Goal: Task Accomplishment & Management: Complete application form

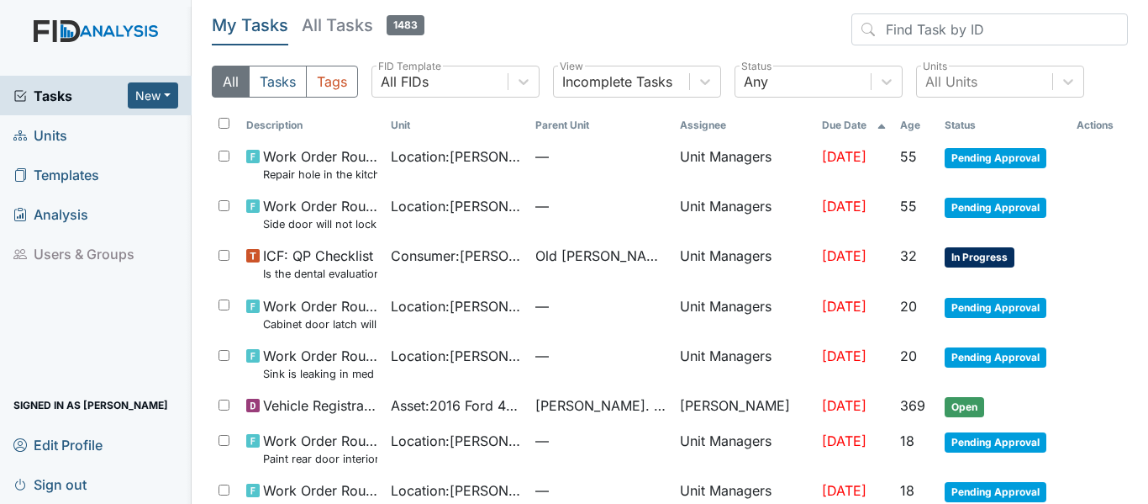
click at [53, 130] on span "Units" at bounding box center [40, 135] width 54 height 26
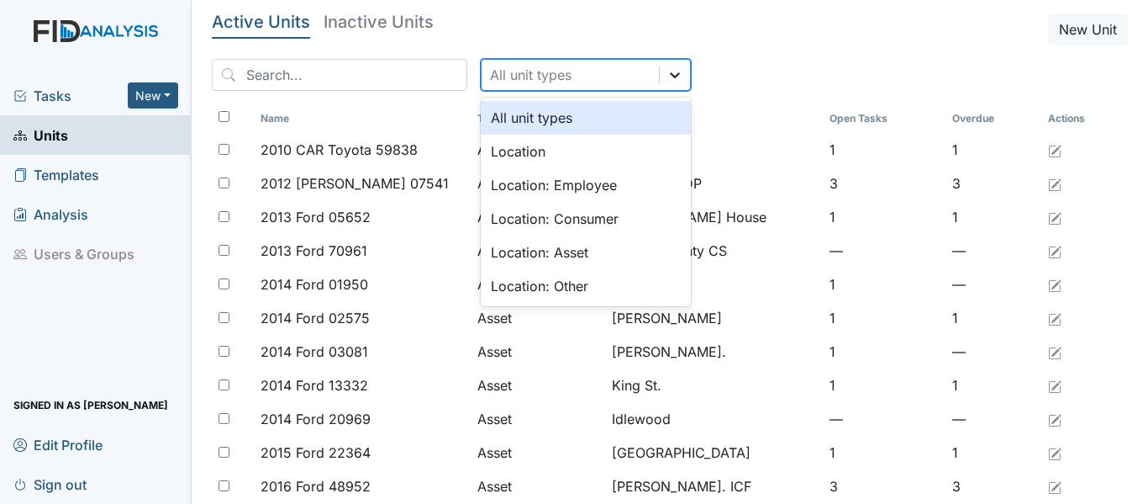
click at [670, 77] on icon at bounding box center [675, 75] width 10 height 6
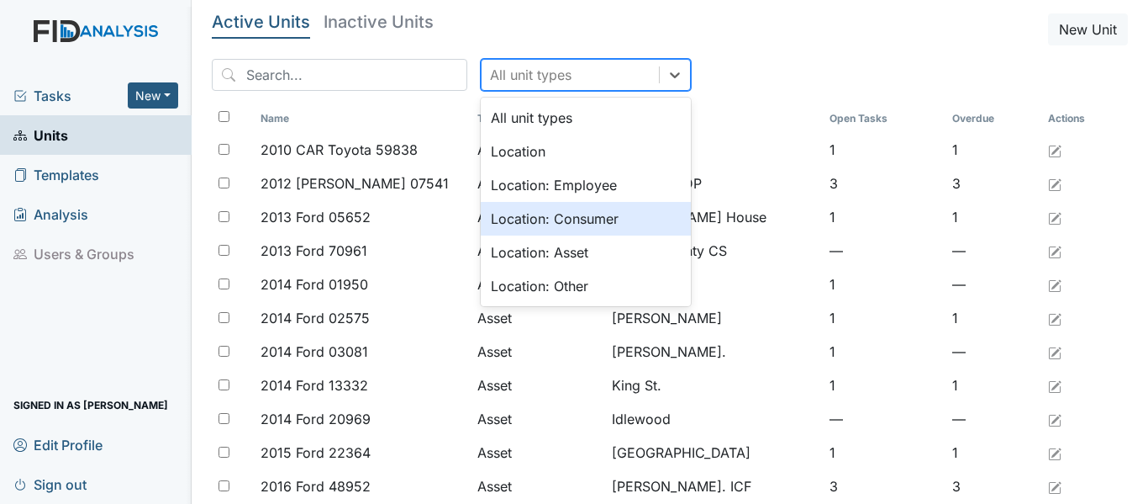
click at [536, 216] on div "Location: Consumer" at bounding box center [586, 219] width 210 height 34
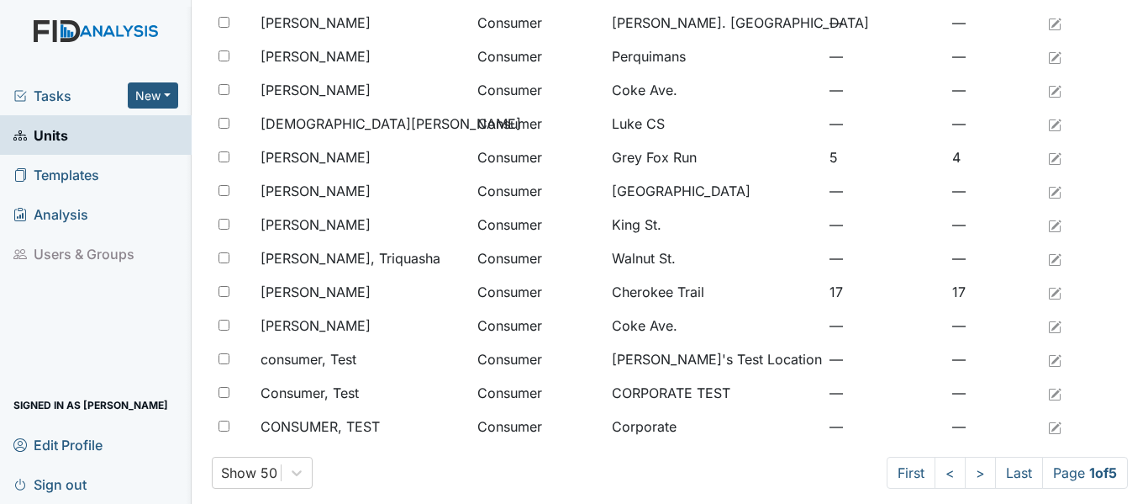
scroll to position [1383, 0]
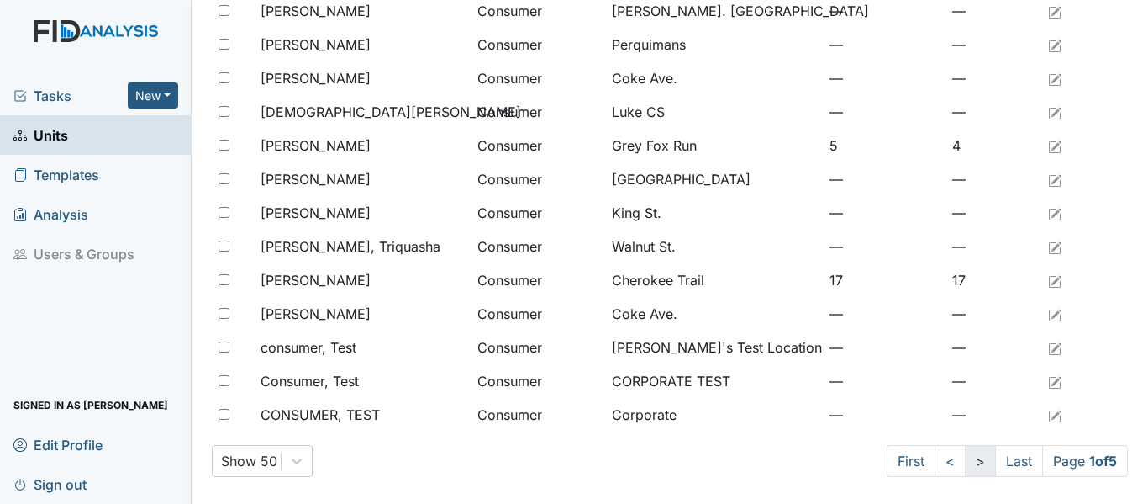
click at [965, 466] on link ">" at bounding box center [980, 461] width 31 height 32
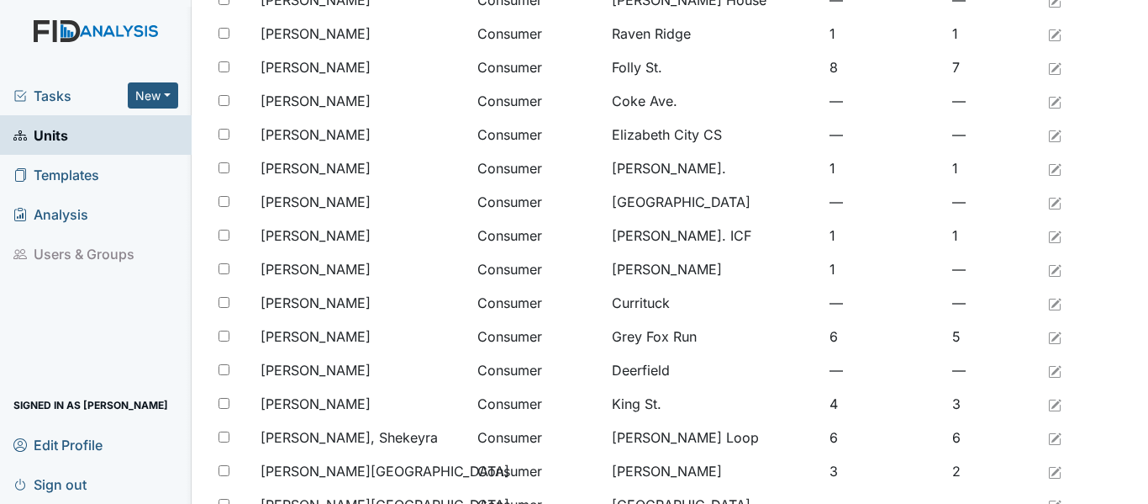
scroll to position [206, 0]
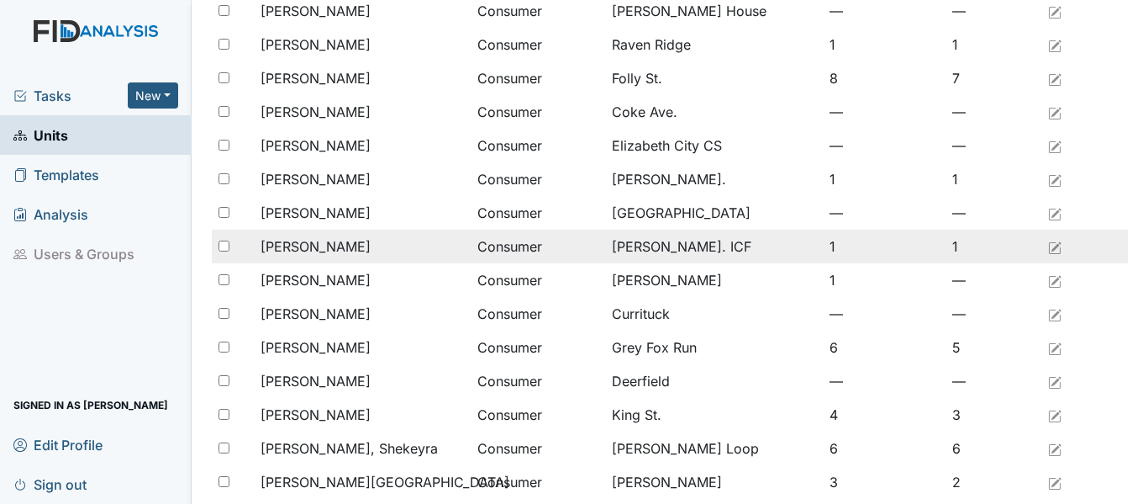
click at [351, 245] on div "[PERSON_NAME]" at bounding box center [362, 246] width 203 height 20
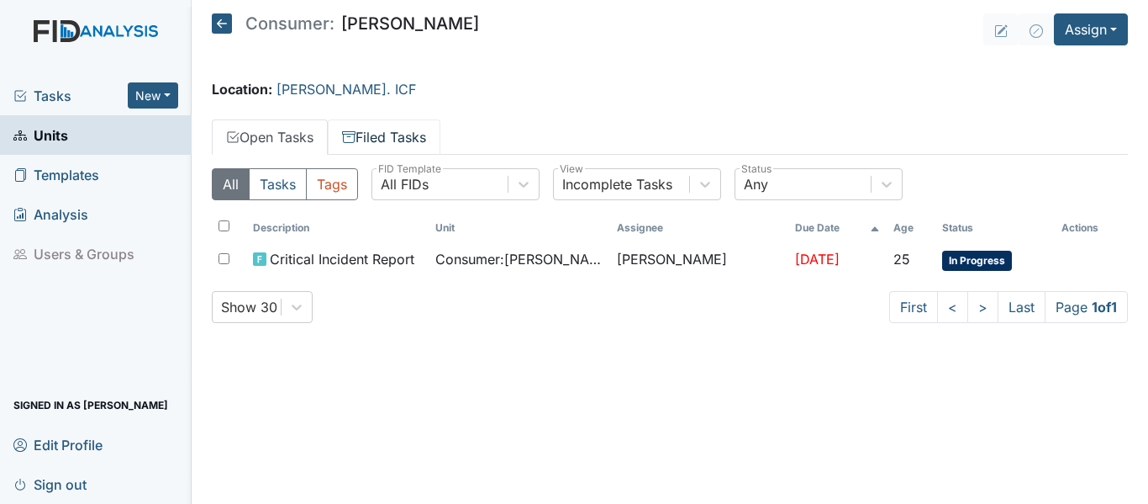
click at [396, 135] on link "Filed Tasks" at bounding box center [384, 136] width 113 height 35
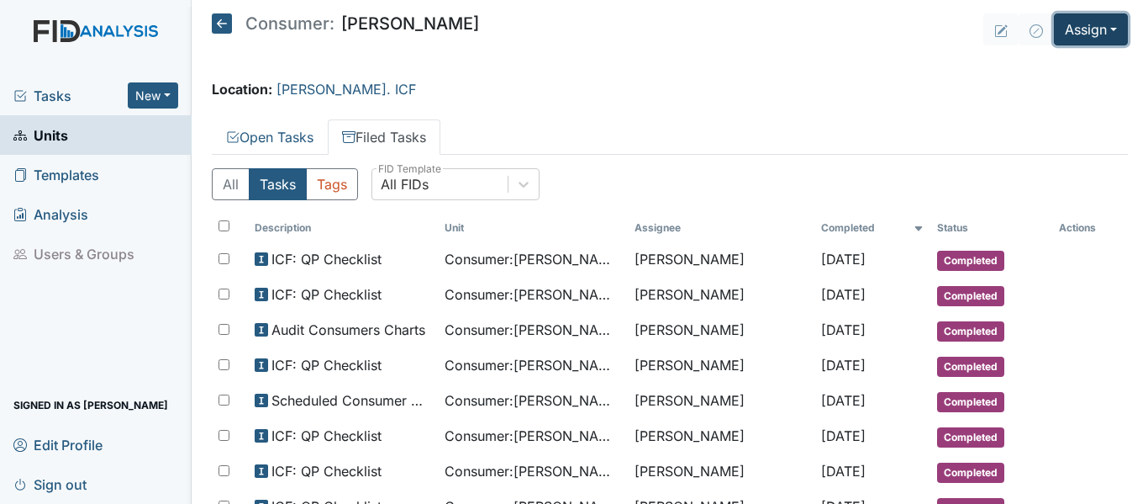
click at [1063, 29] on button "Assign" at bounding box center [1091, 29] width 74 height 32
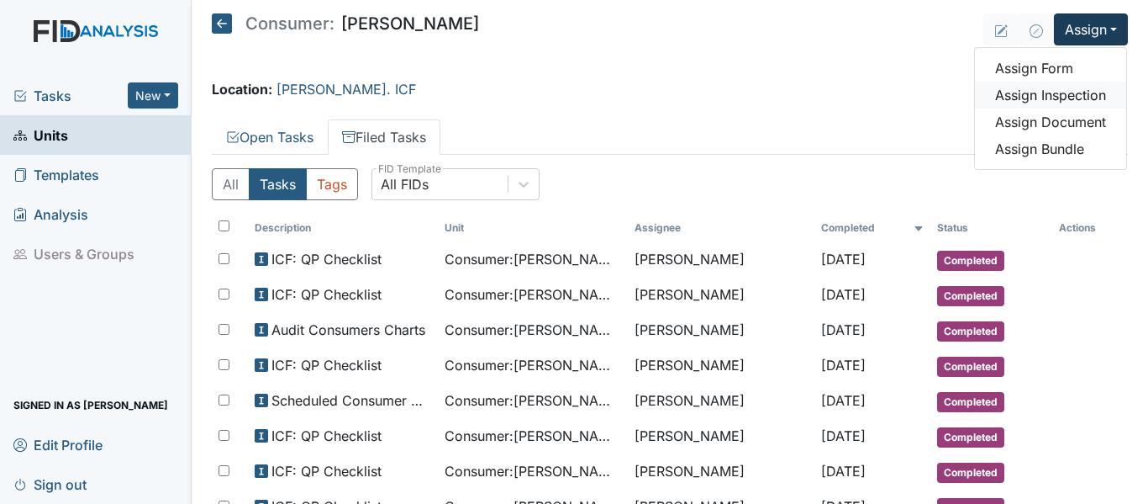
click at [1041, 94] on link "Assign Inspection" at bounding box center [1050, 95] width 151 height 27
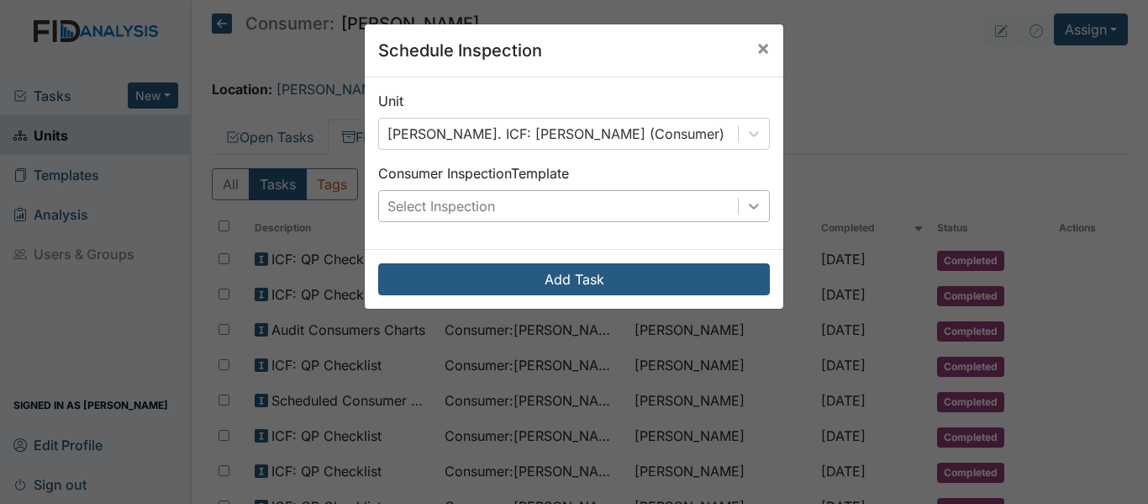
click at [746, 207] on icon at bounding box center [754, 206] width 17 height 17
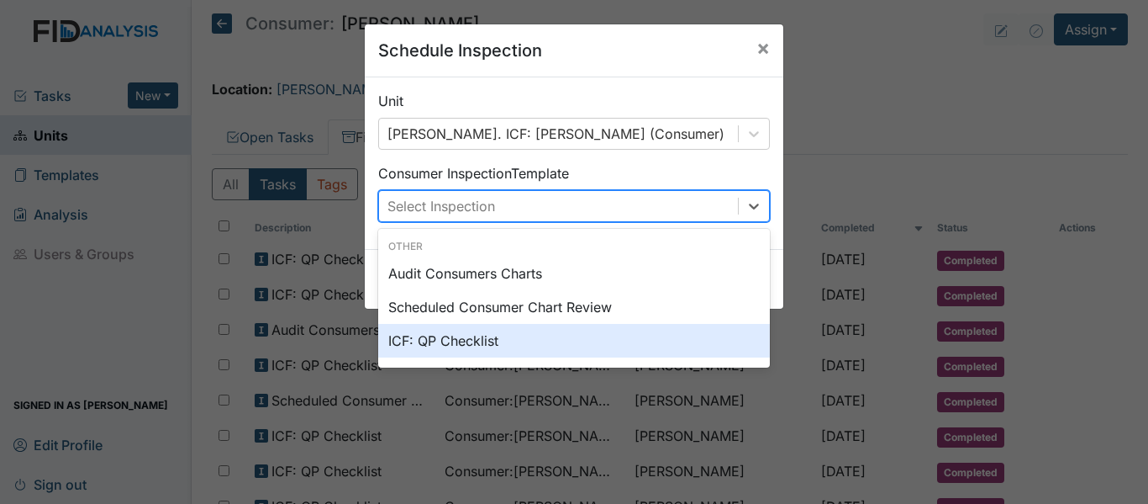
click at [441, 340] on div "ICF: QP Checklist" at bounding box center [574, 341] width 392 height 34
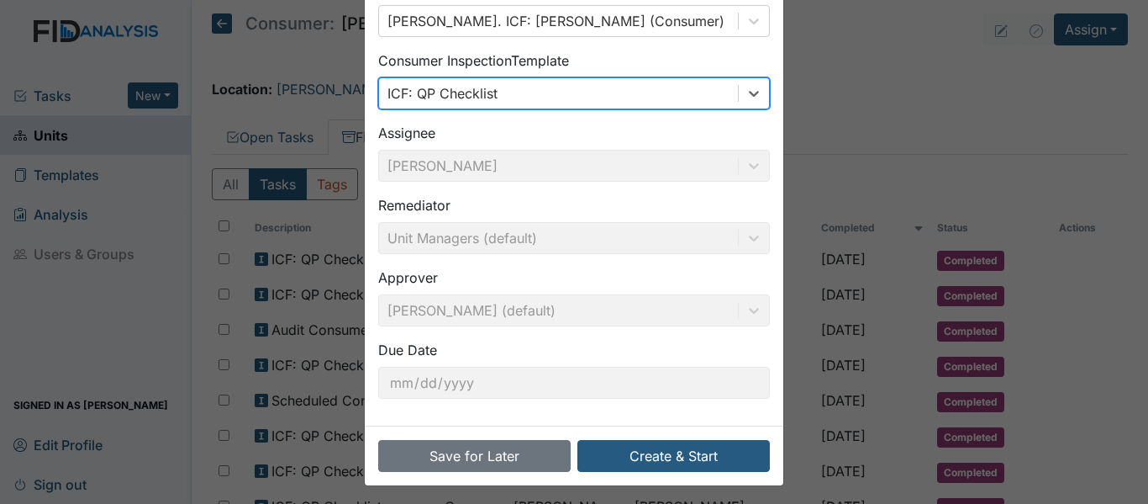
scroll to position [119, 0]
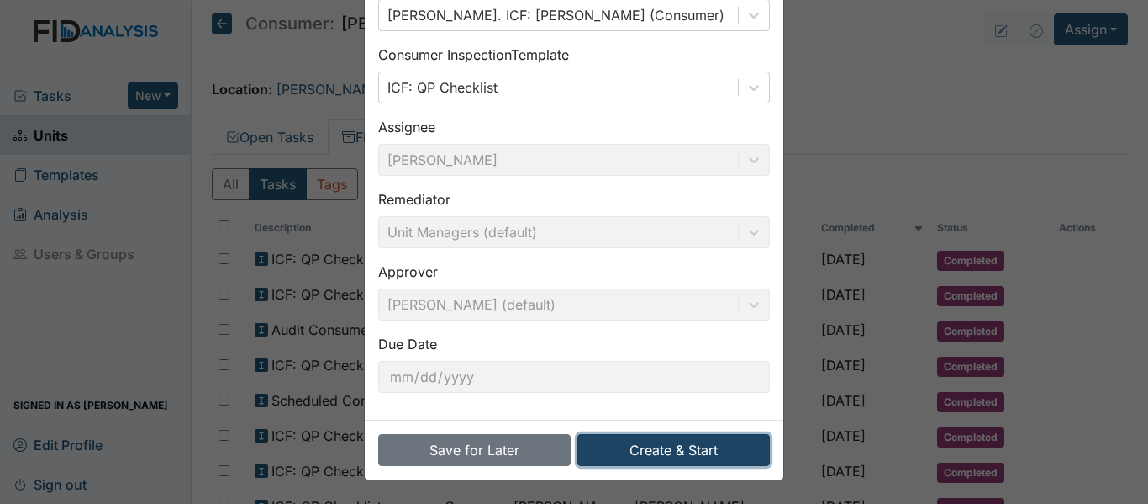
click at [679, 453] on button "Create & Start" at bounding box center [674, 450] width 193 height 32
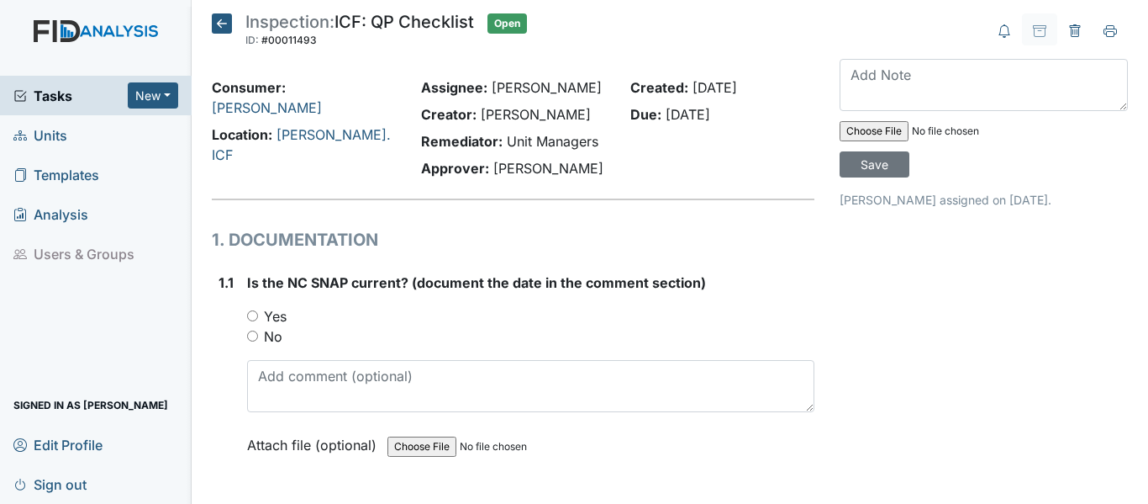
click at [251, 318] on input "Yes" at bounding box center [252, 315] width 11 height 11
radio input "true"
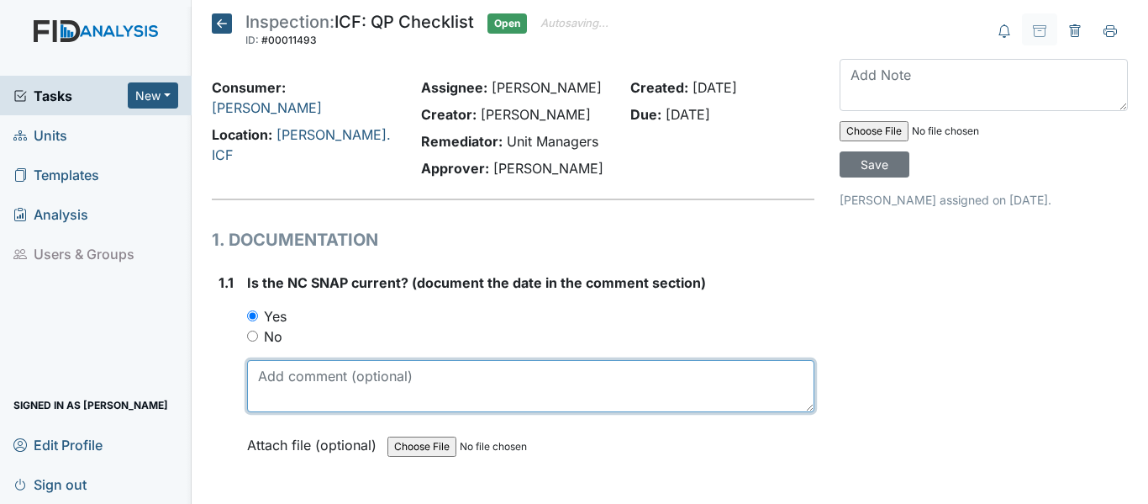
click at [348, 395] on textarea at bounding box center [530, 386] width 567 height 52
type textarea "9"
drag, startPoint x: 251, startPoint y: 377, endPoint x: 312, endPoint y: 372, distance: 60.7
click at [312, 372] on textarea "12/2/24" at bounding box center [530, 386] width 567 height 52
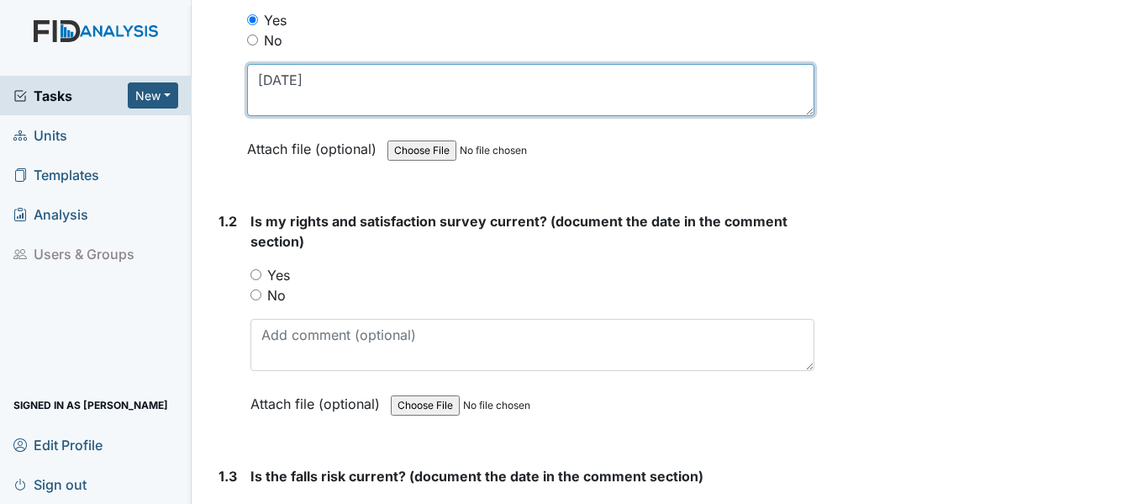
scroll to position [336, 0]
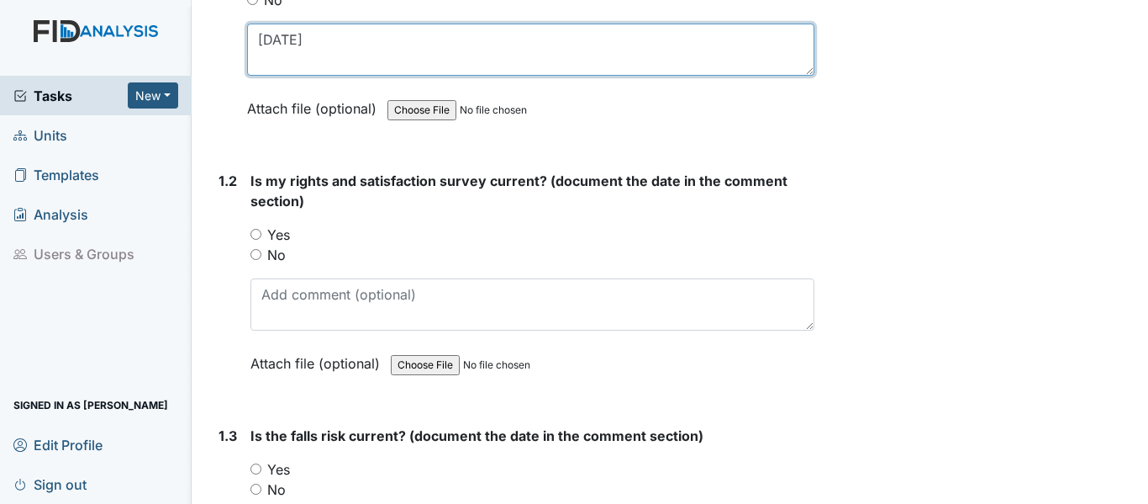
type textarea "12/2/24"
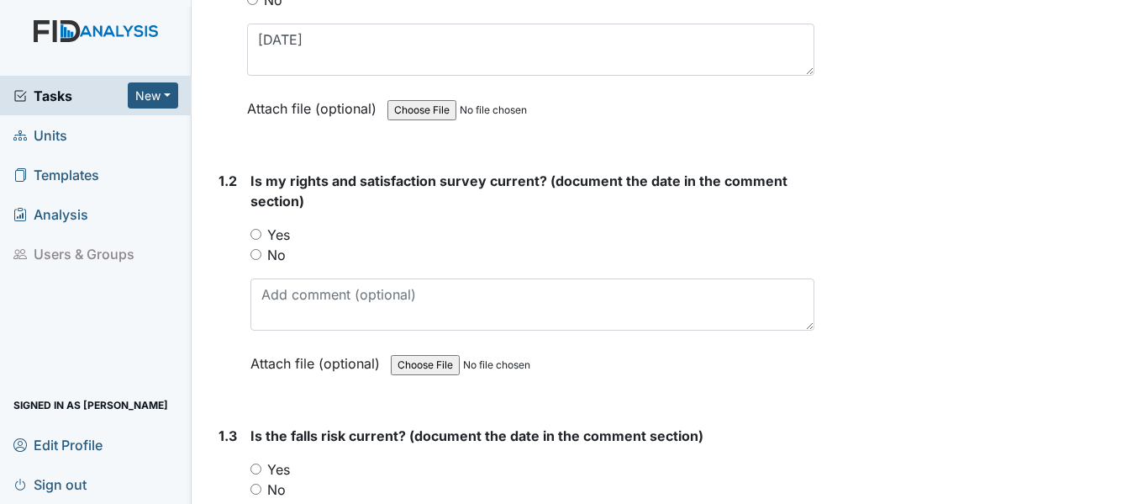
drag, startPoint x: 253, startPoint y: 233, endPoint x: 273, endPoint y: 246, distance: 24.2
click at [253, 234] on input "Yes" at bounding box center [256, 234] width 11 height 11
radio input "true"
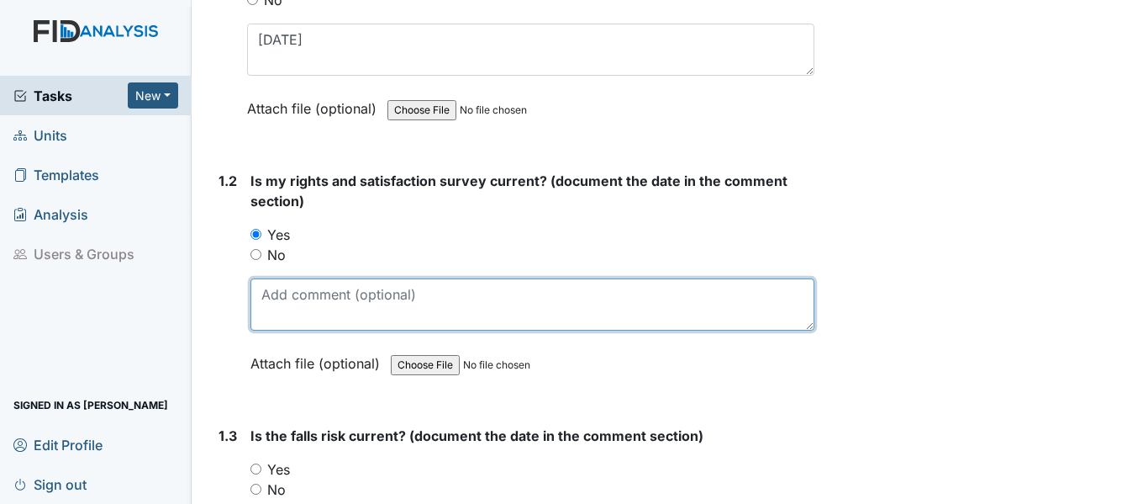
click at [287, 298] on textarea at bounding box center [533, 304] width 564 height 52
paste textarea "[DATE]"
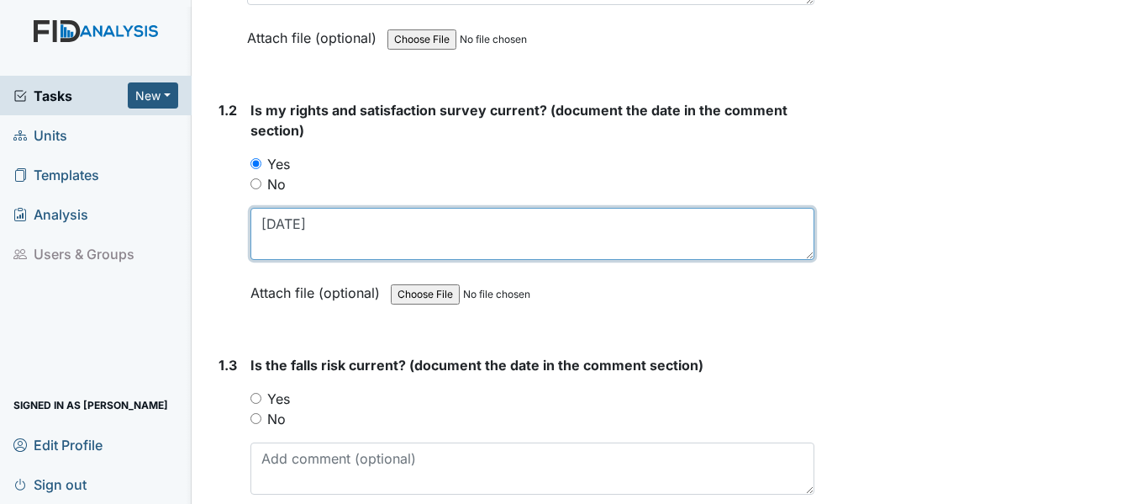
scroll to position [504, 0]
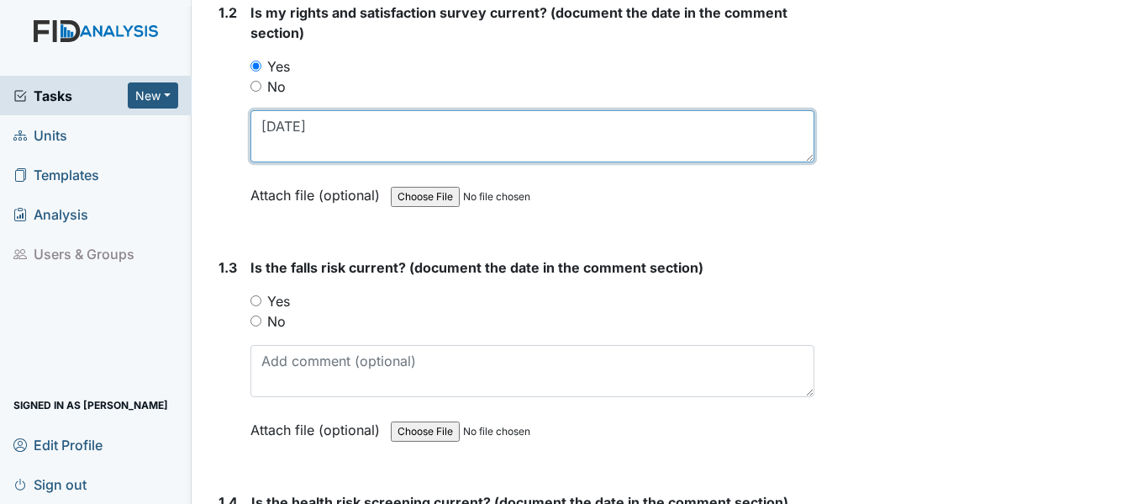
type textarea "[DATE]"
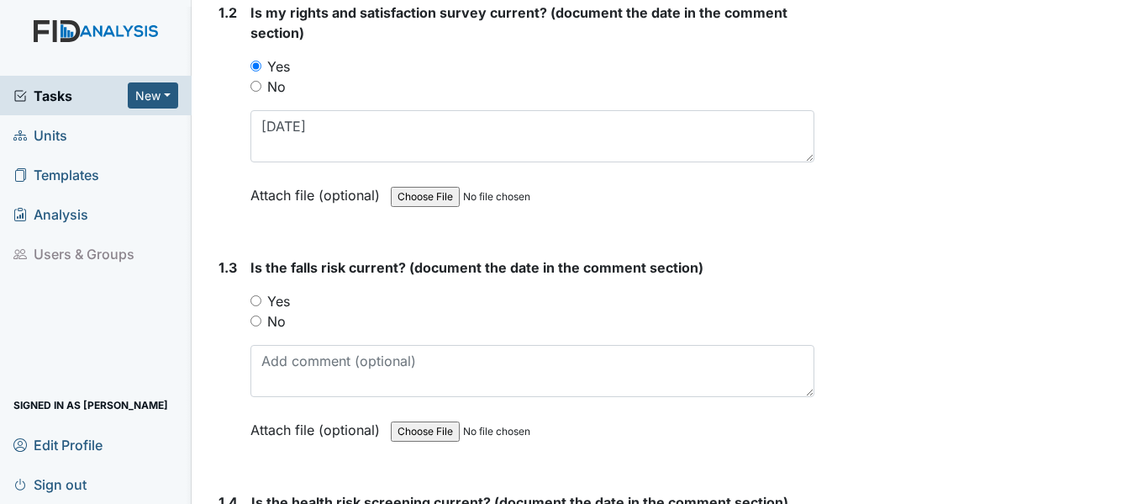
click at [257, 300] on input "Yes" at bounding box center [256, 300] width 11 height 11
radio input "true"
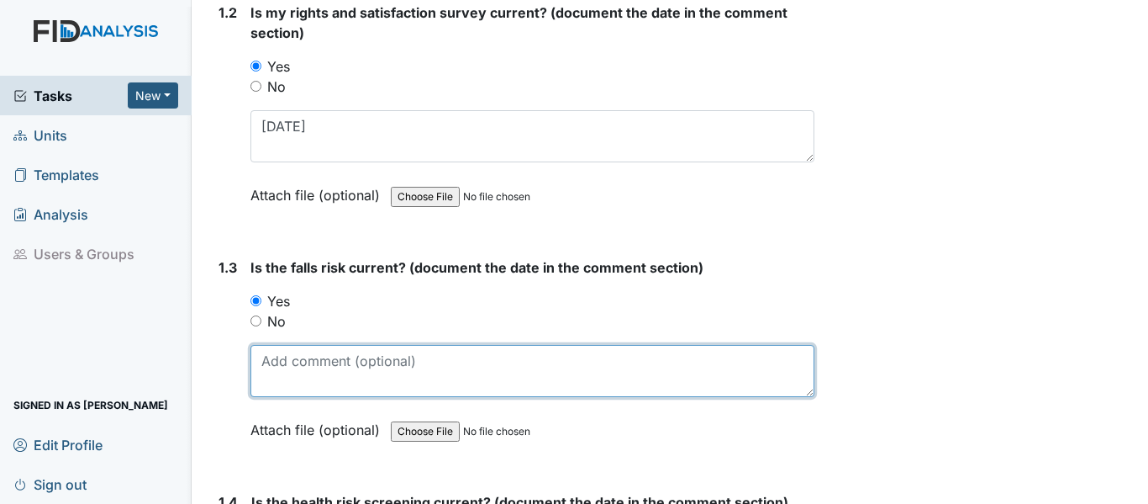
click at [325, 367] on textarea at bounding box center [533, 371] width 564 height 52
paste textarea "12/2/24"
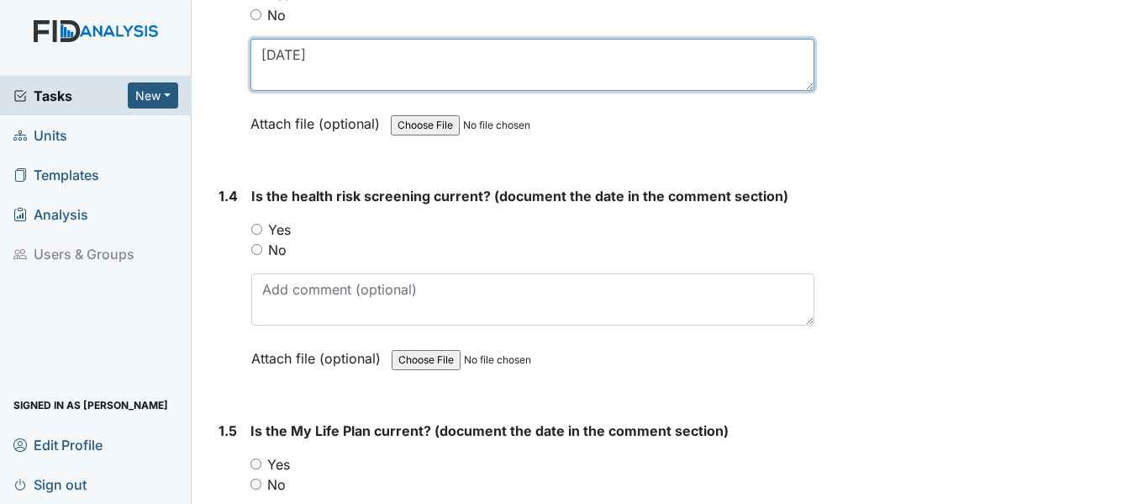
scroll to position [841, 0]
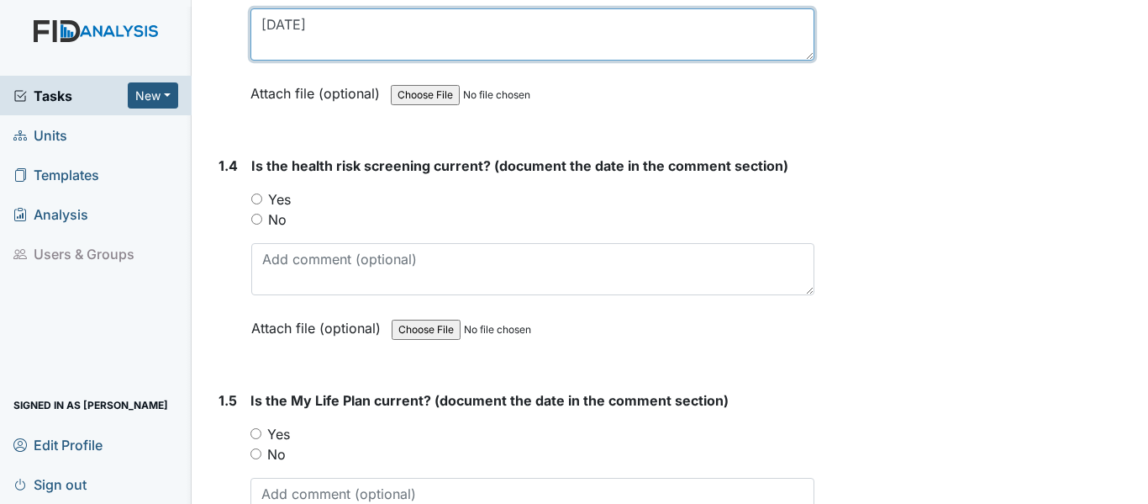
type textarea "12/2/24"
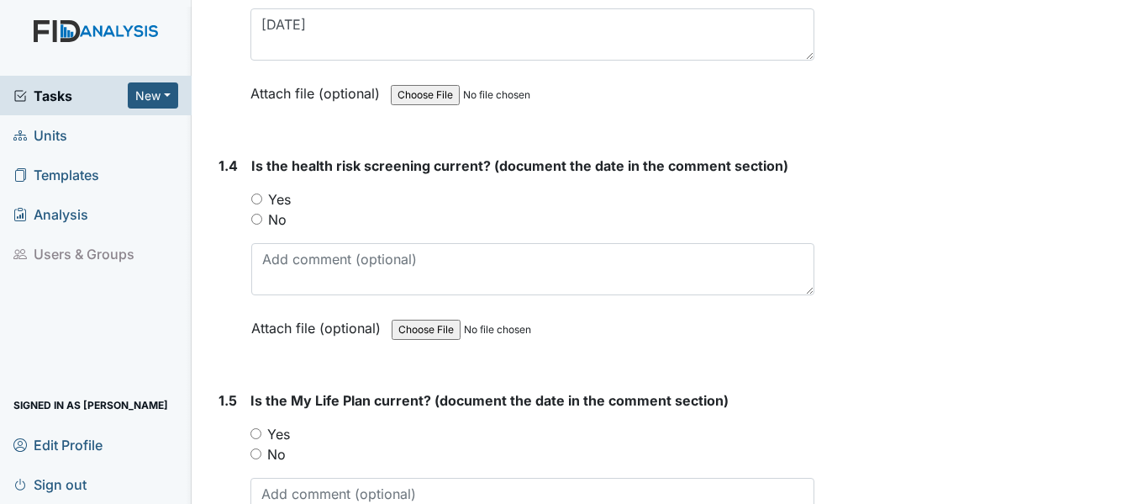
click at [254, 198] on input "Yes" at bounding box center [256, 198] width 11 height 11
radio input "true"
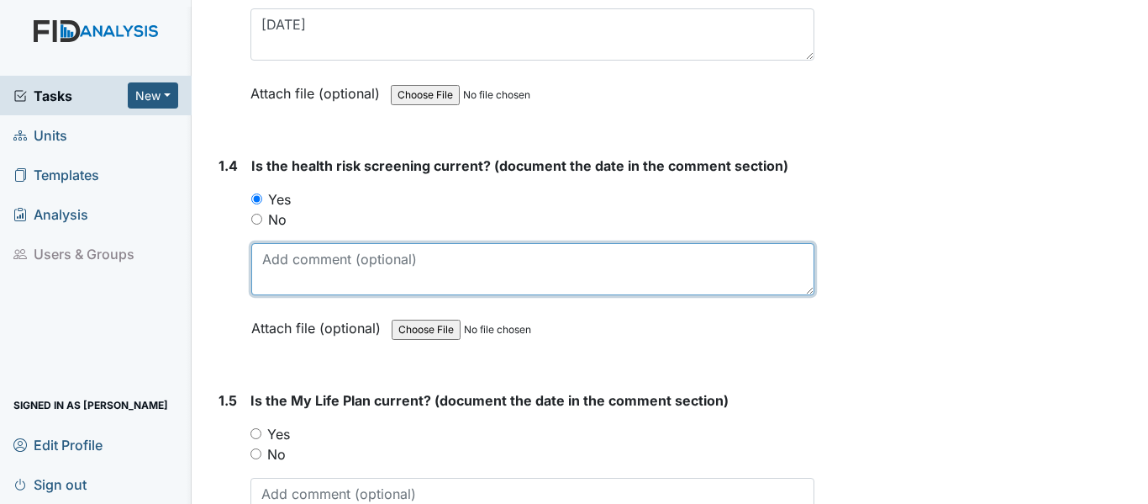
click at [293, 254] on textarea at bounding box center [532, 269] width 563 height 52
paste textarea "12/2/24"
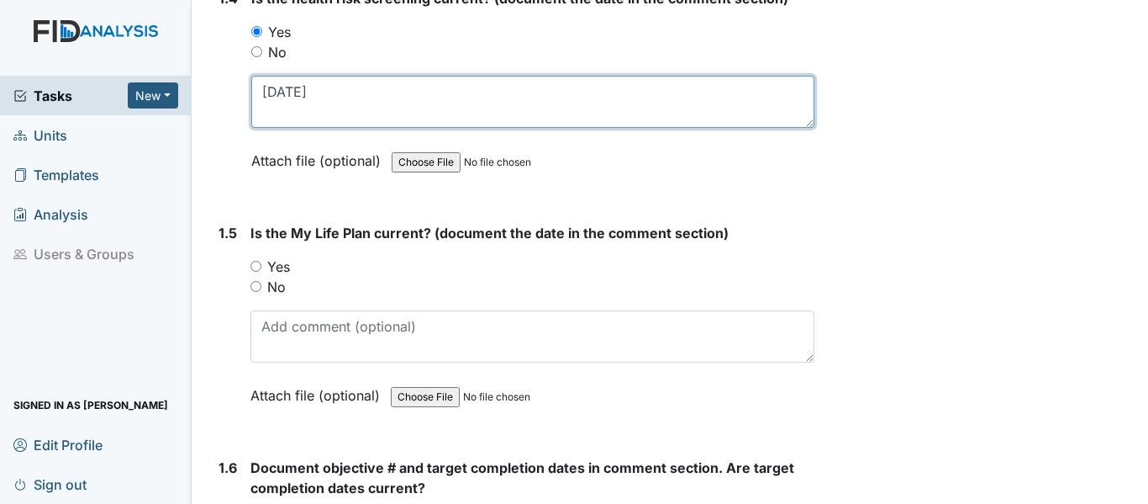
scroll to position [1009, 0]
type textarea "12/2/24"
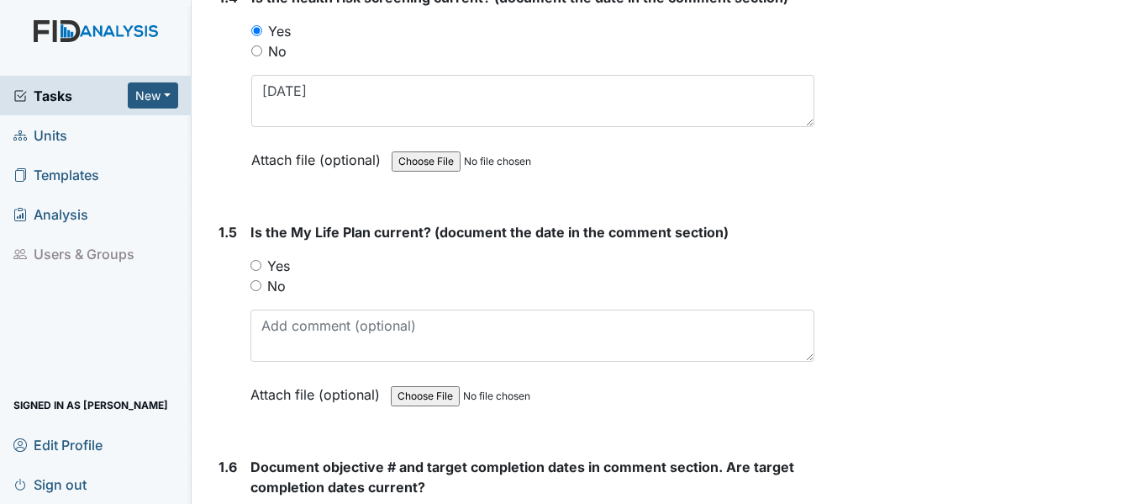
click at [254, 264] on input "Yes" at bounding box center [256, 265] width 11 height 11
radio input "true"
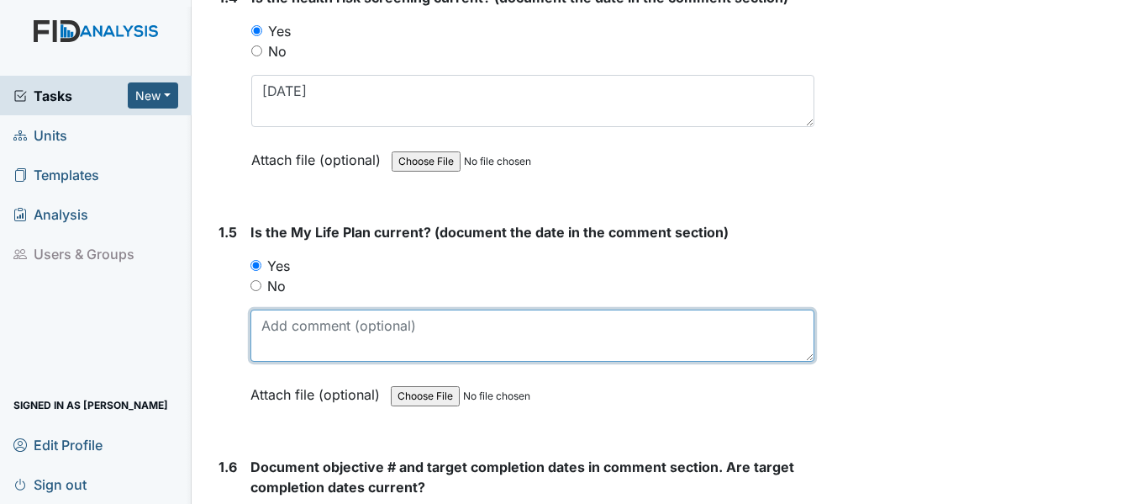
click at [288, 331] on textarea at bounding box center [533, 335] width 564 height 52
paste textarea "12/2/24"
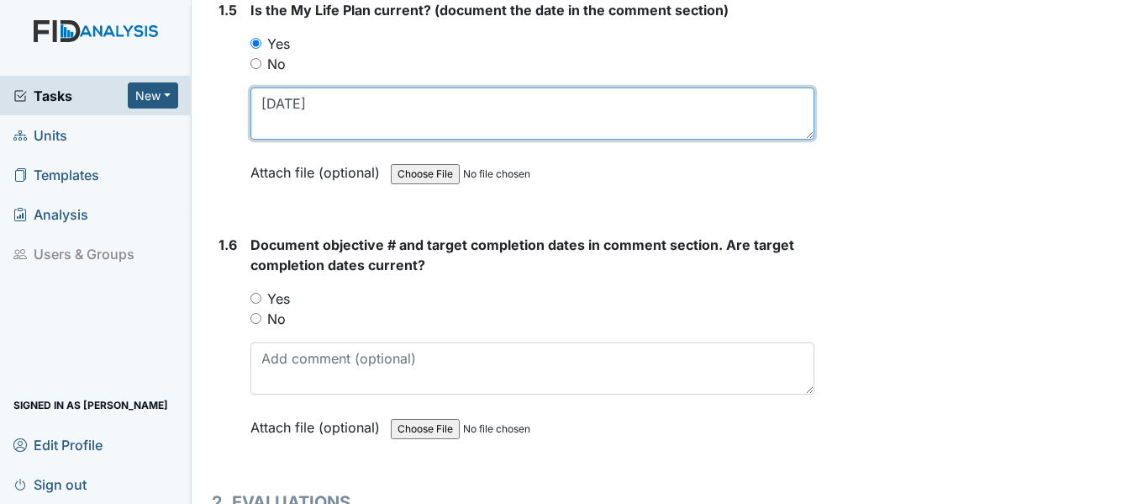
scroll to position [1261, 0]
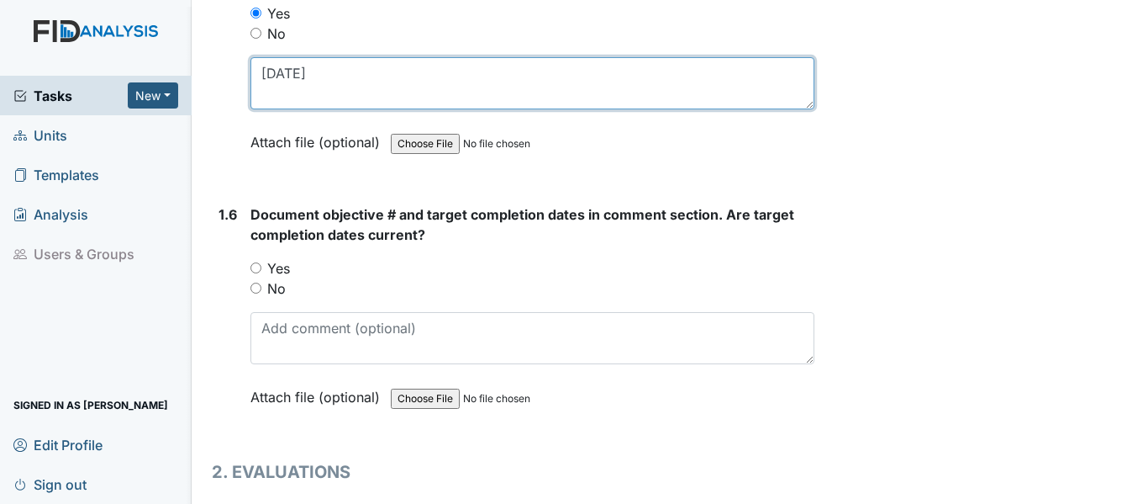
type textarea "12/2/24"
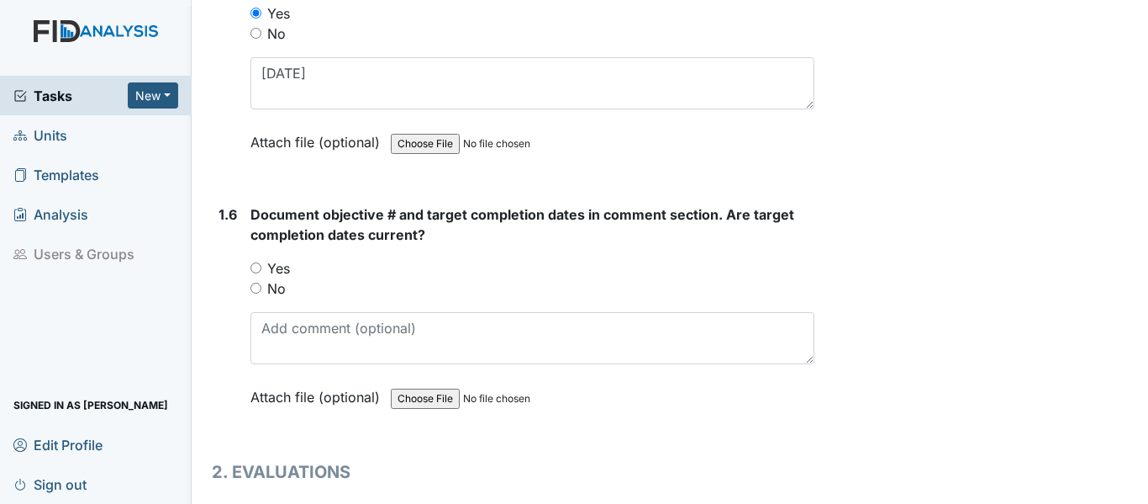
click at [254, 270] on input "Yes" at bounding box center [256, 267] width 11 height 11
radio input "true"
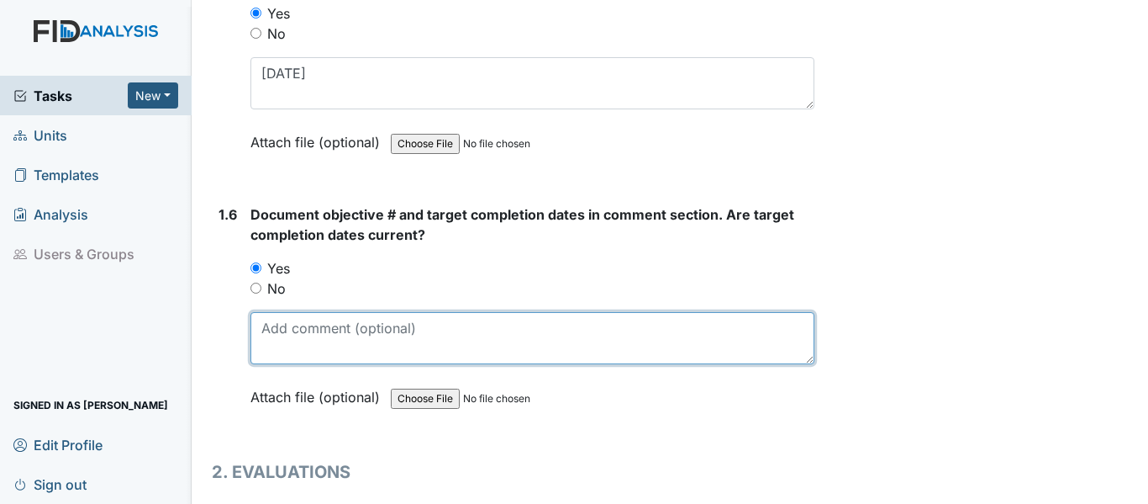
click at [324, 333] on textarea at bounding box center [533, 338] width 564 height 52
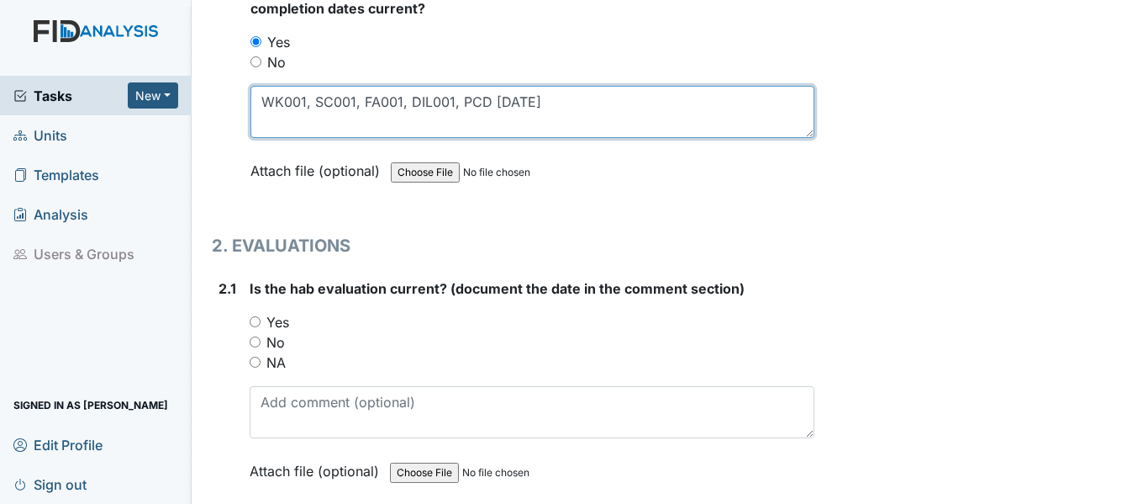
scroll to position [1597, 0]
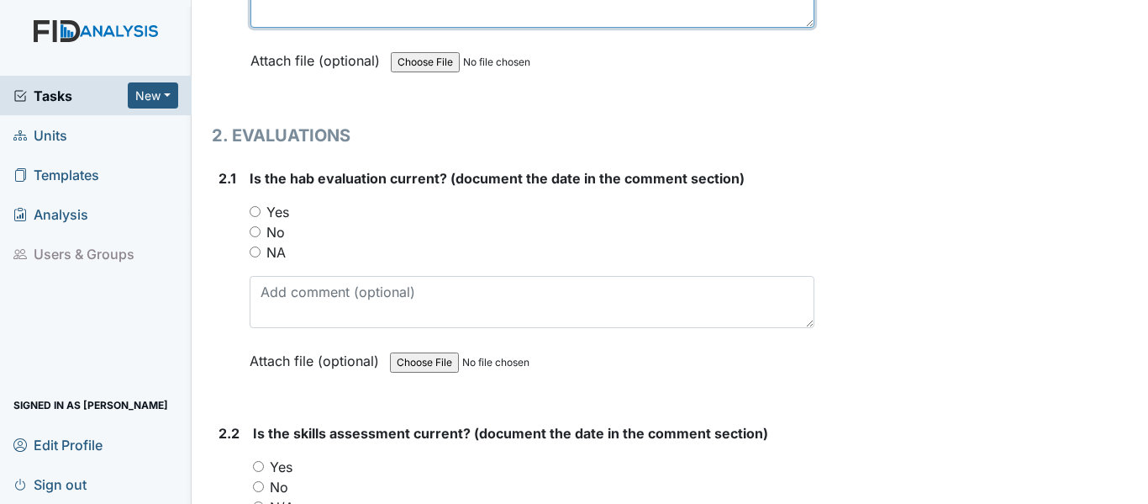
type textarea "WK001, SC001, FA001, DIL001, PCD 11/30/25"
click at [256, 214] on input "Yes" at bounding box center [255, 211] width 11 height 11
radio input "true"
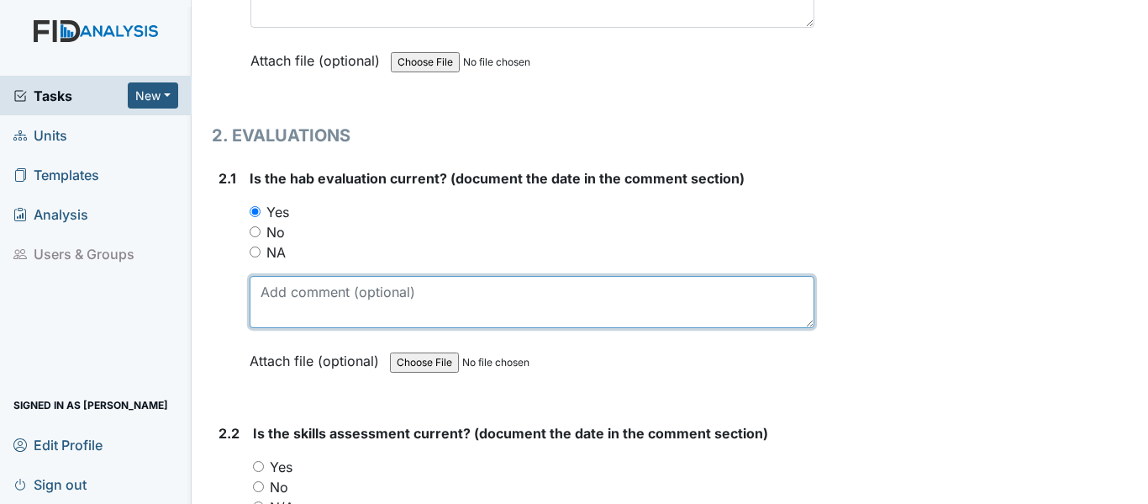
click at [362, 304] on textarea at bounding box center [532, 302] width 565 height 52
paste textarea "12/2/24"
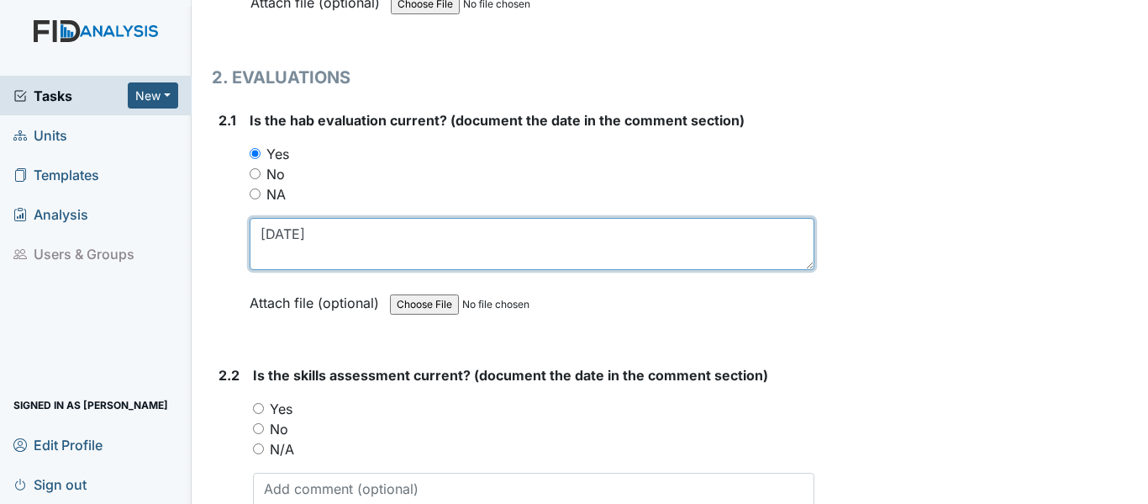
scroll to position [1765, 0]
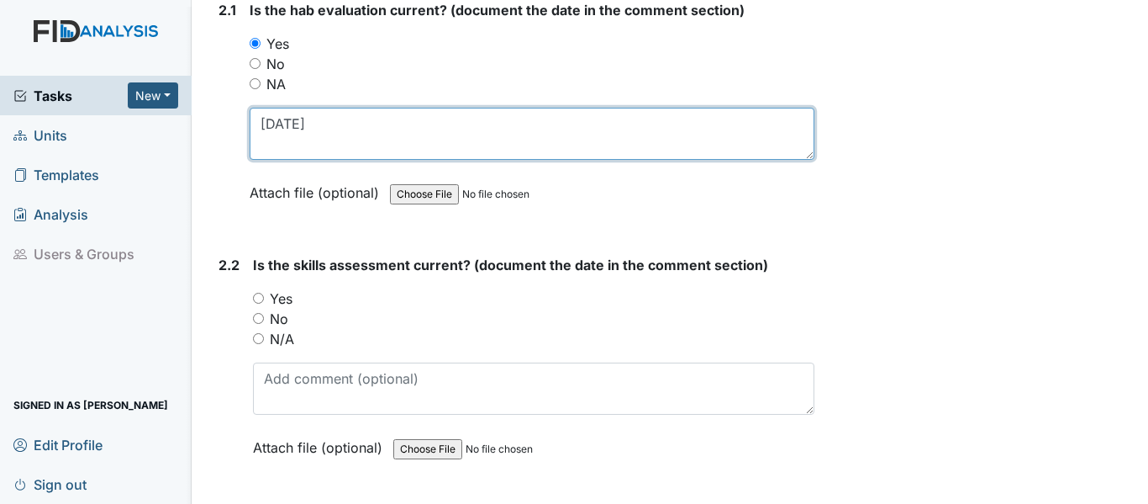
type textarea "12/2/24"
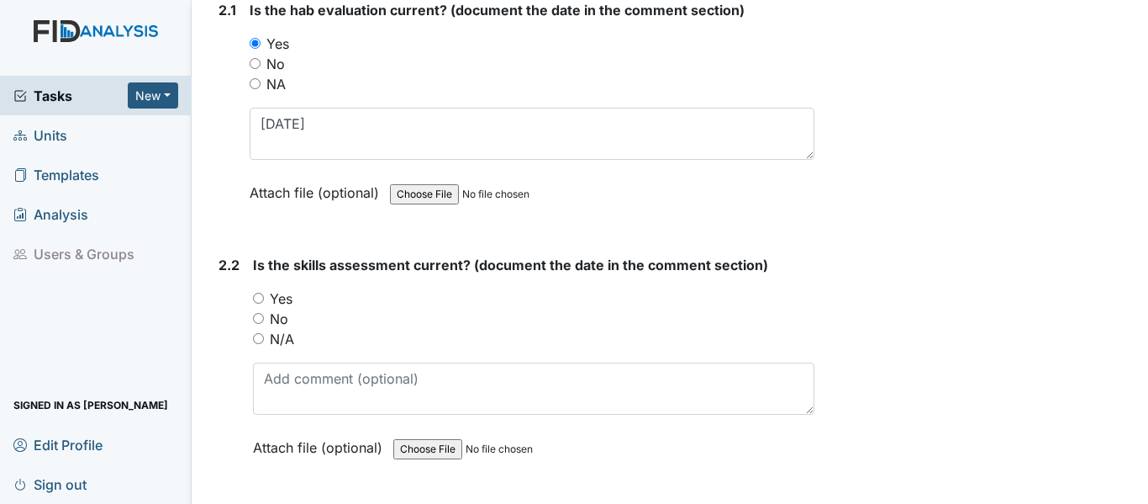
click at [254, 297] on input "Yes" at bounding box center [258, 298] width 11 height 11
radio input "true"
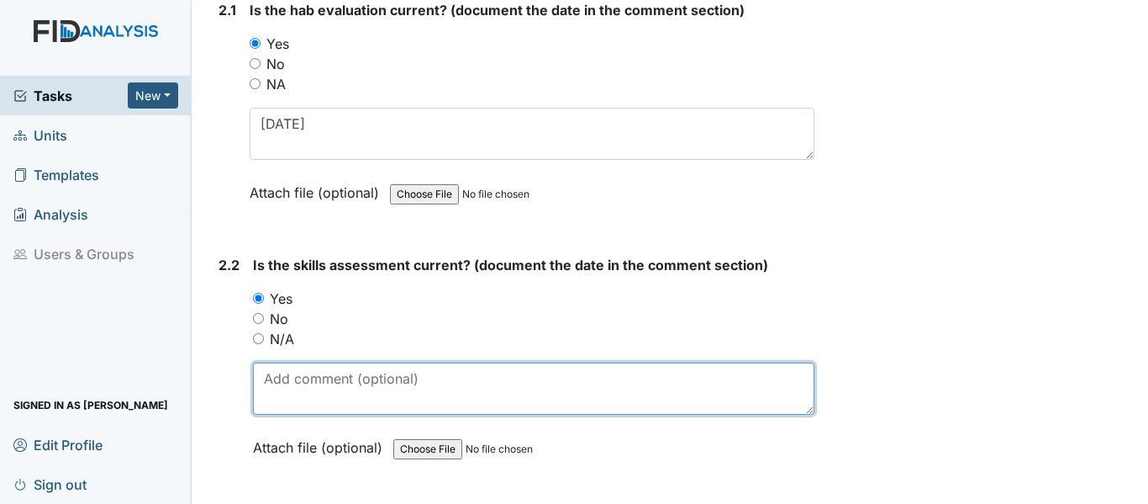
click at [315, 377] on textarea at bounding box center [534, 388] width 562 height 52
paste textarea "12/2/24"
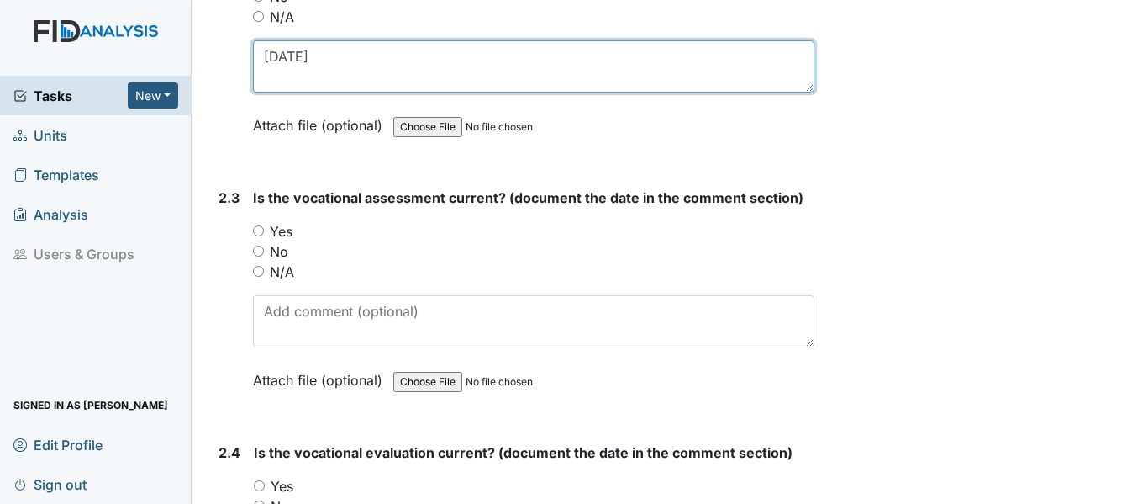
scroll to position [2102, 0]
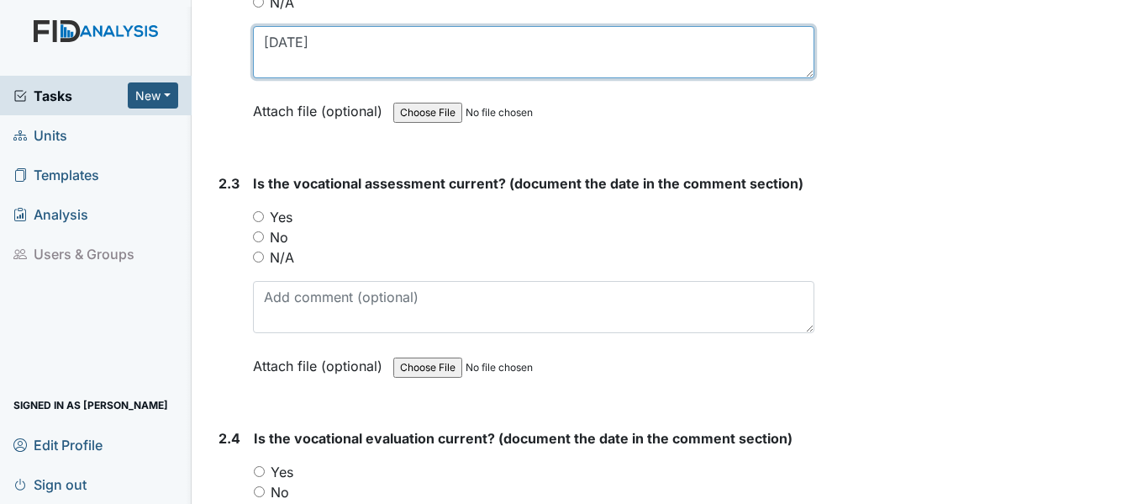
type textarea "12/2/24"
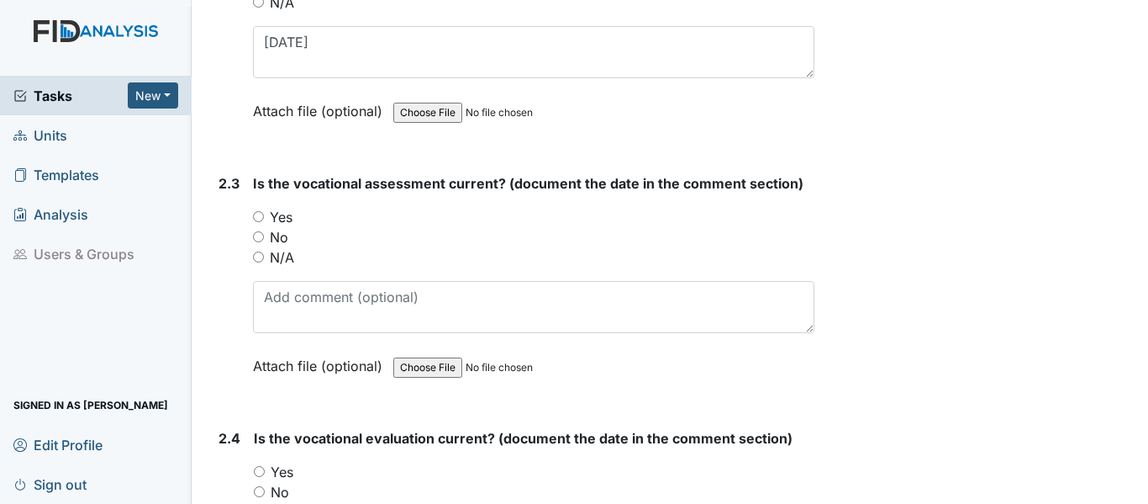
click at [261, 214] on input "Yes" at bounding box center [258, 216] width 11 height 11
radio input "true"
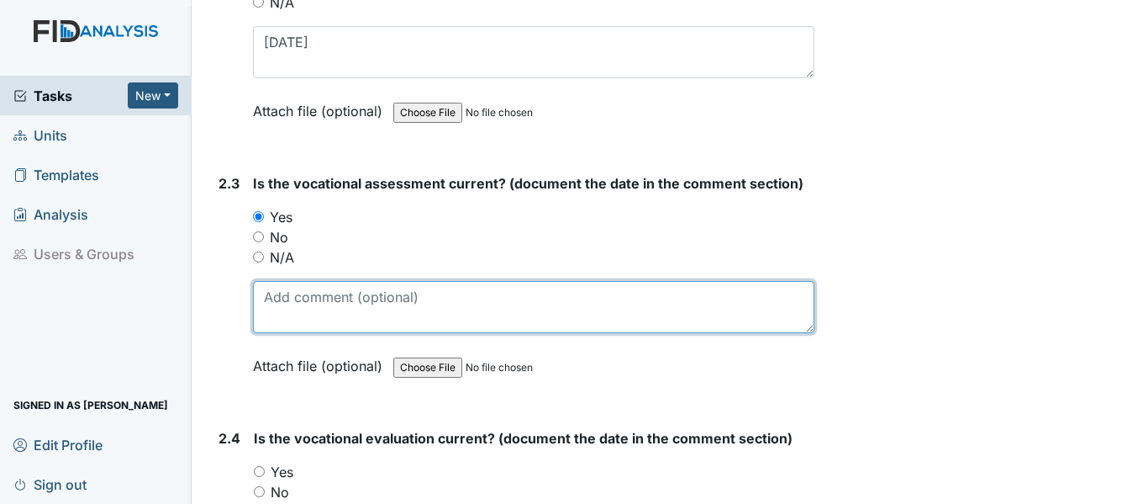
click at [308, 305] on textarea at bounding box center [534, 307] width 562 height 52
paste textarea "12/2/24"
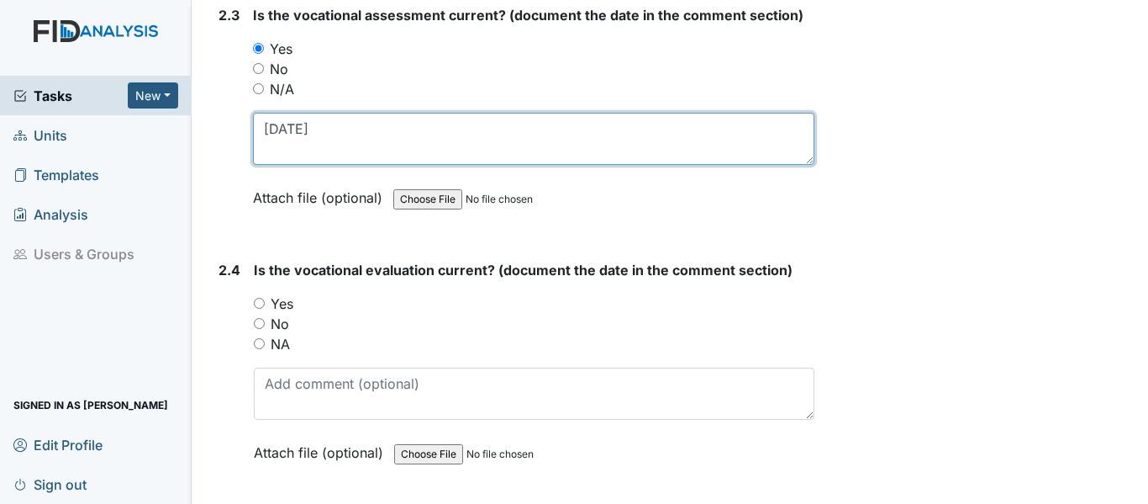
scroll to position [2354, 0]
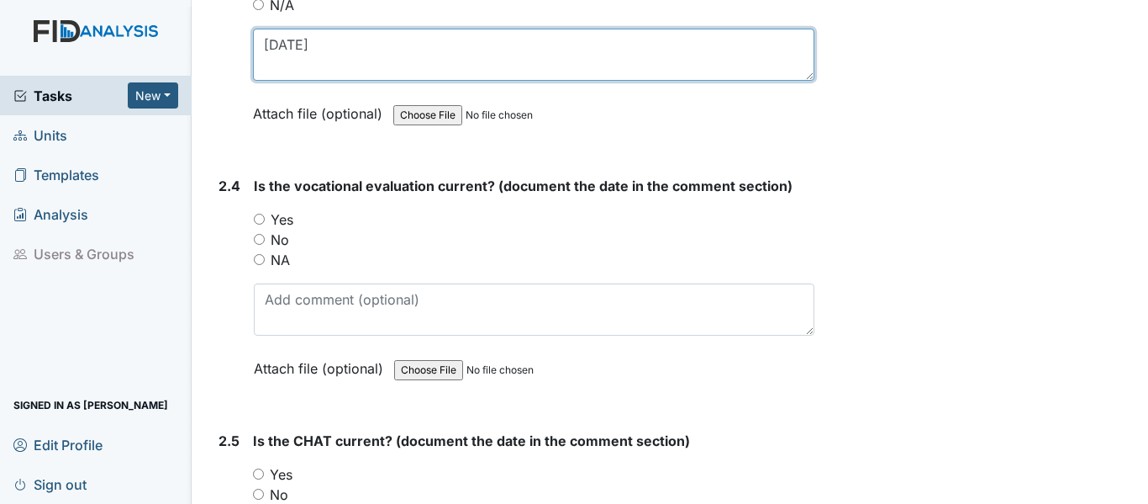
type textarea "12/2/24"
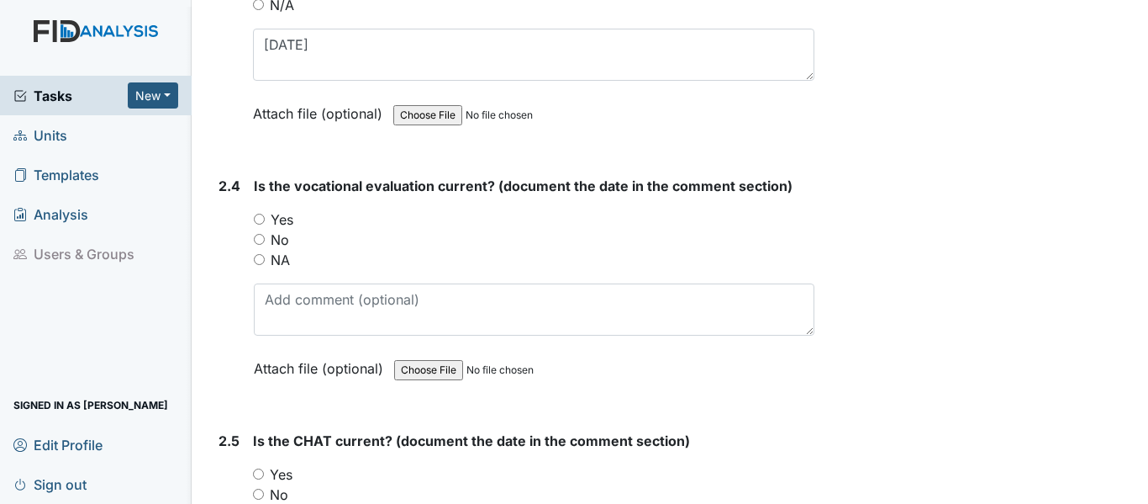
click at [262, 219] on input "Yes" at bounding box center [259, 219] width 11 height 11
radio input "true"
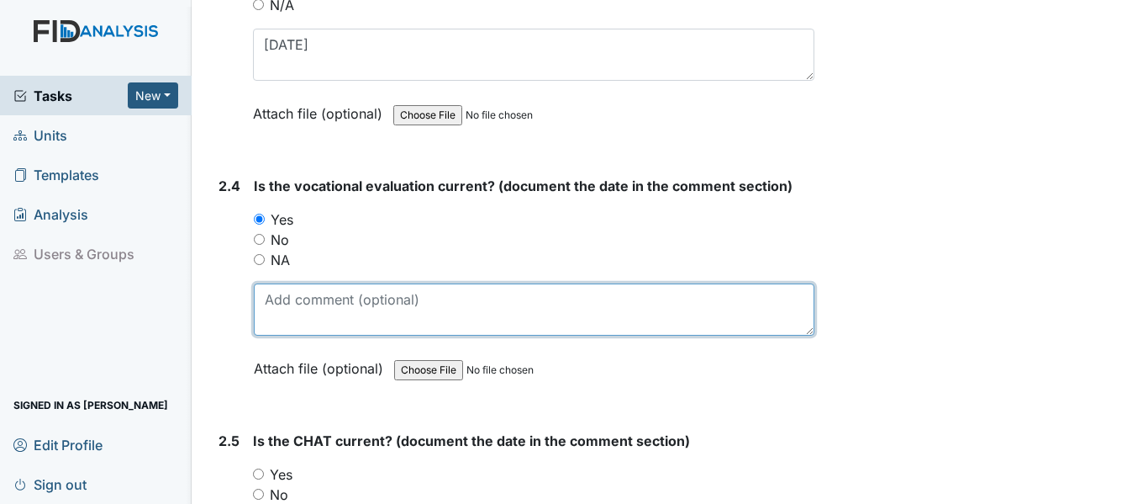
click at [326, 306] on textarea at bounding box center [534, 309] width 561 height 52
paste textarea "12/2/24"
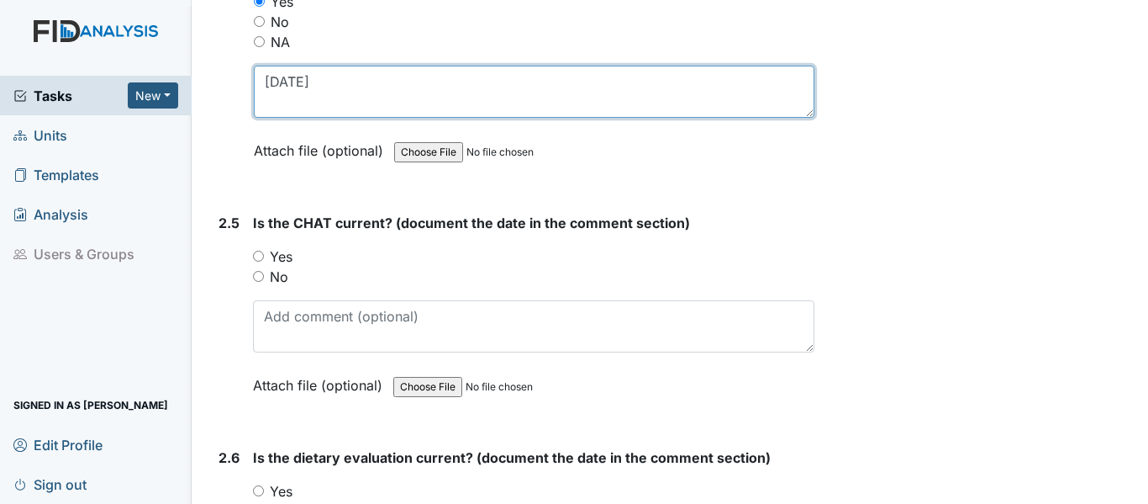
scroll to position [2606, 0]
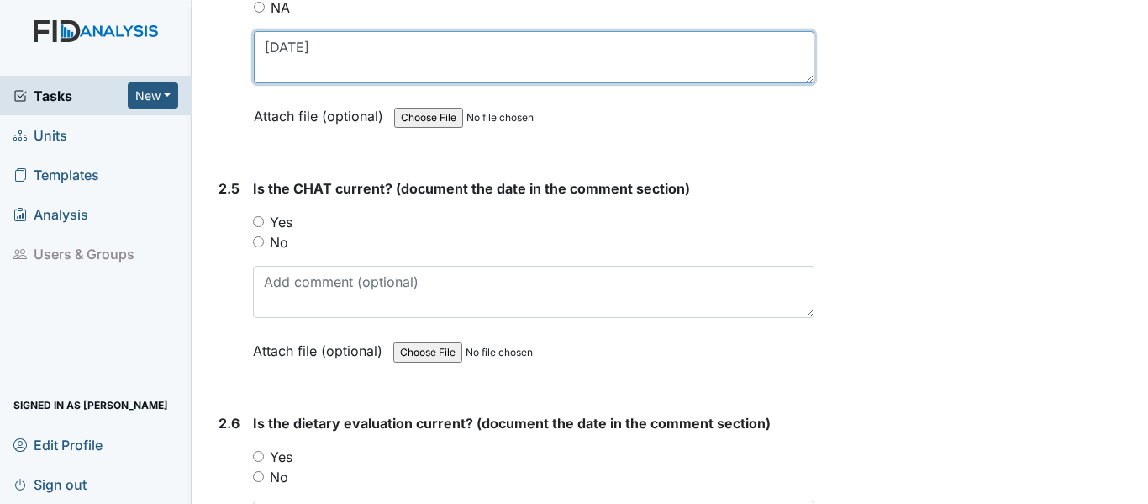
type textarea "12/2/24"
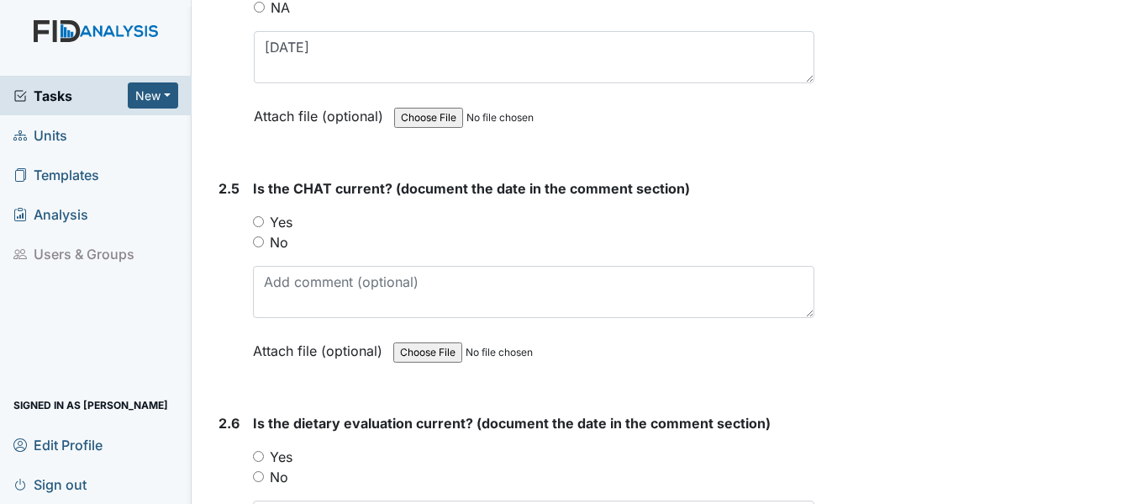
click at [258, 219] on input "Yes" at bounding box center [258, 221] width 11 height 11
radio input "true"
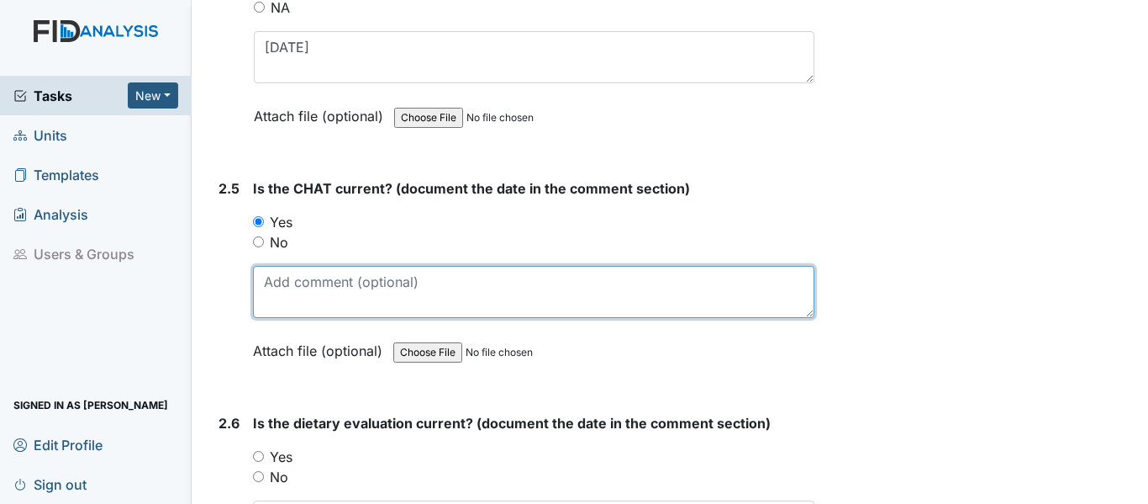
click at [330, 295] on textarea at bounding box center [534, 292] width 562 height 52
paste textarea "12/2/24"
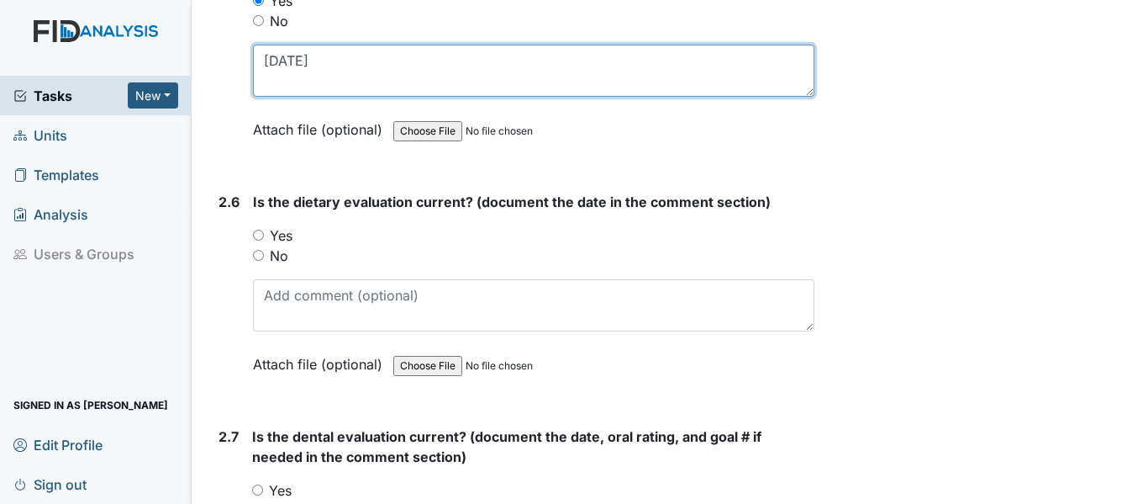
scroll to position [2858, 0]
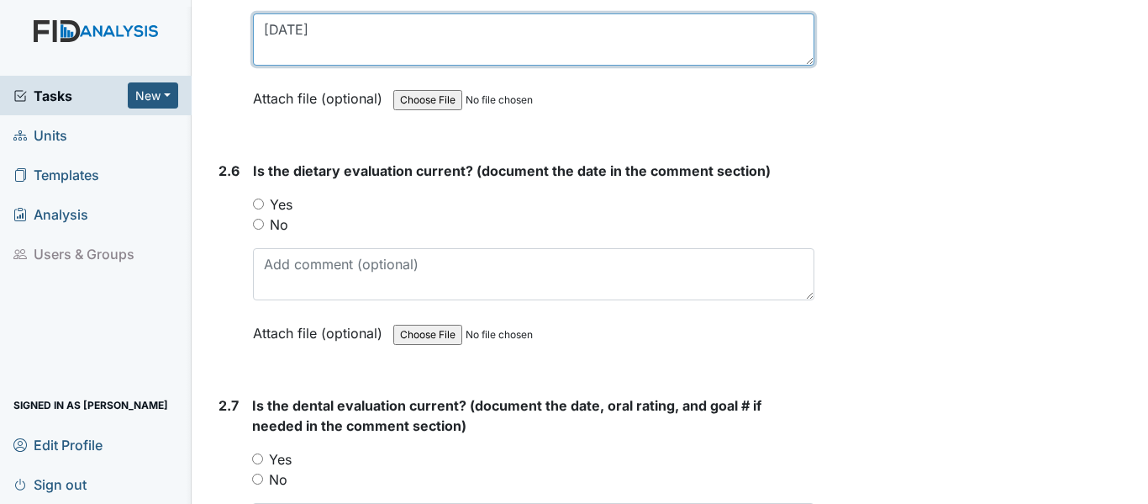
type textarea "12/2/24"
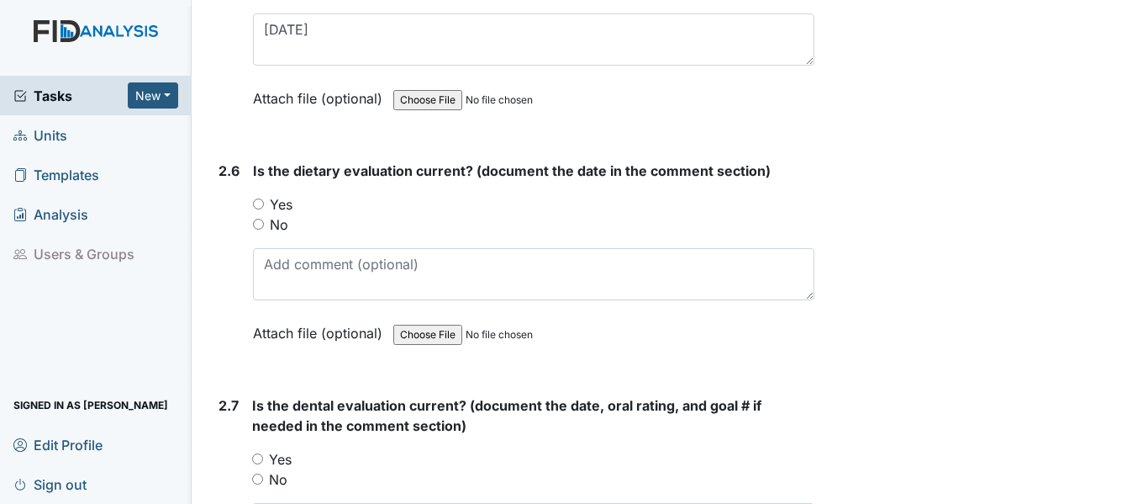
click at [261, 203] on input "Yes" at bounding box center [258, 203] width 11 height 11
radio input "true"
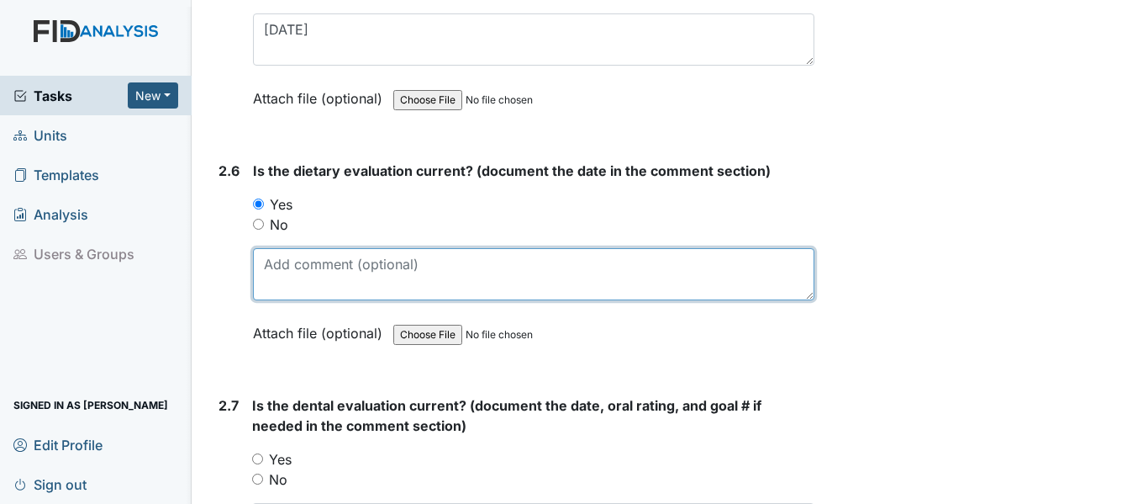
click at [325, 274] on textarea at bounding box center [534, 274] width 562 height 52
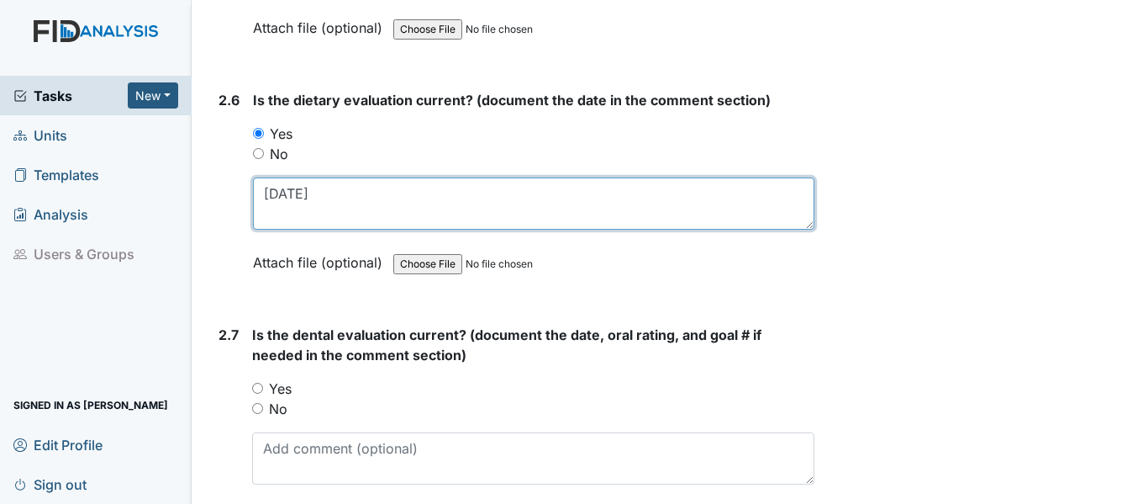
scroll to position [3027, 0]
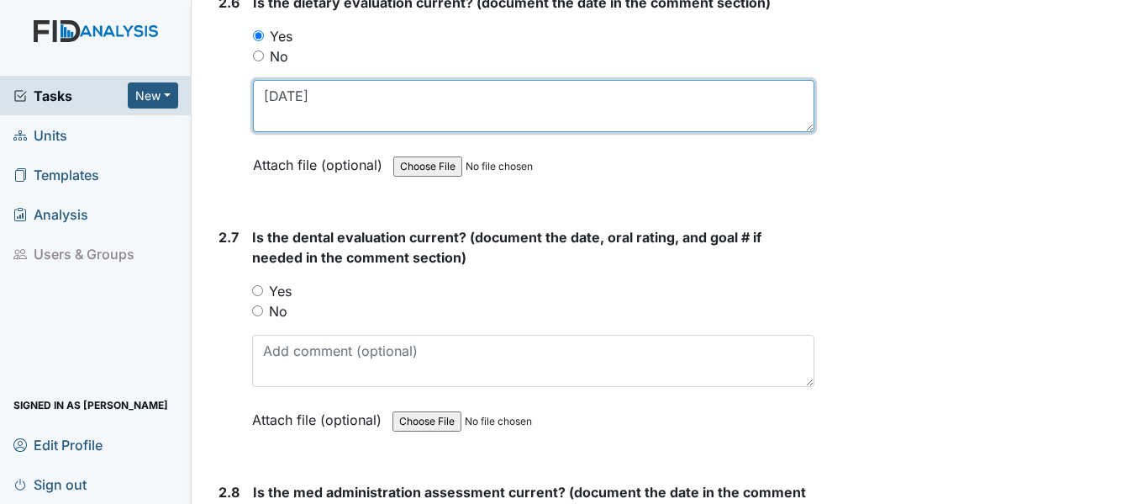
type textarea "1/12/25"
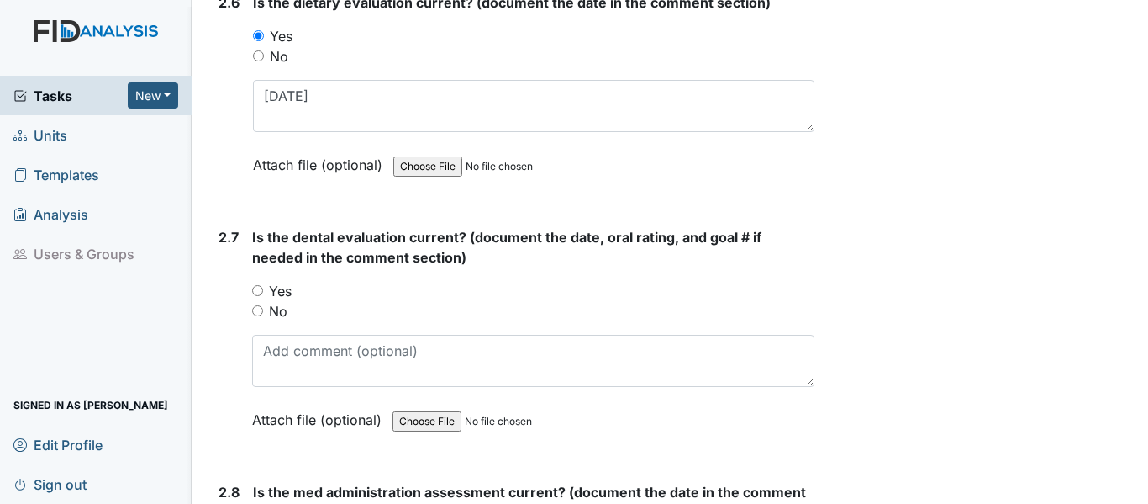
click at [256, 292] on input "Yes" at bounding box center [257, 290] width 11 height 11
radio input "true"
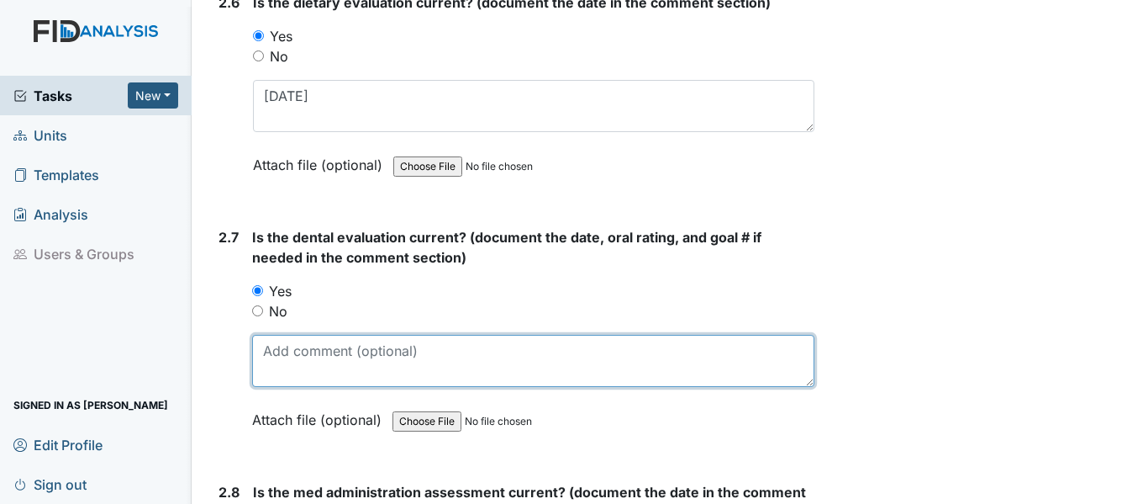
click at [284, 361] on textarea at bounding box center [533, 361] width 562 height 52
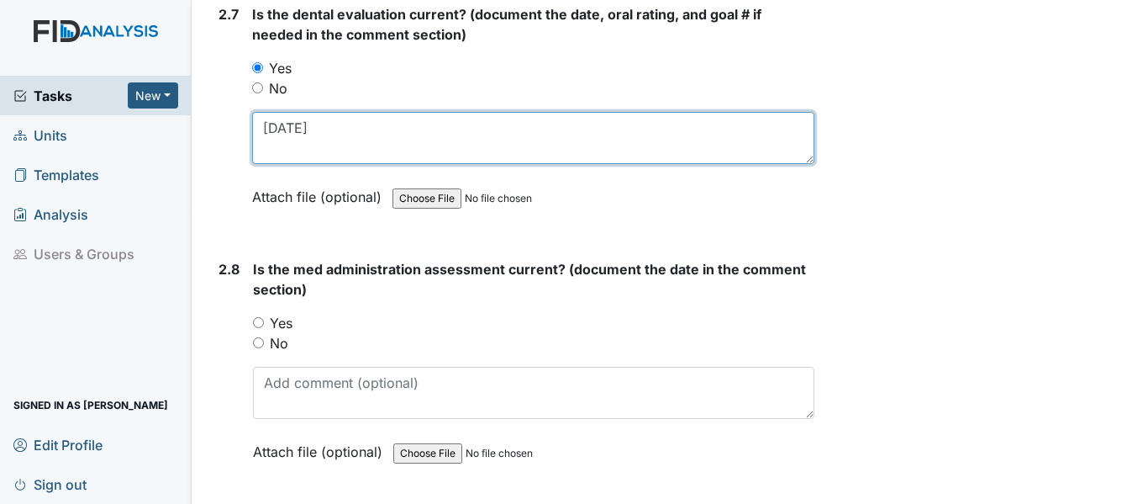
scroll to position [3279, 0]
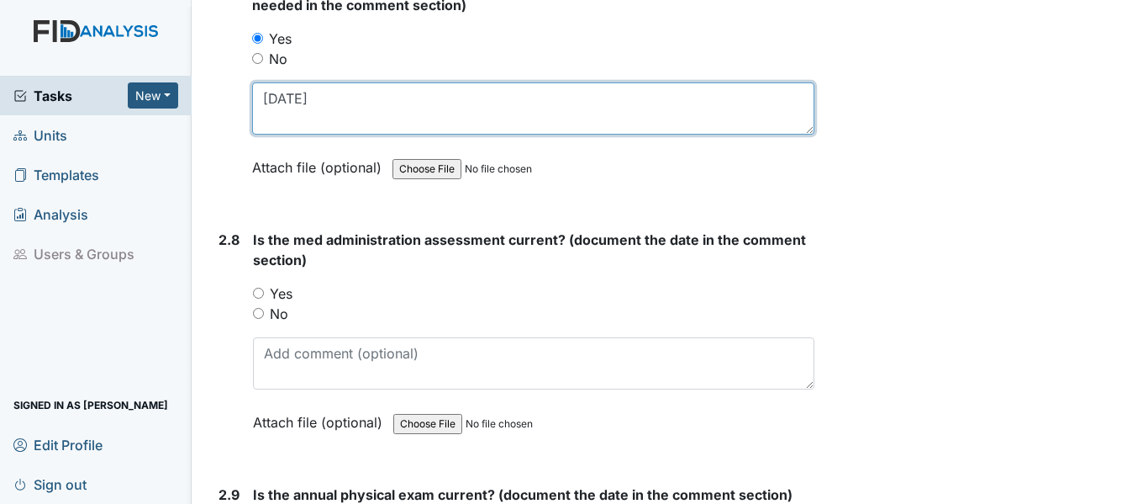
type textarea "3/12/25"
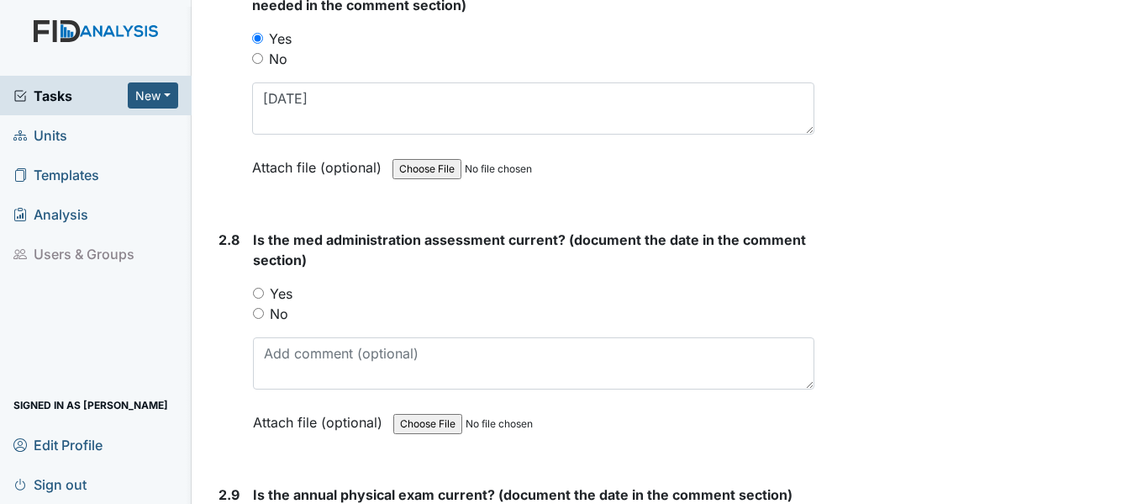
click at [260, 291] on input "Yes" at bounding box center [258, 293] width 11 height 11
radio input "true"
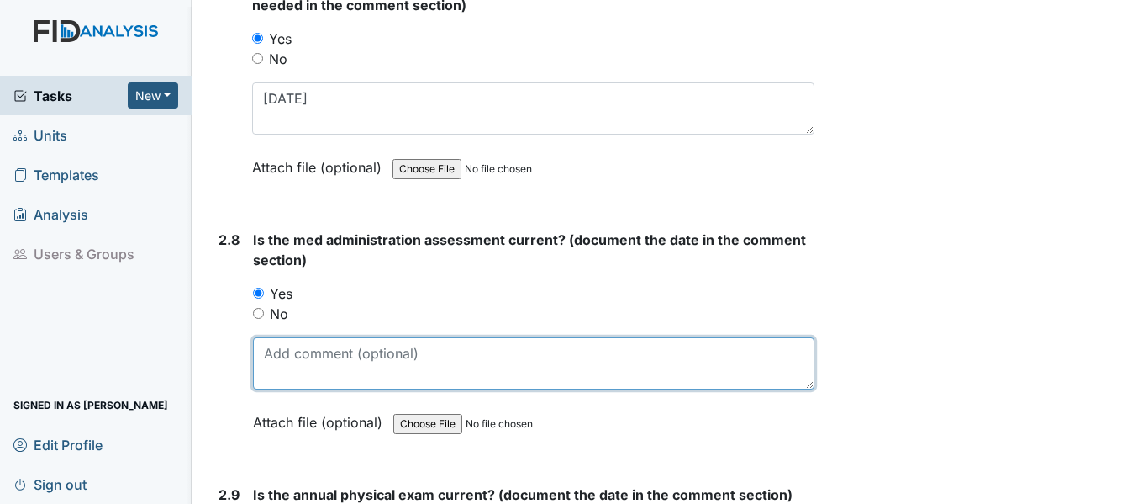
click at [335, 377] on textarea at bounding box center [534, 363] width 562 height 52
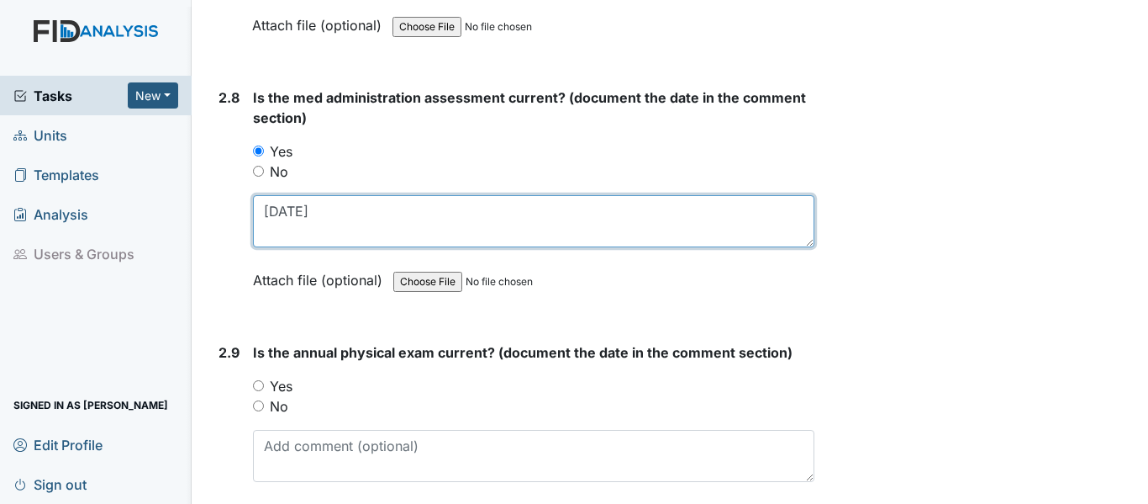
scroll to position [3447, 0]
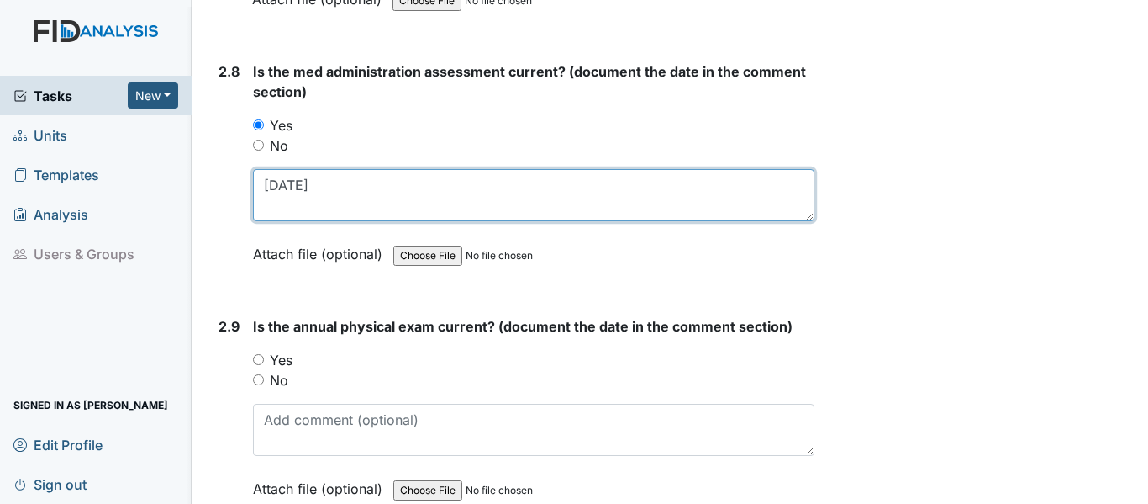
type textarea "2/27/25"
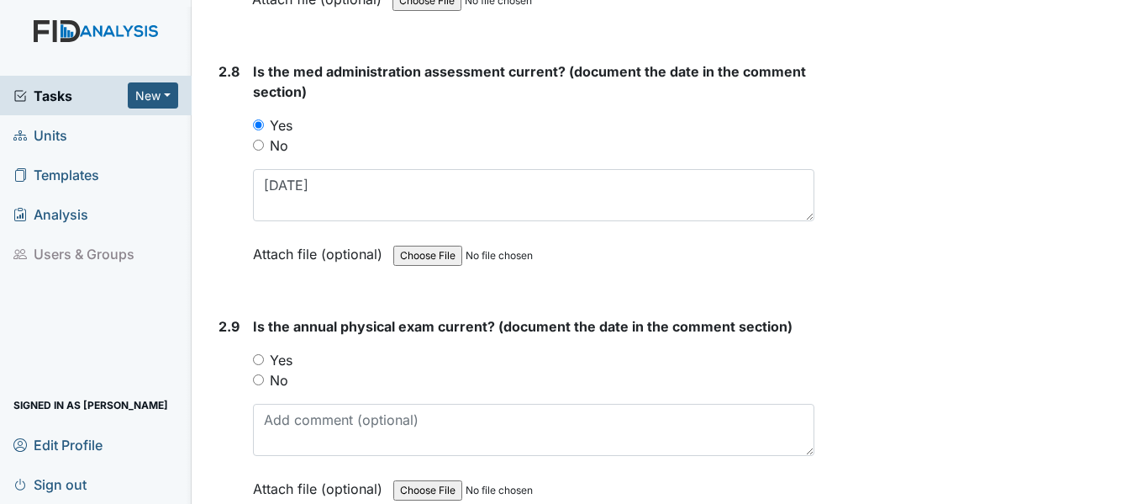
click at [261, 361] on input "Yes" at bounding box center [258, 359] width 11 height 11
radio input "true"
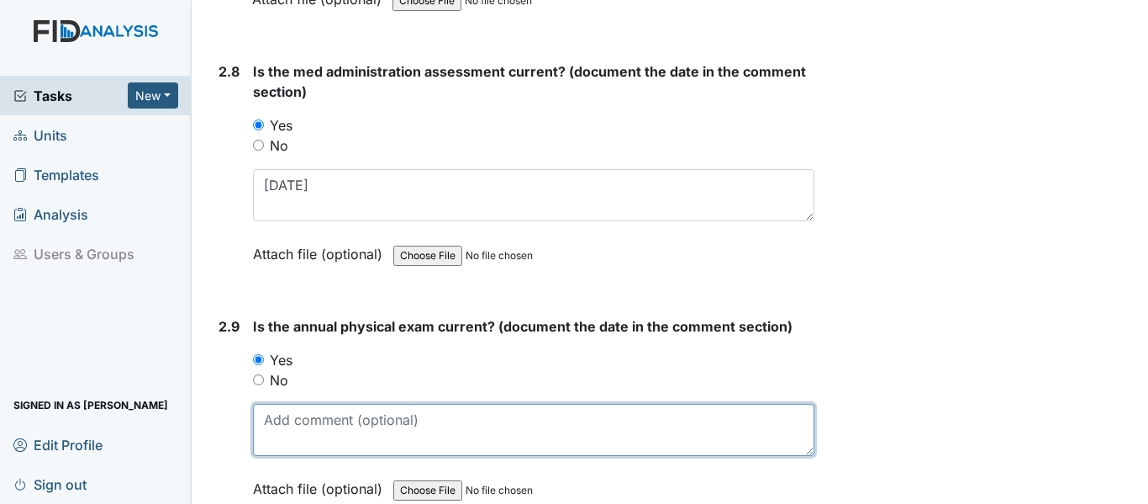
click at [298, 426] on textarea at bounding box center [534, 430] width 562 height 52
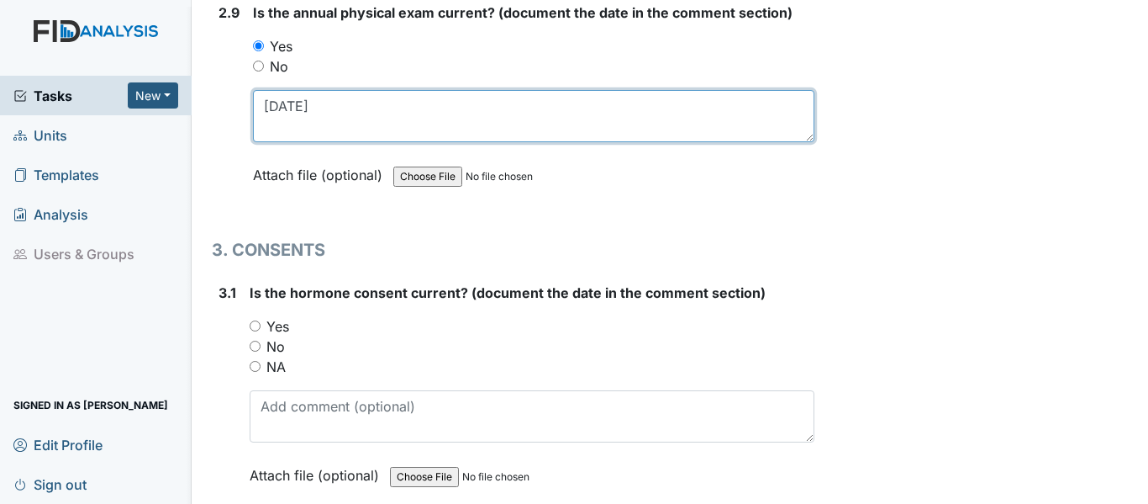
scroll to position [3783, 0]
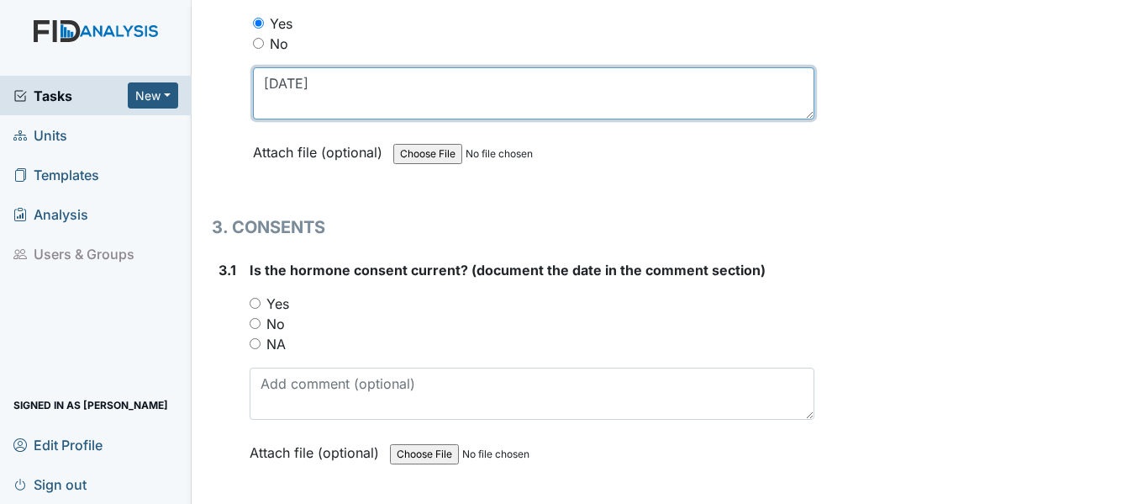
type textarea "12/20/24"
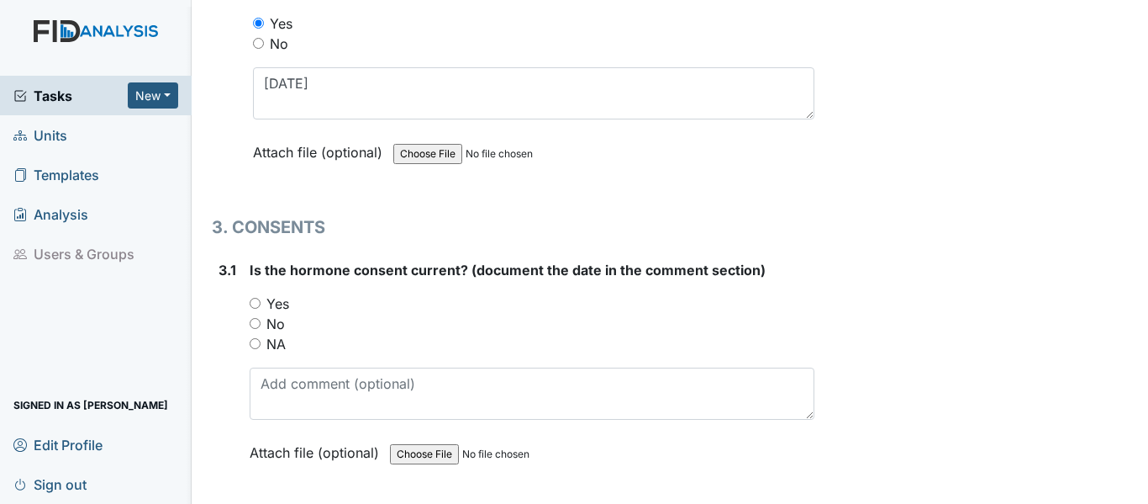
click at [254, 340] on input "NA" at bounding box center [255, 343] width 11 height 11
radio input "true"
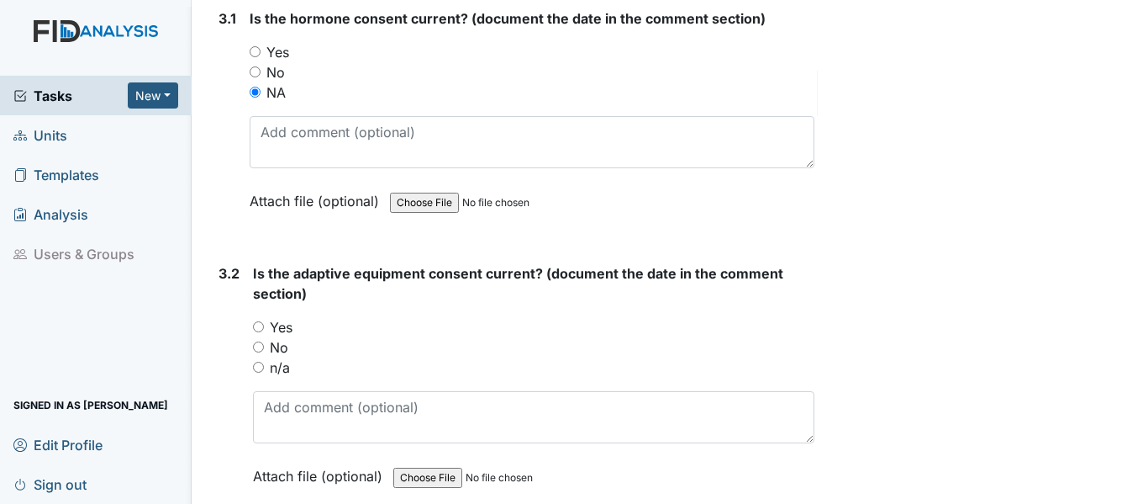
scroll to position [4035, 0]
click at [260, 367] on input "n/a" at bounding box center [258, 366] width 11 height 11
radio input "true"
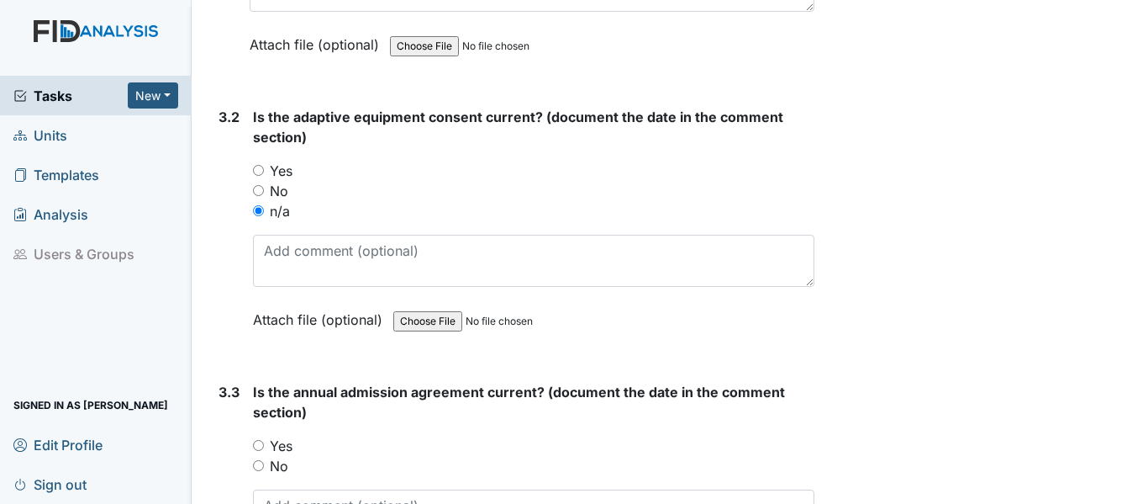
scroll to position [4288, 0]
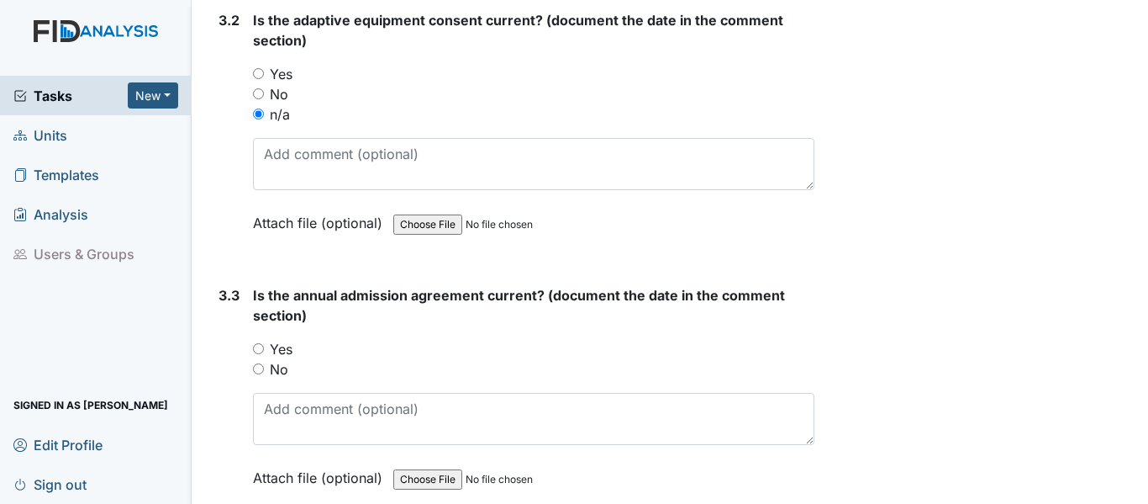
click at [263, 346] on input "Yes" at bounding box center [258, 348] width 11 height 11
radio input "true"
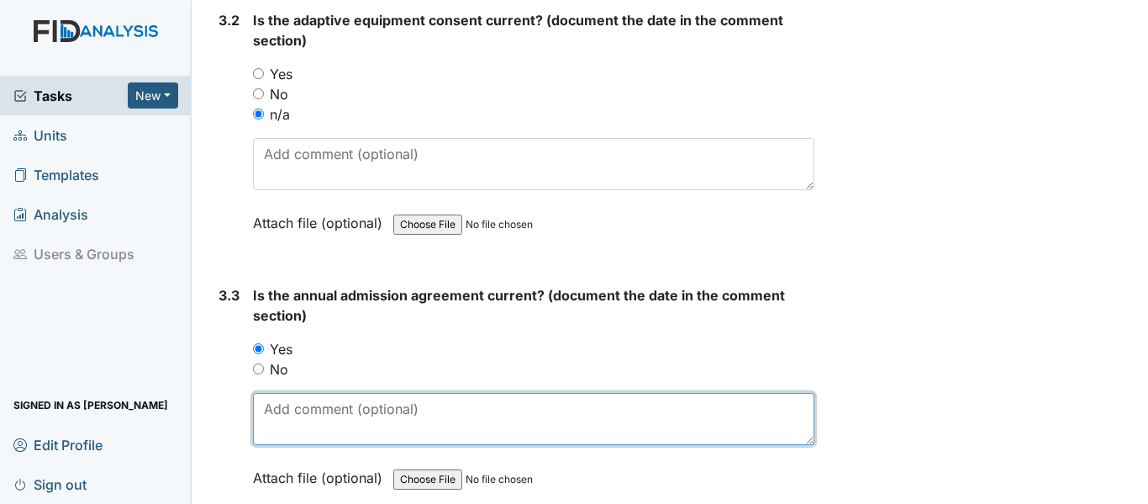
click at [309, 420] on textarea at bounding box center [534, 419] width 562 height 52
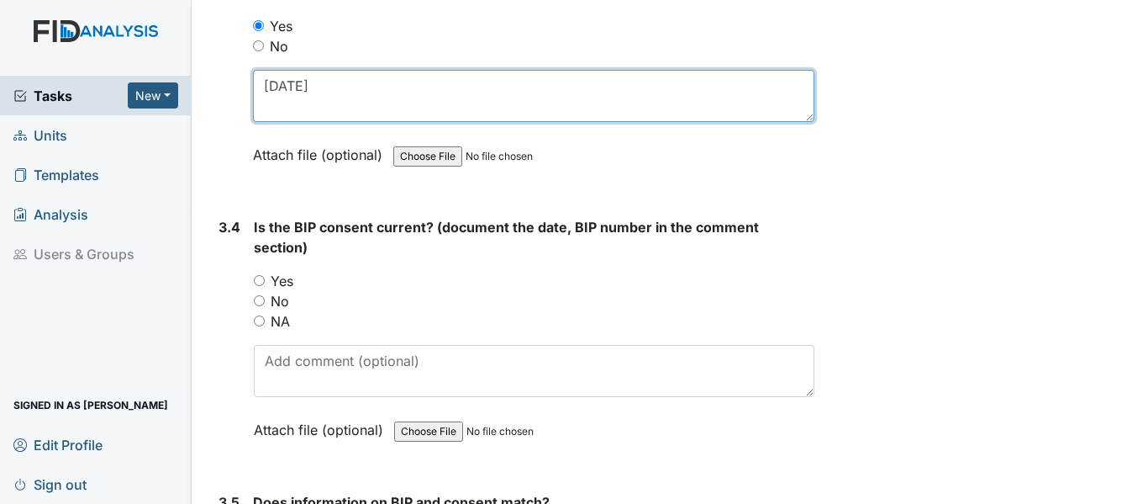
scroll to position [4624, 0]
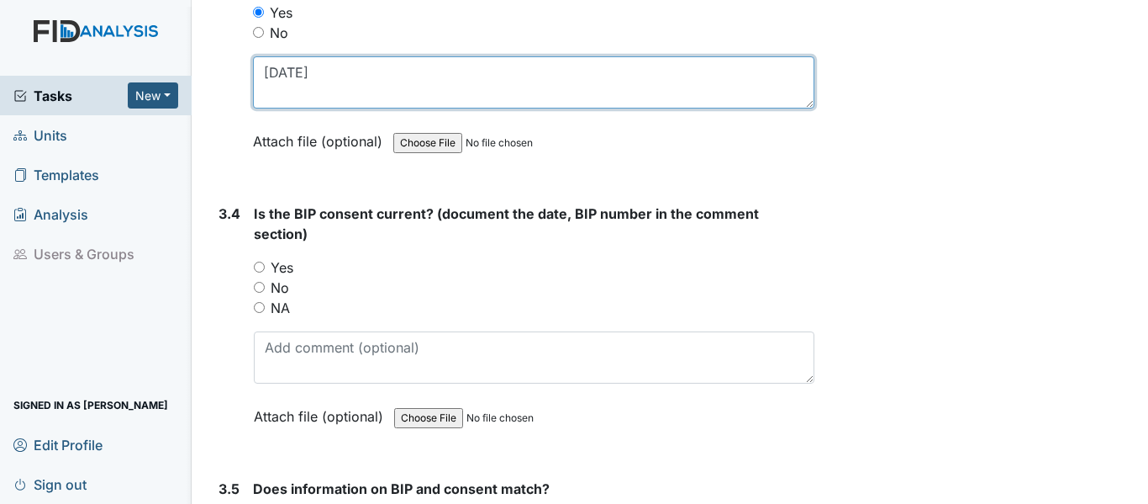
type textarea "11/20/24"
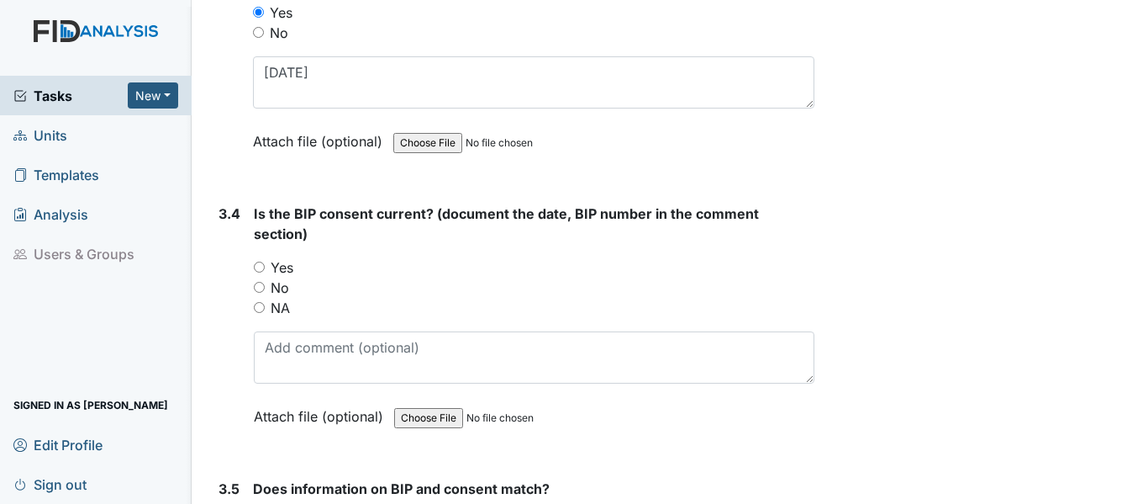
click at [255, 265] on input "Yes" at bounding box center [259, 266] width 11 height 11
radio input "true"
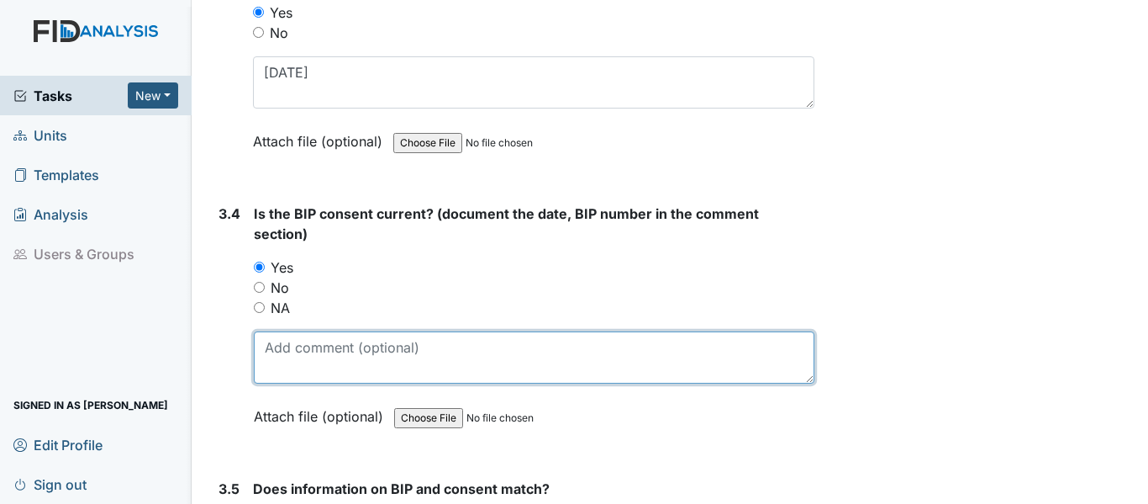
click at [307, 366] on textarea at bounding box center [534, 357] width 561 height 52
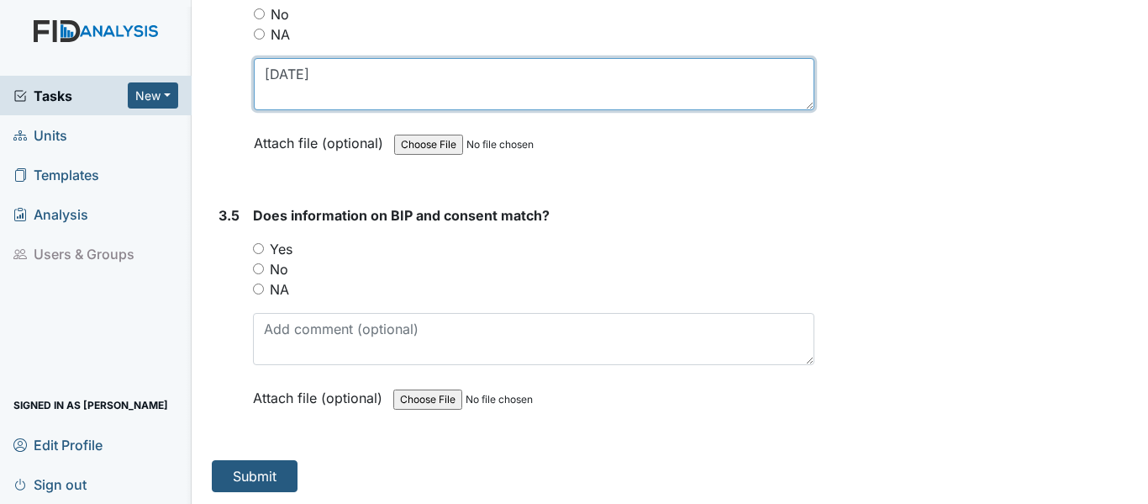
scroll to position [4899, 0]
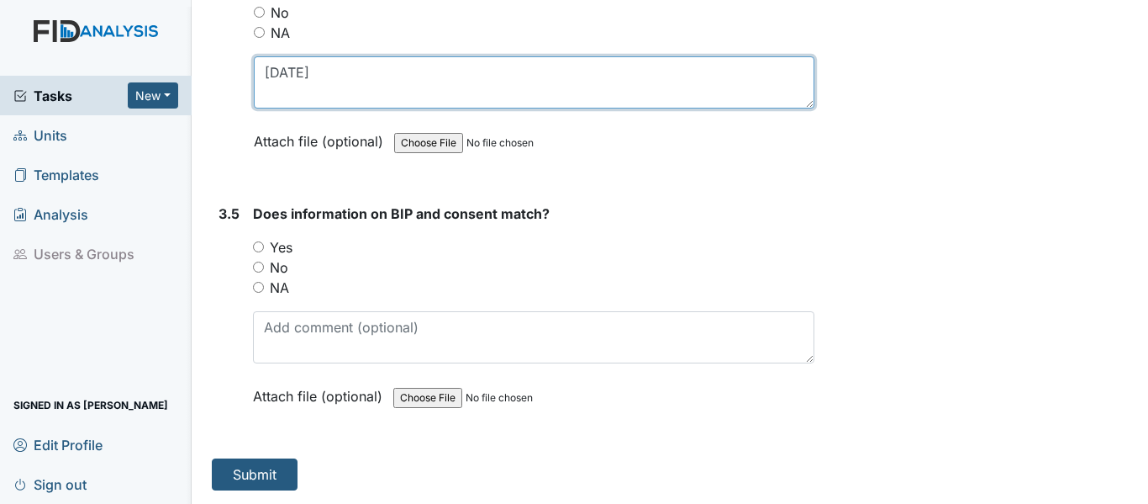
type textarea "7/15/25"
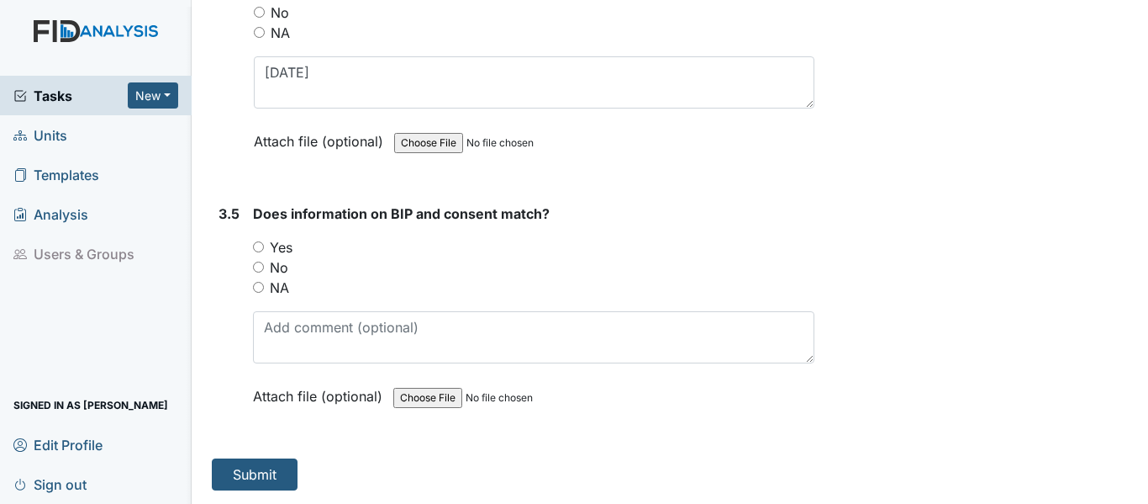
click at [254, 244] on input "Yes" at bounding box center [258, 246] width 11 height 11
radio input "true"
click at [257, 476] on button "Submit" at bounding box center [255, 474] width 86 height 32
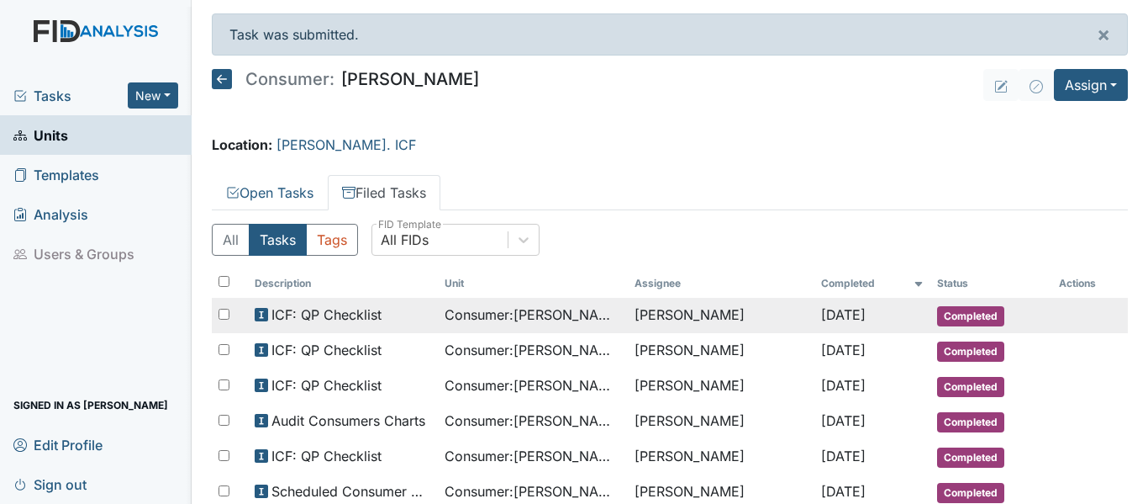
click at [574, 316] on span "Consumer : Darrigo, John" at bounding box center [533, 314] width 177 height 20
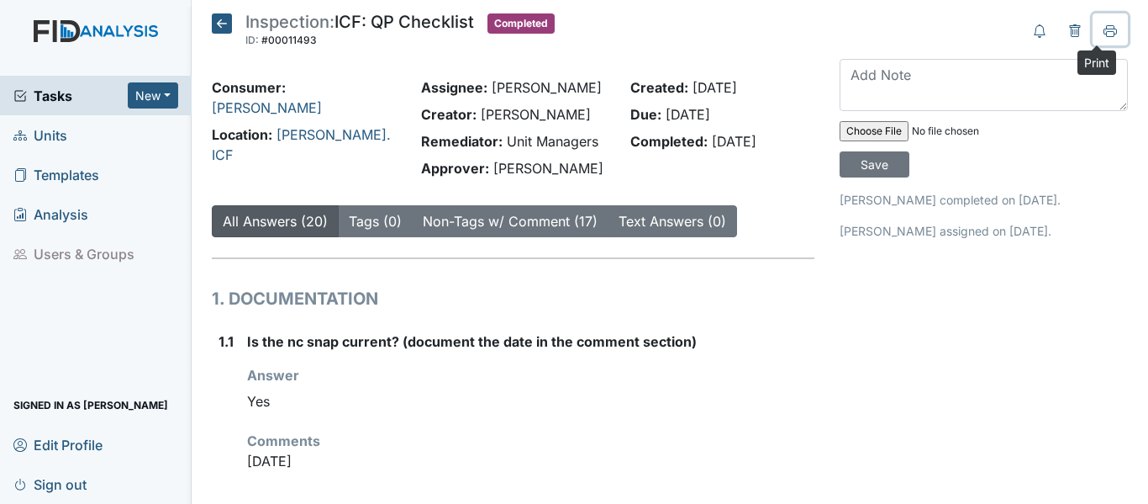
click at [1106, 31] on icon at bounding box center [1110, 34] width 8 height 6
click at [219, 22] on icon at bounding box center [222, 23] width 20 height 20
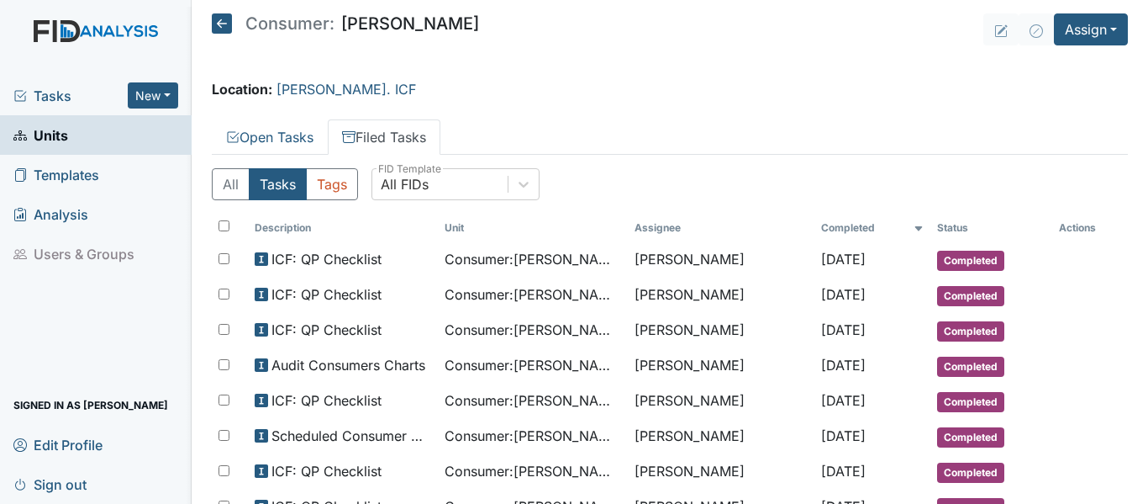
click at [219, 26] on icon at bounding box center [222, 23] width 20 height 20
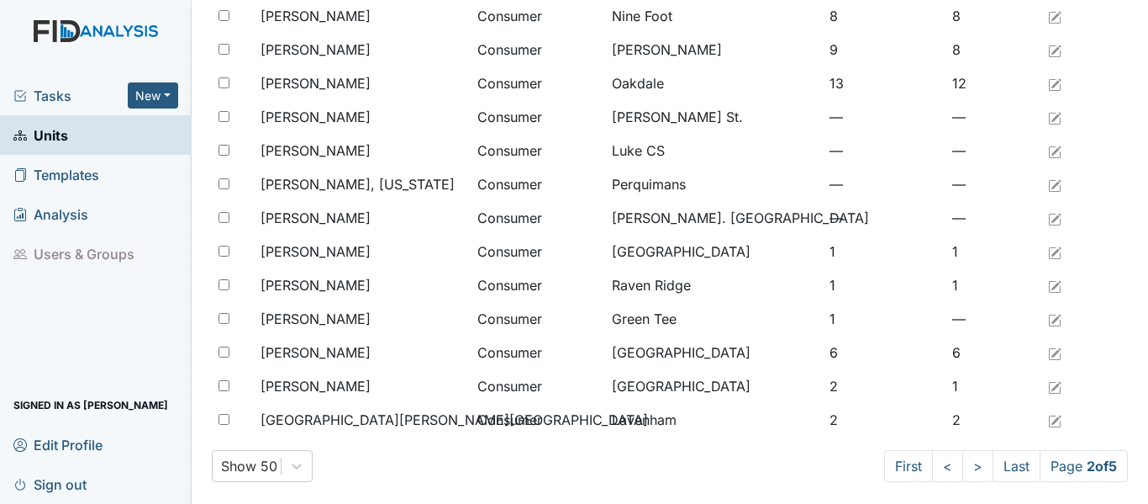
scroll to position [1383, 0]
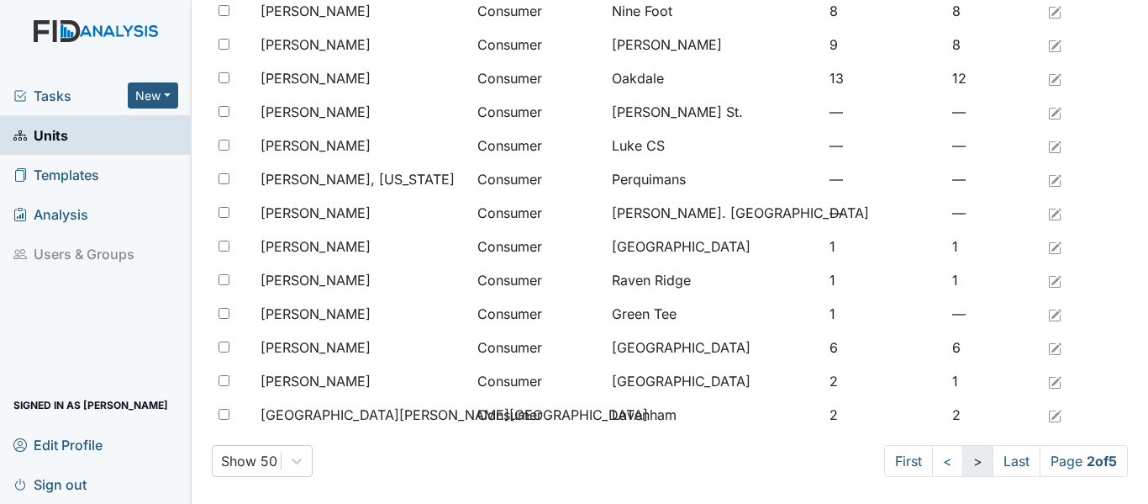
click at [963, 466] on link ">" at bounding box center [978, 461] width 31 height 32
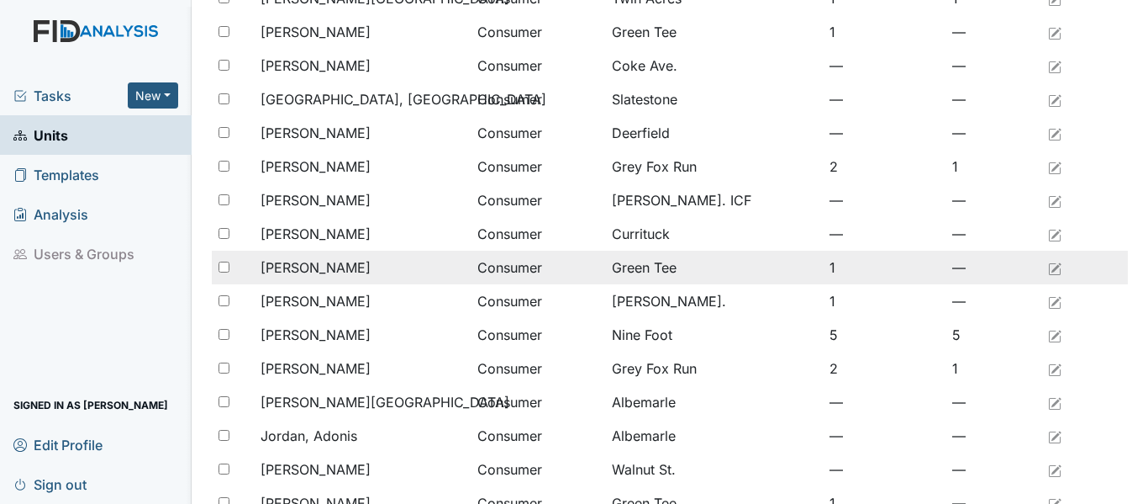
scroll to position [122, 0]
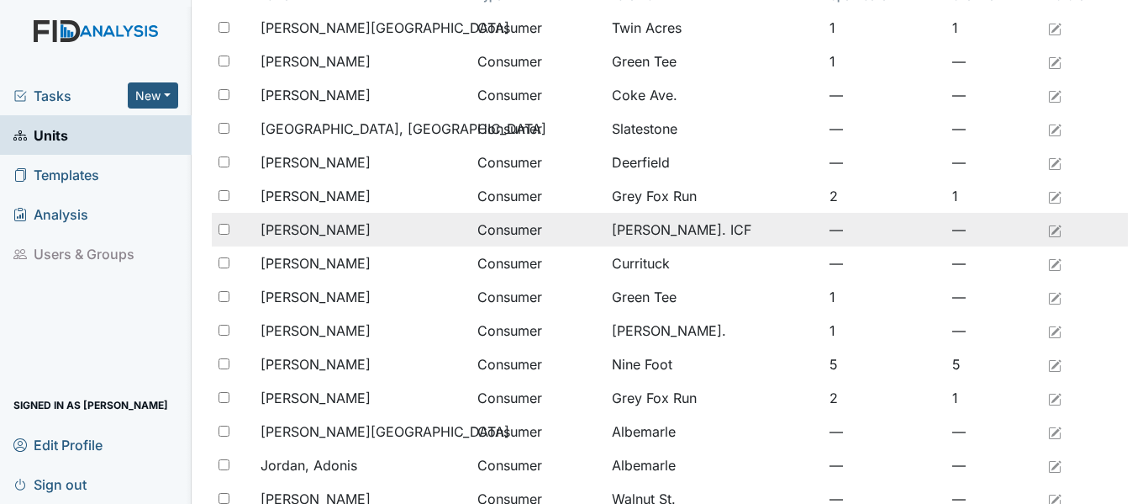
click at [352, 234] on span "[PERSON_NAME]" at bounding box center [316, 229] width 110 height 20
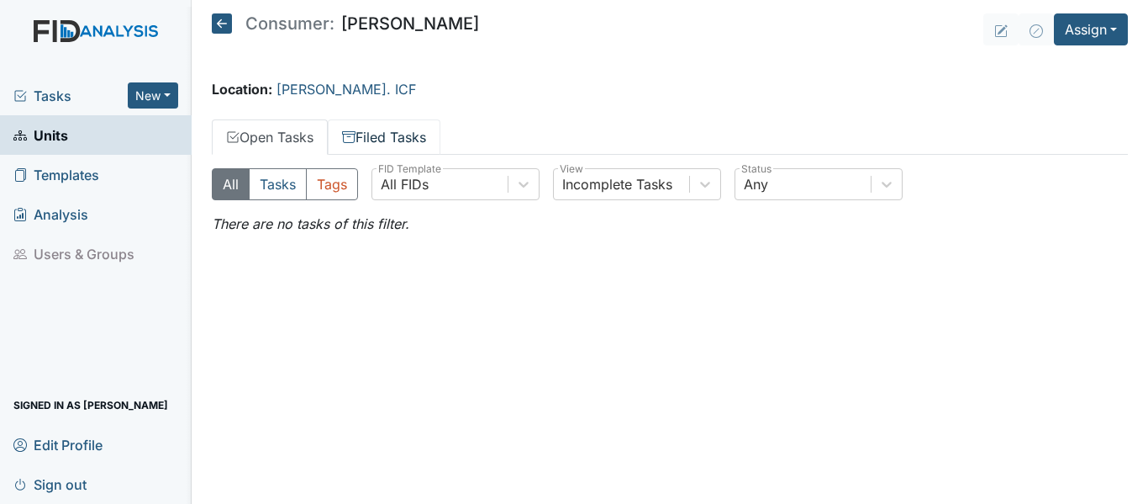
click at [388, 138] on link "Filed Tasks" at bounding box center [384, 136] width 113 height 35
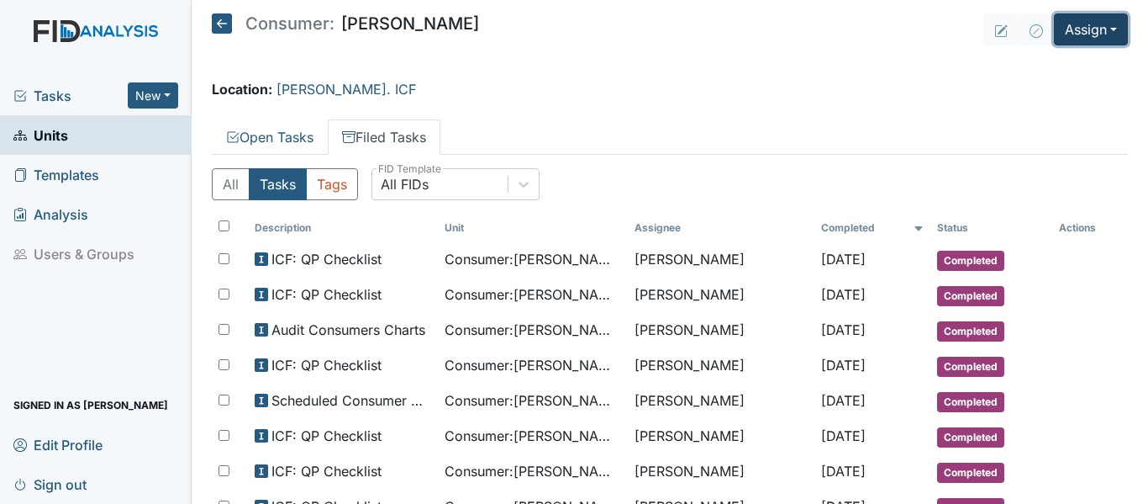
click at [1078, 32] on button "Assign" at bounding box center [1091, 29] width 74 height 32
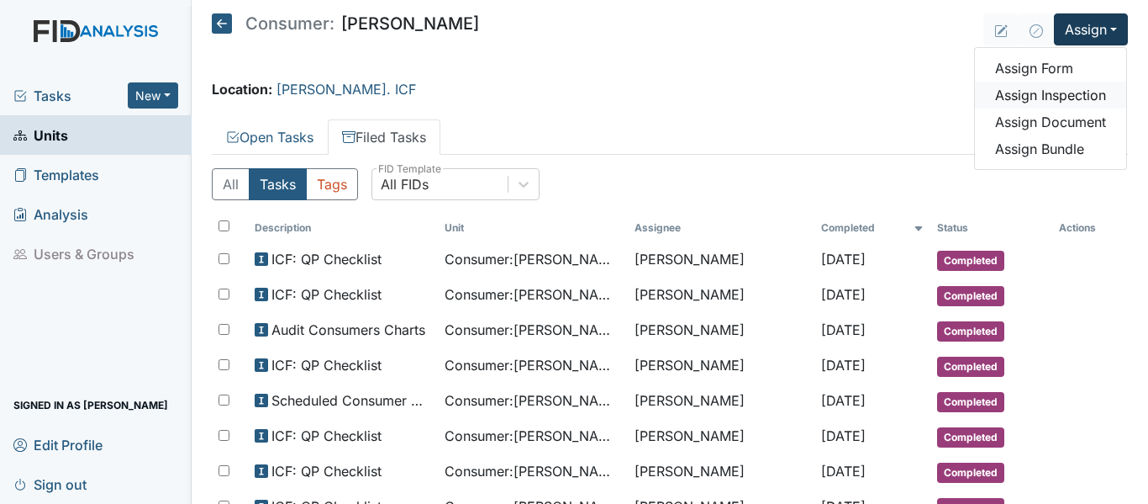
click at [1053, 101] on link "Assign Inspection" at bounding box center [1050, 95] width 151 height 27
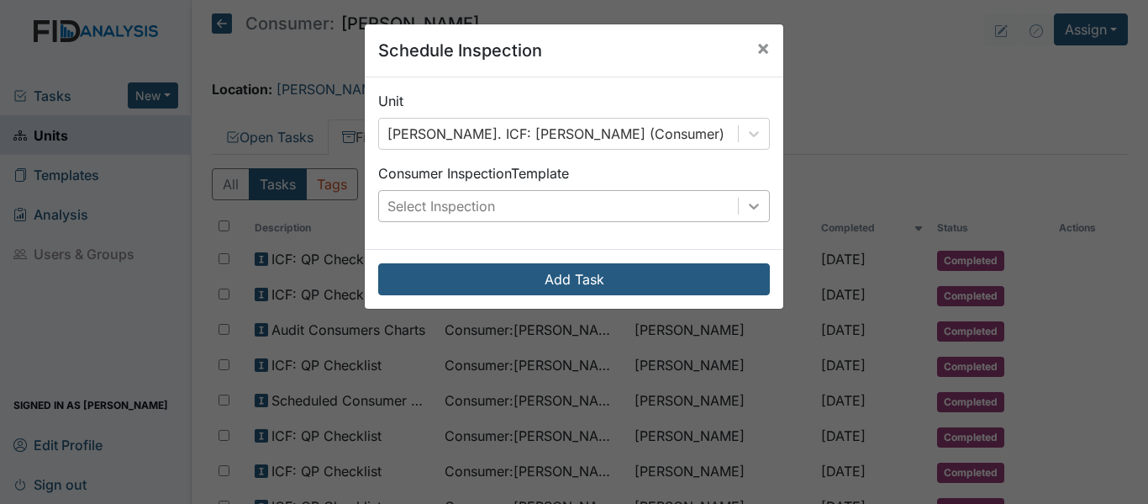
click at [752, 209] on icon at bounding box center [754, 206] width 17 height 17
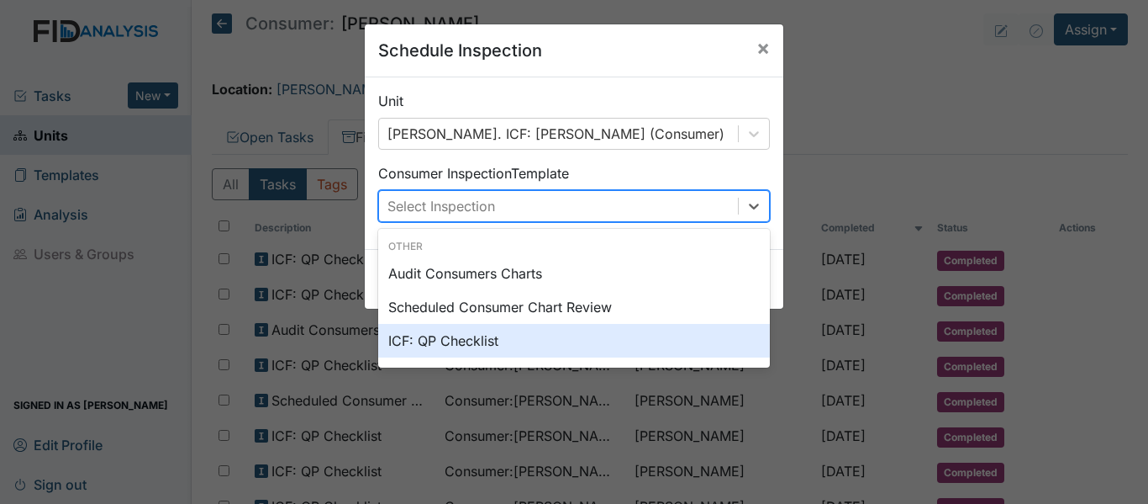
click at [445, 337] on div "ICF: QP Checklist" at bounding box center [574, 341] width 392 height 34
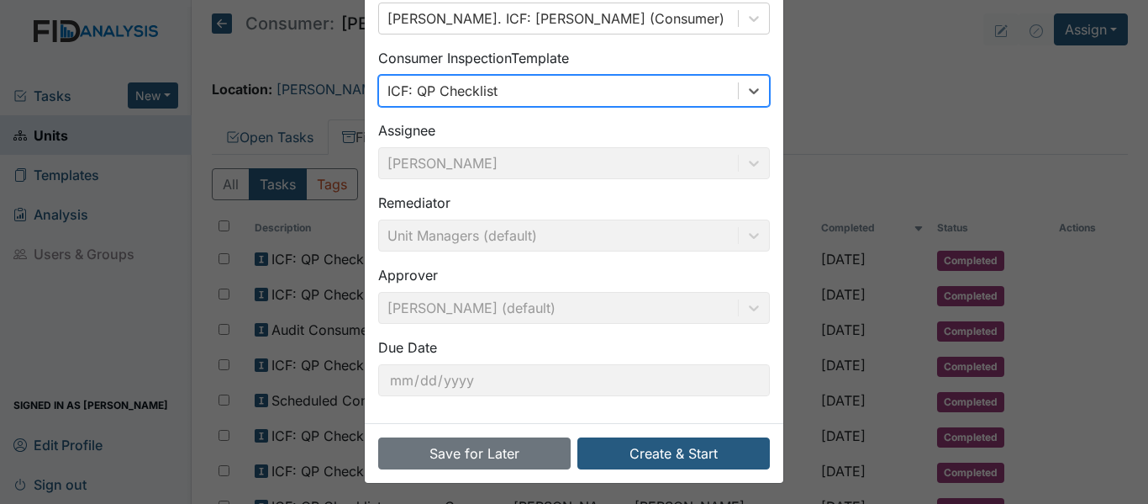
scroll to position [119, 0]
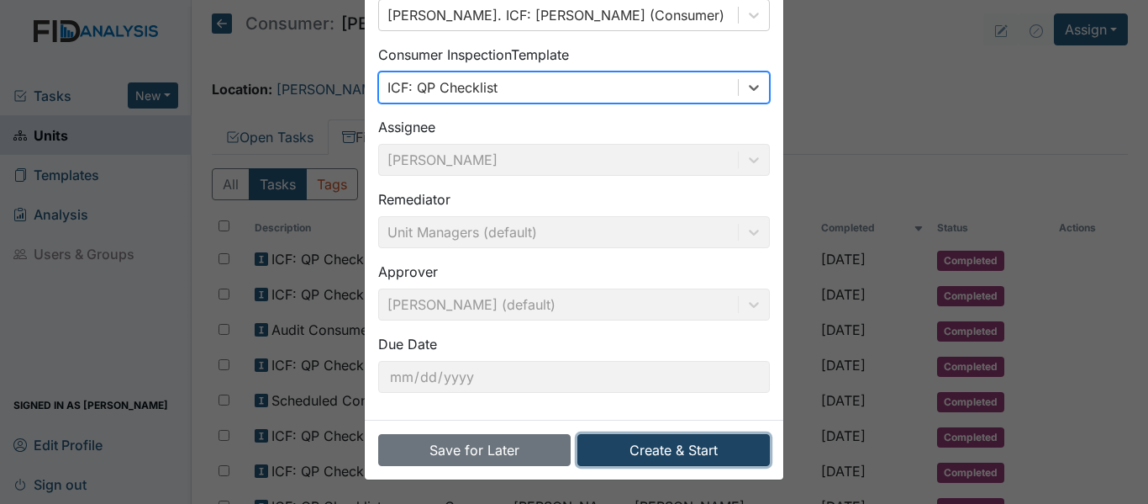
click at [715, 457] on button "Create & Start" at bounding box center [674, 450] width 193 height 32
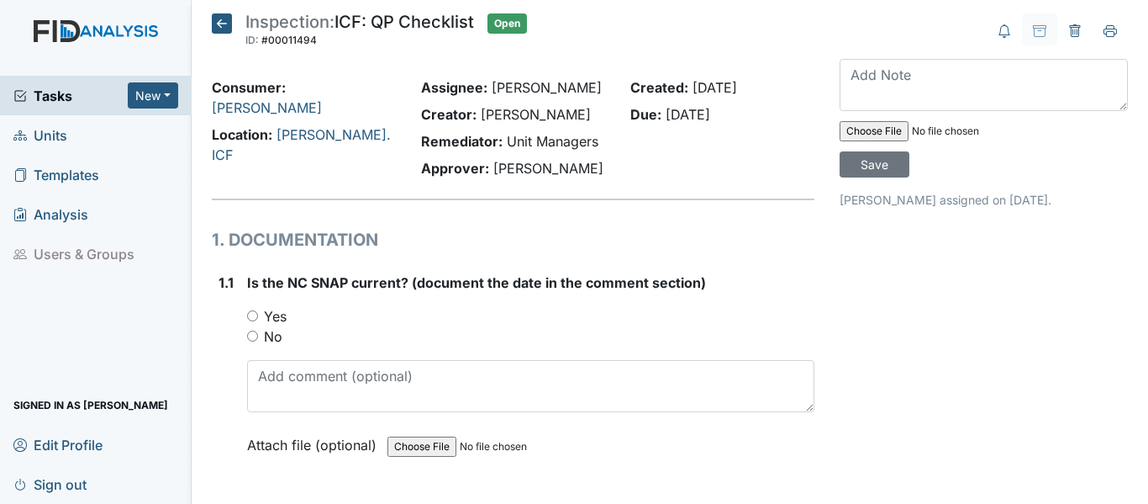
click at [251, 313] on input "Yes" at bounding box center [252, 315] width 11 height 11
radio input "true"
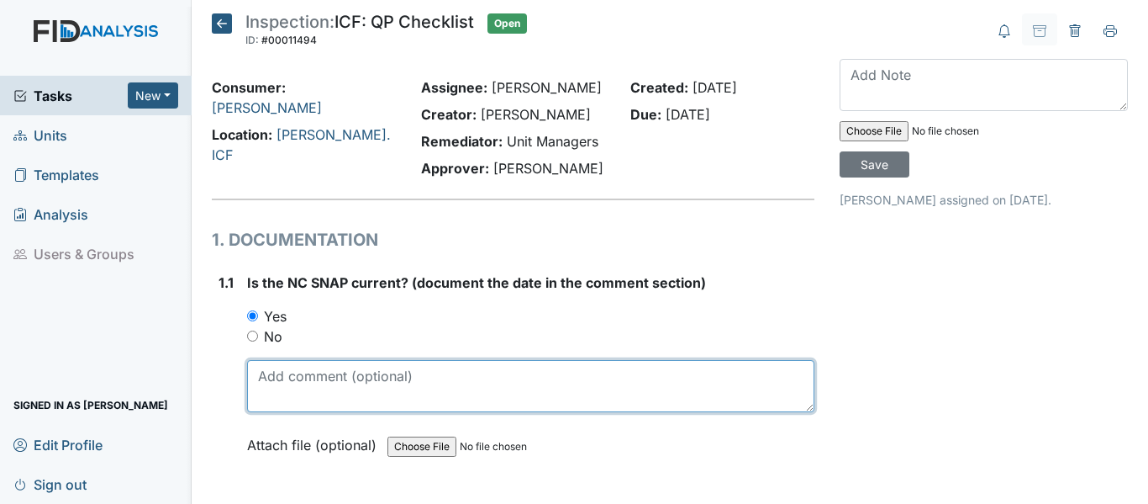
click at [318, 372] on textarea at bounding box center [530, 386] width 567 height 52
drag, startPoint x: 257, startPoint y: 379, endPoint x: 319, endPoint y: 378, distance: 61.4
click at [319, 378] on textarea "[DATE]" at bounding box center [530, 386] width 567 height 52
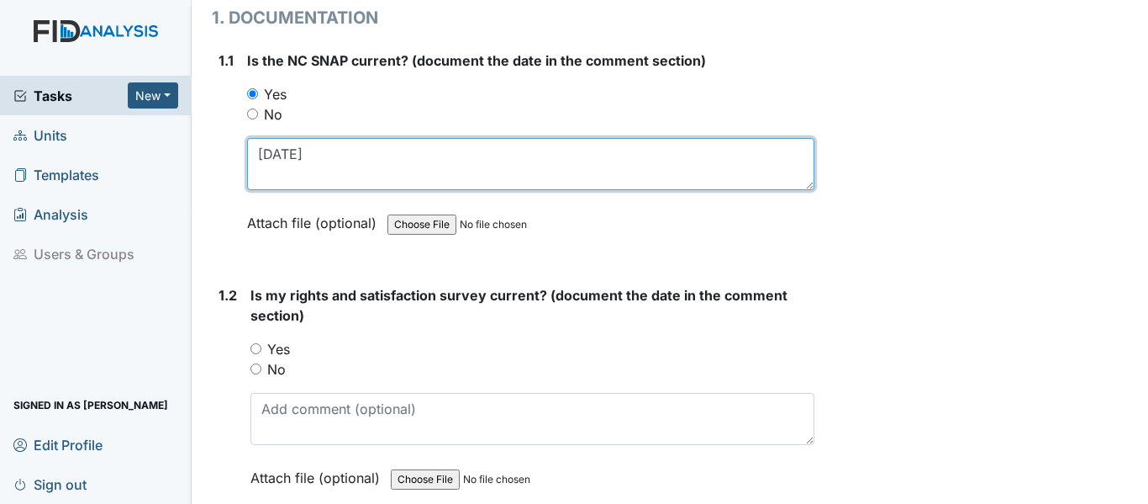
scroll to position [252, 0]
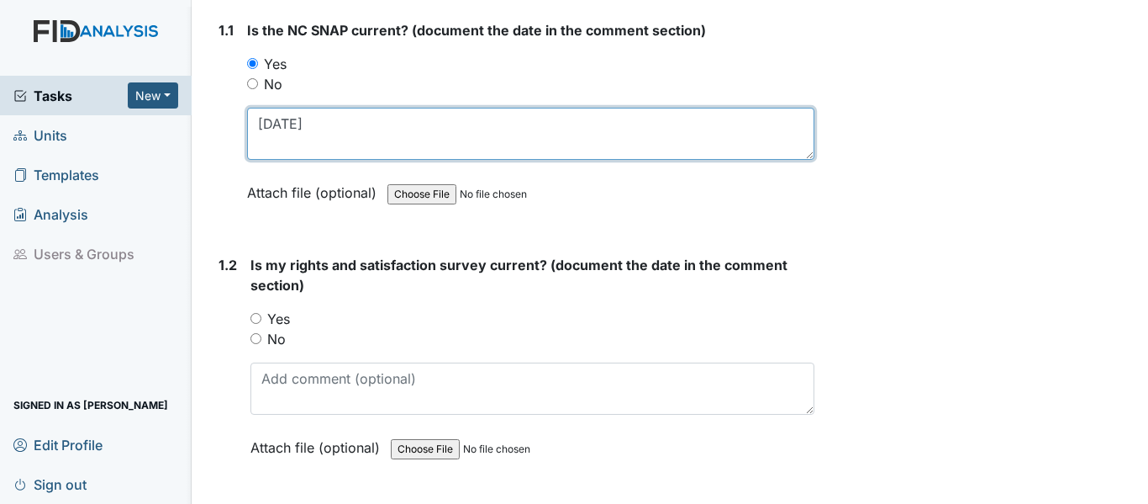
type textarea "9/16/25"
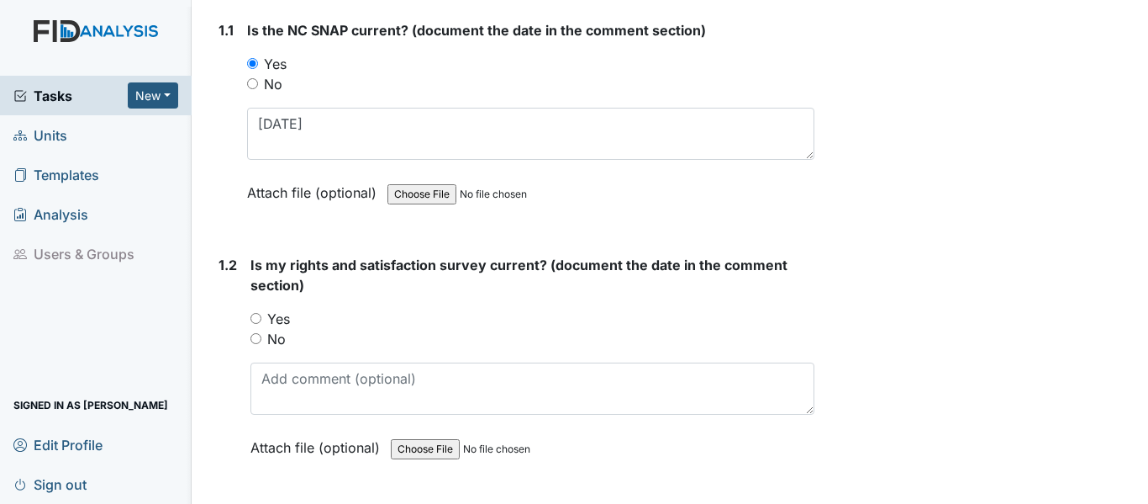
click at [253, 321] on input "Yes" at bounding box center [256, 318] width 11 height 11
radio input "true"
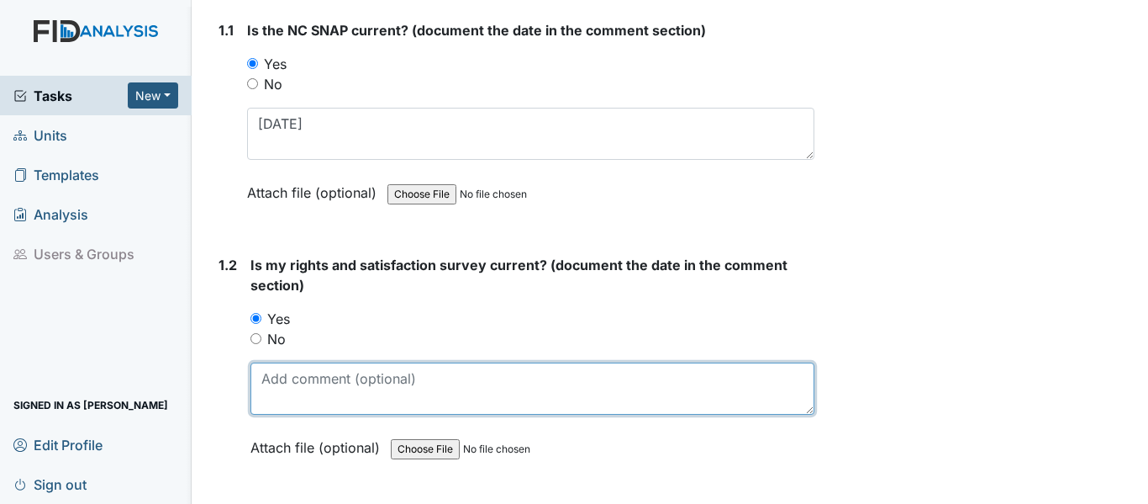
click at [308, 383] on textarea at bounding box center [533, 388] width 564 height 52
paste textarea "9/16/25"
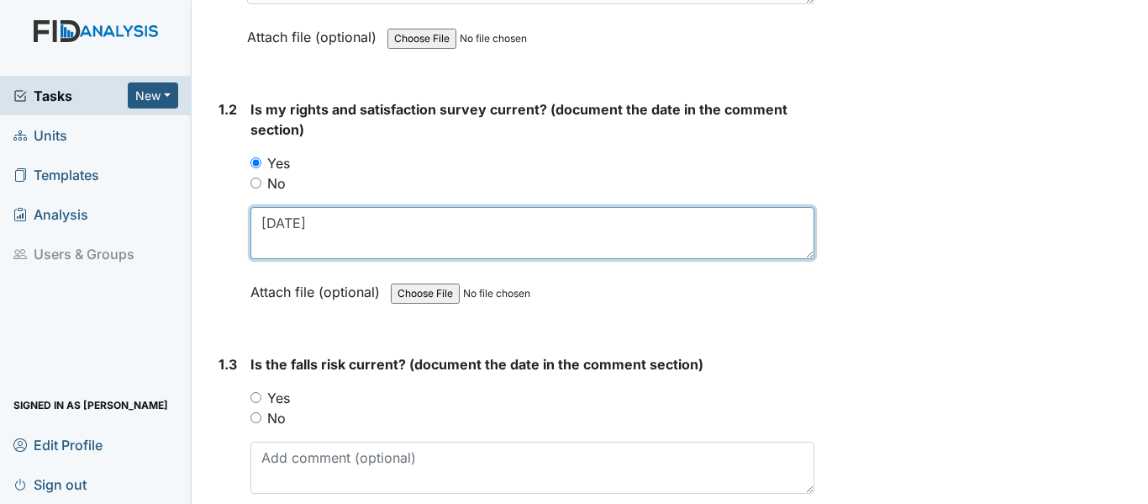
scroll to position [504, 0]
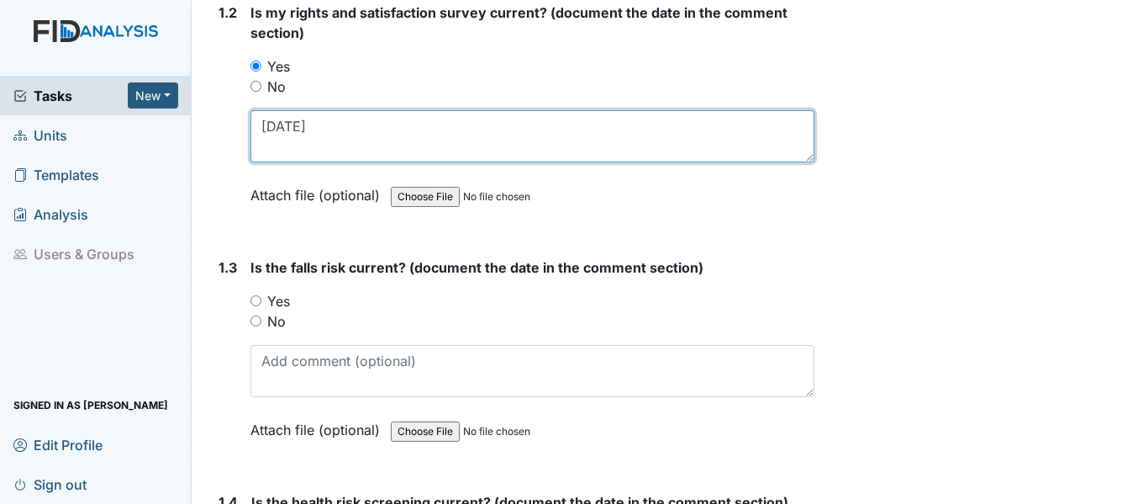
type textarea "9/16/25"
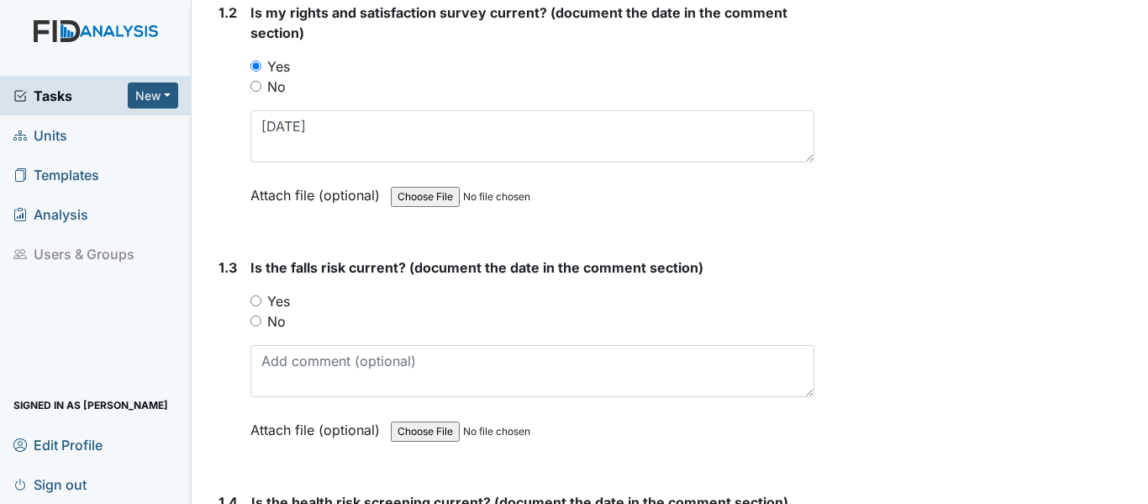
click at [259, 301] on input "Yes" at bounding box center [256, 300] width 11 height 11
radio input "true"
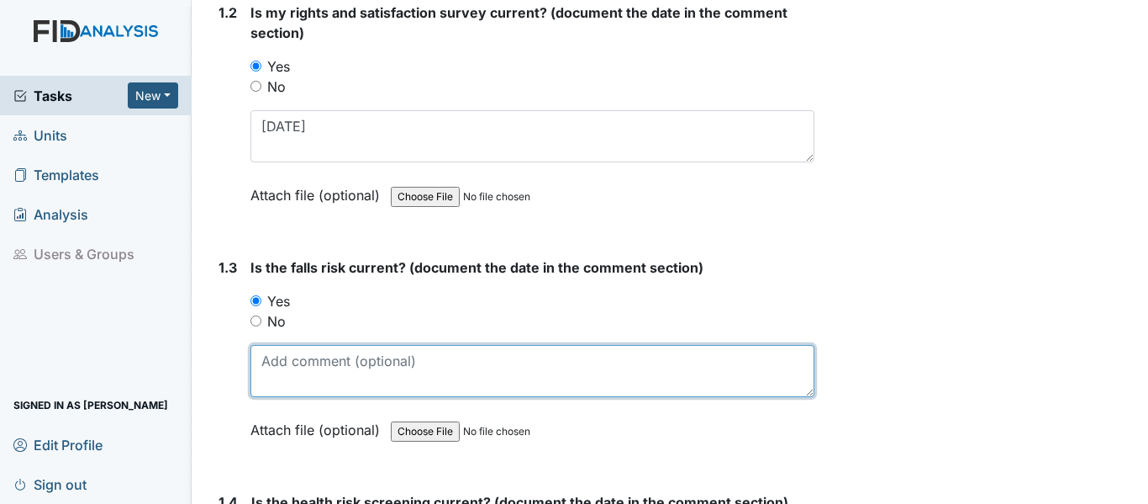
click at [314, 372] on textarea at bounding box center [533, 371] width 564 height 52
paste textarea "9/16/25"
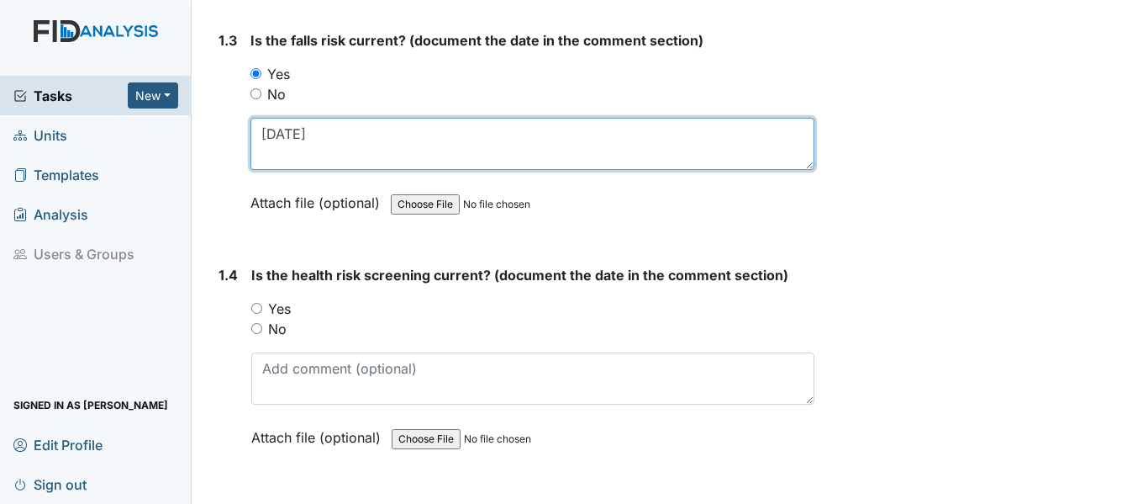
scroll to position [757, 0]
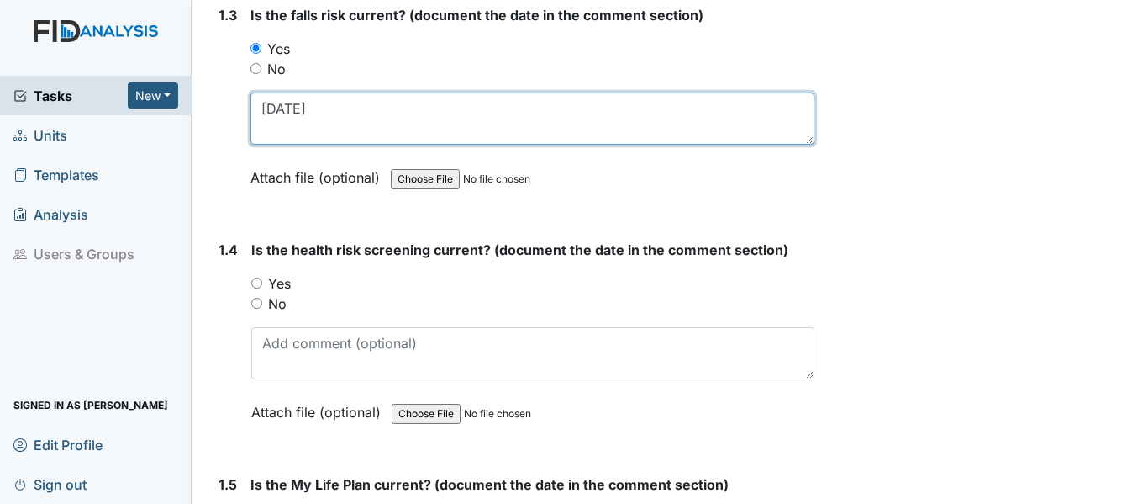
type textarea "9/16/25"
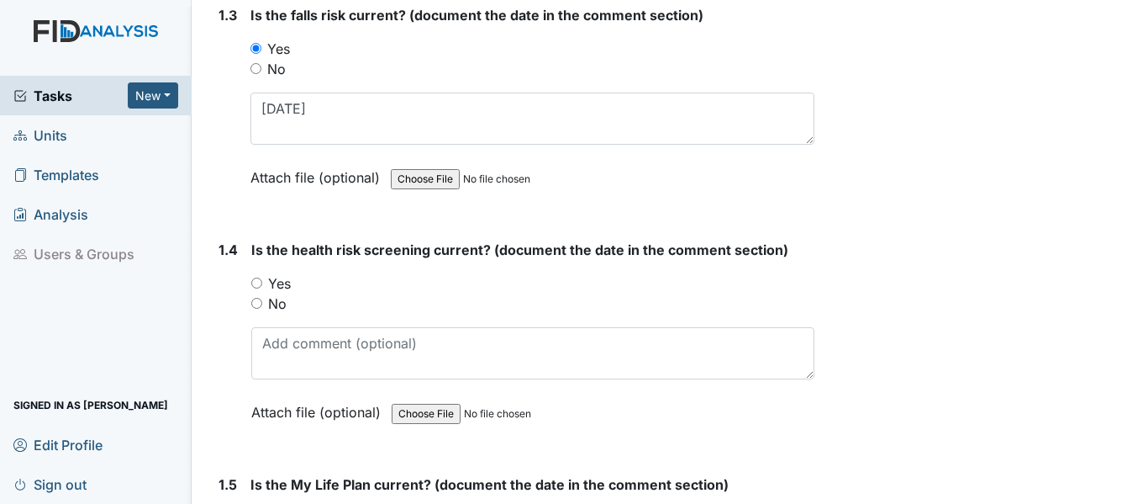
click at [253, 284] on input "Yes" at bounding box center [256, 282] width 11 height 11
radio input "true"
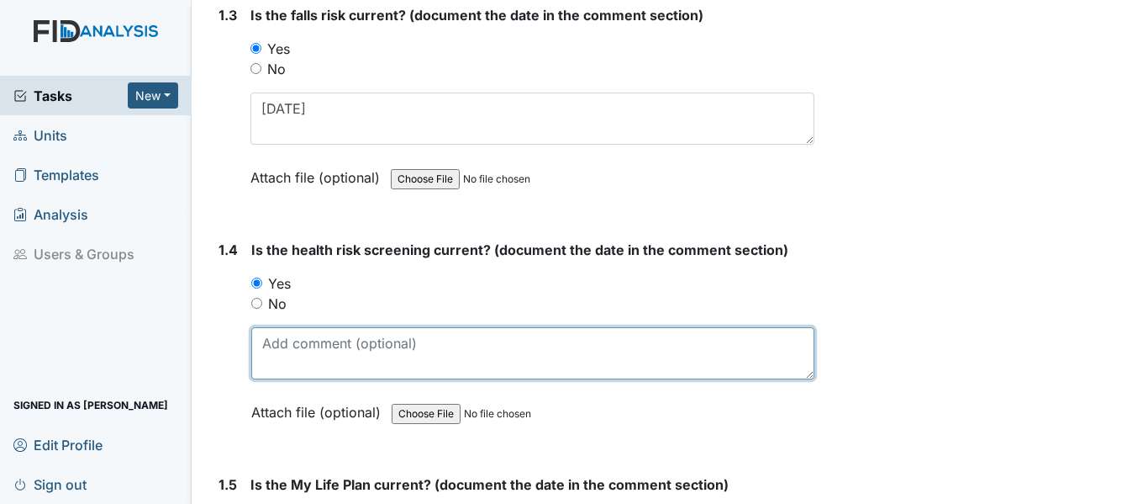
click at [316, 346] on textarea at bounding box center [532, 353] width 563 height 52
paste textarea "9/16/25"
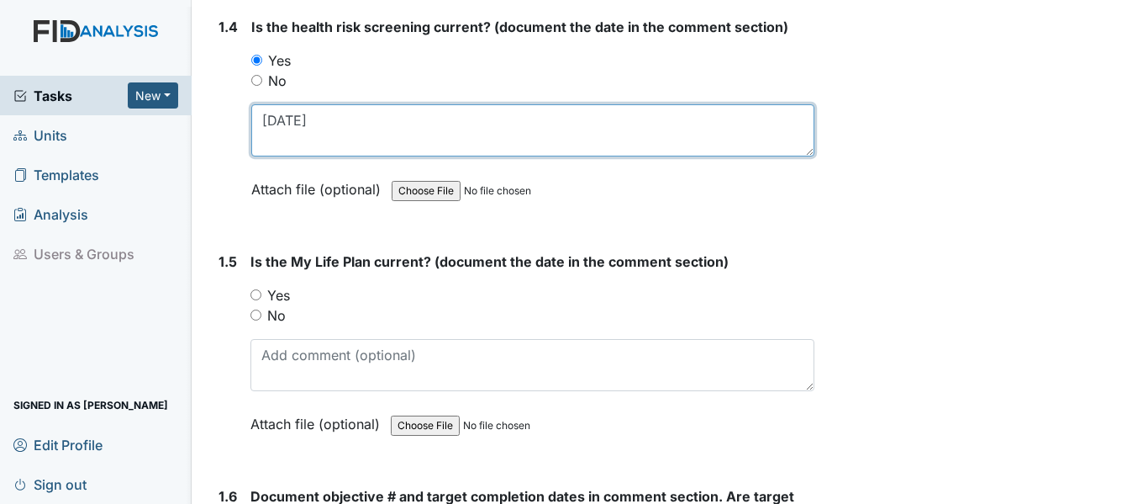
scroll to position [1009, 0]
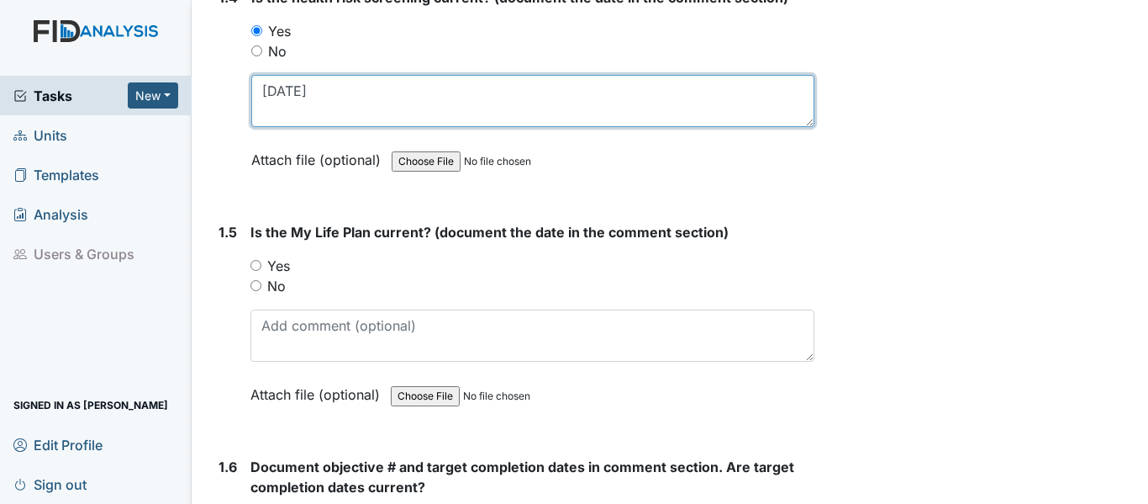
type textarea "9/16/25"
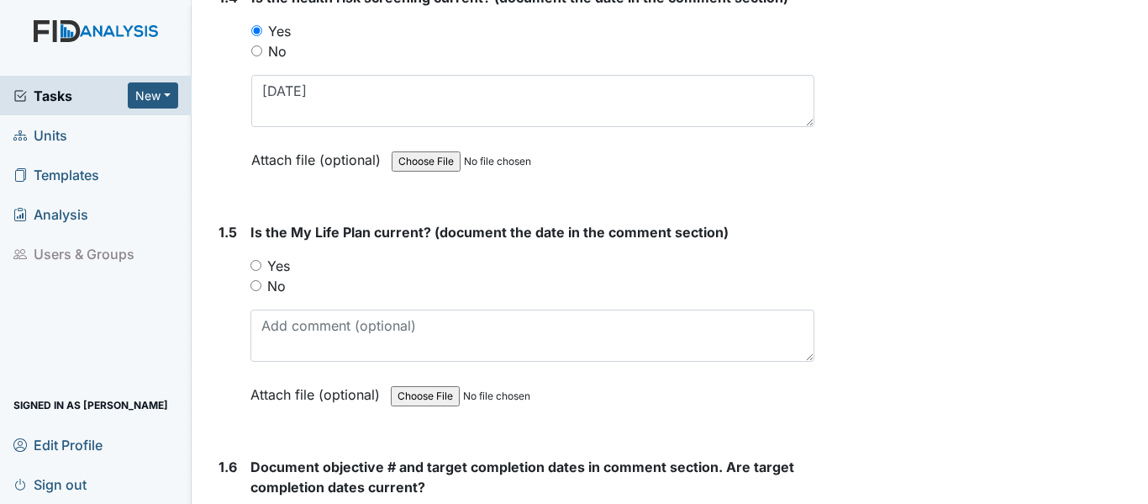
click at [258, 267] on input "Yes" at bounding box center [256, 265] width 11 height 11
radio input "true"
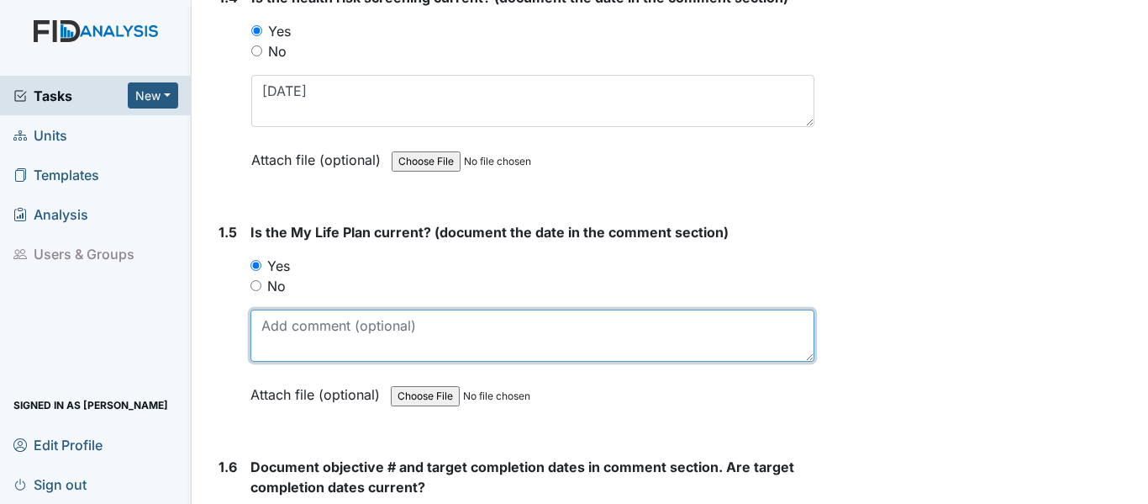
click at [296, 327] on textarea at bounding box center [533, 335] width 564 height 52
paste textarea "9/16/25"
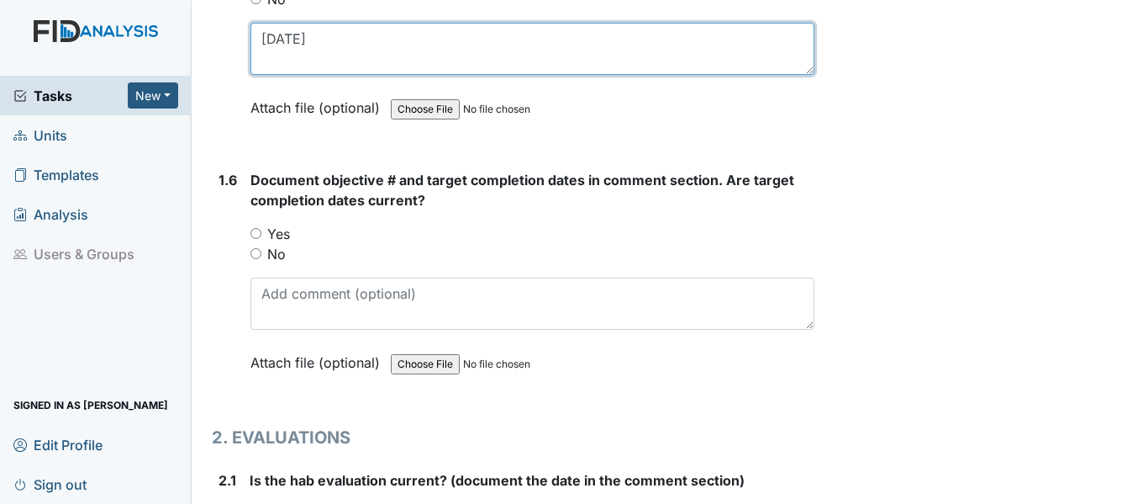
scroll to position [1345, 0]
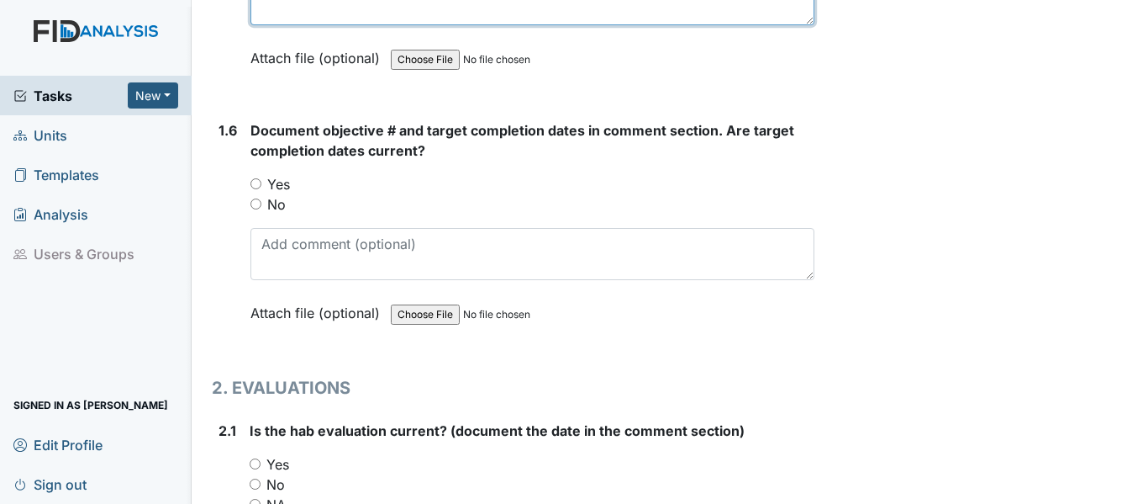
type textarea "[DATE]"
click at [253, 183] on input "Yes" at bounding box center [256, 183] width 11 height 11
radio input "true"
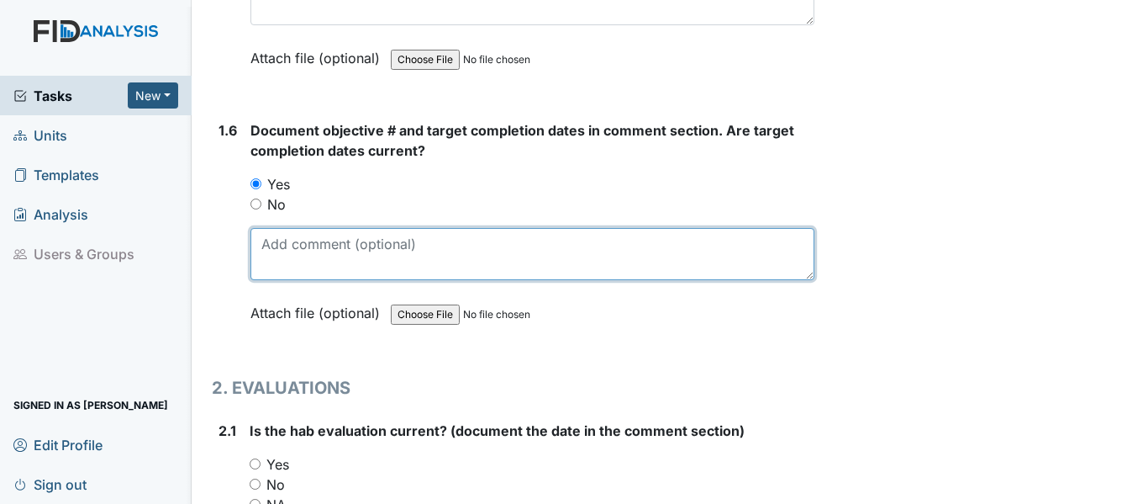
click at [294, 240] on textarea at bounding box center [533, 254] width 564 height 52
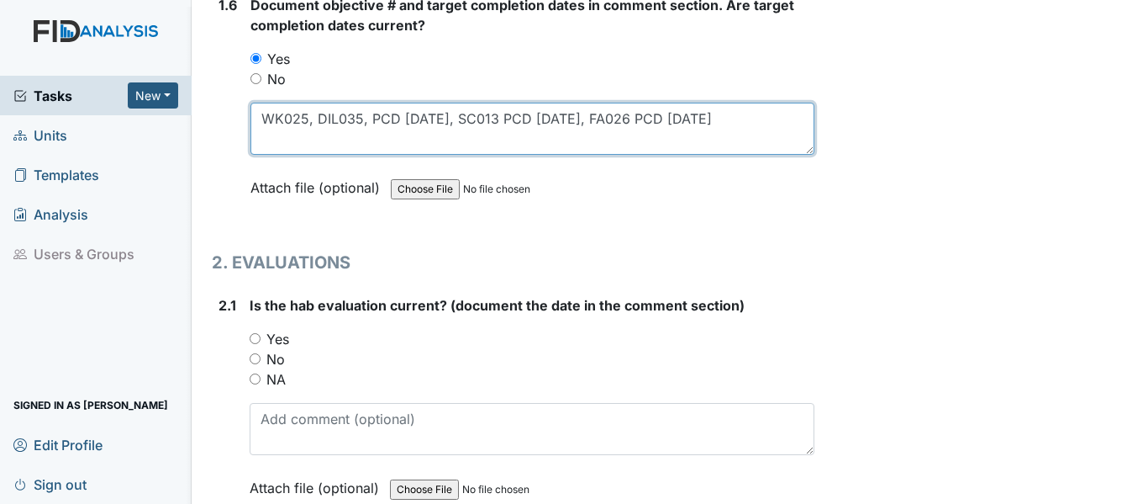
scroll to position [1513, 0]
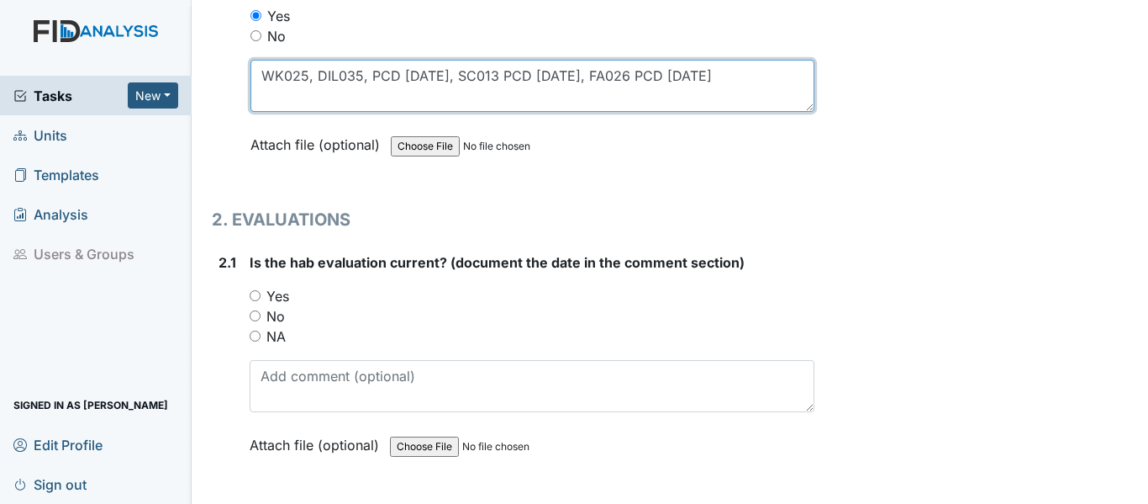
type textarea "WK025, DIL035, PCD [DATE], SC013 PCD [DATE], FA026 PCD [DATE]"
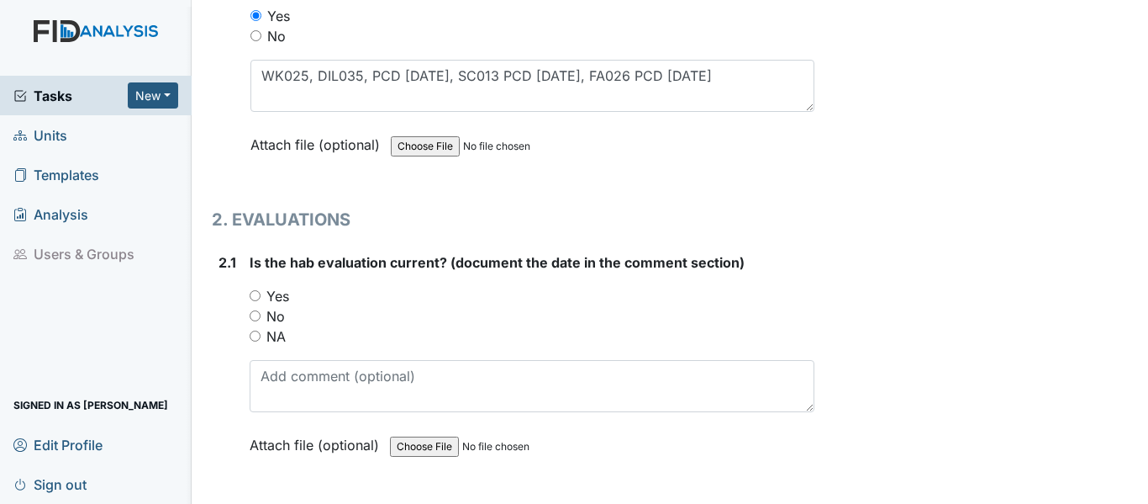
click at [257, 298] on input "Yes" at bounding box center [255, 295] width 11 height 11
radio input "true"
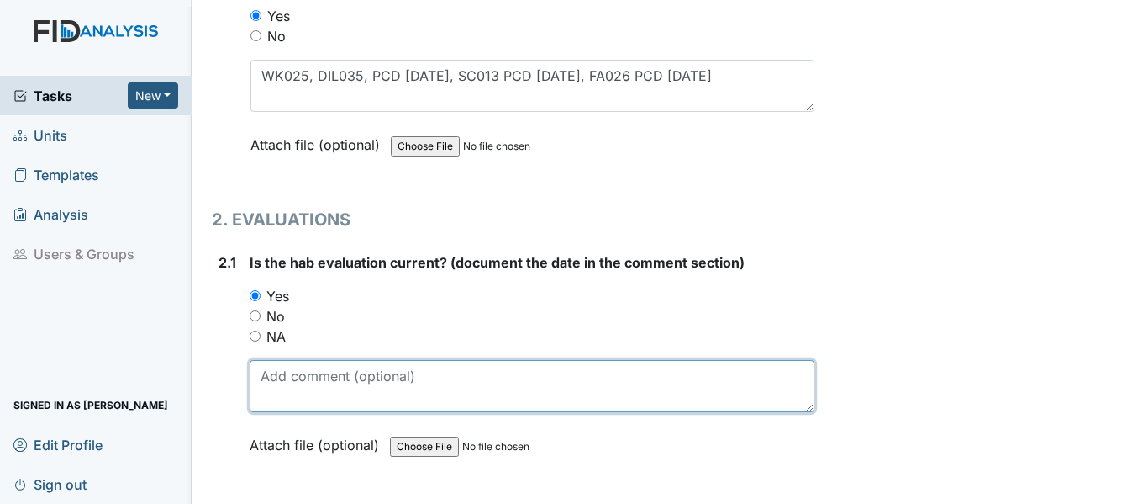
click at [317, 383] on textarea at bounding box center [532, 386] width 565 height 52
paste textarea "[DATE]"
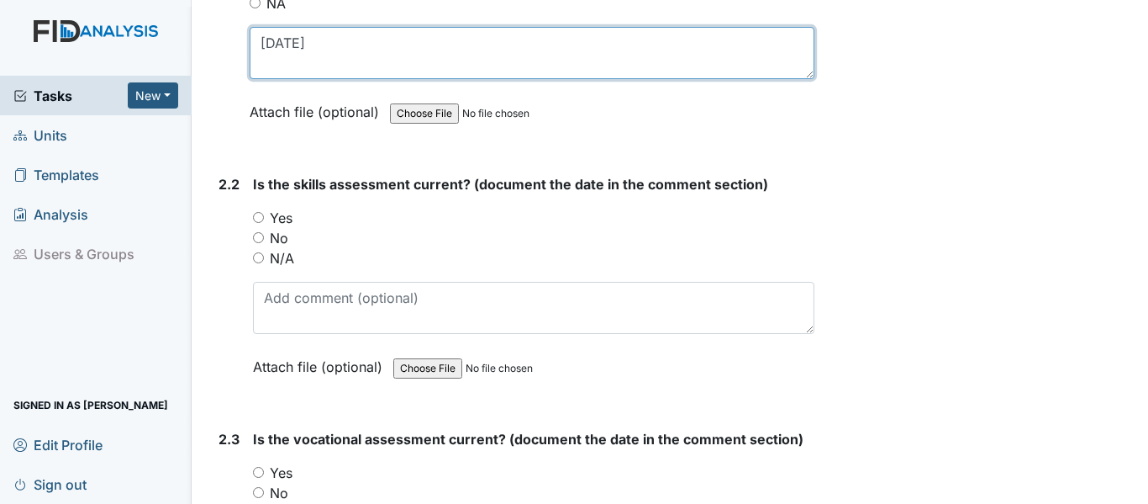
scroll to position [1850, 0]
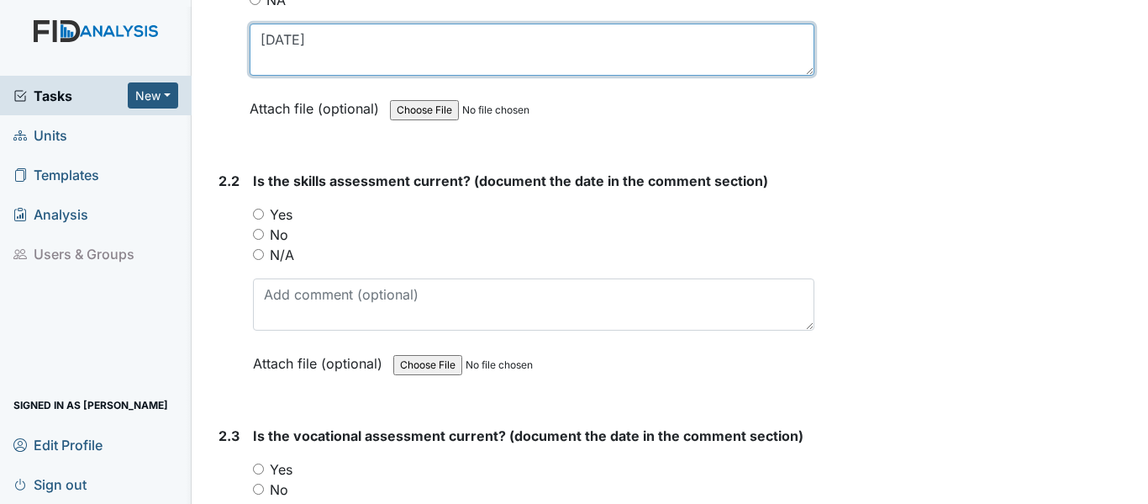
type textarea "[DATE]"
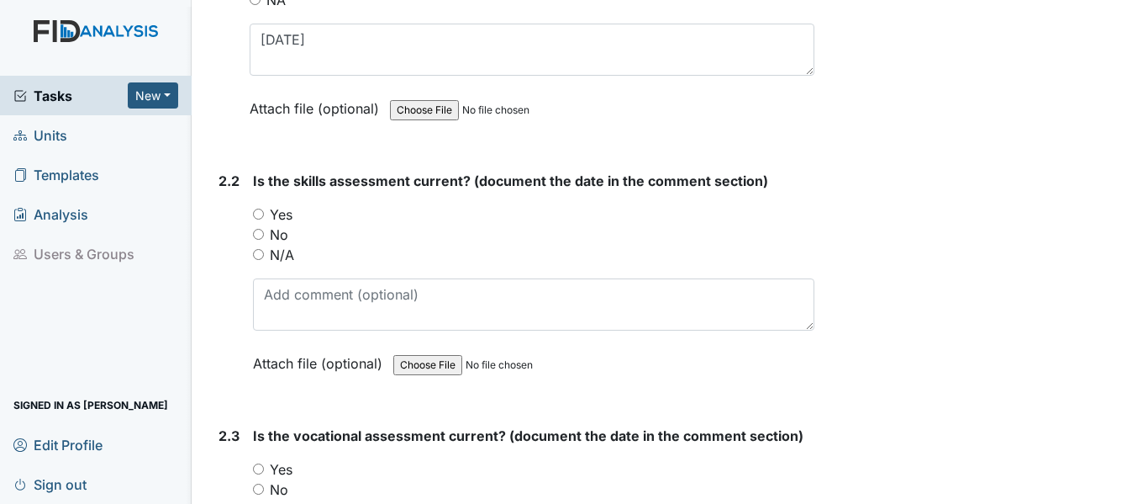
click at [259, 214] on input "Yes" at bounding box center [258, 213] width 11 height 11
radio input "true"
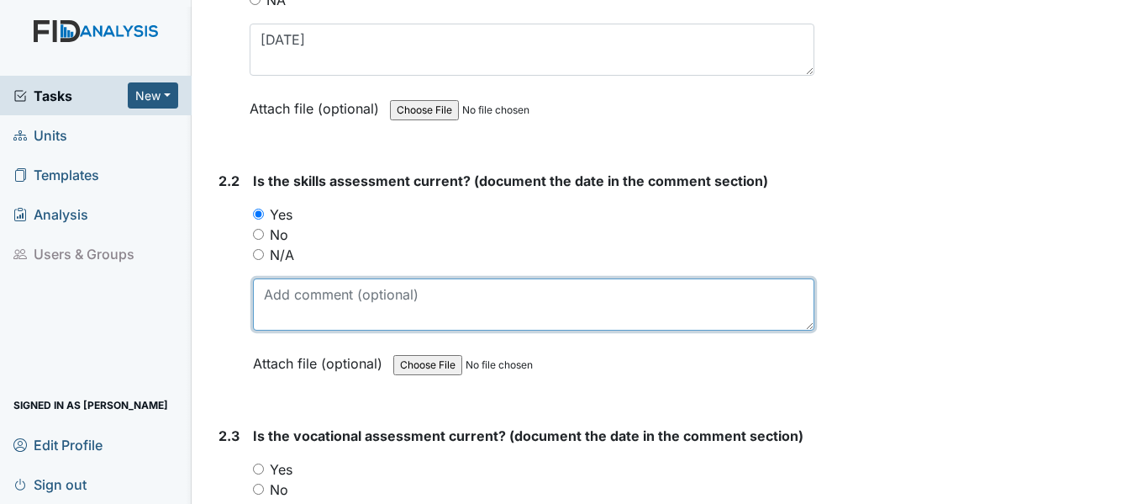
click at [336, 309] on textarea at bounding box center [534, 304] width 562 height 52
paste textarea "[DATE]"
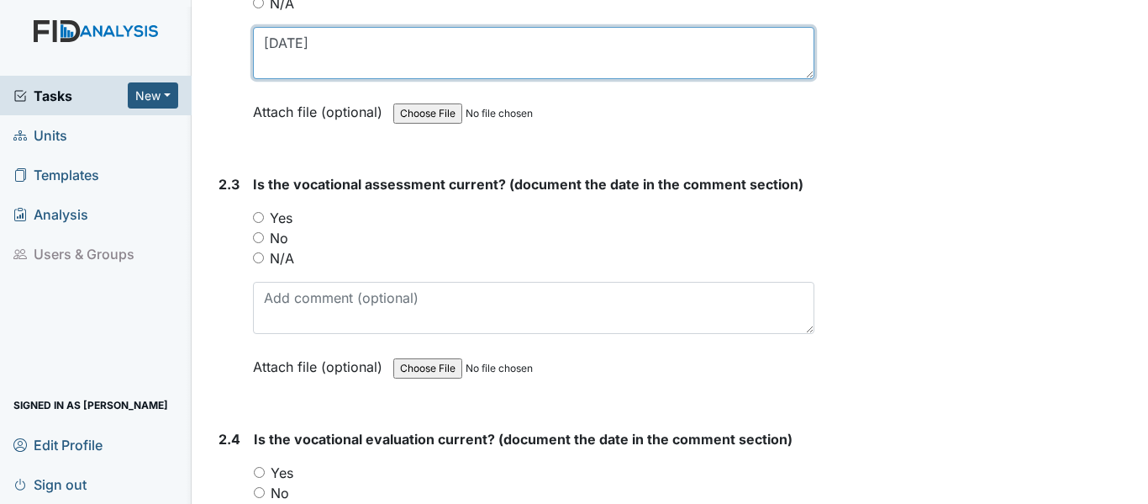
scroll to position [2102, 0]
type textarea "[DATE]"
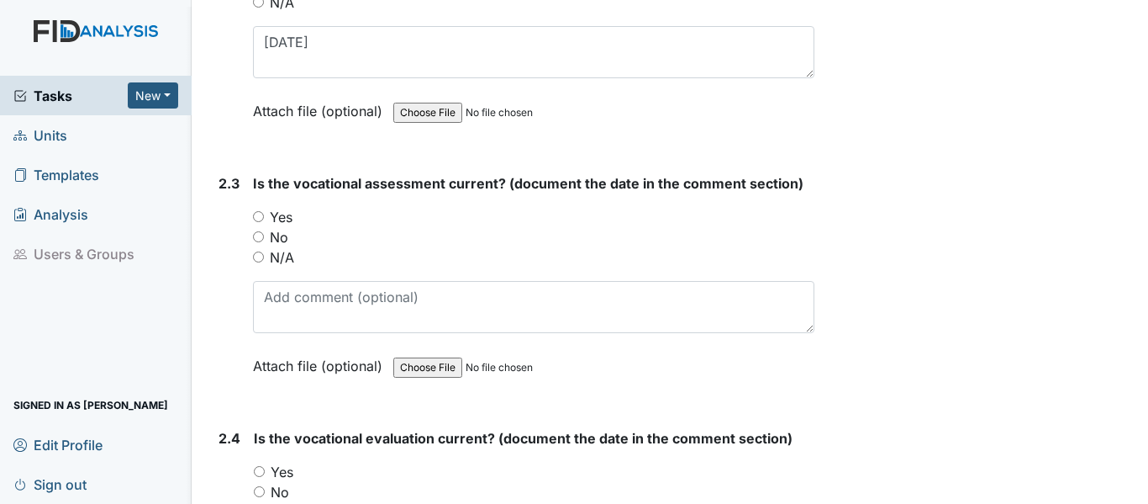
click at [256, 215] on input "Yes" at bounding box center [258, 216] width 11 height 11
radio input "true"
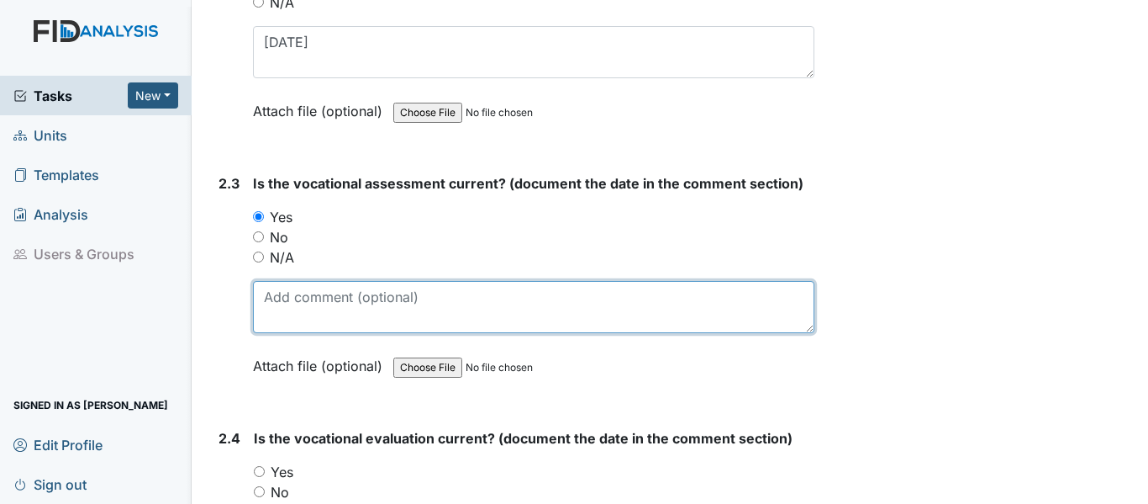
click at [308, 292] on textarea at bounding box center [534, 307] width 562 height 52
paste textarea "[DATE]"
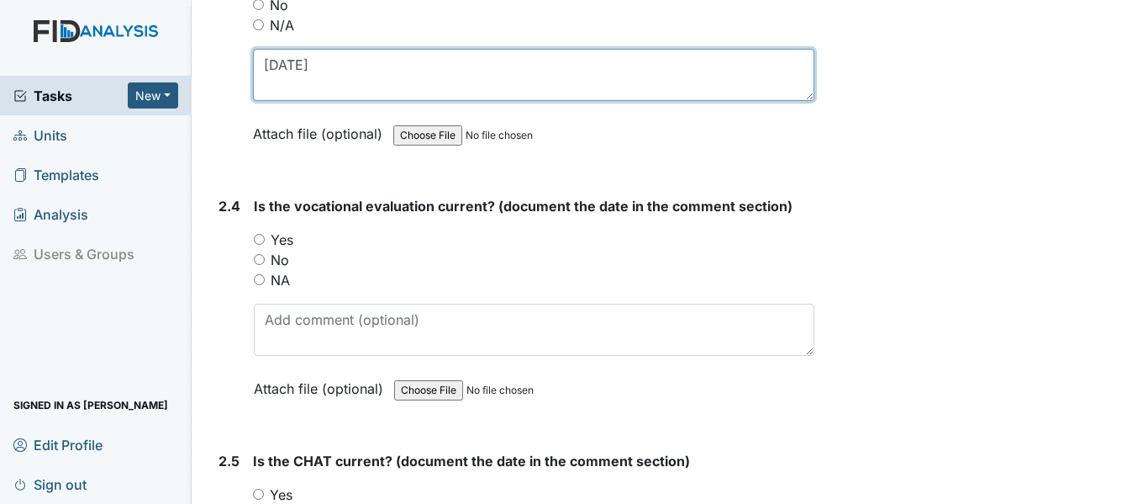
scroll to position [2354, 0]
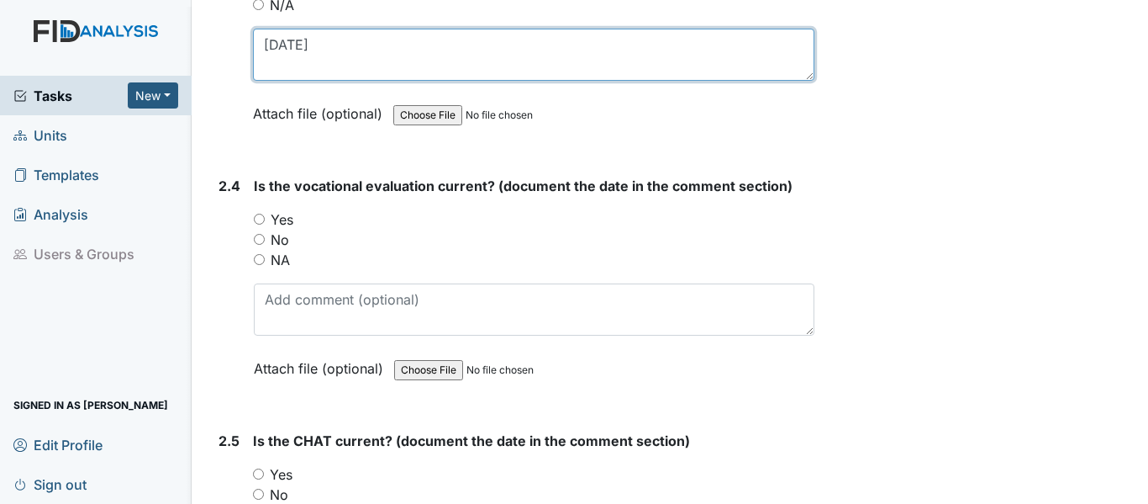
type textarea "[DATE]"
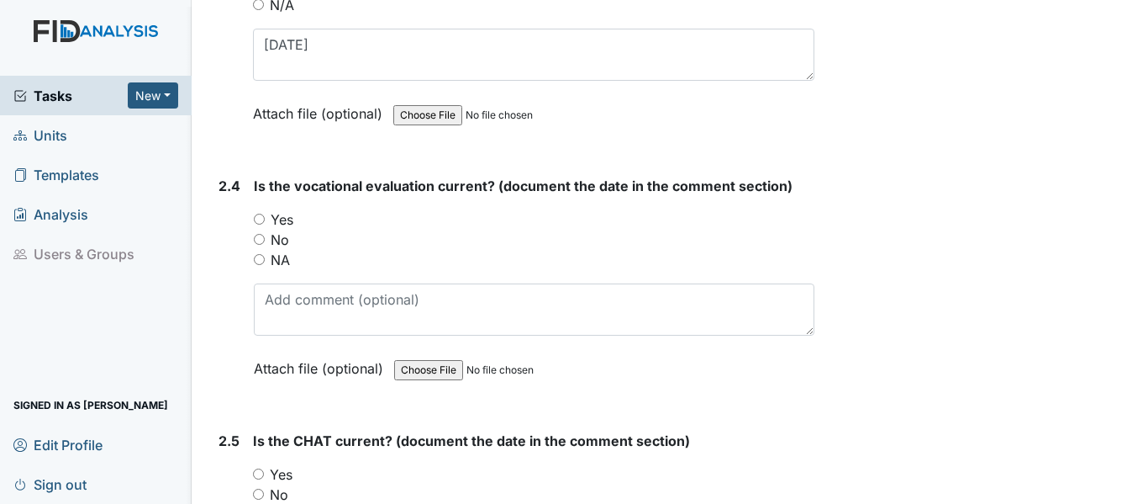
click at [259, 220] on input "Yes" at bounding box center [259, 219] width 11 height 11
radio input "true"
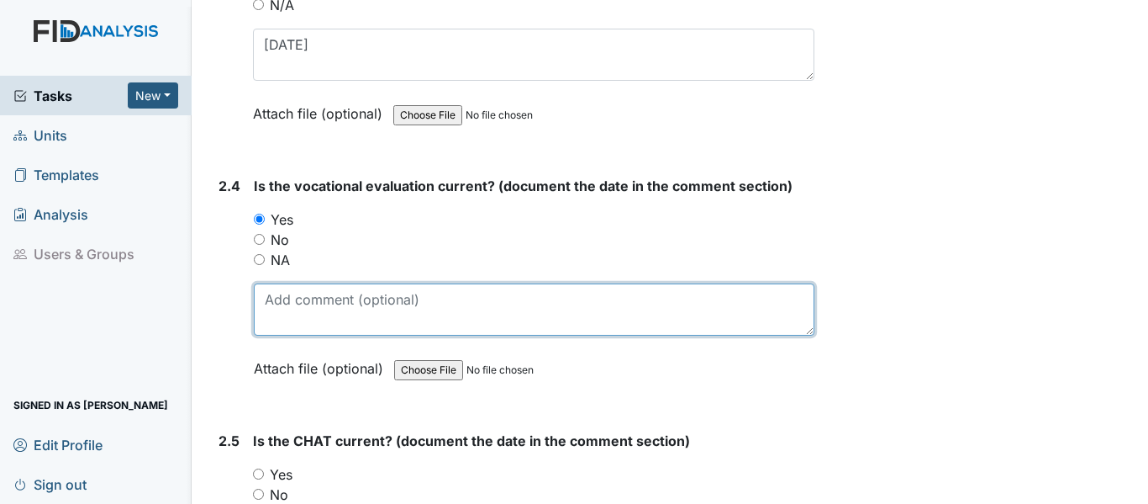
click at [304, 315] on textarea at bounding box center [534, 309] width 561 height 52
paste textarea "[DATE]"
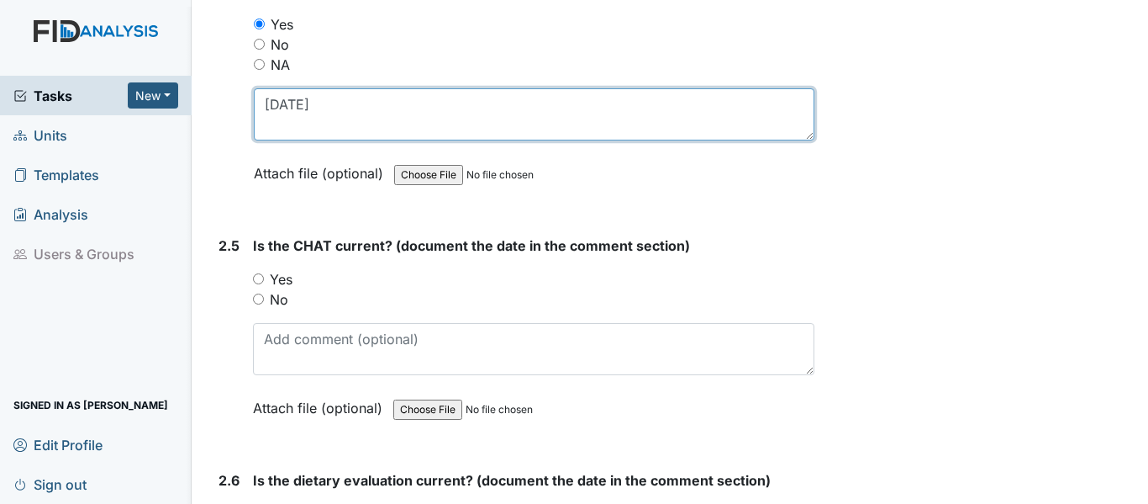
scroll to position [2606, 0]
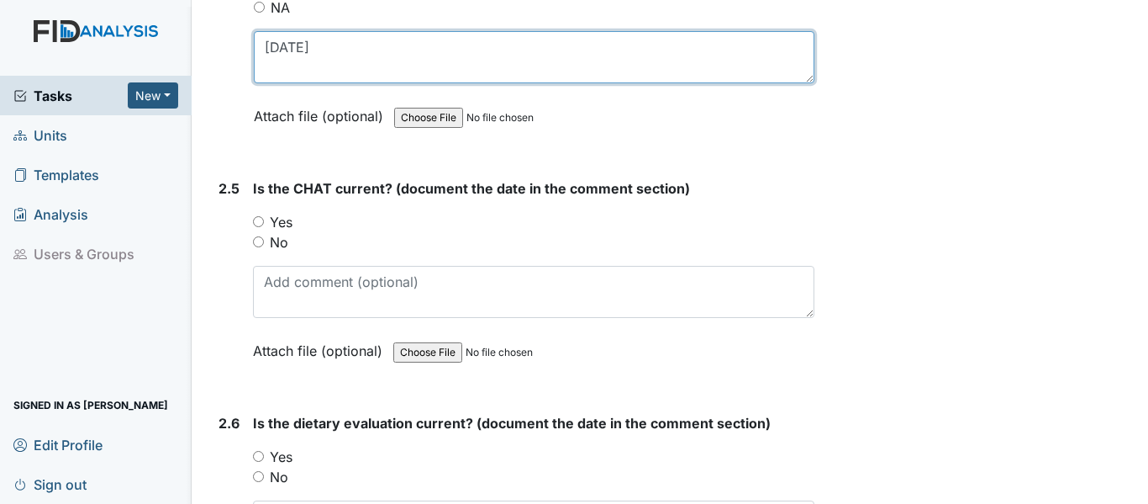
type textarea "[DATE]"
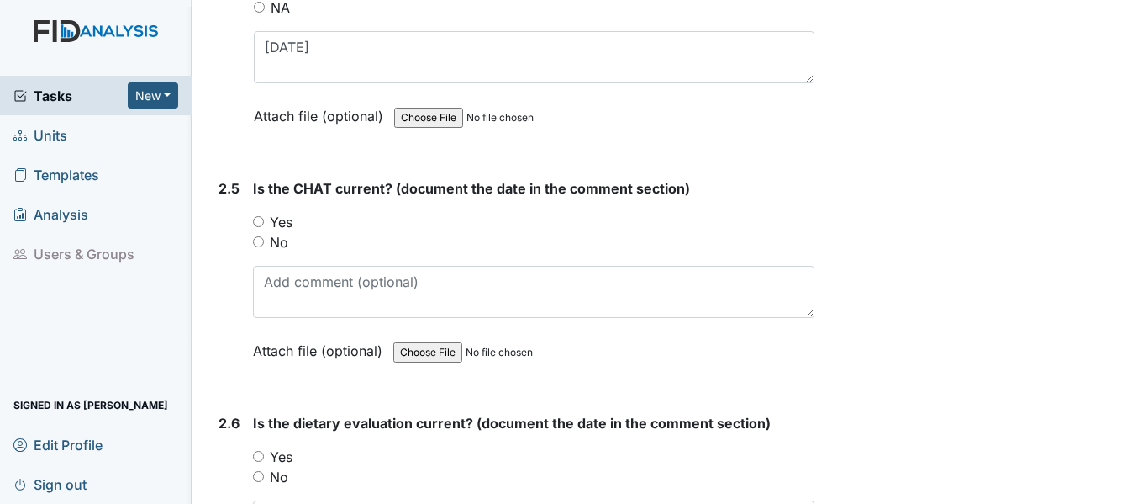
click at [261, 221] on input "Yes" at bounding box center [258, 221] width 11 height 11
radio input "true"
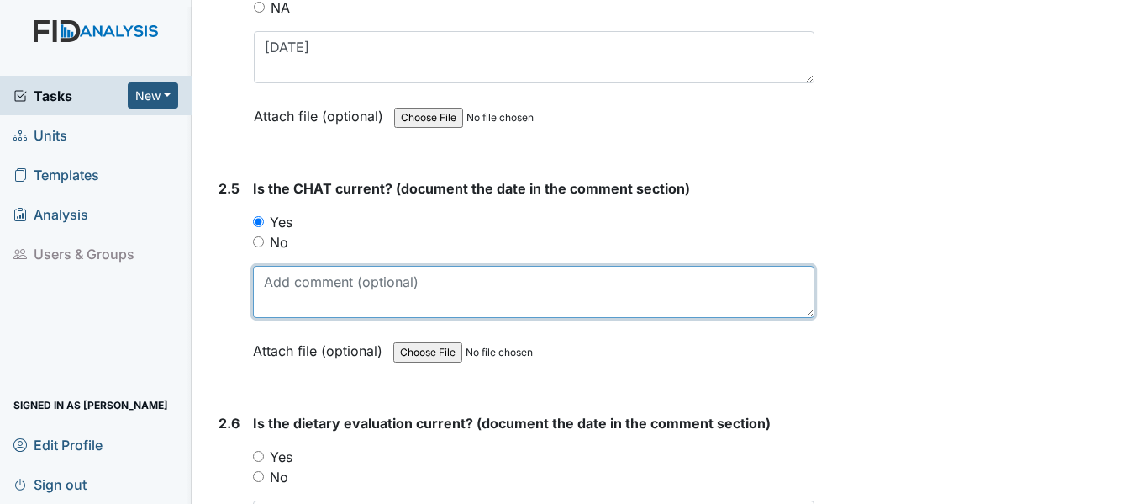
click at [319, 290] on textarea at bounding box center [534, 292] width 562 height 52
paste textarea "9/16/25"
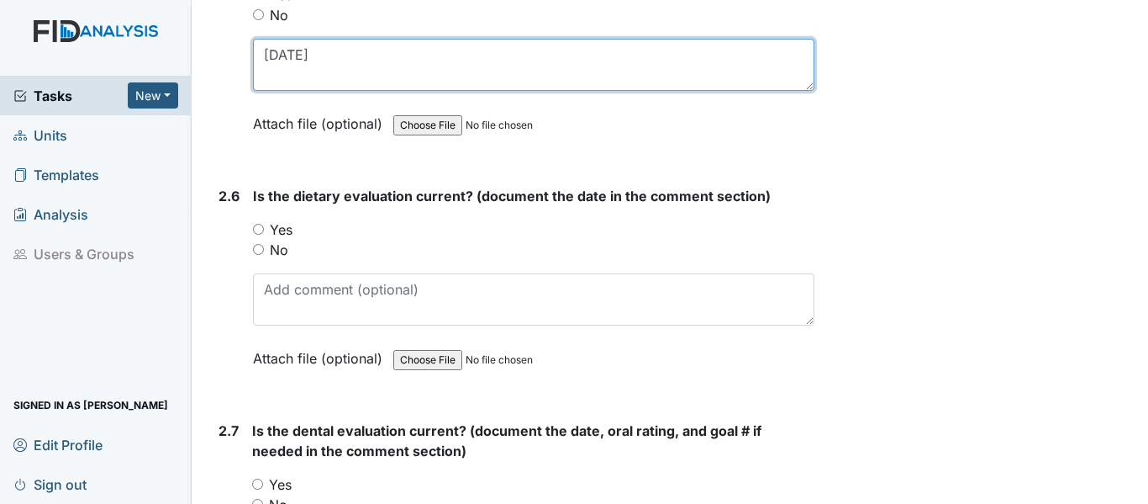
scroll to position [2858, 0]
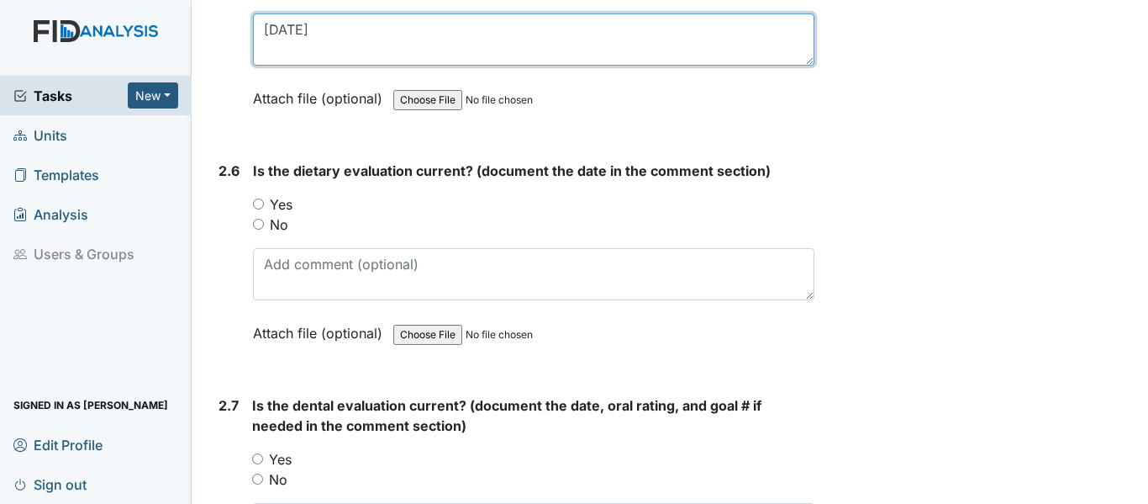
type textarea "9/16/25"
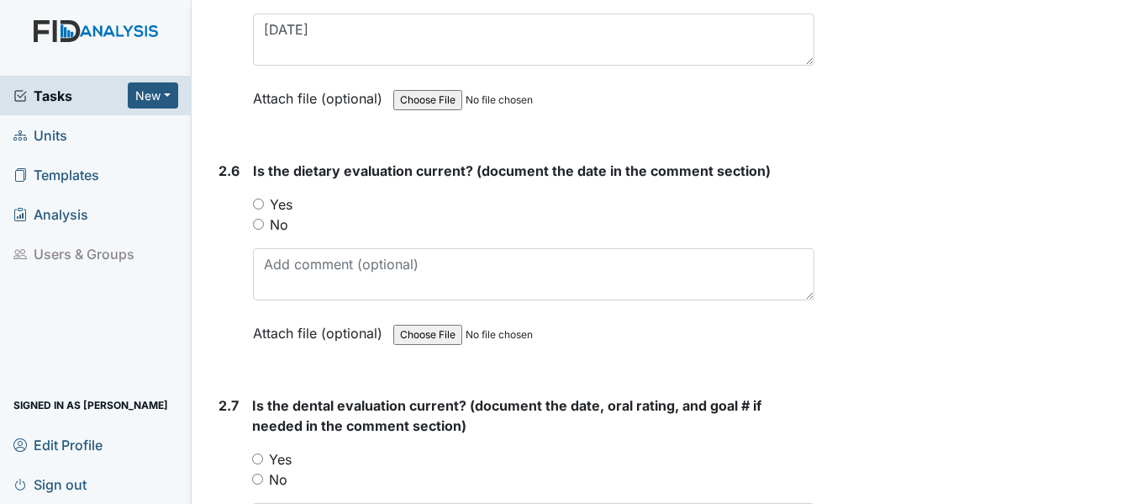
click at [263, 204] on input "Yes" at bounding box center [258, 203] width 11 height 11
radio input "true"
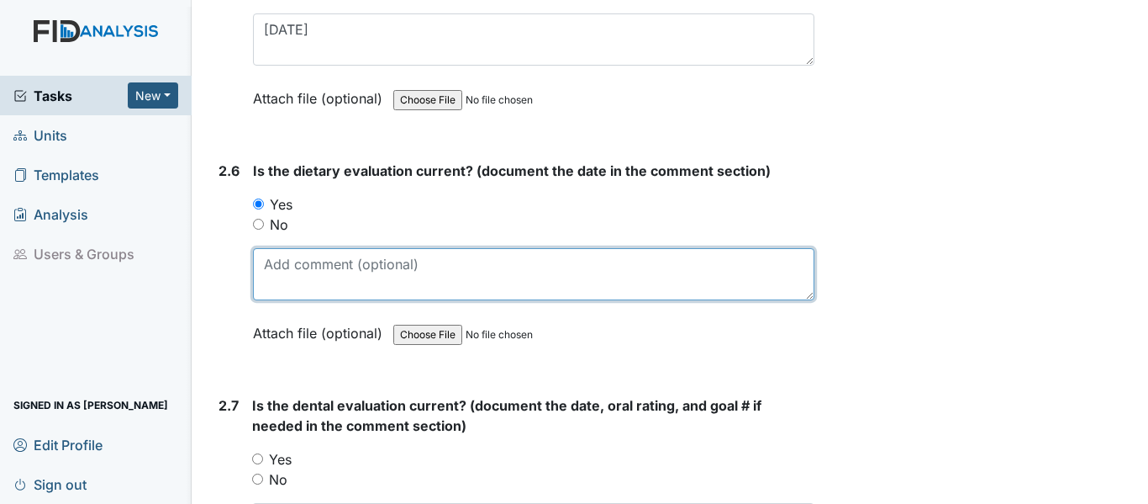
click at [326, 263] on textarea at bounding box center [534, 274] width 562 height 52
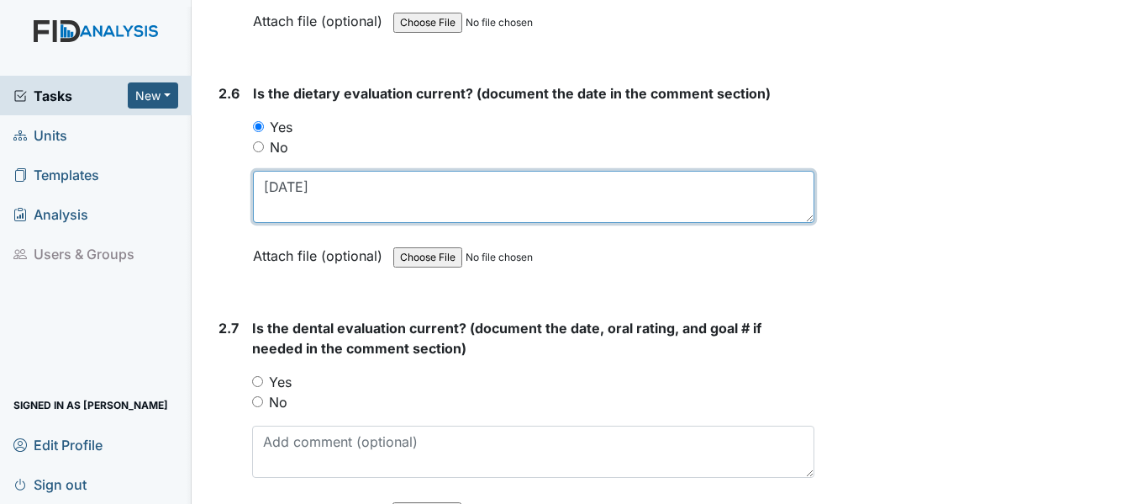
scroll to position [3027, 0]
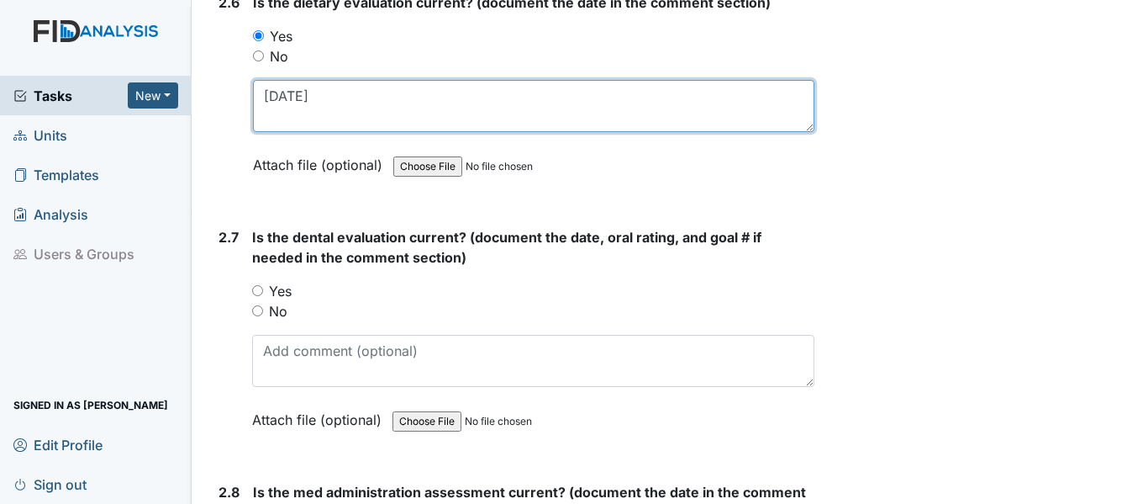
type textarea "9/5/25"
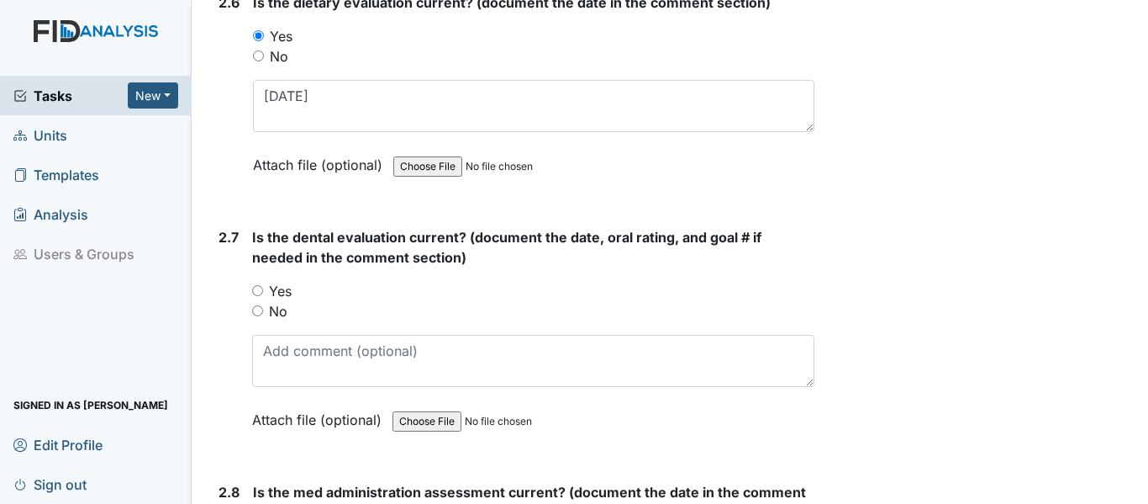
click at [258, 290] on input "Yes" at bounding box center [257, 290] width 11 height 11
radio input "true"
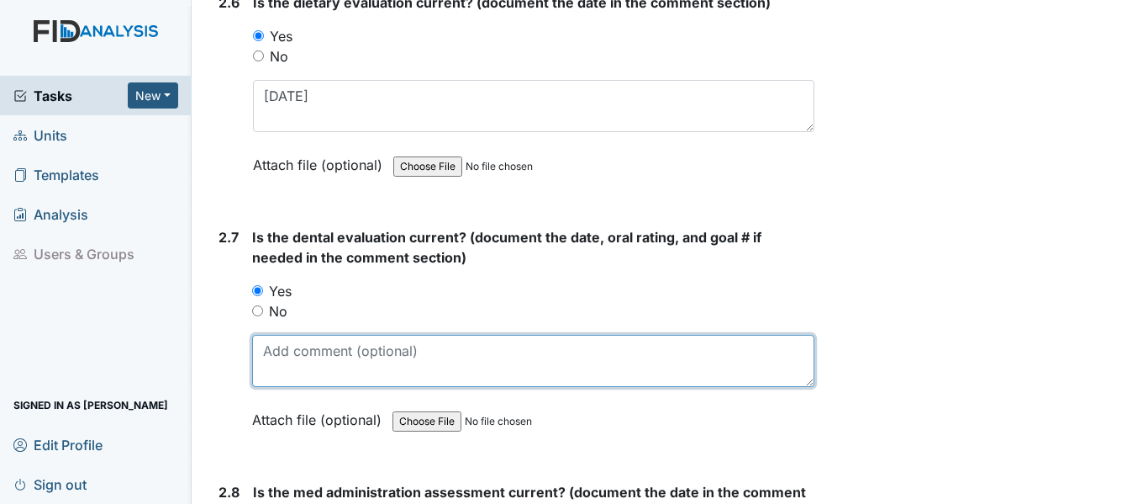
click at [301, 364] on textarea at bounding box center [533, 361] width 562 height 52
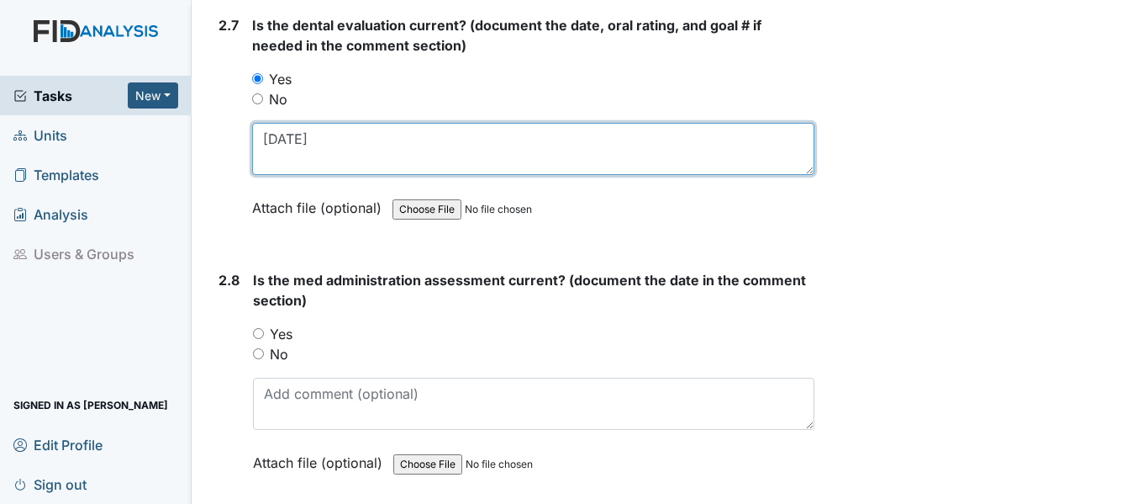
scroll to position [3279, 0]
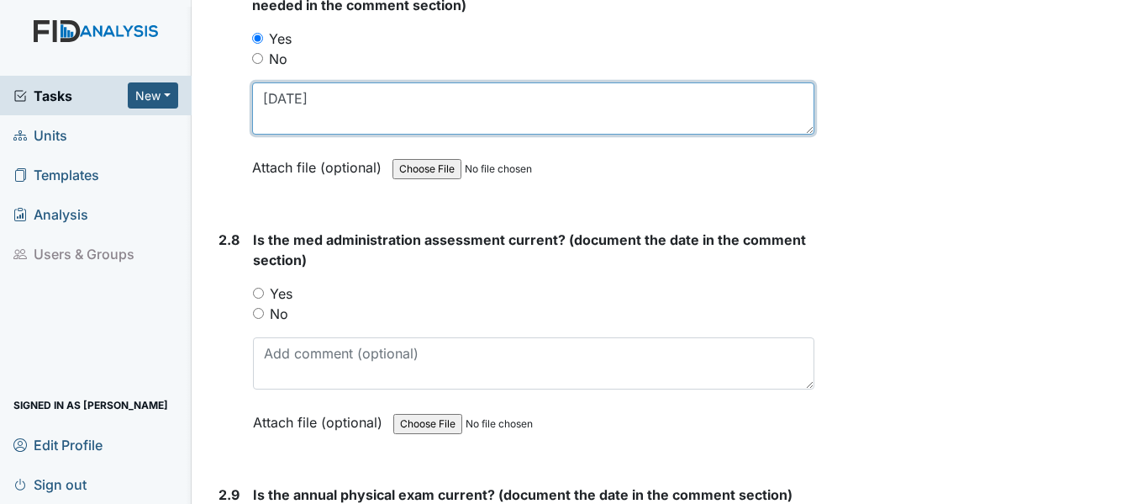
type textarea "10/1/24"
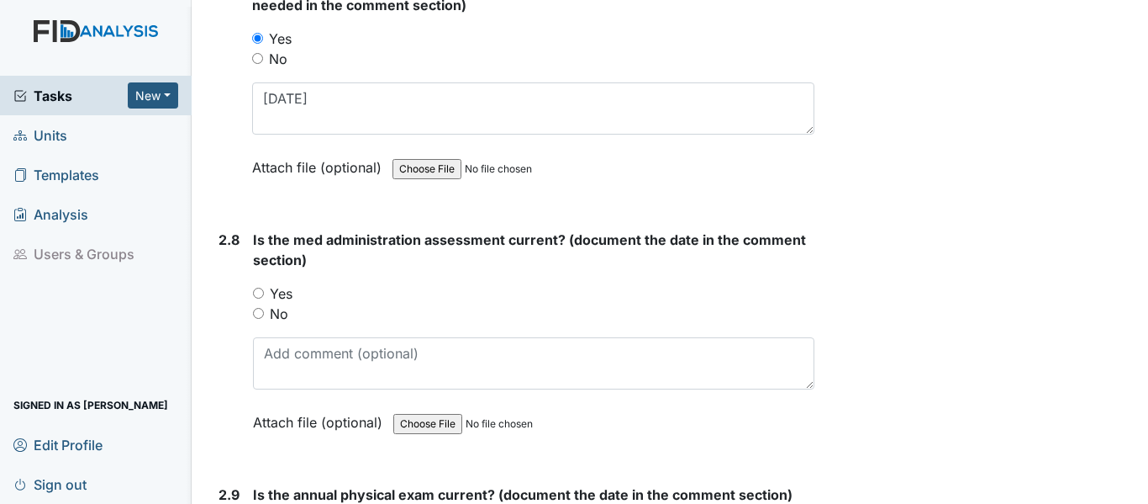
click at [254, 294] on input "Yes" at bounding box center [258, 293] width 11 height 11
radio input "true"
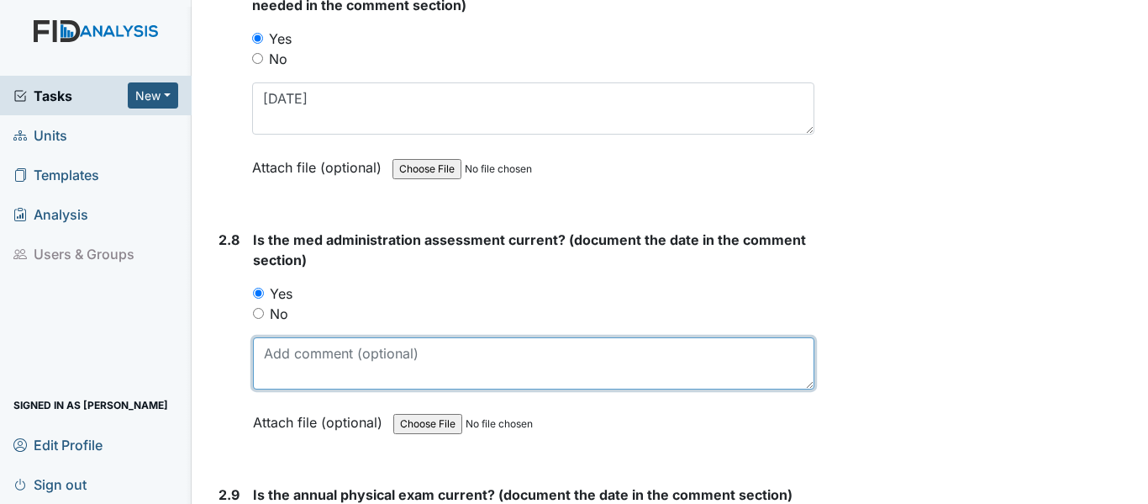
click at [360, 365] on textarea at bounding box center [534, 363] width 562 height 52
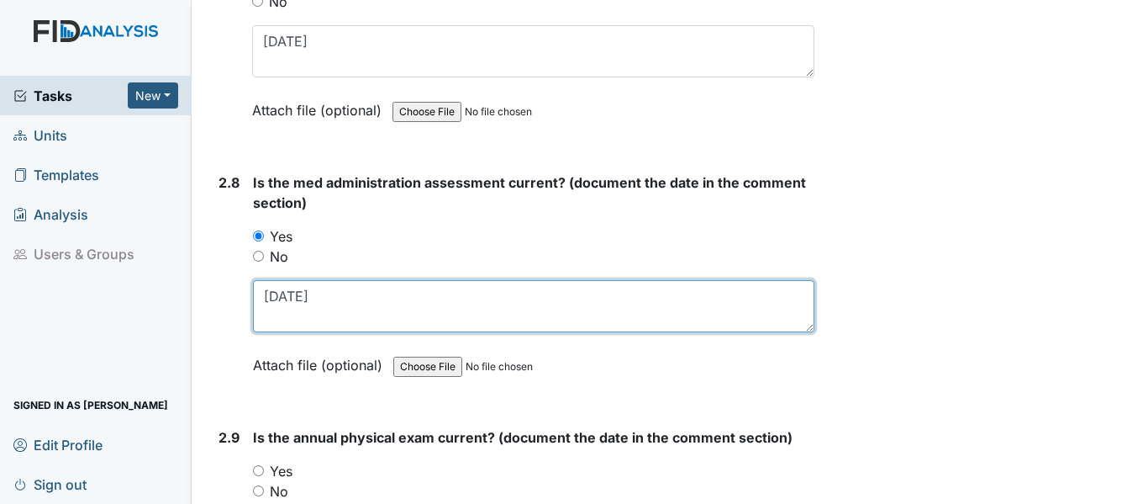
scroll to position [3363, 0]
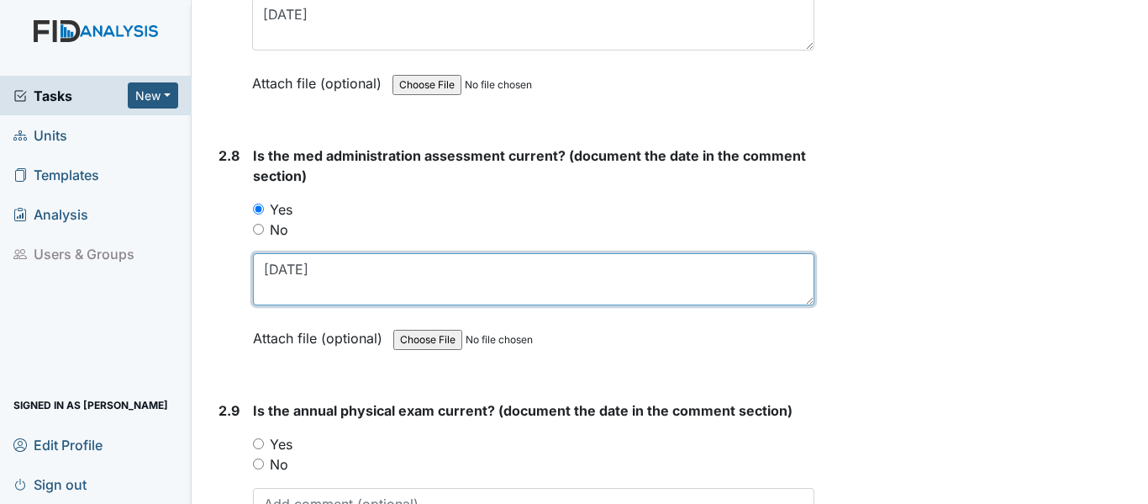
type textarea "4/28/25"
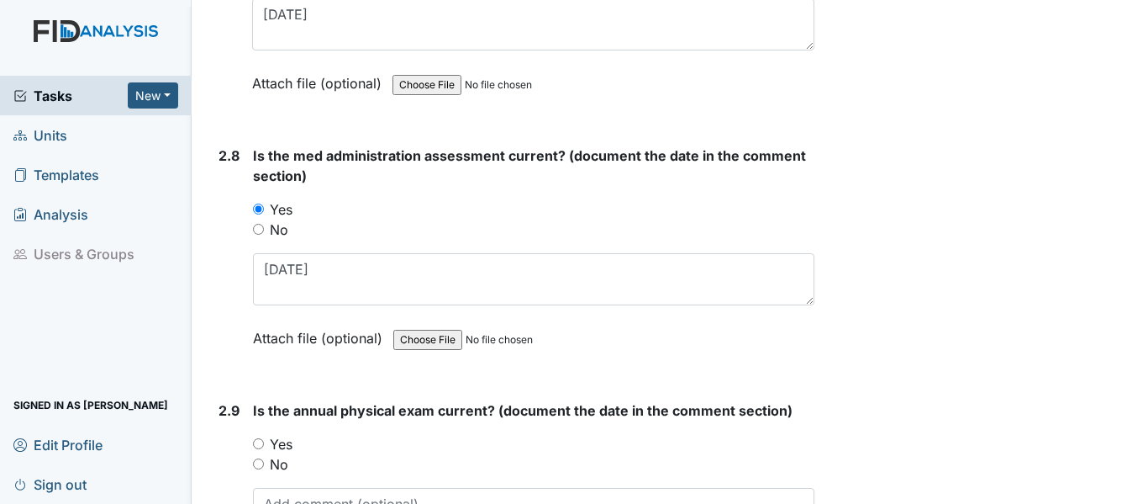
click at [261, 441] on input "Yes" at bounding box center [258, 443] width 11 height 11
radio input "true"
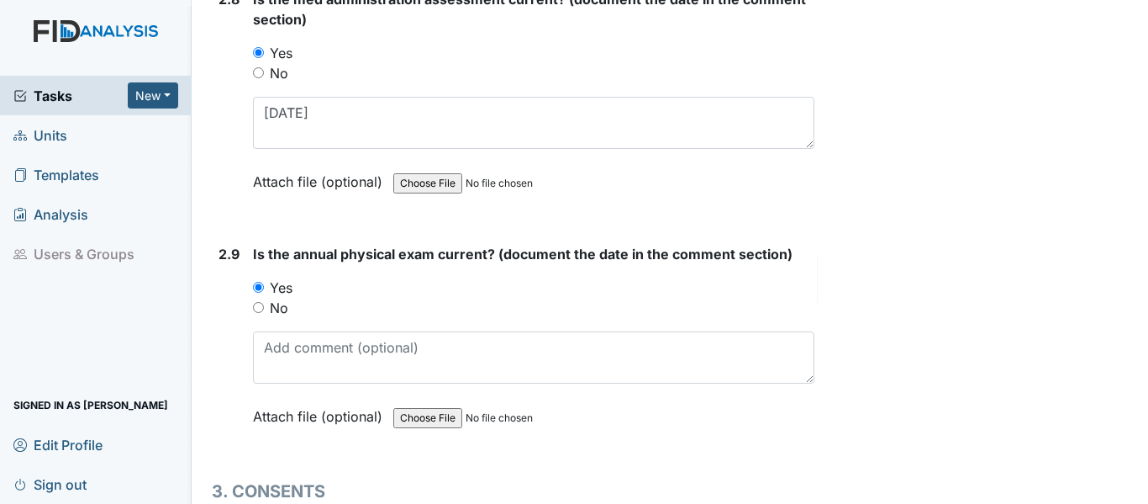
scroll to position [3531, 0]
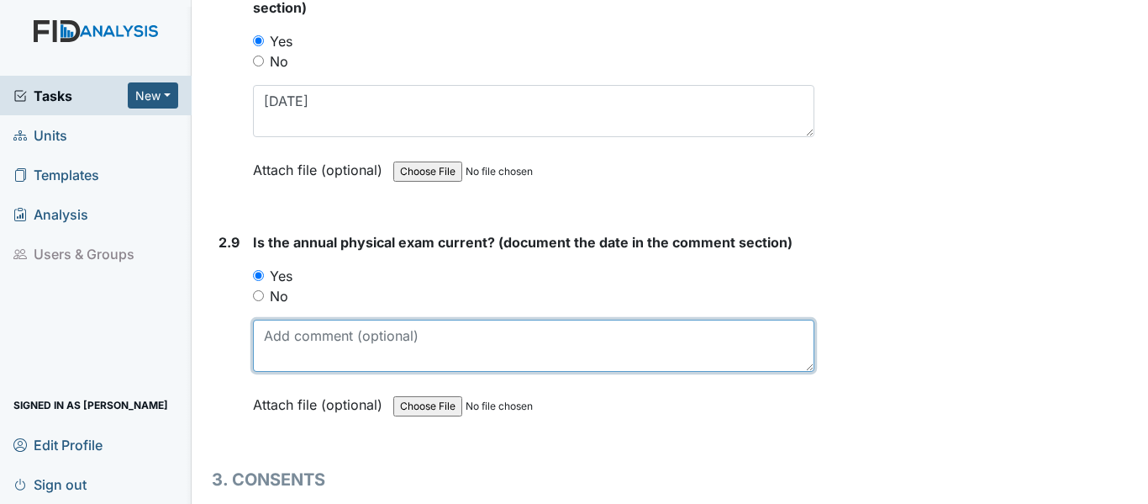
click at [307, 346] on textarea at bounding box center [534, 345] width 562 height 52
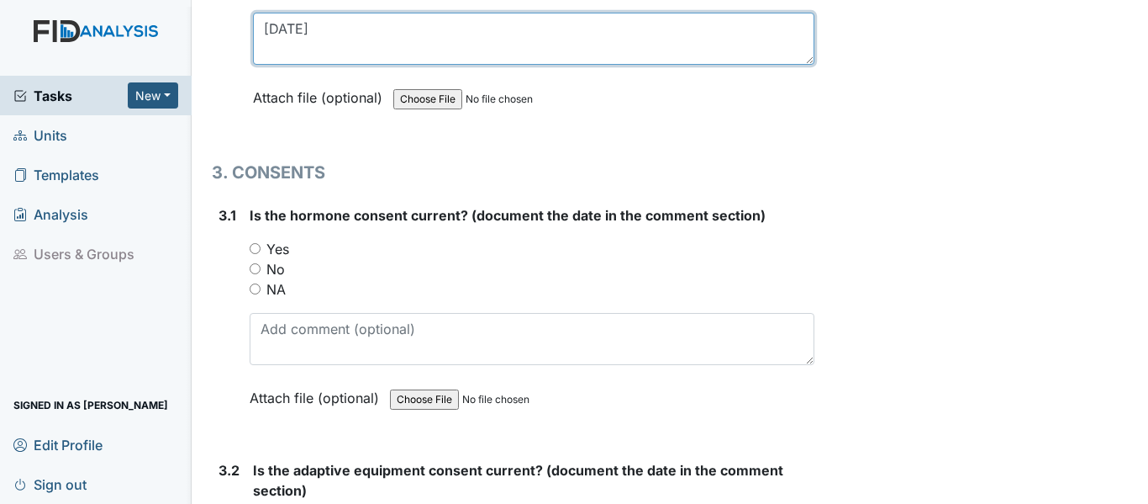
scroll to position [3867, 0]
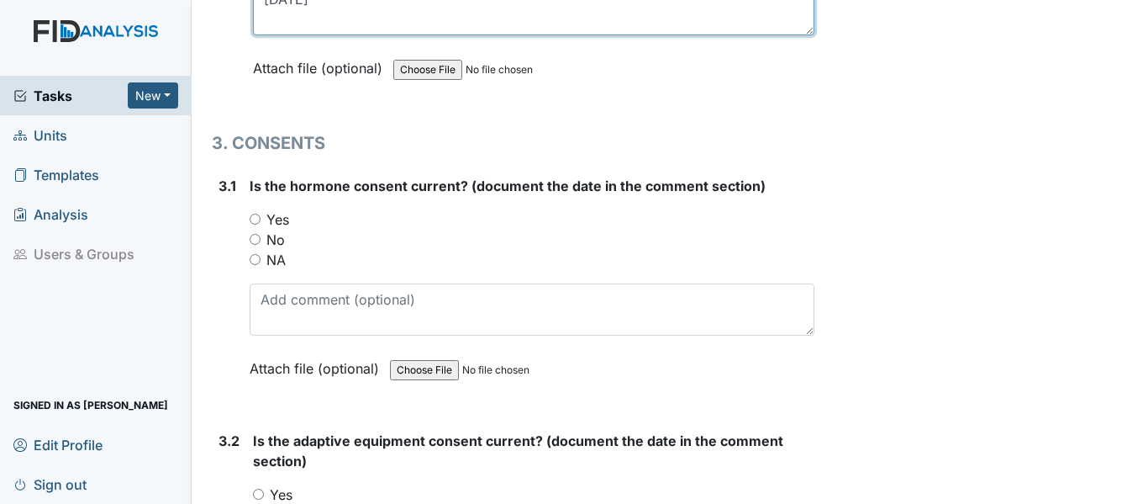
type textarea "1/13/25"
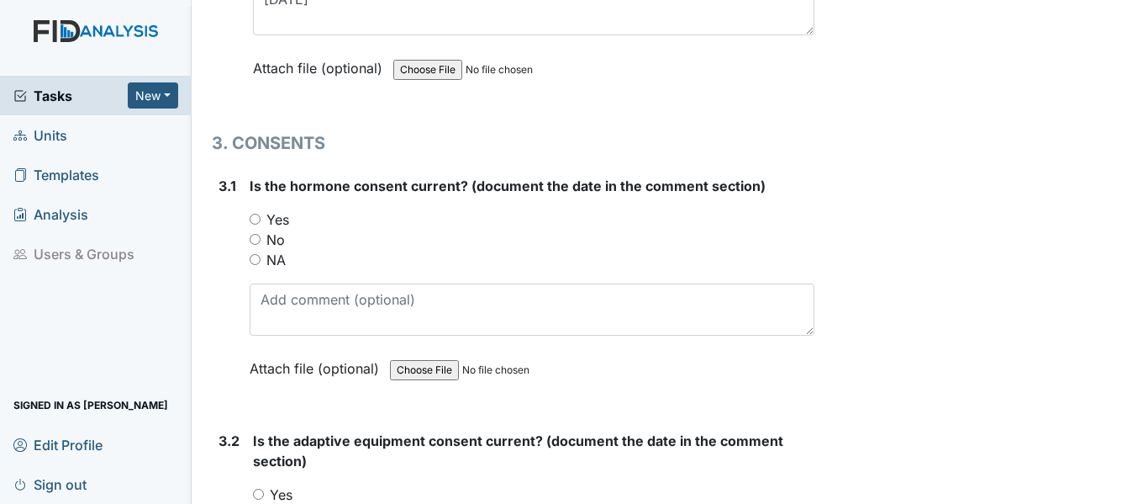
click at [251, 256] on input "NA" at bounding box center [255, 259] width 11 height 11
radio input "true"
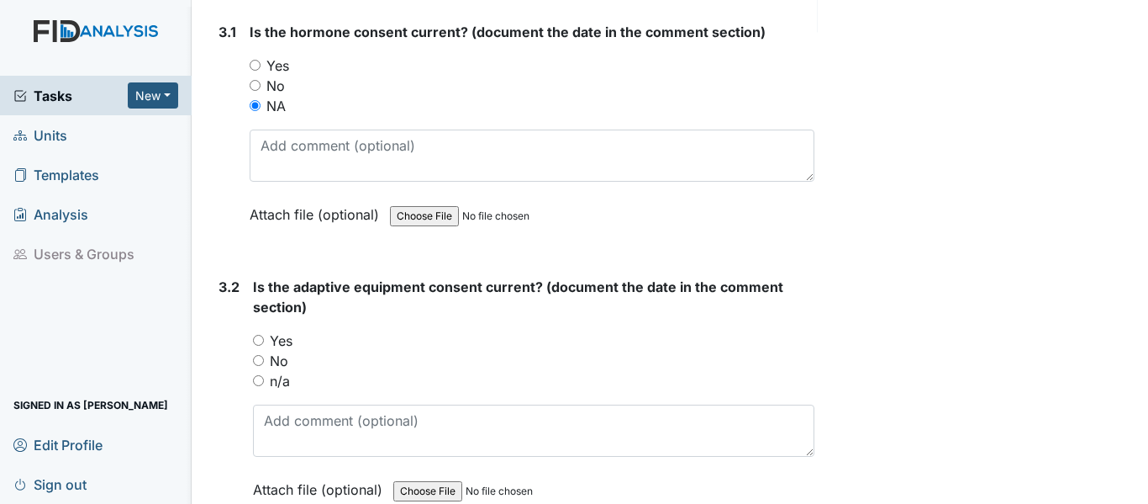
scroll to position [4035, 0]
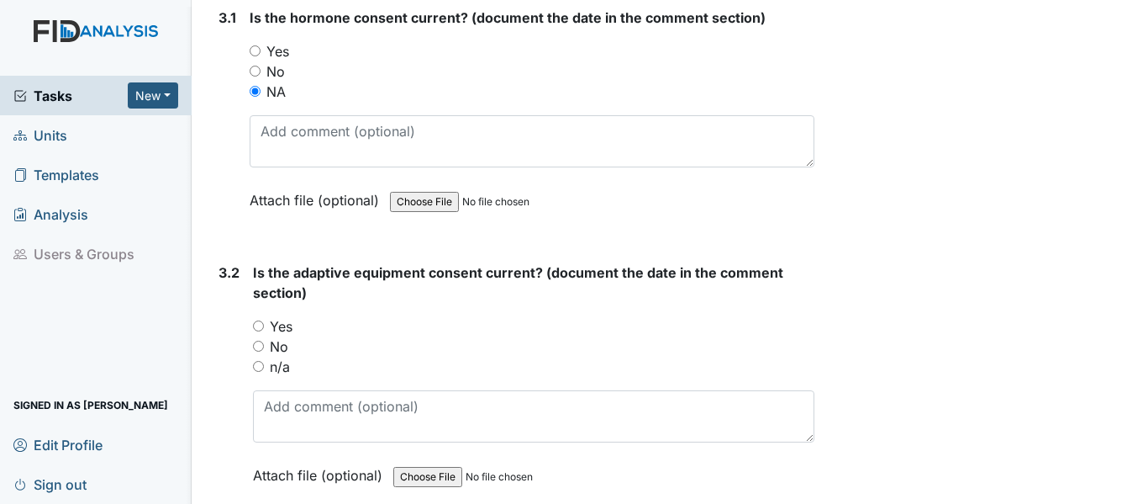
click at [261, 320] on input "Yes" at bounding box center [258, 325] width 11 height 11
radio input "true"
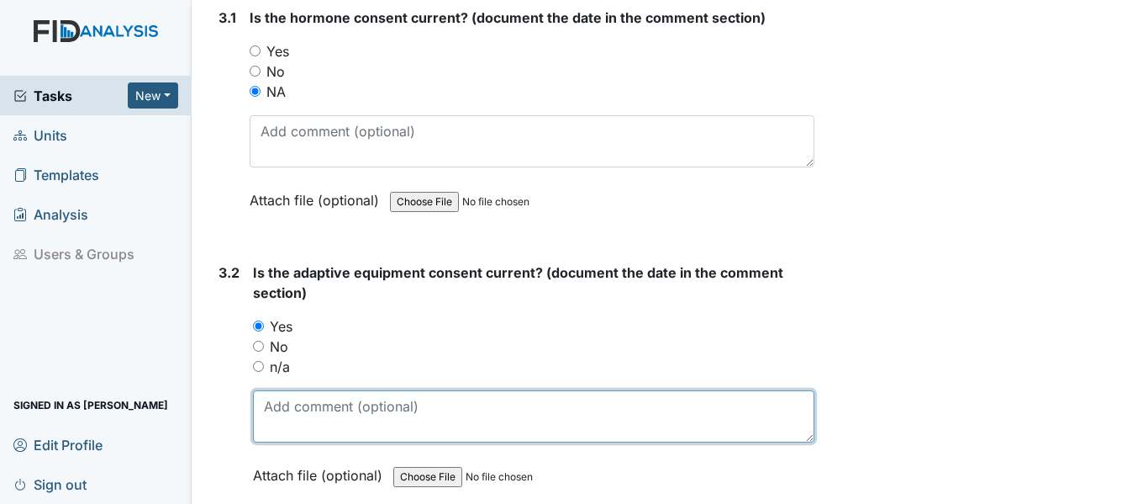
click at [329, 420] on textarea at bounding box center [534, 416] width 562 height 52
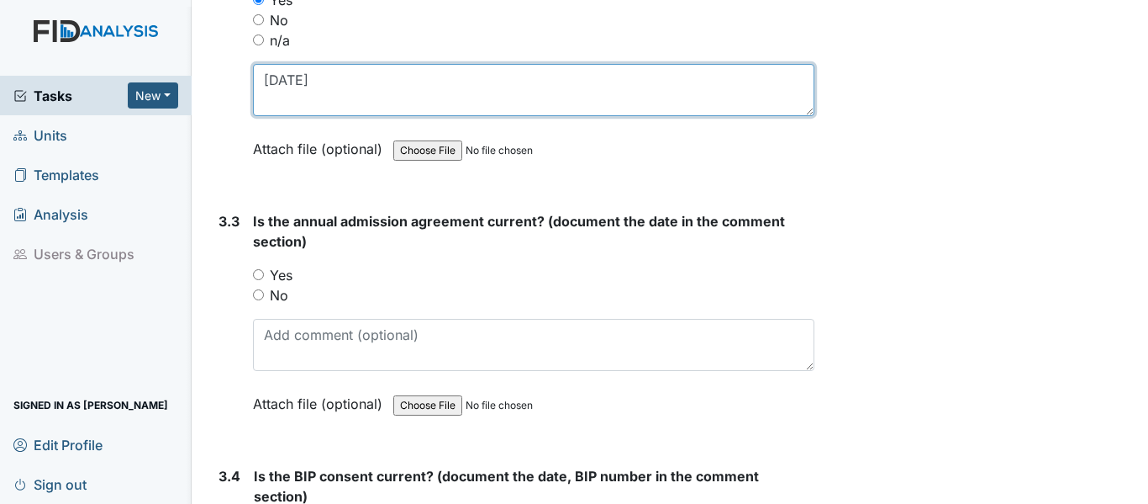
scroll to position [4372, 0]
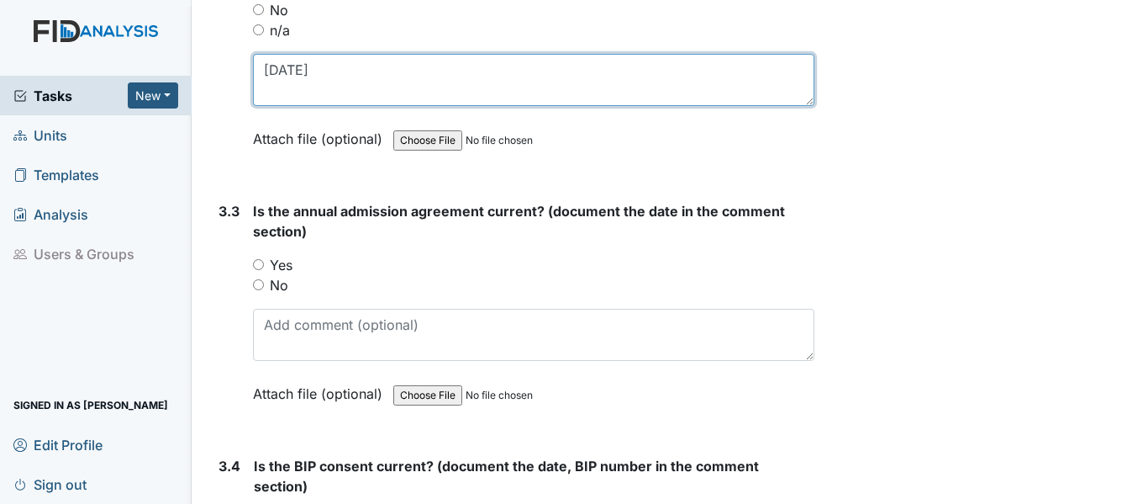
type textarea "2/26/25"
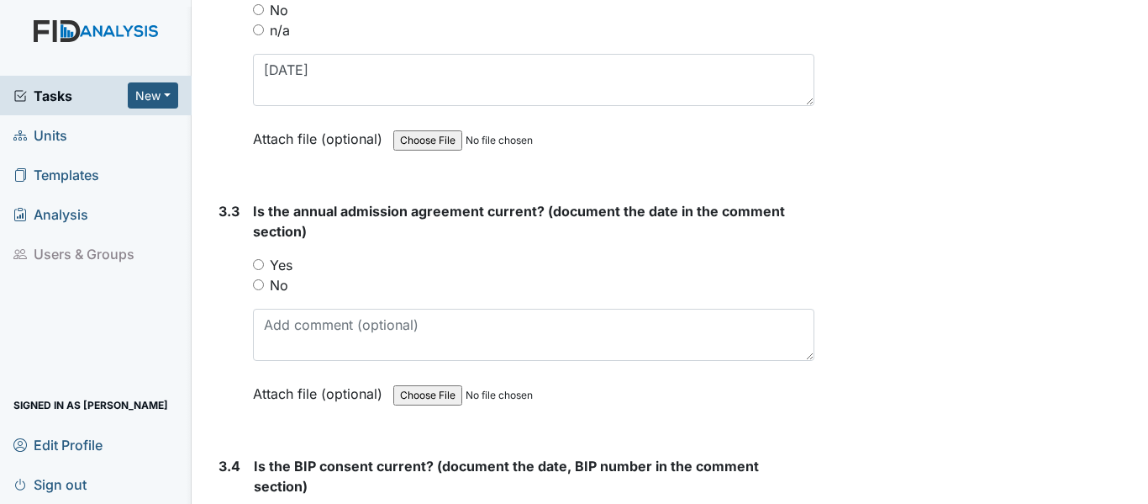
click at [256, 265] on input "Yes" at bounding box center [258, 264] width 11 height 11
radio input "true"
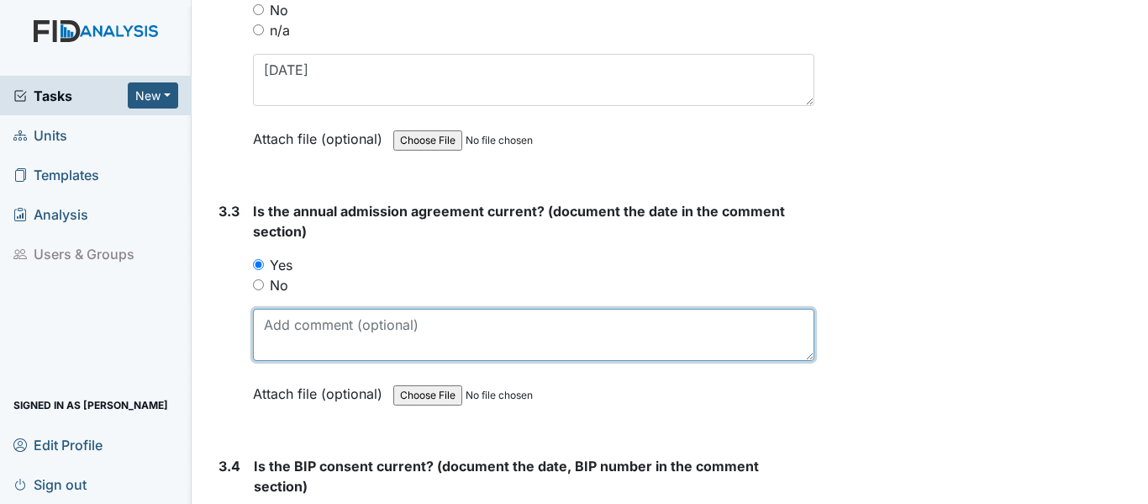
click at [336, 332] on textarea at bounding box center [534, 335] width 562 height 52
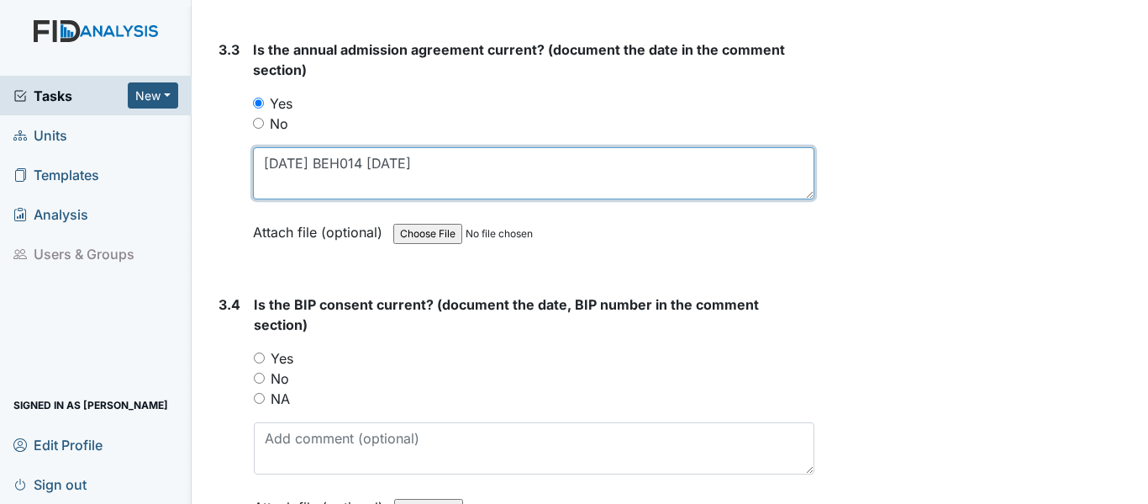
scroll to position [4540, 0]
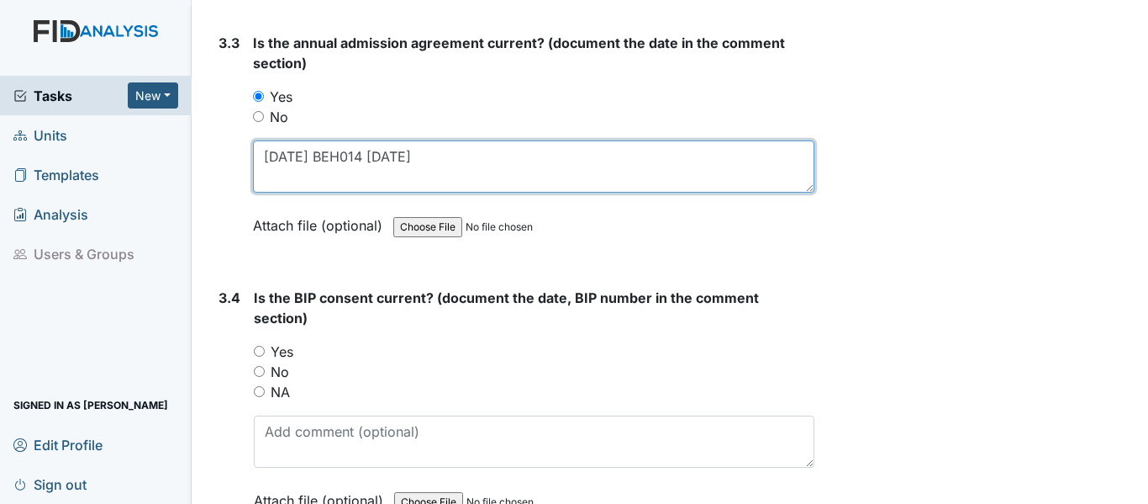
type textarea "1/13/25 BEH014 7/15/25"
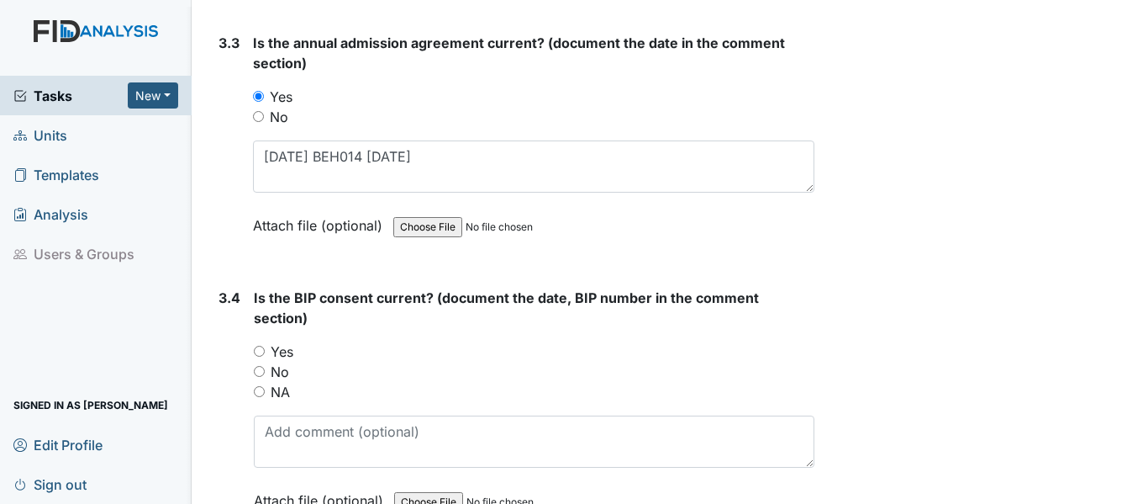
click at [259, 349] on input "Yes" at bounding box center [259, 351] width 11 height 11
radio input "true"
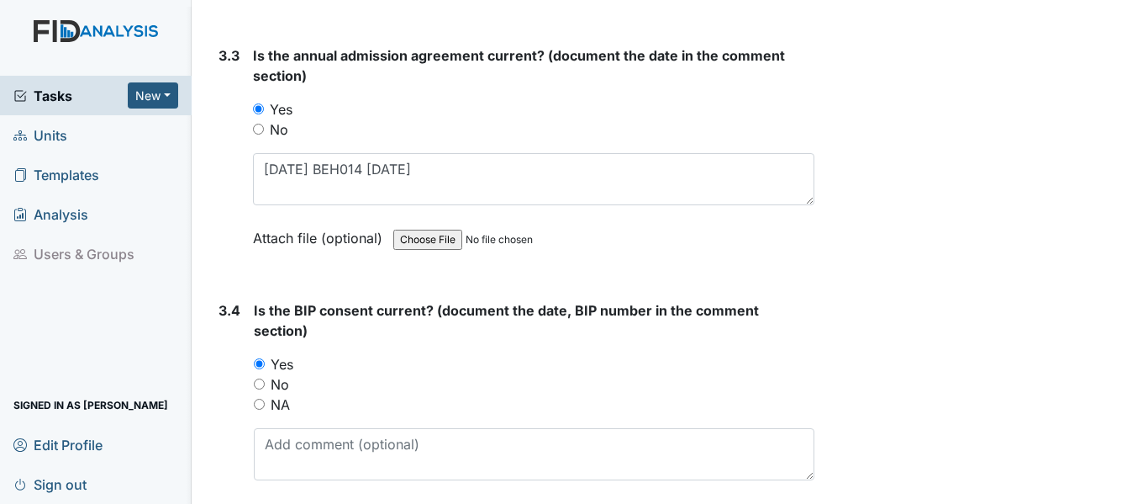
scroll to position [4456, 0]
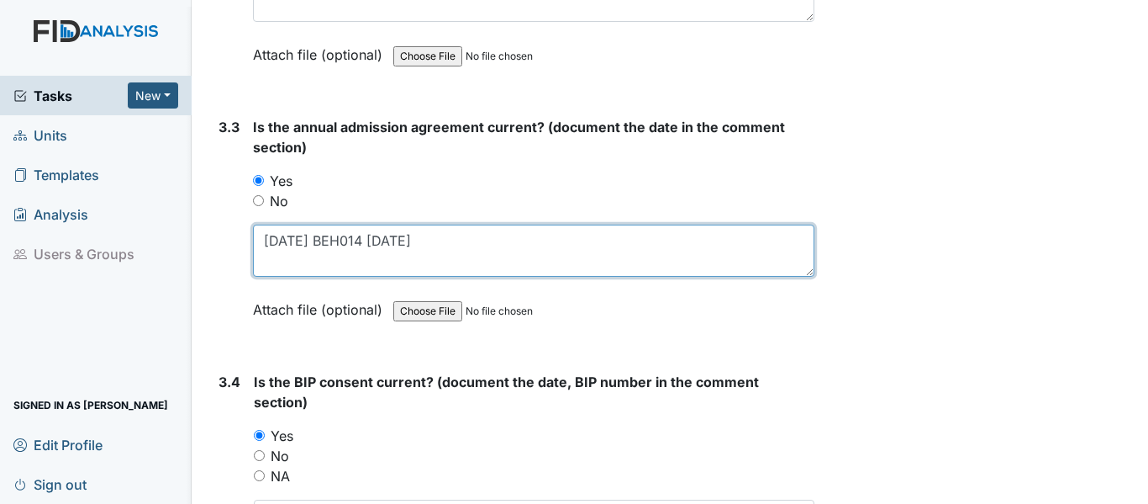
drag, startPoint x: 313, startPoint y: 240, endPoint x: 425, endPoint y: 242, distance: 112.7
click at [425, 242] on textarea "1/13/25 BEH014 7/15/25" at bounding box center [534, 250] width 562 height 52
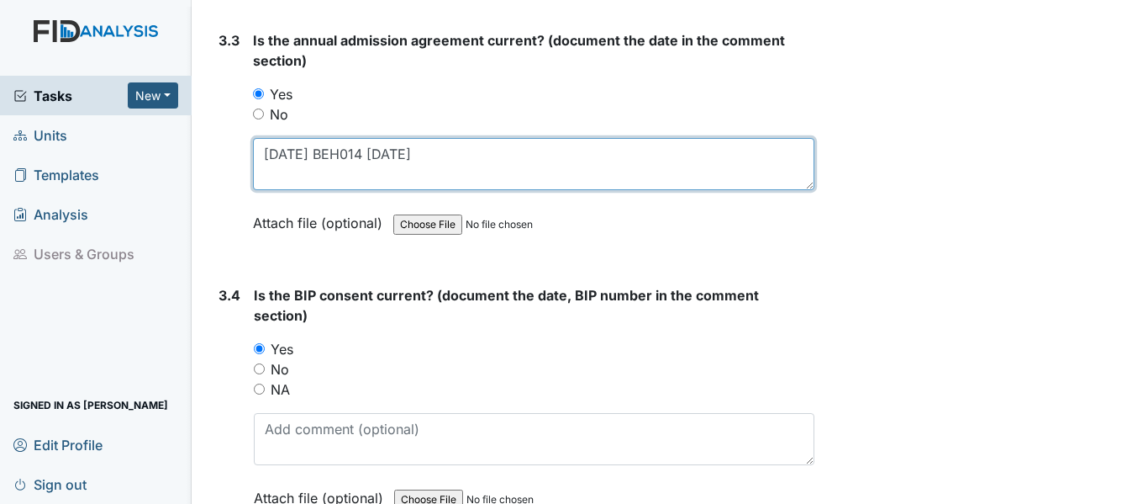
scroll to position [4708, 0]
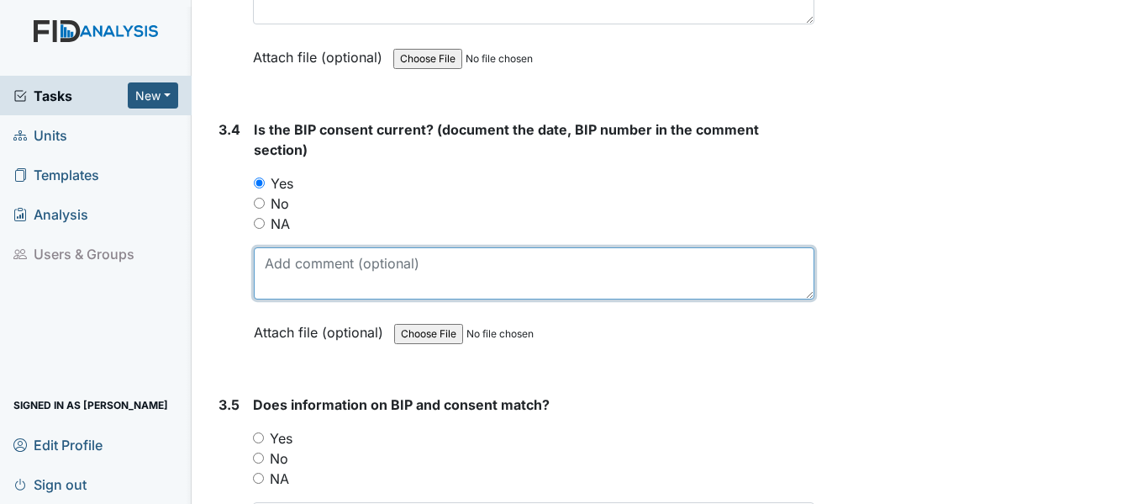
click at [313, 275] on textarea at bounding box center [534, 273] width 561 height 52
paste textarea "BEH014 7/15/25"
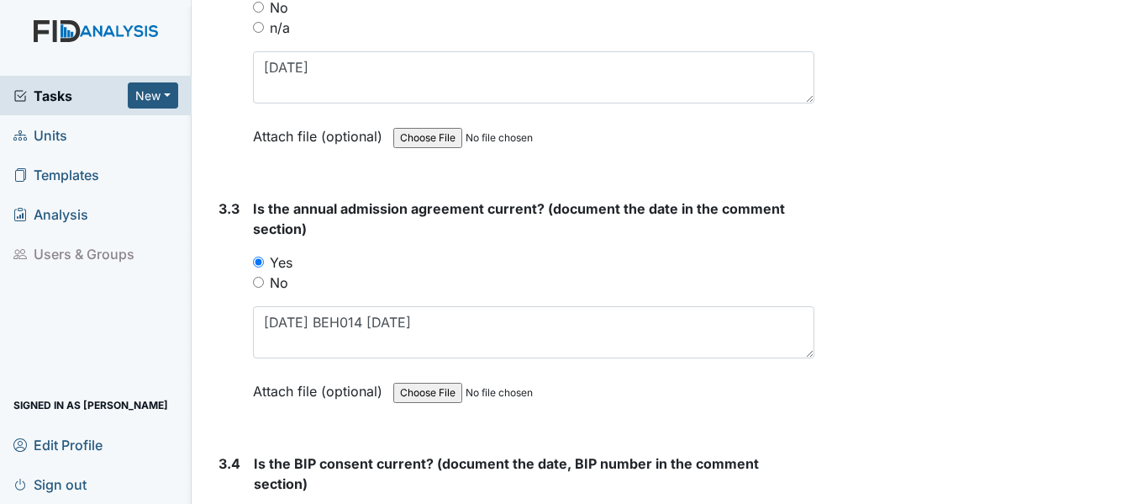
scroll to position [4372, 0]
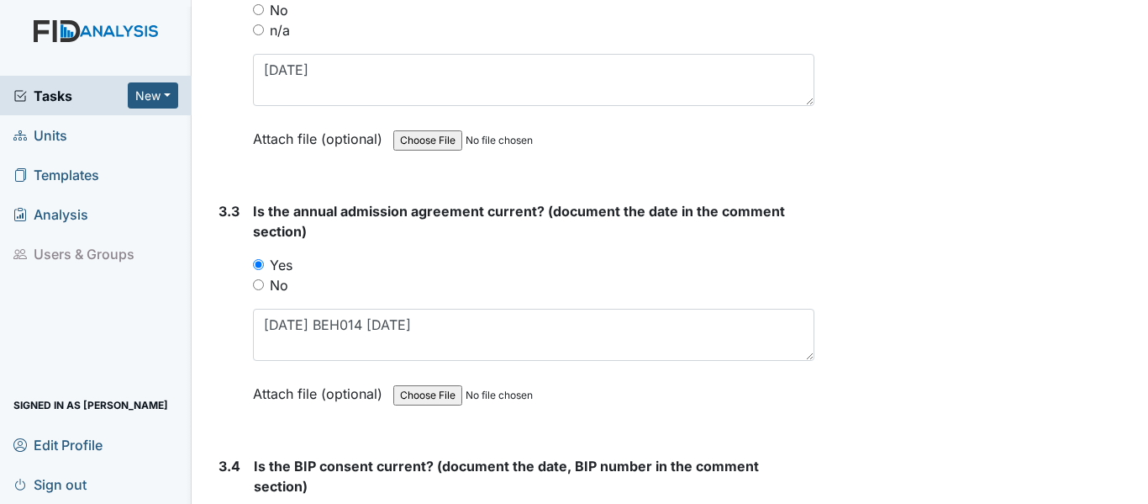
type textarea "BEH014 7/15/25"
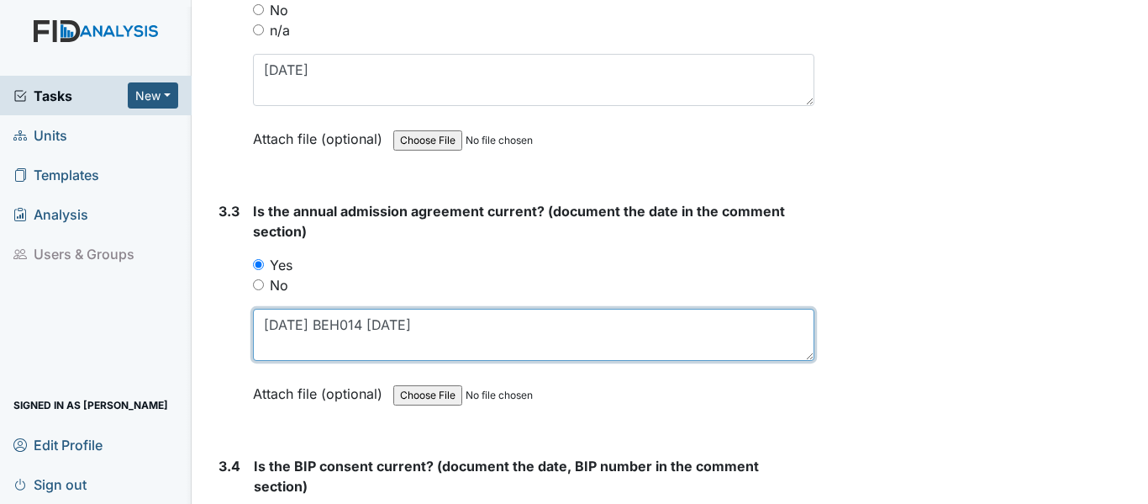
click at [428, 327] on textarea "1/13/25 BEH014 7/15/25" at bounding box center [534, 335] width 562 height 52
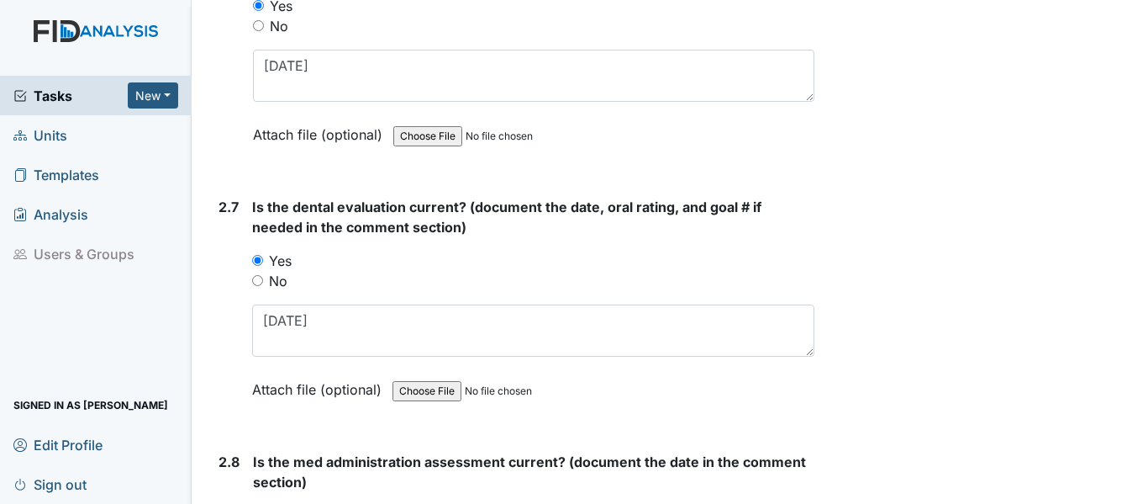
scroll to position [3027, 0]
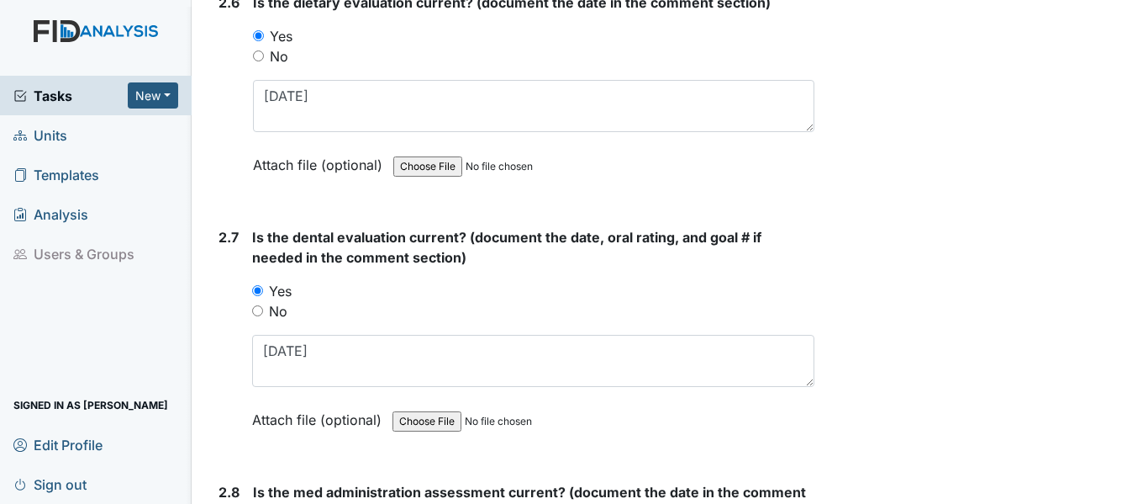
type textarea "1/13/25"
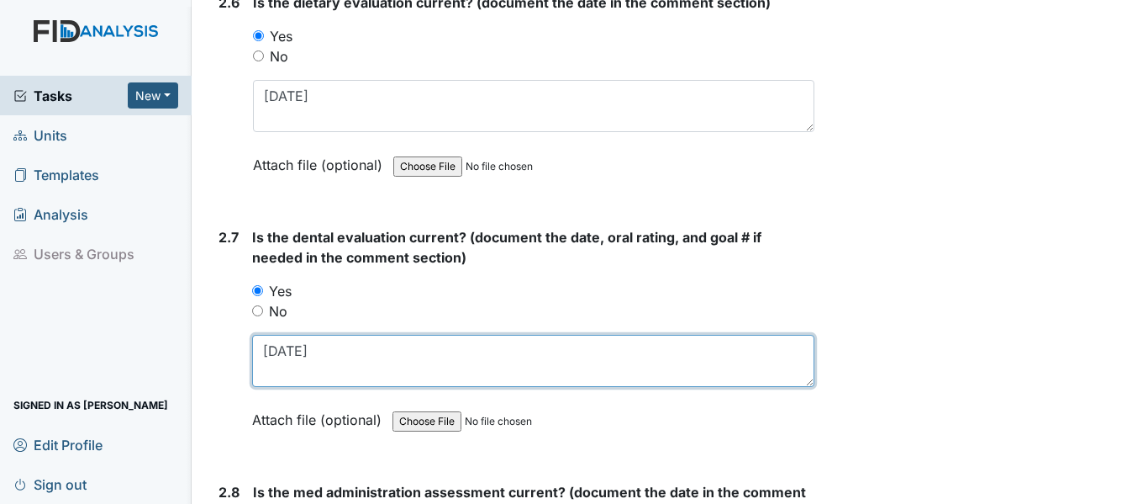
click at [383, 352] on textarea "10/1/24" at bounding box center [533, 361] width 562 height 52
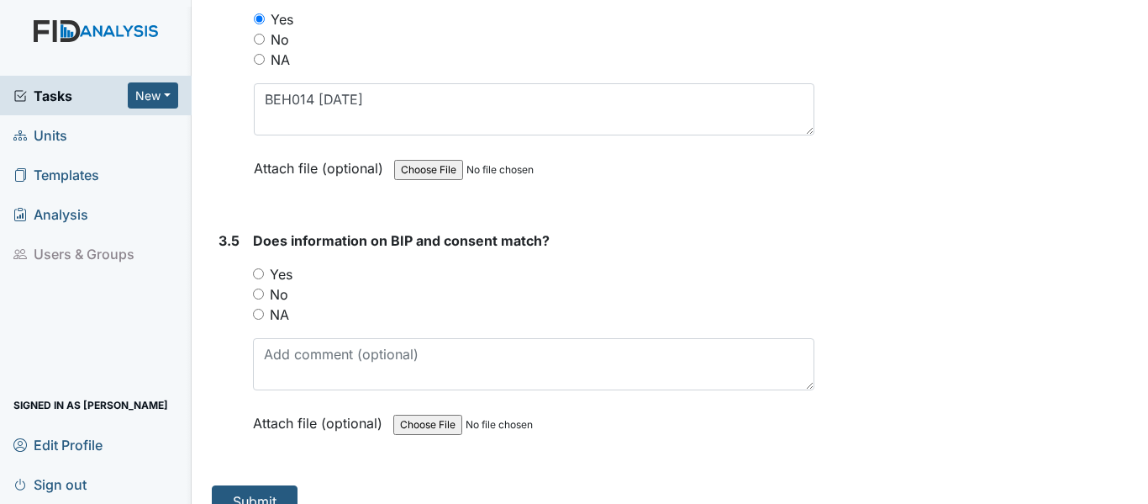
scroll to position [4876, 0]
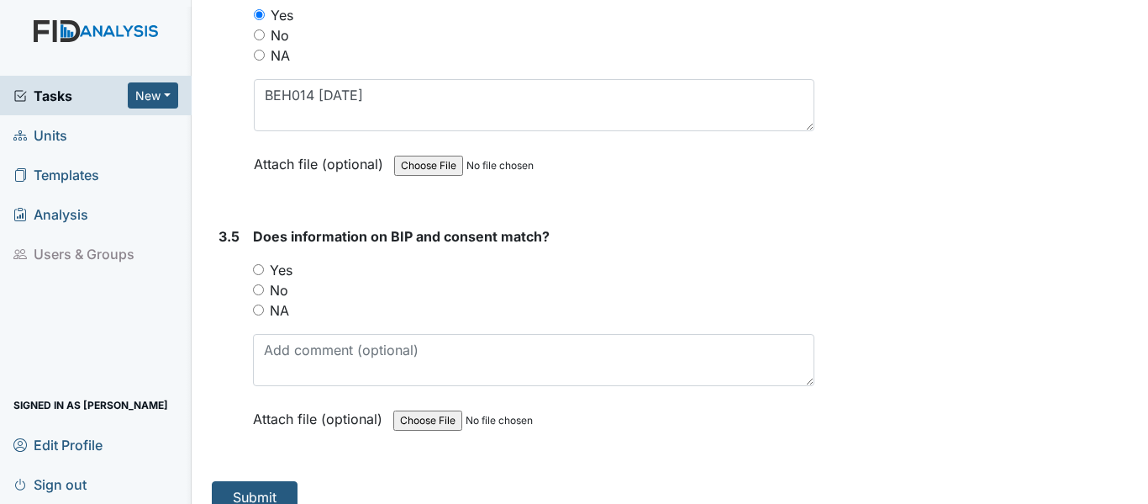
type textarea "10/1/24 GOOD"
click at [260, 269] on input "Yes" at bounding box center [258, 269] width 11 height 11
radio input "true"
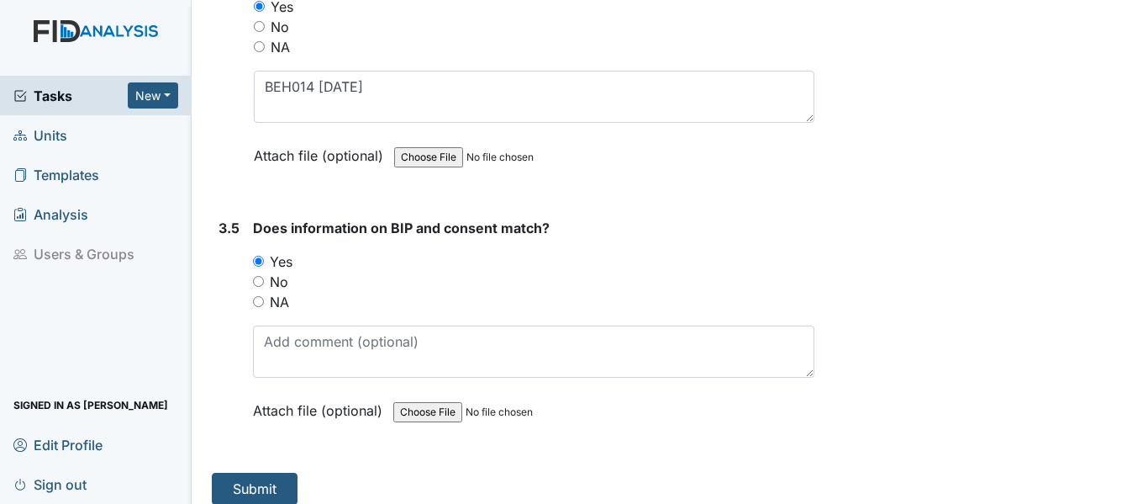
scroll to position [4899, 0]
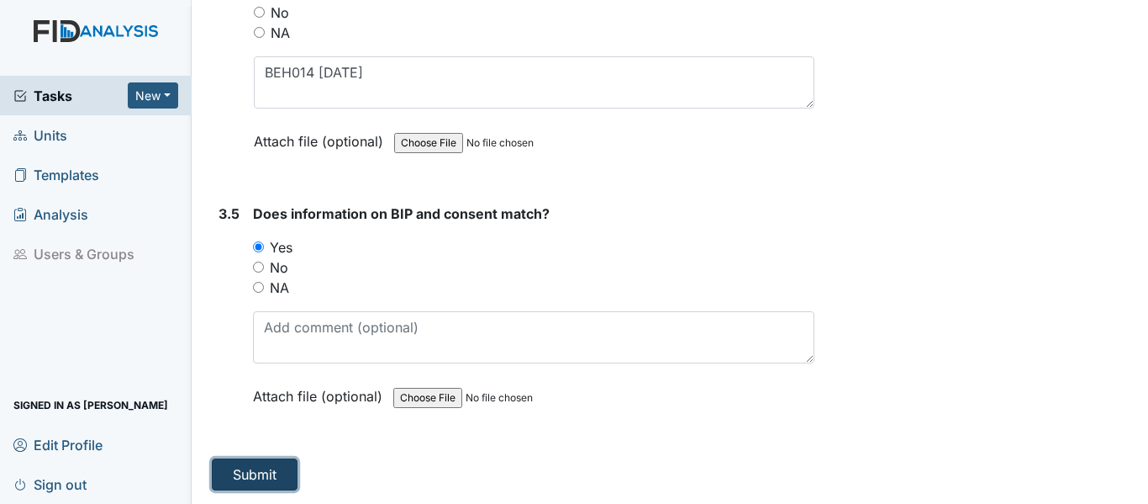
click at [278, 465] on button "Submit" at bounding box center [255, 474] width 86 height 32
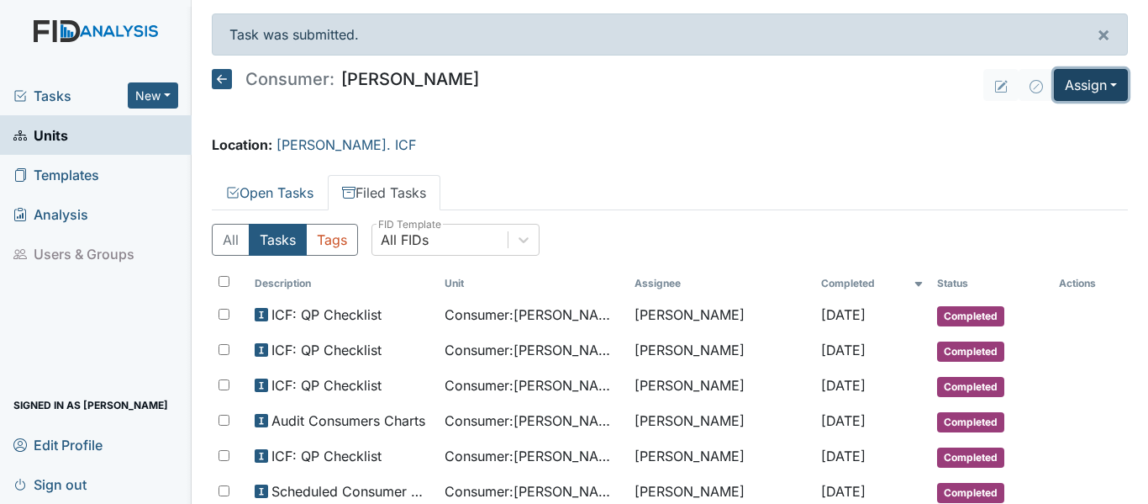
click at [1056, 81] on button "Assign" at bounding box center [1091, 85] width 74 height 32
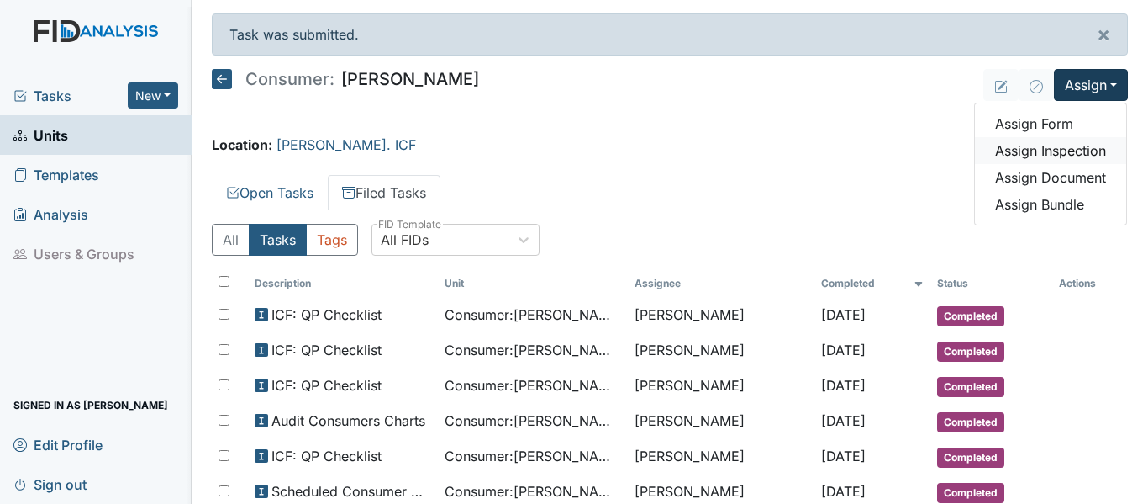
click at [1042, 149] on link "Assign Inspection" at bounding box center [1050, 150] width 151 height 27
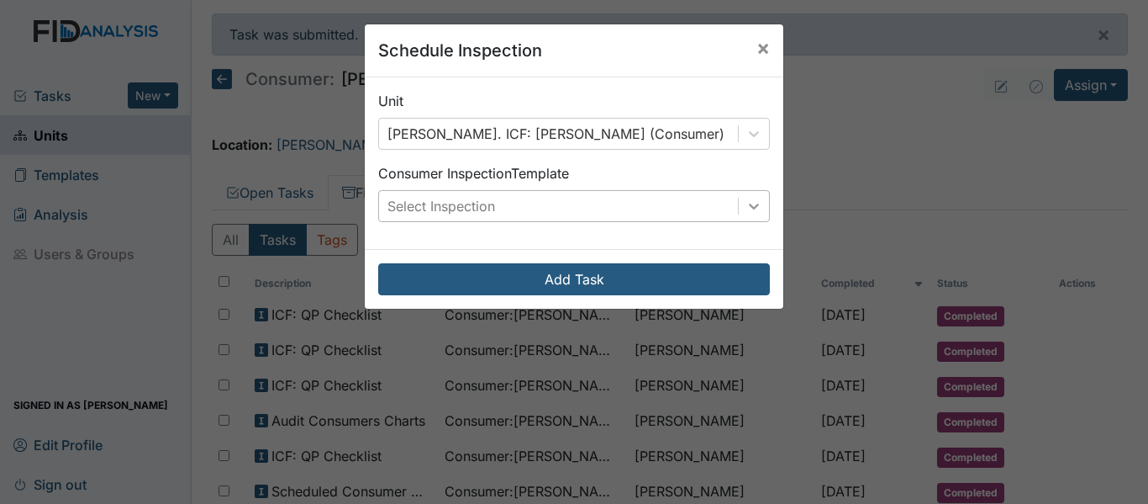
click at [752, 199] on icon at bounding box center [754, 206] width 17 height 17
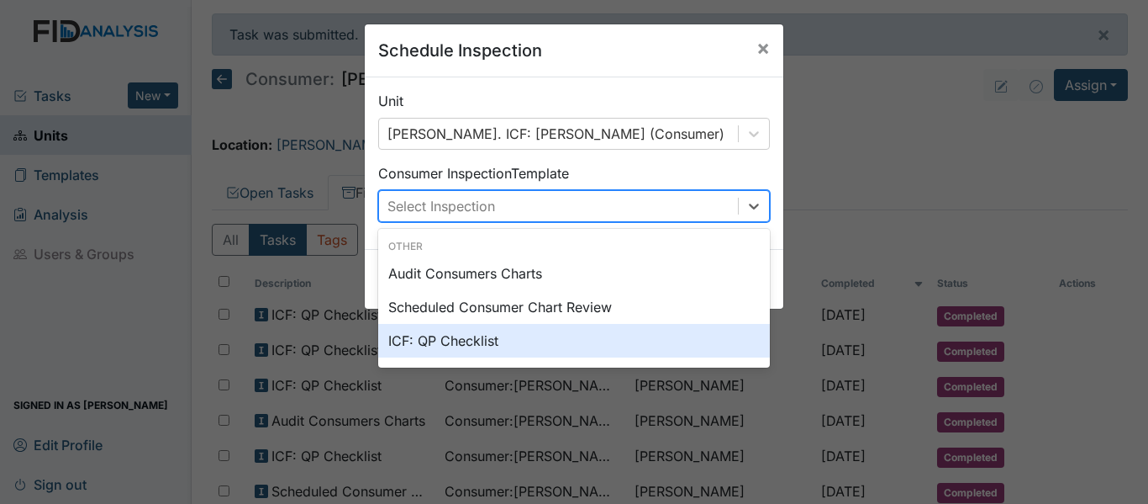
click at [458, 338] on div "ICF: QP Checklist" at bounding box center [574, 341] width 392 height 34
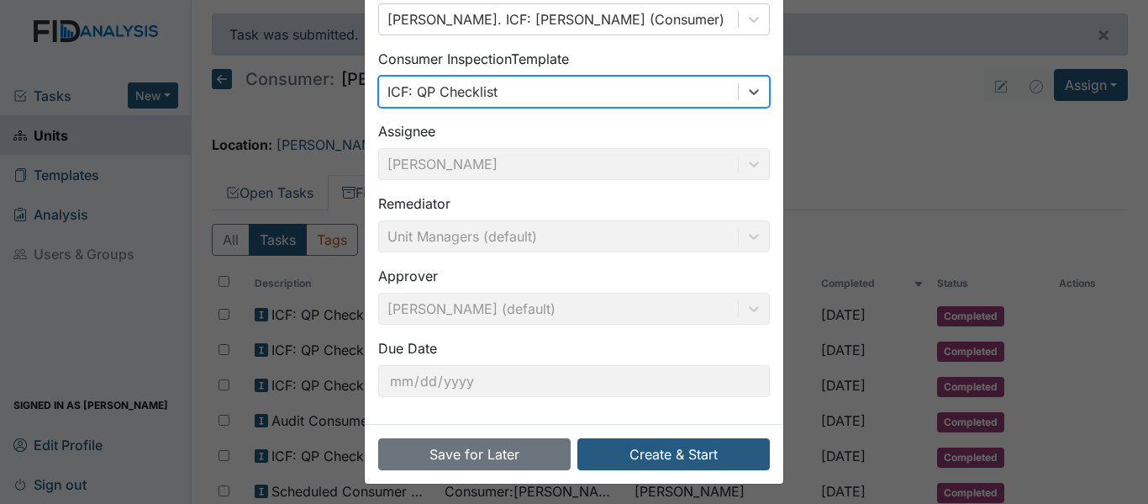
scroll to position [119, 0]
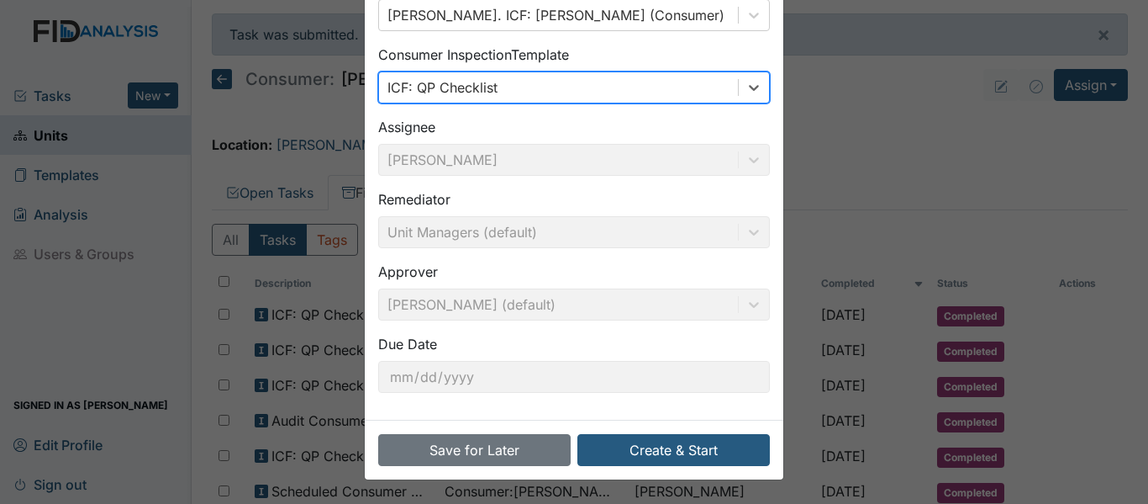
click at [854, 127] on div "Schedule Inspection × Unit [PERSON_NAME]. ICF: [PERSON_NAME] (Consumer) Consume…" at bounding box center [574, 252] width 1148 height 504
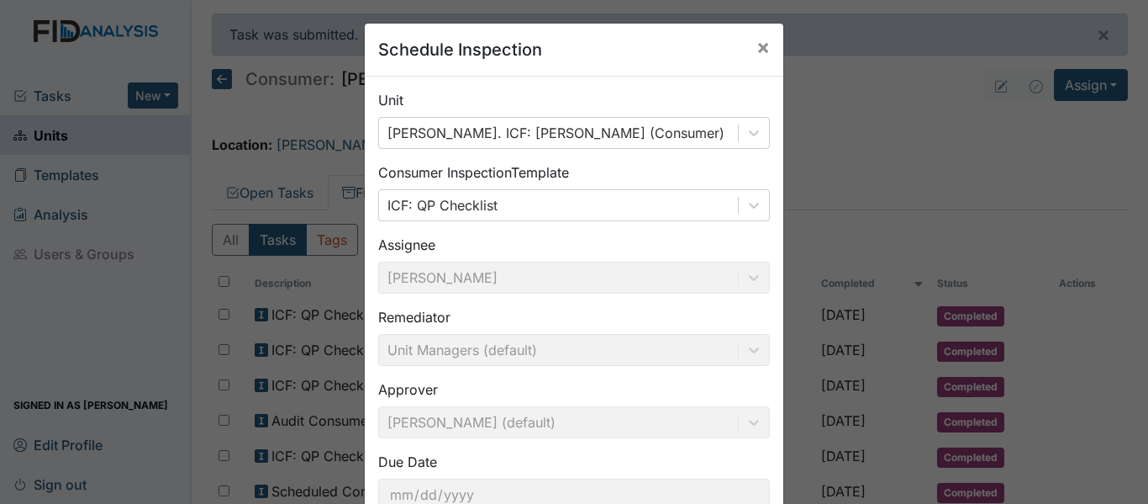
scroll to position [0, 0]
click at [757, 55] on span "×" at bounding box center [763, 47] width 13 height 24
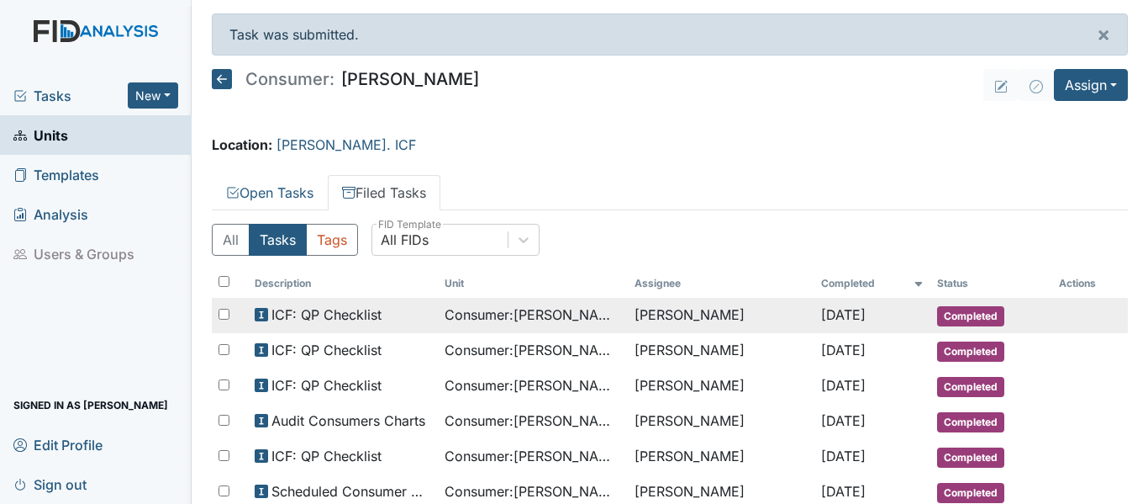
click at [667, 315] on td "[PERSON_NAME]" at bounding box center [721, 315] width 186 height 35
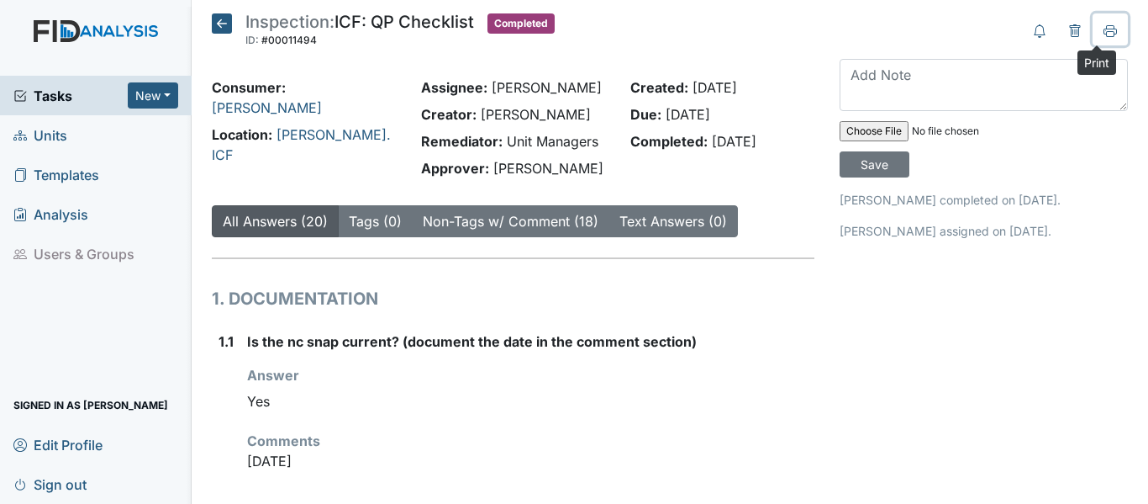
click at [1104, 34] on icon at bounding box center [1110, 30] width 13 height 13
click at [223, 25] on icon at bounding box center [222, 23] width 20 height 20
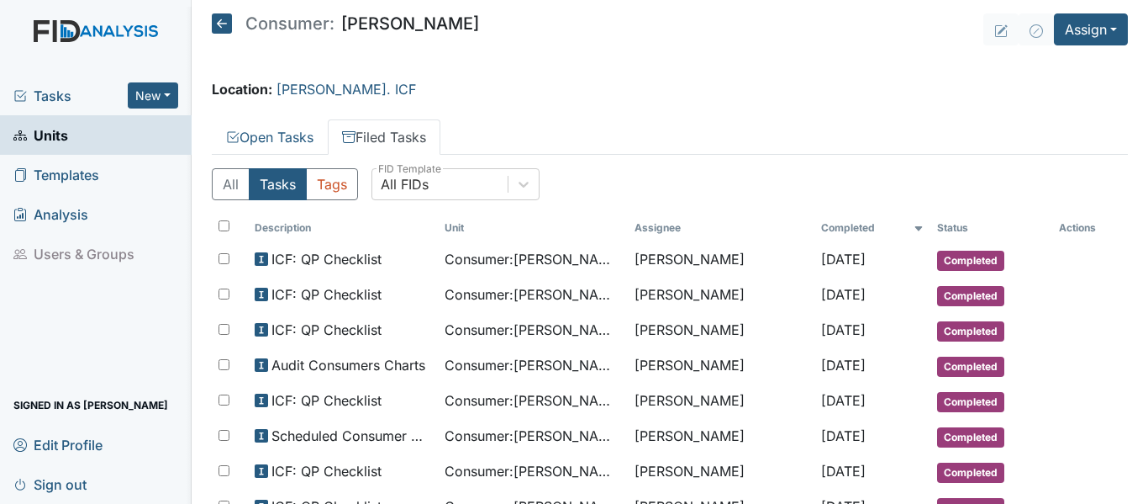
click at [219, 25] on icon at bounding box center [222, 23] width 20 height 20
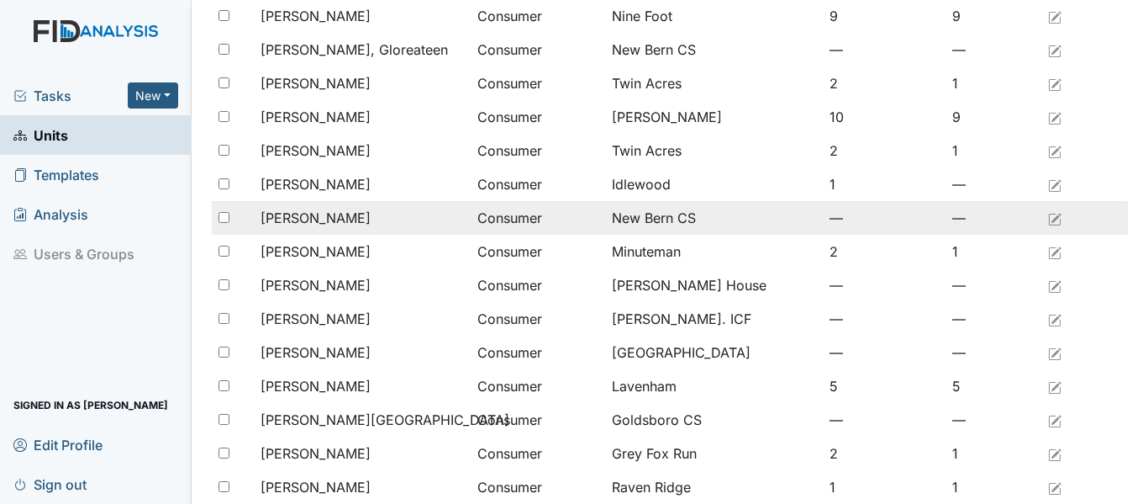
scroll to position [841, 0]
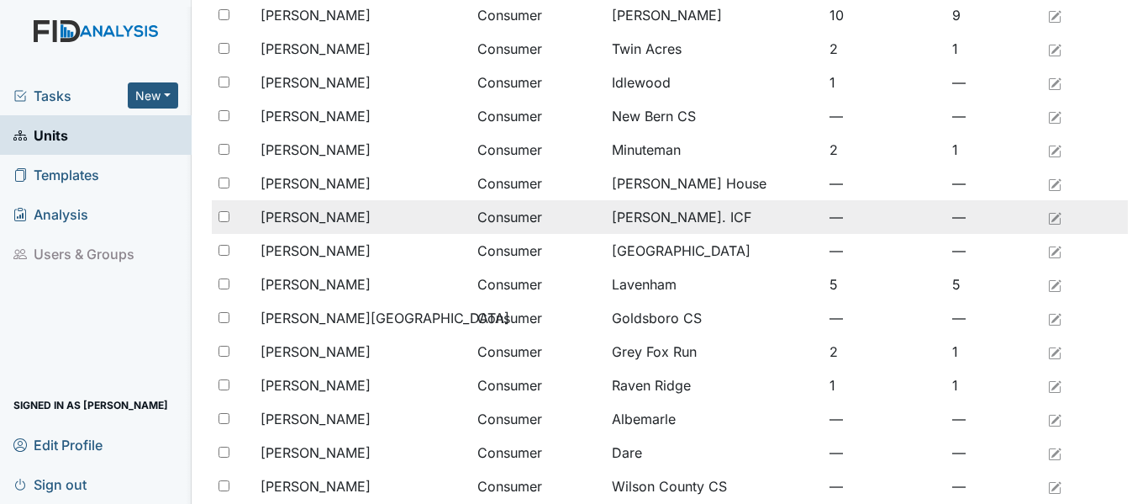
click at [369, 214] on span "[PERSON_NAME]" at bounding box center [316, 217] width 110 height 20
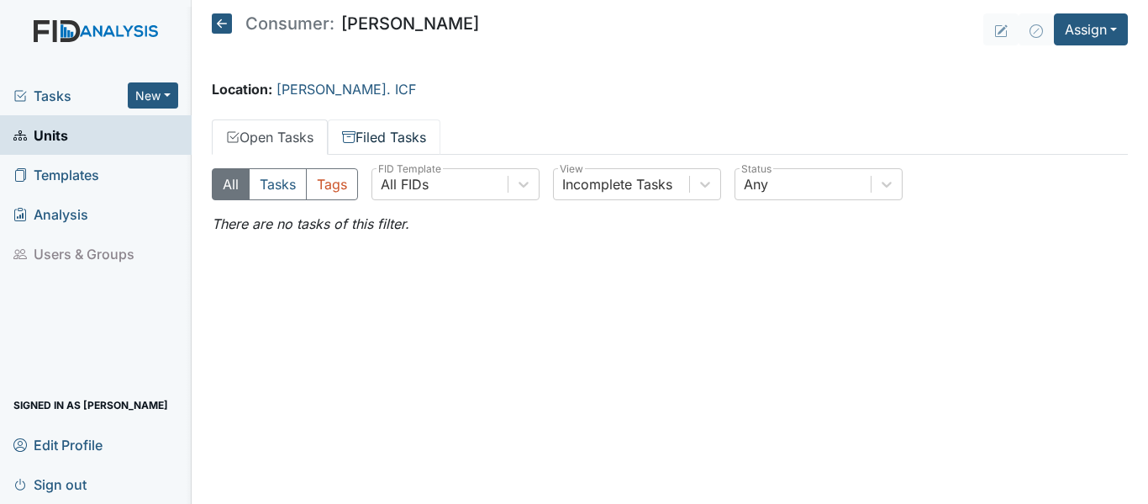
click at [408, 129] on link "Filed Tasks" at bounding box center [384, 136] width 113 height 35
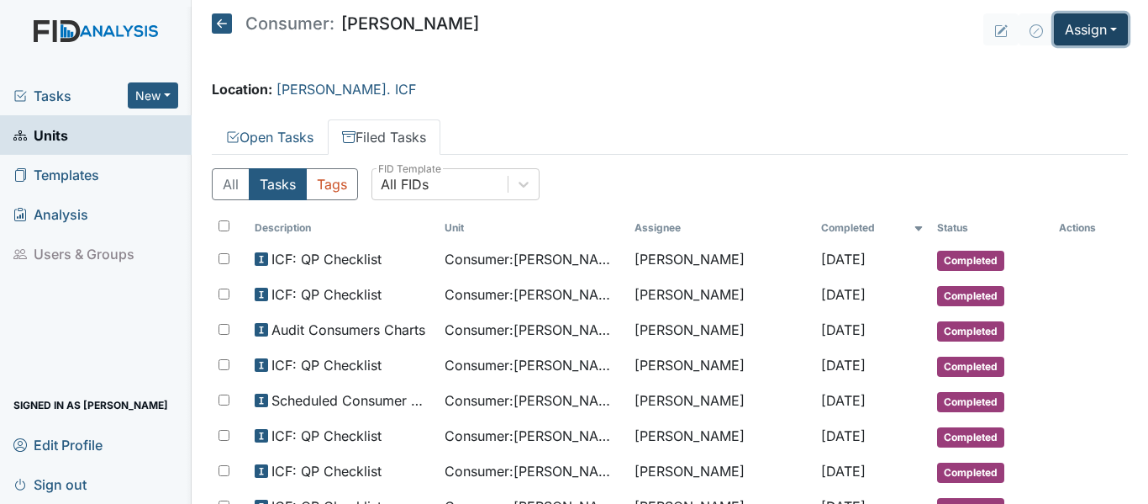
click at [1082, 30] on button "Assign" at bounding box center [1091, 29] width 74 height 32
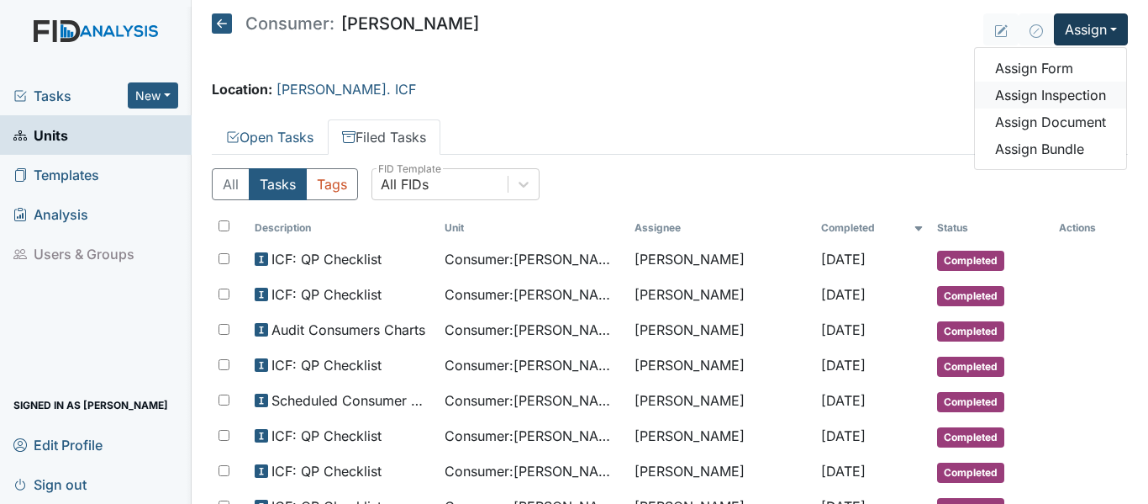
click at [1078, 97] on link "Assign Inspection" at bounding box center [1050, 95] width 151 height 27
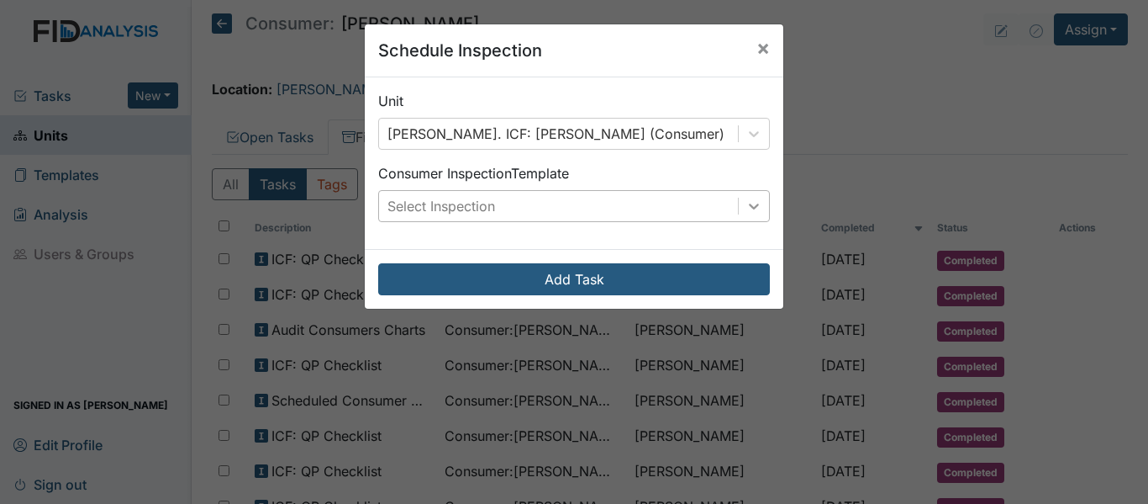
click at [746, 203] on icon at bounding box center [754, 206] width 17 height 17
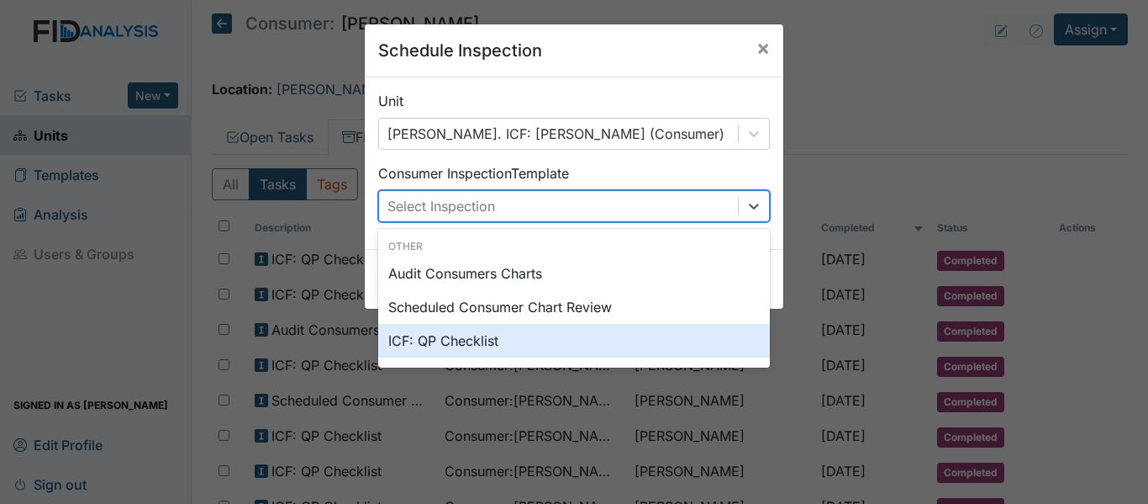
click at [453, 350] on div "ICF: QP Checklist" at bounding box center [574, 341] width 392 height 34
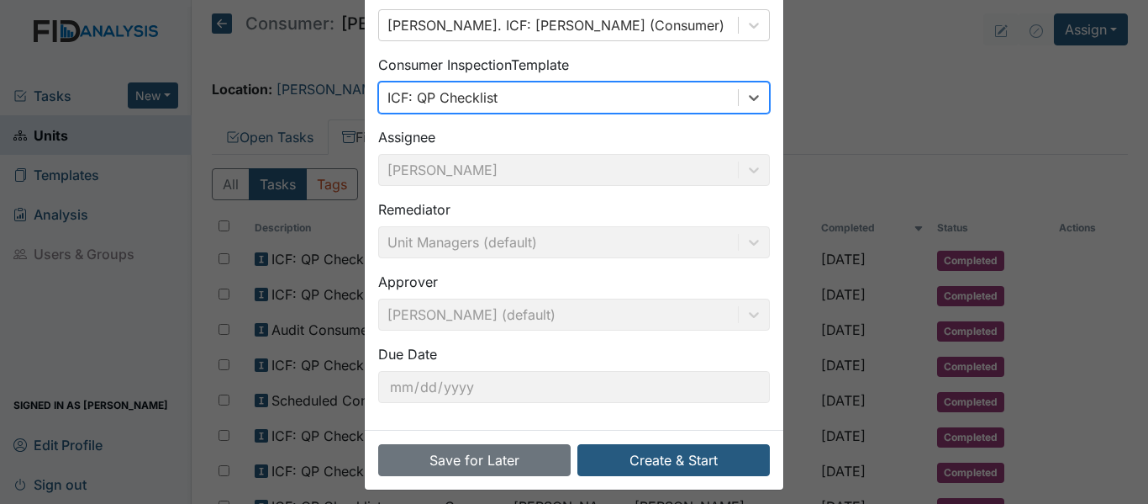
scroll to position [119, 0]
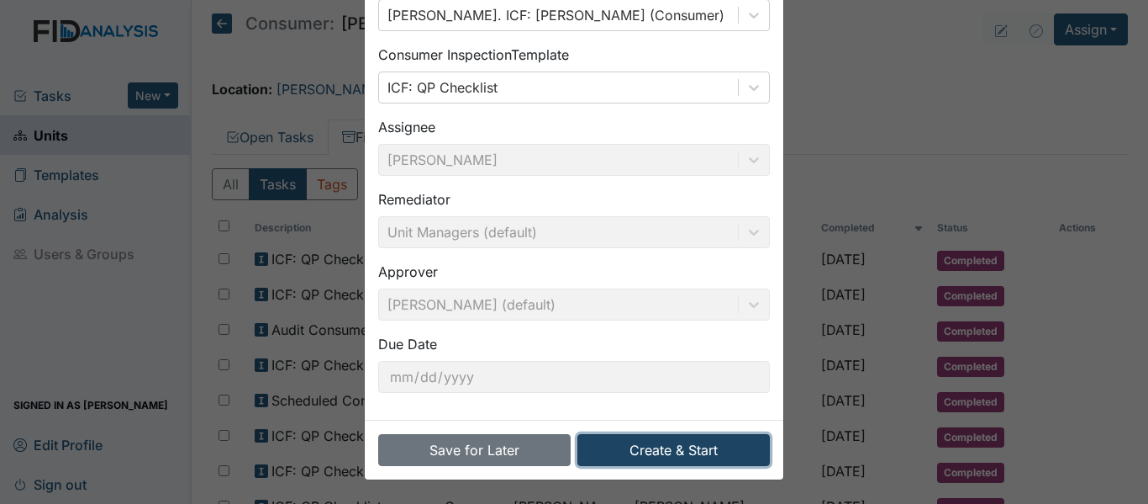
click at [692, 447] on button "Create & Start" at bounding box center [674, 450] width 193 height 32
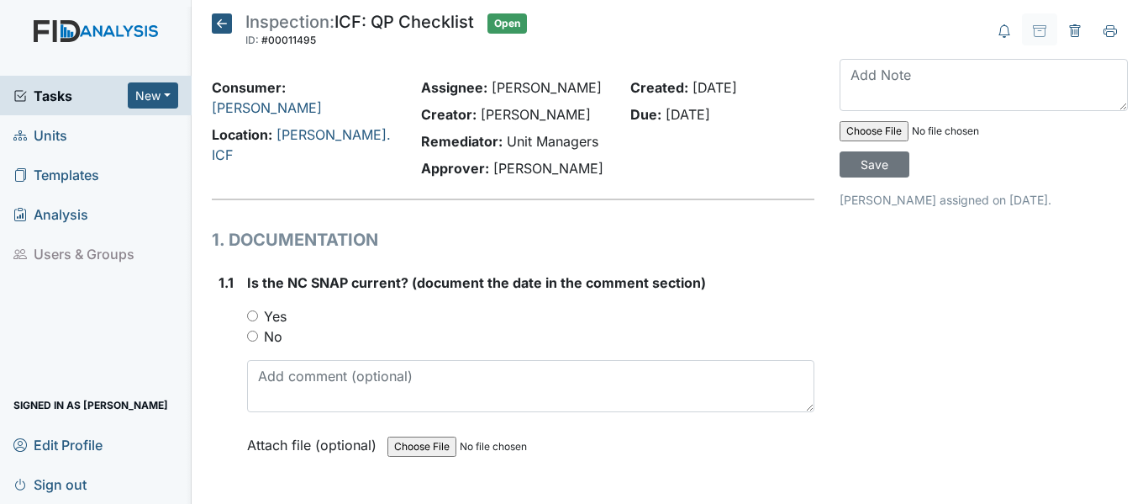
click at [249, 316] on input "Yes" at bounding box center [252, 315] width 11 height 11
radio input "true"
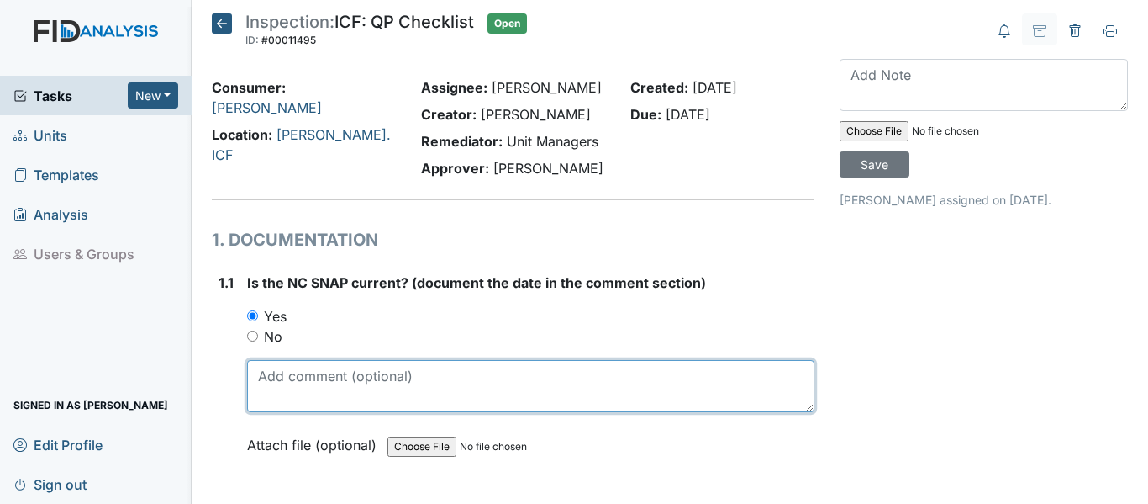
click at [314, 392] on textarea at bounding box center [530, 386] width 567 height 52
drag, startPoint x: 255, startPoint y: 377, endPoint x: 319, endPoint y: 383, distance: 65.0
click at [319, 383] on textarea "[DATE]" at bounding box center [530, 386] width 567 height 52
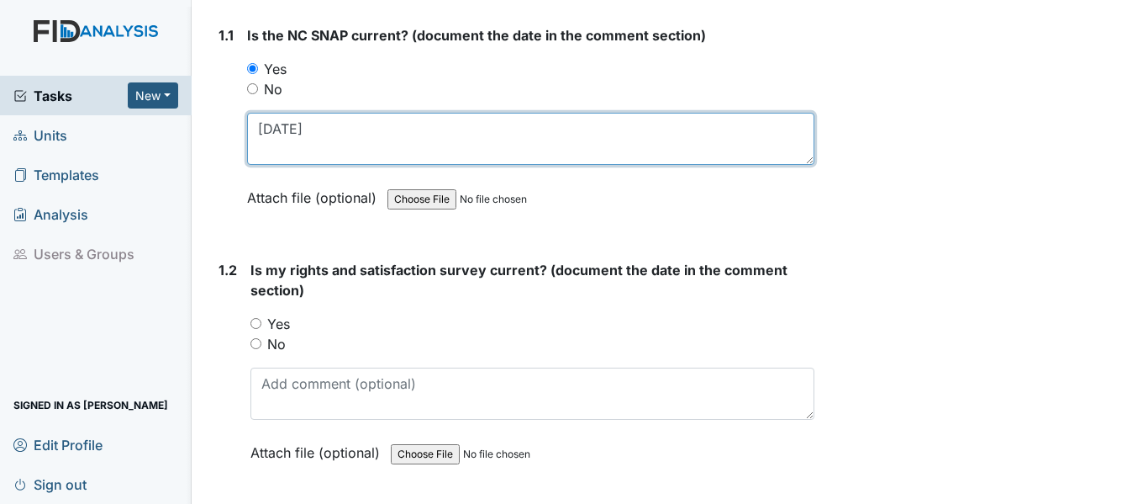
scroll to position [252, 0]
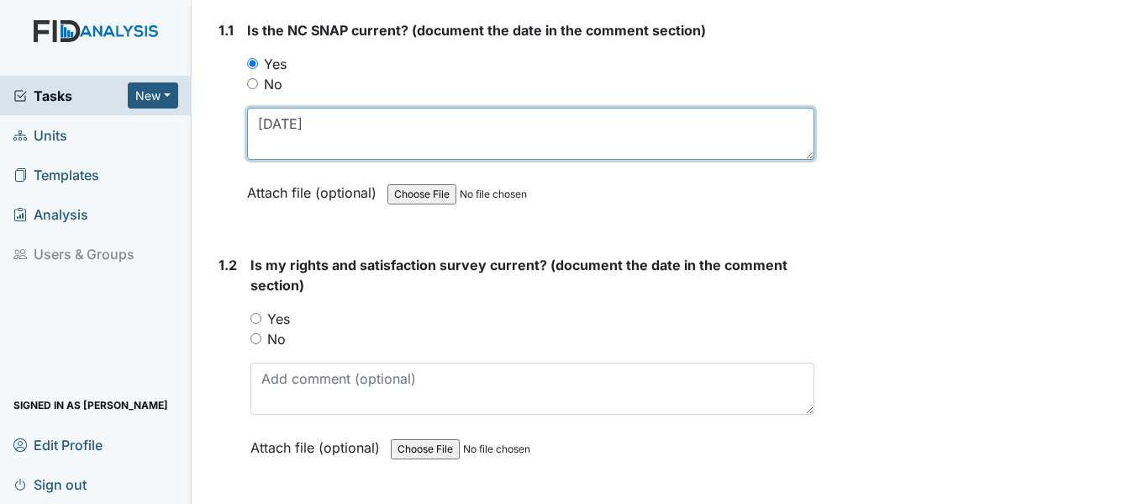
type textarea "[DATE]"
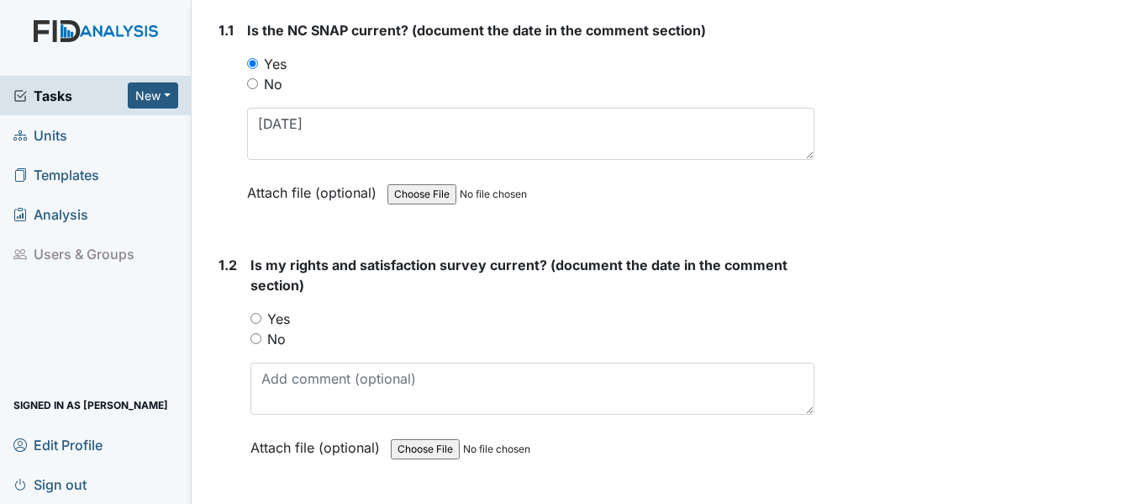
click at [259, 314] on input "Yes" at bounding box center [256, 318] width 11 height 11
radio input "true"
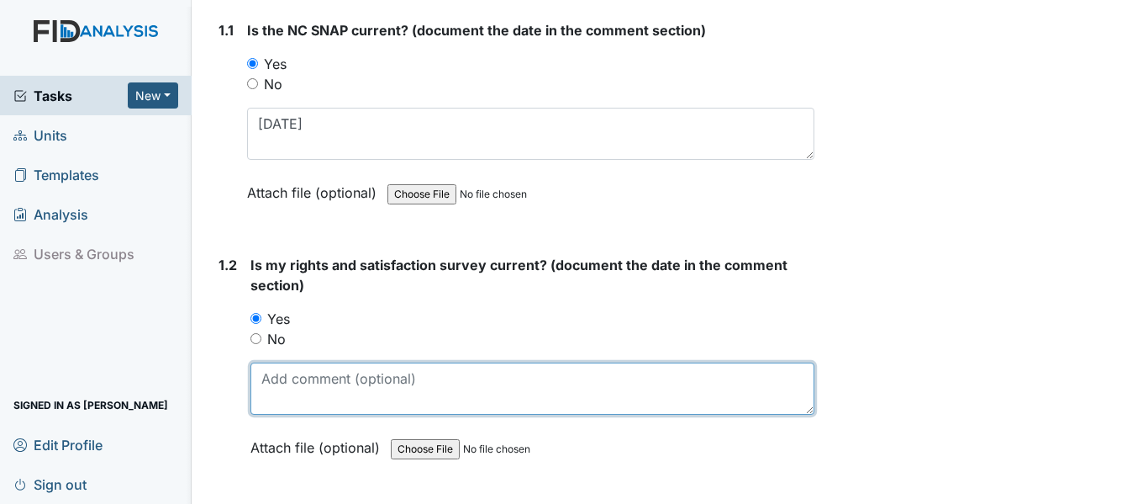
click at [322, 381] on textarea at bounding box center [533, 388] width 564 height 52
paste textarea "[DATE]"
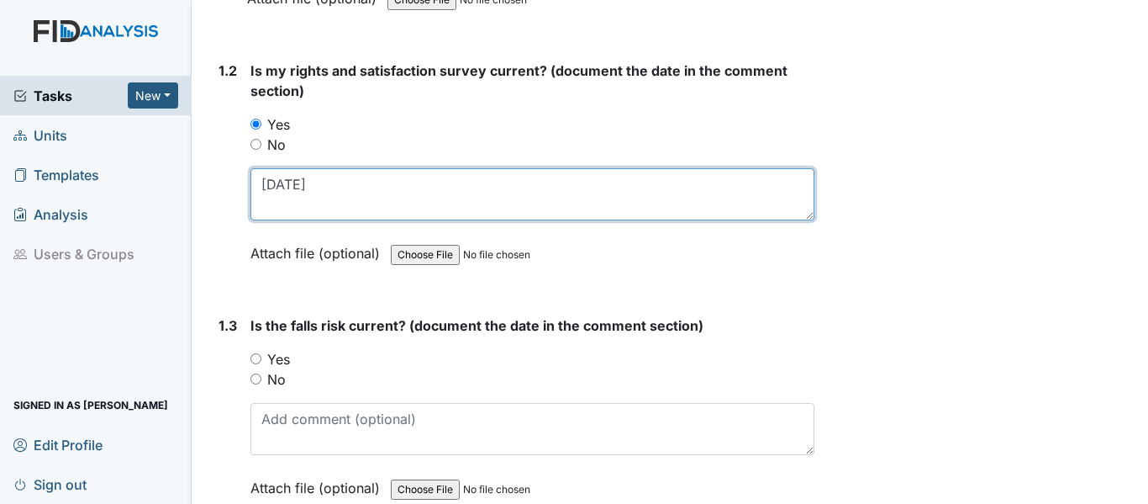
scroll to position [588, 0]
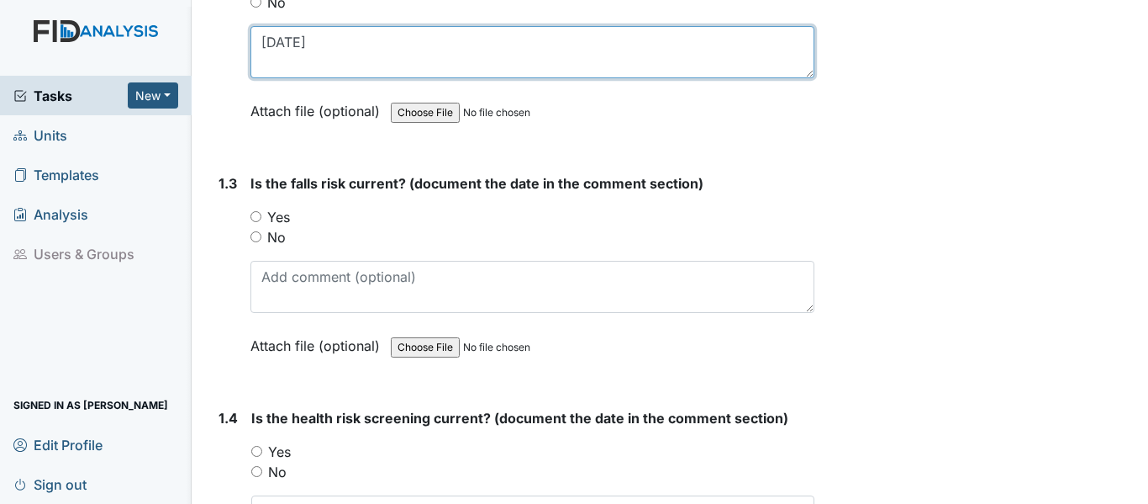
type textarea "[DATE]"
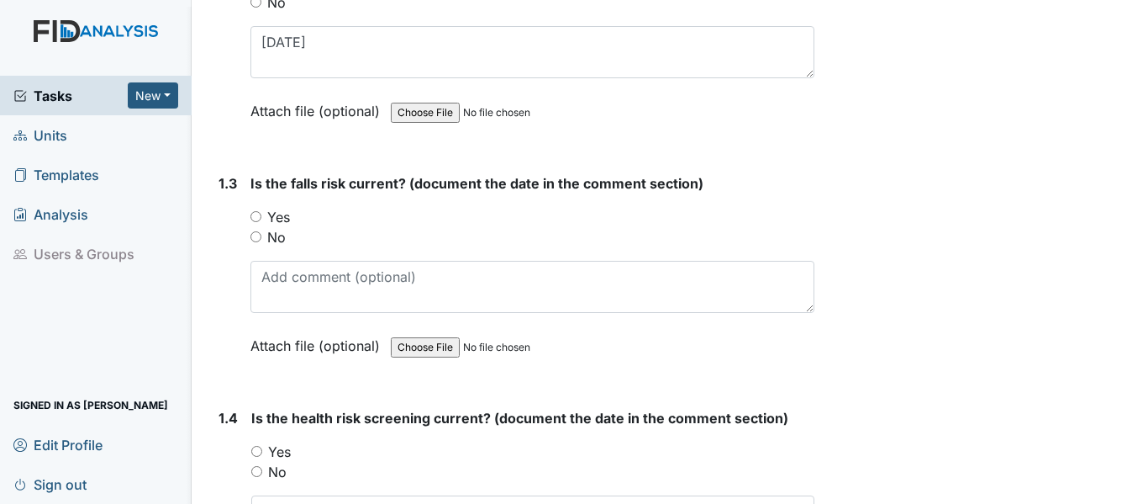
click at [261, 217] on input "Yes" at bounding box center [256, 216] width 11 height 11
radio input "true"
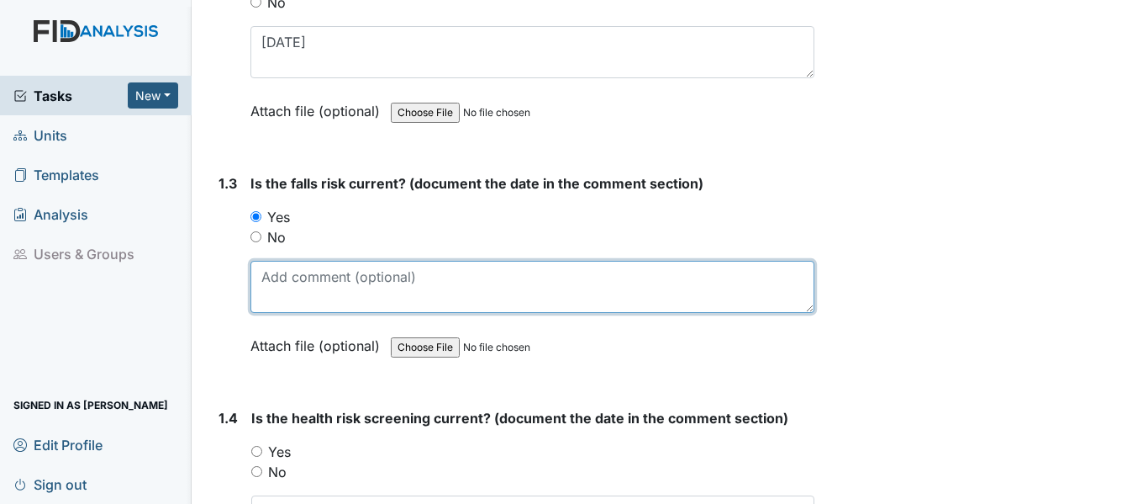
click at [298, 289] on textarea at bounding box center [533, 287] width 564 height 52
paste textarea "[DATE]"
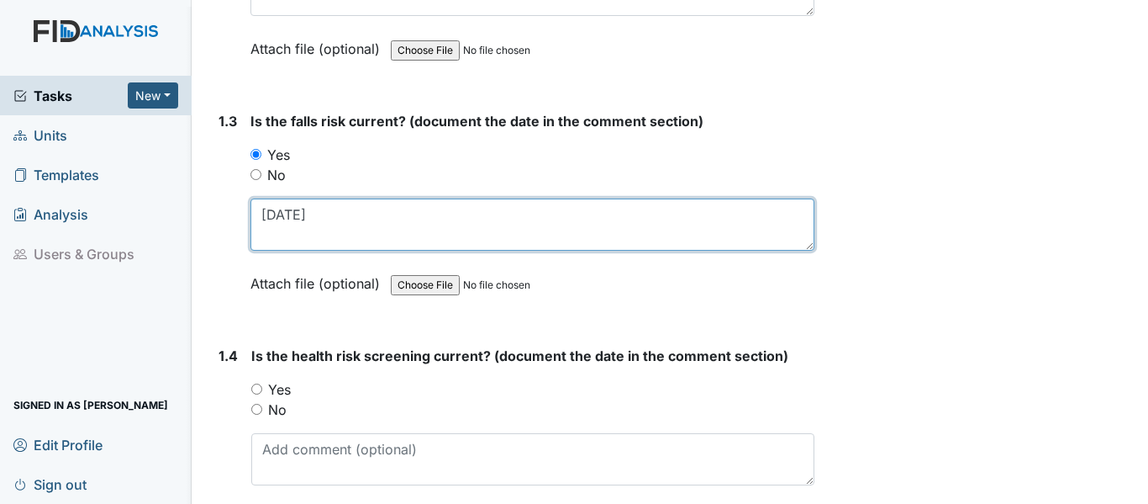
scroll to position [757, 0]
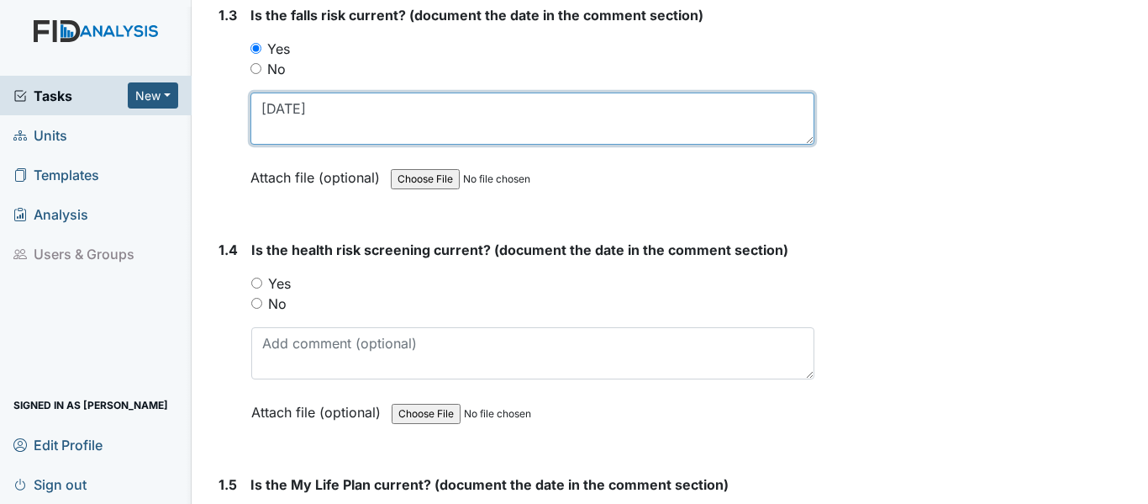
type textarea "[DATE]"
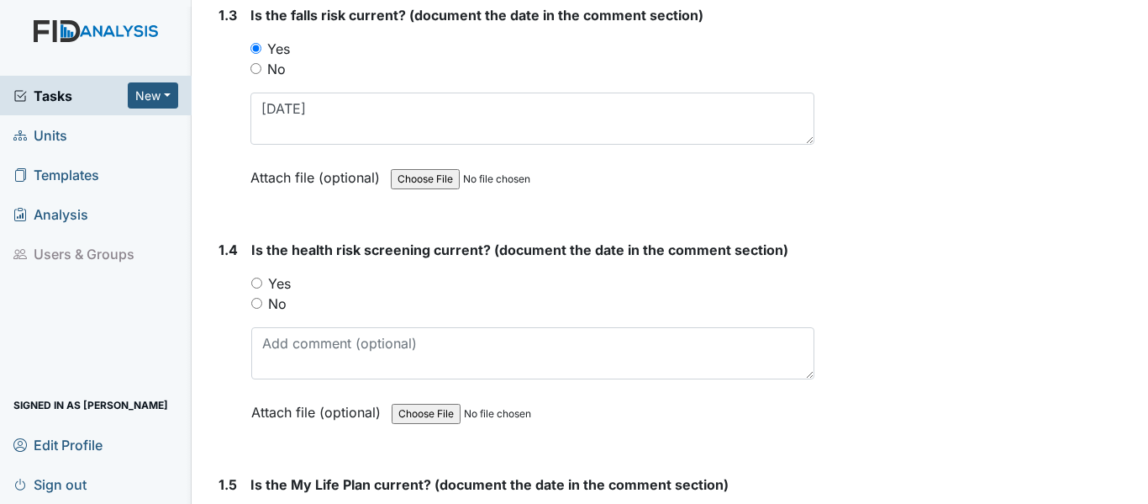
click at [258, 282] on input "Yes" at bounding box center [256, 282] width 11 height 11
radio input "true"
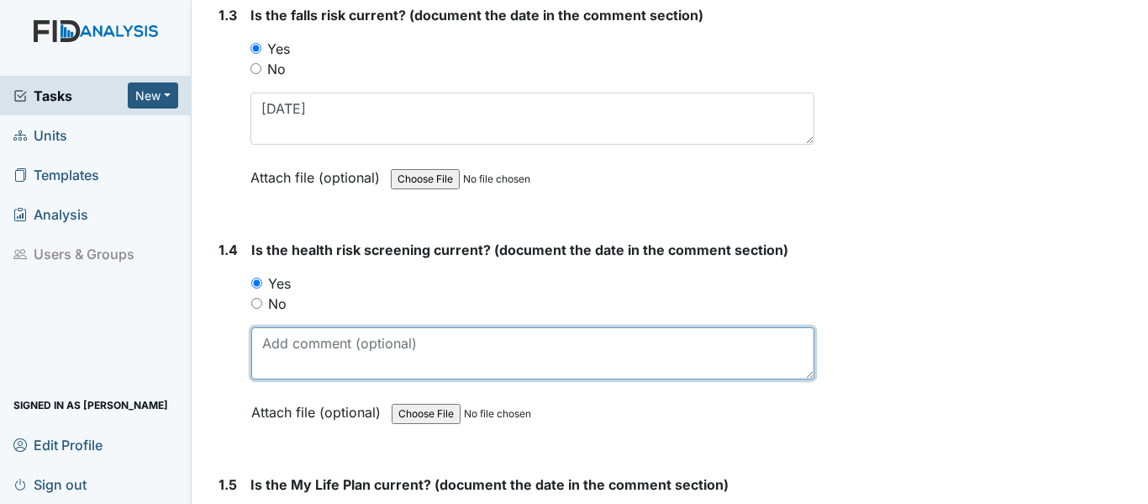
click at [283, 338] on textarea at bounding box center [532, 353] width 563 height 52
paste textarea "[DATE]"
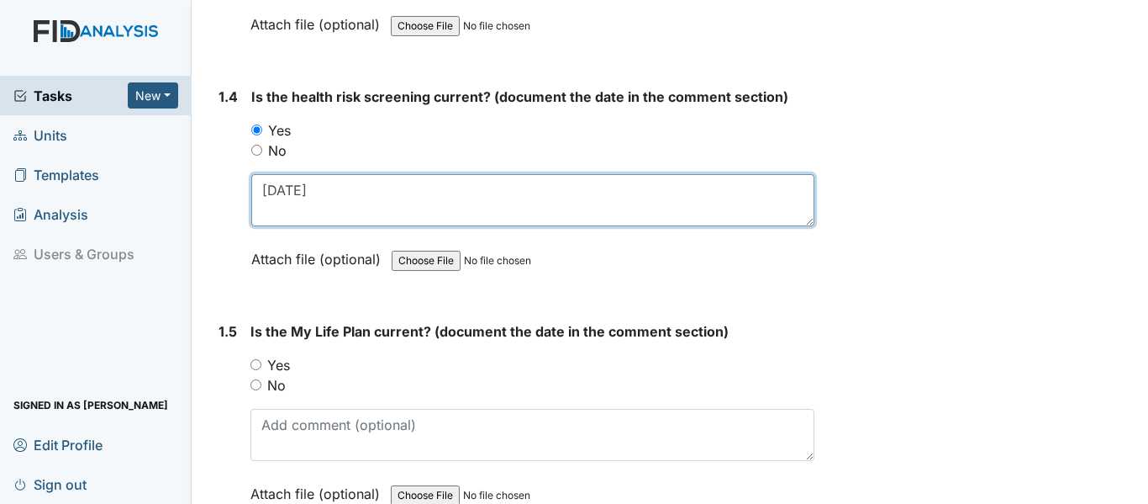
scroll to position [1009, 0]
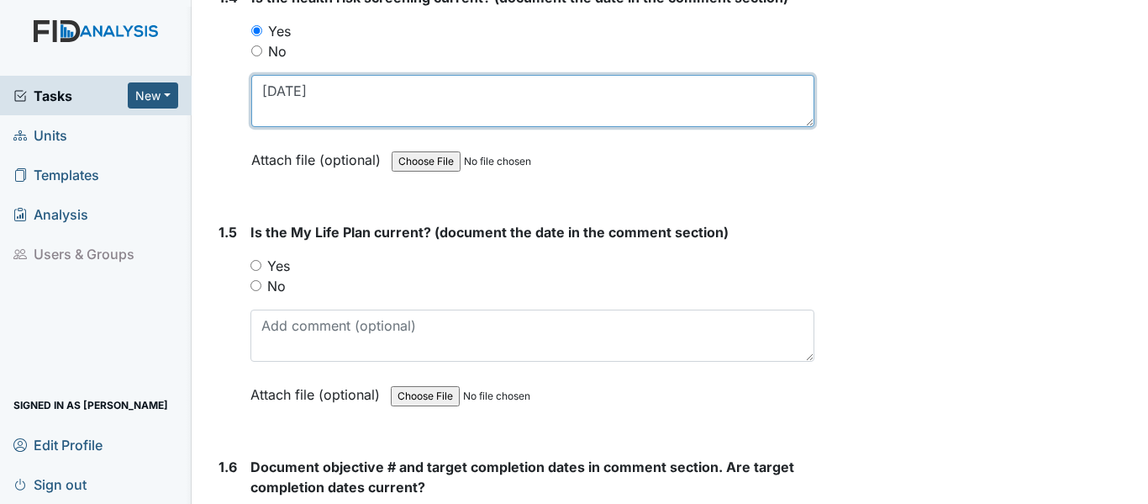
type textarea "[DATE]"
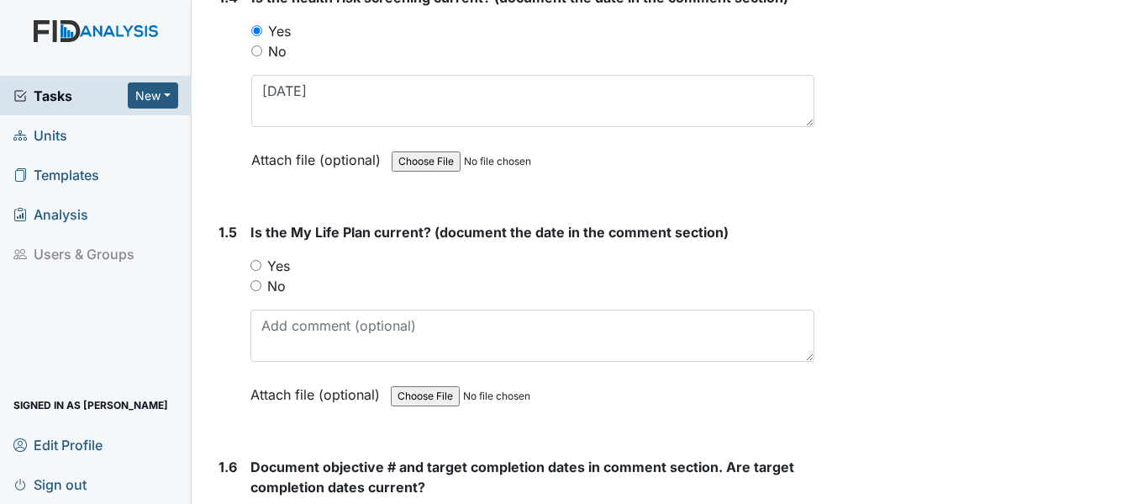
click at [256, 264] on input "Yes" at bounding box center [256, 265] width 11 height 11
radio input "true"
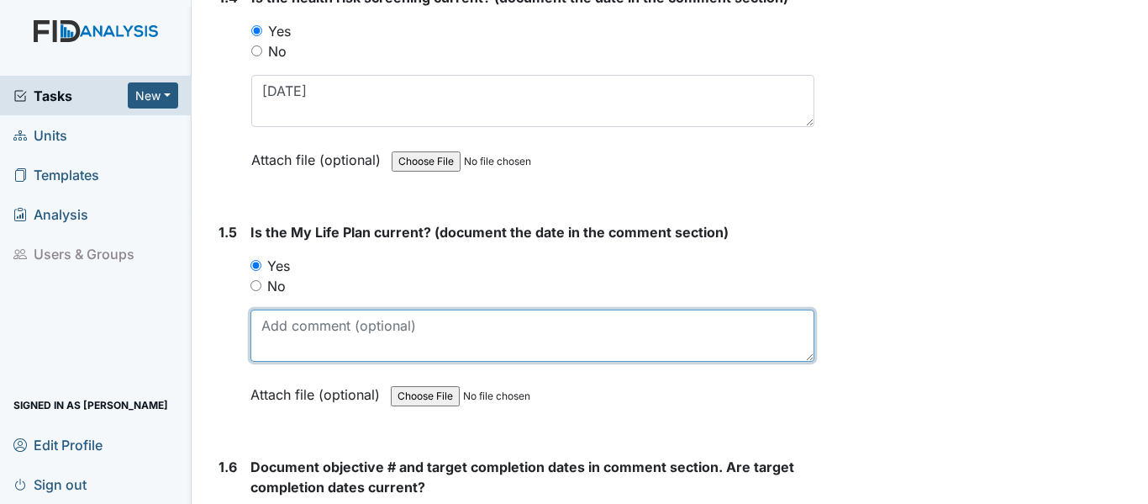
click at [347, 338] on textarea at bounding box center [533, 335] width 564 height 52
paste textarea "[DATE]"
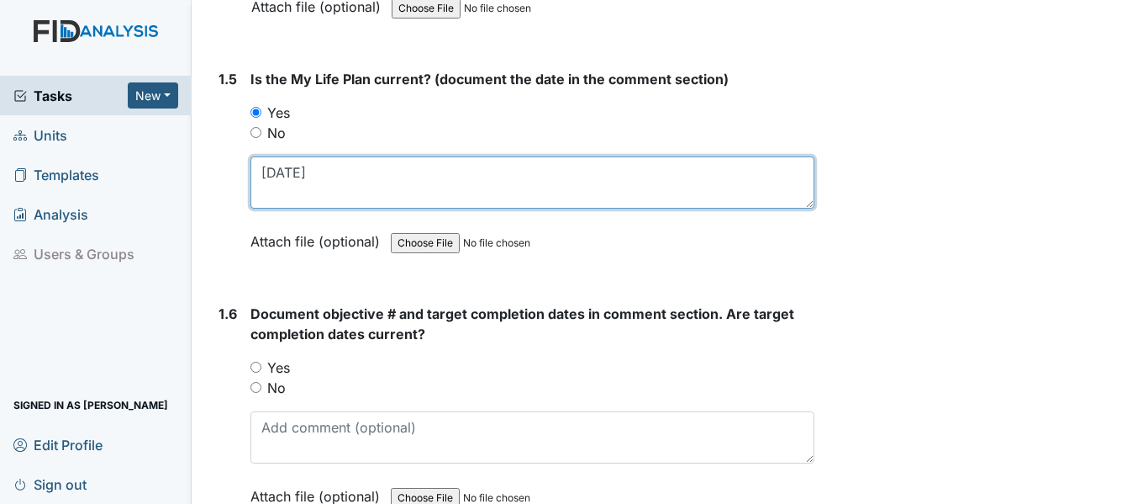
scroll to position [1177, 0]
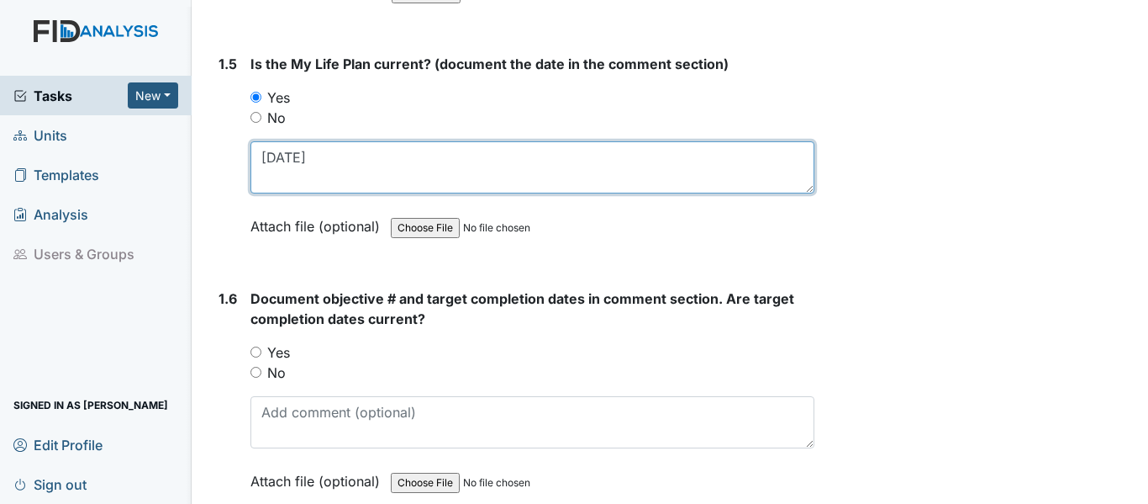
type textarea "[DATE]"
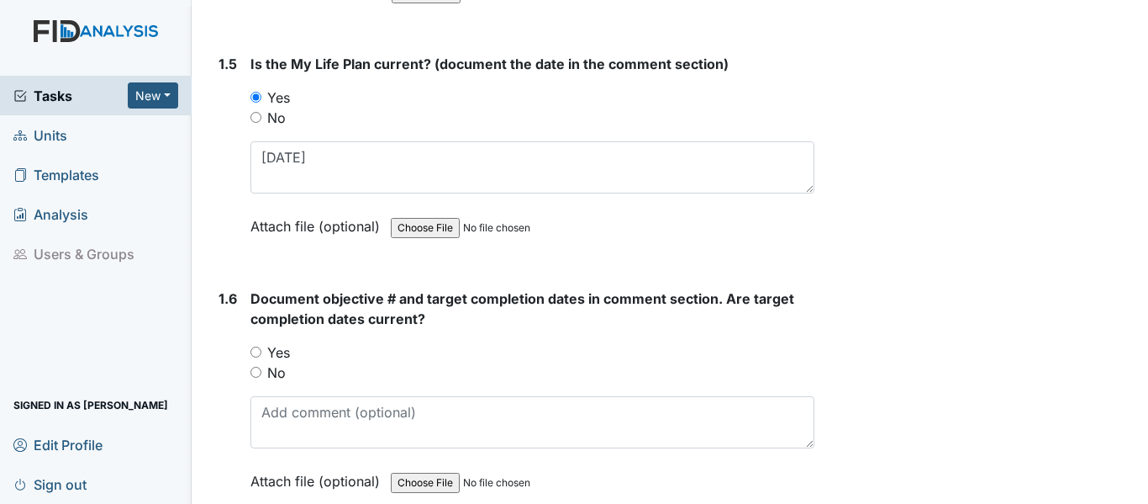
click at [256, 353] on input "Yes" at bounding box center [256, 351] width 11 height 11
radio input "true"
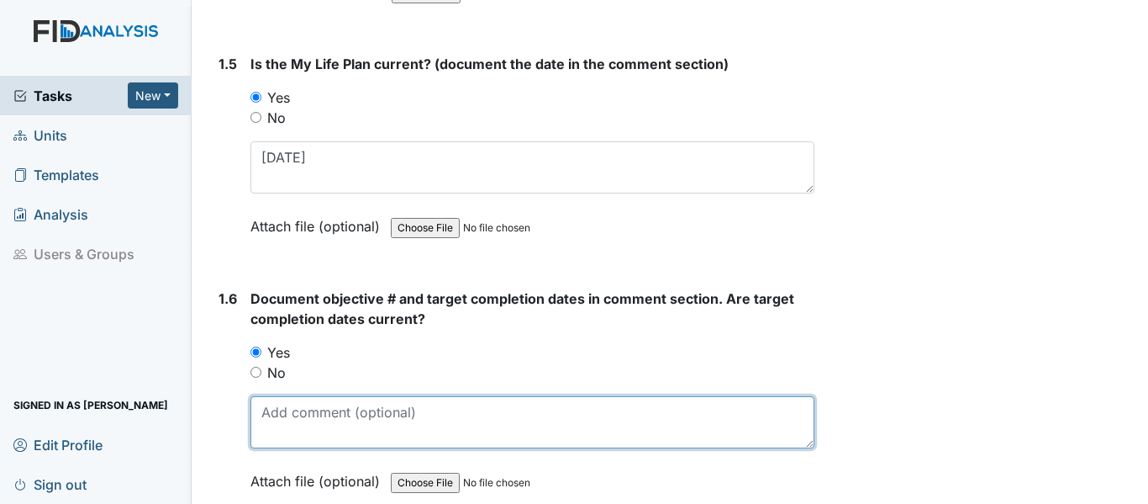
click at [291, 416] on textarea at bounding box center [533, 422] width 564 height 52
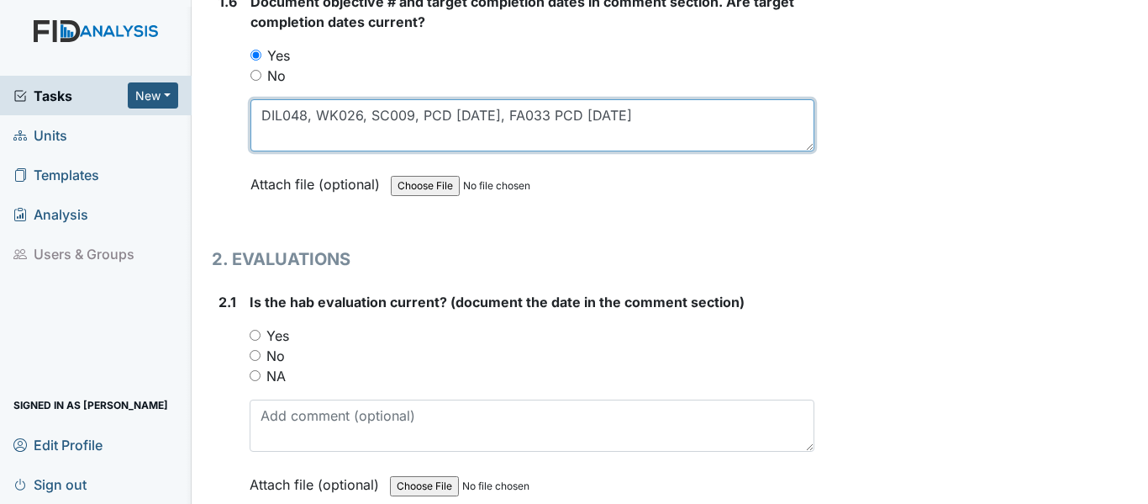
scroll to position [1597, 0]
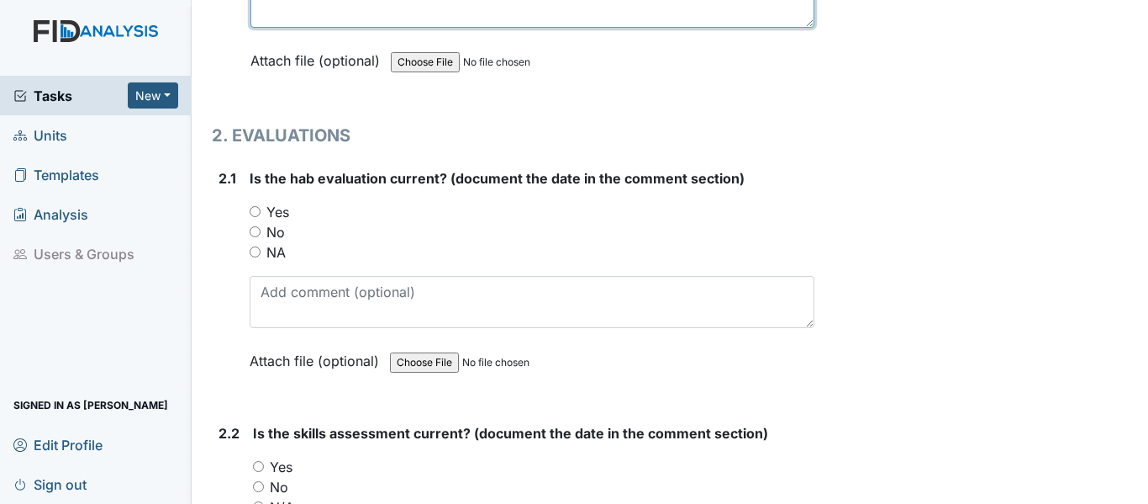
type textarea "DIL048, WK026, SC009, PCD [DATE], FA033 PCD [DATE]"
click at [253, 216] on input "Yes" at bounding box center [255, 211] width 11 height 11
radio input "true"
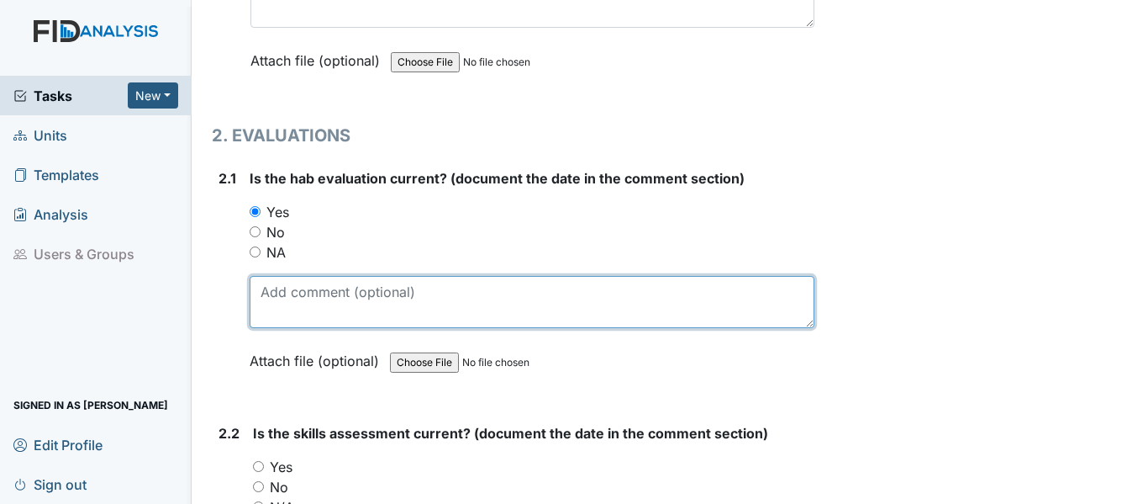
click at [303, 300] on textarea at bounding box center [532, 302] width 565 height 52
paste textarea "7/10/25"
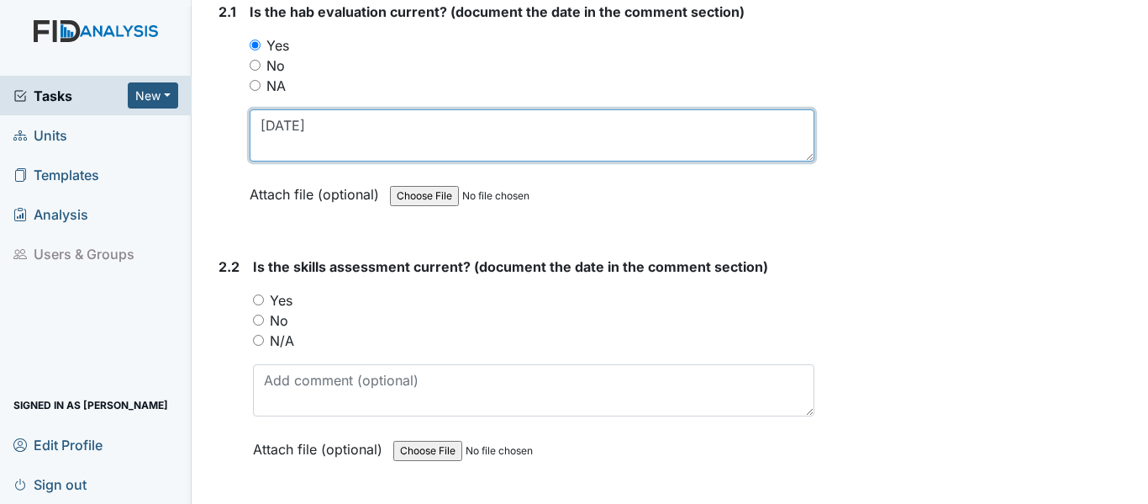
scroll to position [1765, 0]
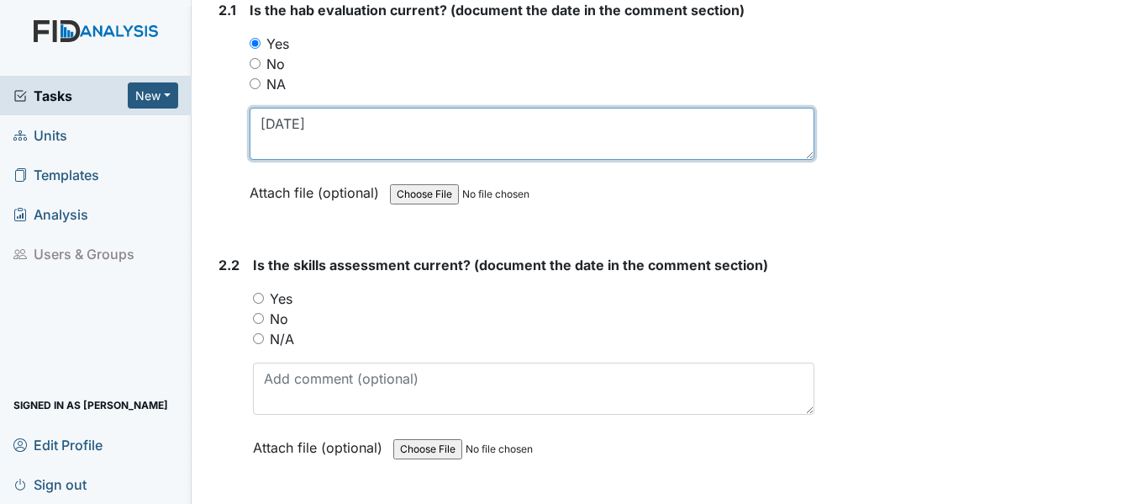
type textarea "7/10/25"
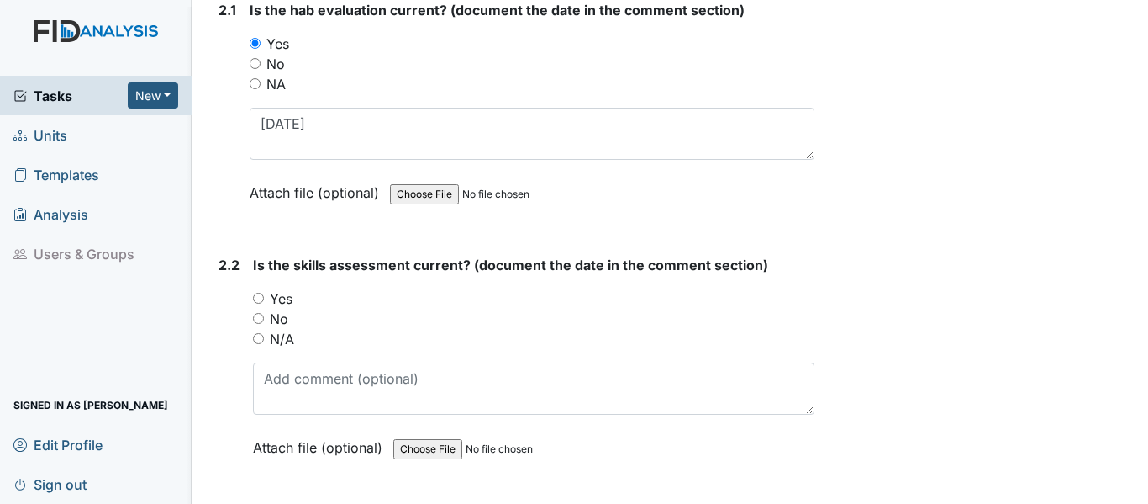
click at [256, 298] on input "Yes" at bounding box center [258, 298] width 11 height 11
radio input "true"
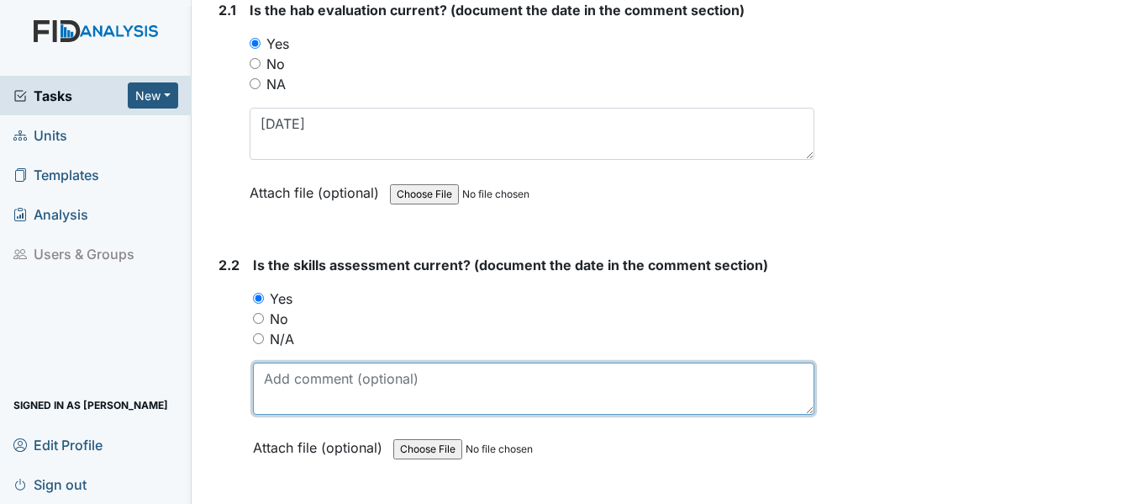
click at [317, 399] on textarea at bounding box center [534, 388] width 562 height 52
paste textarea "7/10/25"
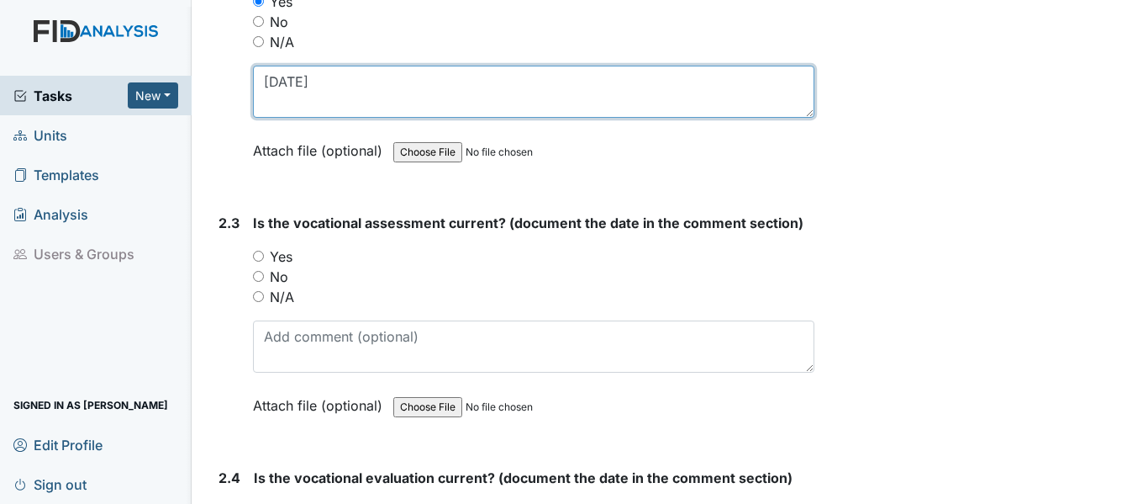
scroll to position [2102, 0]
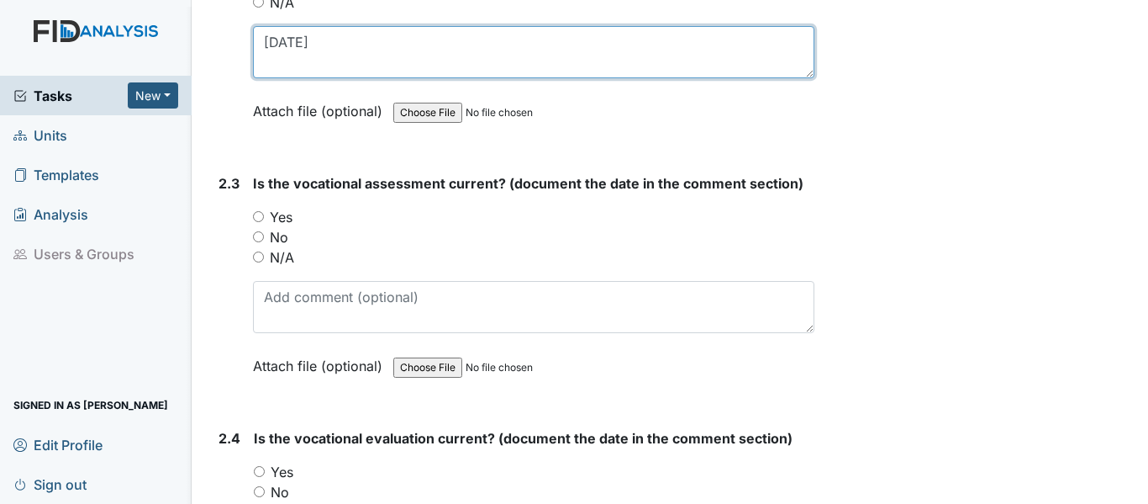
type textarea "7/10/25"
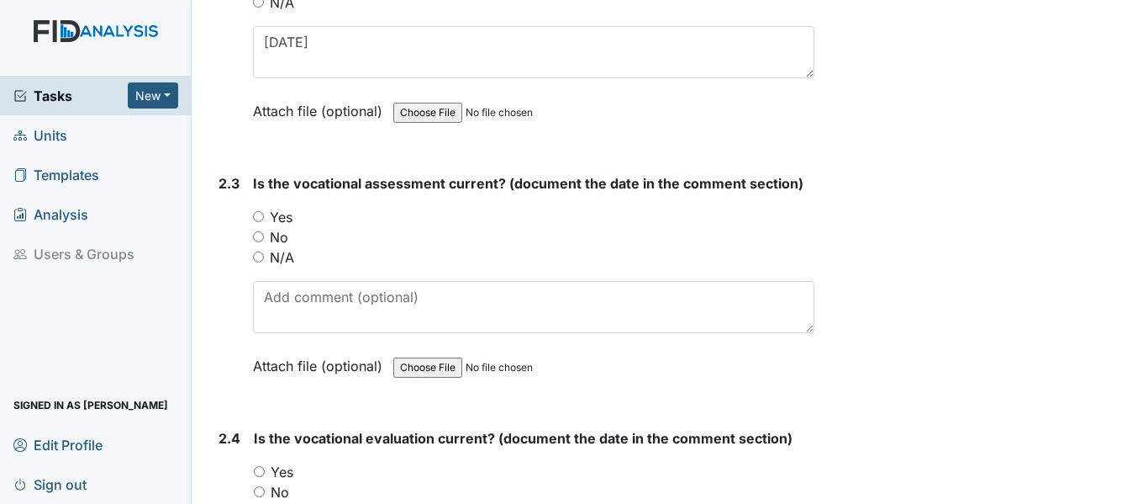
click at [254, 216] on input "Yes" at bounding box center [258, 216] width 11 height 11
radio input "true"
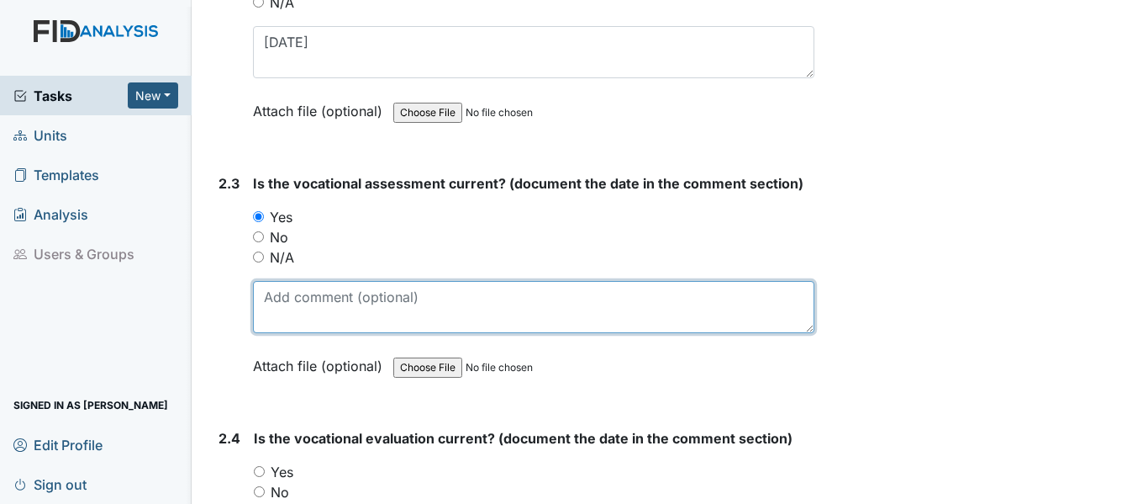
click at [288, 298] on textarea at bounding box center [534, 307] width 562 height 52
paste textarea "7/10/25"
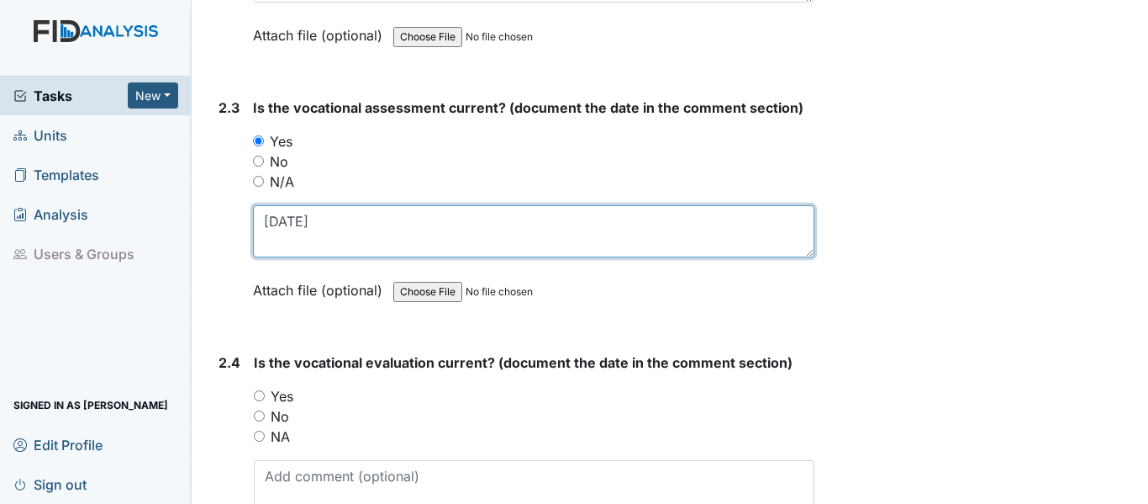
scroll to position [2354, 0]
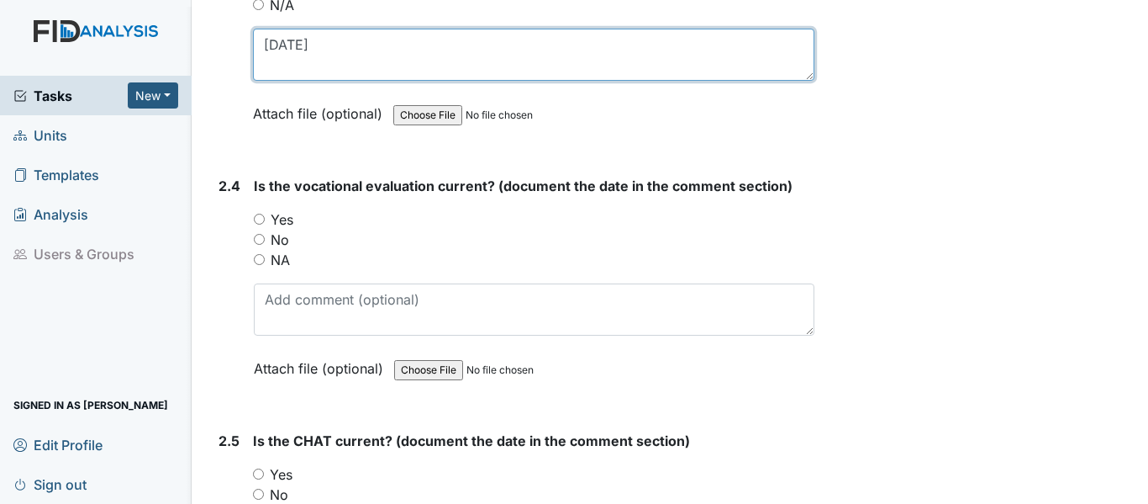
type textarea "7/10/25"
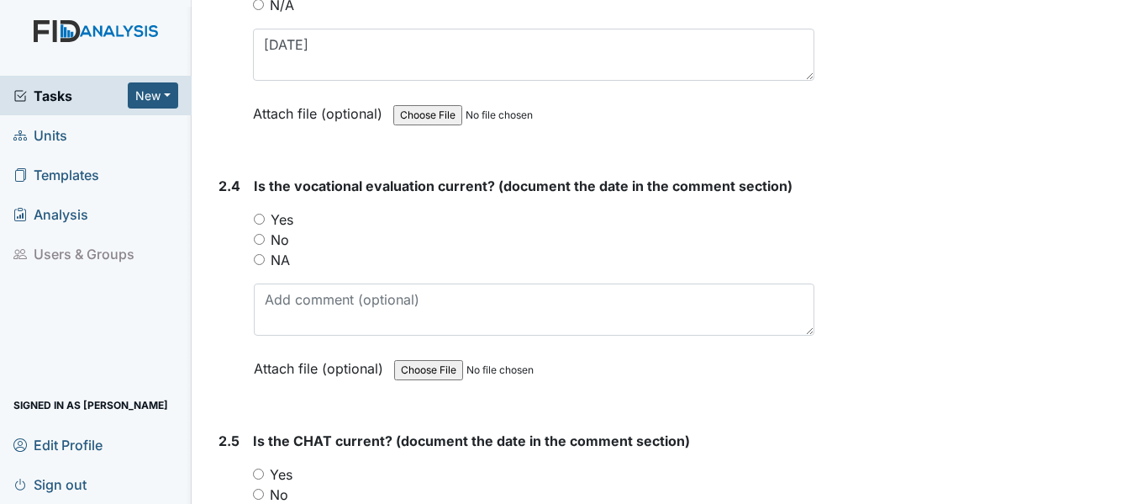
click at [257, 219] on input "Yes" at bounding box center [259, 219] width 11 height 11
radio input "true"
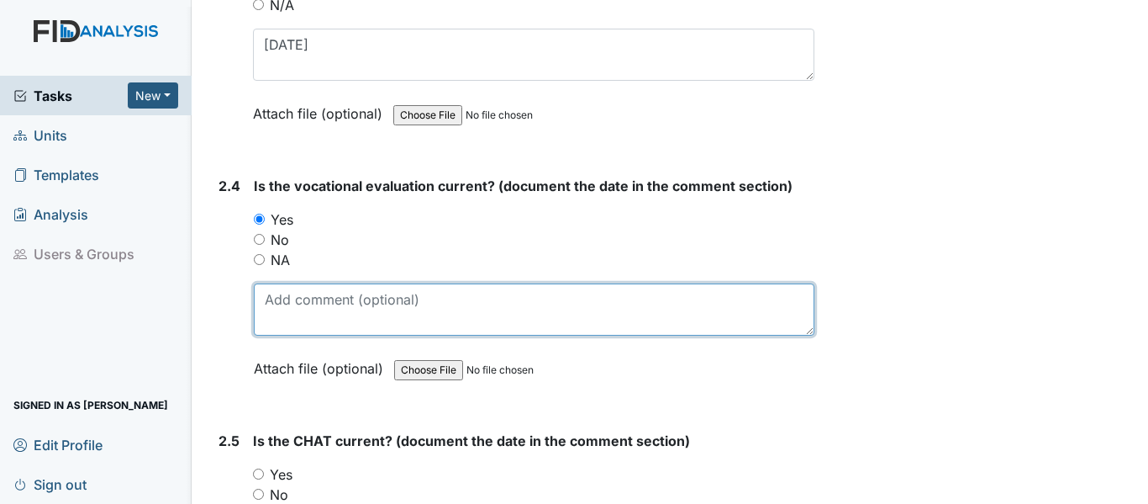
click at [346, 308] on textarea at bounding box center [534, 309] width 561 height 52
paste textarea "7/10/25"
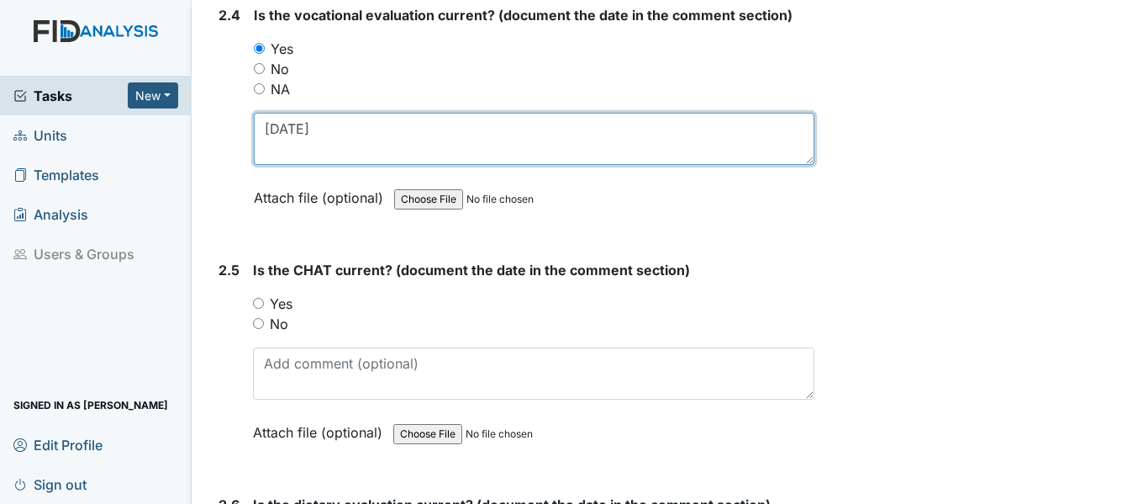
scroll to position [2606, 0]
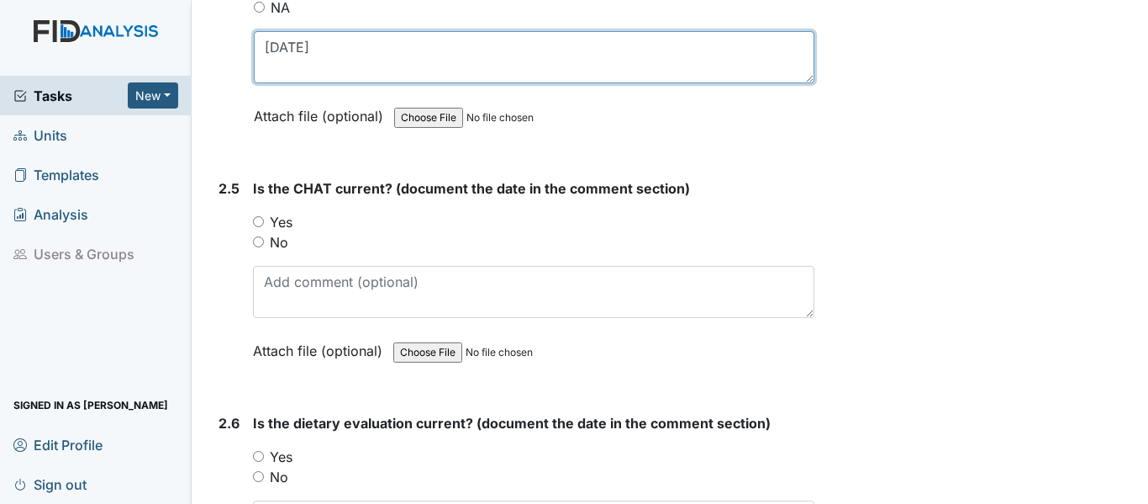
type textarea "7/10/25"
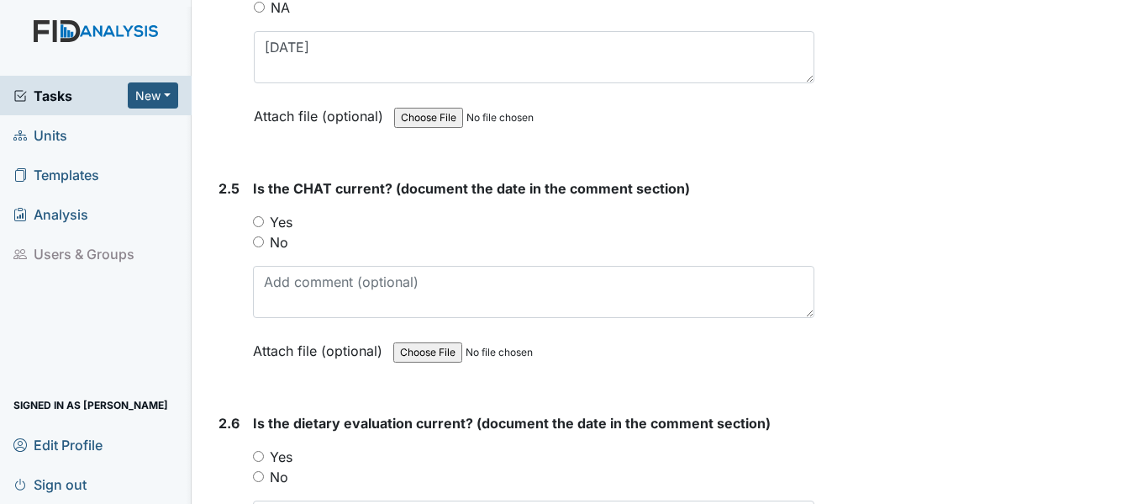
click at [261, 223] on input "Yes" at bounding box center [258, 221] width 11 height 11
radio input "true"
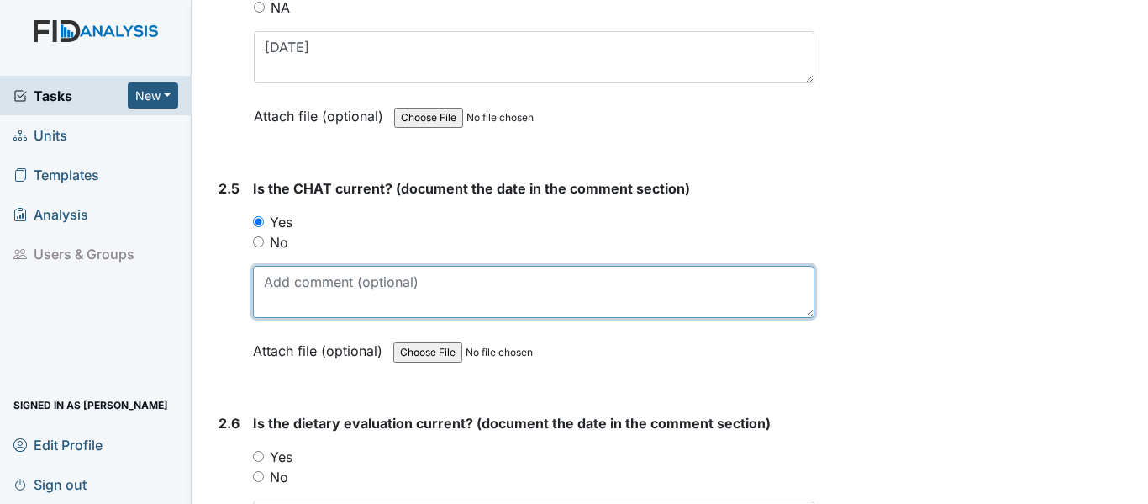
click at [280, 292] on textarea at bounding box center [534, 292] width 562 height 52
paste textarea "7/10/25"
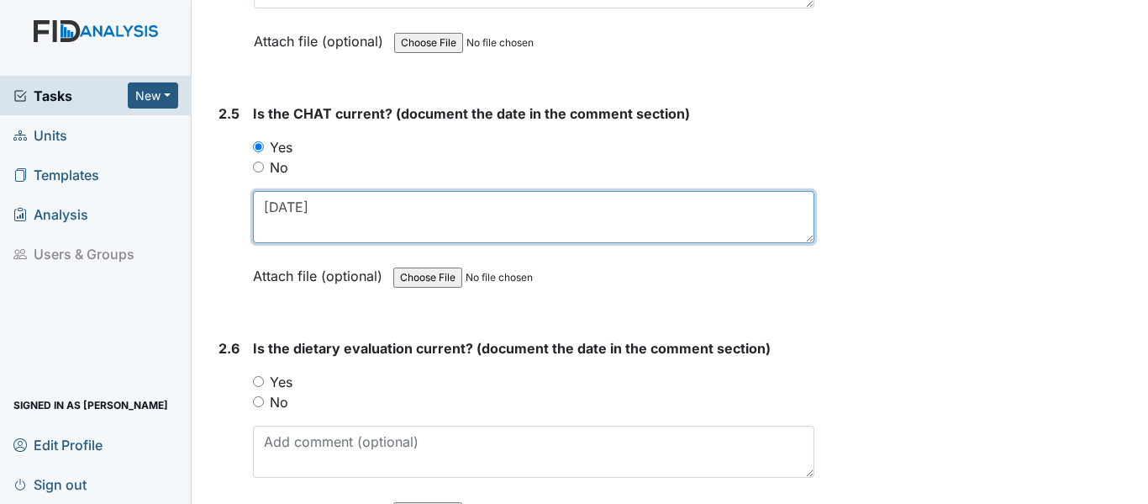
scroll to position [2774, 0]
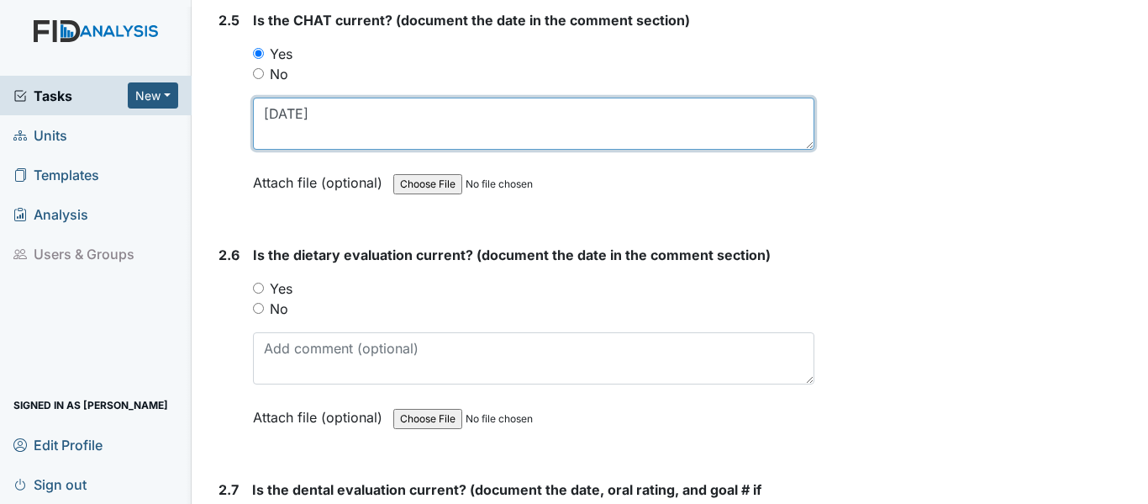
type textarea "7/10/25"
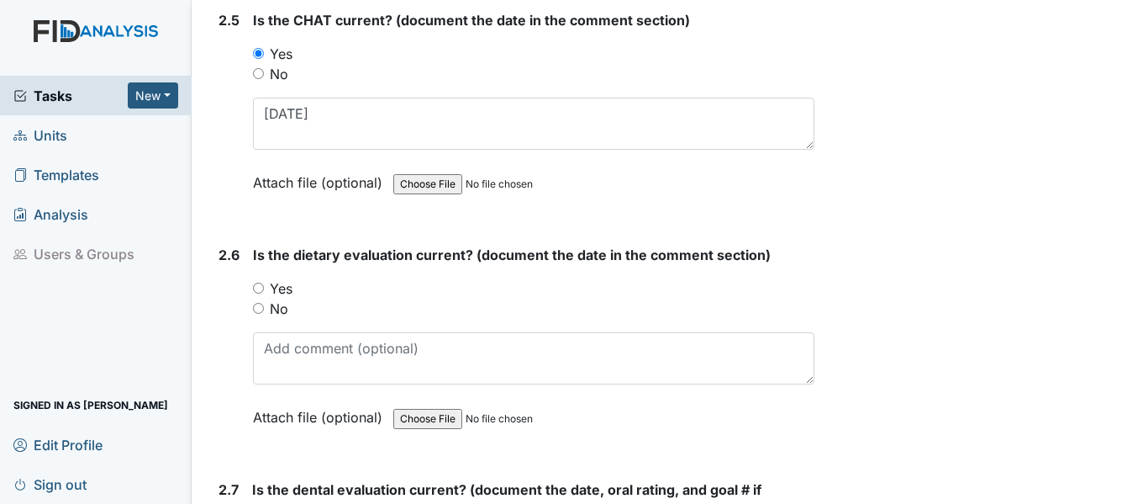
click at [262, 284] on input "Yes" at bounding box center [258, 287] width 11 height 11
radio input "true"
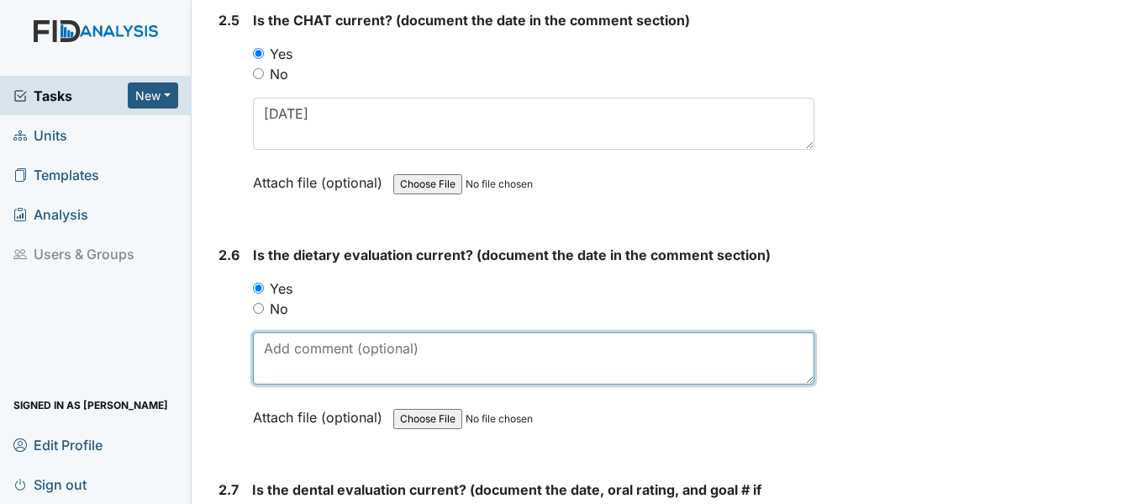
click at [327, 368] on textarea at bounding box center [534, 358] width 562 height 52
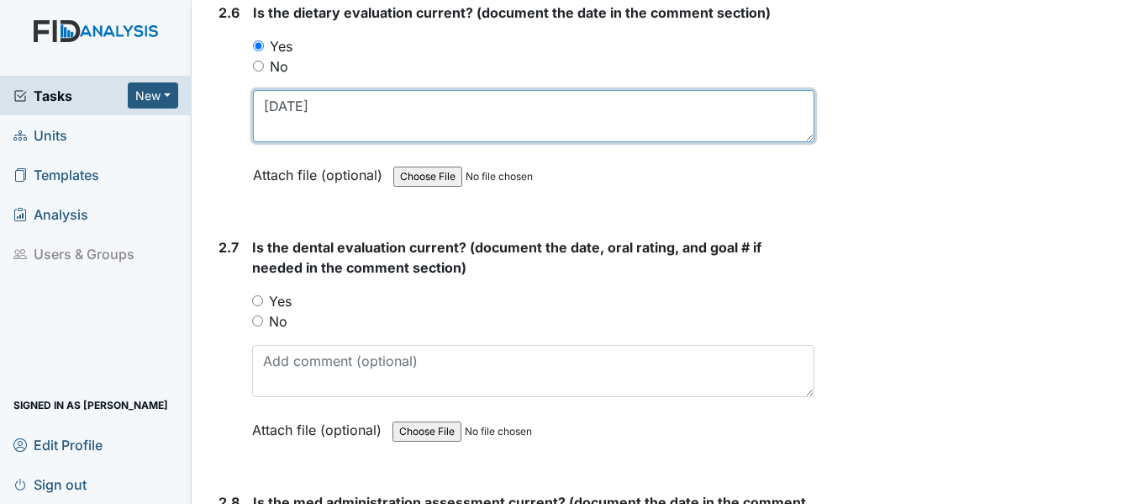
scroll to position [3027, 0]
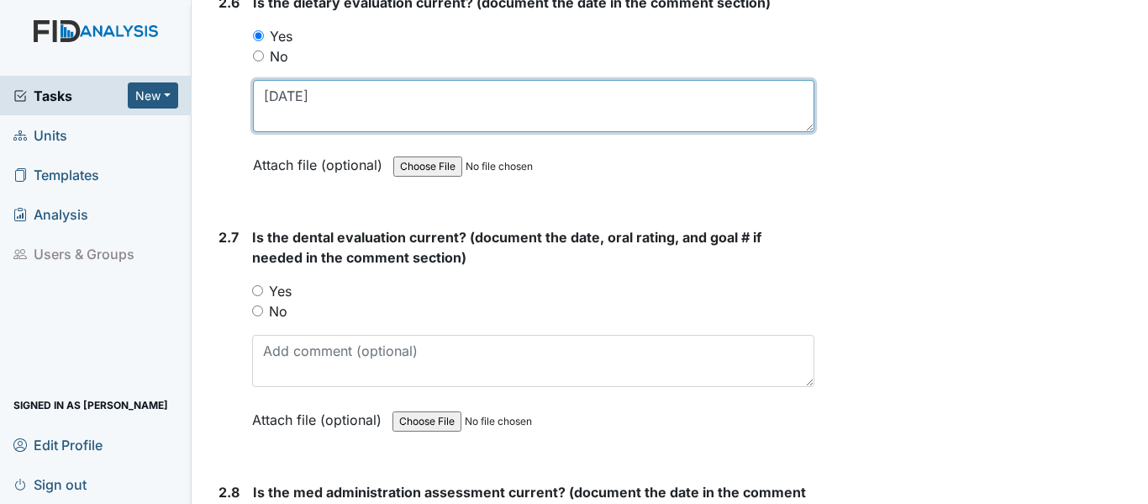
type textarea "8/1/25"
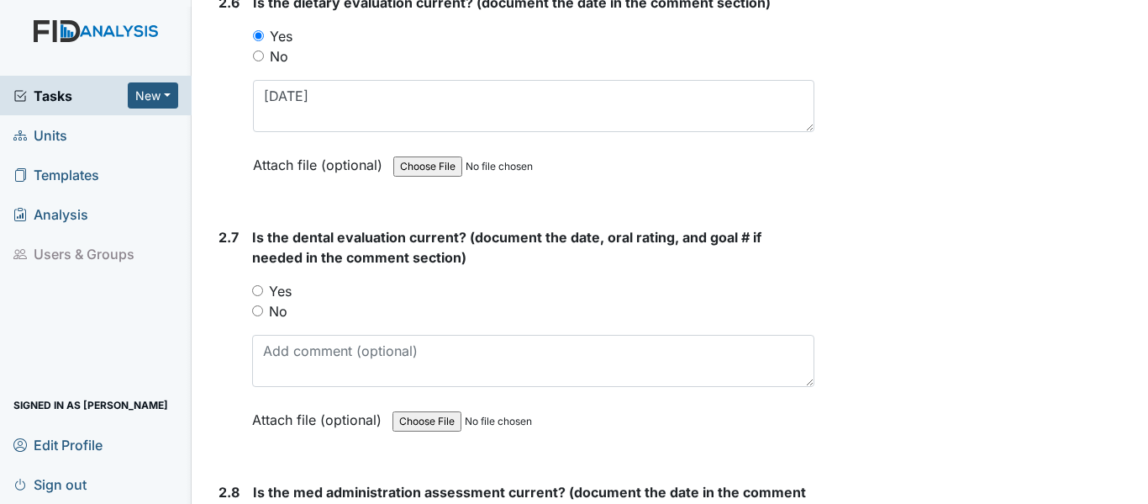
click at [261, 289] on input "Yes" at bounding box center [257, 290] width 11 height 11
radio input "true"
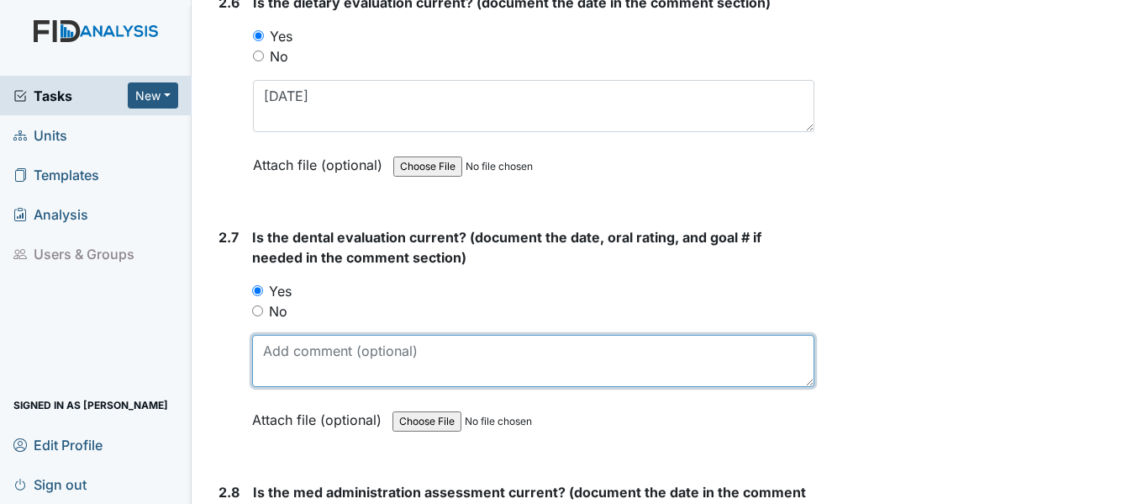
click at [294, 366] on textarea at bounding box center [533, 361] width 562 height 52
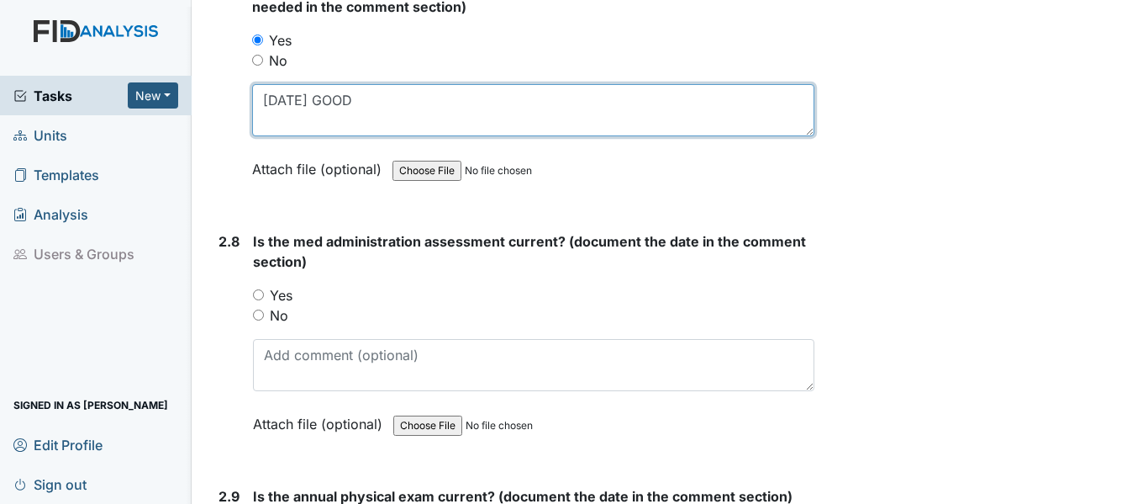
scroll to position [3279, 0]
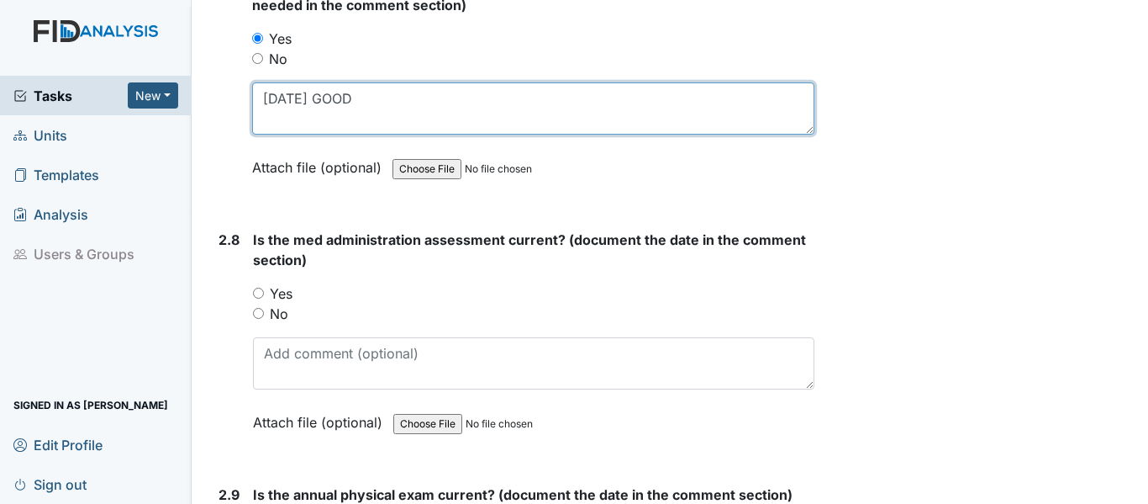
type textarea "11/27/25 GOOD"
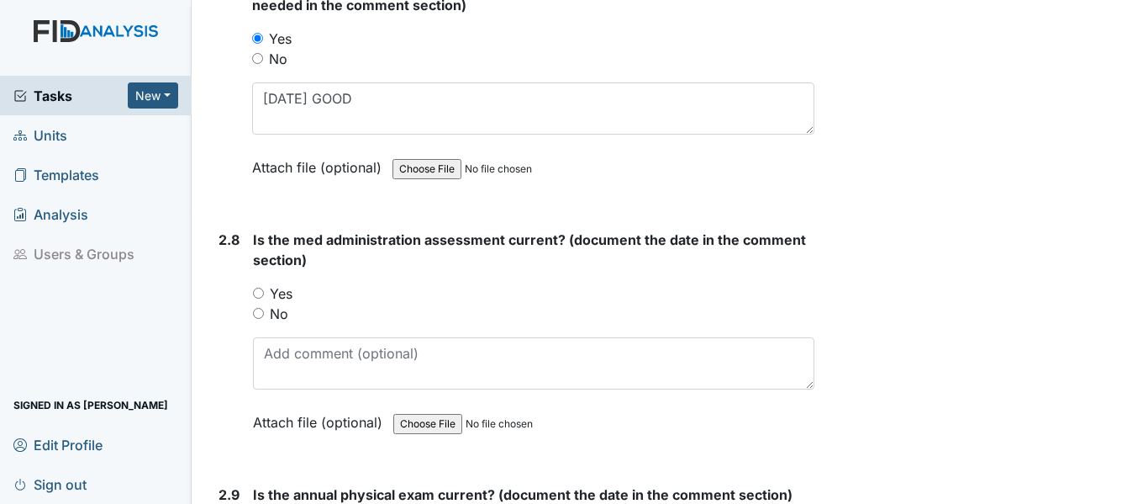
click at [261, 295] on input "Yes" at bounding box center [258, 293] width 11 height 11
radio input "true"
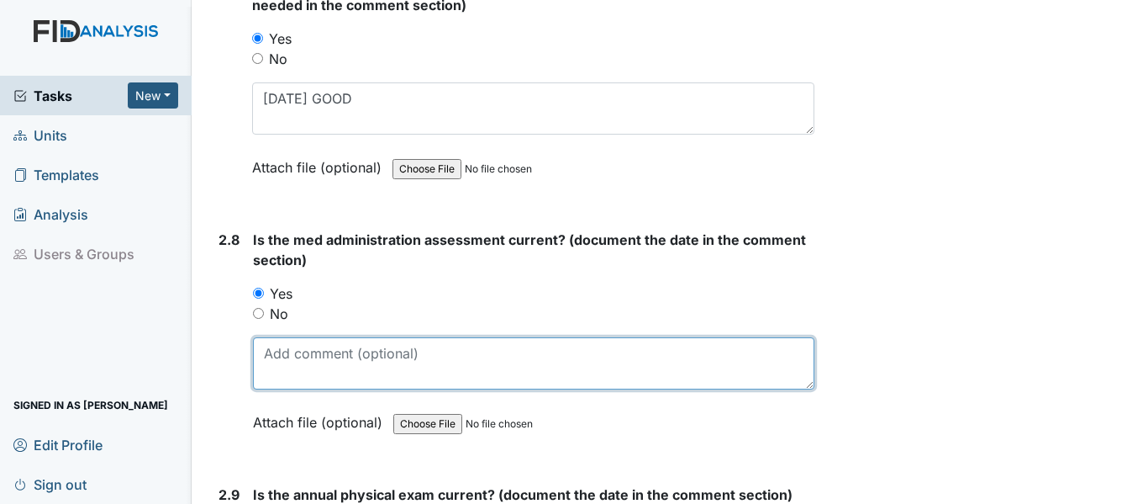
click at [320, 366] on textarea at bounding box center [534, 363] width 562 height 52
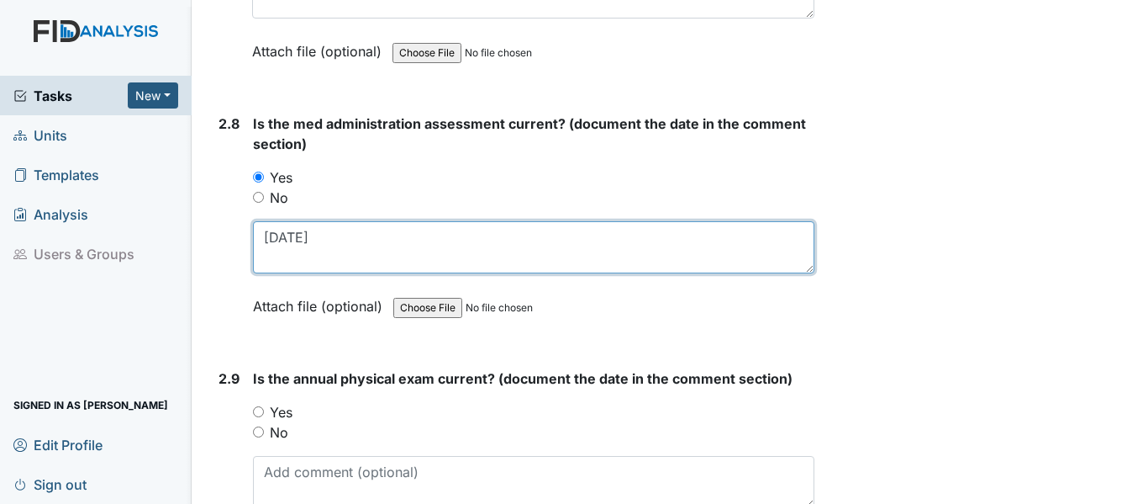
scroll to position [3447, 0]
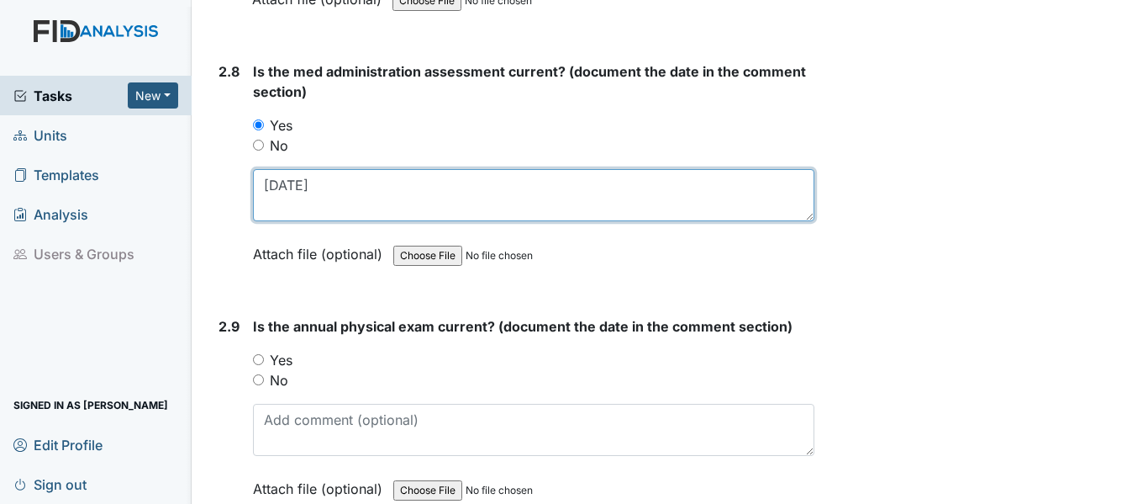
type textarea "4/28/25"
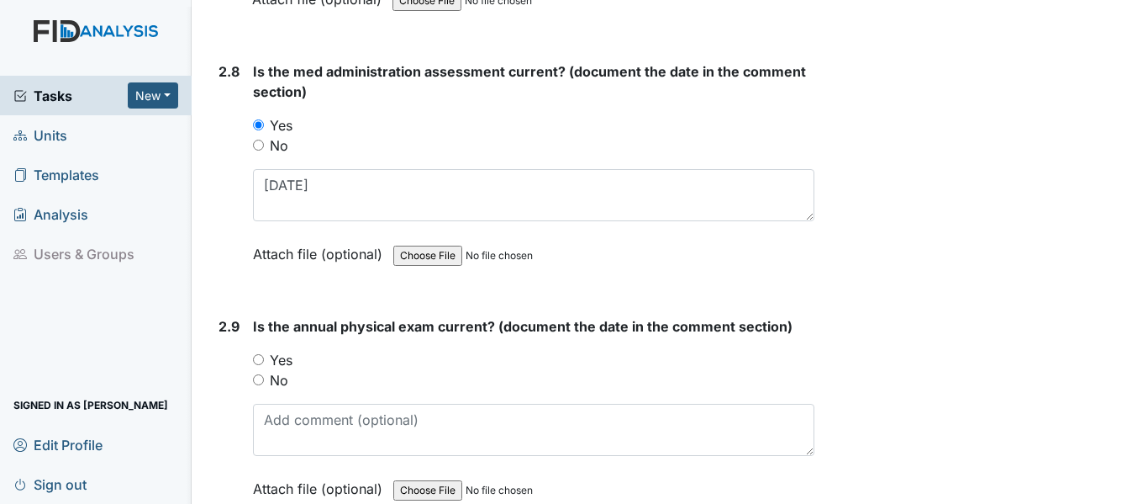
click at [261, 358] on input "Yes" at bounding box center [258, 359] width 11 height 11
radio input "true"
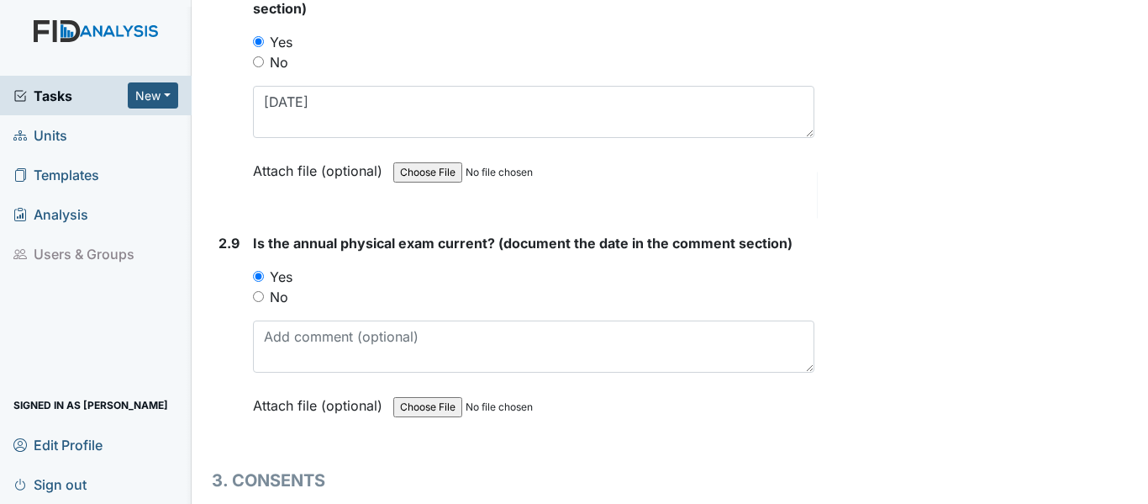
scroll to position [3531, 0]
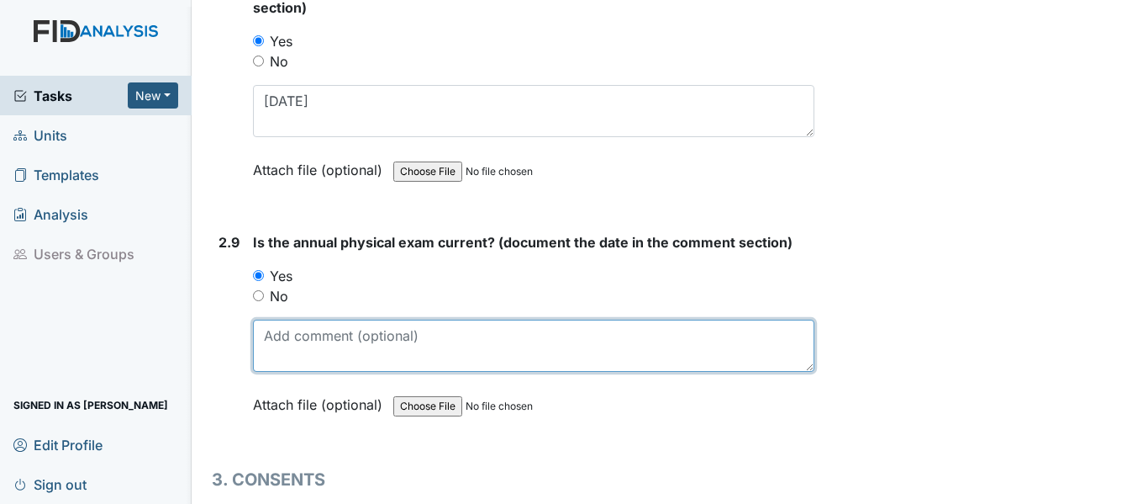
click at [339, 364] on textarea at bounding box center [534, 345] width 562 height 52
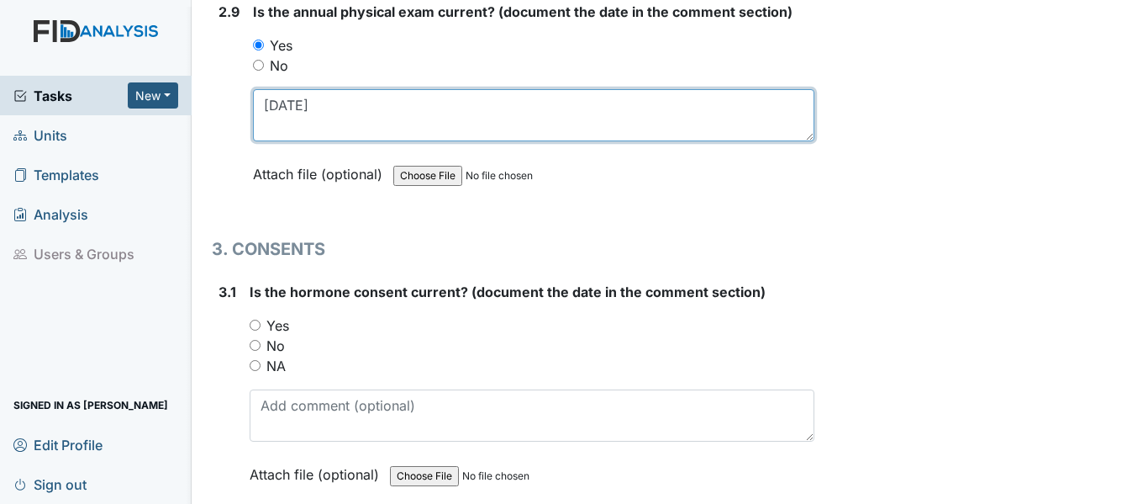
scroll to position [3783, 0]
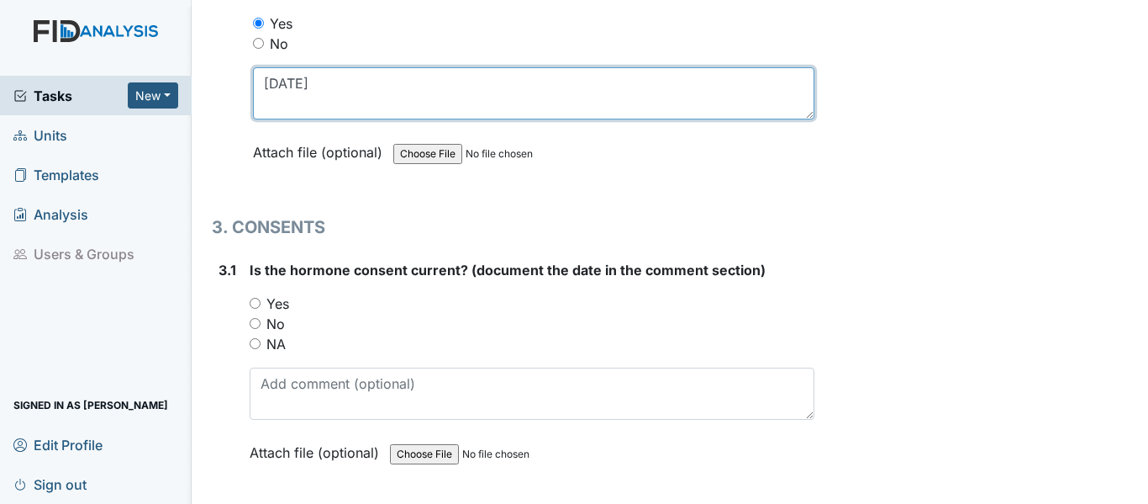
type textarea "[DATE]"
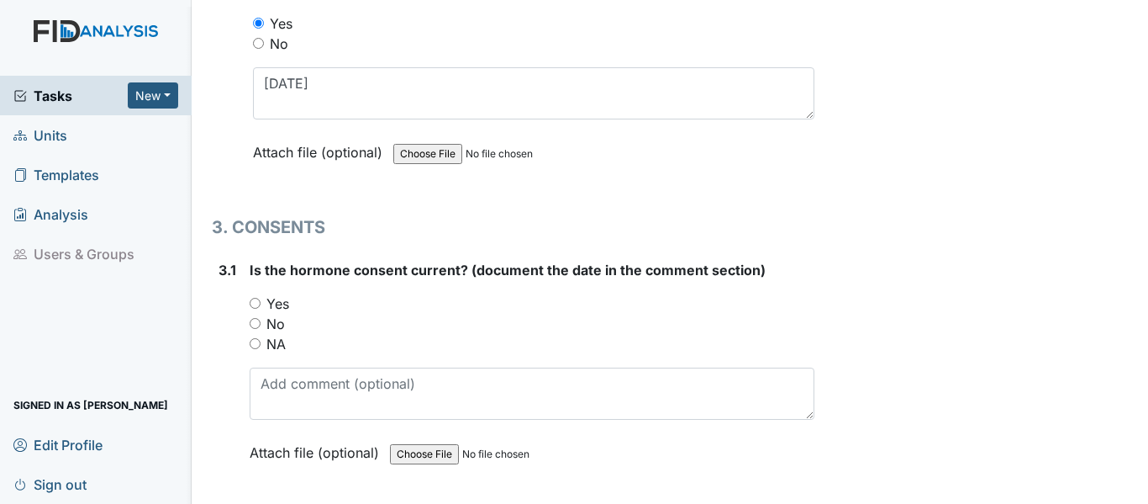
click at [250, 344] on input "NA" at bounding box center [255, 343] width 11 height 11
radio input "true"
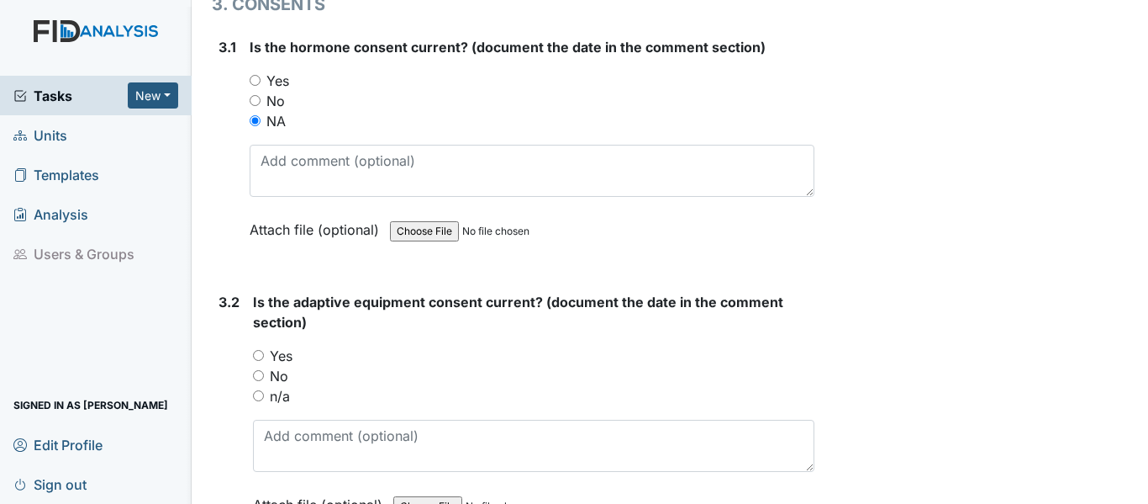
scroll to position [4035, 0]
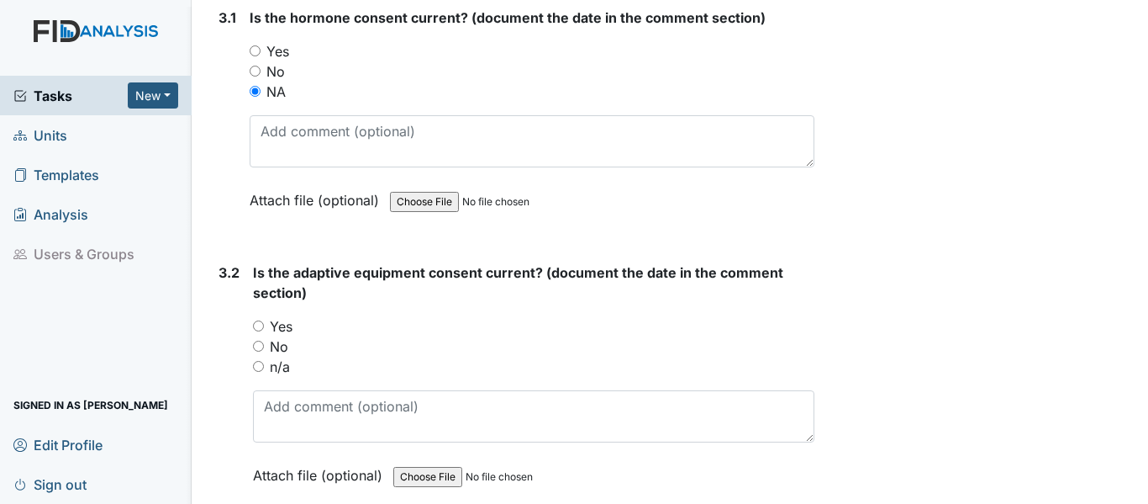
click at [260, 364] on input "n/a" at bounding box center [258, 366] width 11 height 11
radio input "true"
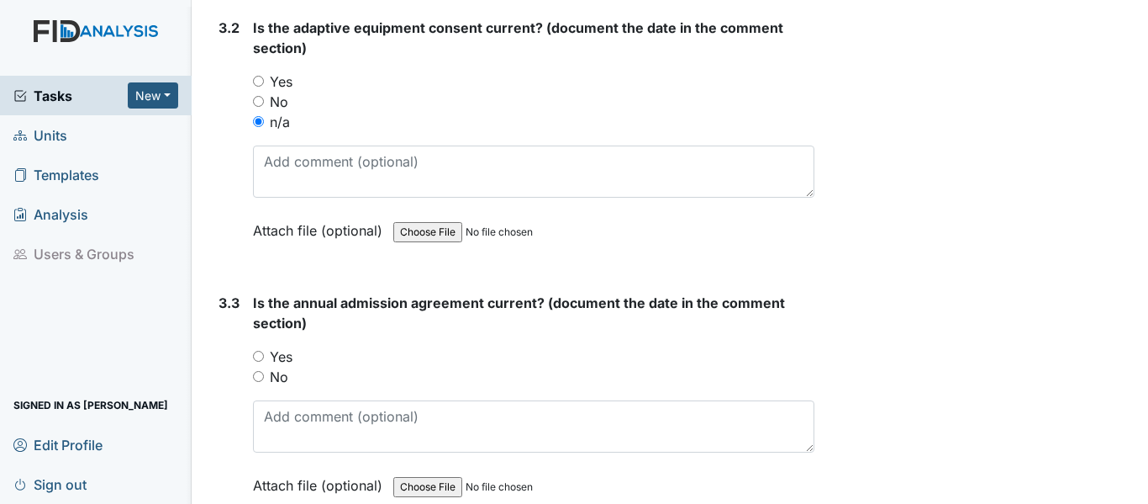
scroll to position [4288, 0]
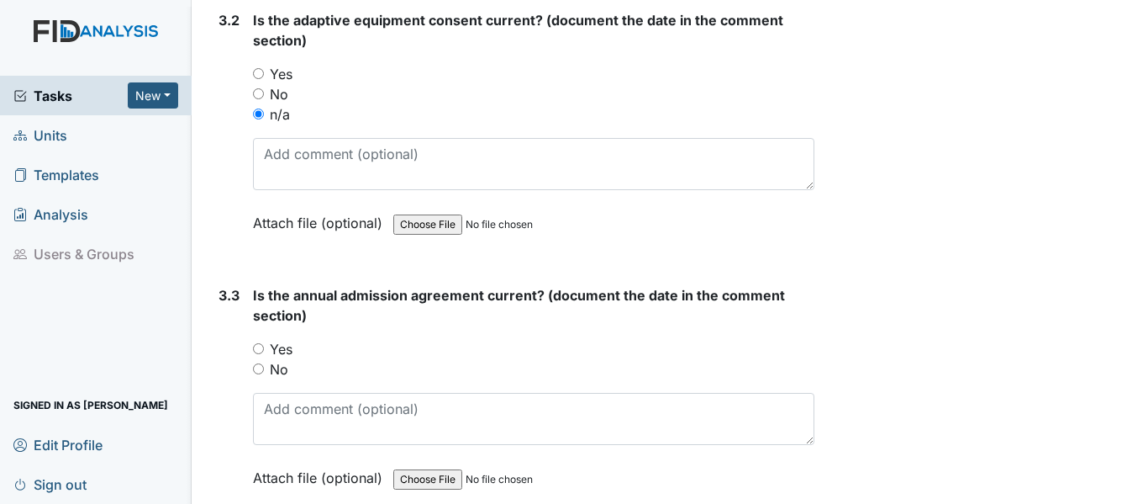
click at [260, 353] on input "Yes" at bounding box center [258, 348] width 11 height 11
radio input "true"
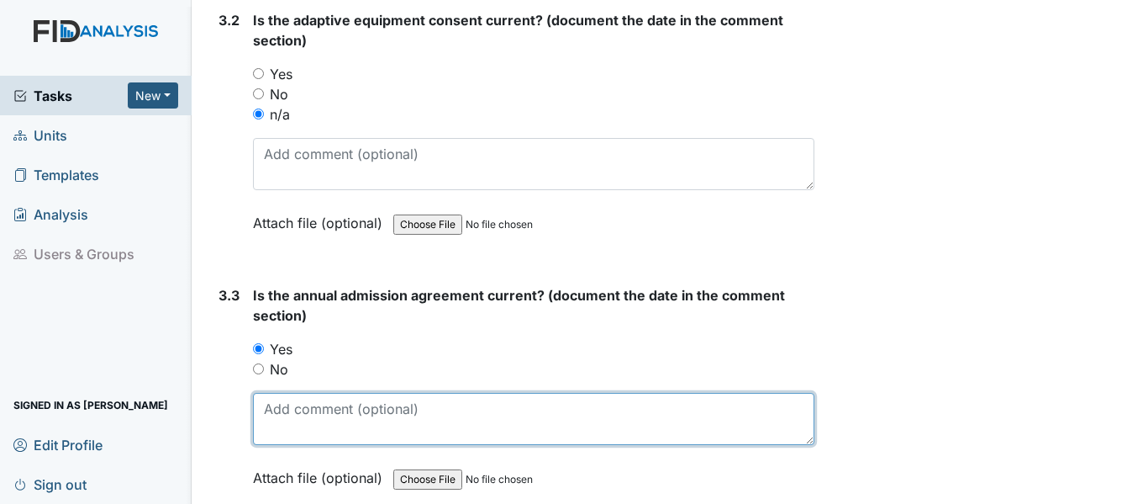
click at [335, 428] on textarea at bounding box center [534, 419] width 562 height 52
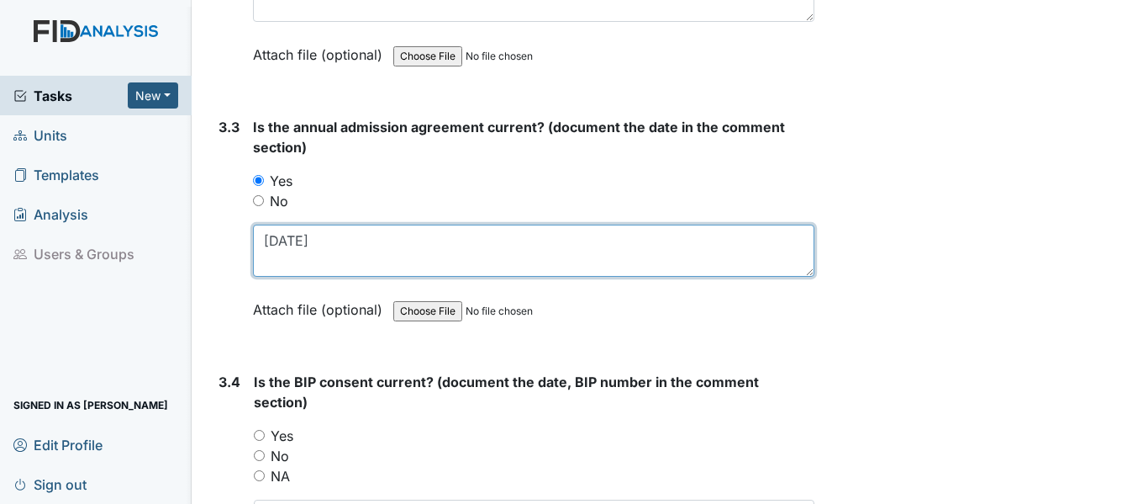
scroll to position [4540, 0]
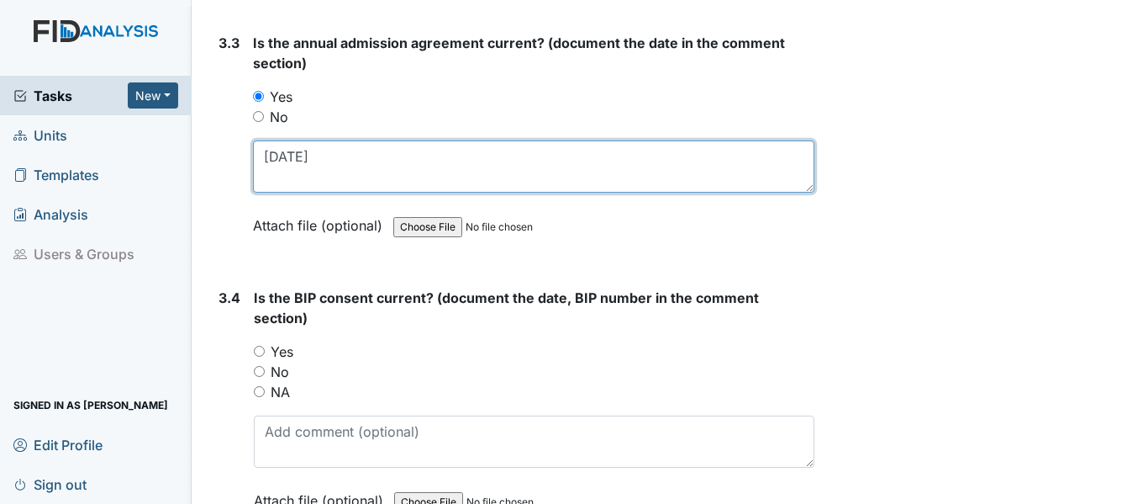
type textarea "7/11/25"
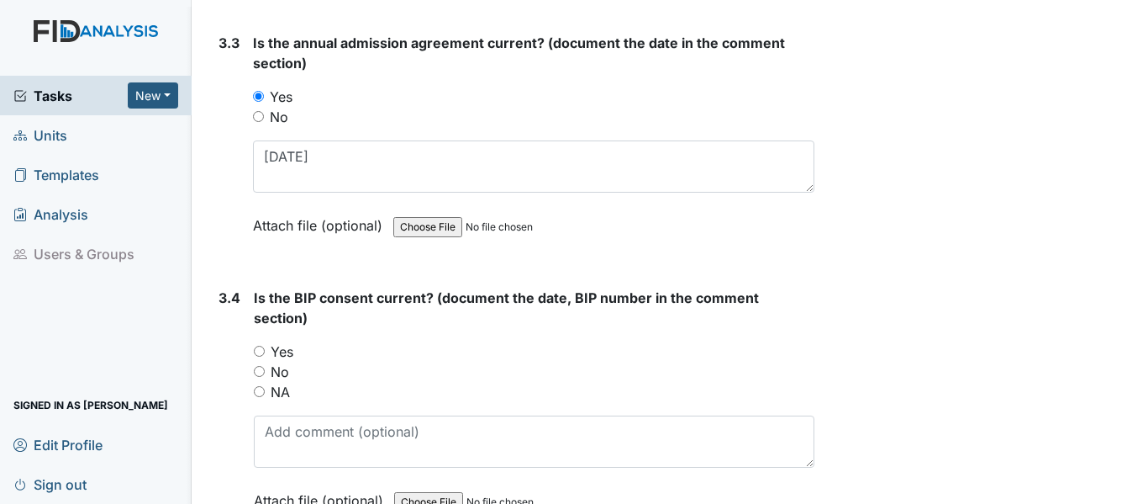
click at [261, 351] on input "Yes" at bounding box center [259, 351] width 11 height 11
radio input "true"
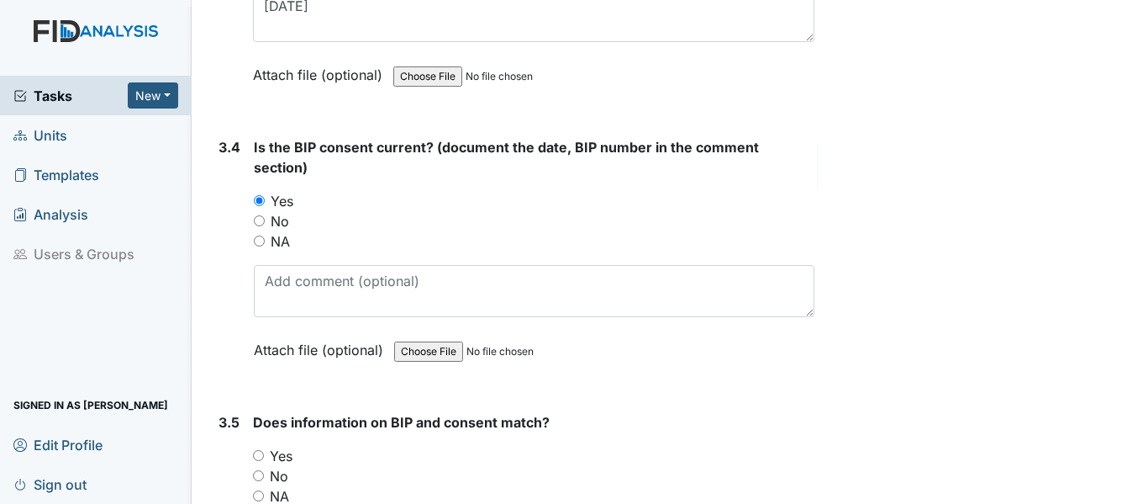
scroll to position [4708, 0]
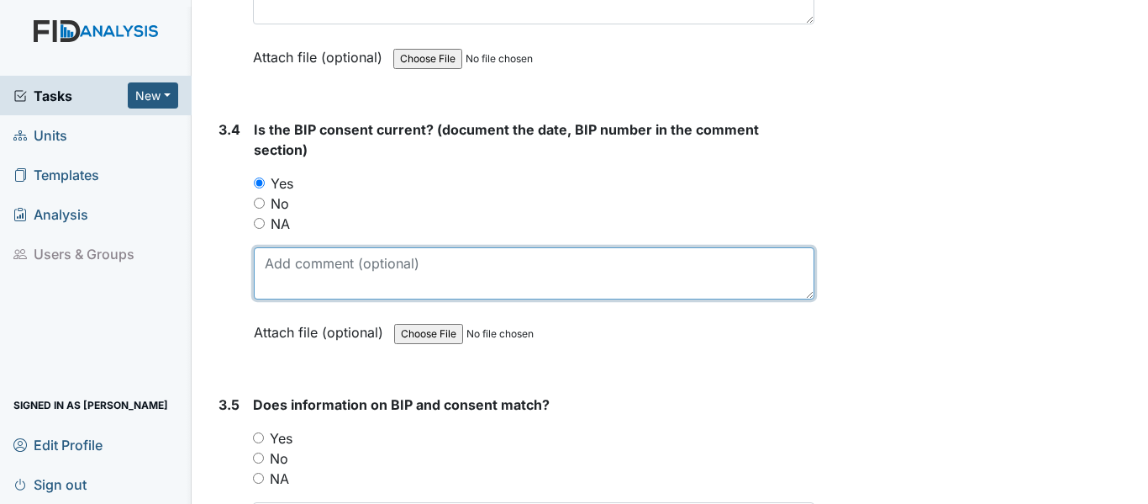
click at [305, 282] on textarea at bounding box center [534, 273] width 561 height 52
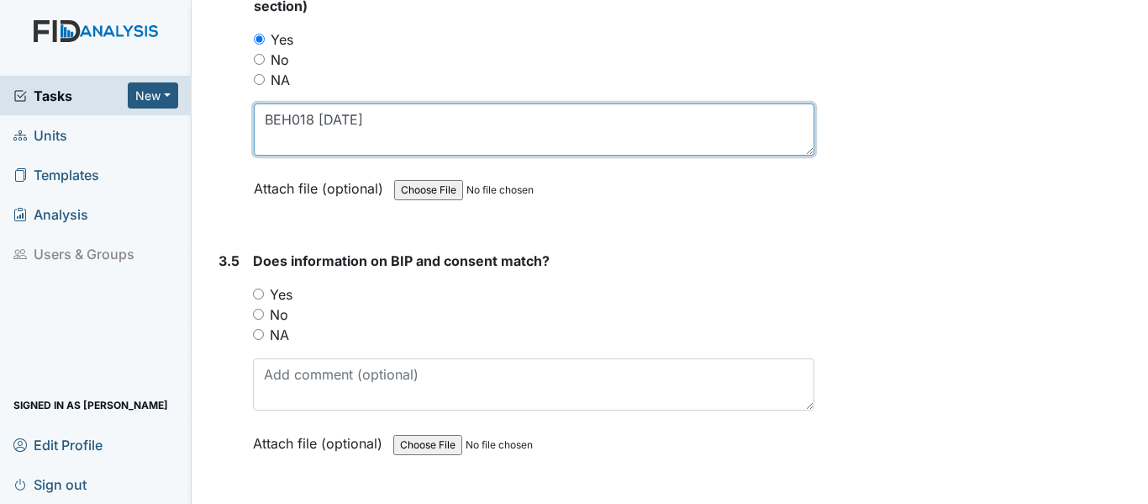
scroll to position [4876, 0]
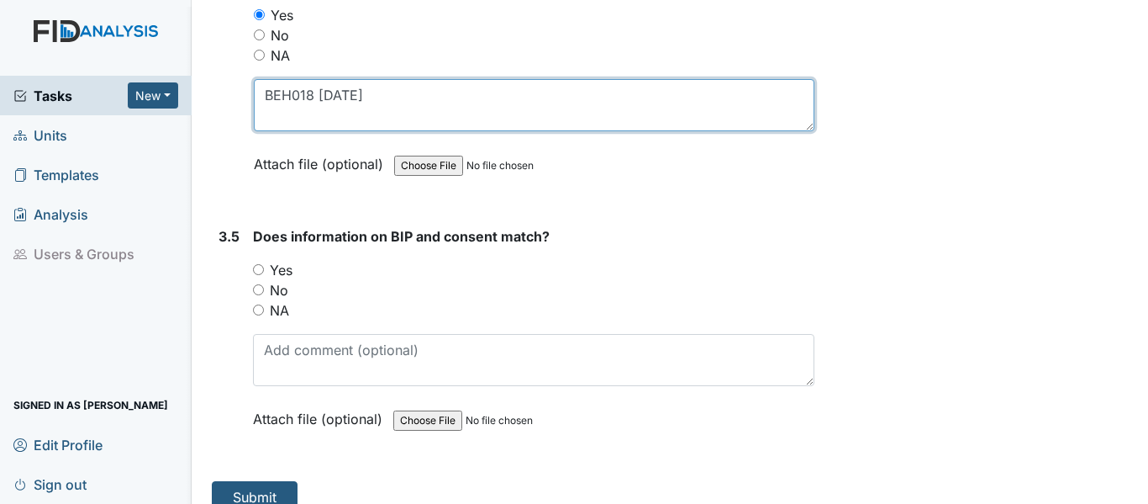
type textarea "BEH018 8/20/25"
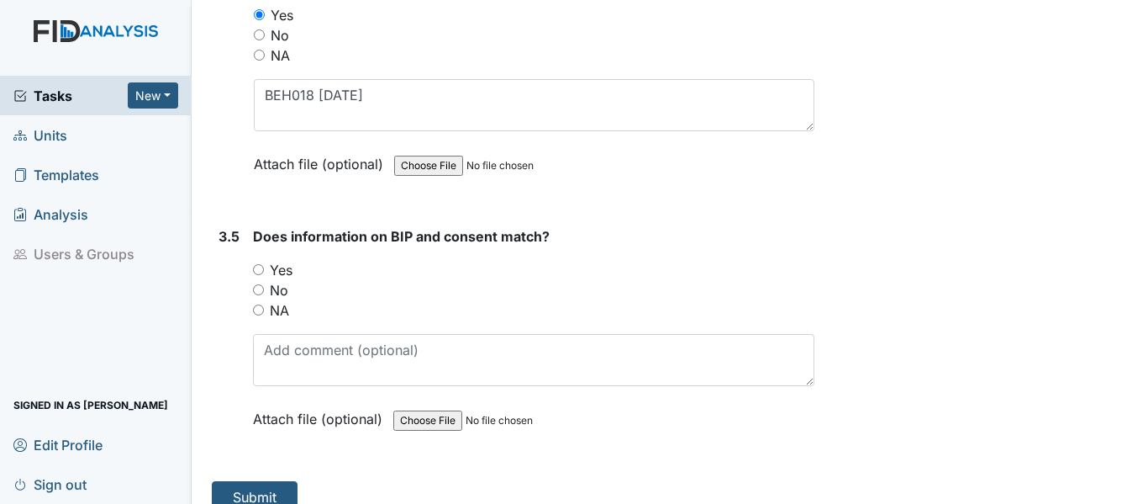
click at [253, 267] on input "Yes" at bounding box center [258, 269] width 11 height 11
radio input "true"
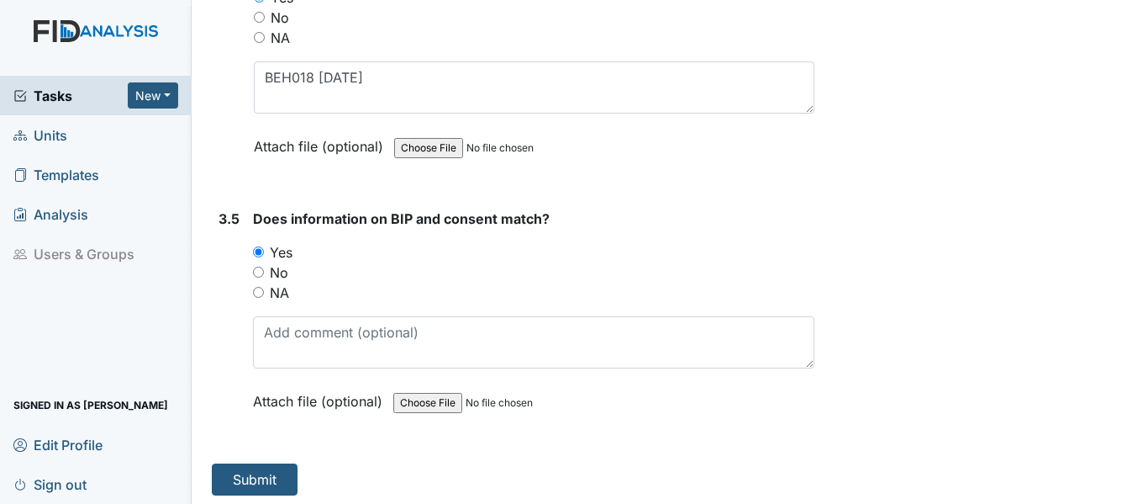
scroll to position [4899, 0]
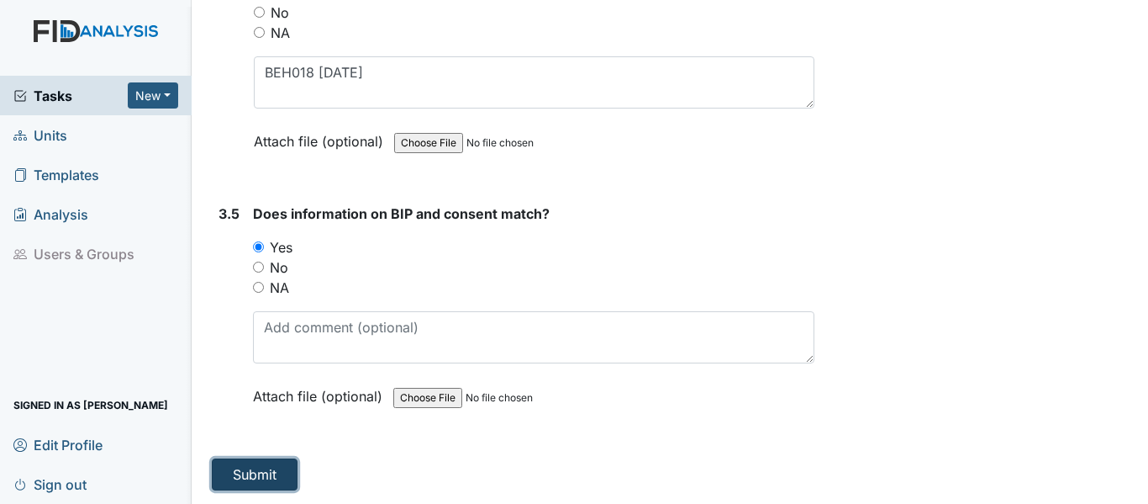
click at [272, 465] on button "Submit" at bounding box center [255, 474] width 86 height 32
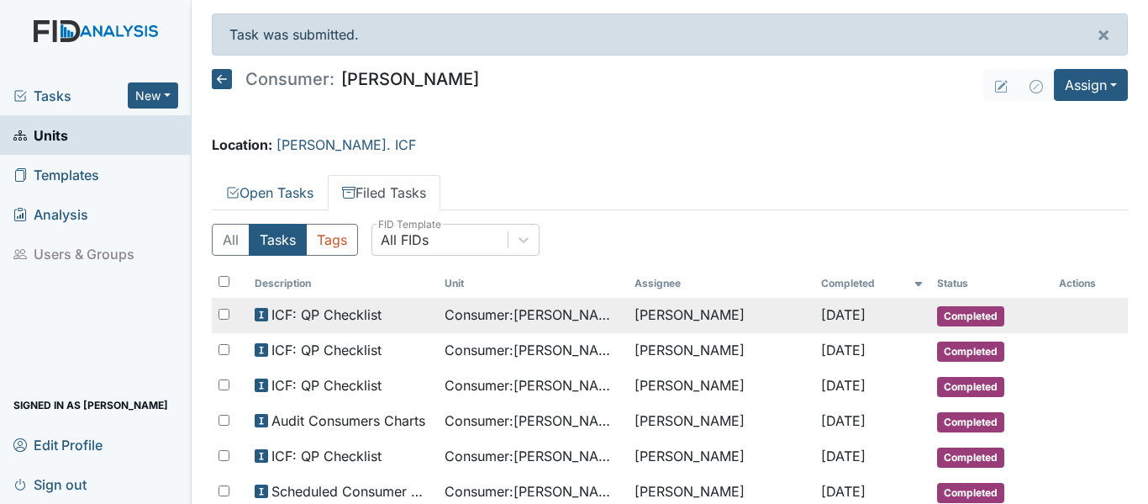
click at [655, 314] on td "[PERSON_NAME]" at bounding box center [721, 315] width 186 height 35
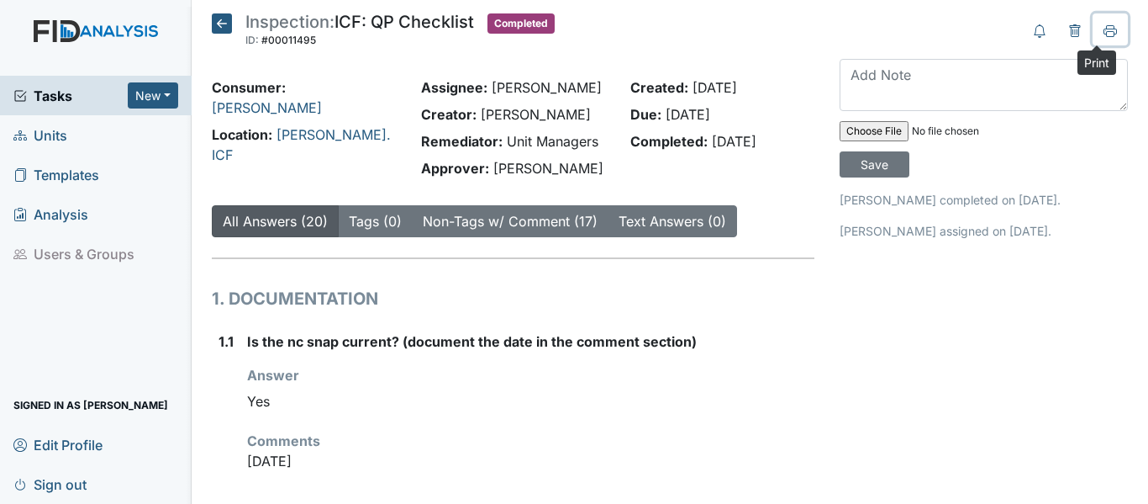
click at [1104, 30] on icon at bounding box center [1110, 30] width 13 height 13
click at [224, 22] on icon at bounding box center [222, 23] width 20 height 20
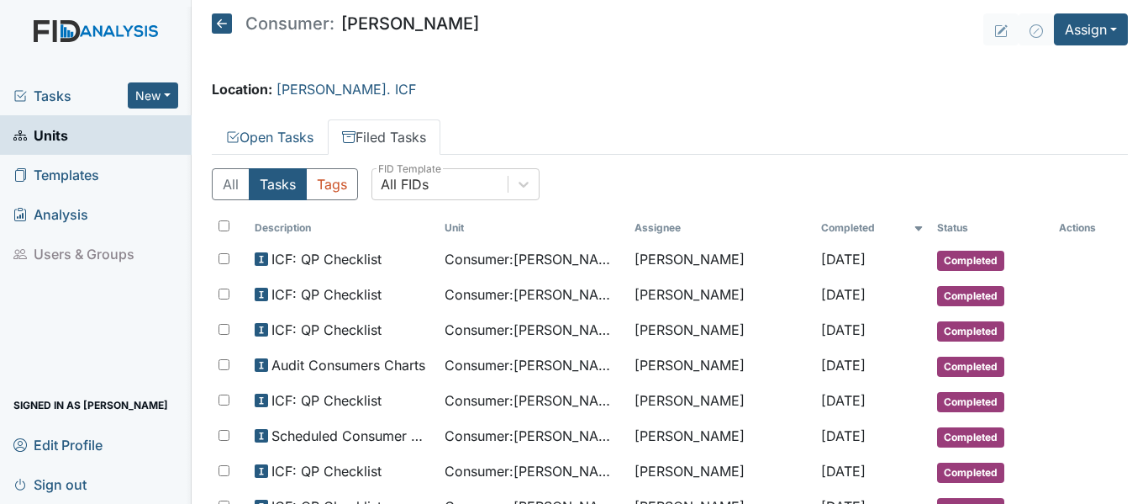
click at [224, 23] on icon at bounding box center [222, 23] width 20 height 20
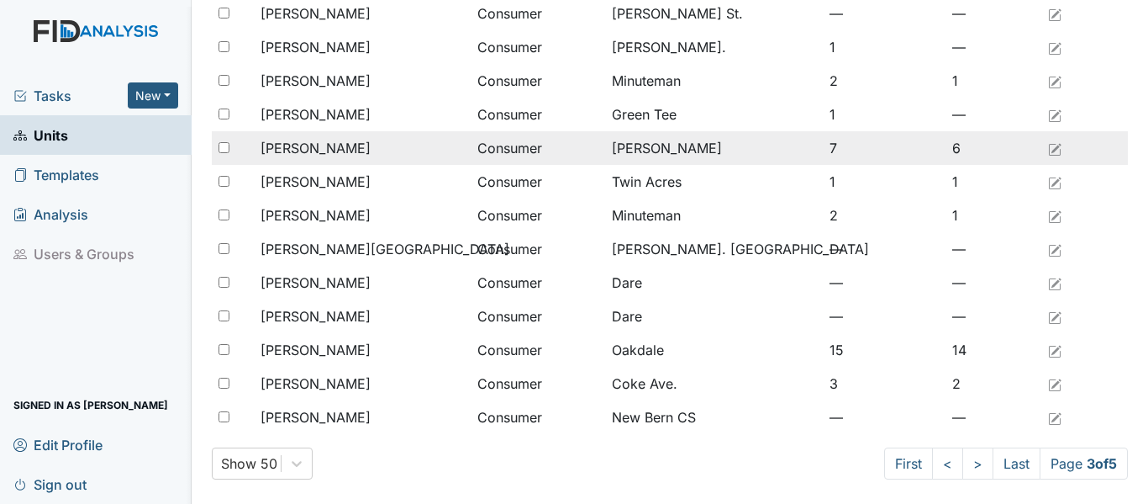
scroll to position [1383, 0]
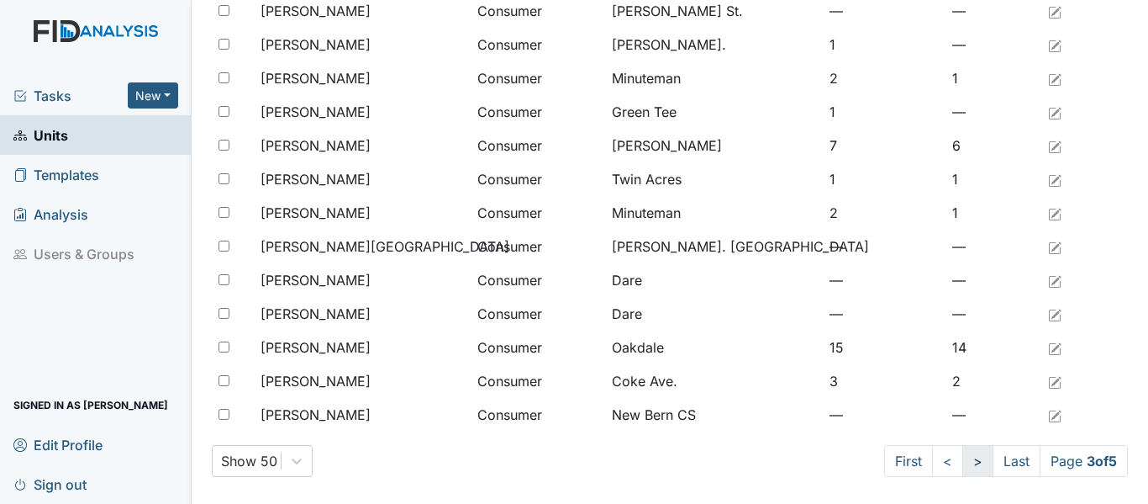
click at [963, 461] on link ">" at bounding box center [978, 461] width 31 height 32
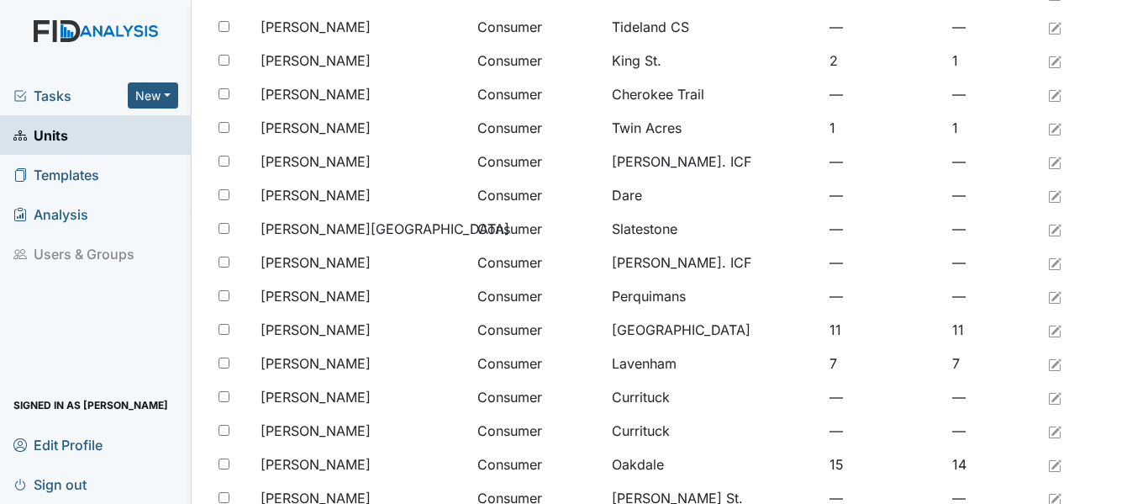
scroll to position [626, 0]
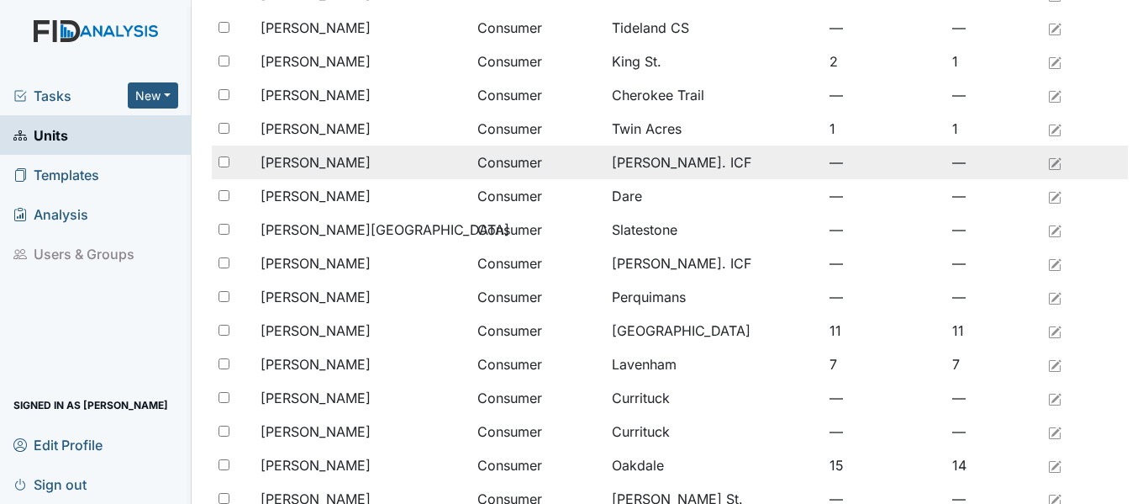
click at [342, 157] on span "[PERSON_NAME]" at bounding box center [316, 162] width 110 height 20
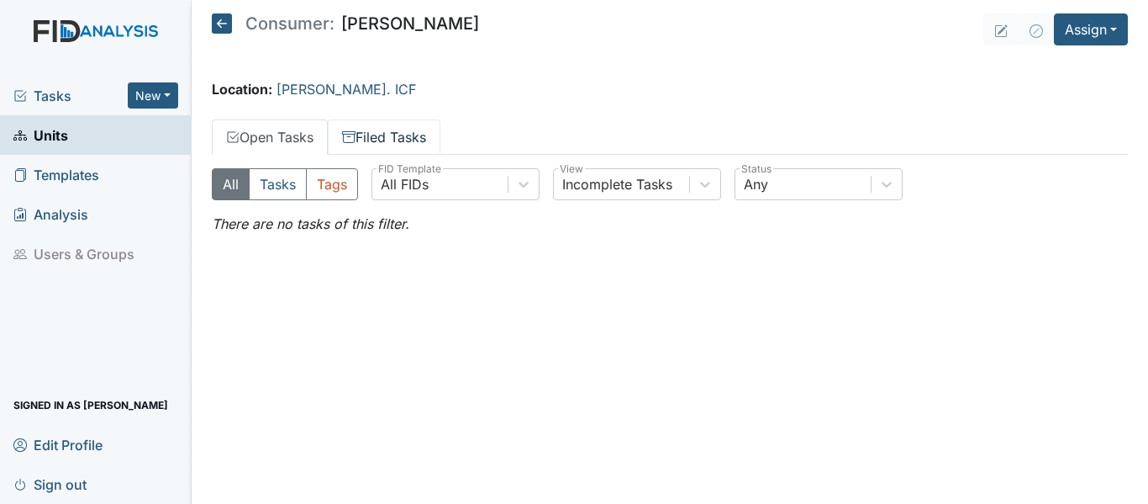
click at [372, 135] on link "Filed Tasks" at bounding box center [384, 136] width 113 height 35
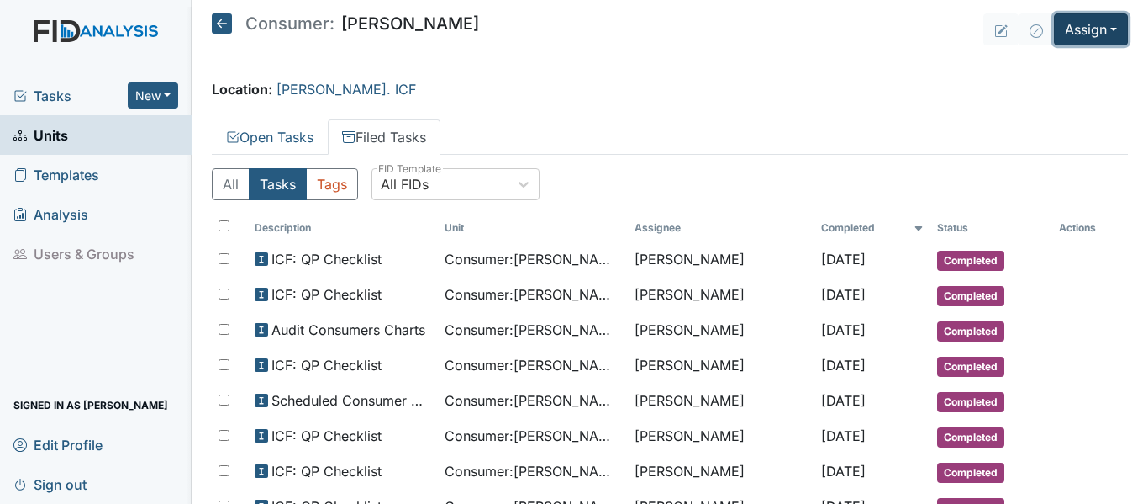
click at [1071, 31] on button "Assign" at bounding box center [1091, 29] width 74 height 32
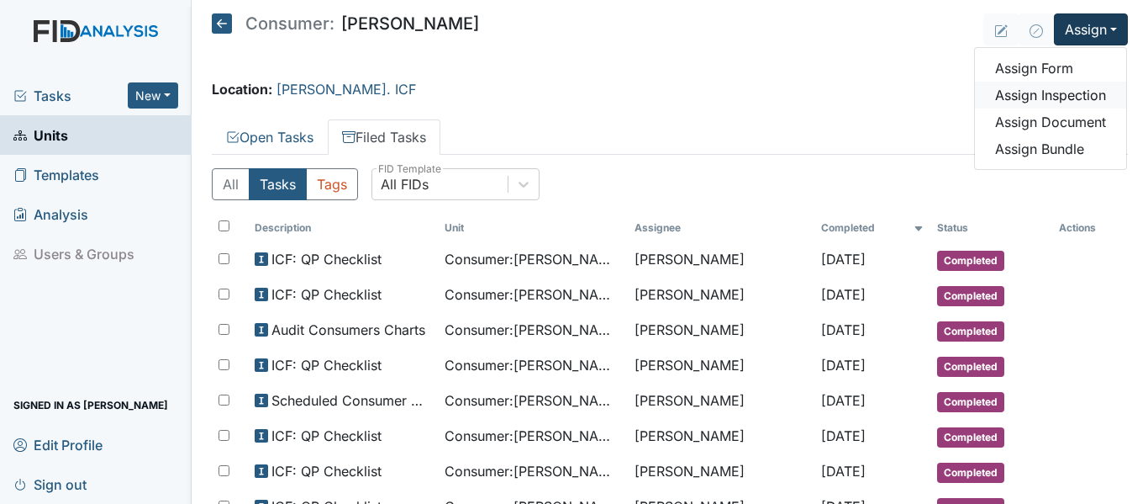
click at [1074, 98] on link "Assign Inspection" at bounding box center [1050, 95] width 151 height 27
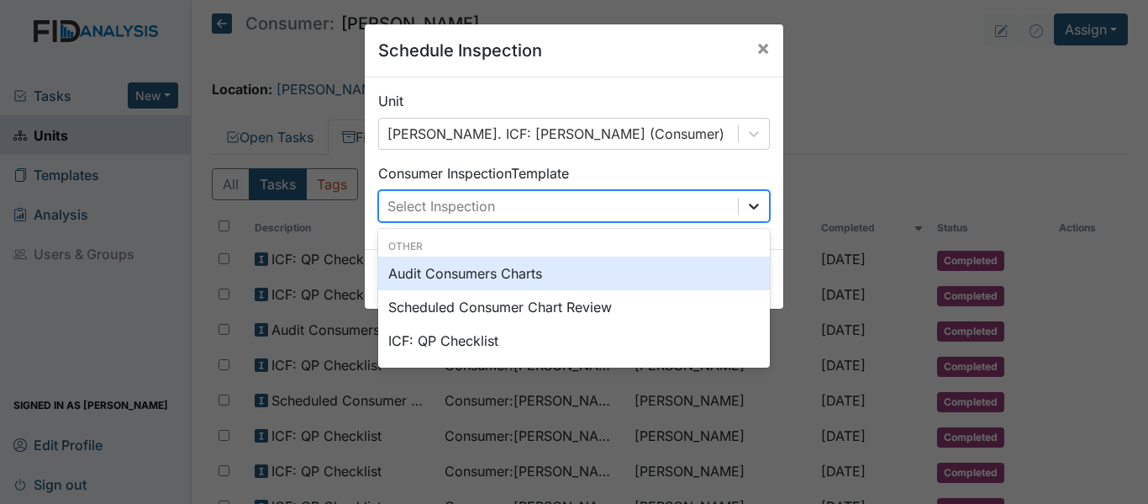
click at [749, 202] on icon at bounding box center [754, 206] width 17 height 17
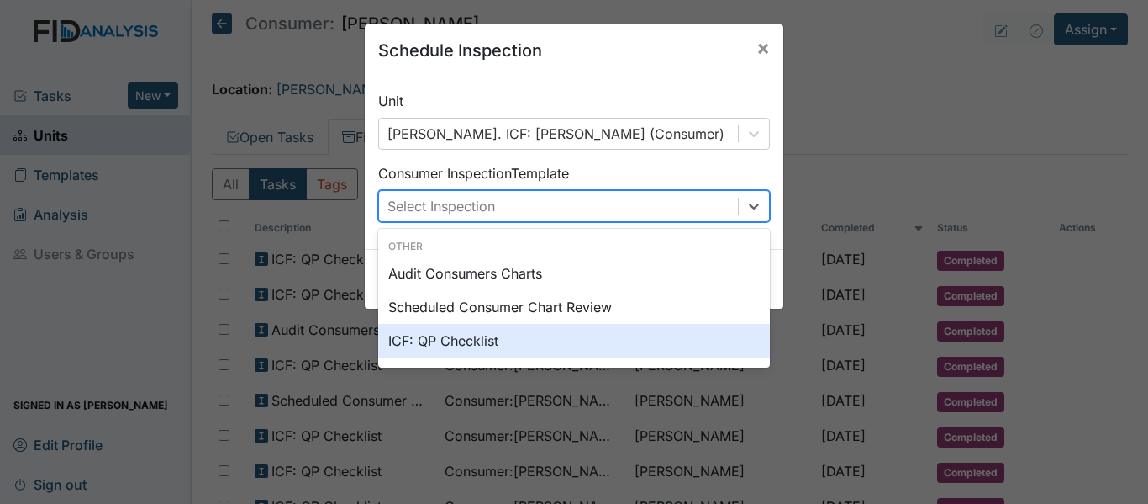
click at [459, 340] on div "ICF: QP Checklist" at bounding box center [574, 341] width 392 height 34
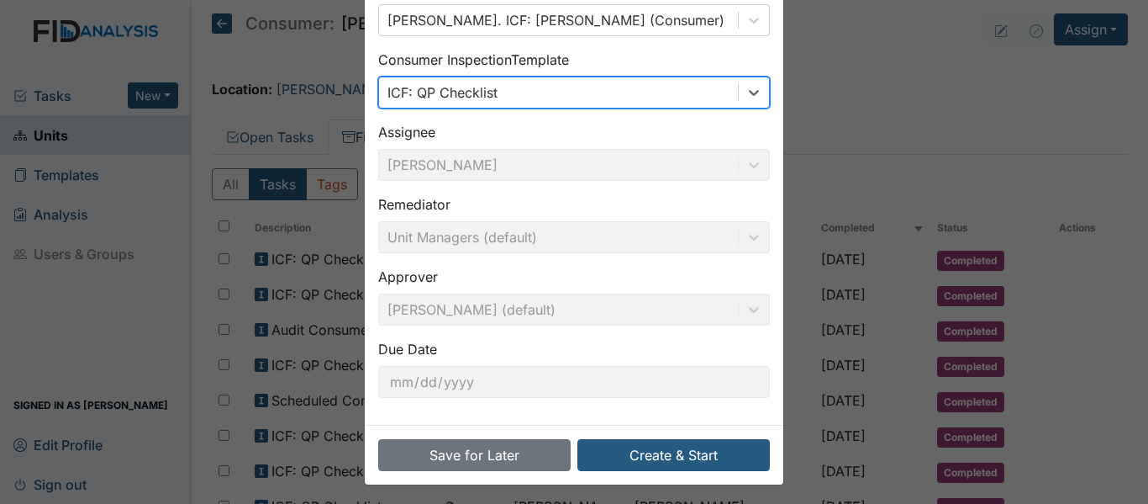
scroll to position [119, 0]
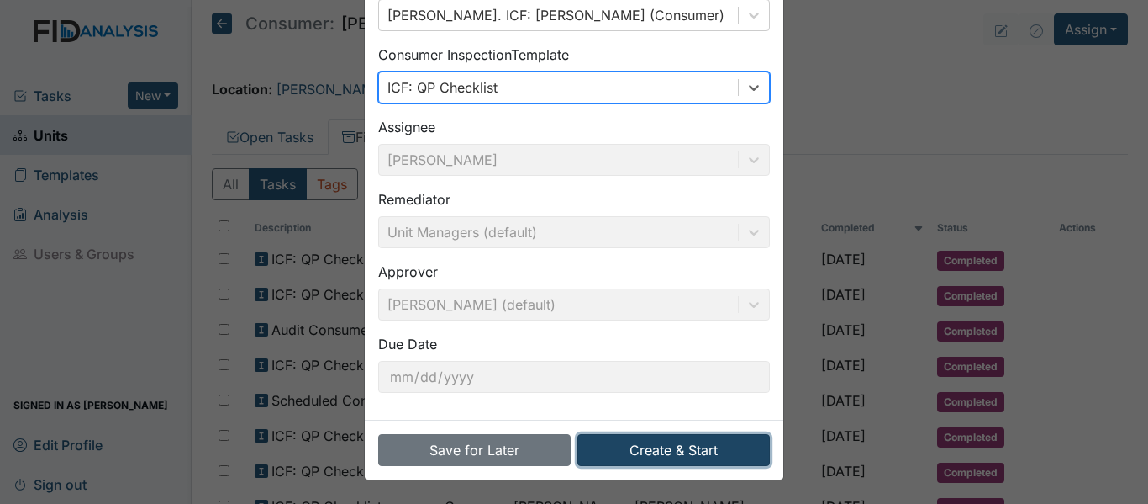
click at [664, 454] on button "Create & Start" at bounding box center [674, 450] width 193 height 32
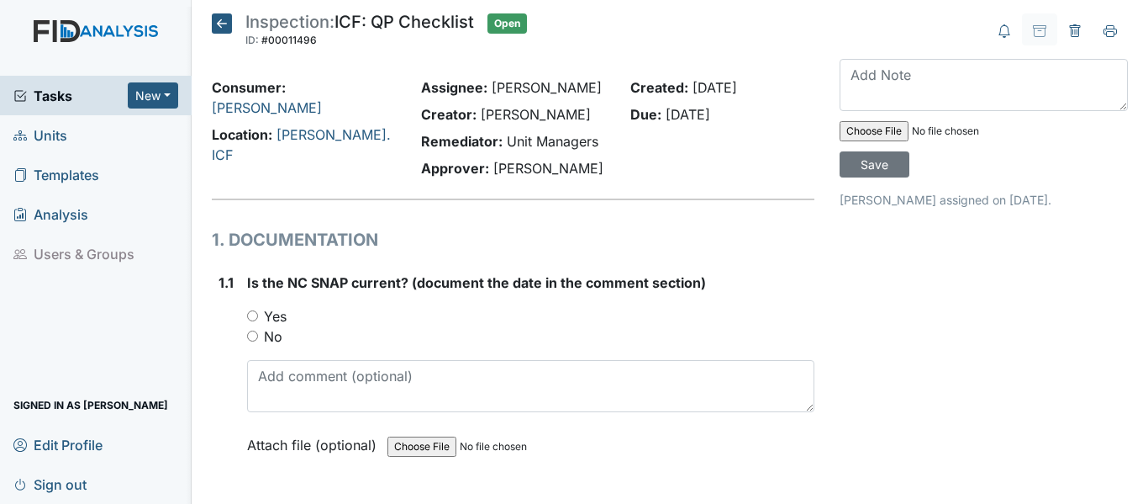
click at [255, 313] on input "Yes" at bounding box center [252, 315] width 11 height 11
radio input "true"
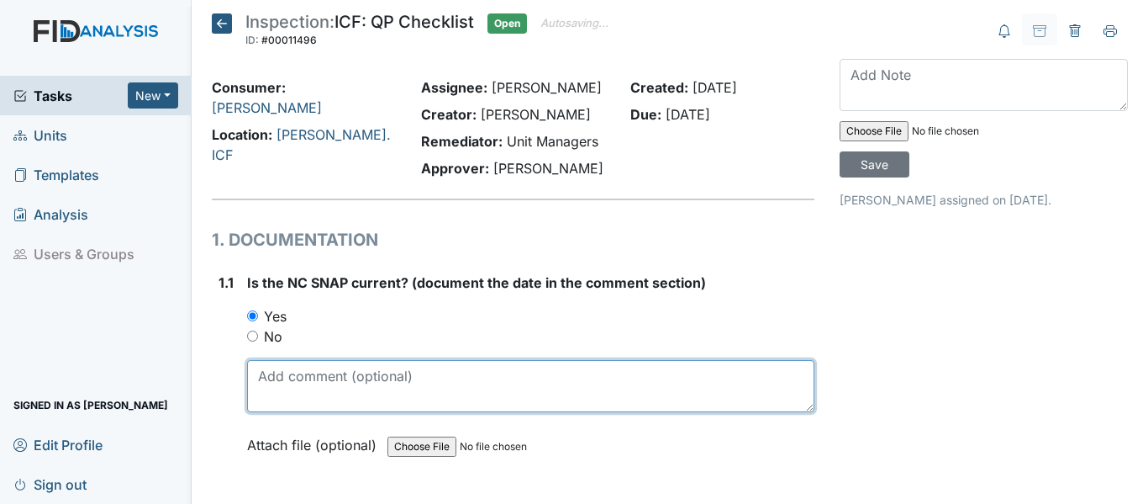
click at [313, 381] on textarea at bounding box center [530, 386] width 567 height 52
drag, startPoint x: 254, startPoint y: 375, endPoint x: 321, endPoint y: 371, distance: 67.4
click at [321, 371] on textarea "[DATE]" at bounding box center [530, 386] width 567 height 52
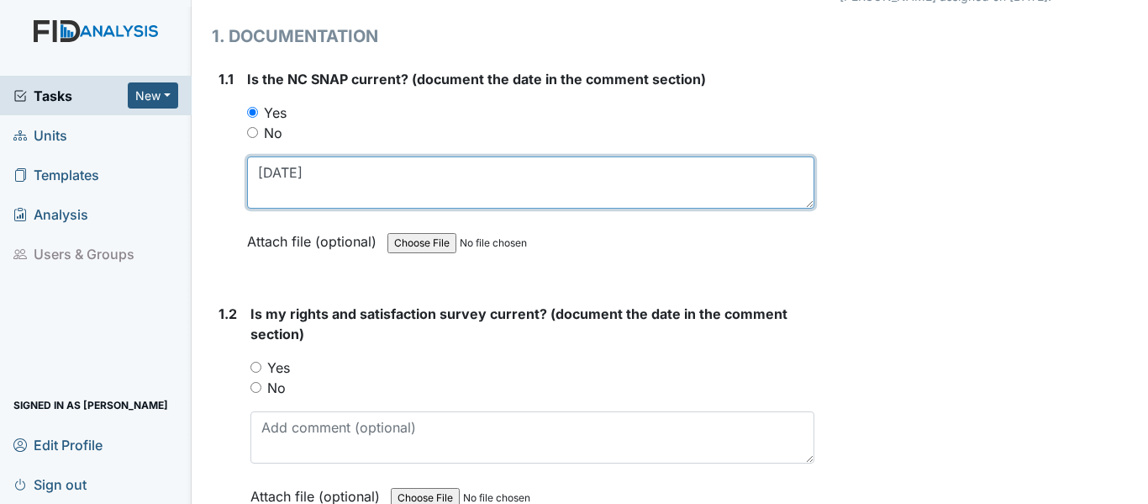
scroll to position [252, 0]
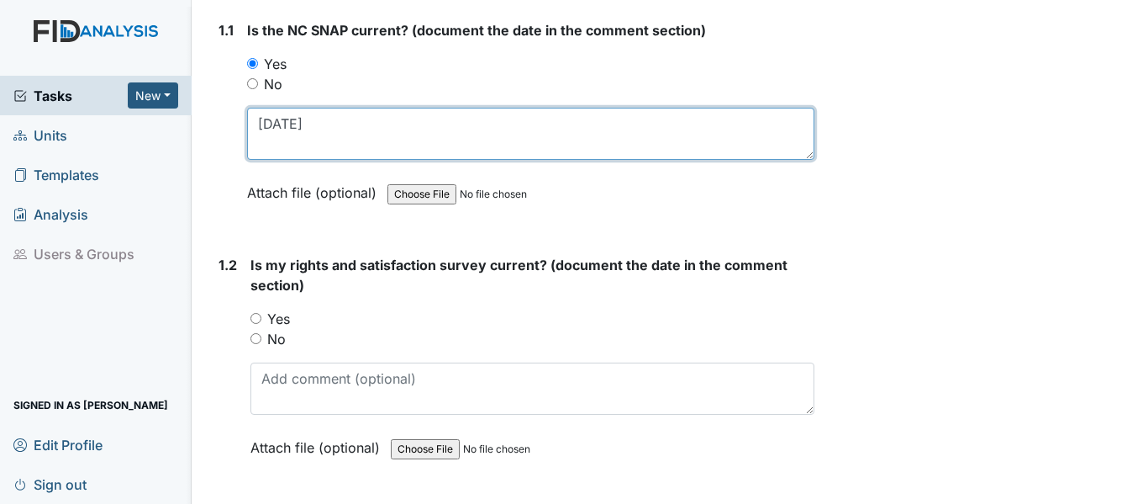
type textarea "[DATE]"
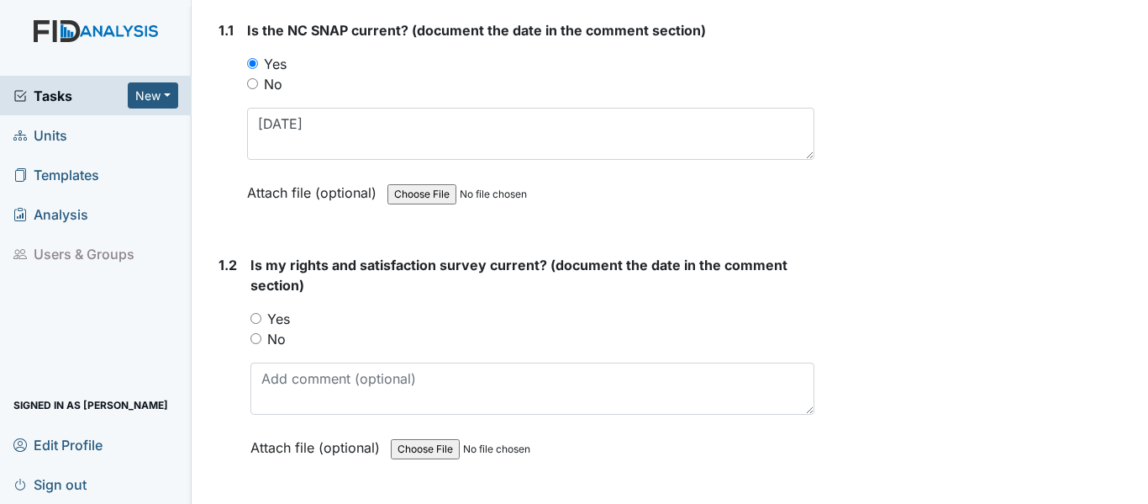
click at [258, 320] on input "Yes" at bounding box center [256, 318] width 11 height 11
radio input "true"
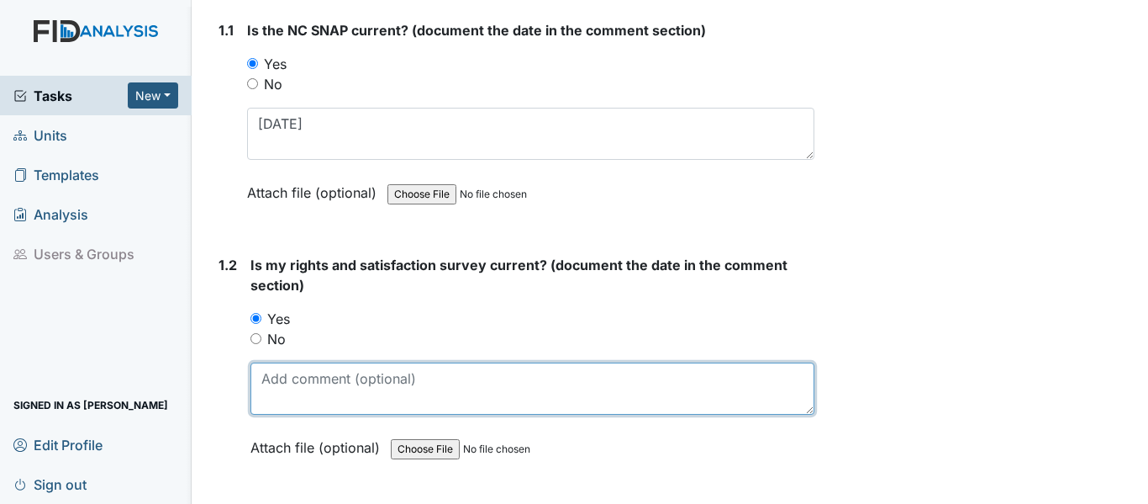
click at [311, 391] on textarea at bounding box center [533, 388] width 564 height 52
paste textarea "[DATE]"
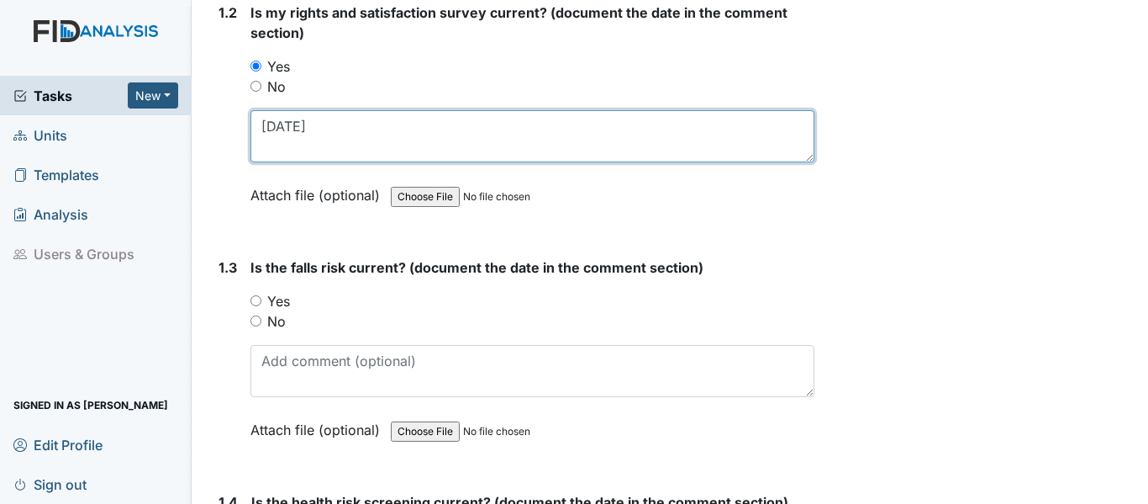
scroll to position [588, 0]
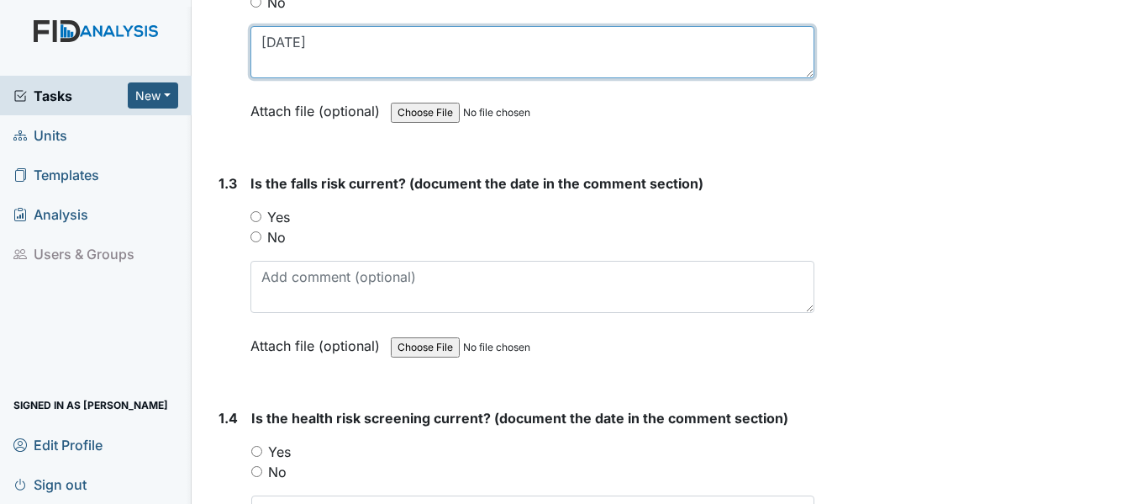
type textarea "[DATE]"
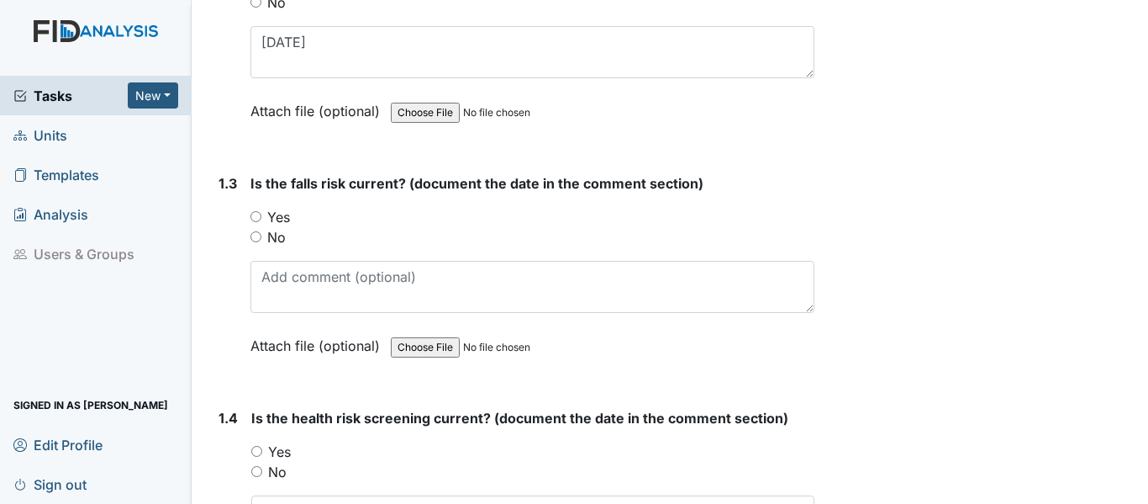
click at [255, 215] on input "Yes" at bounding box center [256, 216] width 11 height 11
radio input "true"
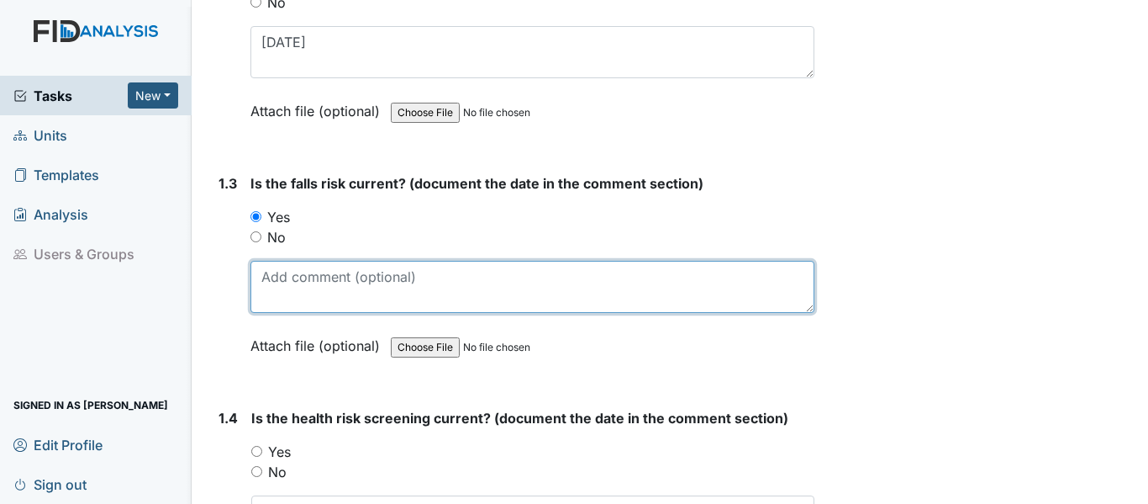
click at [299, 287] on textarea at bounding box center [533, 287] width 564 height 52
paste textarea "9/16/25"
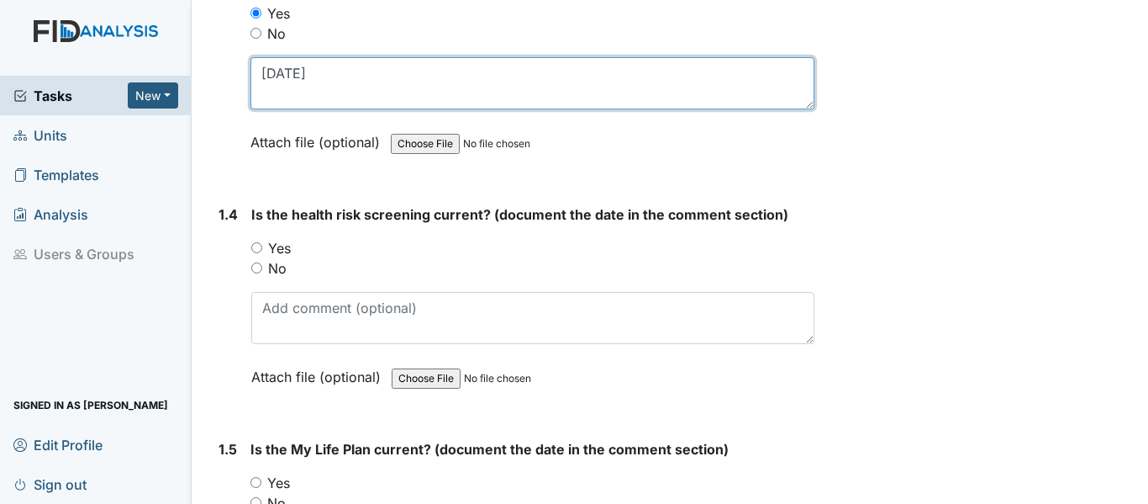
scroll to position [841, 0]
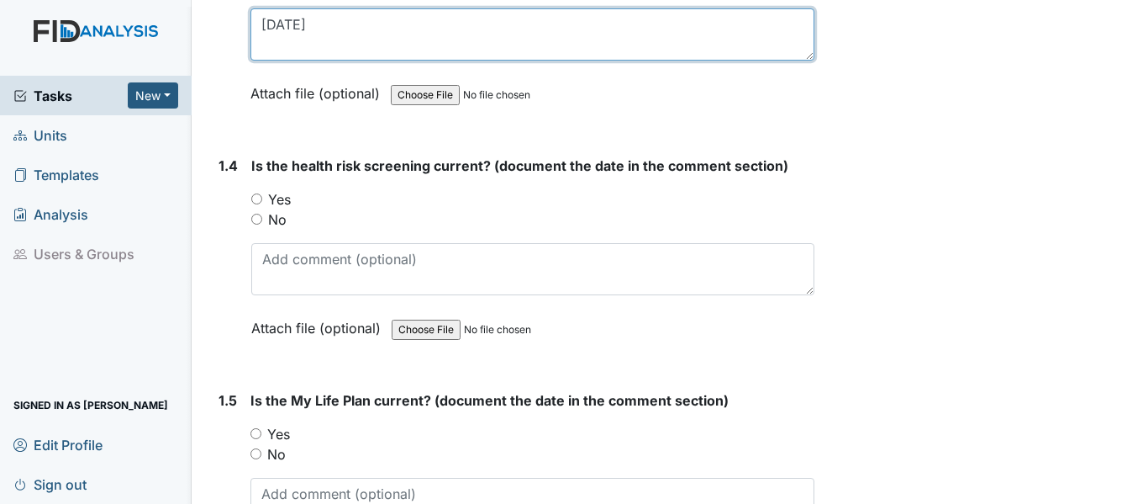
type textarea "9/16/25"
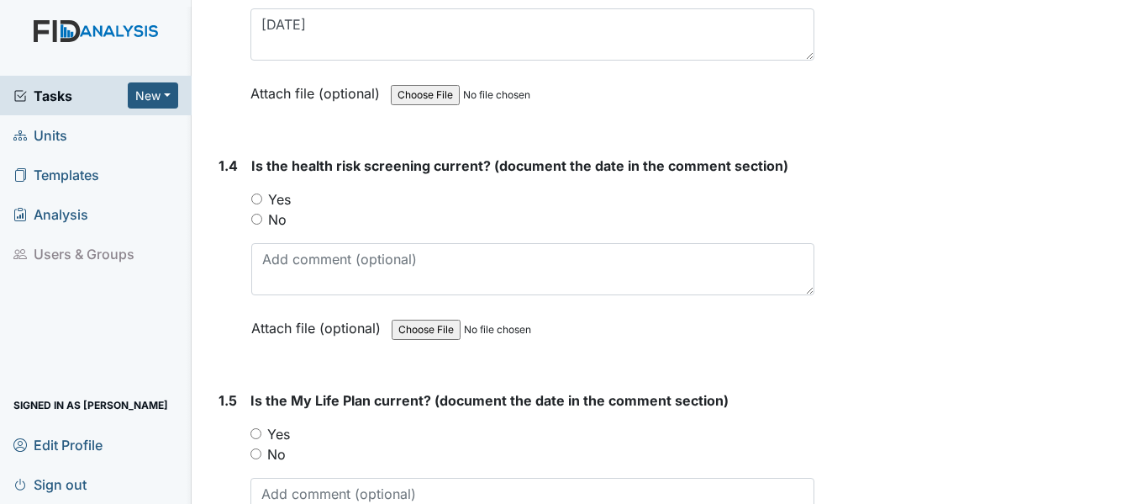
click at [247, 197] on div "1.4 Is the health risk screening current? (document the date in the comment sec…" at bounding box center [513, 260] width 603 height 208
click at [256, 197] on input "Yes" at bounding box center [256, 198] width 11 height 11
radio input "true"
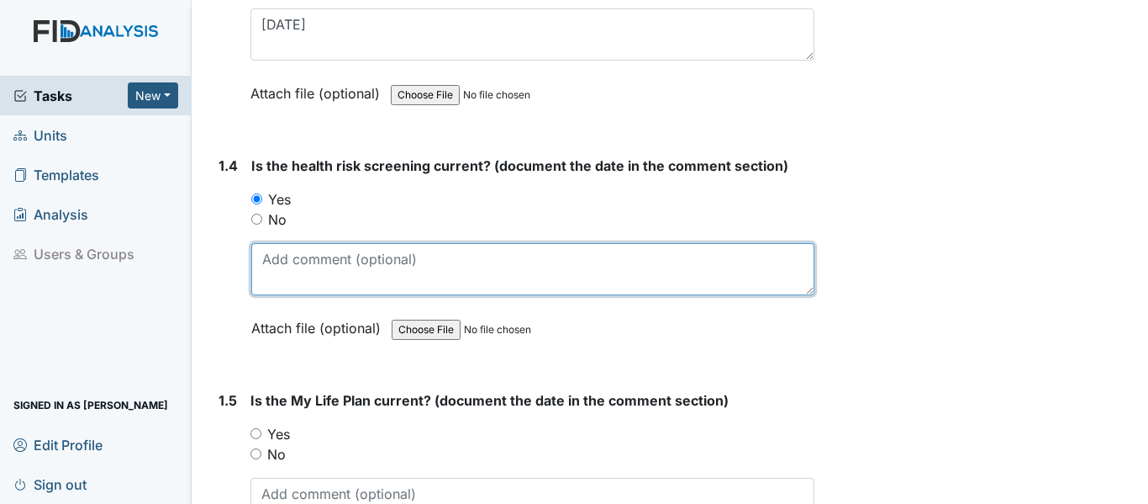
click at [327, 278] on textarea at bounding box center [532, 269] width 563 height 52
paste textarea "9/16/25"
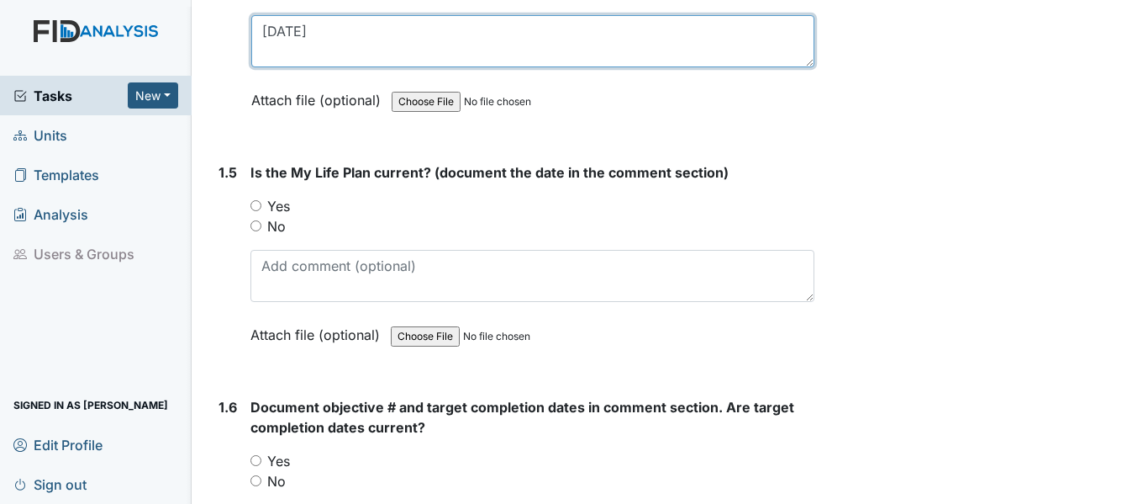
scroll to position [1093, 0]
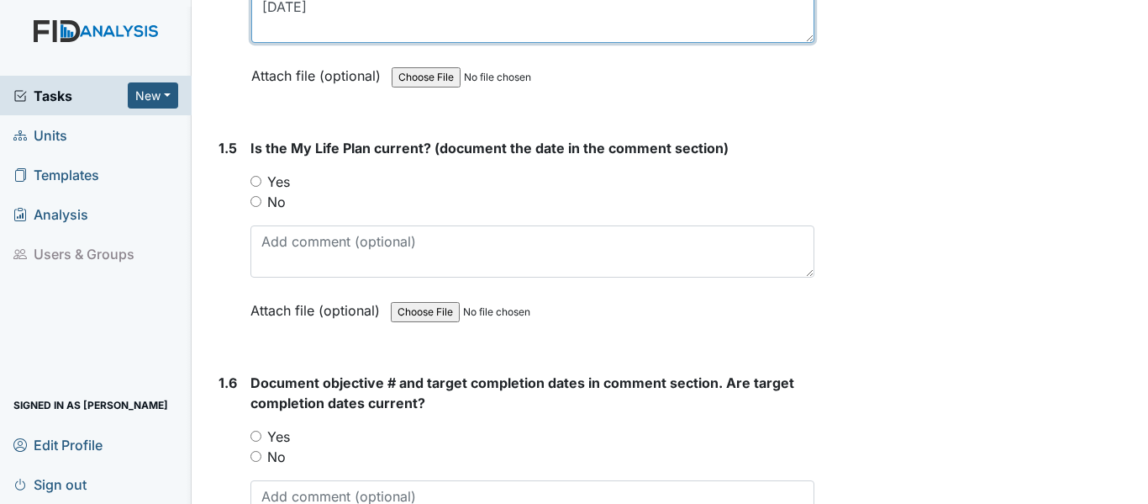
type textarea "9/16/25"
click at [261, 182] on div "Yes" at bounding box center [533, 182] width 564 height 20
click at [256, 181] on input "Yes" at bounding box center [256, 181] width 11 height 11
radio input "true"
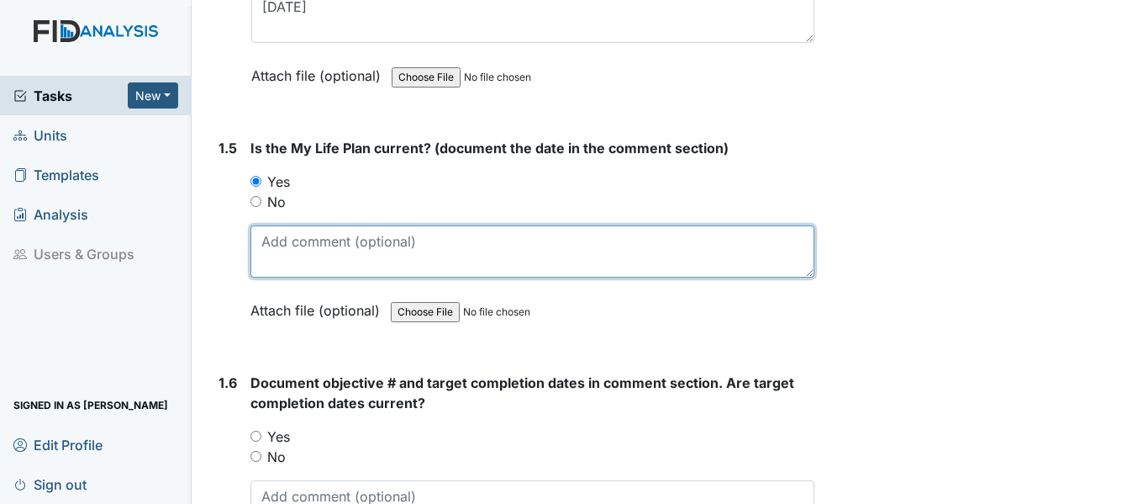
click at [296, 255] on textarea at bounding box center [533, 251] width 564 height 52
paste textarea "9/16/25"
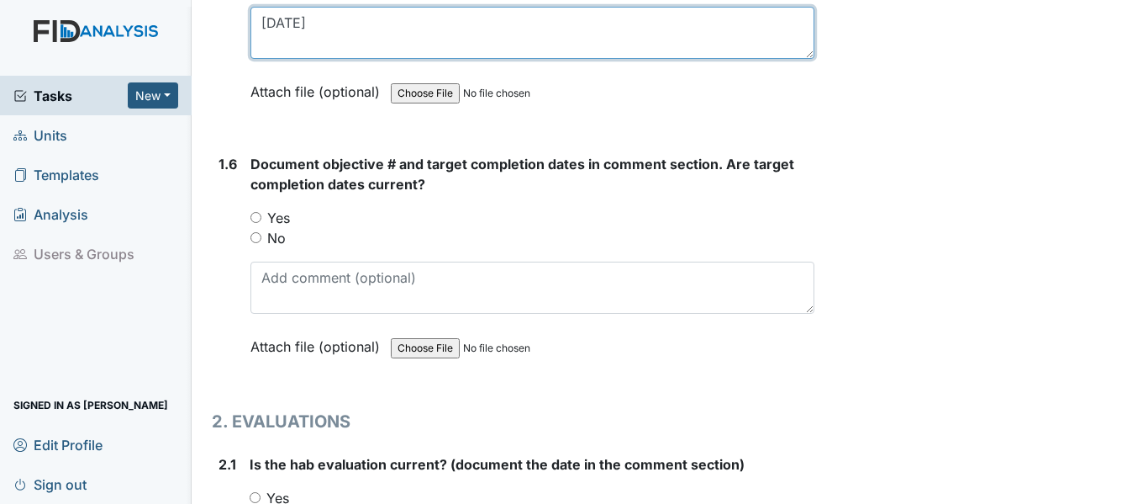
scroll to position [1345, 0]
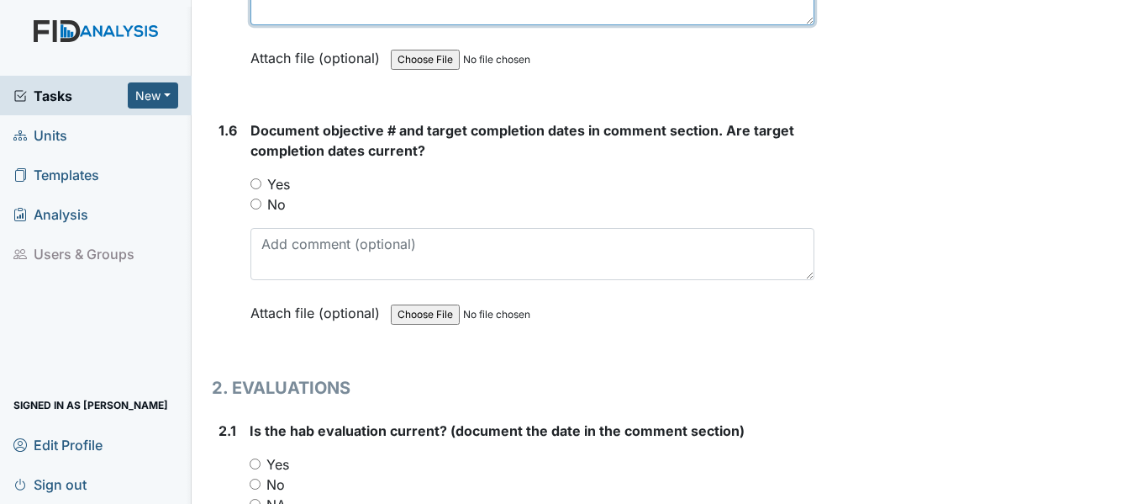
type textarea "9/16/25"
click at [258, 184] on input "Yes" at bounding box center [256, 183] width 11 height 11
radio input "true"
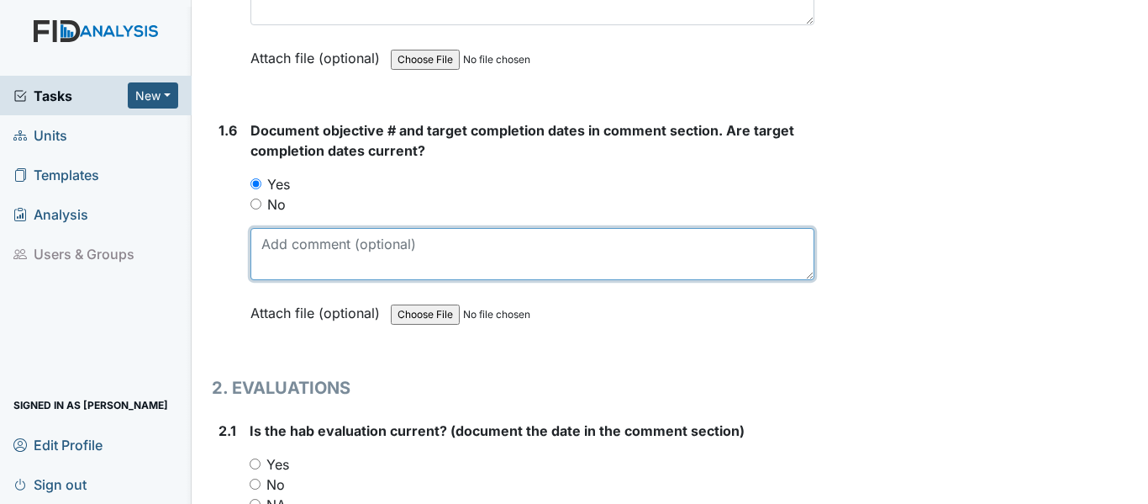
click at [286, 238] on textarea at bounding box center [533, 254] width 564 height 52
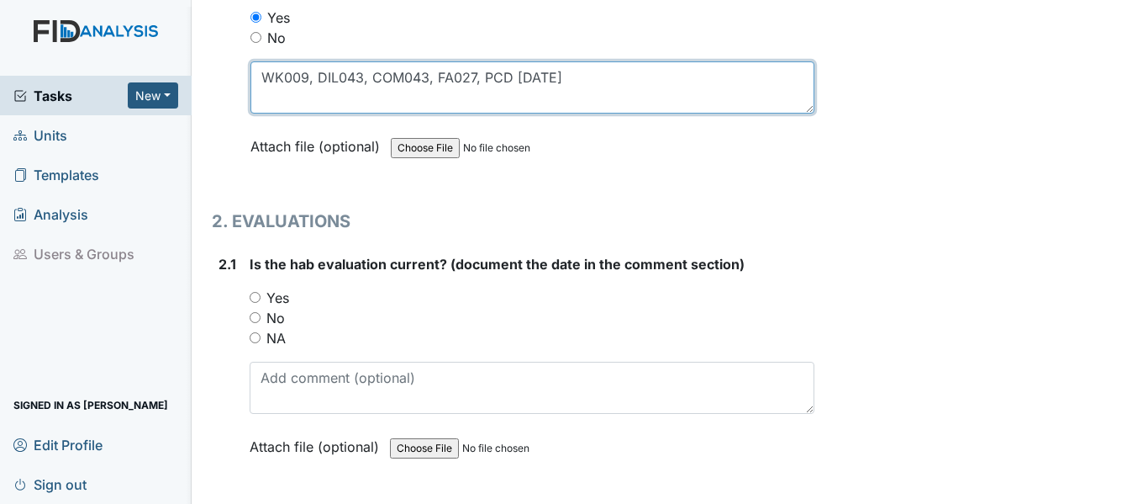
scroll to position [1513, 0]
type textarea "WK009, DIL043, COM043, FA027, PCD 1/24/26"
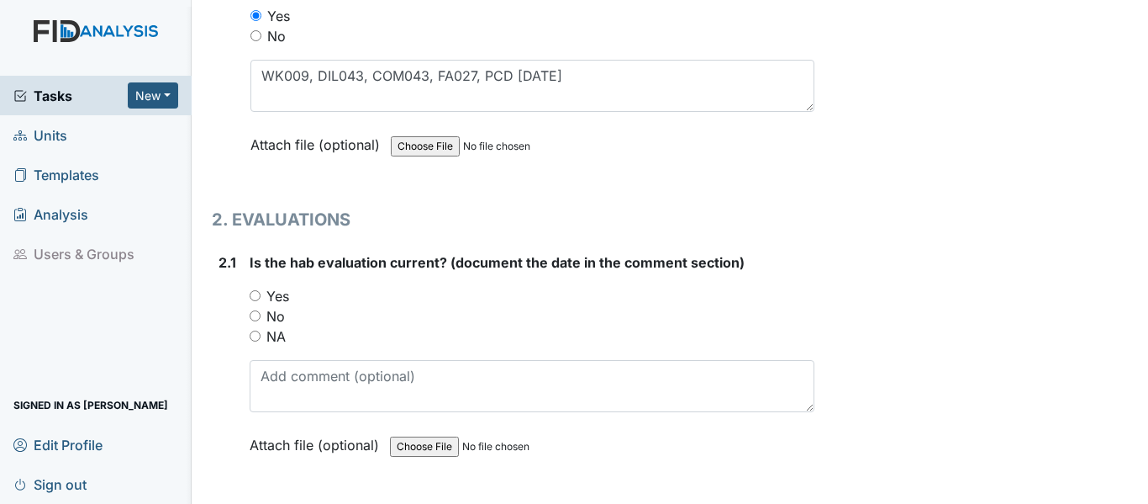
click at [256, 293] on input "Yes" at bounding box center [255, 295] width 11 height 11
radio input "true"
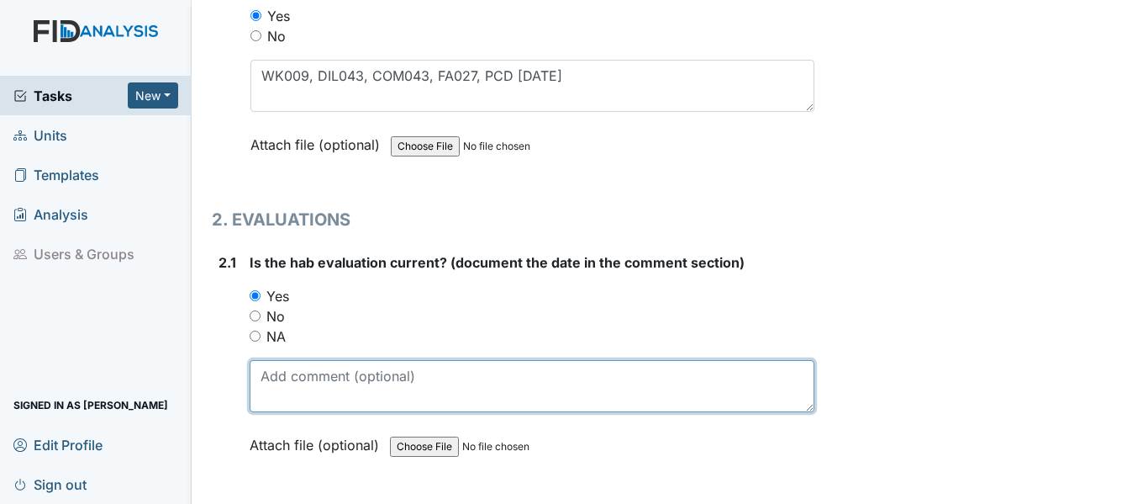
click at [430, 404] on textarea at bounding box center [532, 386] width 565 height 52
paste textarea "9/16/25"
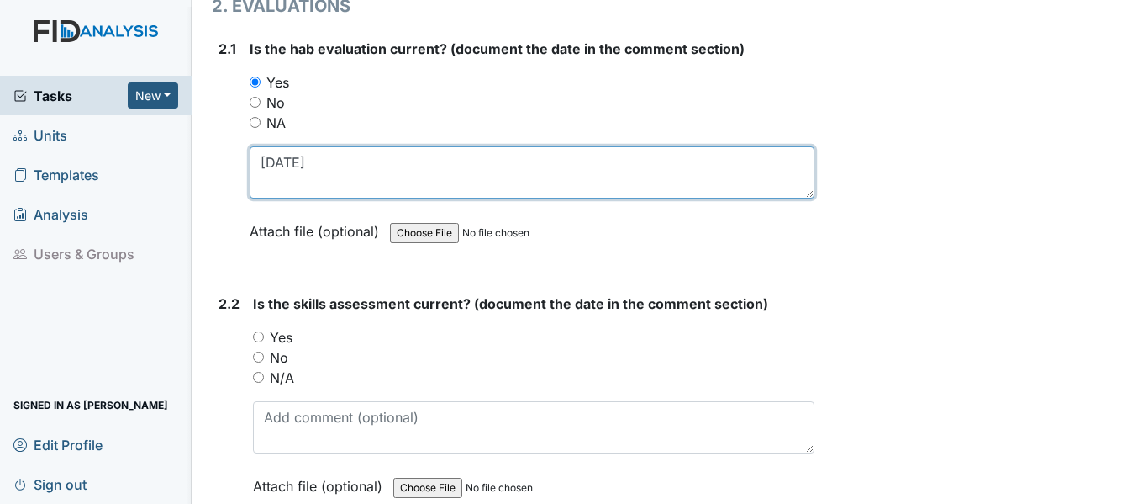
scroll to position [1765, 0]
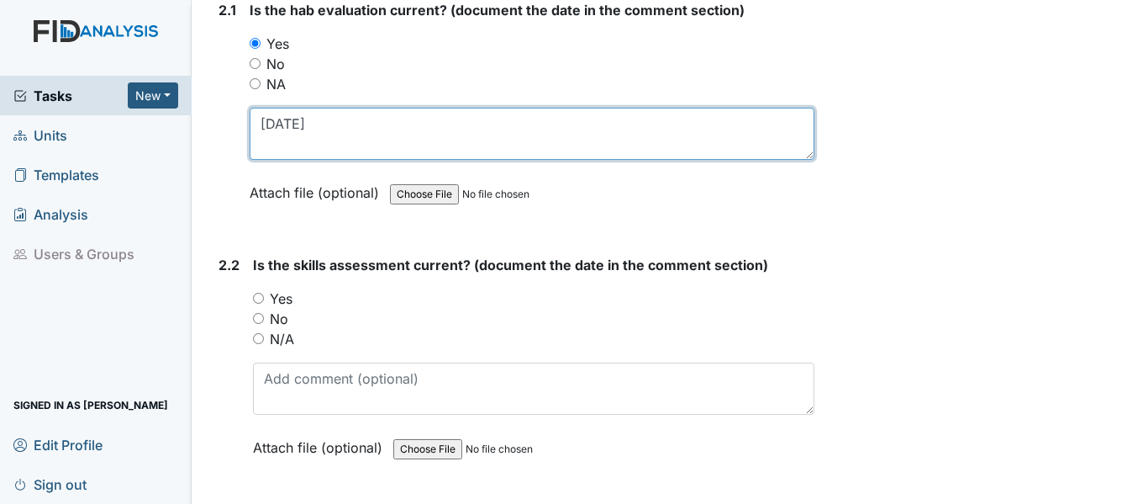
type textarea "[DATE]"
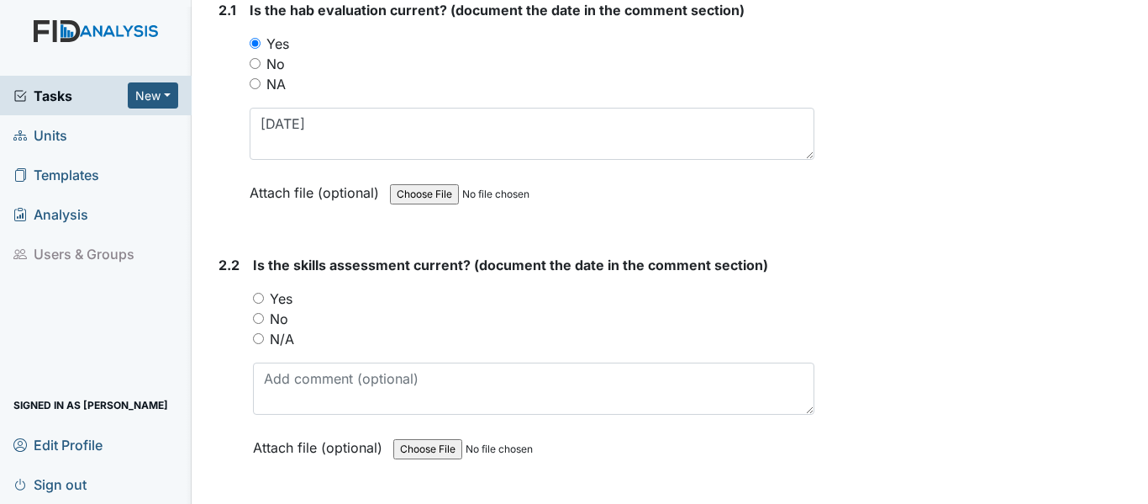
click at [258, 296] on input "Yes" at bounding box center [258, 298] width 11 height 11
radio input "true"
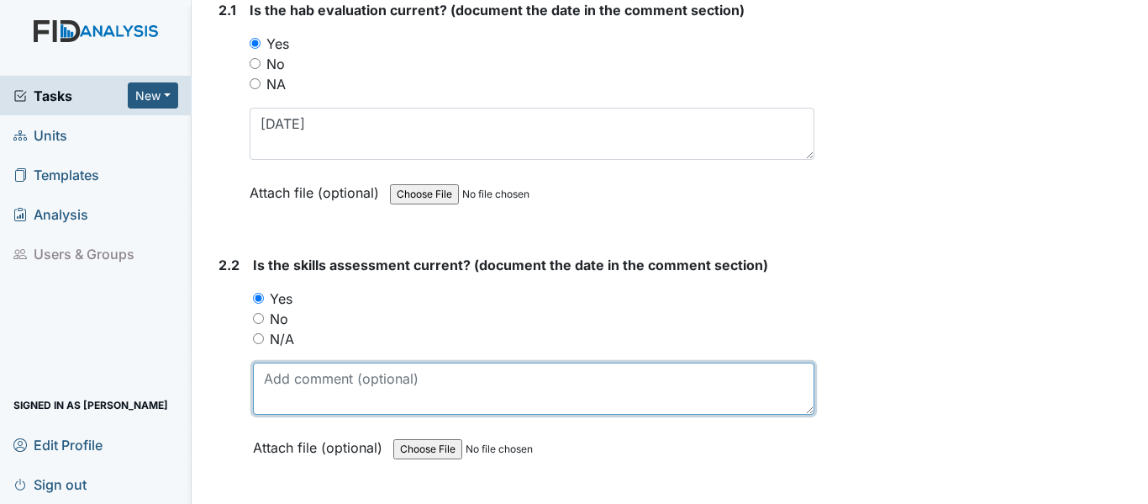
click at [320, 387] on textarea at bounding box center [534, 388] width 562 height 52
paste textarea "[DATE]"
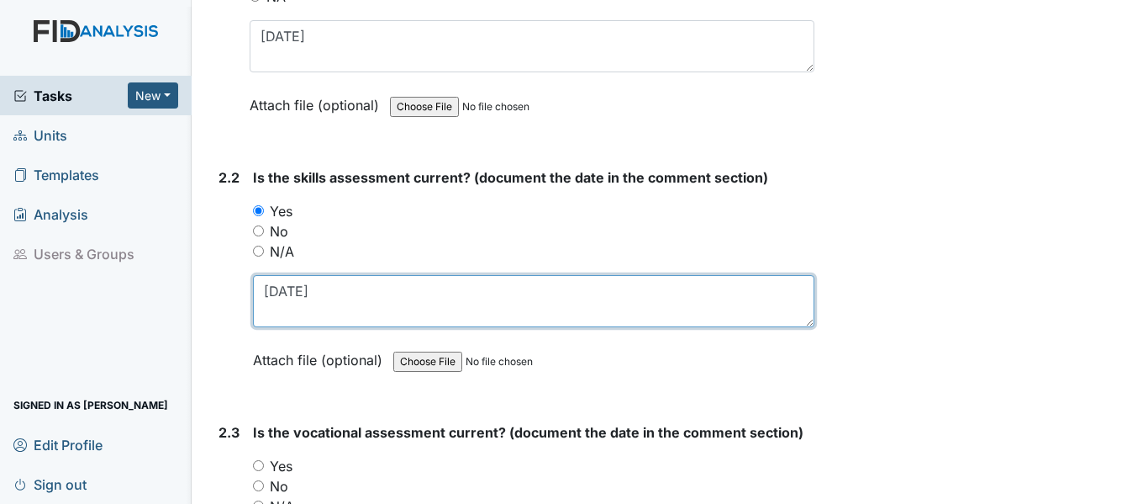
scroll to position [2018, 0]
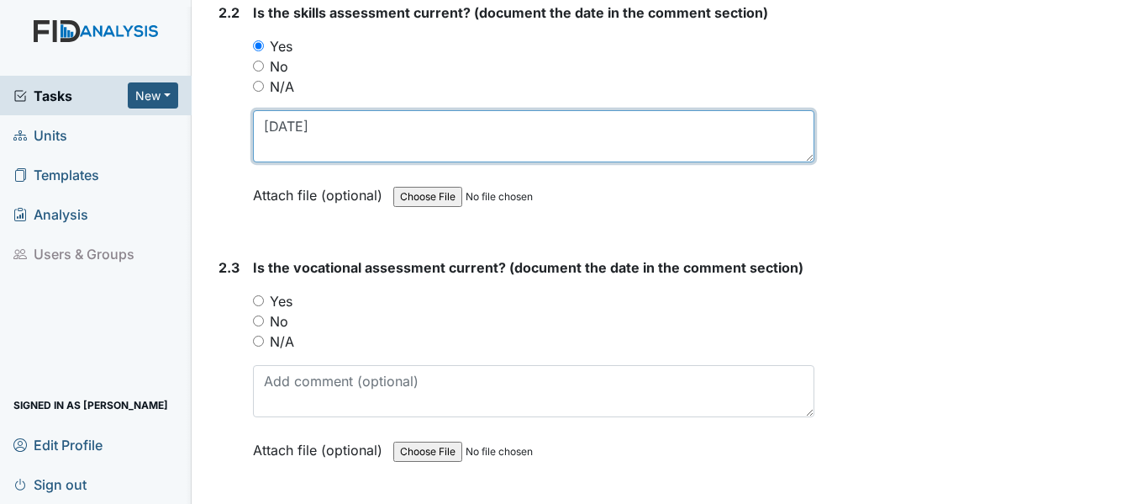
type textarea "[DATE]"
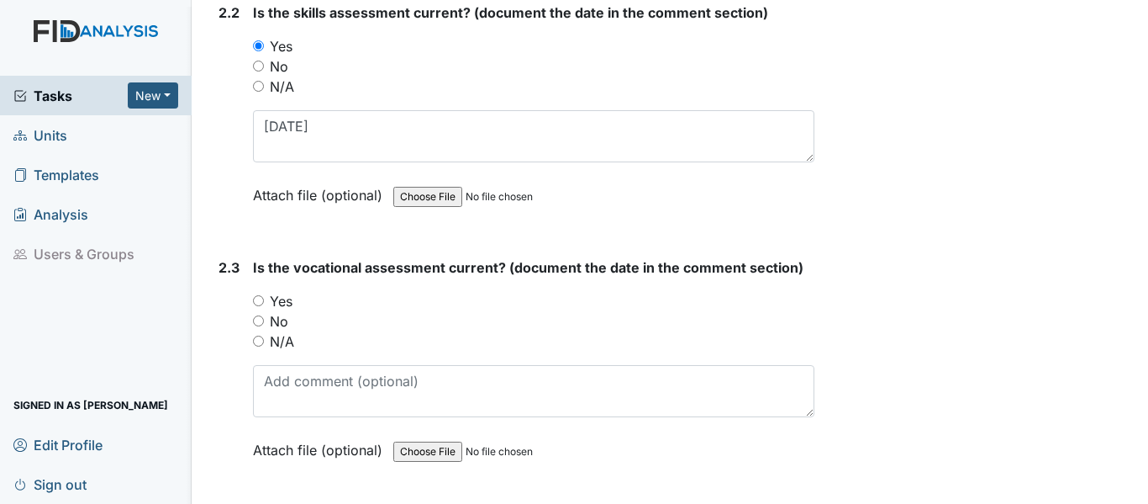
click at [254, 302] on input "Yes" at bounding box center [258, 300] width 11 height 11
radio input "true"
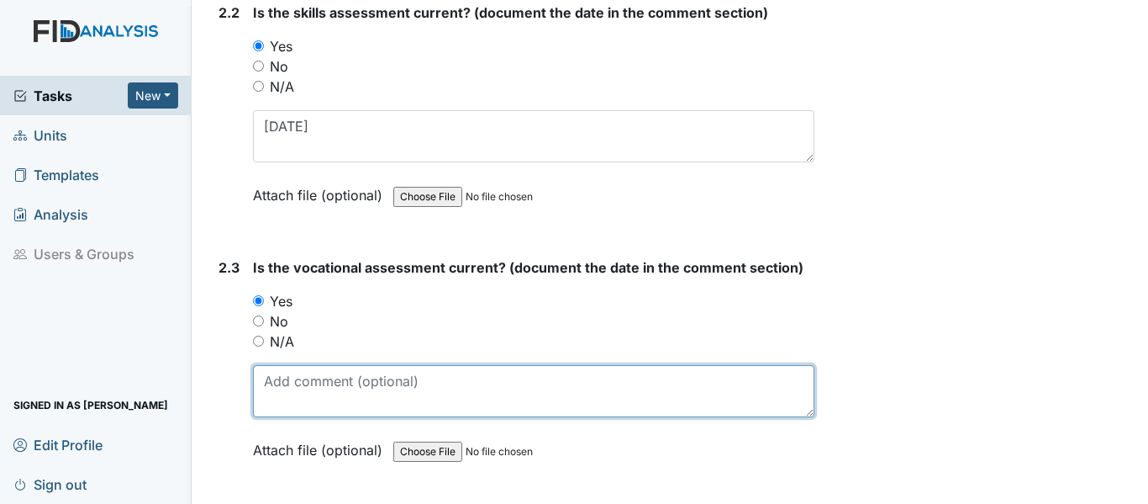
click at [318, 390] on textarea at bounding box center [534, 391] width 562 height 52
paste textarea "[DATE]"
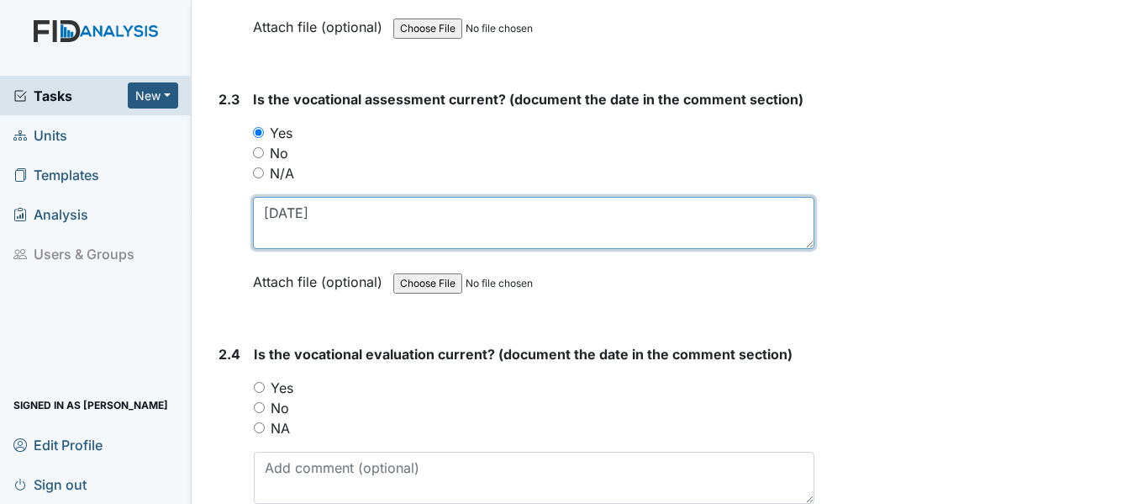
scroll to position [2270, 0]
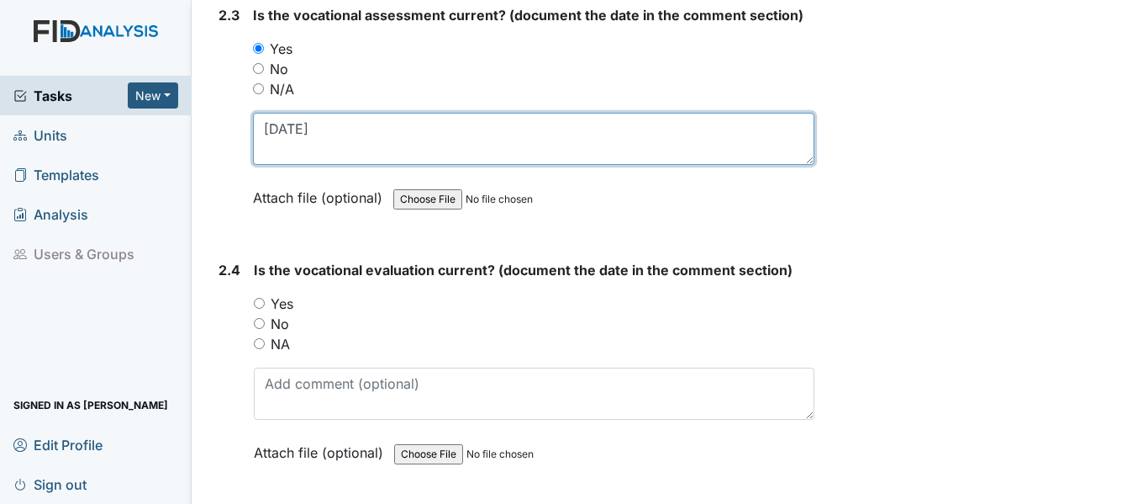
type textarea "[DATE]"
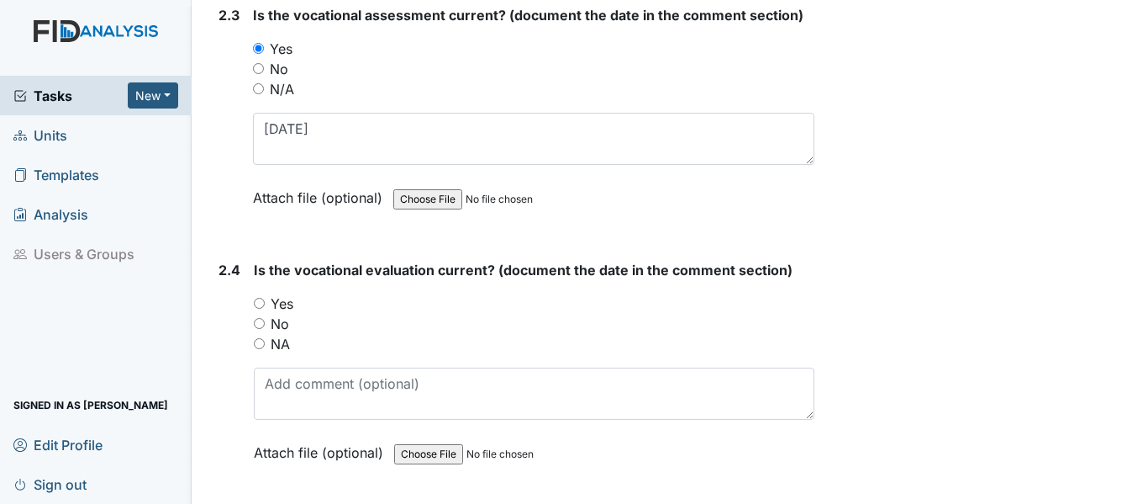
click at [262, 301] on input "Yes" at bounding box center [259, 303] width 11 height 11
radio input "true"
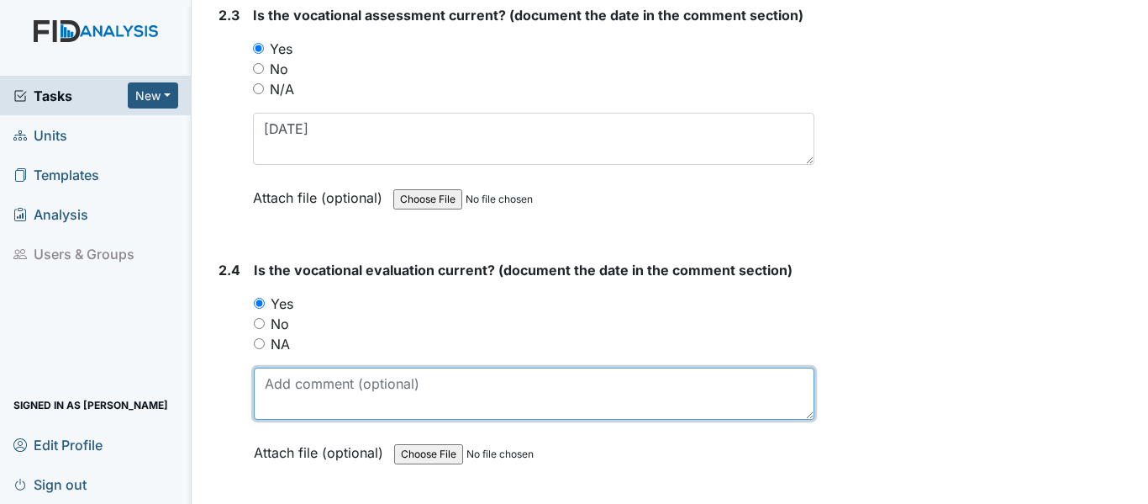
click at [348, 389] on textarea at bounding box center [534, 393] width 561 height 52
paste textarea "[DATE]"
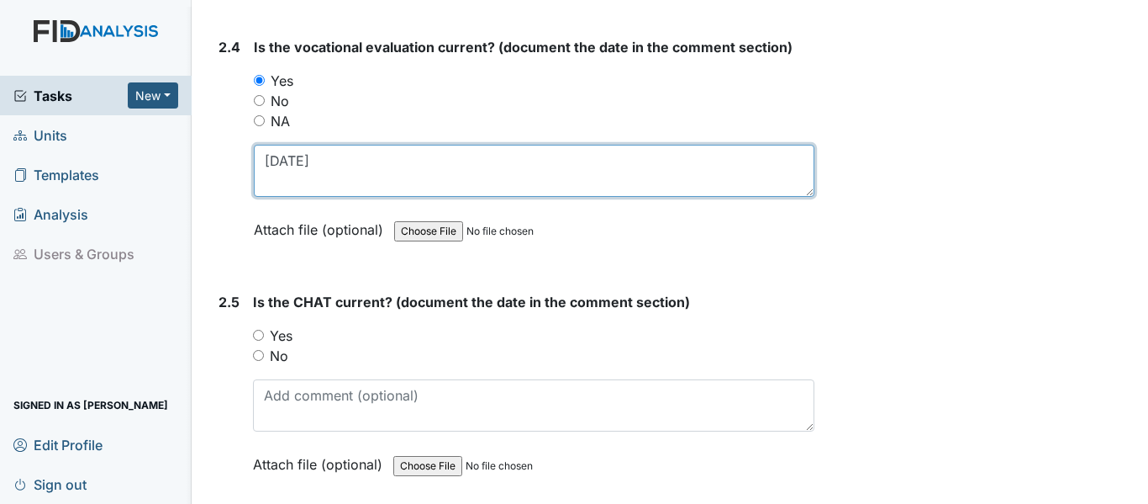
scroll to position [2522, 0]
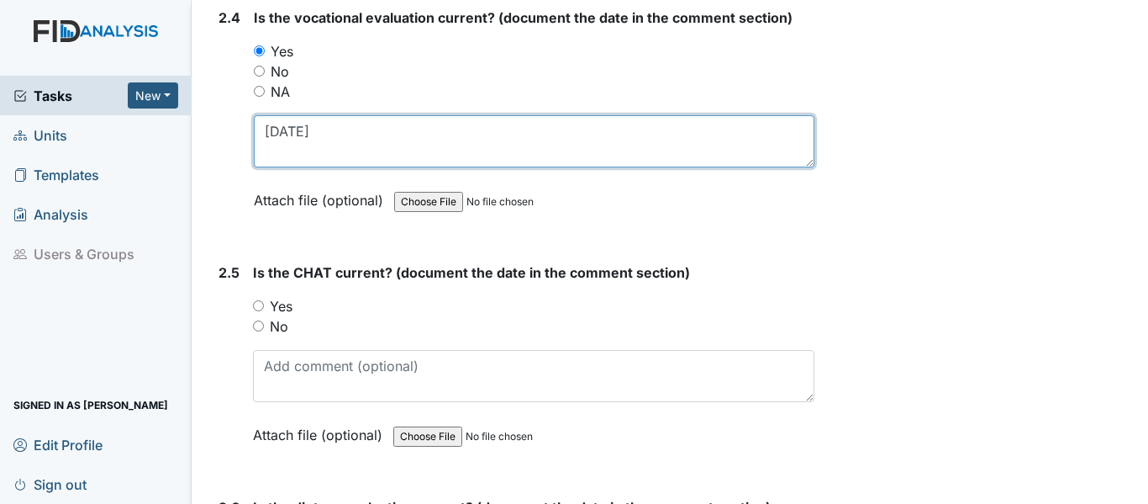
type textarea "[DATE]"
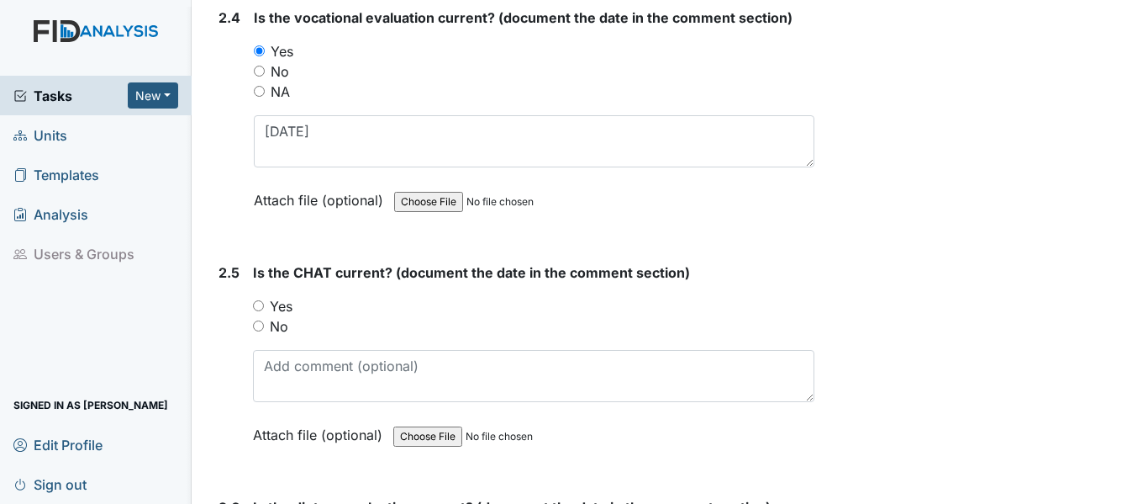
click at [262, 303] on input "Yes" at bounding box center [258, 305] width 11 height 11
radio input "true"
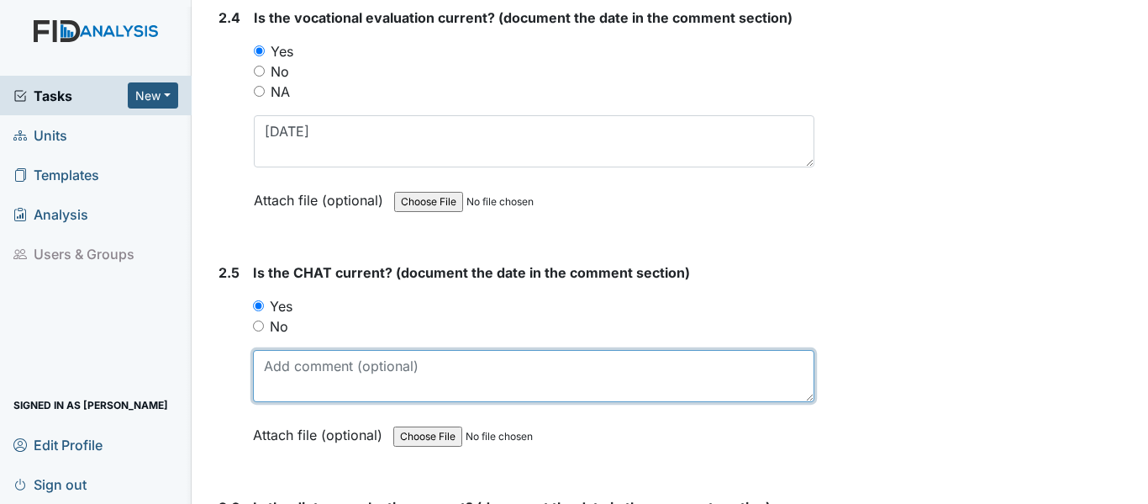
click at [329, 374] on textarea at bounding box center [534, 376] width 562 height 52
paste textarea "9/16/25"
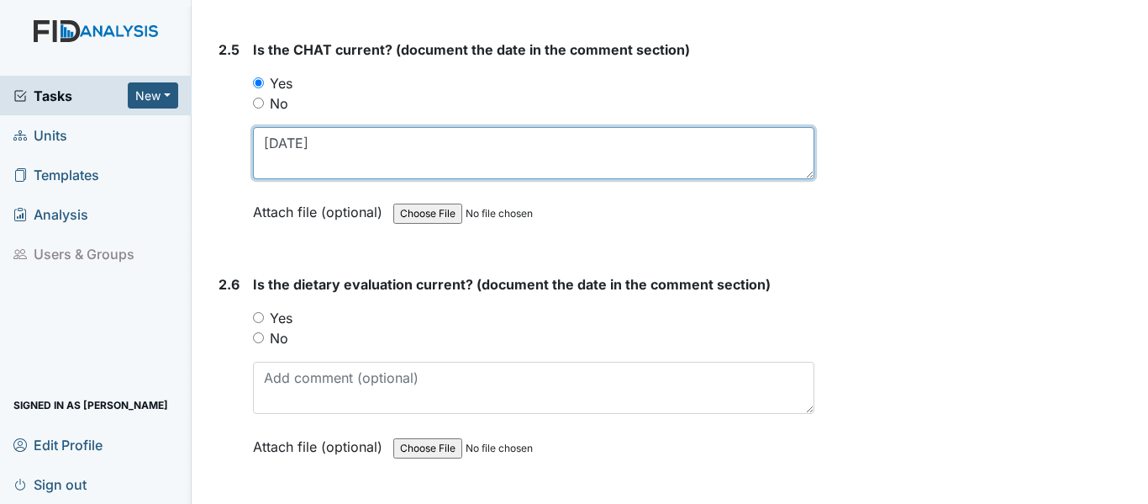
scroll to position [2774, 0]
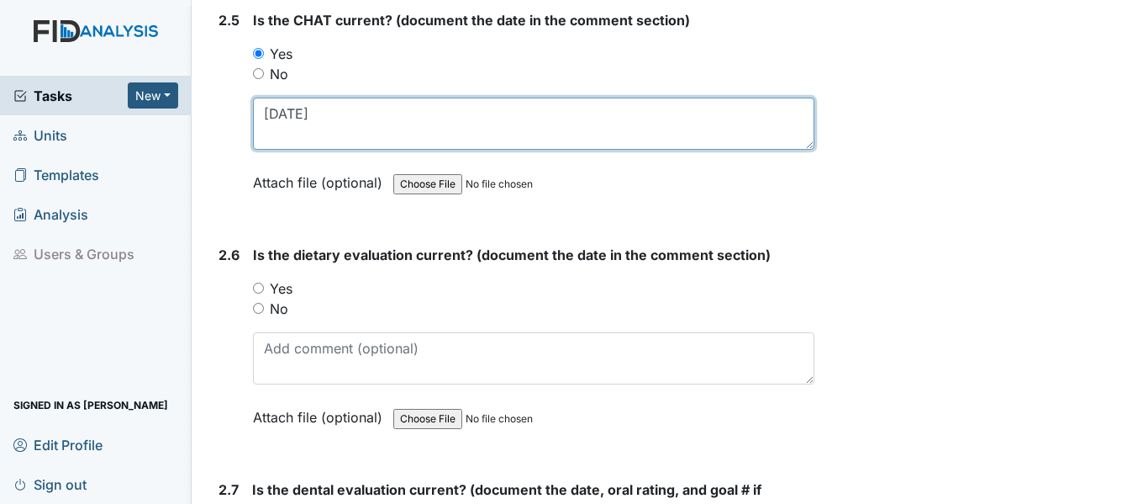
type textarea "9/16/25"
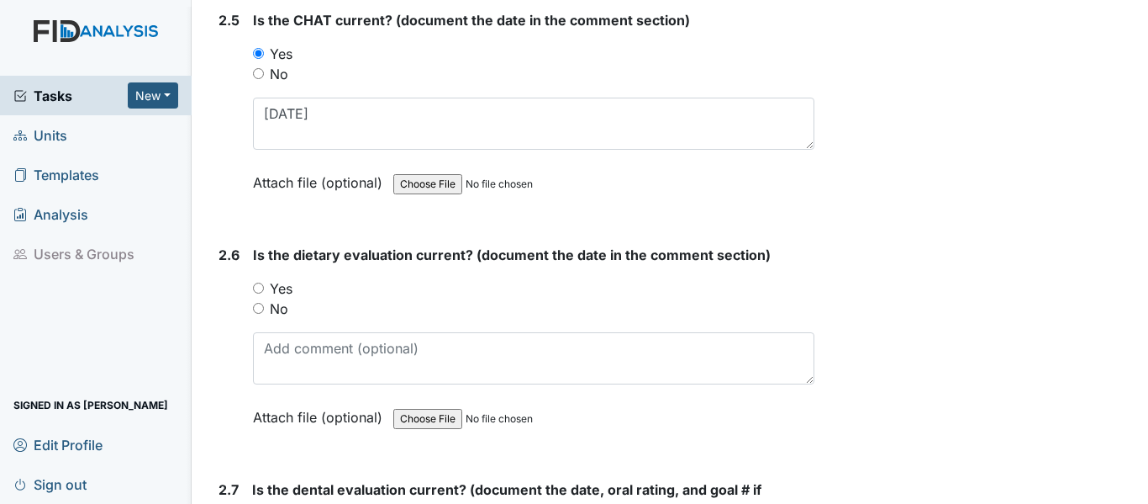
click at [255, 288] on input "Yes" at bounding box center [258, 287] width 11 height 11
radio input "true"
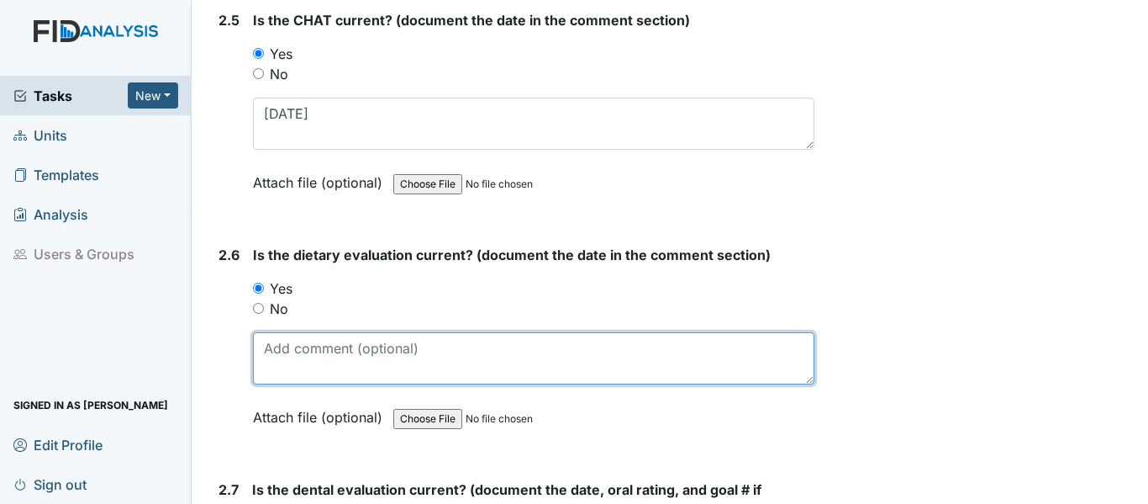
click at [297, 348] on textarea at bounding box center [534, 358] width 562 height 52
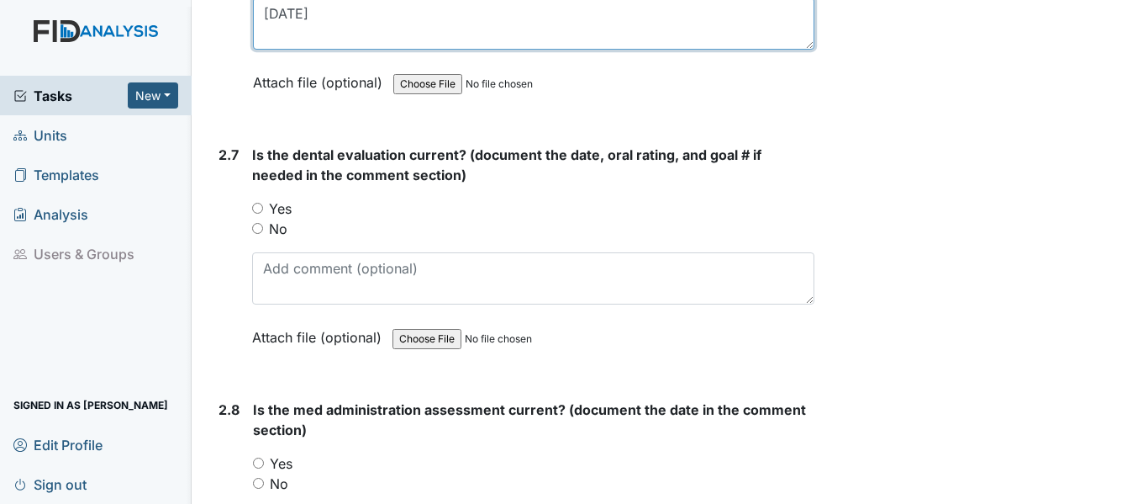
scroll to position [3111, 0]
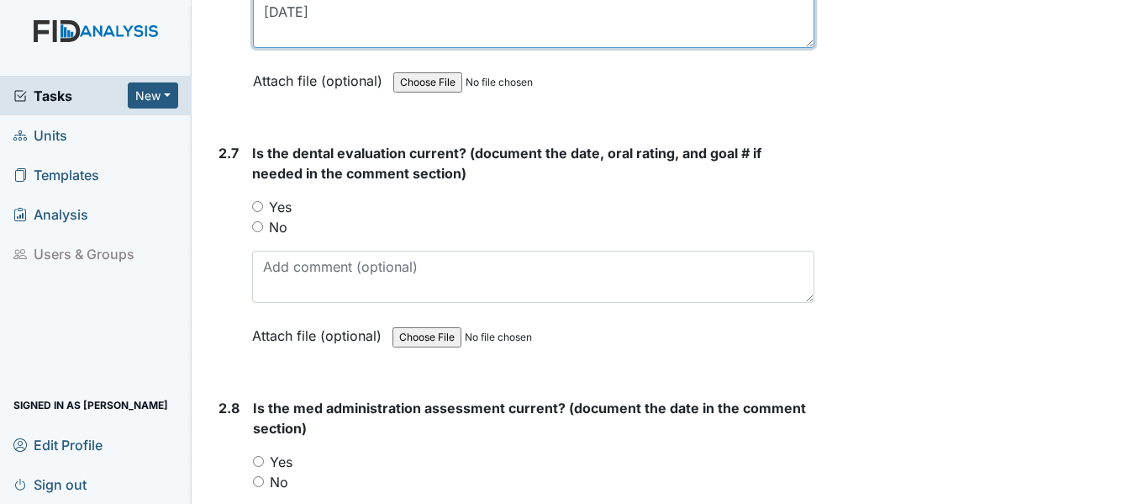
type textarea "[DATE]"
click at [256, 203] on input "Yes" at bounding box center [257, 206] width 11 height 11
radio input "true"
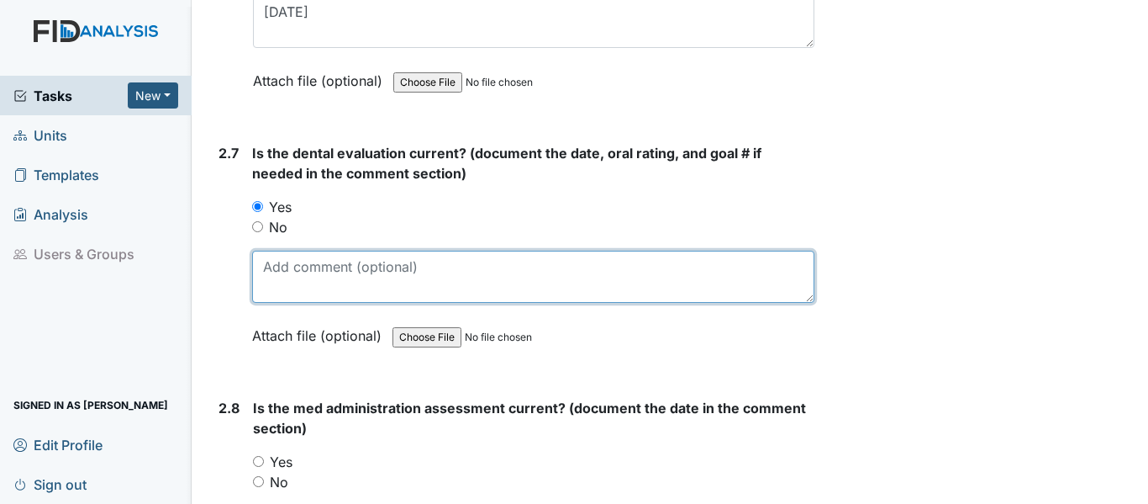
click at [286, 270] on textarea at bounding box center [533, 277] width 562 height 52
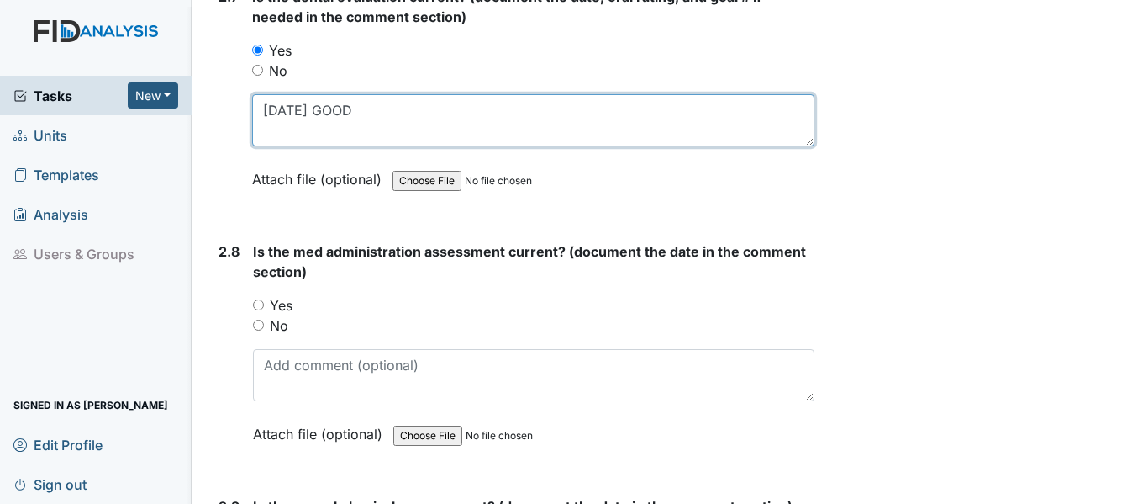
scroll to position [3279, 0]
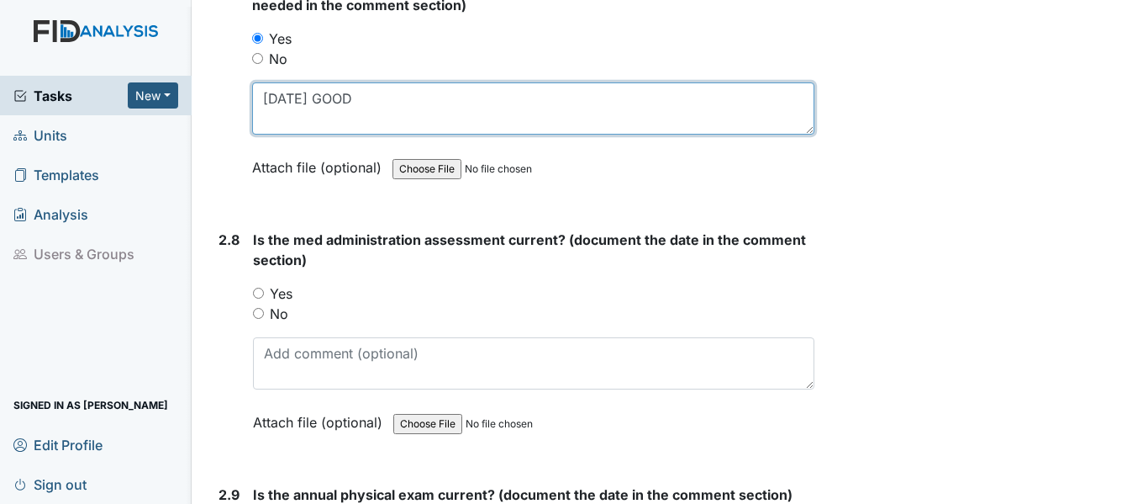
type textarea "10/1/24 GOOD"
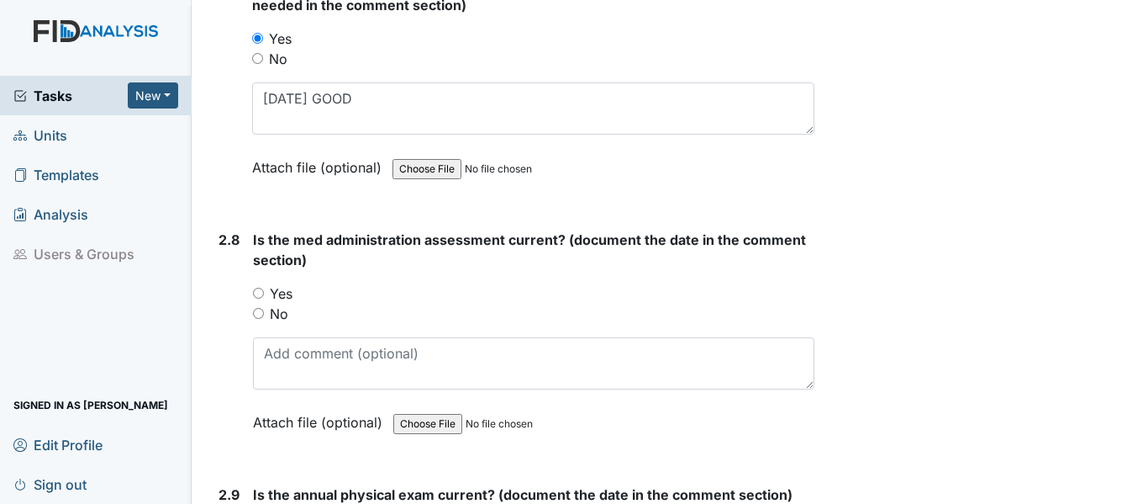
click at [260, 293] on input "Yes" at bounding box center [258, 293] width 11 height 11
radio input "true"
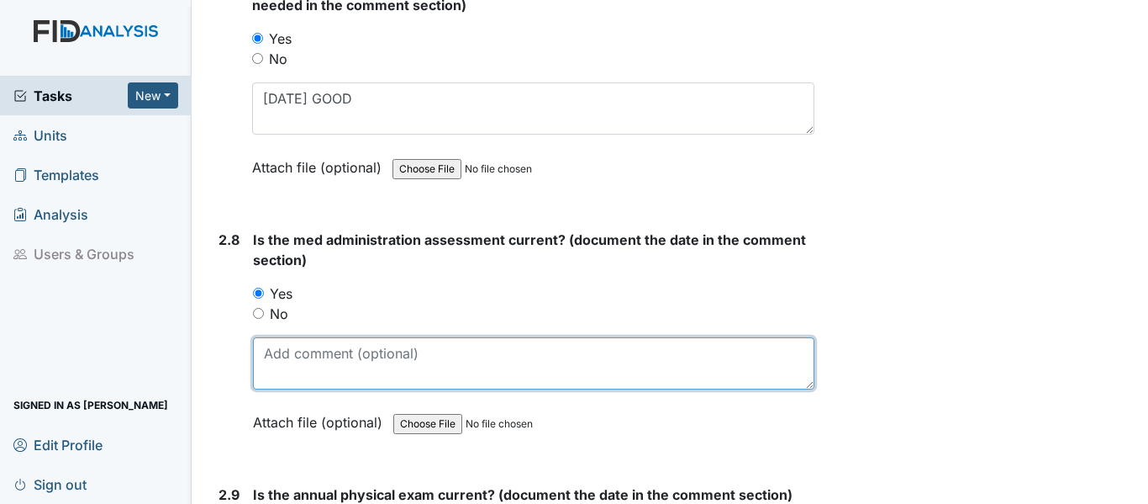
click at [353, 368] on textarea at bounding box center [534, 363] width 562 height 52
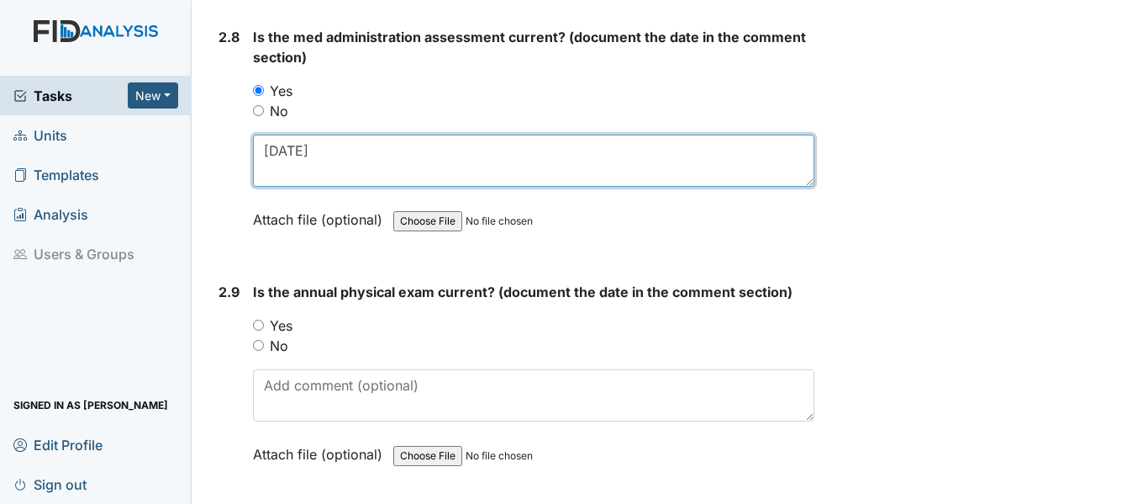
scroll to position [3531, 0]
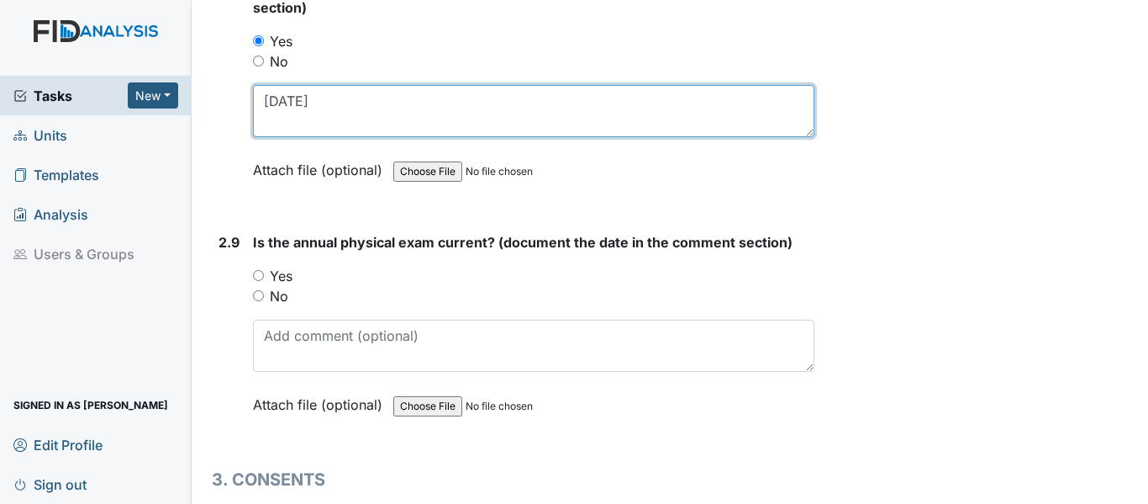
type textarea "2/7/25"
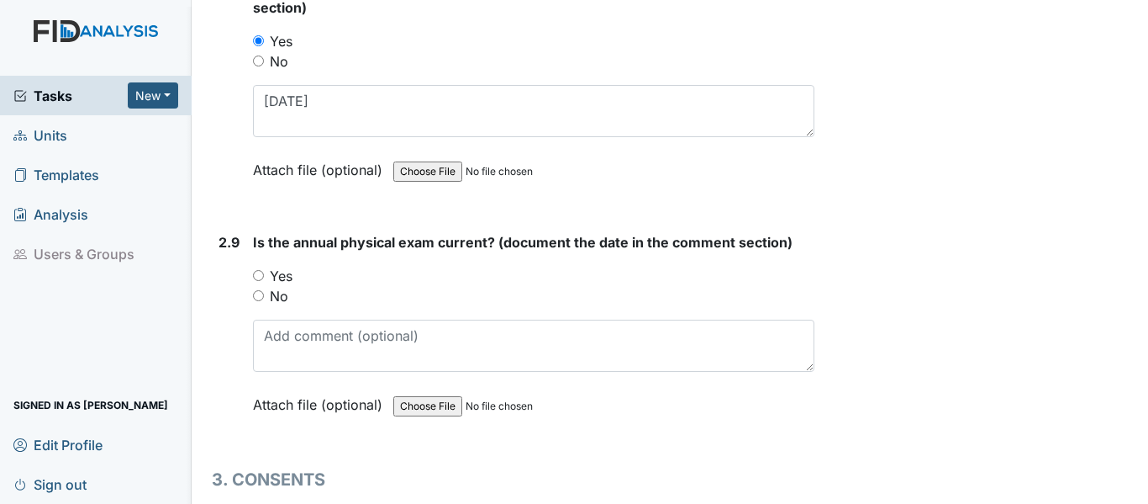
click at [256, 276] on input "Yes" at bounding box center [258, 275] width 11 height 11
radio input "true"
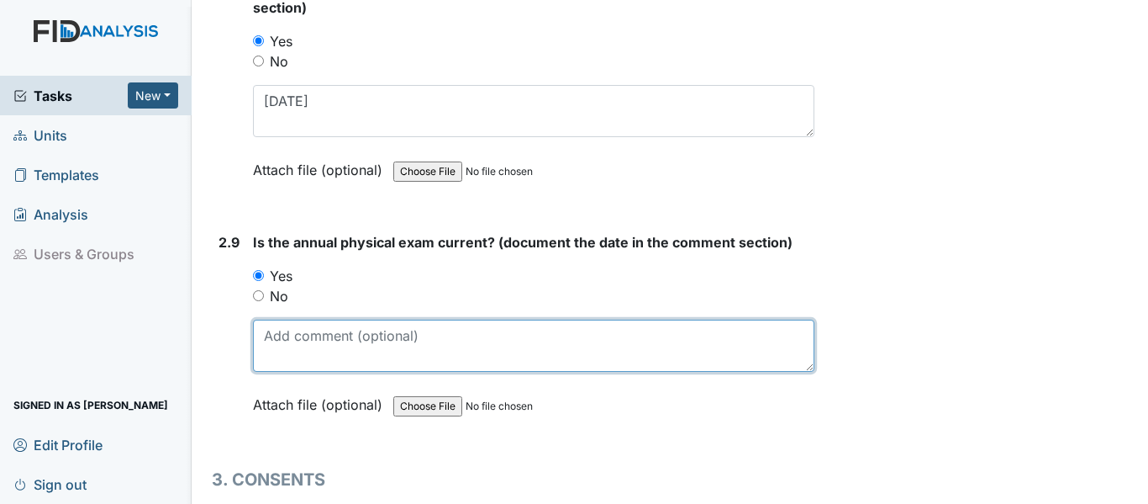
click at [326, 345] on textarea at bounding box center [534, 345] width 562 height 52
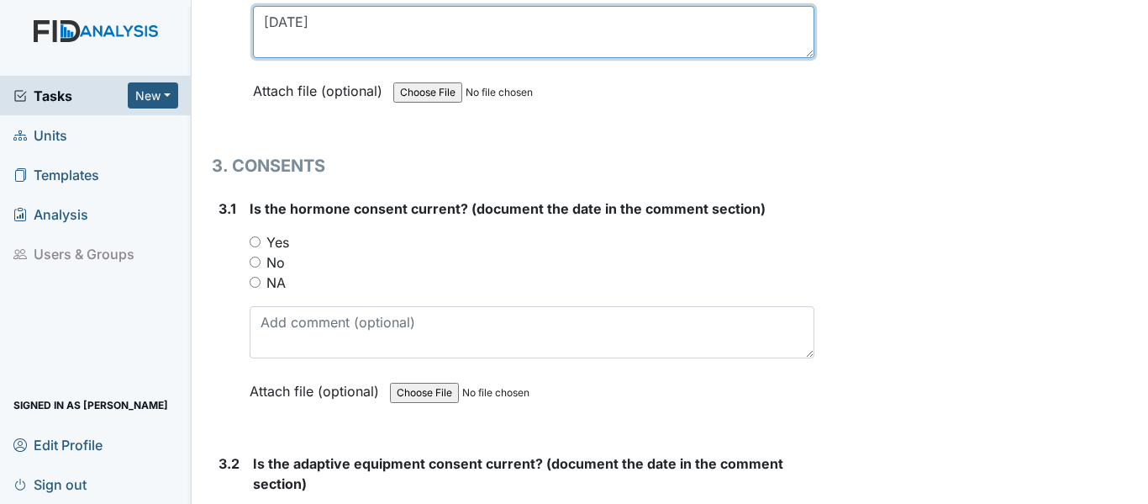
scroll to position [3867, 0]
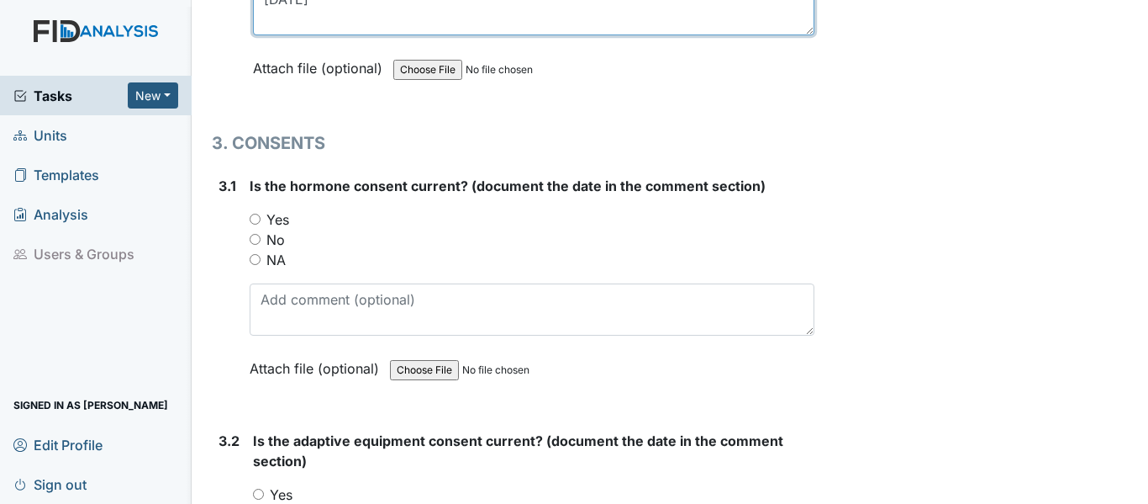
type textarea "[DATE]"
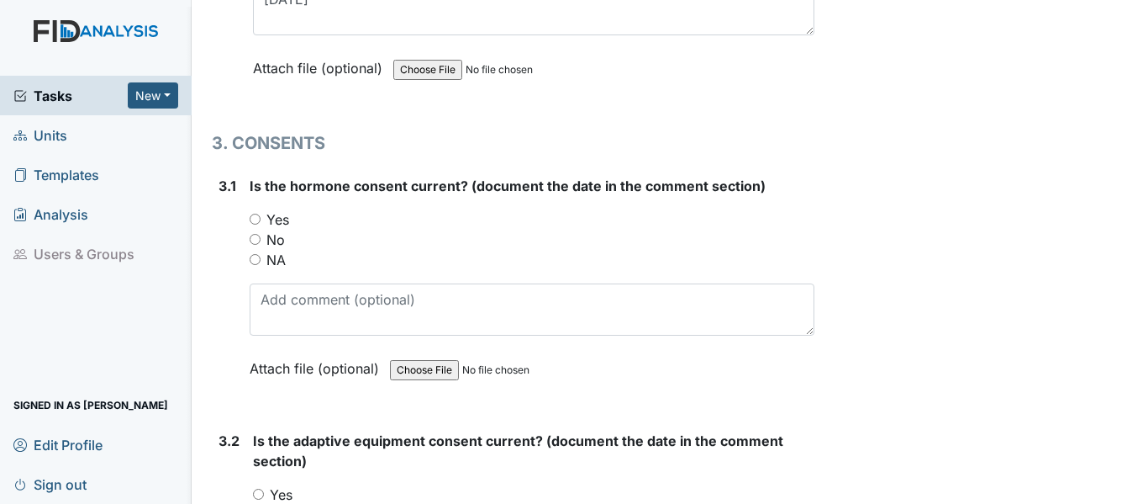
click at [257, 261] on input "NA" at bounding box center [255, 259] width 11 height 11
radio input "true"
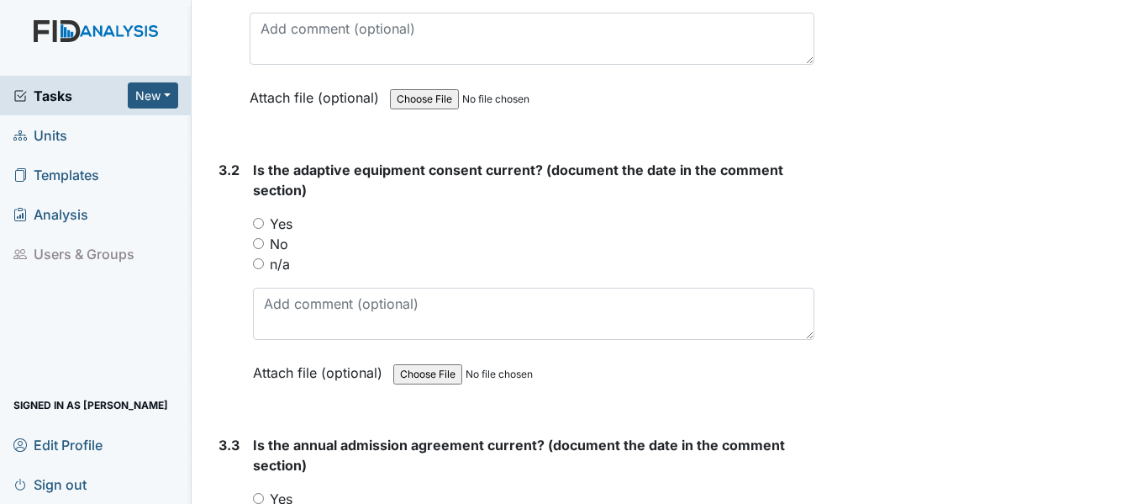
scroll to position [4204, 0]
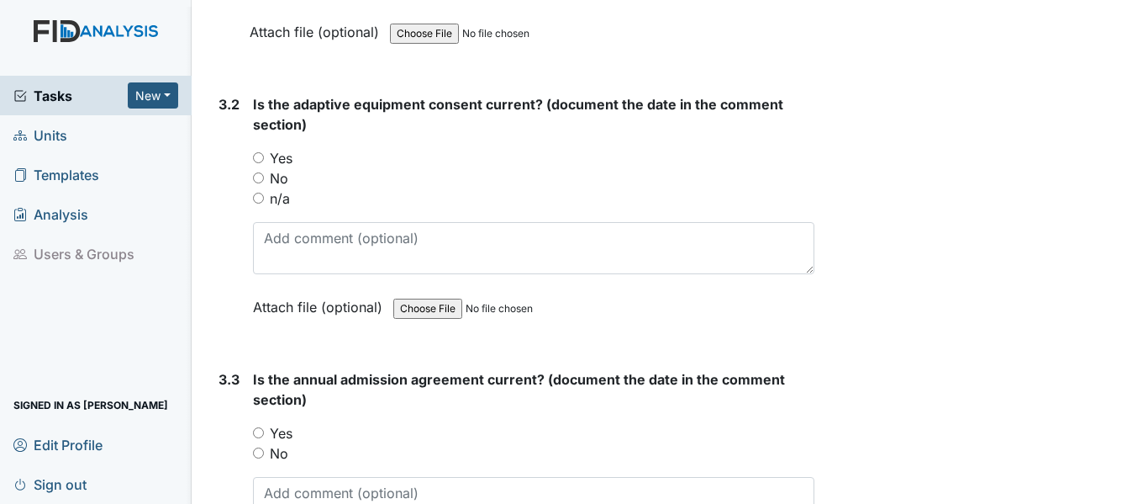
click at [260, 196] on input "n/a" at bounding box center [258, 198] width 11 height 11
radio input "true"
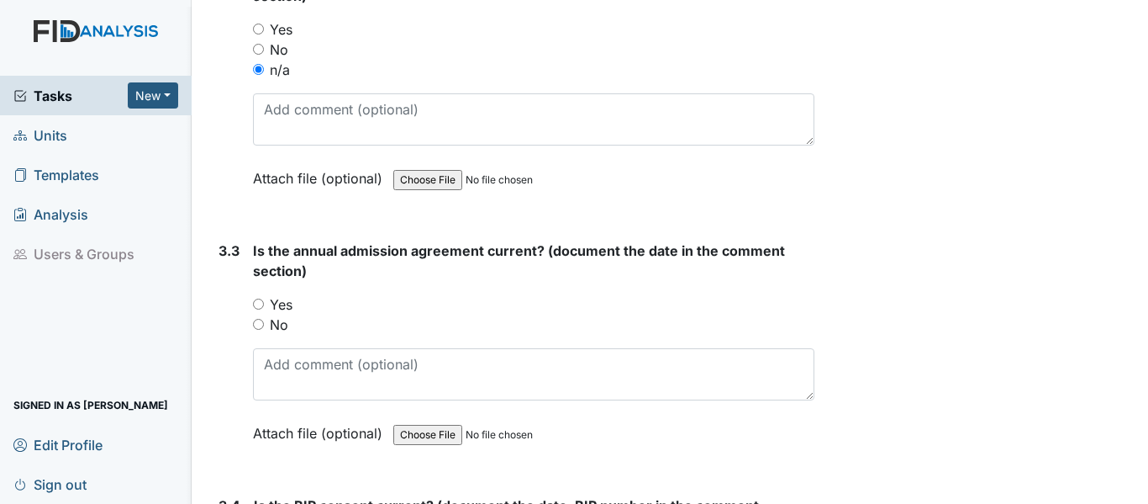
scroll to position [4372, 0]
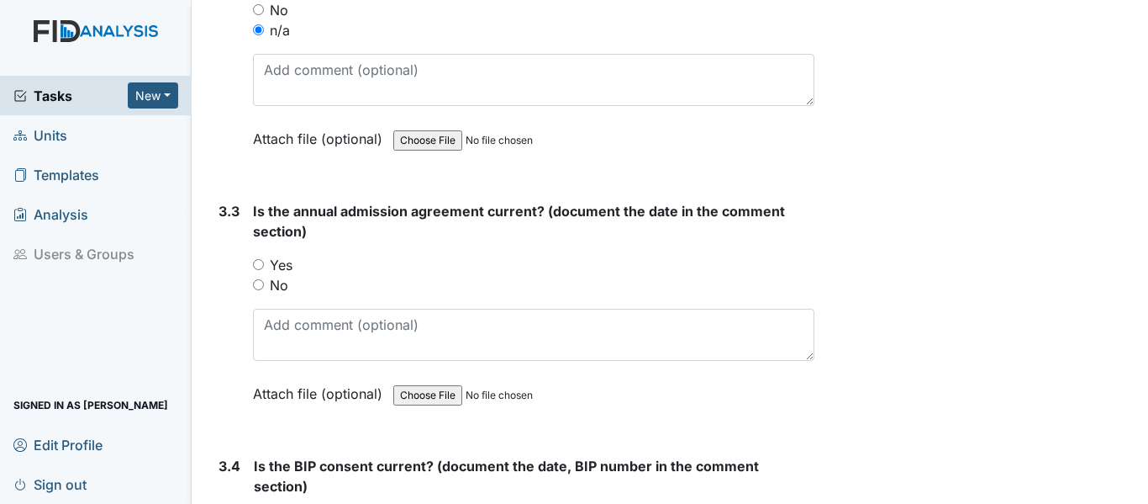
click at [261, 265] on input "Yes" at bounding box center [258, 264] width 11 height 11
radio input "true"
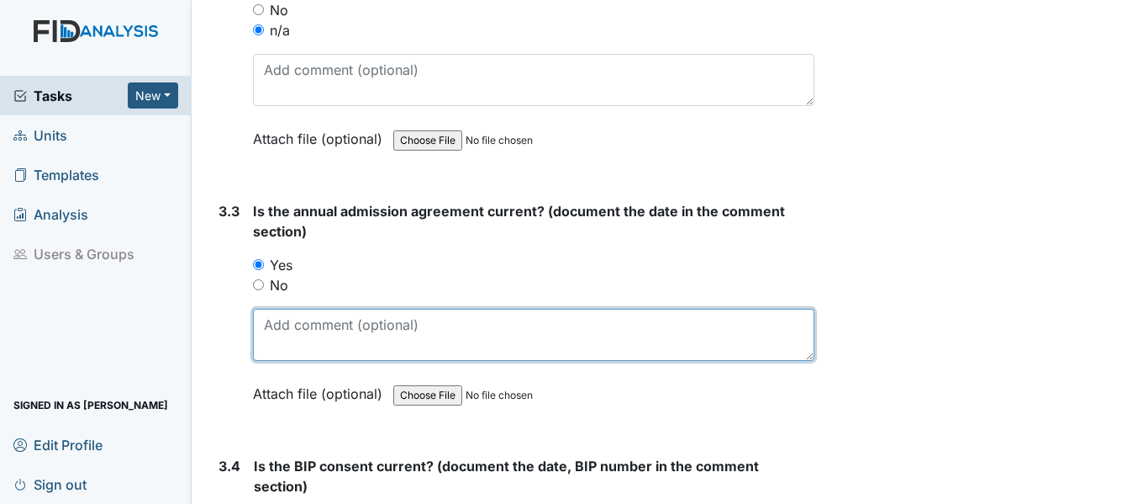
click at [318, 329] on textarea at bounding box center [534, 335] width 562 height 52
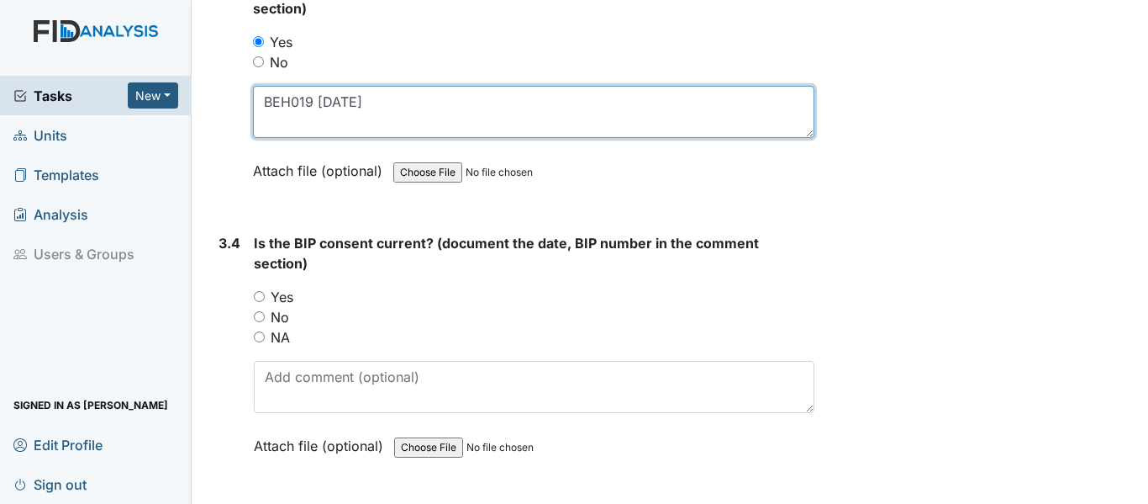
scroll to position [4624, 0]
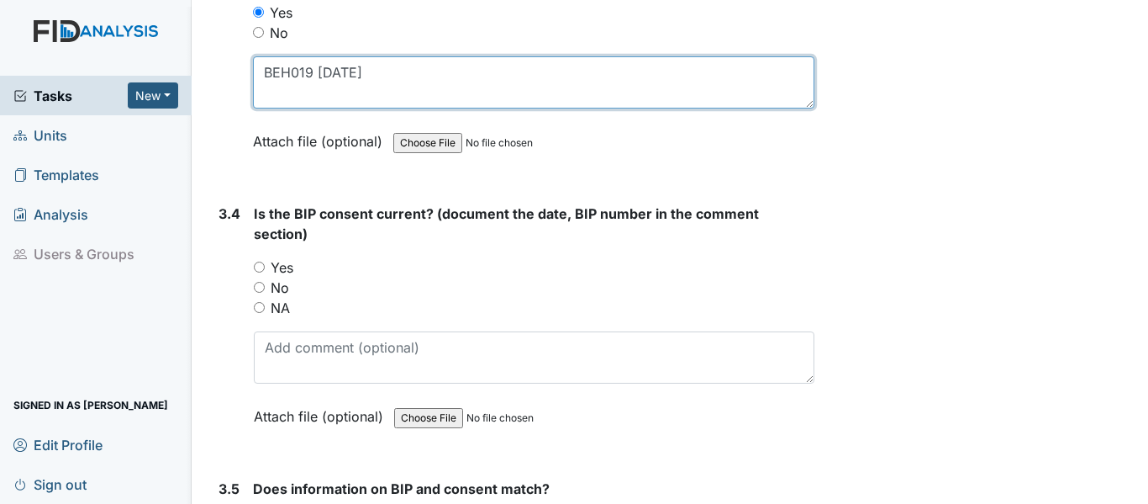
drag, startPoint x: 261, startPoint y: 69, endPoint x: 383, endPoint y: 69, distance: 121.9
click at [383, 69] on textarea "BEH019 8/20/25" at bounding box center [534, 82] width 562 height 52
type textarea "BEH019 8/20/25"
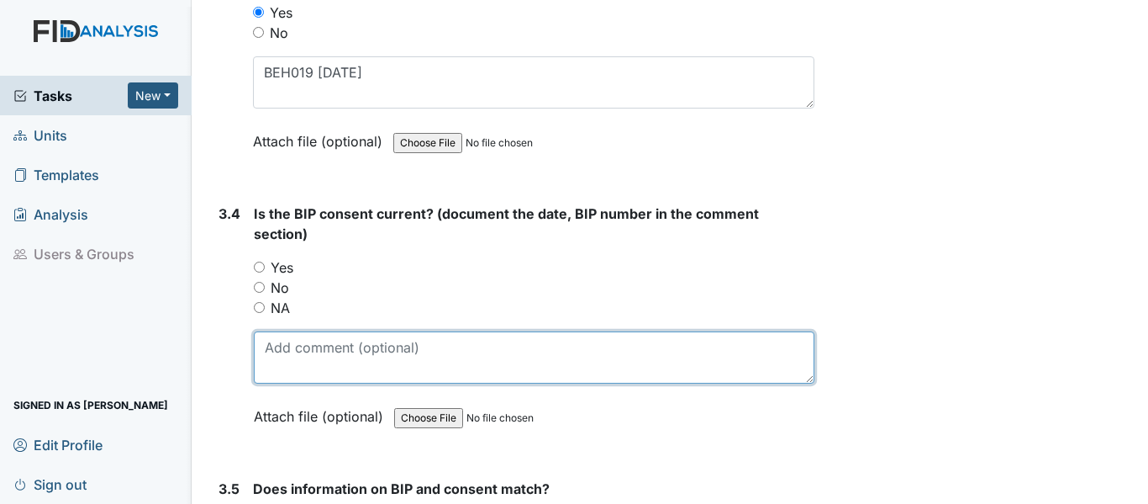
click at [399, 351] on textarea at bounding box center [534, 357] width 561 height 52
paste textarea "BEH019 8/20/25"
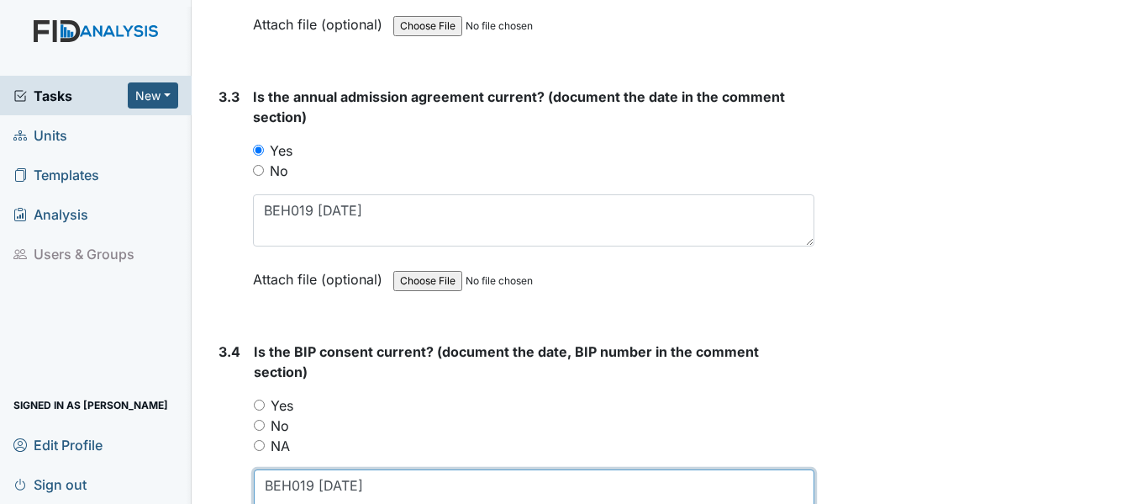
scroll to position [4456, 0]
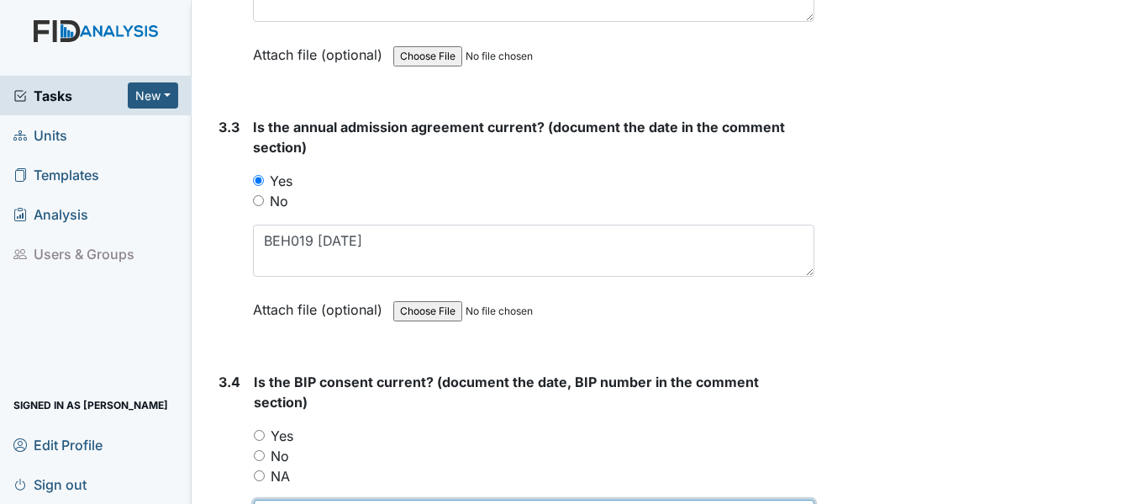
type textarea "BEH019 8/20/25"
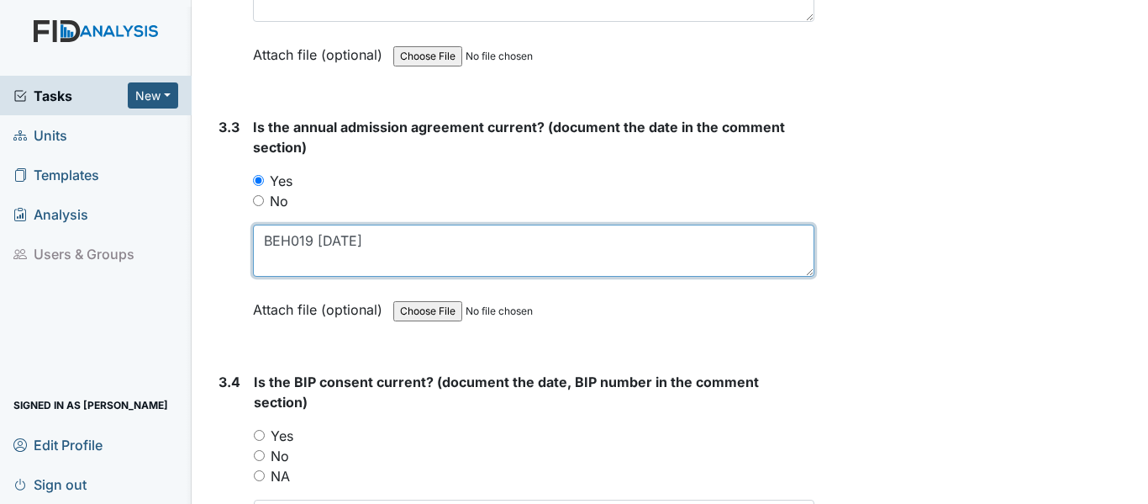
click at [319, 237] on textarea "BEH019 8/20/25" at bounding box center [534, 250] width 562 height 52
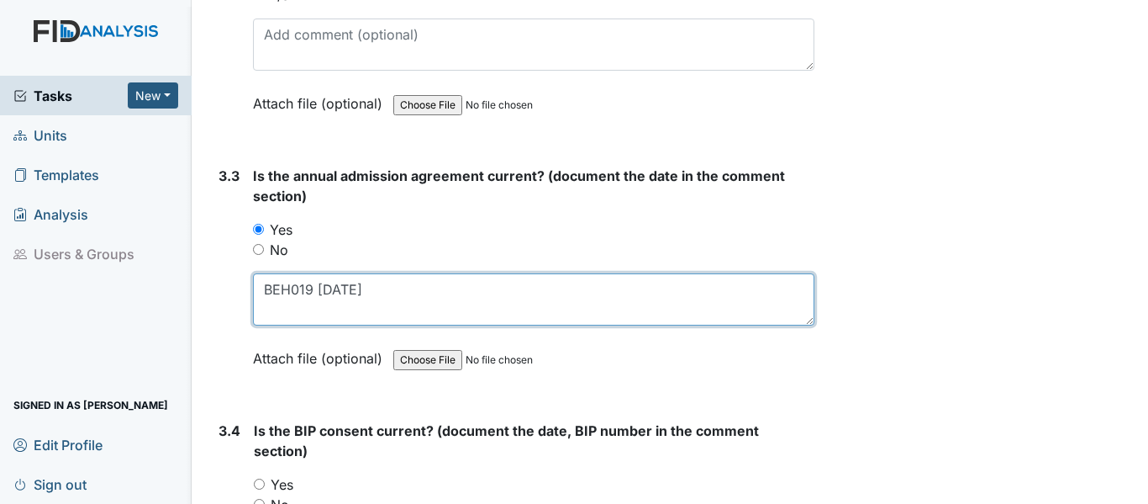
scroll to position [4372, 0]
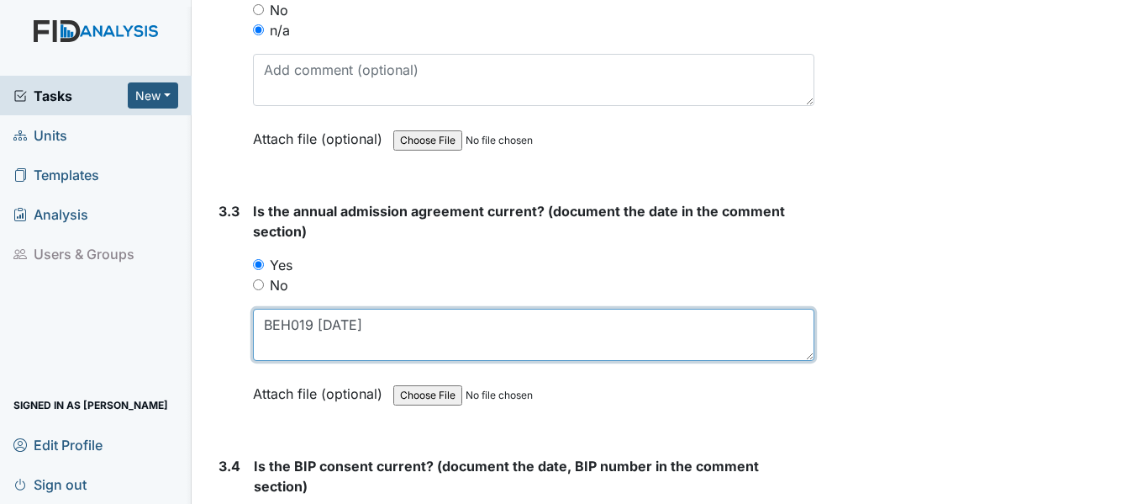
click at [310, 328] on textarea "BEH019 6/27/25" at bounding box center [534, 335] width 562 height 52
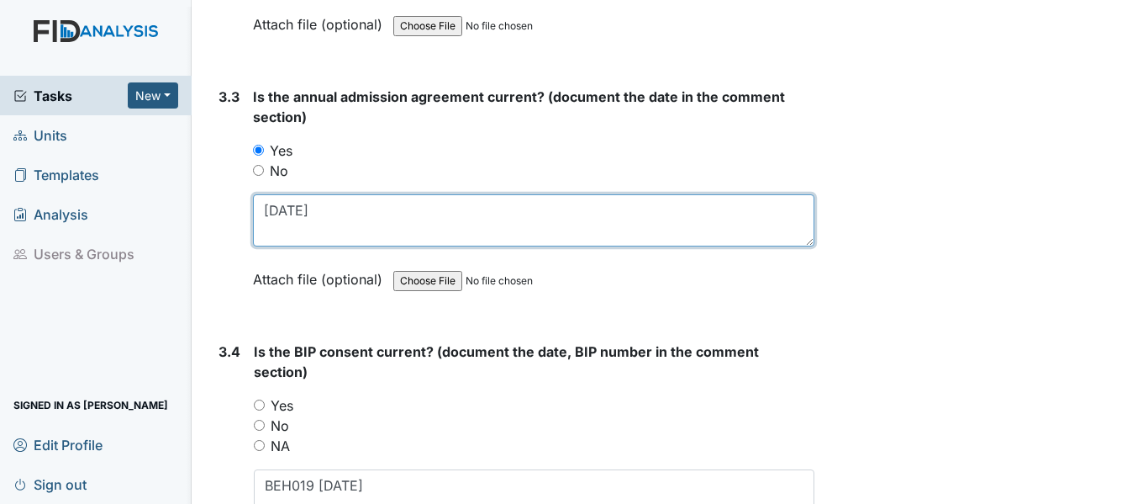
scroll to position [4540, 0]
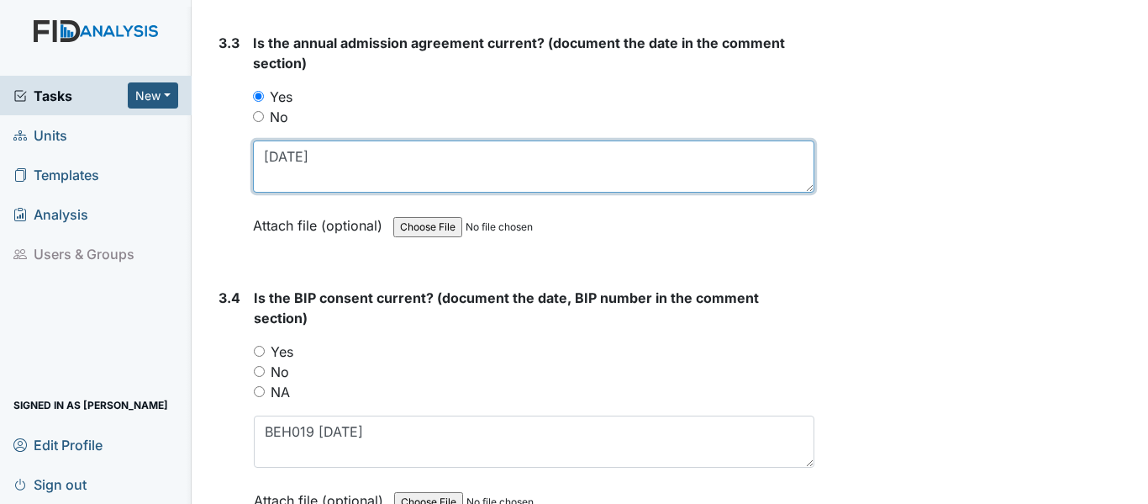
type textarea "6/27/25"
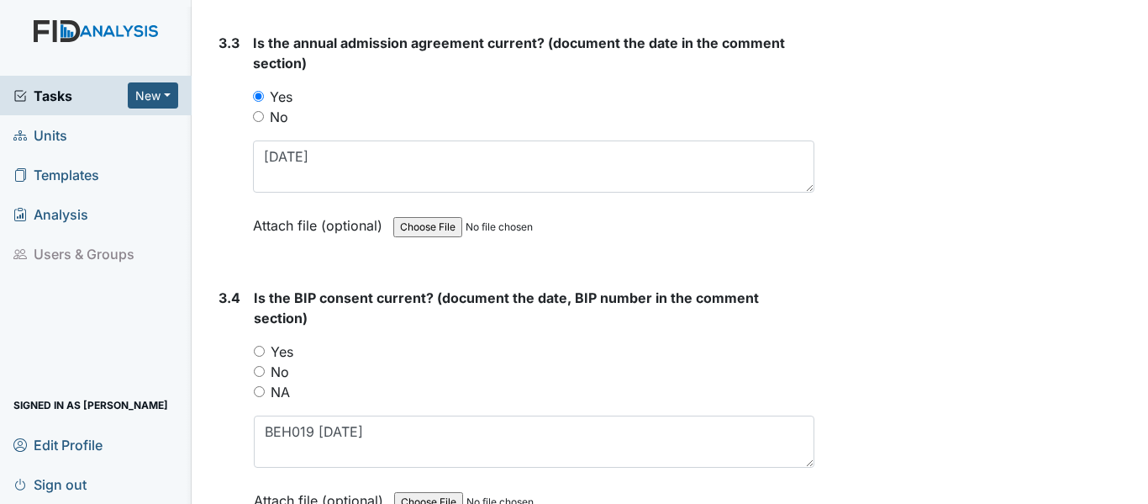
click at [259, 354] on input "Yes" at bounding box center [259, 351] width 11 height 11
radio input "true"
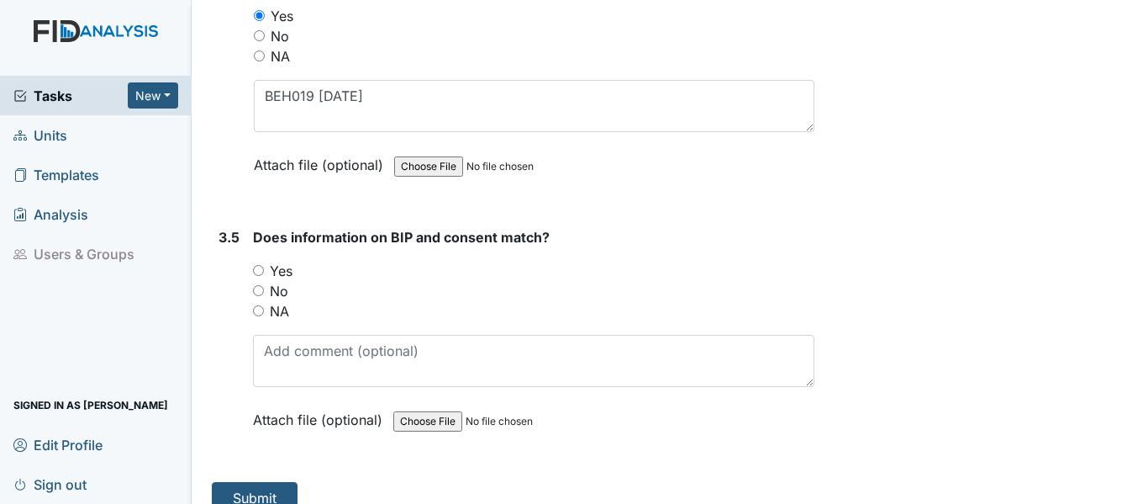
scroll to position [4876, 0]
click at [261, 268] on input "Yes" at bounding box center [258, 269] width 11 height 11
radio input "true"
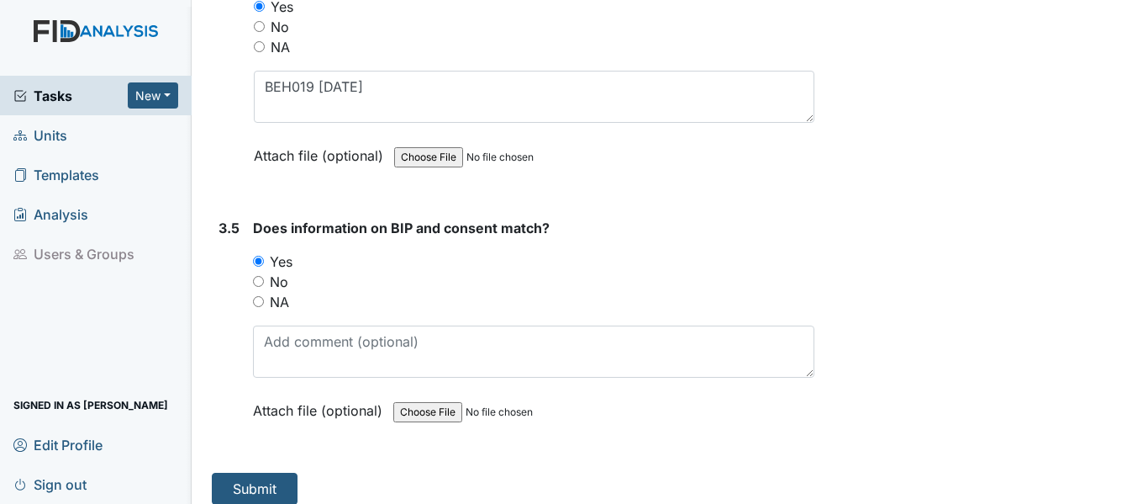
scroll to position [4899, 0]
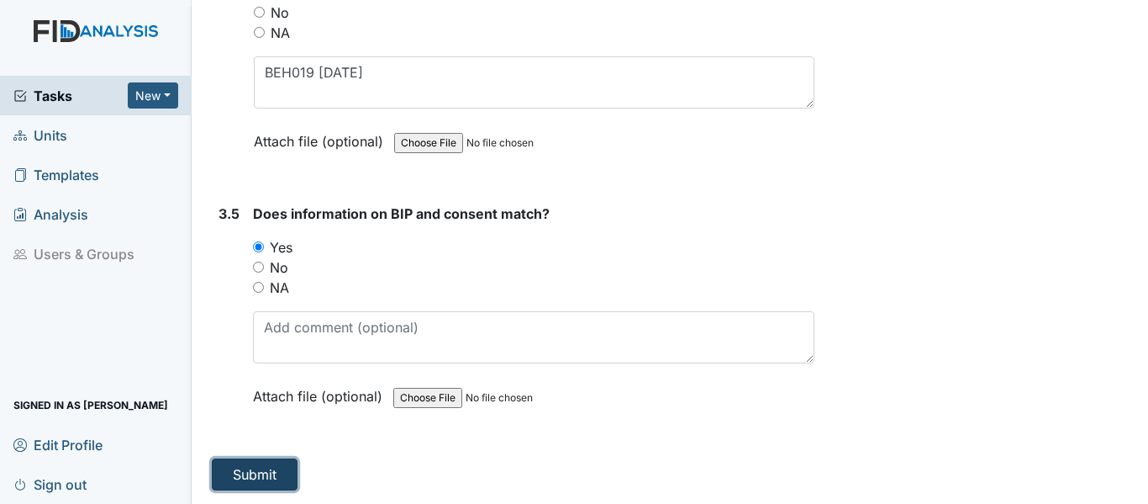
click at [272, 466] on button "Submit" at bounding box center [255, 474] width 86 height 32
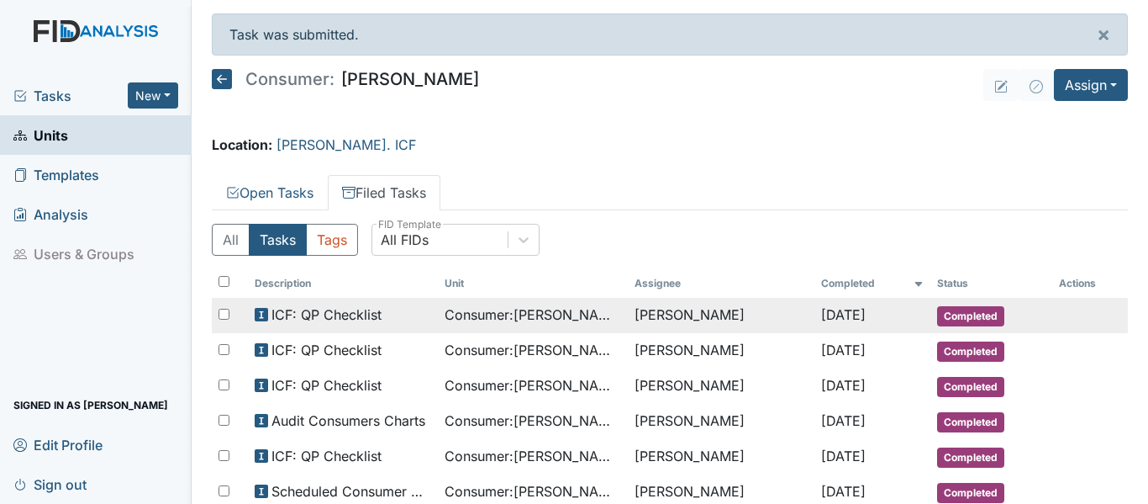
click at [643, 317] on td "[PERSON_NAME]" at bounding box center [721, 315] width 186 height 35
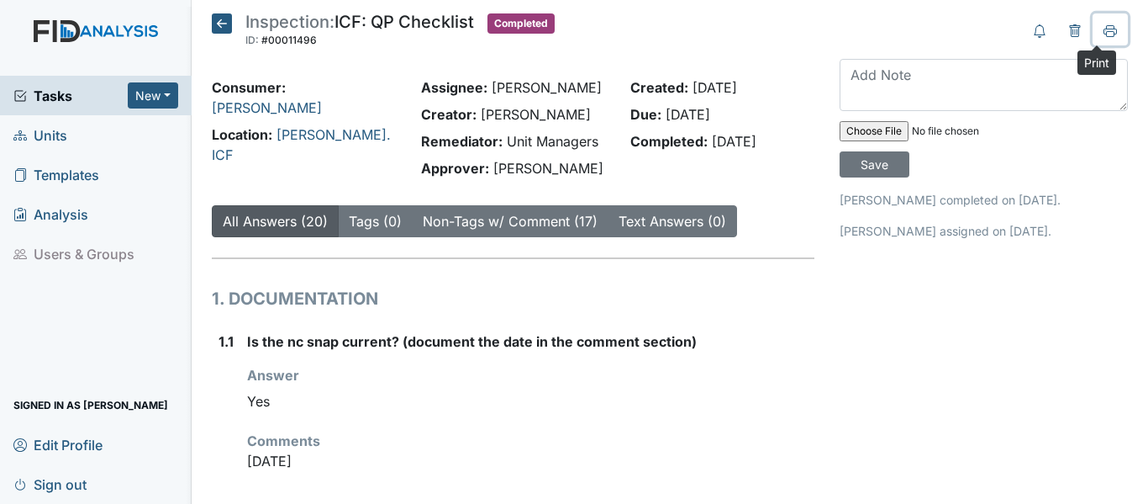
click at [1104, 29] on icon at bounding box center [1110, 29] width 13 height 9
click at [224, 26] on icon at bounding box center [222, 23] width 20 height 20
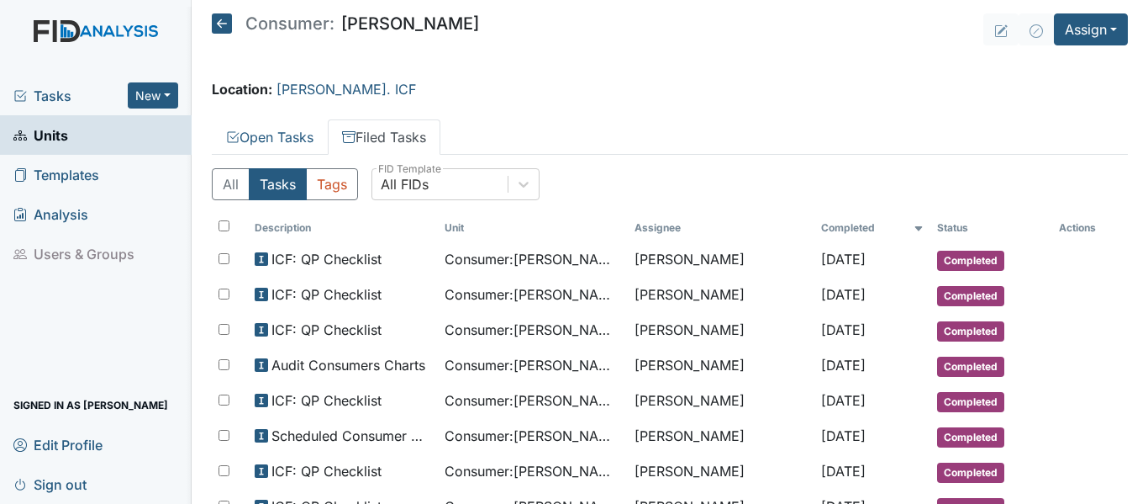
click at [222, 23] on icon at bounding box center [222, 23] width 20 height 20
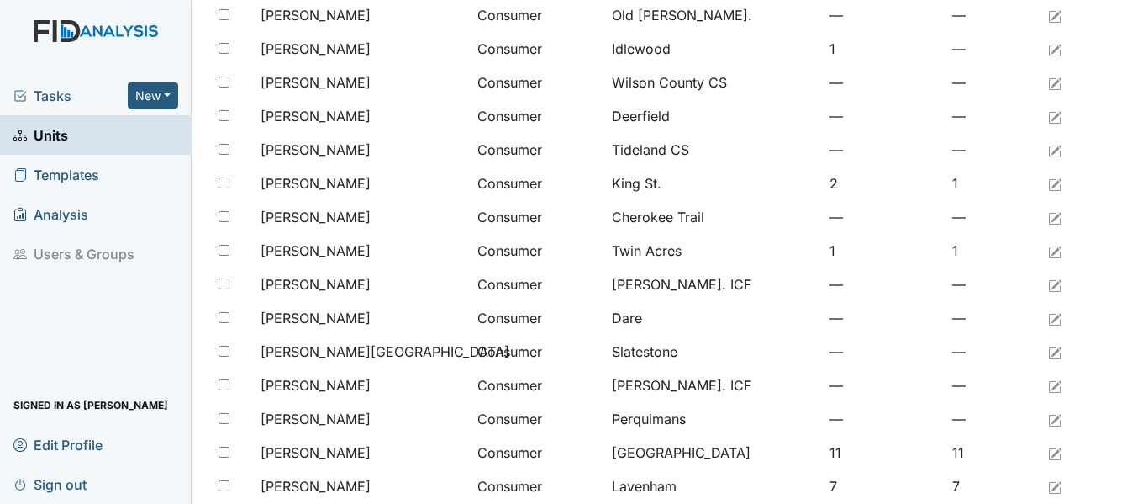
scroll to position [588, 0]
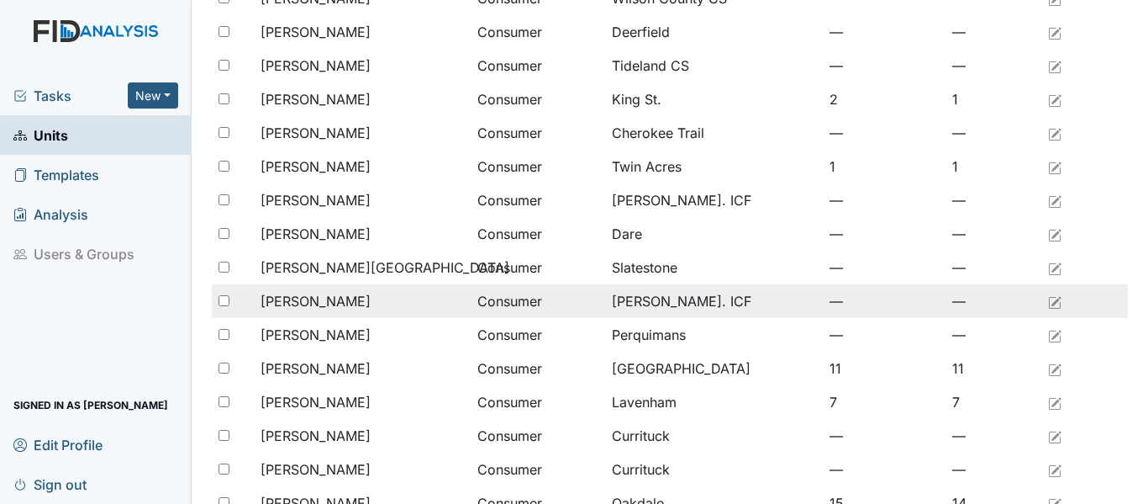
click at [374, 308] on div "Privott, Creshawn" at bounding box center [362, 301] width 203 height 20
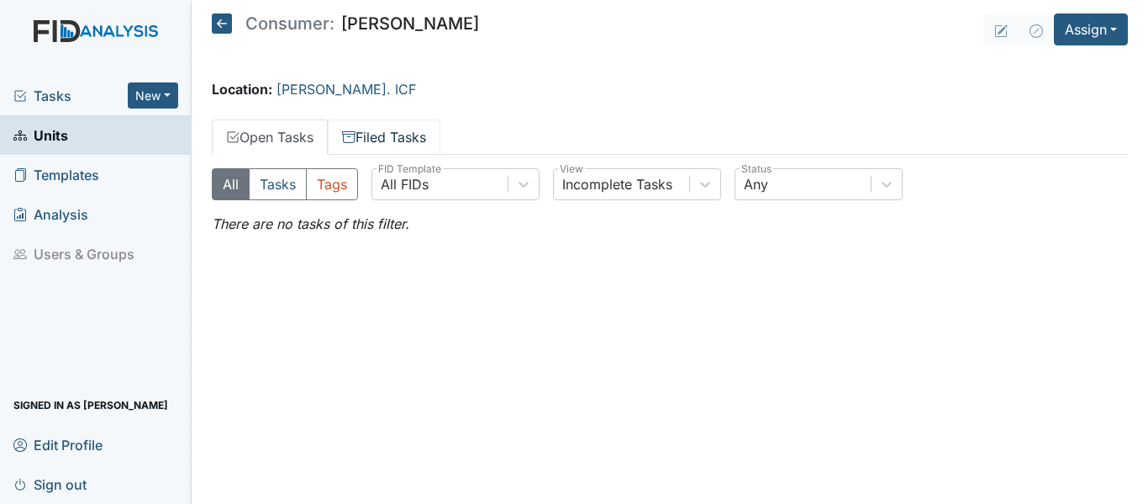
click at [405, 140] on link "Filed Tasks" at bounding box center [384, 136] width 113 height 35
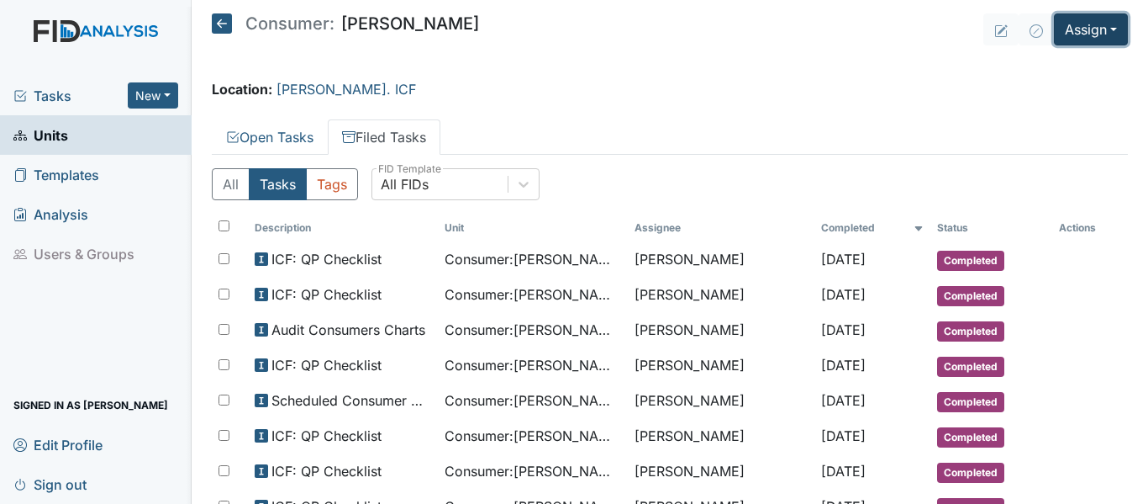
click at [1070, 25] on button "Assign" at bounding box center [1091, 29] width 74 height 32
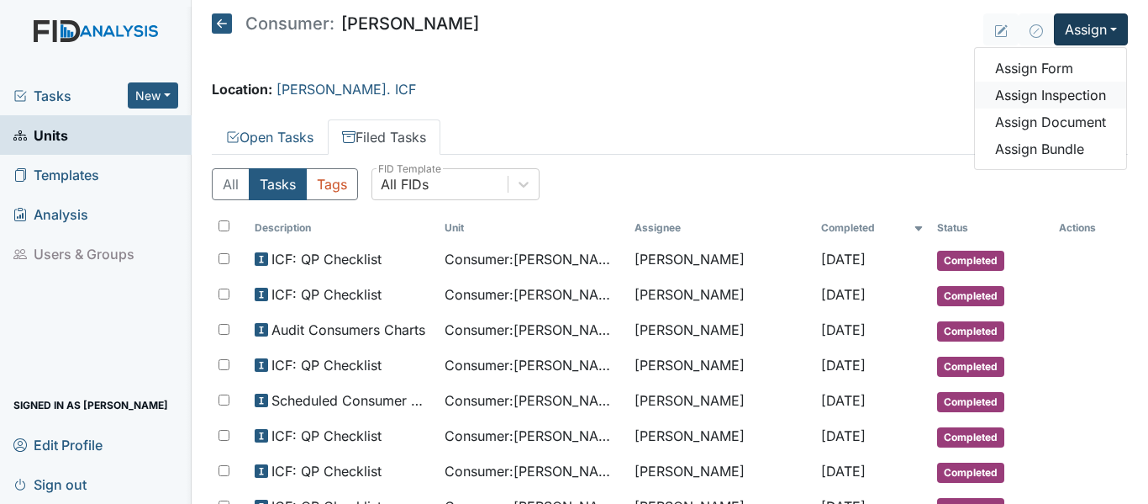
click at [1071, 94] on link "Assign Inspection" at bounding box center [1050, 95] width 151 height 27
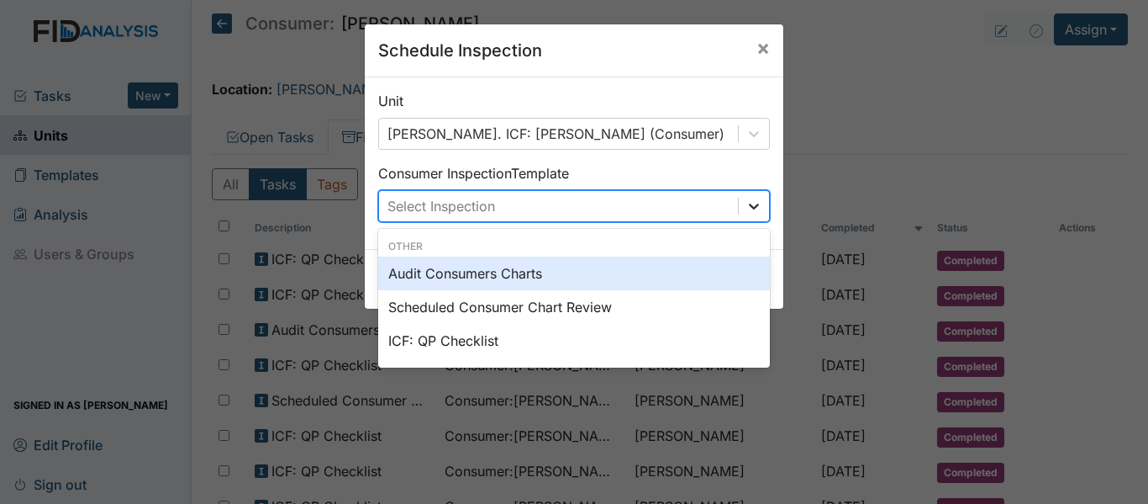
click at [746, 206] on icon at bounding box center [754, 206] width 17 height 17
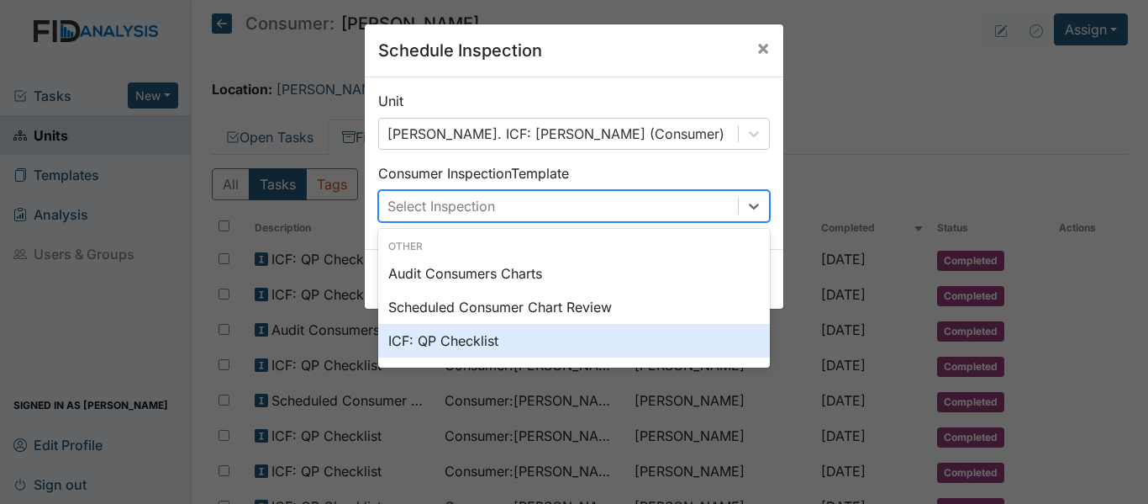
click at [451, 346] on div "ICF: QP Checklist" at bounding box center [574, 341] width 392 height 34
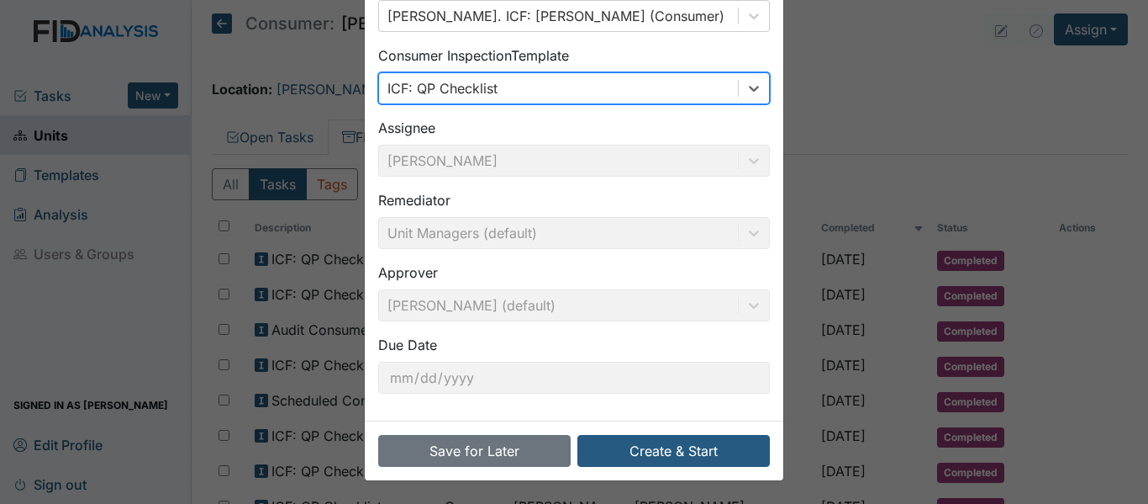
scroll to position [119, 0]
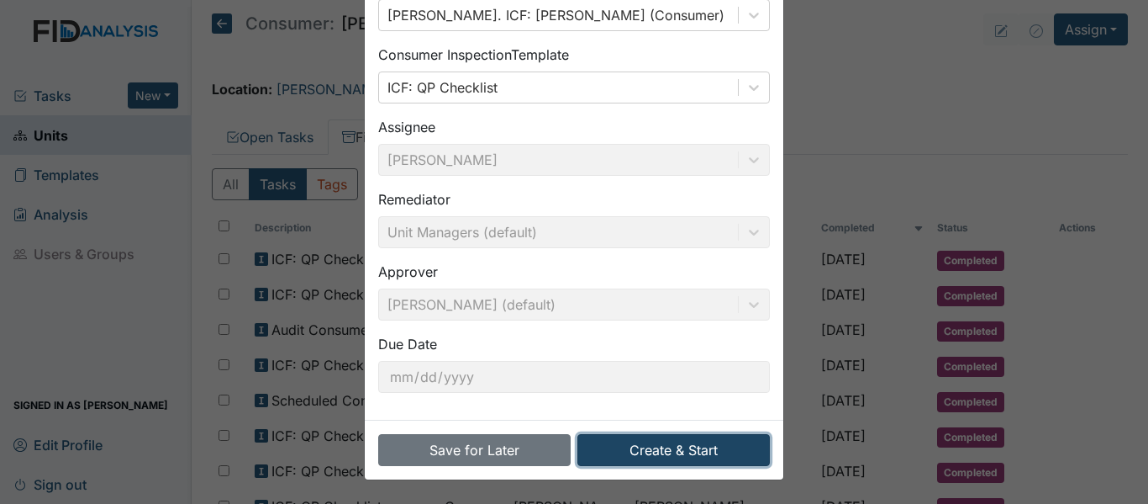
click at [679, 444] on button "Create & Start" at bounding box center [674, 450] width 193 height 32
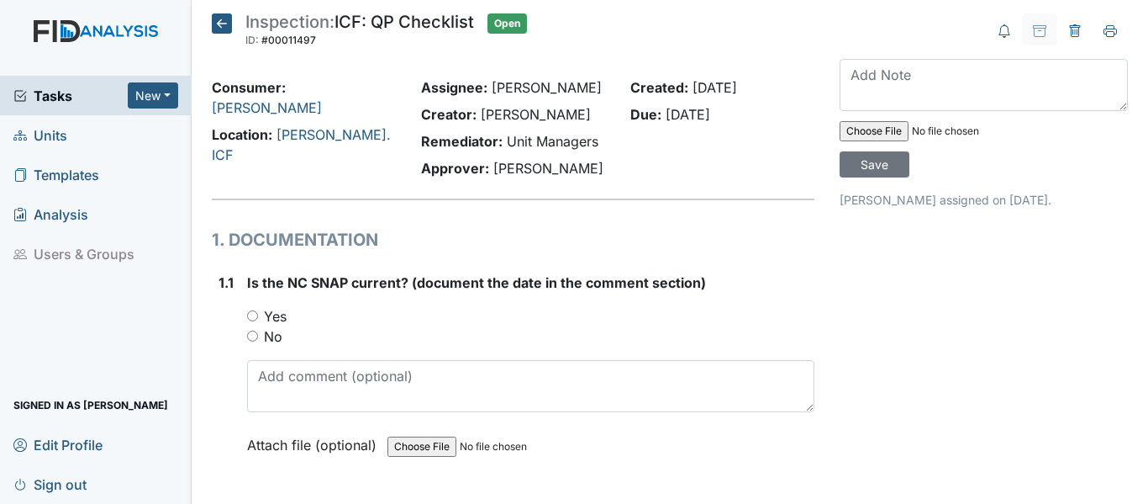
click at [256, 315] on input "Yes" at bounding box center [252, 315] width 11 height 11
radio input "true"
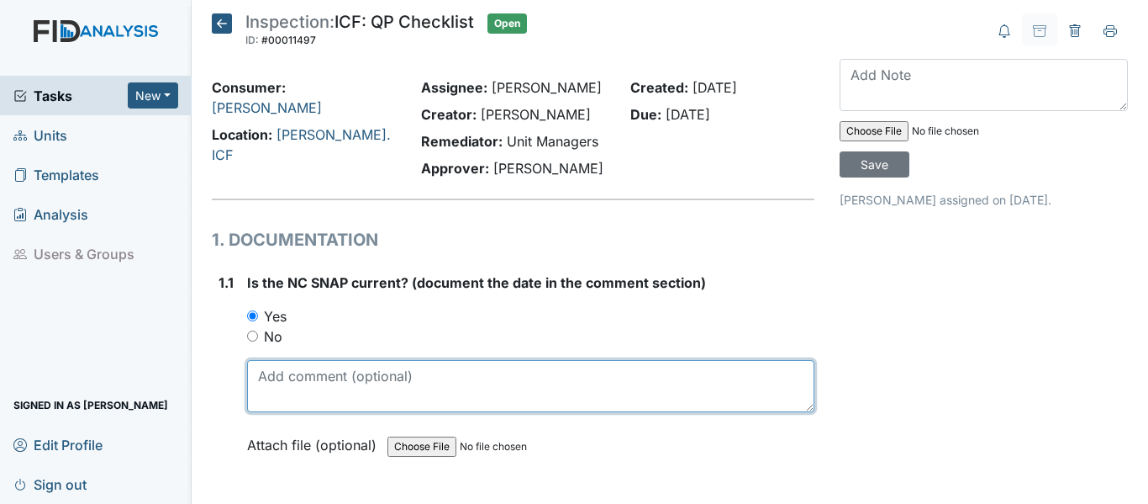
click at [302, 390] on textarea at bounding box center [530, 386] width 567 height 52
drag, startPoint x: 256, startPoint y: 373, endPoint x: 303, endPoint y: 377, distance: 46.4
click at [303, 377] on textarea "[DATE]" at bounding box center [530, 386] width 567 height 52
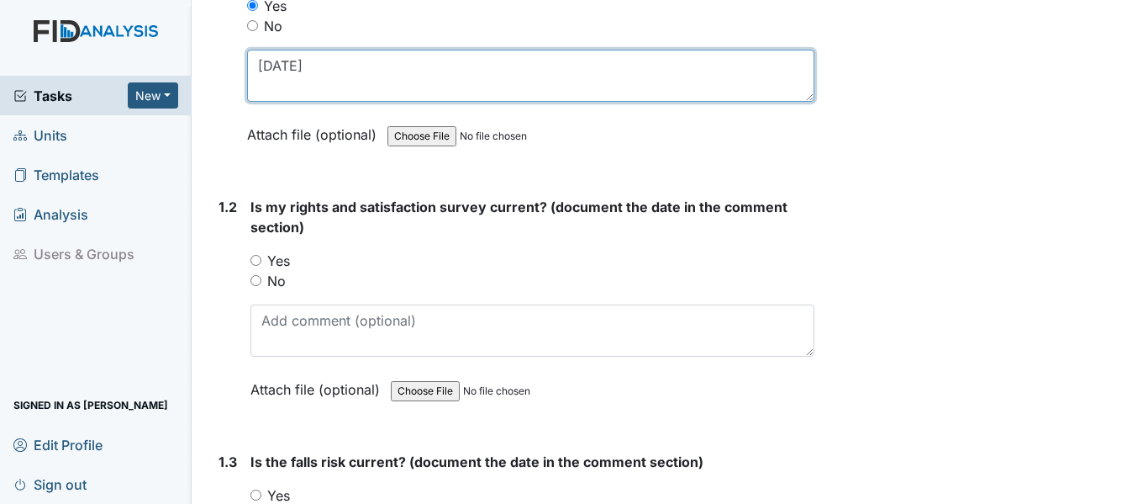
scroll to position [336, 0]
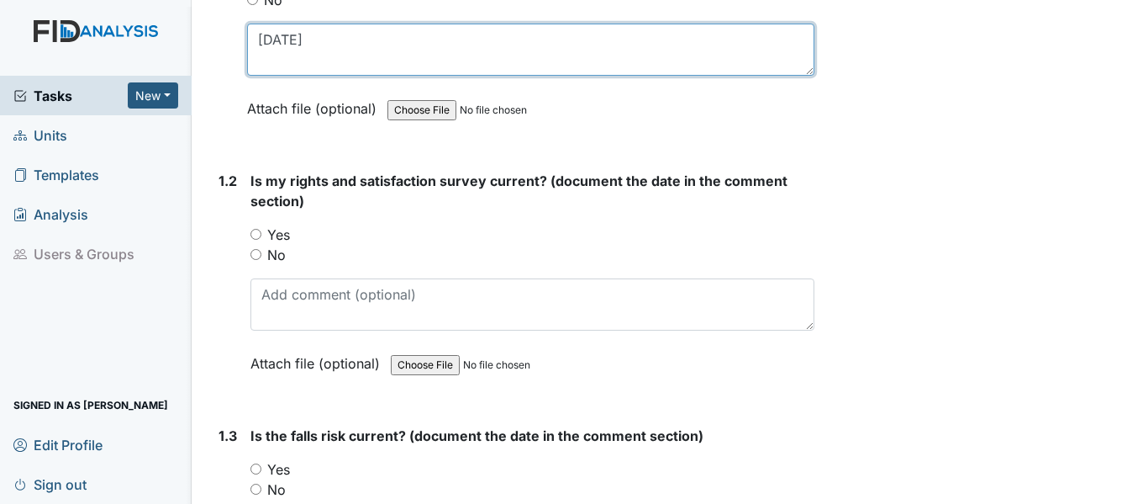
type textarea "[DATE]"
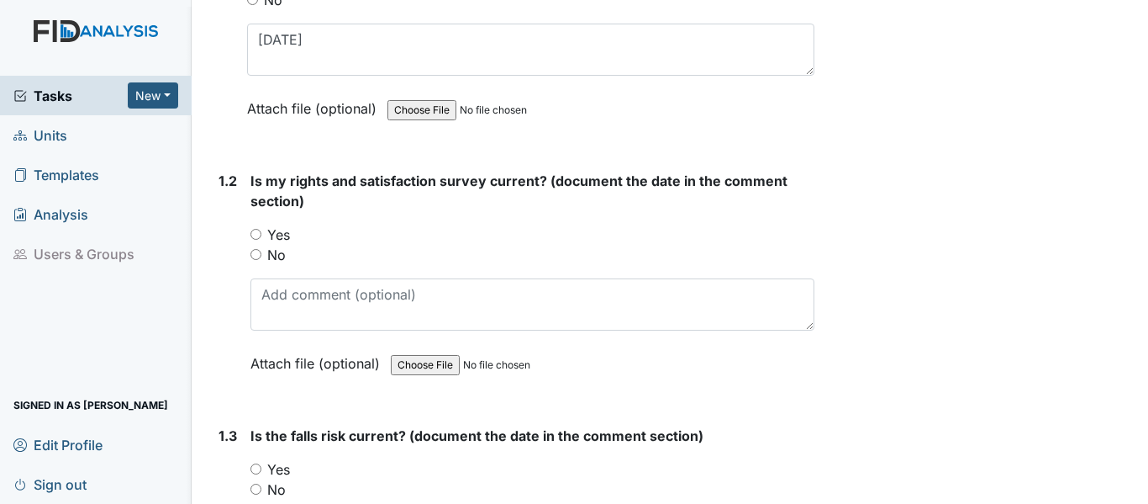
click at [257, 231] on input "Yes" at bounding box center [256, 234] width 11 height 11
radio input "true"
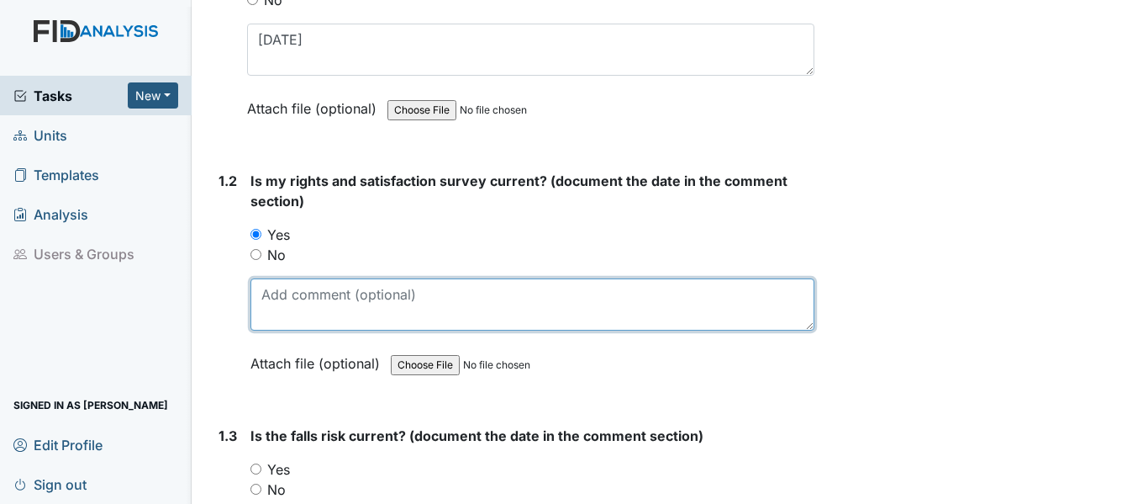
click at [288, 294] on textarea at bounding box center [533, 304] width 564 height 52
paste textarea "[DATE]"
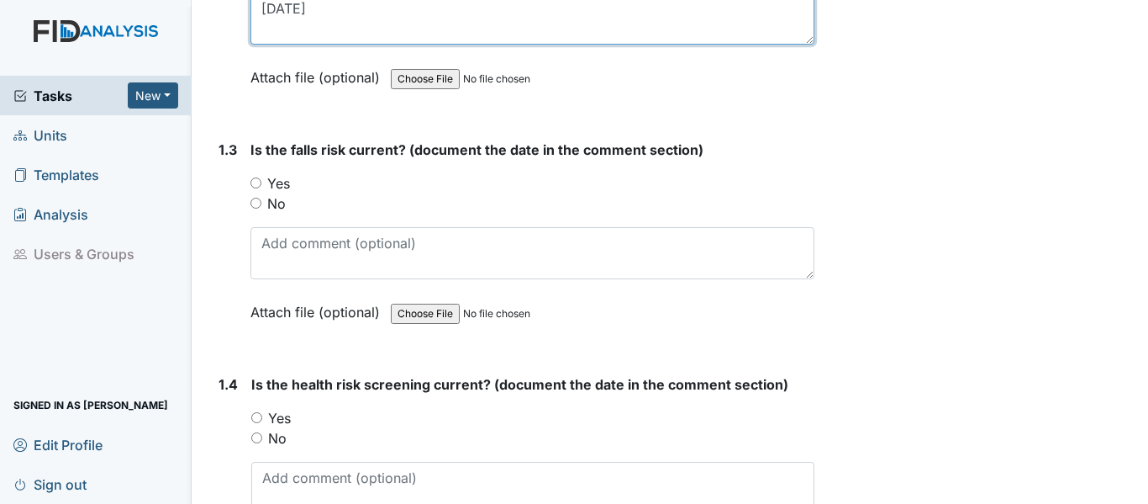
scroll to position [673, 0]
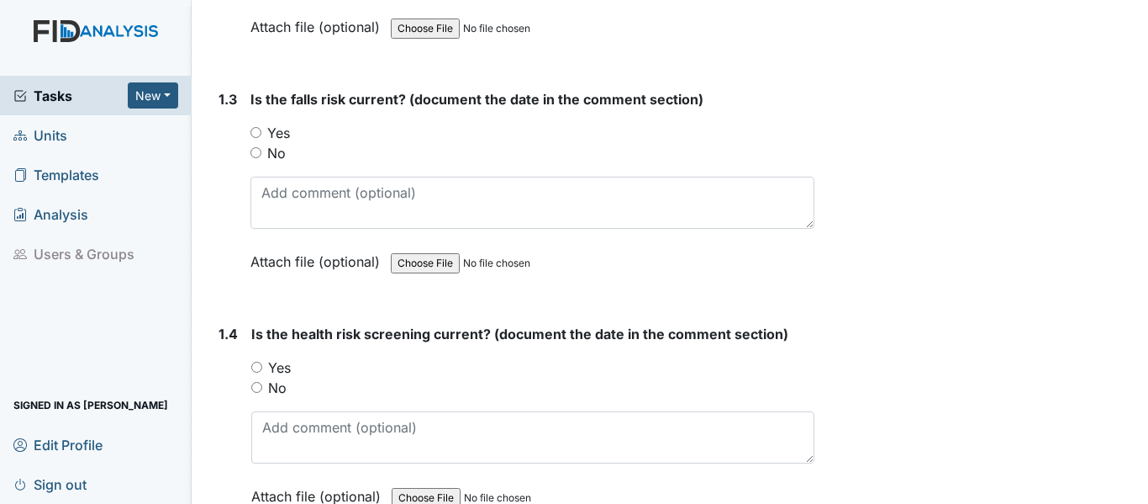
type textarea "[DATE]"
click at [255, 133] on input "Yes" at bounding box center [256, 132] width 11 height 11
radio input "true"
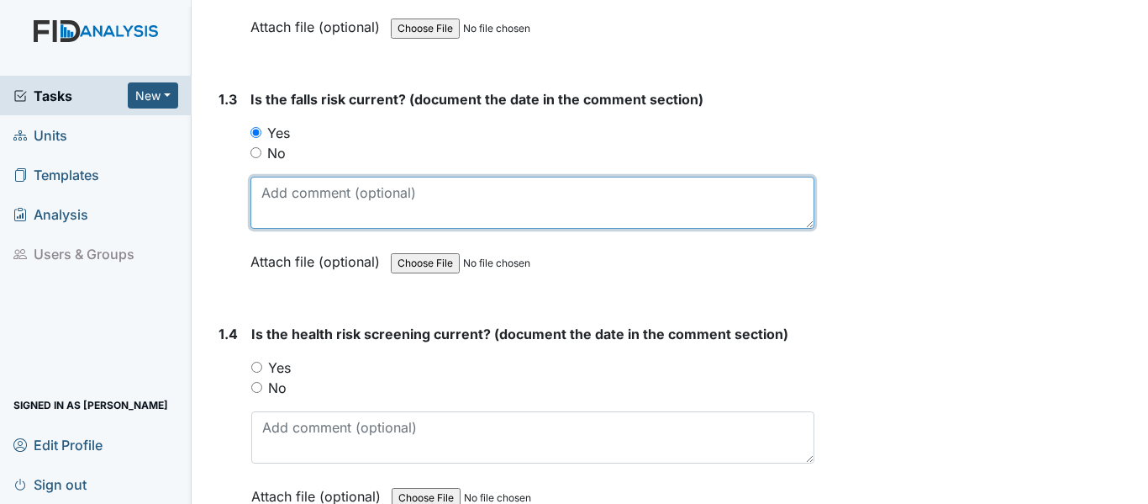
click at [281, 192] on textarea at bounding box center [533, 203] width 564 height 52
paste textarea "[DATE]"
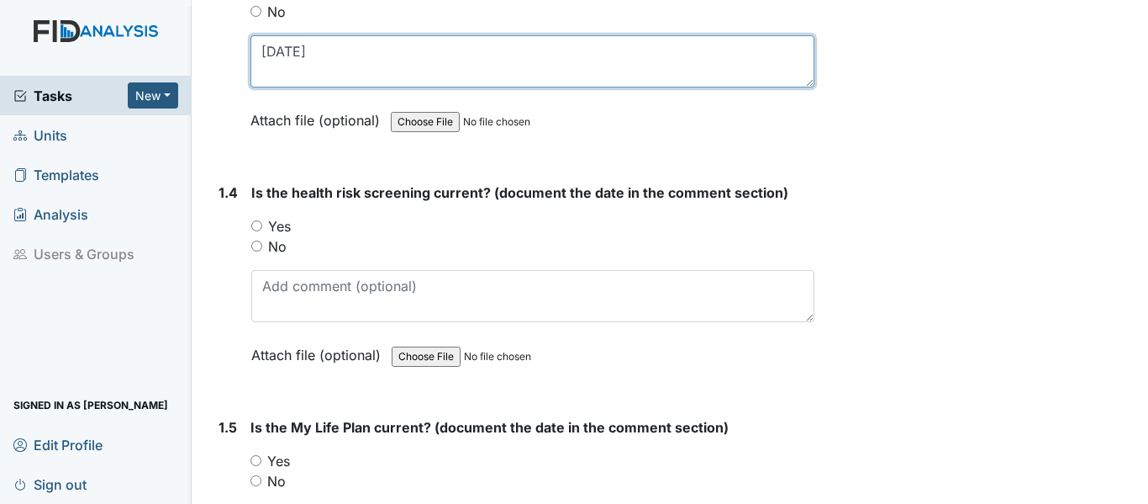
scroll to position [841, 0]
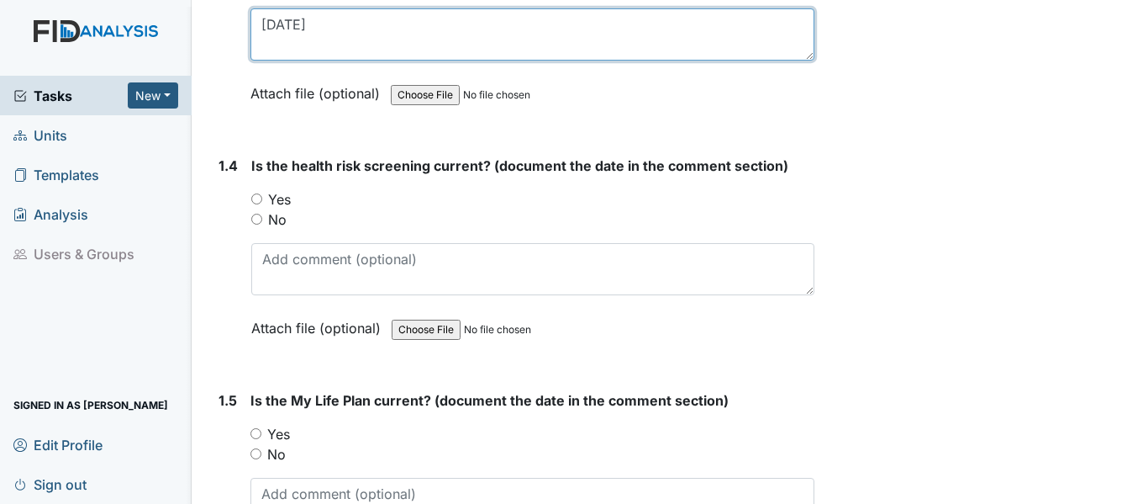
type textarea "[DATE]"
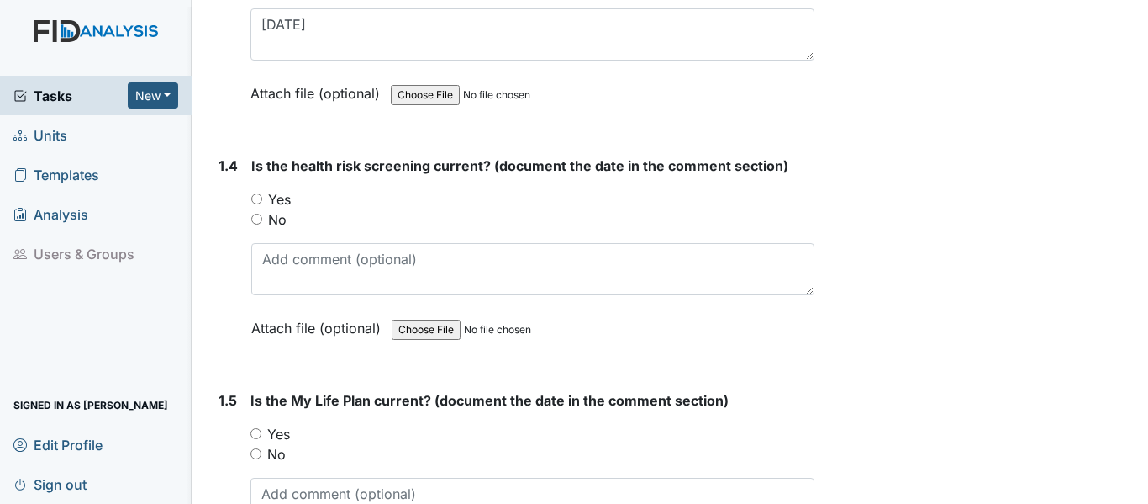
click at [260, 200] on input "Yes" at bounding box center [256, 198] width 11 height 11
radio input "true"
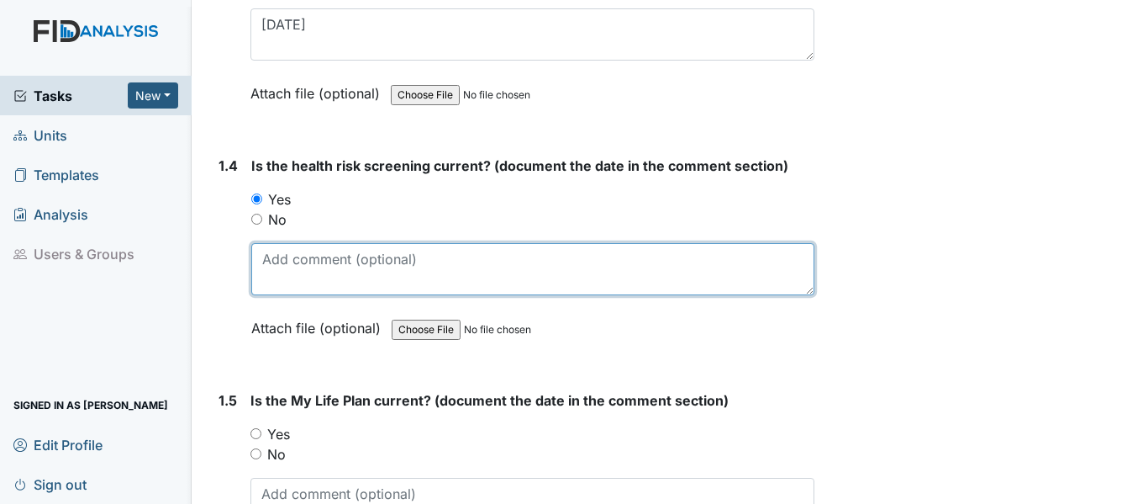
click at [278, 260] on textarea at bounding box center [532, 269] width 563 height 52
paste textarea "[DATE]"
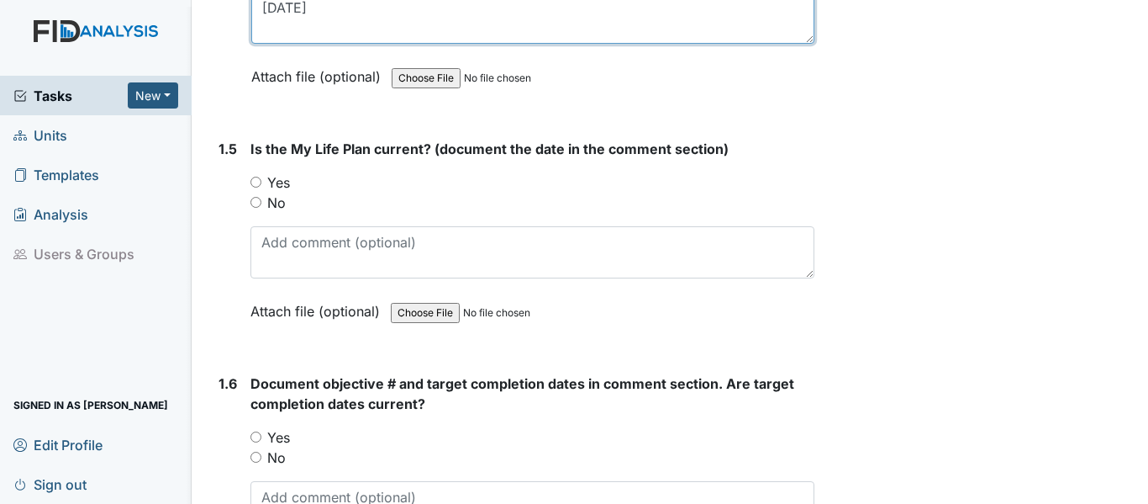
scroll to position [1093, 0]
type textarea "[DATE]"
click at [256, 176] on input "Yes" at bounding box center [256, 181] width 11 height 11
radio input "true"
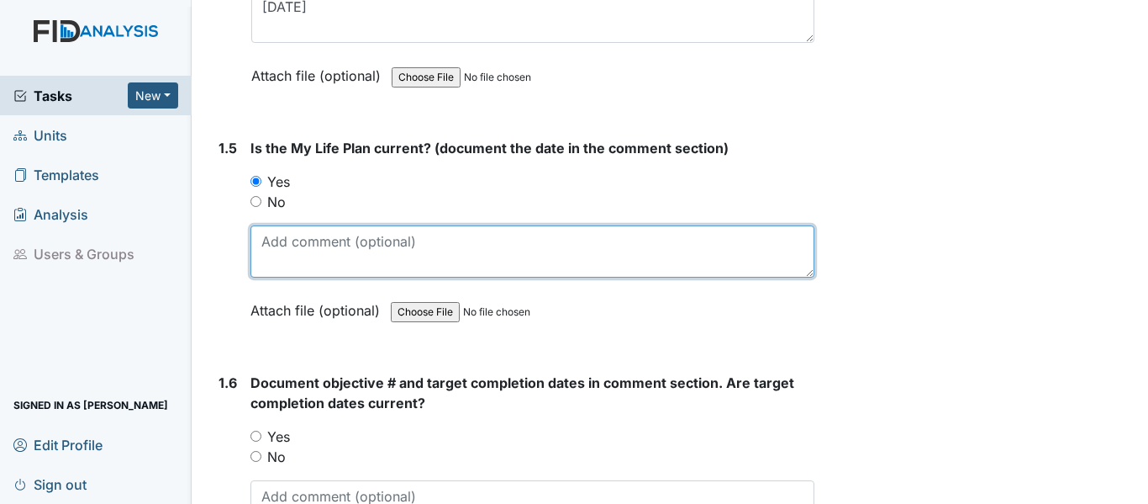
click at [309, 249] on textarea at bounding box center [533, 251] width 564 height 52
paste textarea "[DATE]"
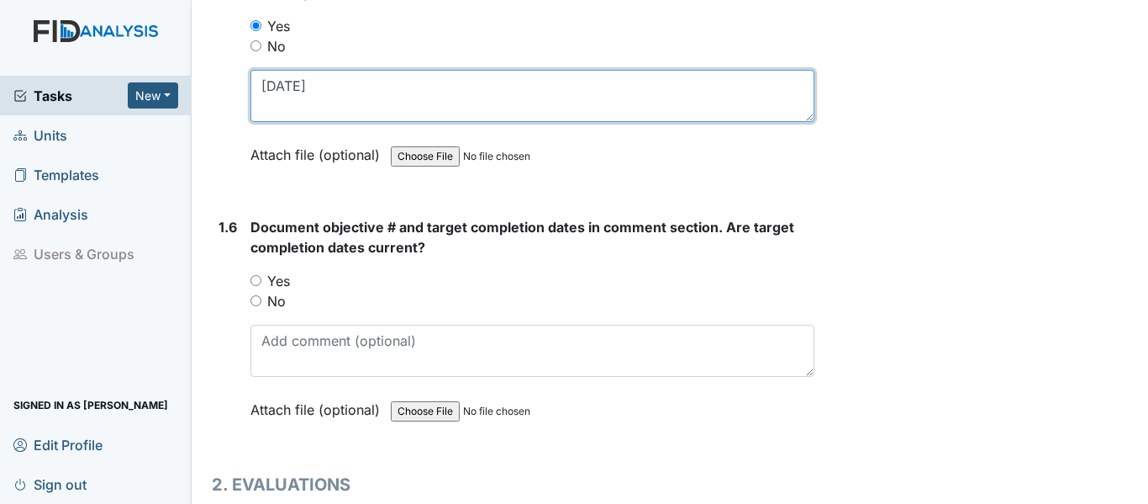
scroll to position [1345, 0]
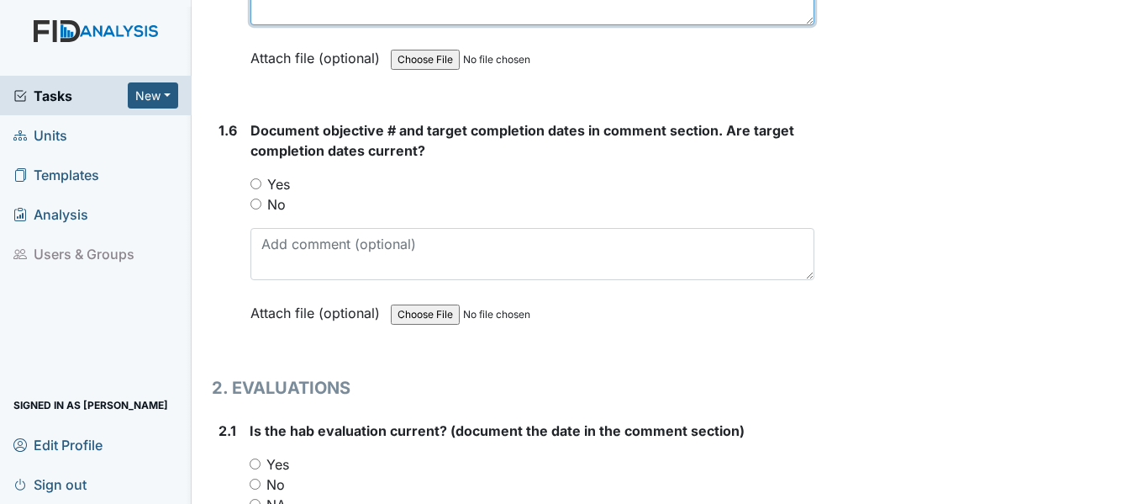
type textarea "[DATE]"
click at [261, 187] on input "Yes" at bounding box center [256, 183] width 11 height 11
radio input "true"
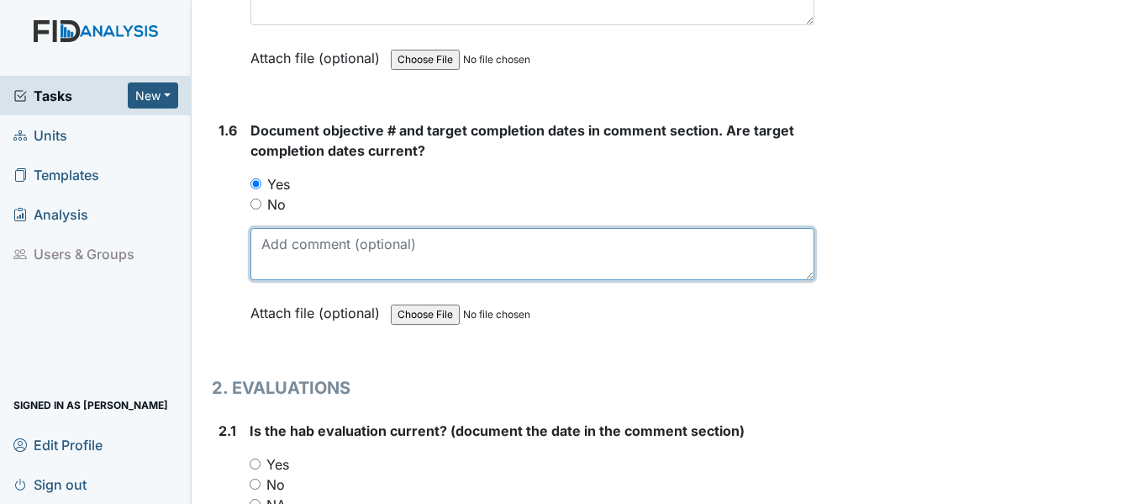
click at [292, 251] on textarea at bounding box center [533, 254] width 564 height 52
click at [333, 247] on textarea "WK018, [DATE], COM001 8/30/2" at bounding box center [533, 254] width 564 height 52
click at [486, 245] on textarea "WK018, [DATE], COM001 8/30/2" at bounding box center [533, 254] width 564 height 52
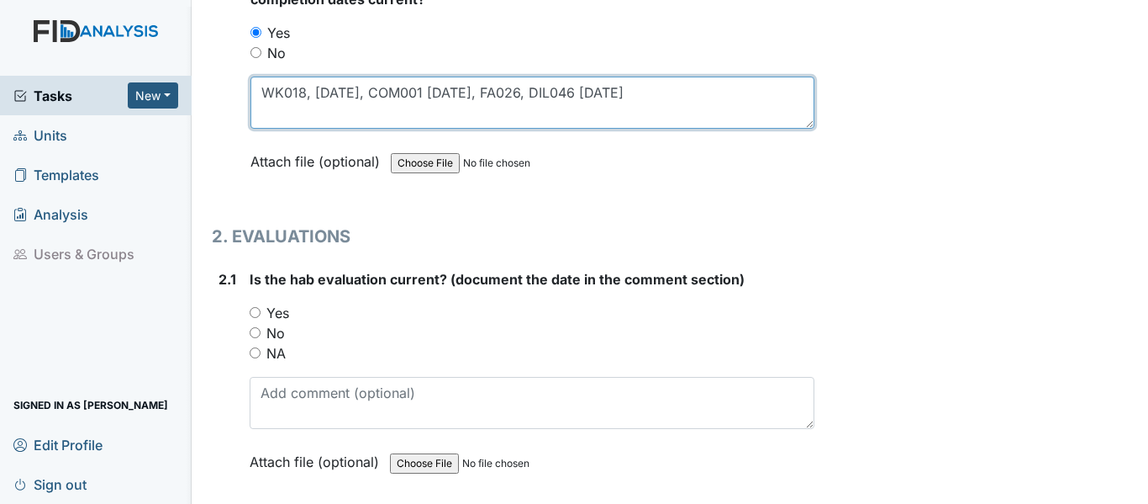
scroll to position [1597, 0]
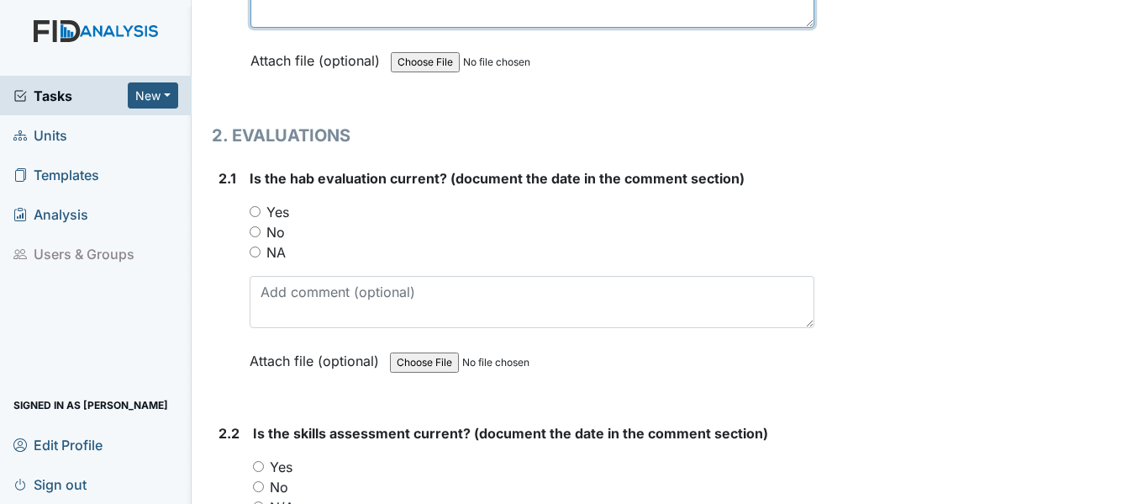
type textarea "WK018, [DATE], COM001 [DATE], FA026, DIL046 [DATE]"
click at [258, 213] on input "Yes" at bounding box center [255, 211] width 11 height 11
radio input "true"
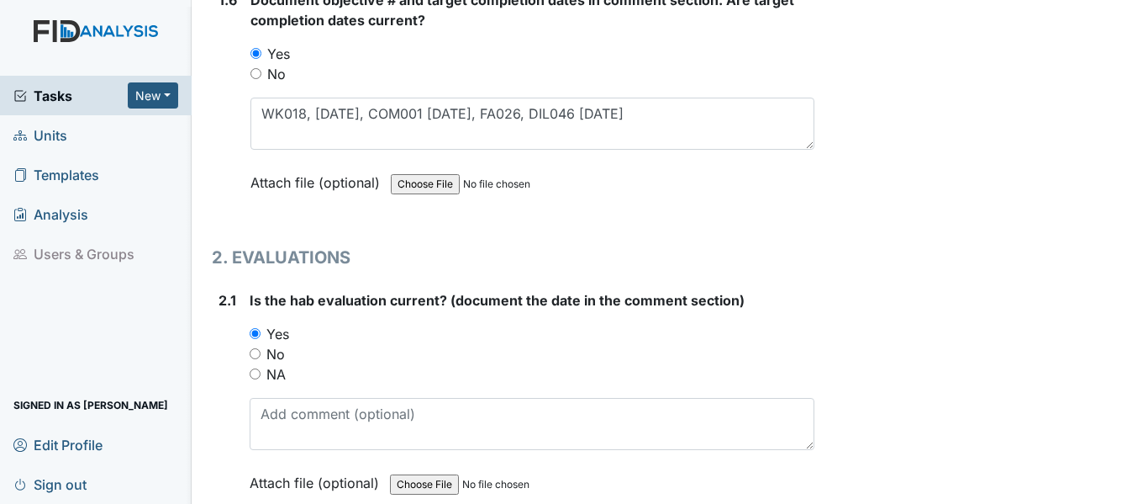
scroll to position [1429, 0]
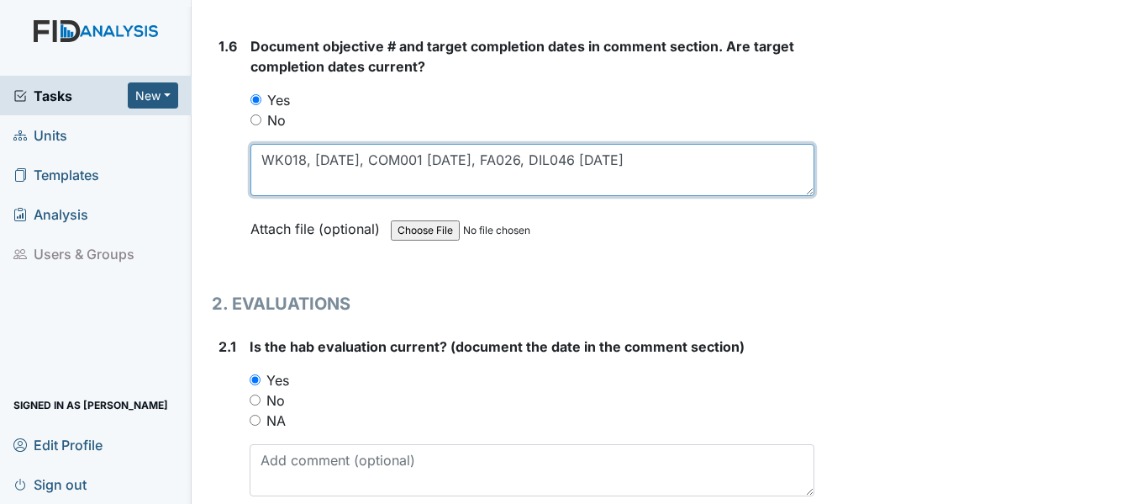
click at [362, 160] on textarea "WK018, [DATE], COM001 [DATE], FA026, DIL046 [DATE]" at bounding box center [533, 170] width 564 height 52
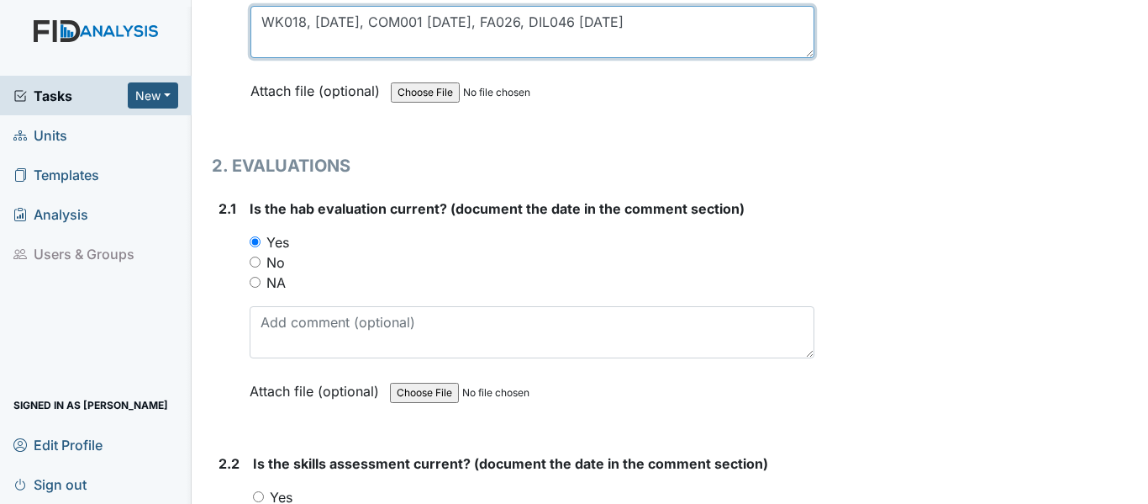
scroll to position [1597, 0]
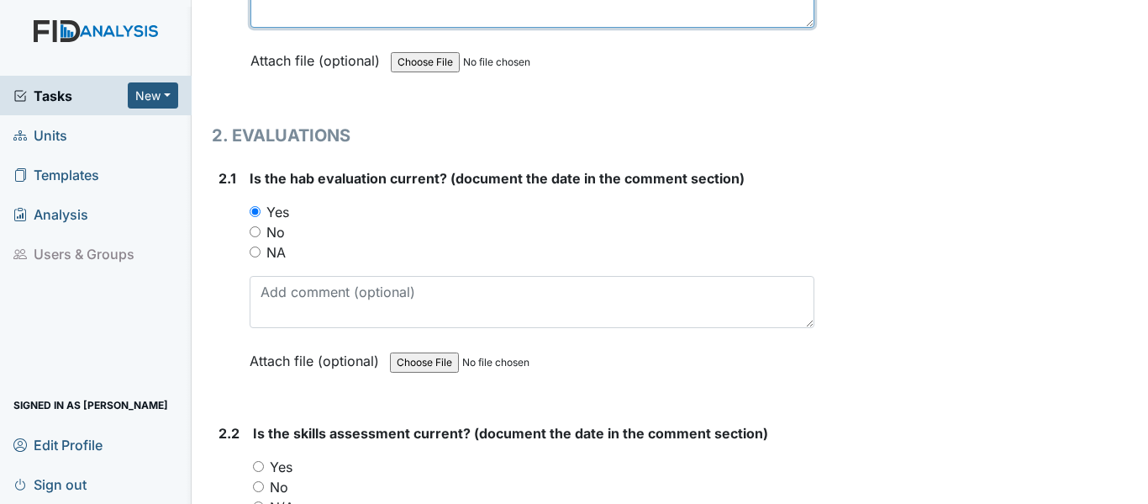
type textarea "WK018, [DATE], COM001 [DATE], FA026, DIL046 [DATE]"
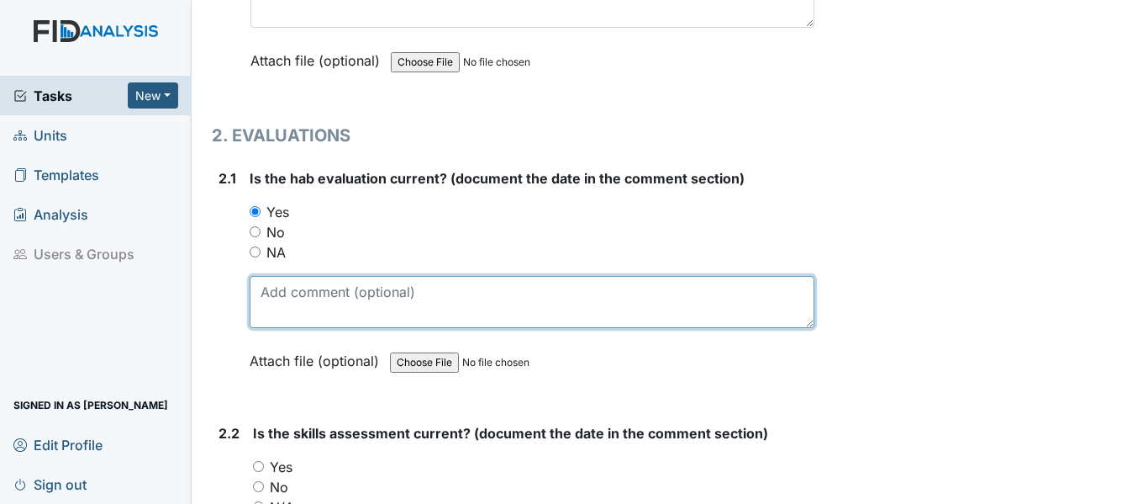
click at [381, 288] on textarea at bounding box center [532, 302] width 565 height 52
paste textarea "[DATE]"
type textarea "[DATE]"
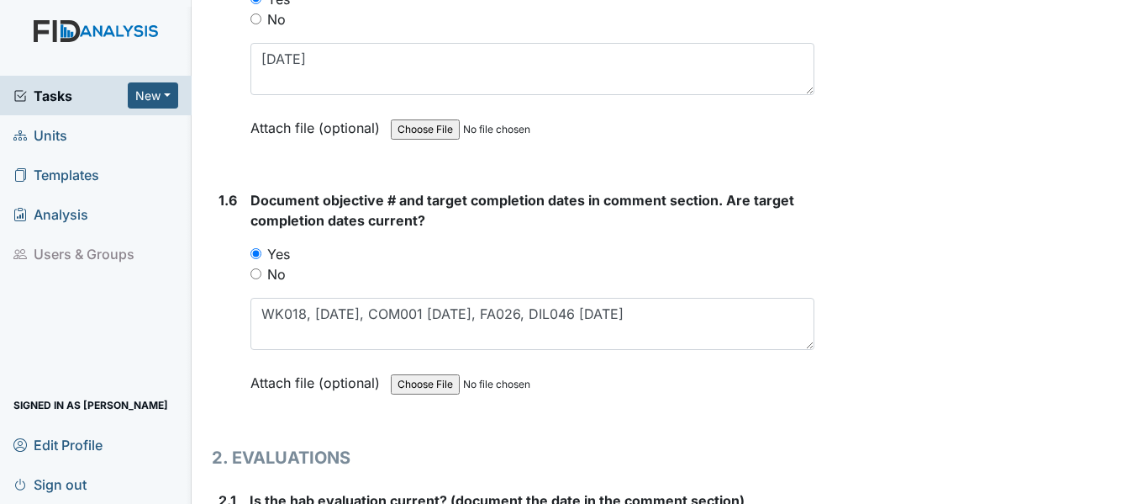
scroll to position [1261, 0]
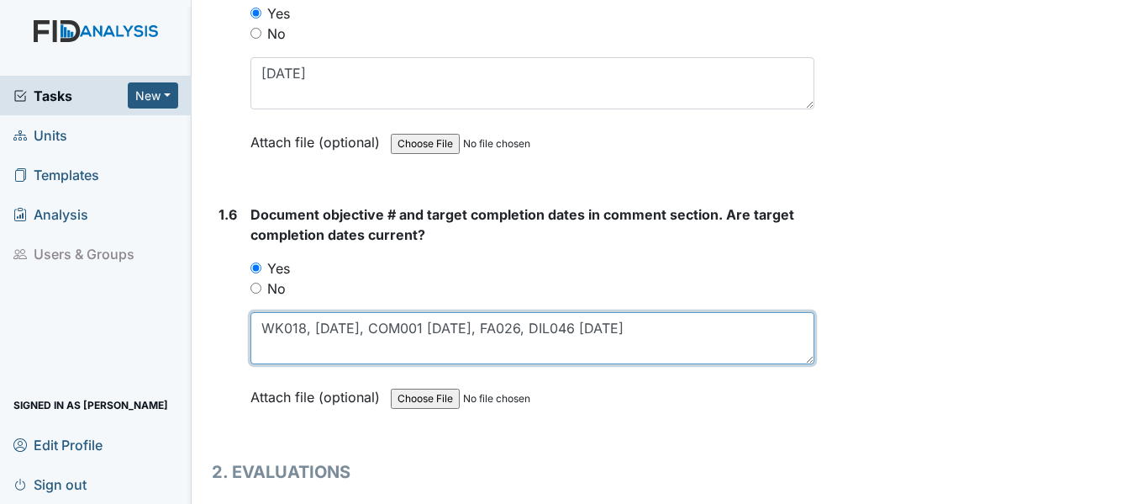
click at [375, 328] on textarea "WK018, [DATE], COM001 [DATE], FA026, DIL046 [DATE]" at bounding box center [533, 338] width 564 height 52
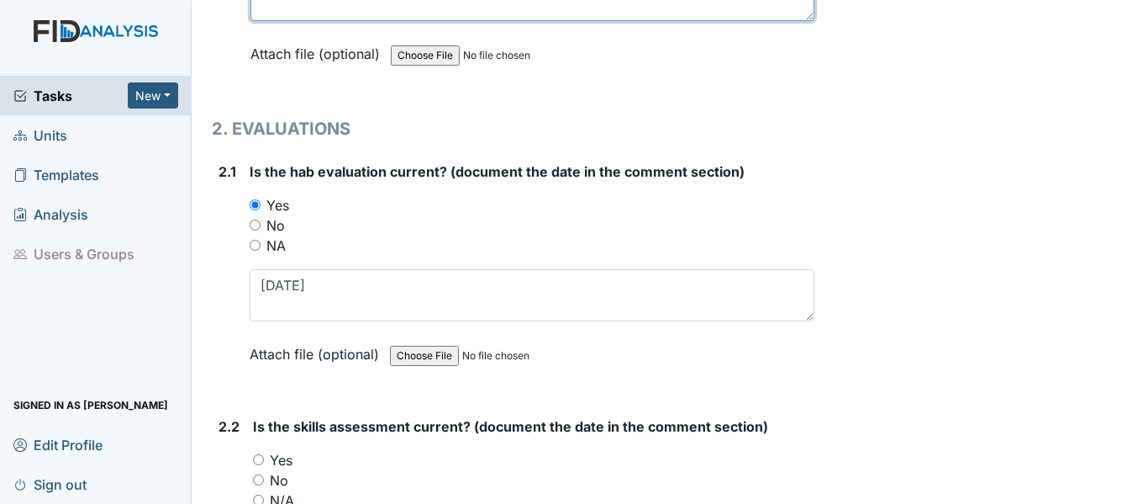
scroll to position [1597, 0]
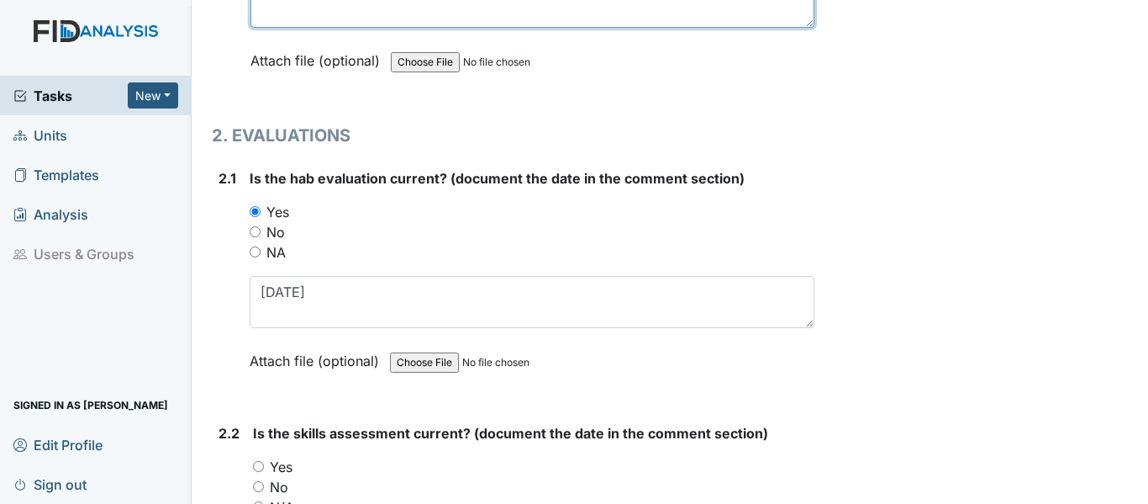
type textarea "WK018, 11/30/25, HS001, COM002 PCD 8/30/26, FA026, DIL046 5/31/26"
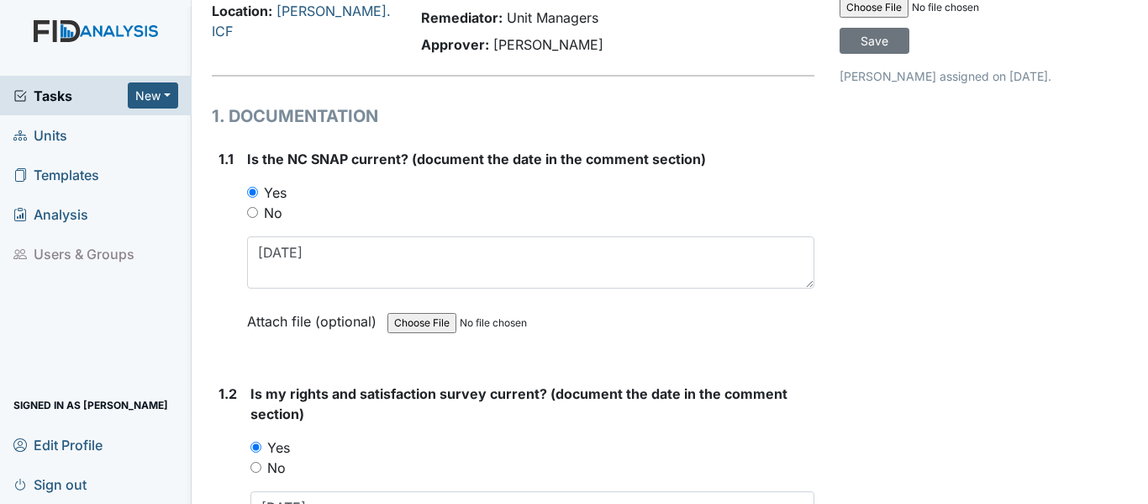
scroll to position [84, 0]
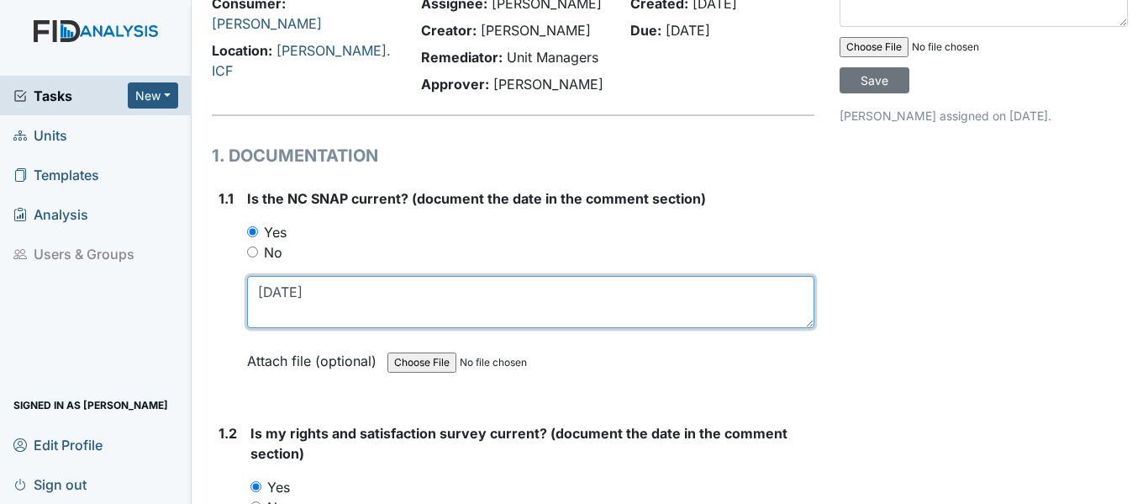
drag, startPoint x: 259, startPoint y: 291, endPoint x: 325, endPoint y: 290, distance: 65.6
click at [325, 290] on textarea "8/7/25" at bounding box center [530, 302] width 567 height 52
drag, startPoint x: 256, startPoint y: 291, endPoint x: 316, endPoint y: 290, distance: 60.5
click at [316, 290] on textarea "7/31/25" at bounding box center [530, 302] width 567 height 52
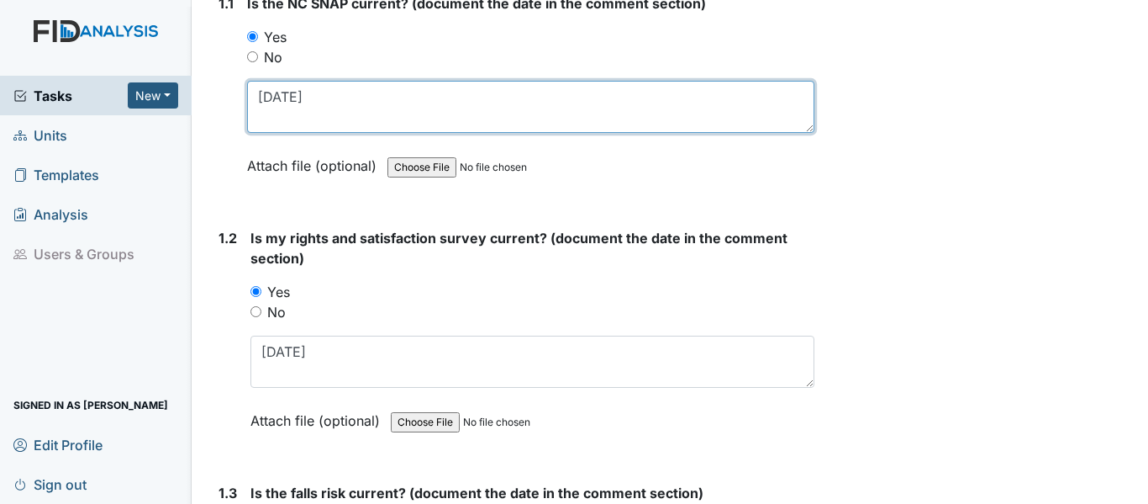
scroll to position [336, 0]
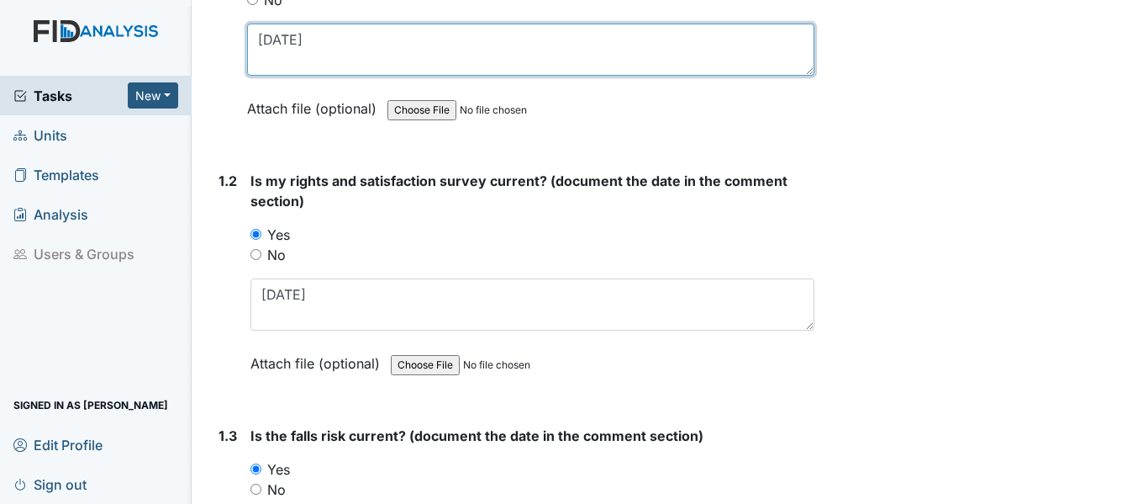
type textarea "7/31/25"
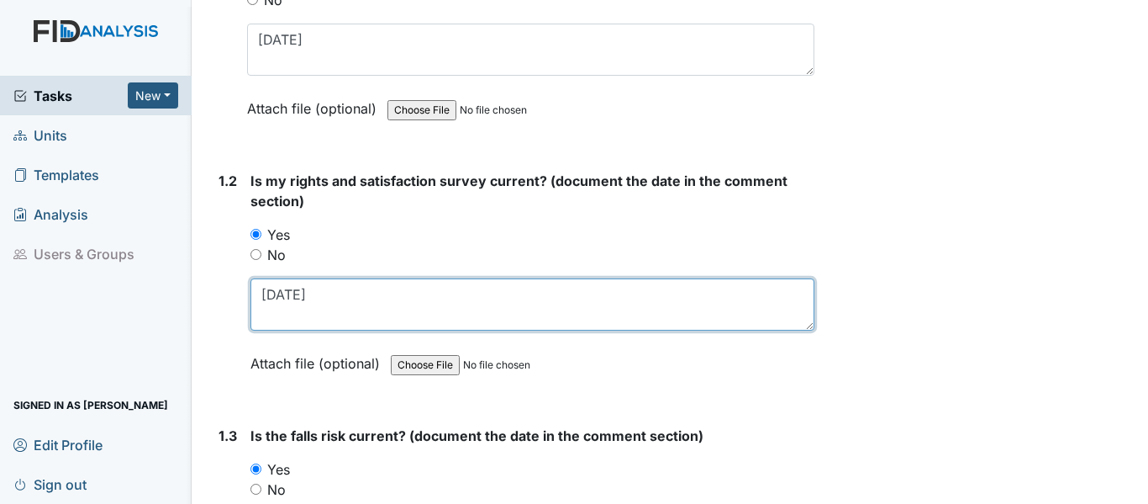
drag, startPoint x: 313, startPoint y: 298, endPoint x: 256, endPoint y: 298, distance: 57.2
click at [256, 298] on textarea "8/7/25" at bounding box center [533, 304] width 564 height 52
paste textarea "7/31/25"
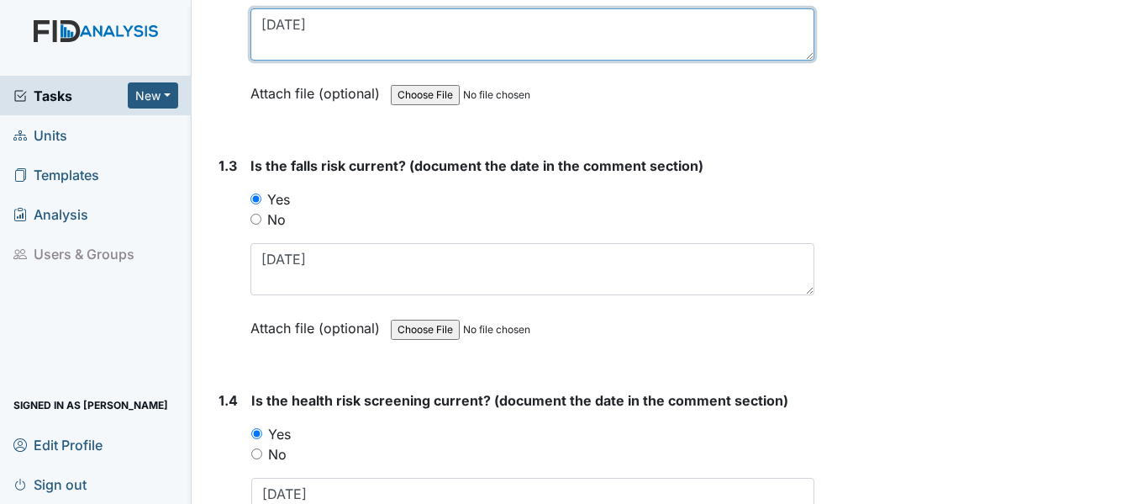
scroll to position [673, 0]
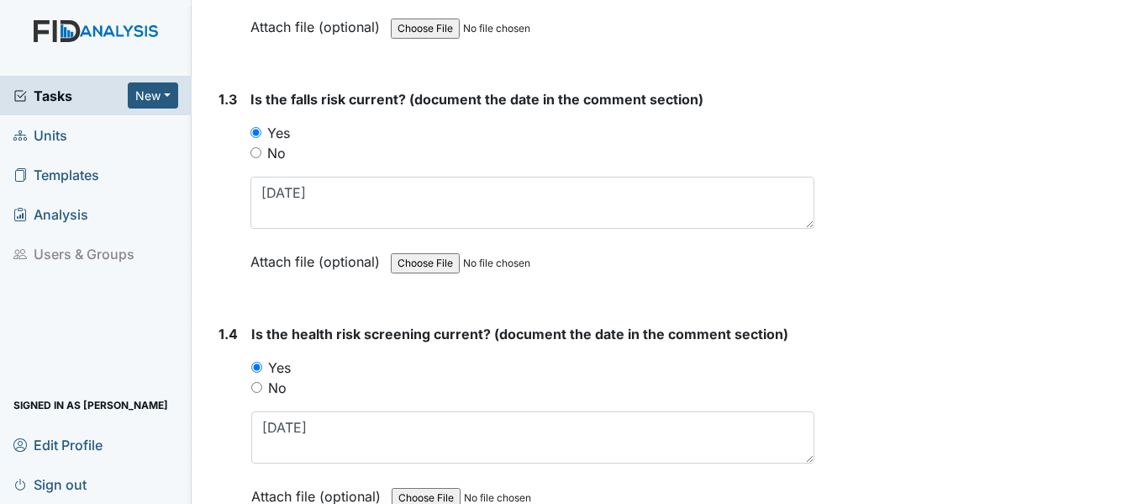
type textarea "7/31/25"
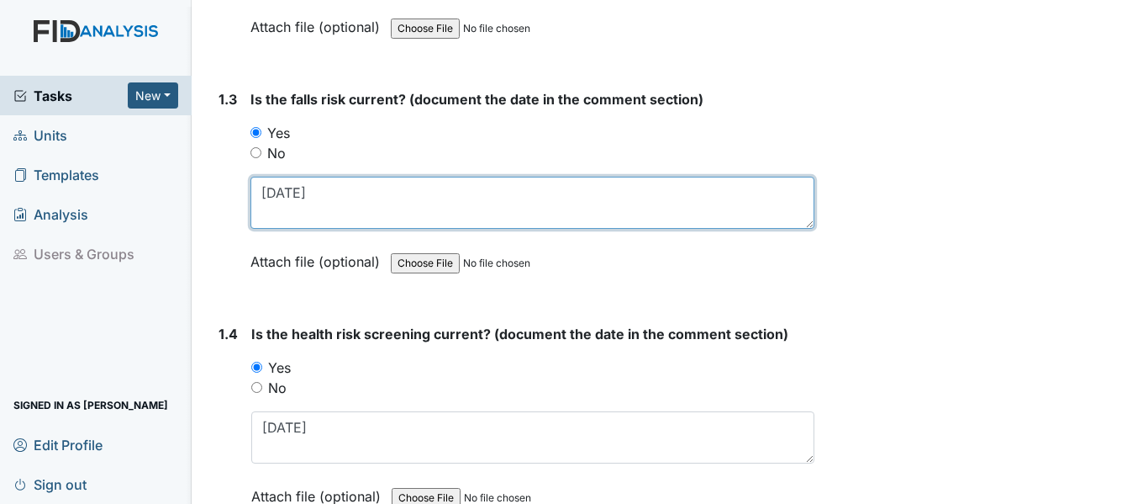
drag, startPoint x: 309, startPoint y: 192, endPoint x: 228, endPoint y: 191, distance: 81.6
click at [228, 191] on div "1.3 Is the falls risk current? (document the date in the comment section) You m…" at bounding box center [513, 193] width 603 height 208
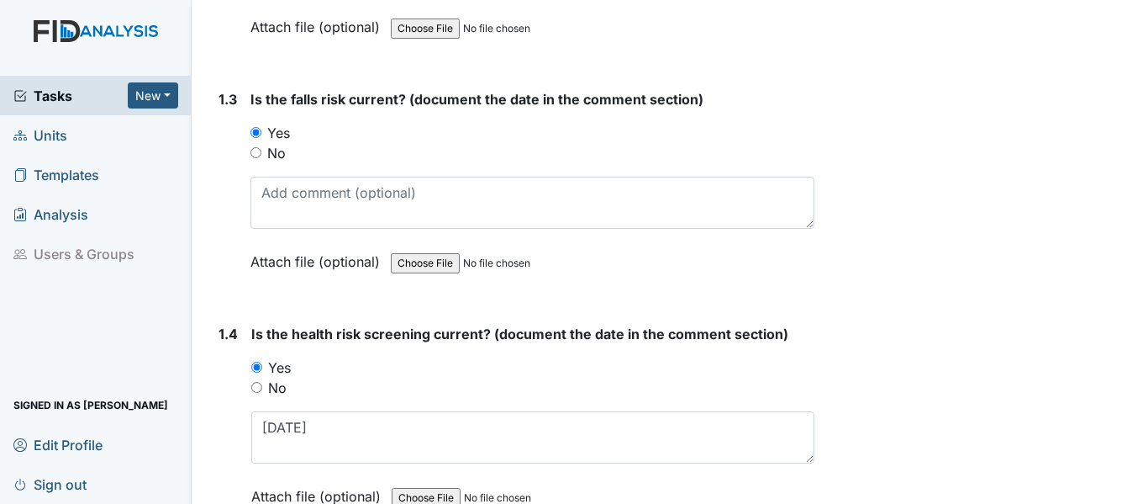
drag, startPoint x: 227, startPoint y: 191, endPoint x: 590, endPoint y: 257, distance: 369.2
click at [590, 257] on input "file" at bounding box center [505, 263] width 229 height 40
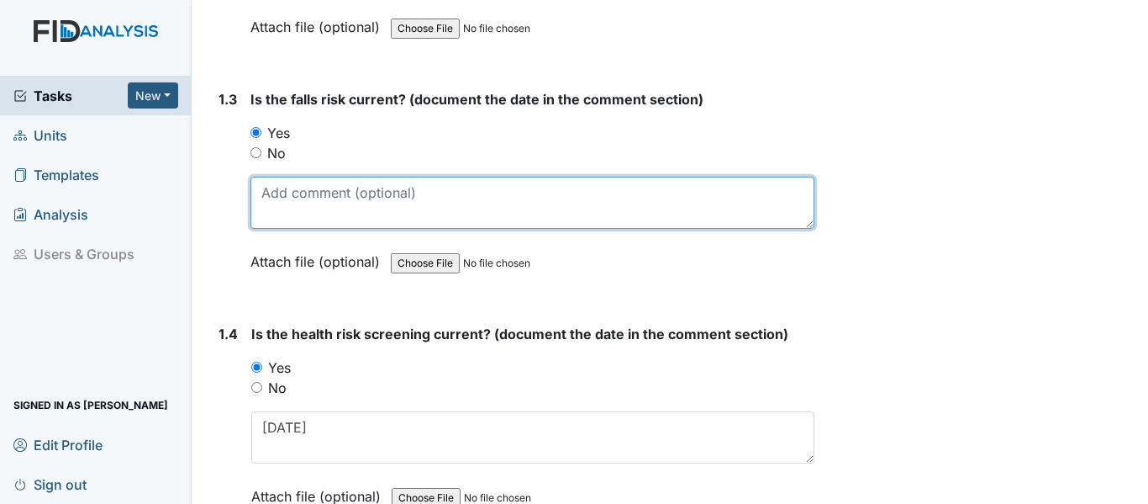
click at [312, 202] on textarea at bounding box center [533, 203] width 564 height 52
paste textarea "7/31/25"
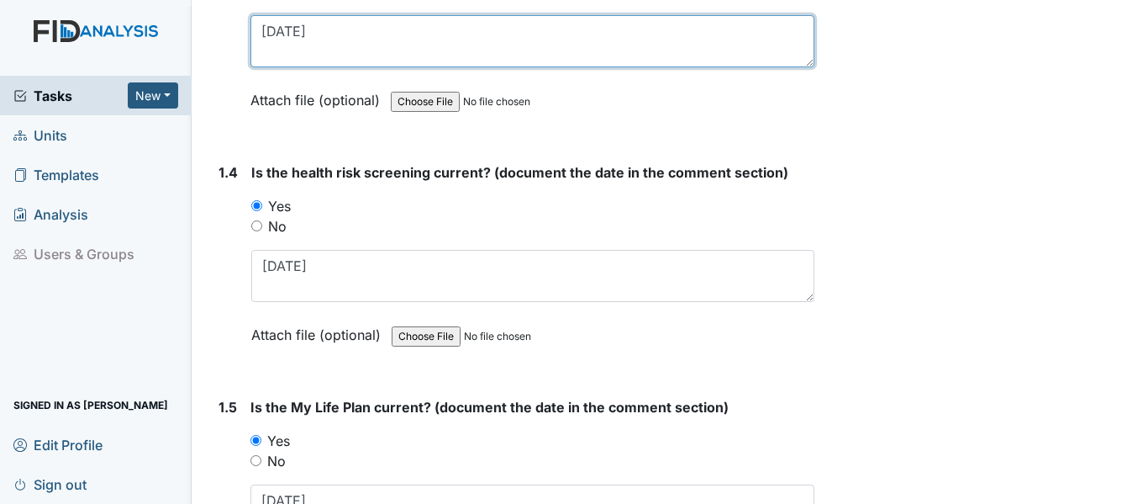
scroll to position [841, 0]
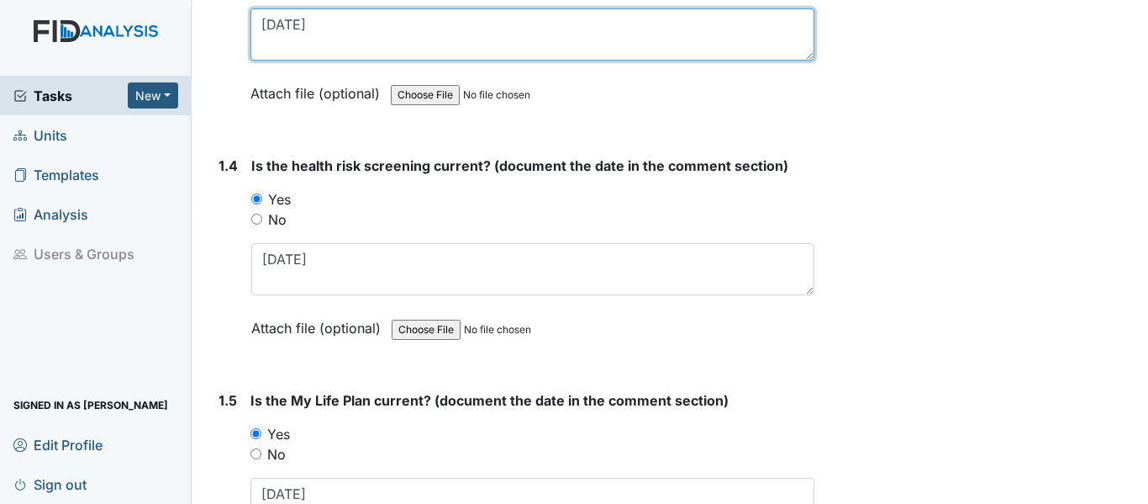
type textarea "7/31/25"
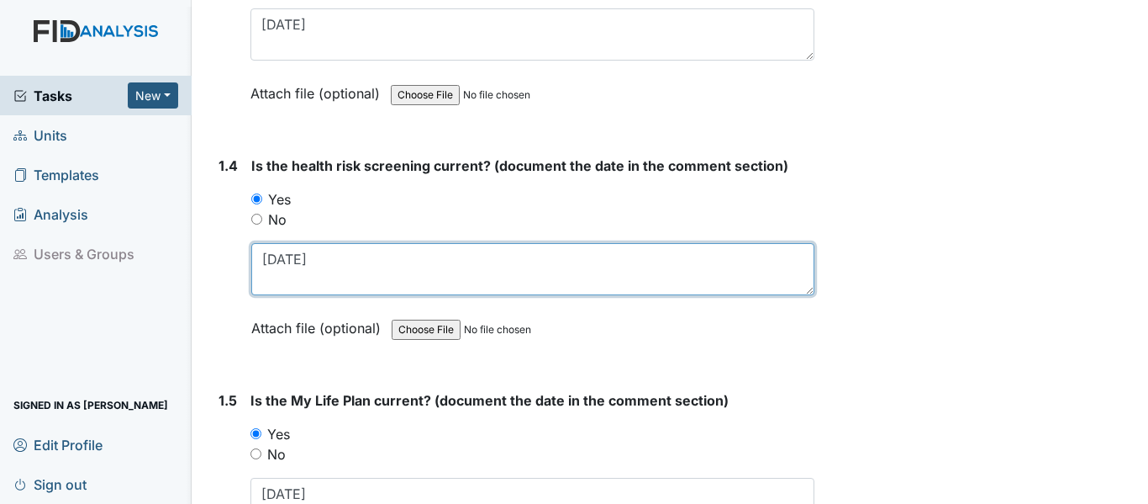
drag, startPoint x: 261, startPoint y: 255, endPoint x: 323, endPoint y: 257, distance: 62.3
click at [323, 257] on textarea "8/7/25" at bounding box center [532, 269] width 563 height 52
paste textarea "7/31/25"
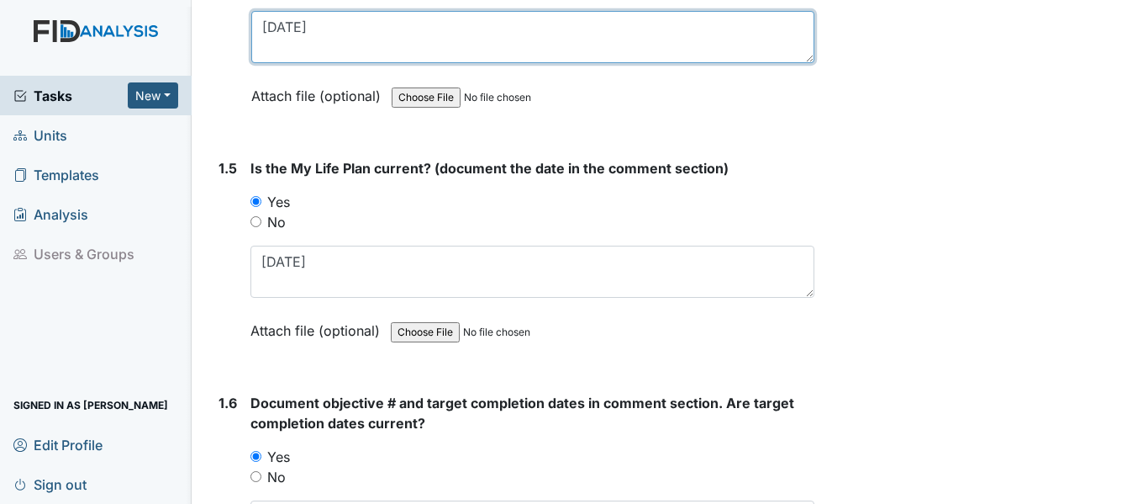
scroll to position [1093, 0]
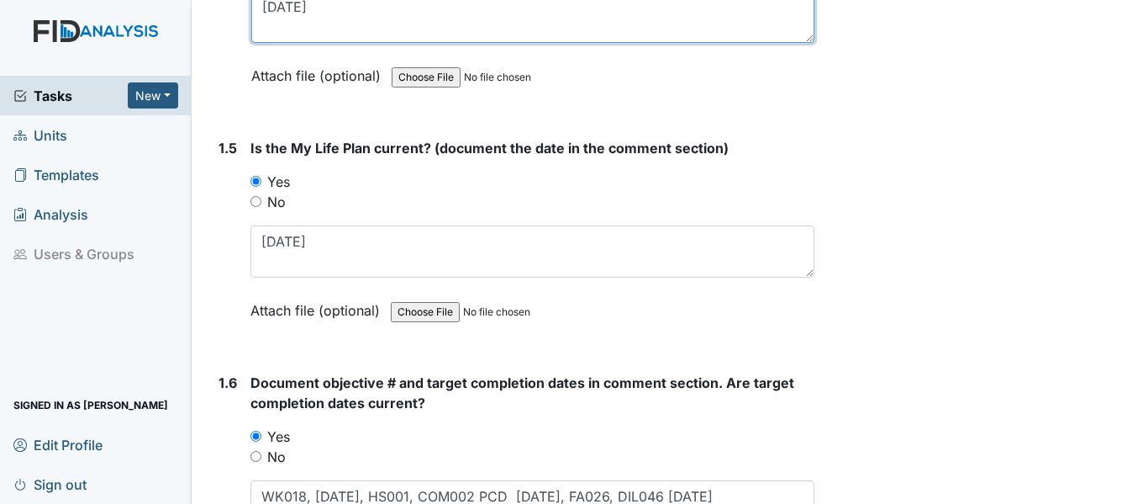
type textarea "7/31/25"
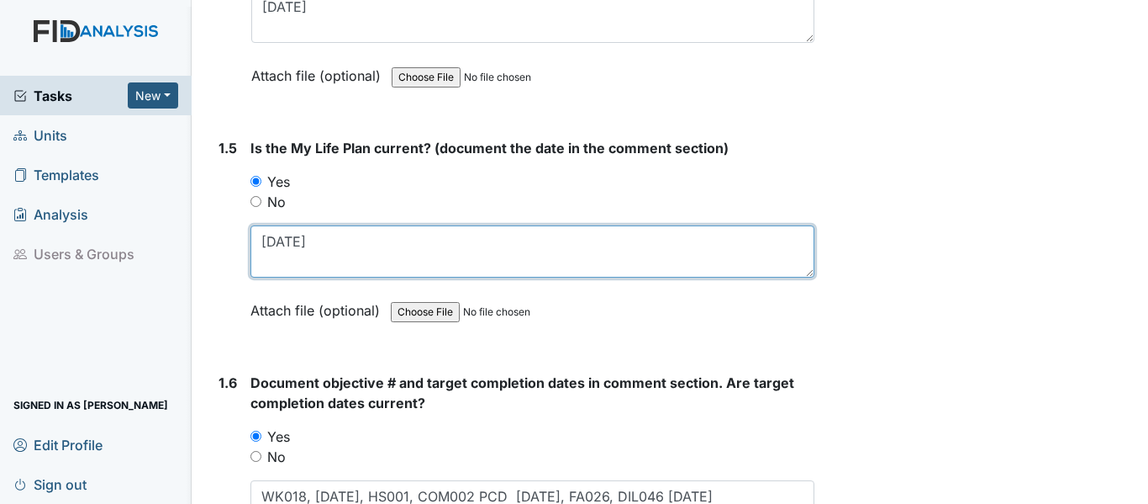
drag, startPoint x: 261, startPoint y: 242, endPoint x: 335, endPoint y: 243, distance: 74.8
click at [335, 243] on textarea "8/7/25" at bounding box center [533, 251] width 564 height 52
paste textarea "[DATE]"
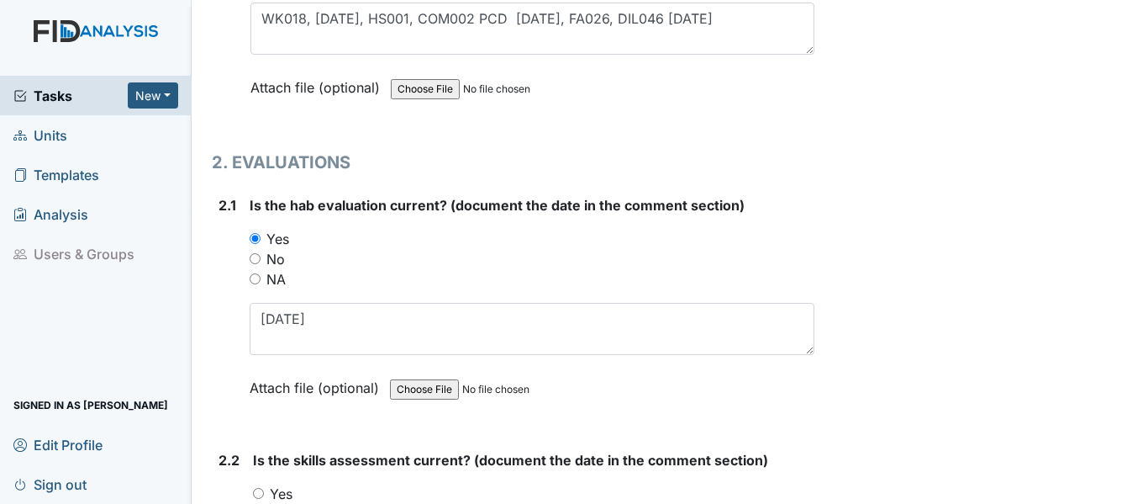
scroll to position [1597, 0]
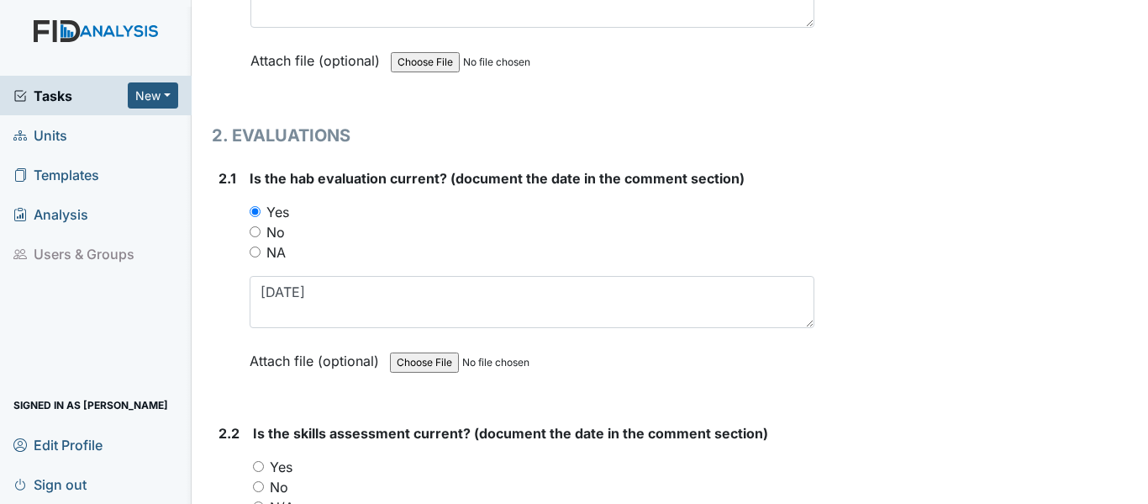
type textarea "[DATE]"
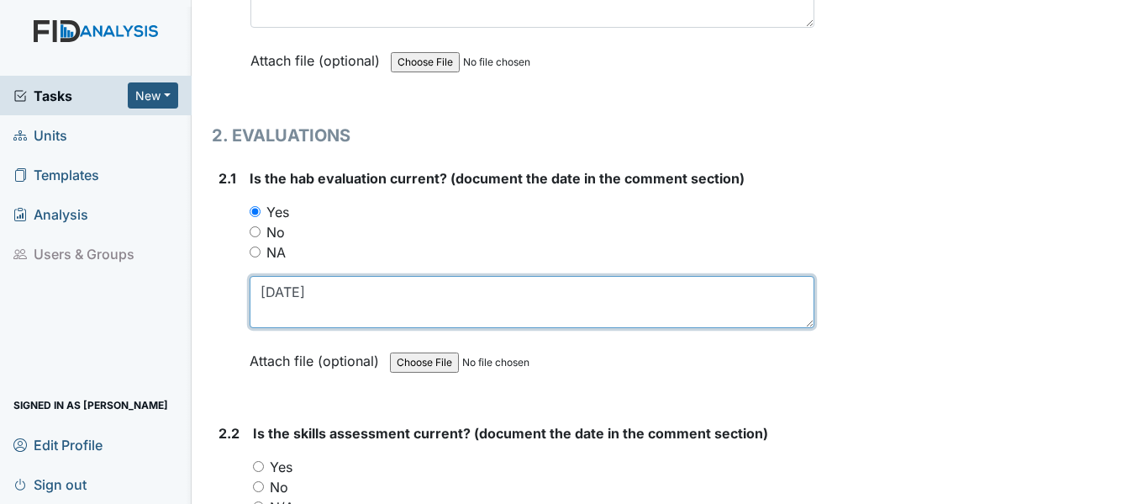
drag, startPoint x: 291, startPoint y: 288, endPoint x: 330, endPoint y: 288, distance: 38.7
click at [330, 288] on textarea "8/7/25" at bounding box center [532, 302] width 565 height 52
paste textarea "[DATE]"
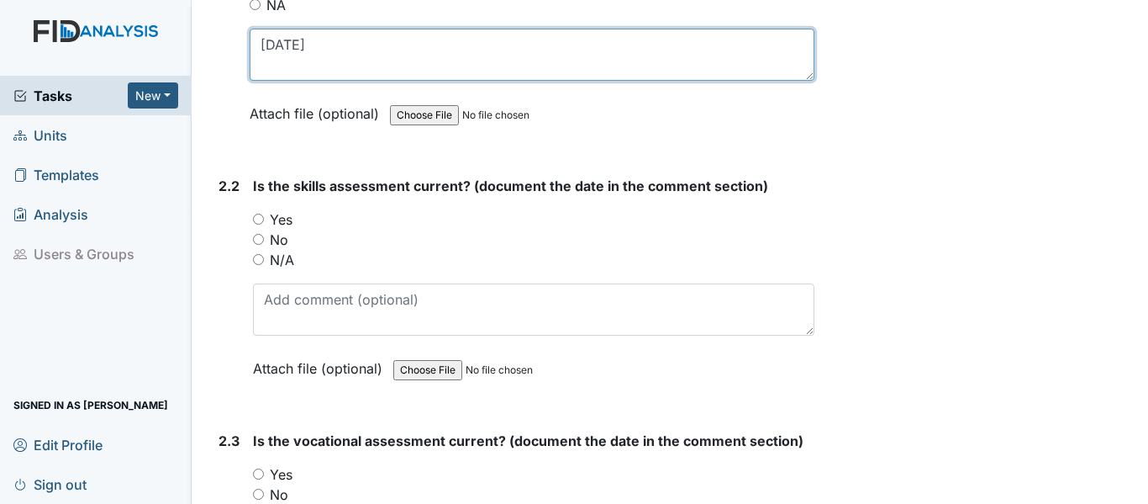
scroll to position [1850, 0]
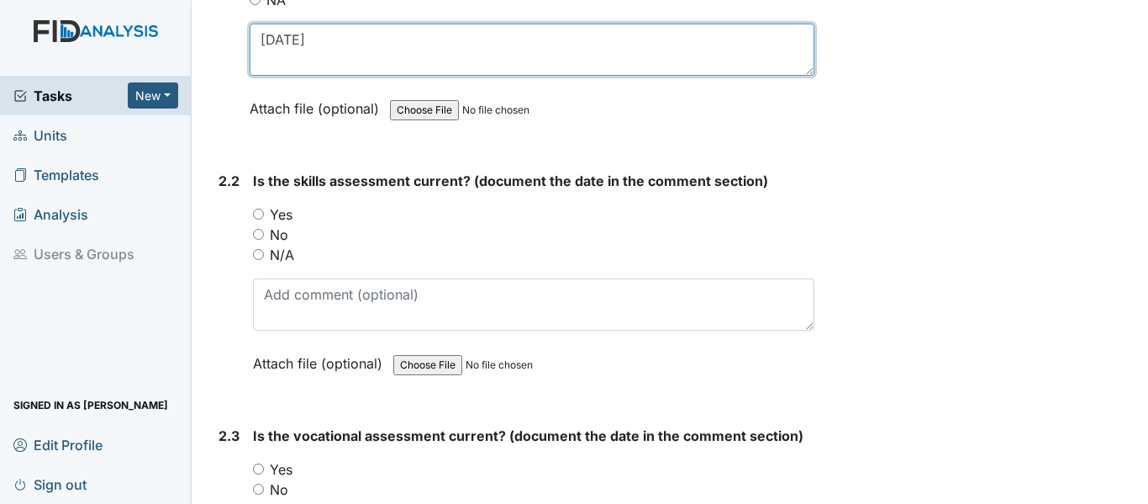
type textarea "[DATE]"
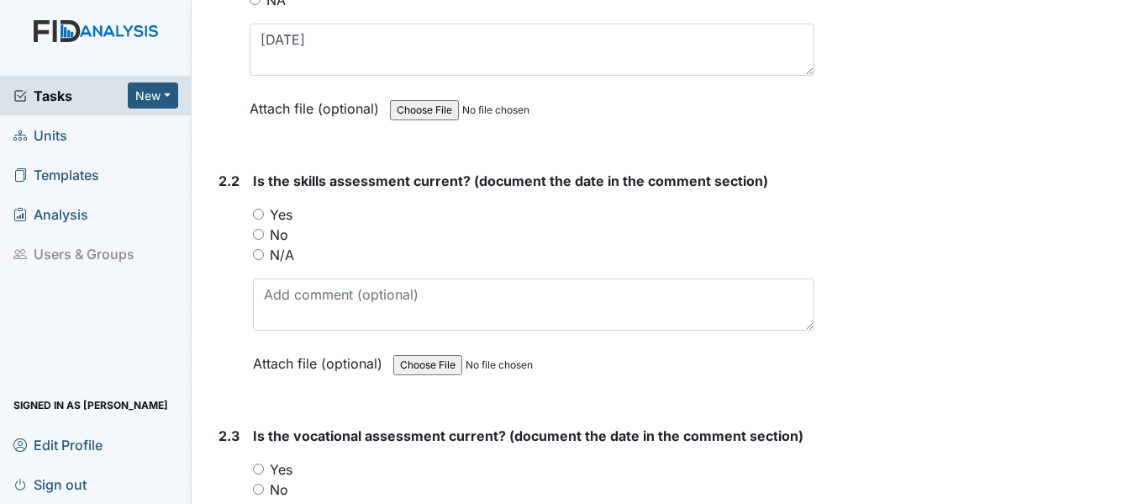
click at [256, 209] on input "Yes" at bounding box center [258, 213] width 11 height 11
radio input "true"
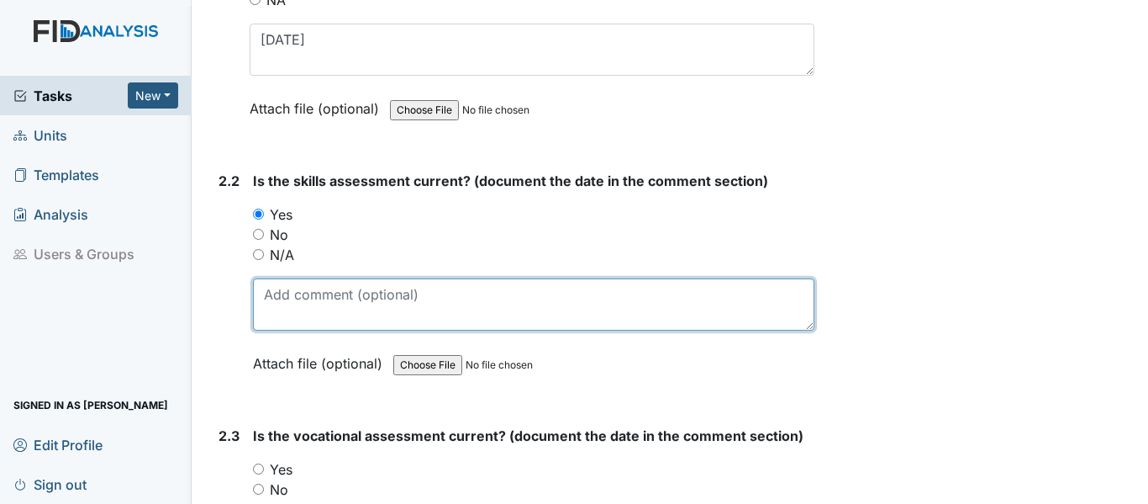
click at [326, 306] on textarea at bounding box center [534, 304] width 562 height 52
paste textarea "7/31/25"
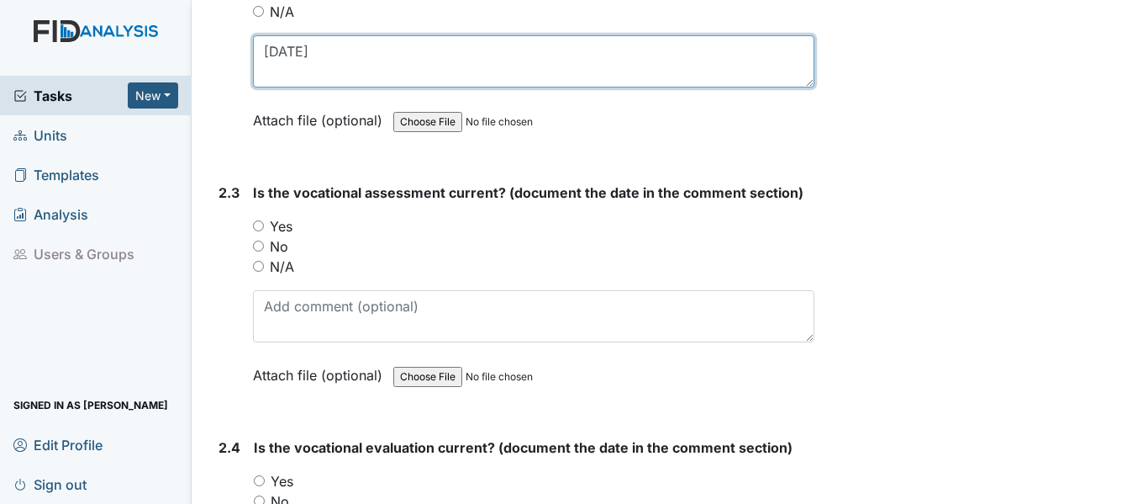
scroll to position [2102, 0]
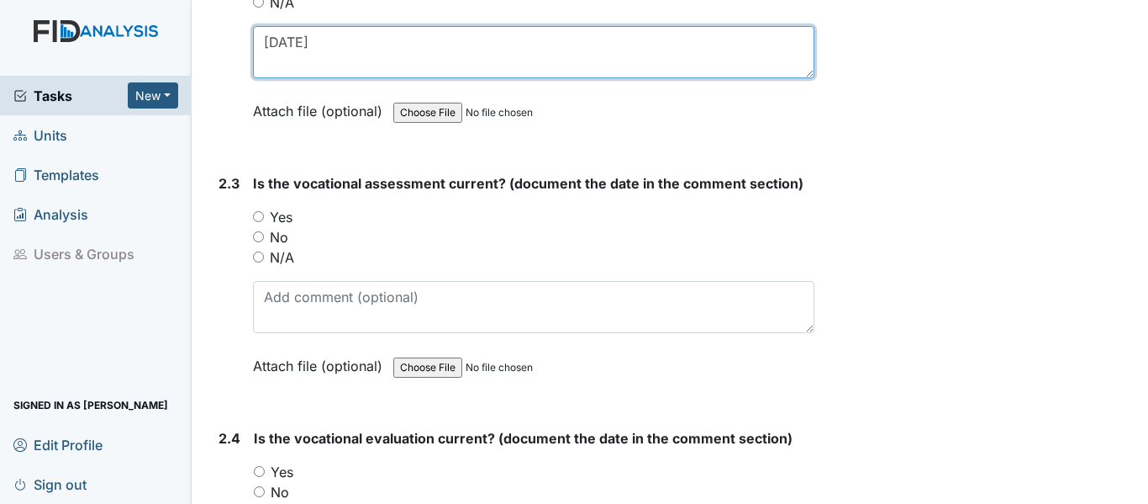
type textarea "7/31/25"
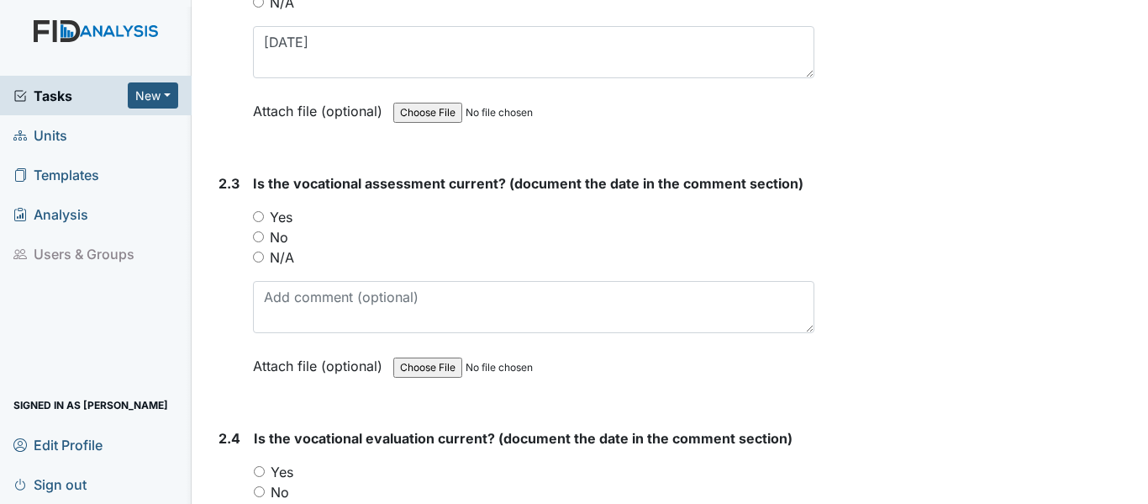
click at [263, 219] on input "Yes" at bounding box center [258, 216] width 11 height 11
radio input "true"
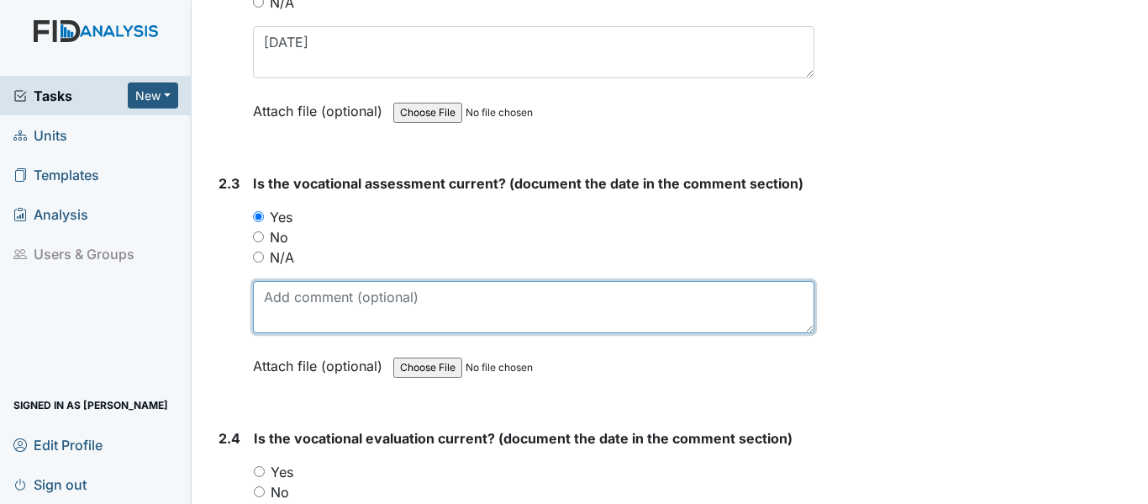
click at [331, 309] on textarea at bounding box center [534, 307] width 562 height 52
paste textarea "7/31/25"
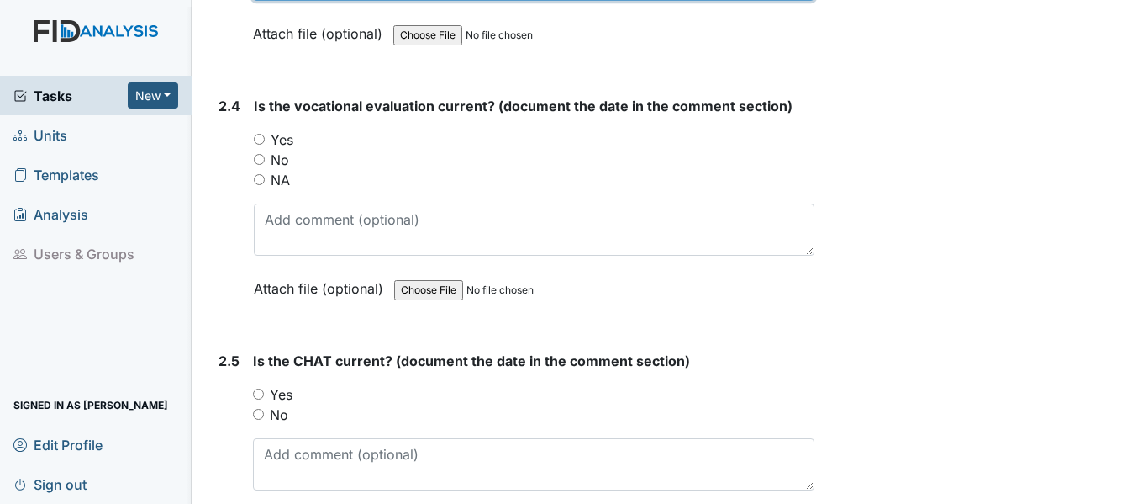
scroll to position [2438, 0]
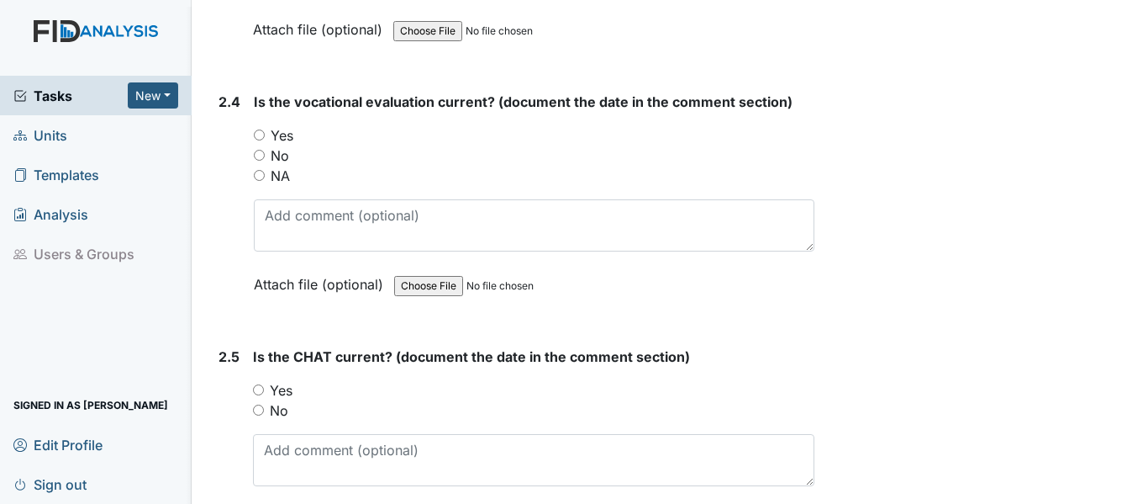
type textarea "7/31/25"
click at [258, 136] on input "Yes" at bounding box center [259, 134] width 11 height 11
radio input "true"
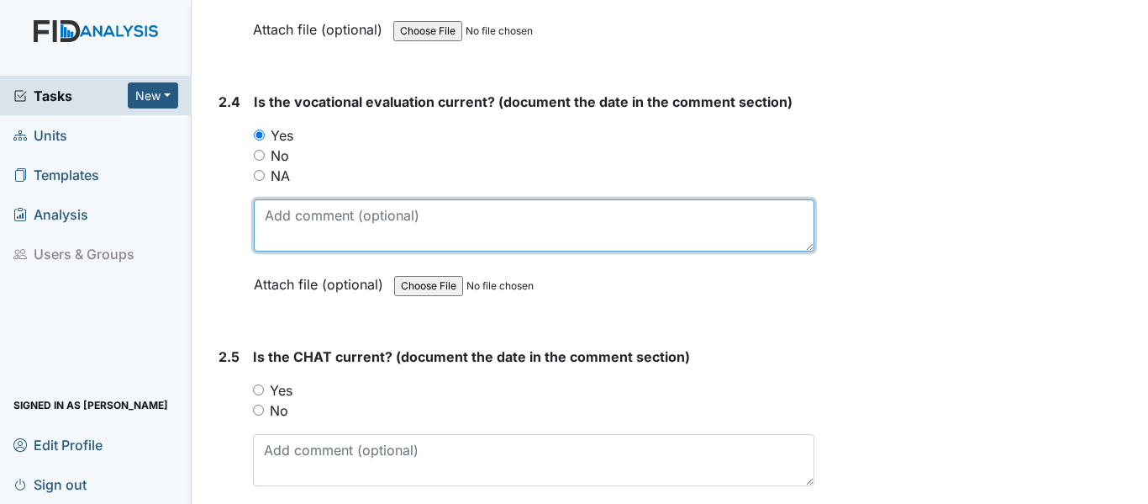
click at [339, 228] on textarea at bounding box center [534, 225] width 561 height 52
paste textarea "7/31/25"
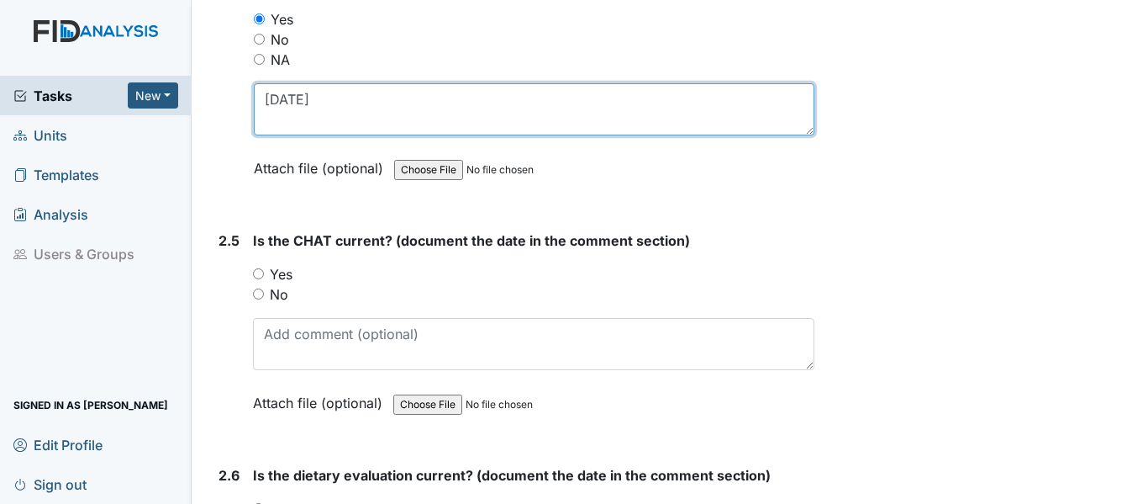
scroll to position [2606, 0]
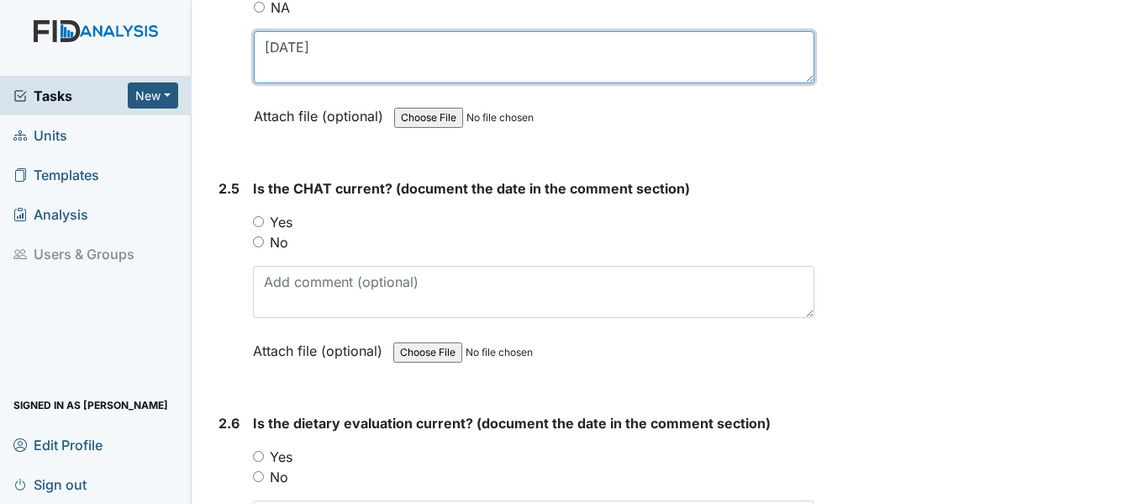
type textarea "7/31/25"
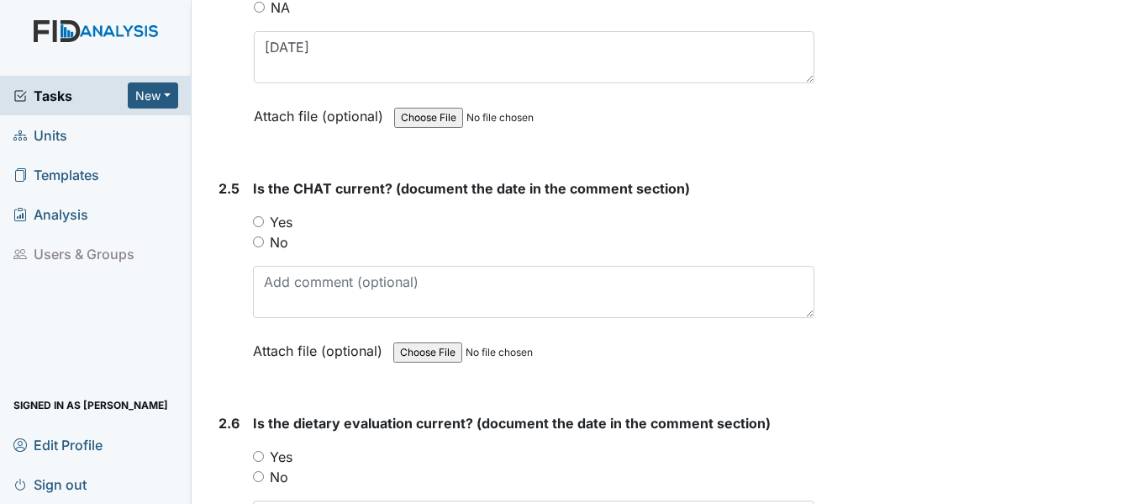
click at [259, 223] on input "Yes" at bounding box center [258, 221] width 11 height 11
radio input "true"
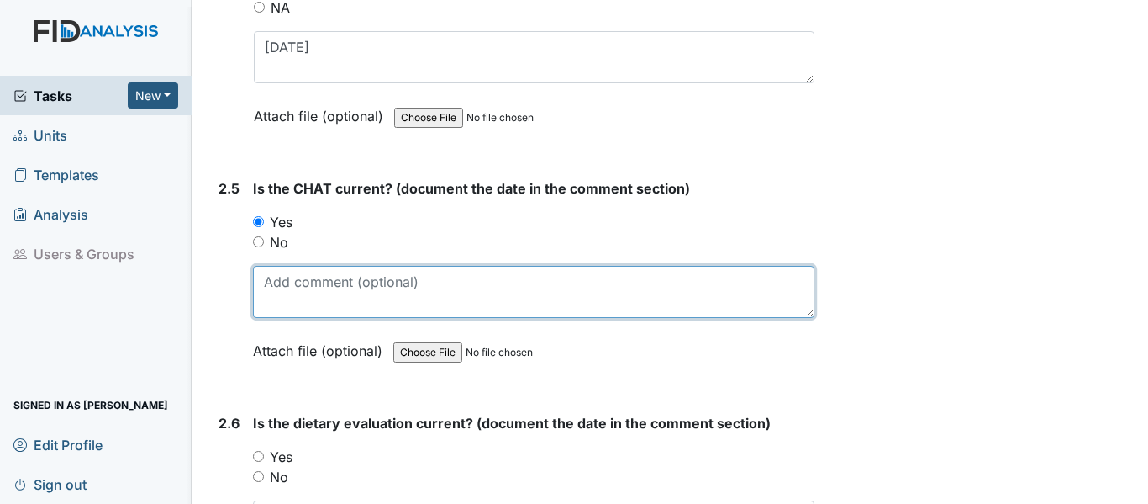
click at [302, 299] on textarea at bounding box center [534, 292] width 562 height 52
paste textarea "7/31/25"
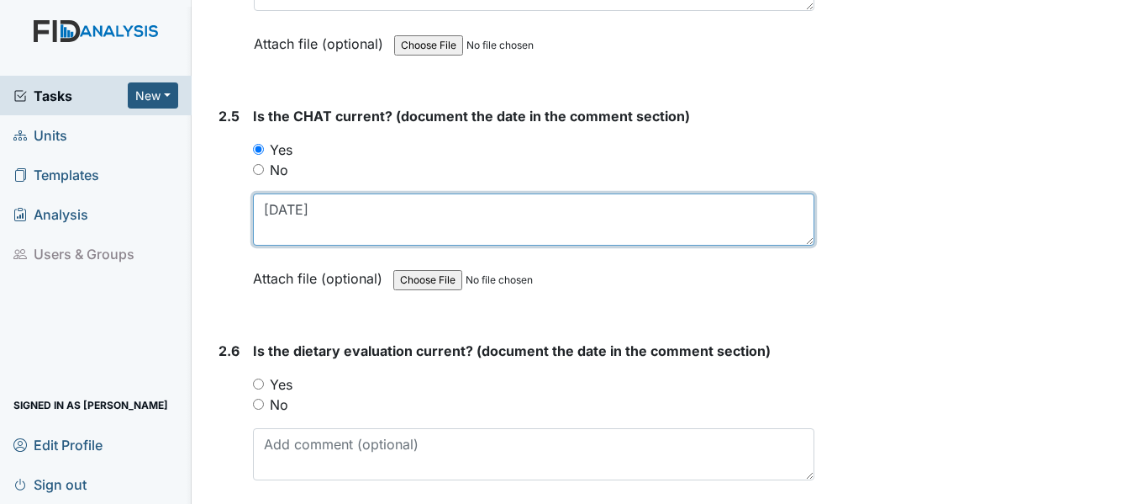
scroll to position [2858, 0]
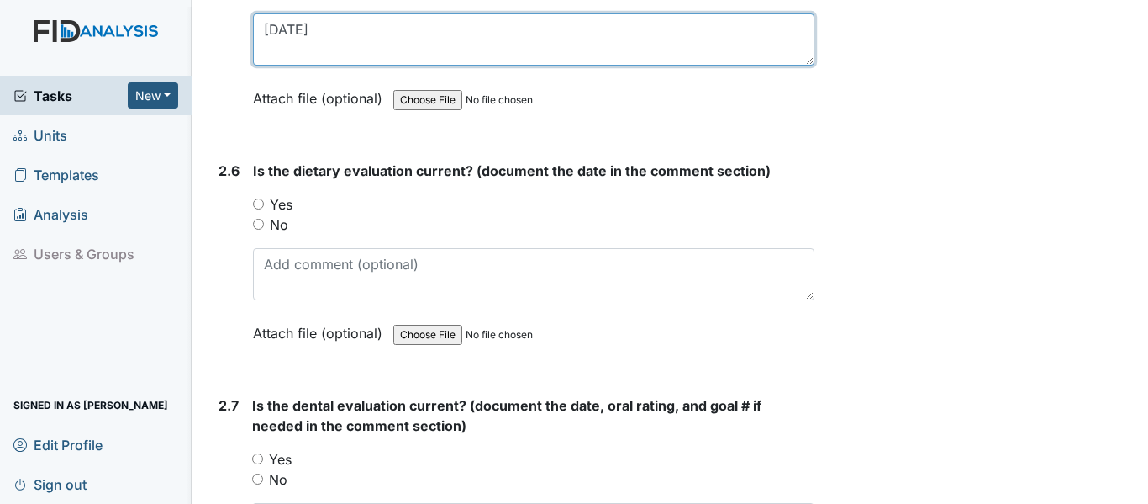
type textarea "7/31/25"
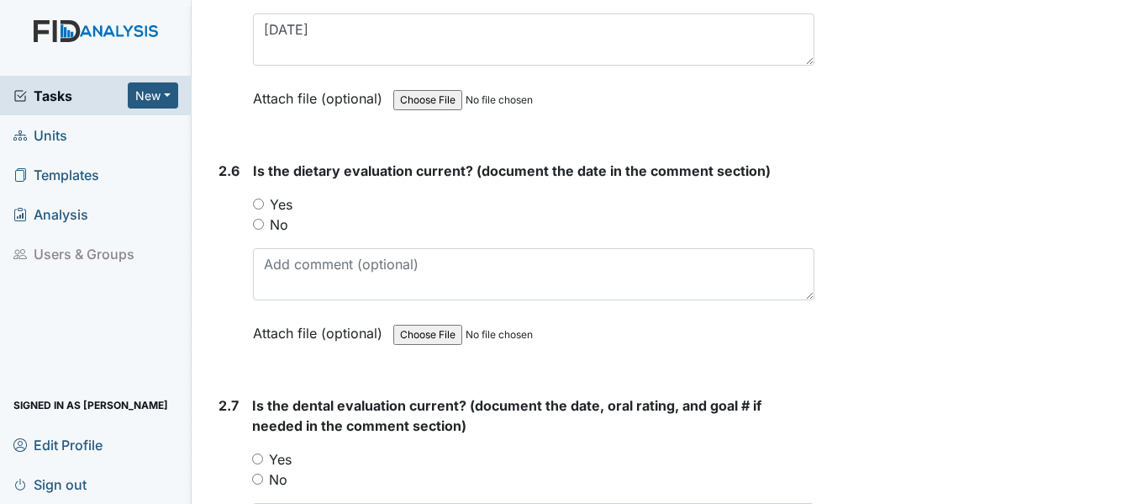
click at [259, 207] on input "Yes" at bounding box center [258, 203] width 11 height 11
radio input "true"
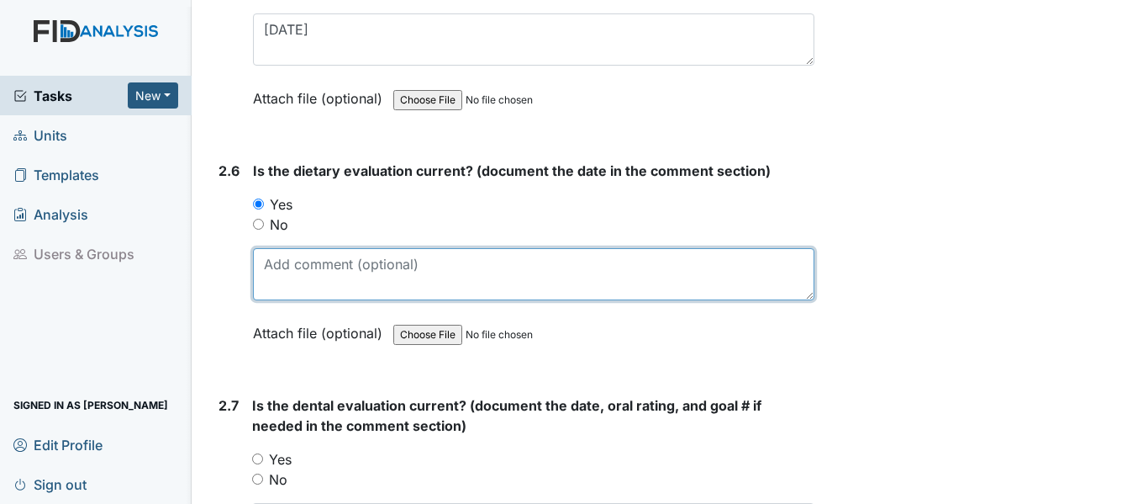
click at [322, 274] on textarea at bounding box center [534, 274] width 562 height 52
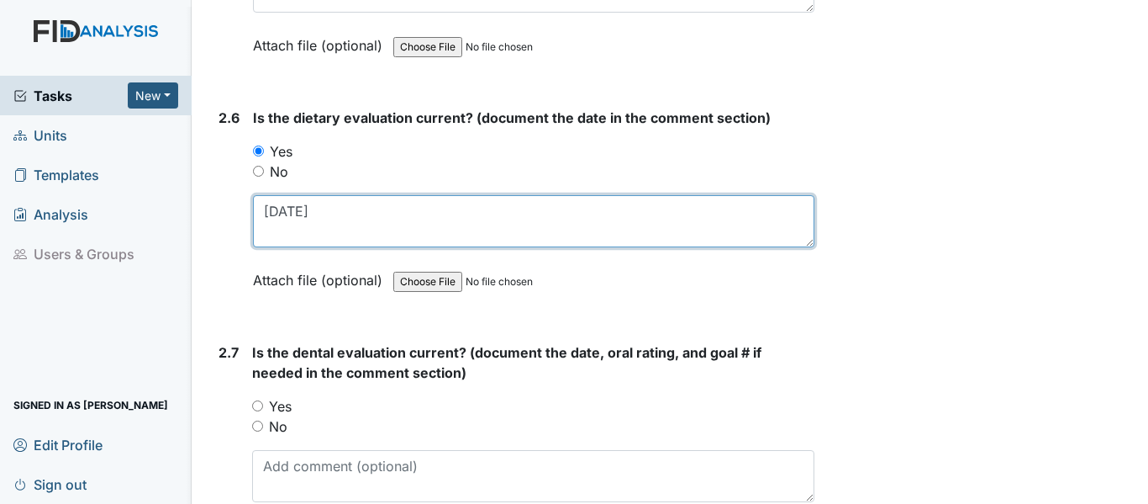
scroll to position [3111, 0]
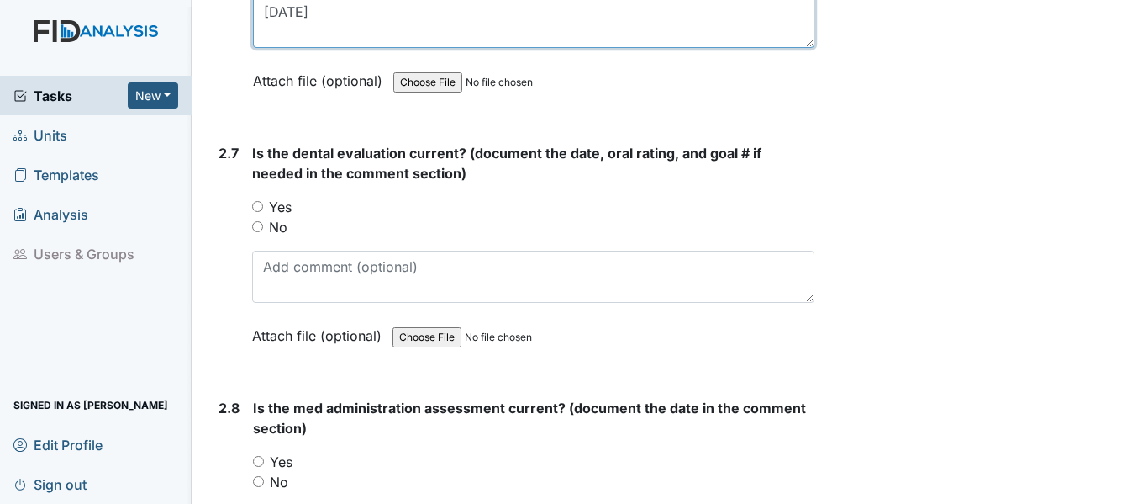
type textarea "8/1/25"
click at [256, 208] on input "Yes" at bounding box center [257, 206] width 11 height 11
radio input "true"
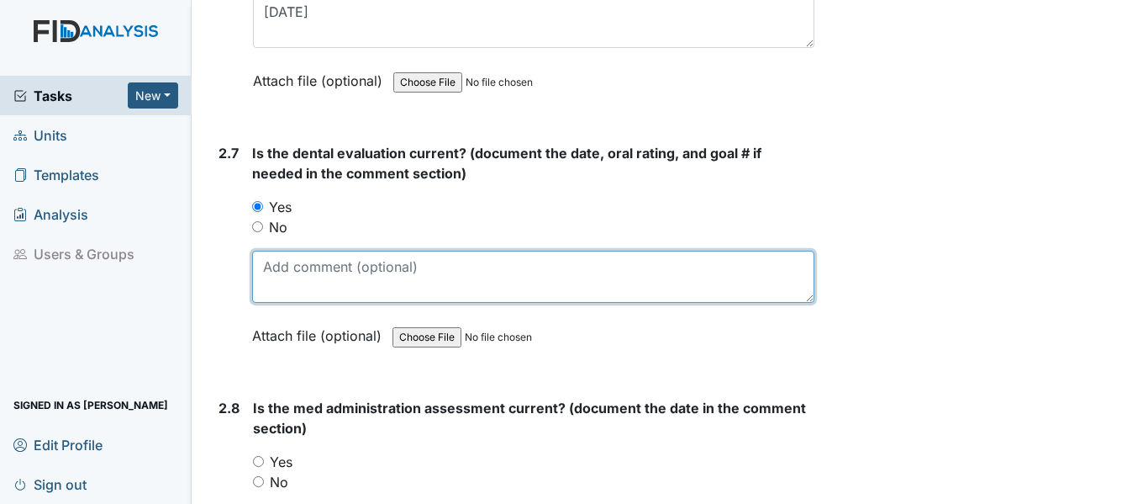
click at [307, 279] on textarea at bounding box center [533, 277] width 562 height 52
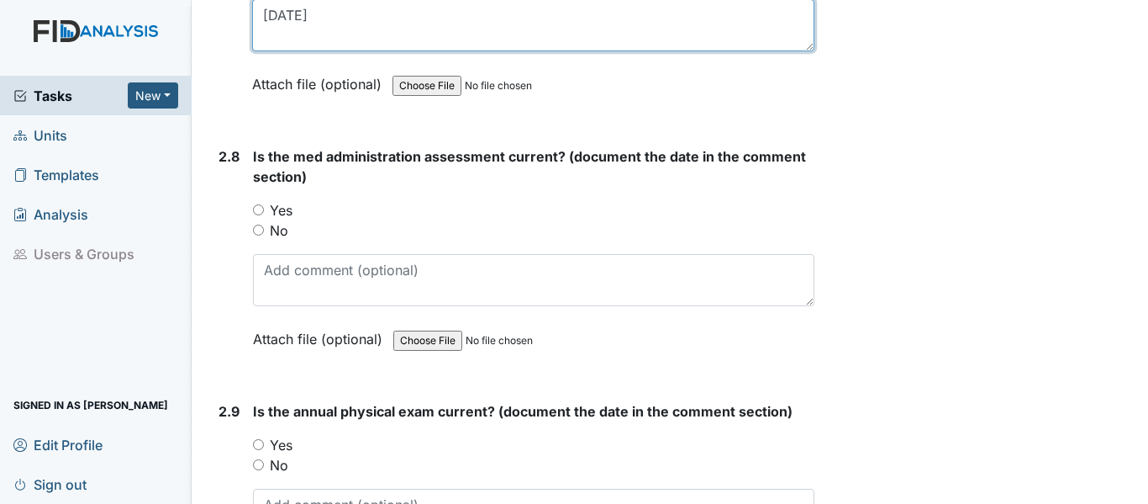
scroll to position [3363, 0]
type textarea "10/1/24"
click at [261, 208] on input "Yes" at bounding box center [258, 208] width 11 height 11
radio input "true"
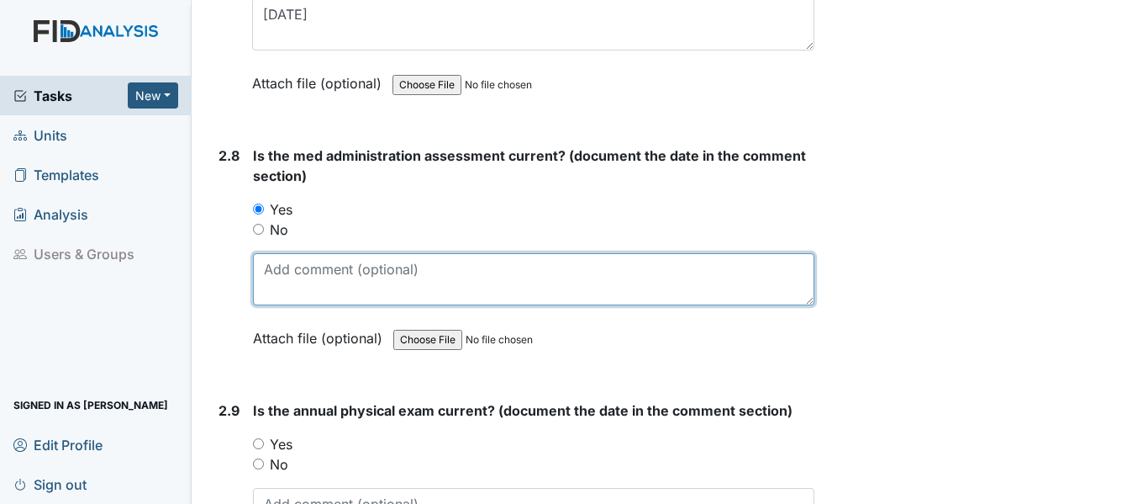
click at [322, 272] on textarea at bounding box center [534, 279] width 562 height 52
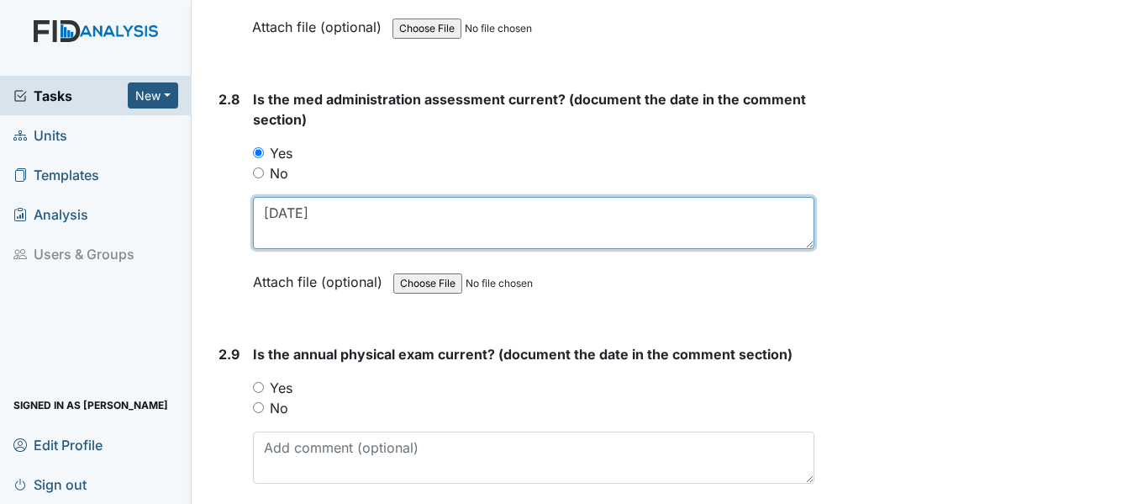
scroll to position [3531, 0]
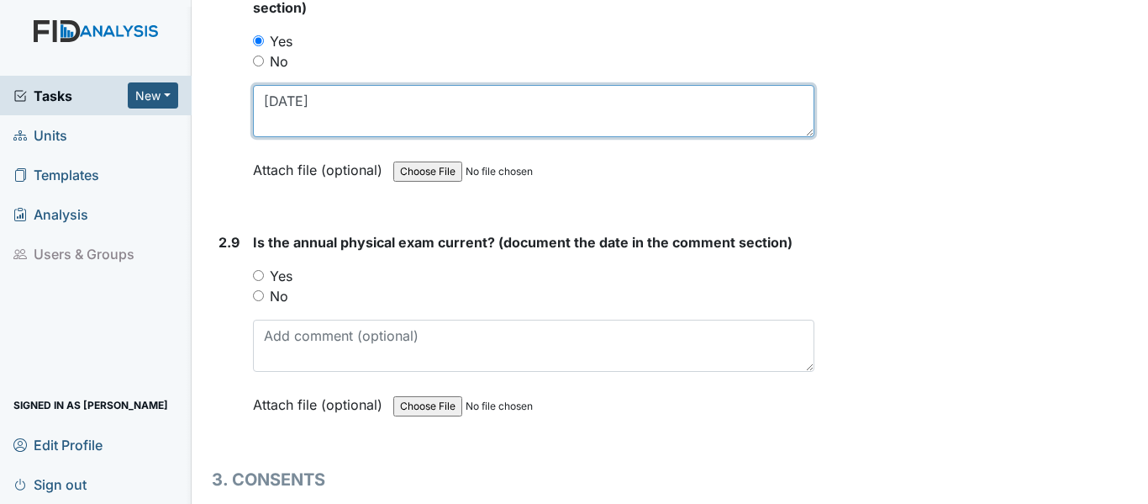
type textarea "10/1/24"
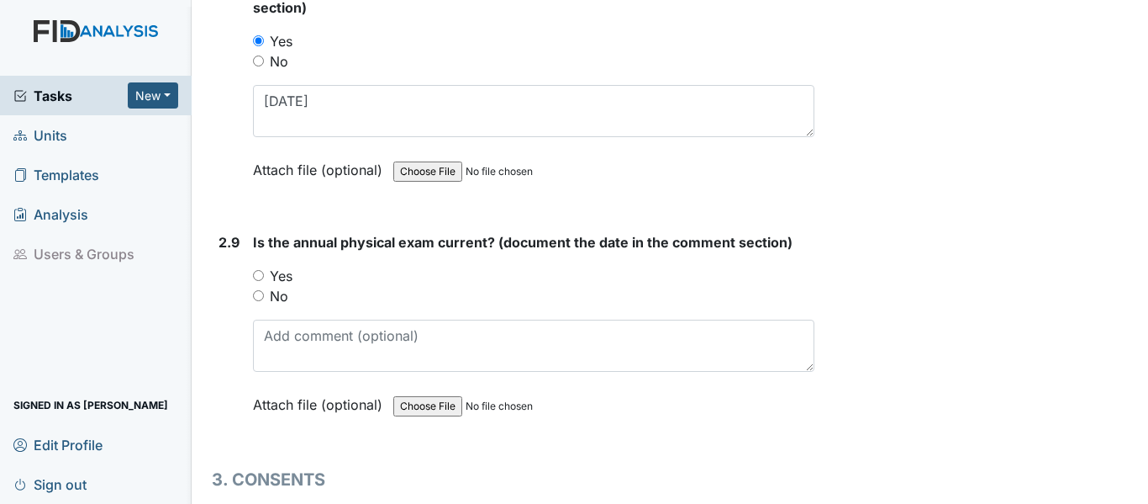
click at [260, 274] on input "Yes" at bounding box center [258, 275] width 11 height 11
radio input "true"
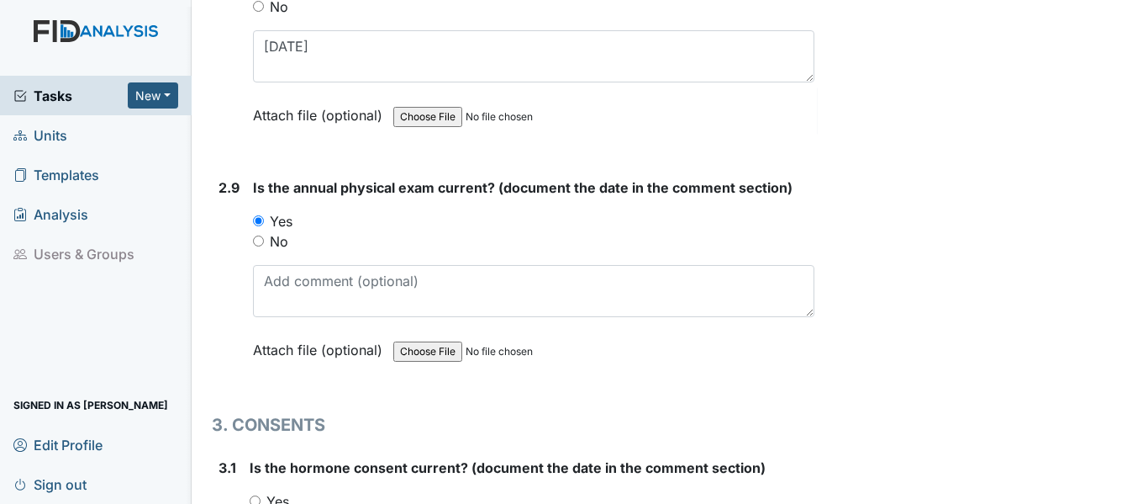
scroll to position [3615, 0]
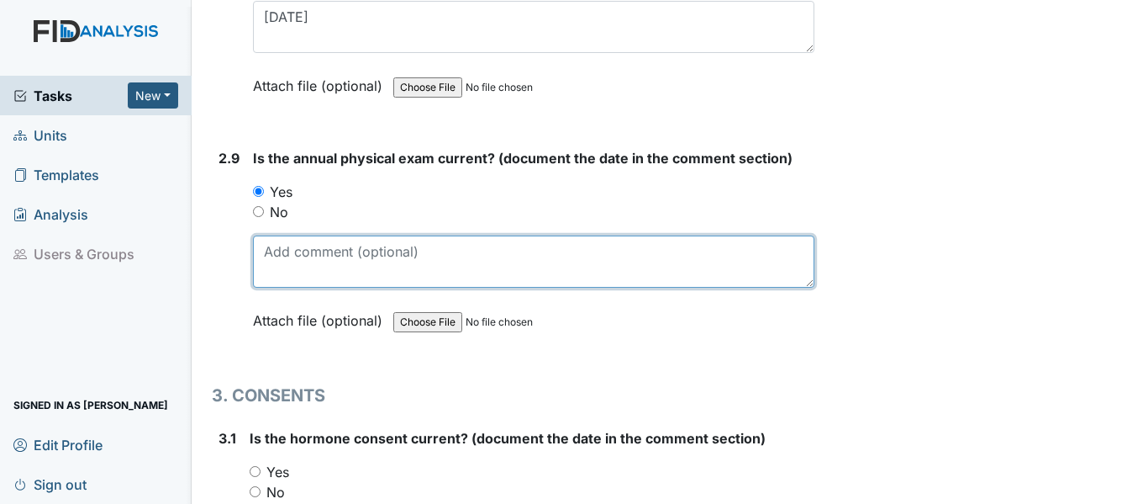
click at [360, 261] on textarea at bounding box center [534, 261] width 562 height 52
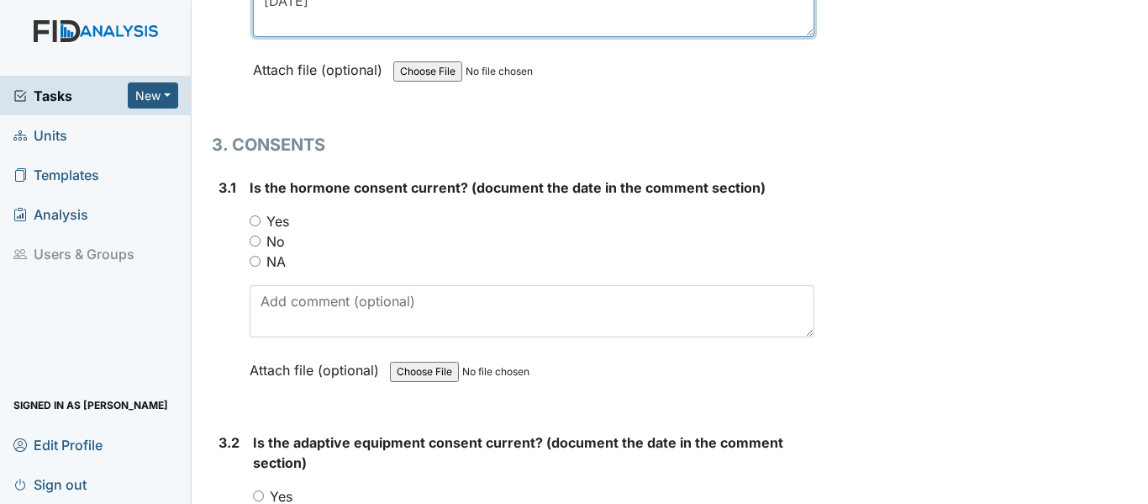
scroll to position [3867, 0]
type textarea "1/13/25"
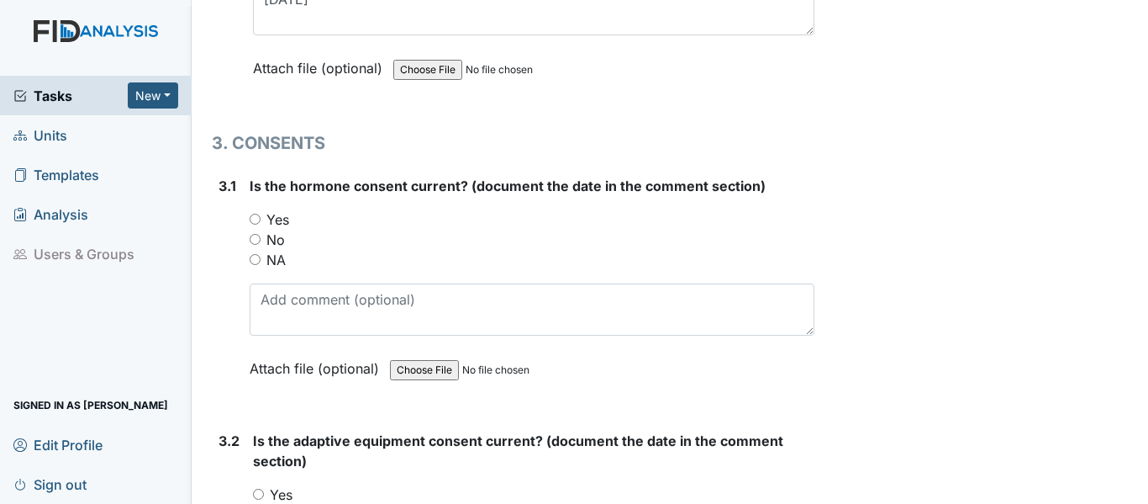
click at [256, 259] on input "NA" at bounding box center [255, 259] width 11 height 11
radio input "true"
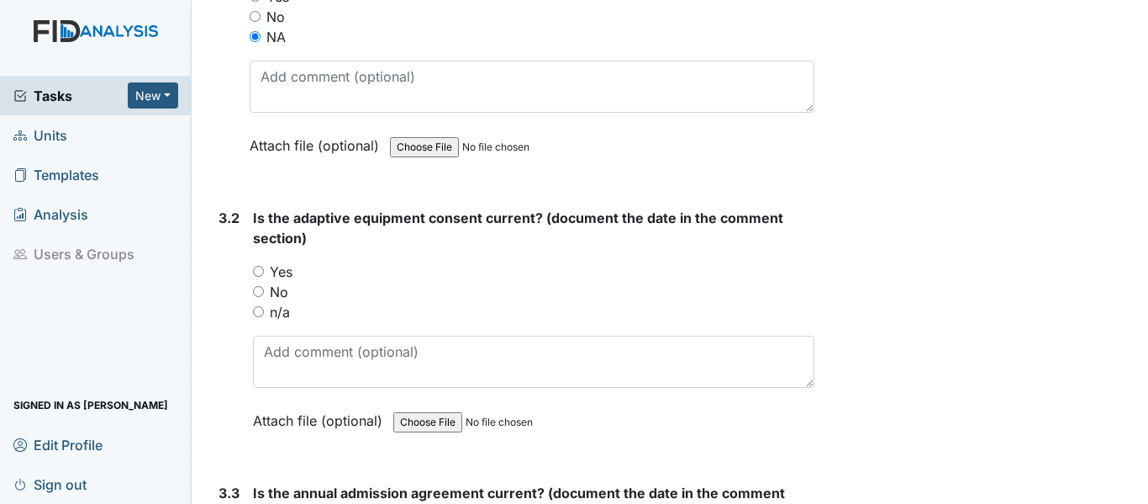
scroll to position [4119, 0]
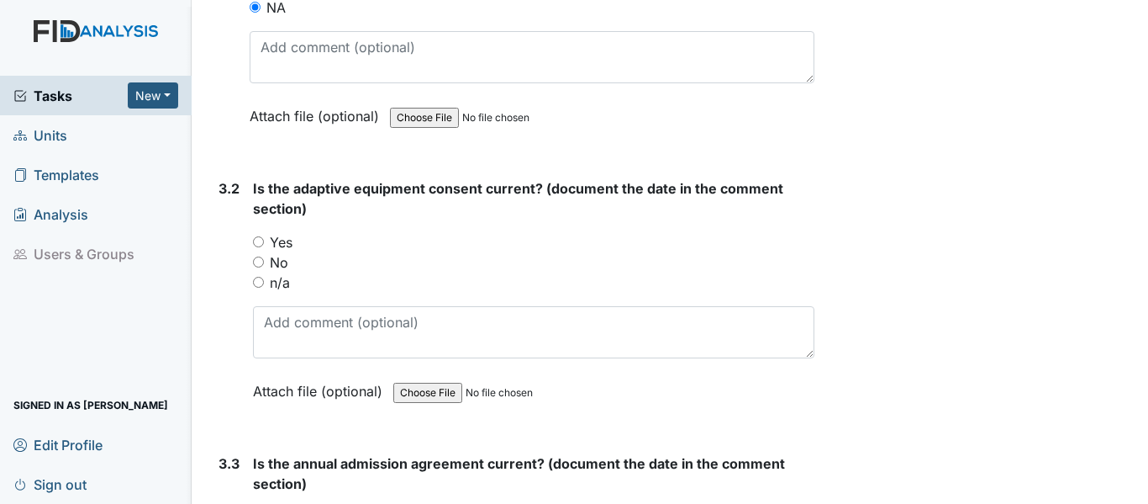
click at [255, 242] on input "Yes" at bounding box center [258, 241] width 11 height 11
radio input "true"
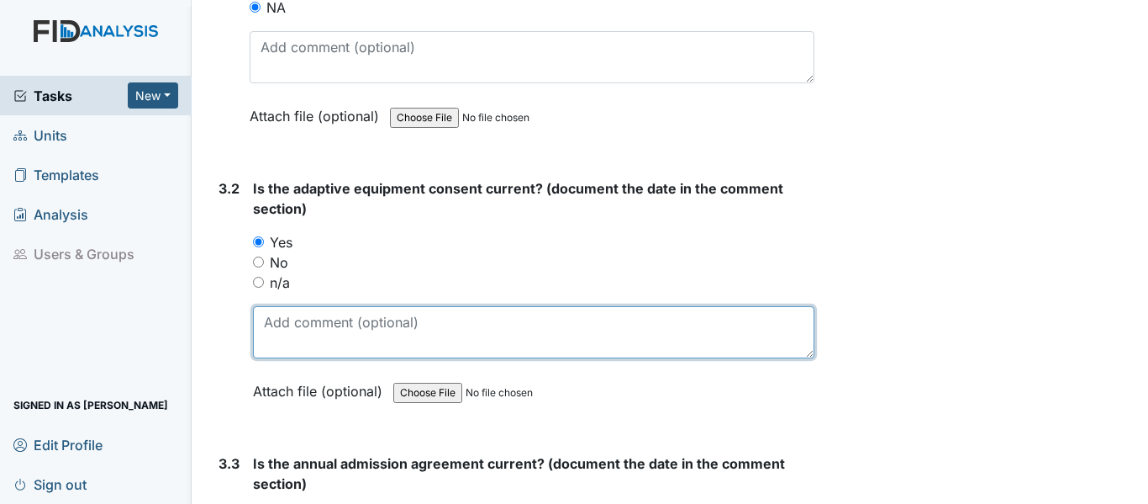
click at [330, 330] on textarea at bounding box center [534, 332] width 562 height 52
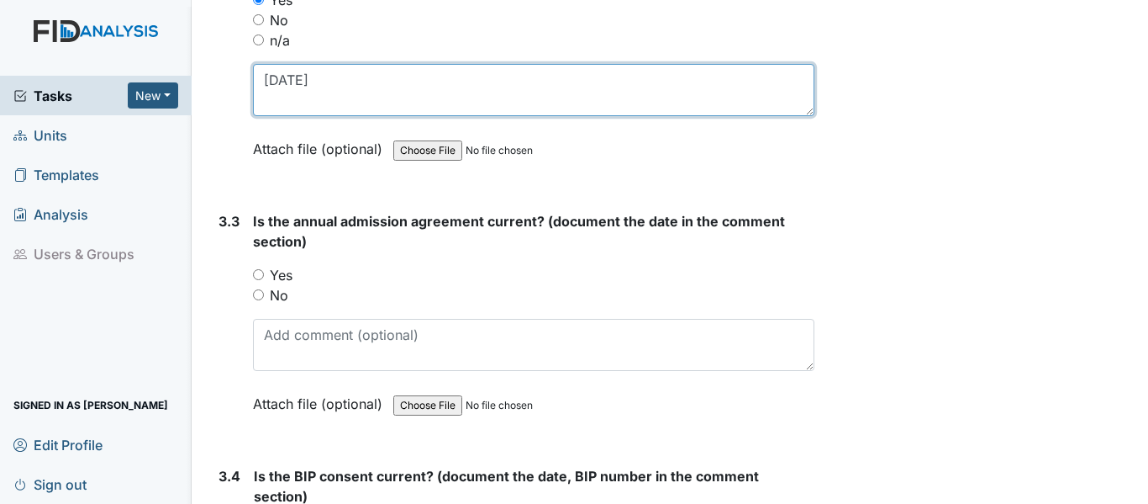
scroll to position [4456, 0]
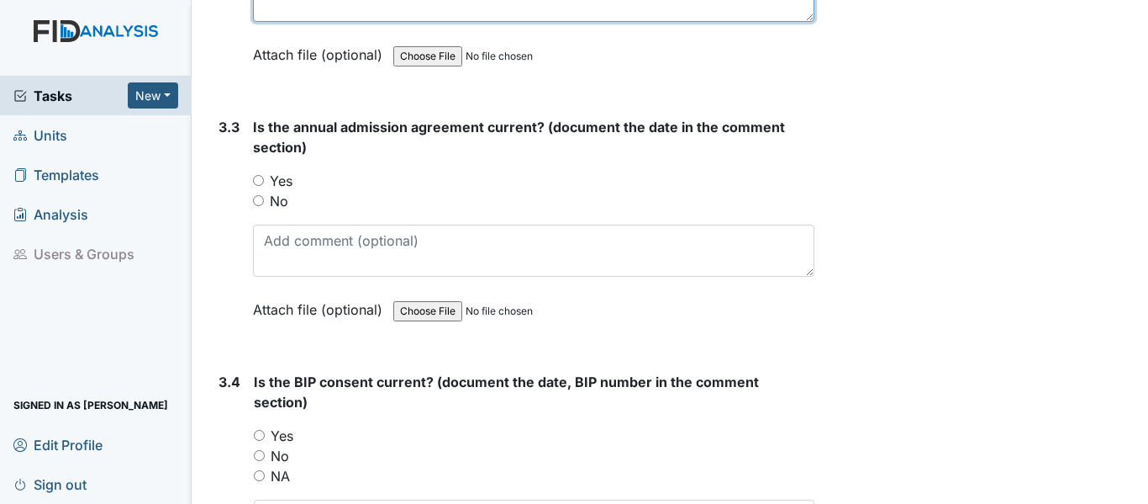
type textarea "4/24/25"
click at [258, 180] on input "Yes" at bounding box center [258, 180] width 11 height 11
radio input "true"
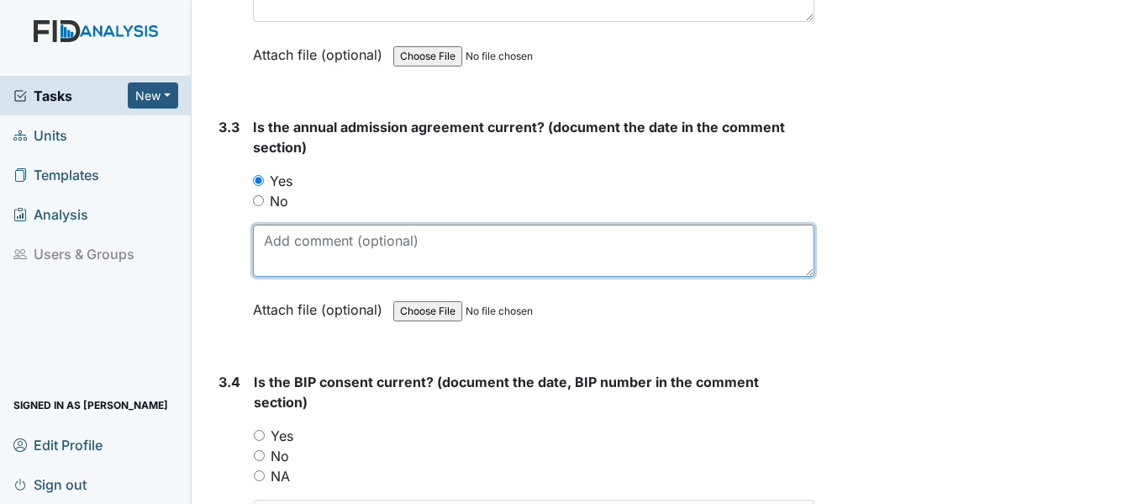
click at [312, 249] on textarea at bounding box center [534, 250] width 562 height 52
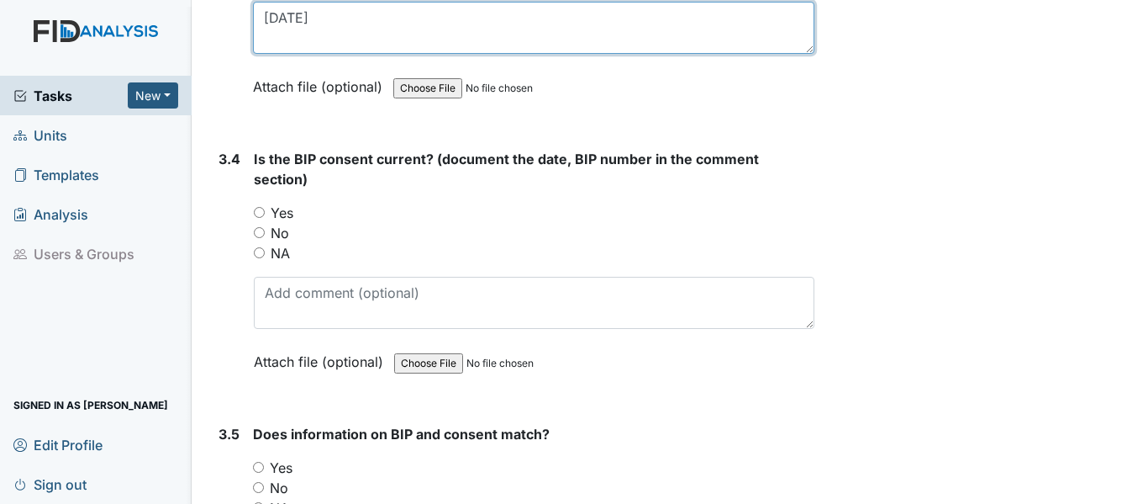
scroll to position [4708, 0]
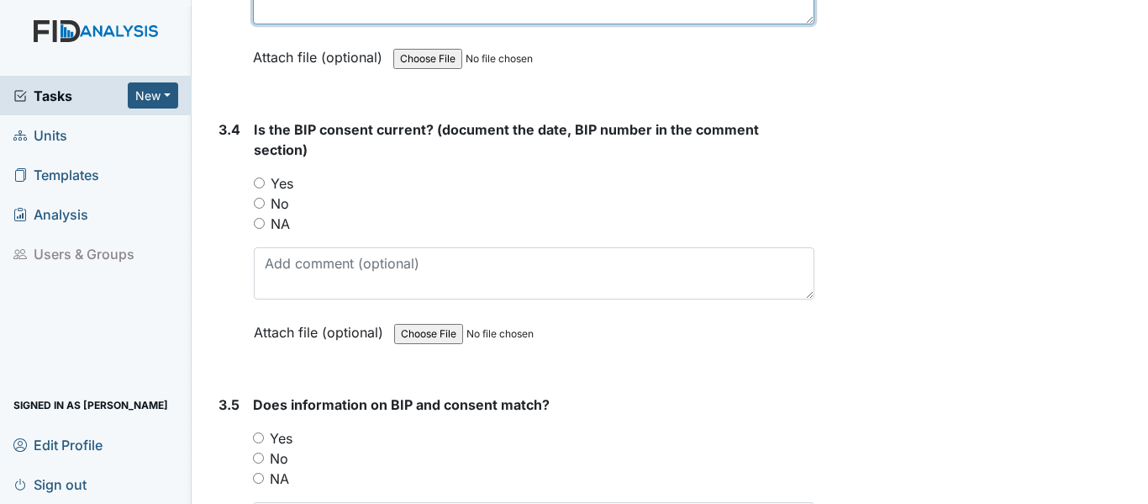
type textarea "4/24/25"
click at [261, 179] on input "Yes" at bounding box center [259, 182] width 11 height 11
radio input "true"
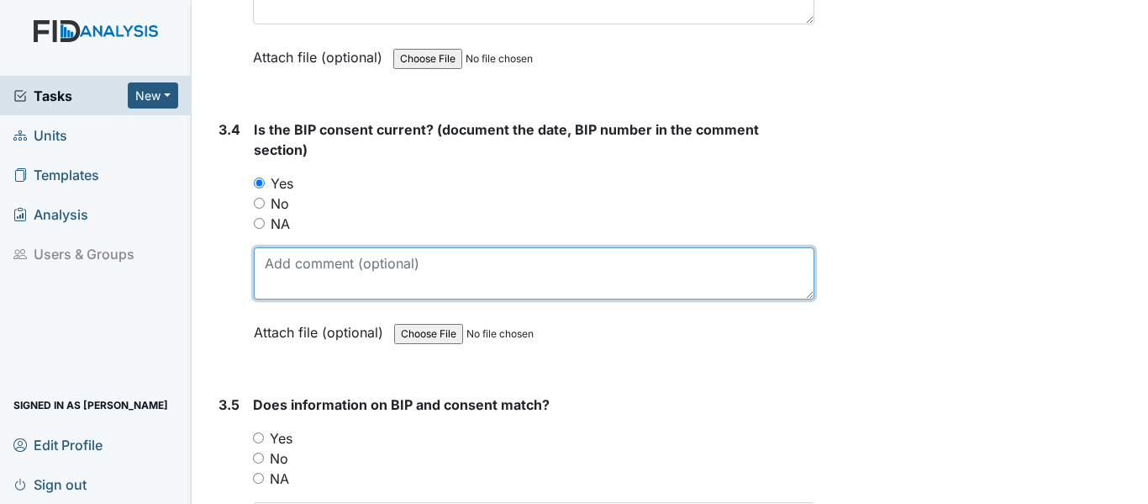
click at [313, 261] on textarea at bounding box center [534, 273] width 561 height 52
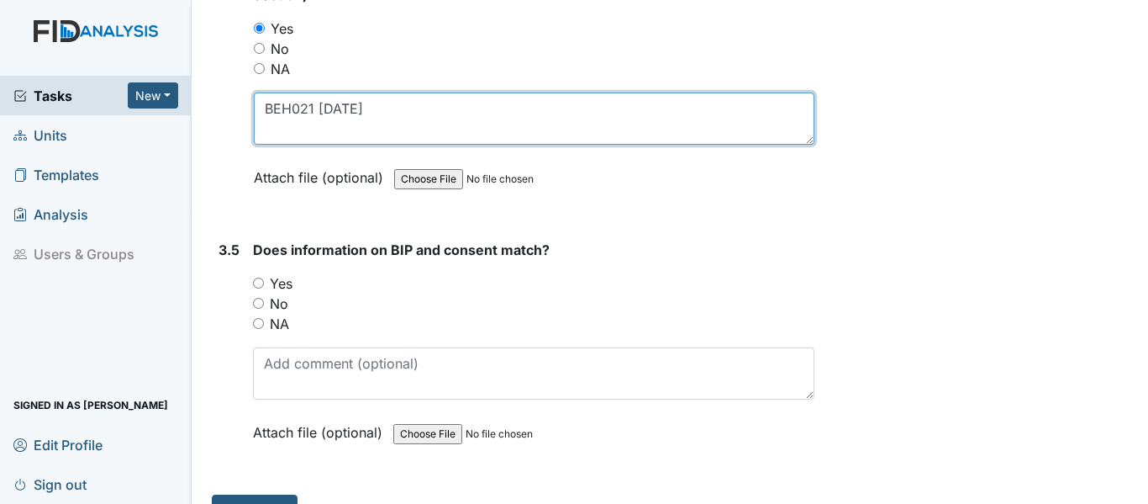
scroll to position [4876, 0]
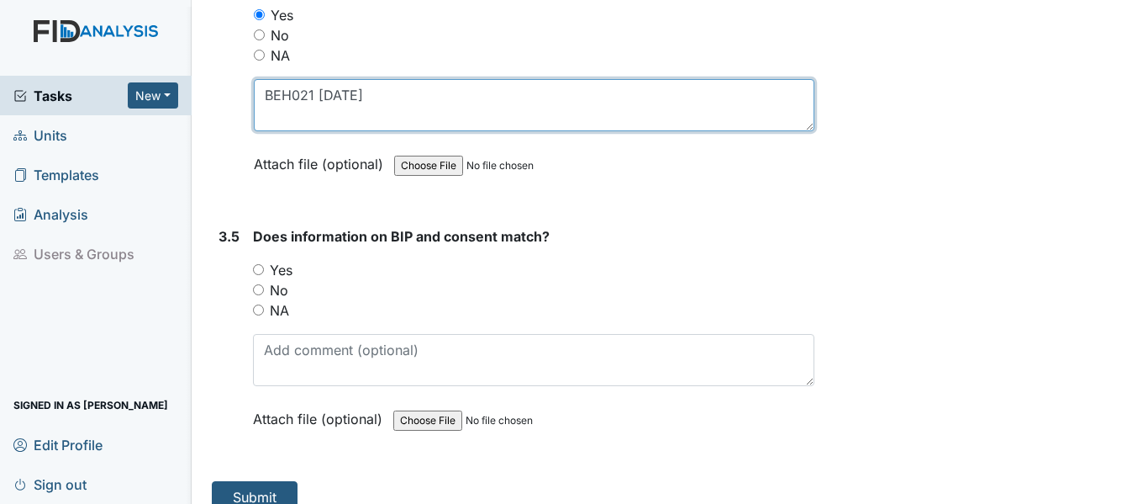
type textarea "BEH021 7/25/25"
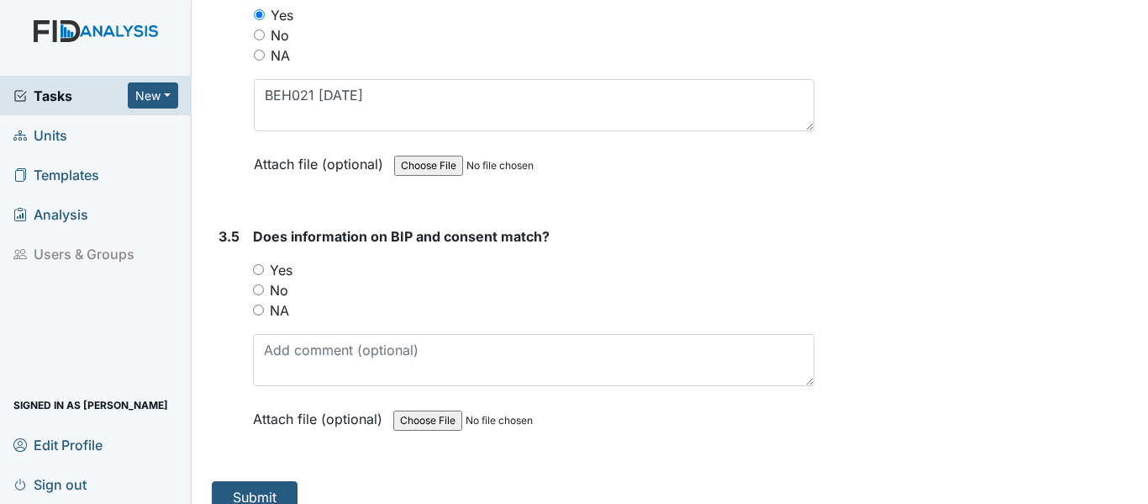
click at [255, 262] on div "Yes" at bounding box center [534, 270] width 562 height 20
click at [258, 272] on input "Yes" at bounding box center [258, 269] width 11 height 11
radio input "true"
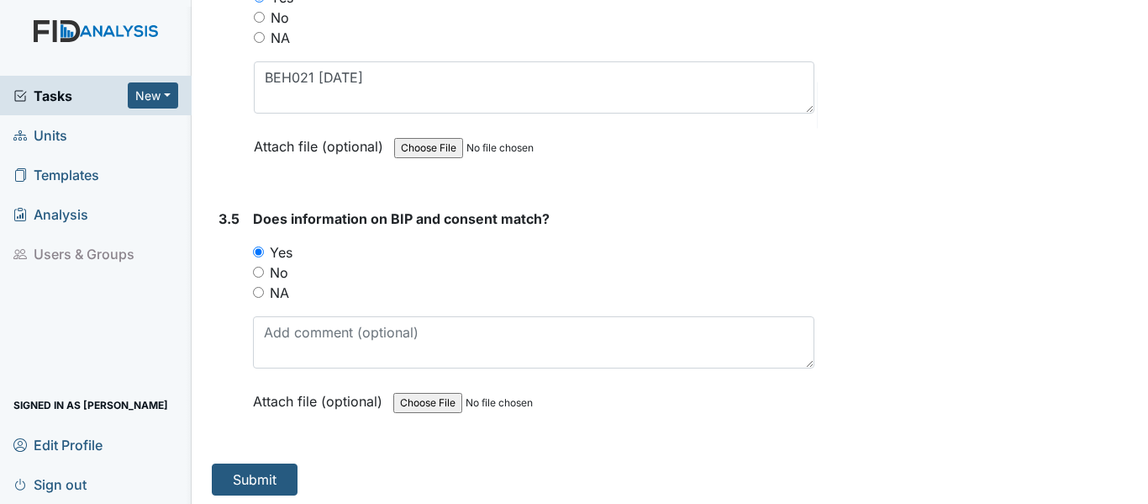
scroll to position [4899, 0]
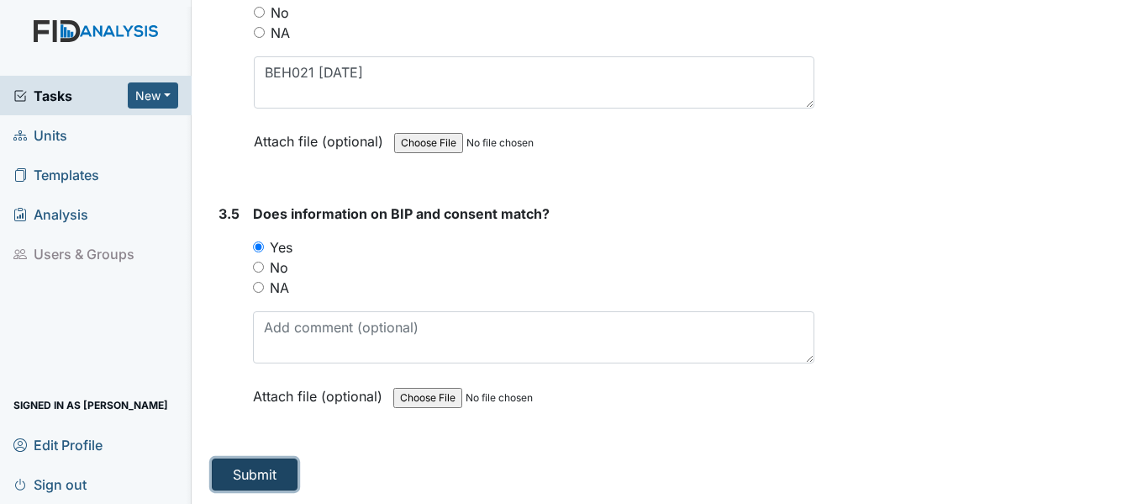
click at [265, 472] on button "Submit" at bounding box center [255, 474] width 86 height 32
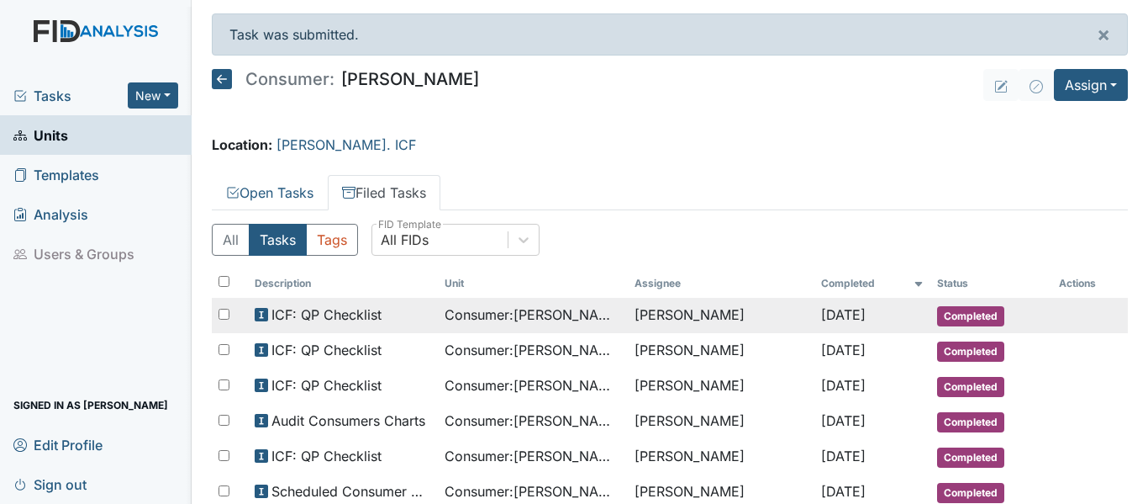
click at [604, 314] on span "Consumer : [PERSON_NAME]" at bounding box center [533, 314] width 177 height 20
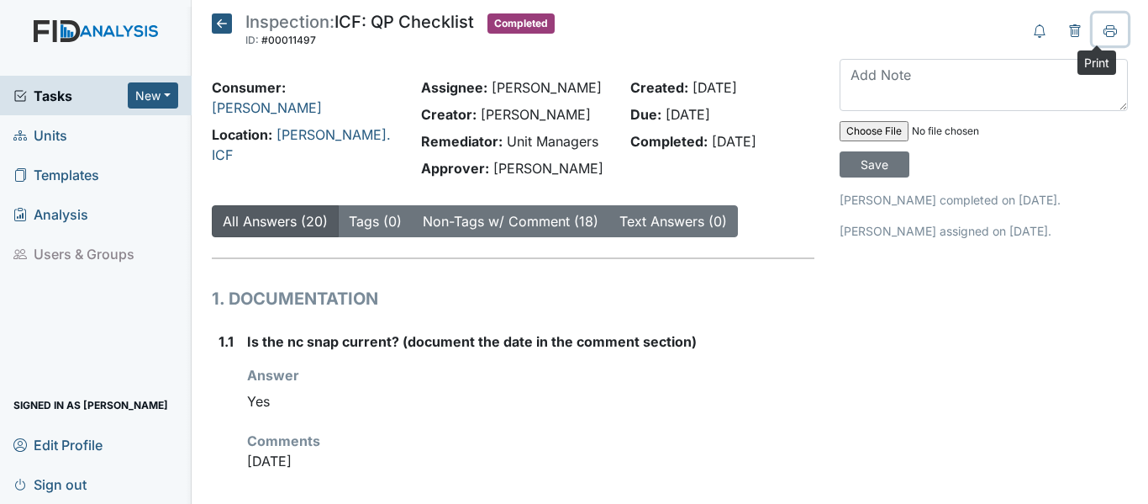
click at [1105, 30] on button at bounding box center [1110, 29] width 35 height 32
click at [222, 24] on icon at bounding box center [222, 23] width 20 height 20
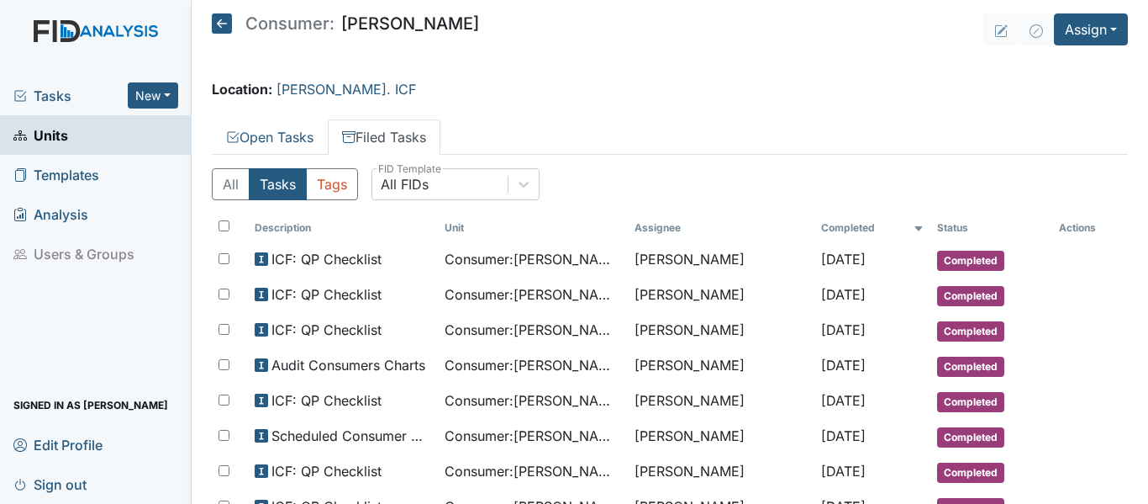
click at [222, 24] on icon at bounding box center [222, 23] width 20 height 20
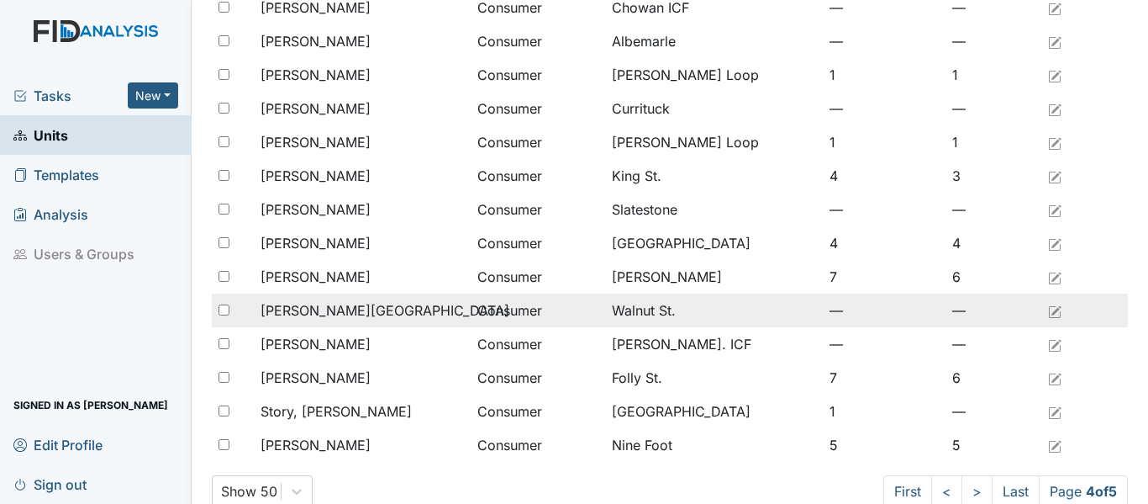
scroll to position [1383, 0]
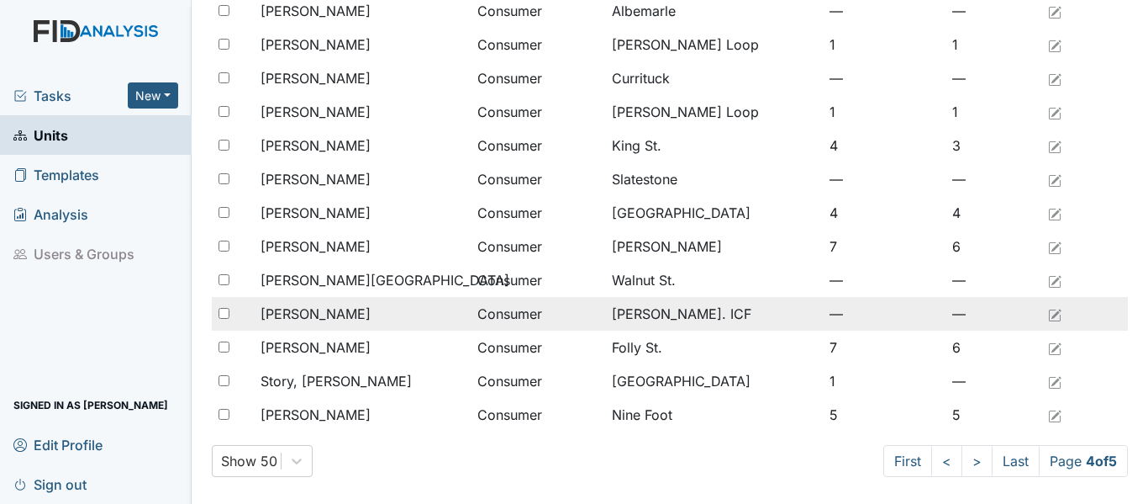
click at [371, 314] on span "[PERSON_NAME]" at bounding box center [316, 313] width 110 height 20
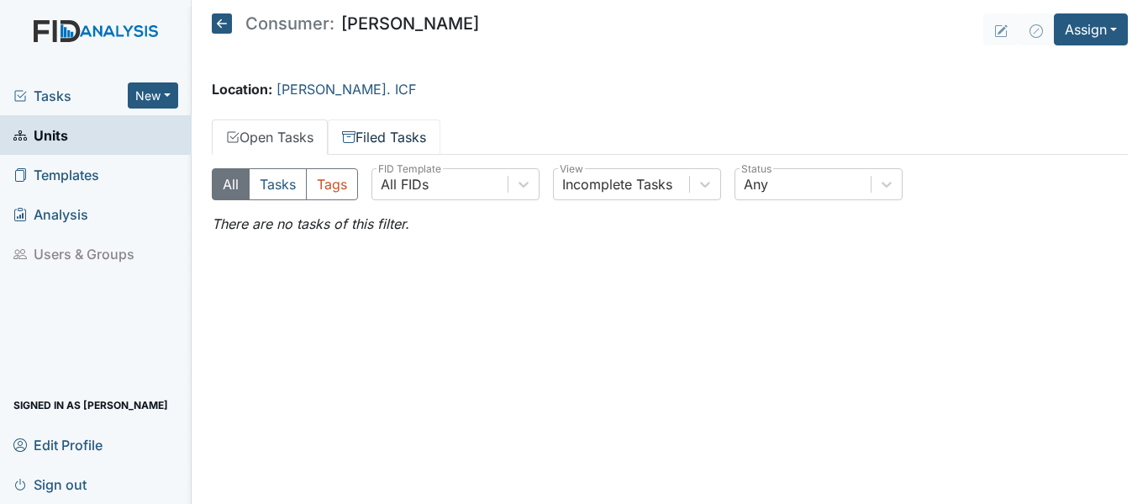
click at [386, 140] on link "Filed Tasks" at bounding box center [384, 136] width 113 height 35
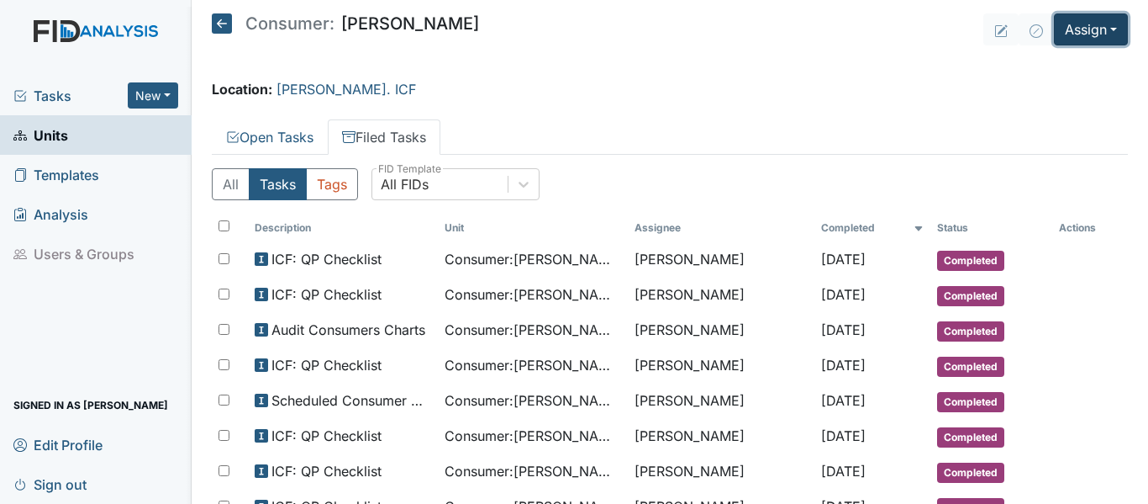
click at [1079, 31] on button "Assign" at bounding box center [1091, 29] width 74 height 32
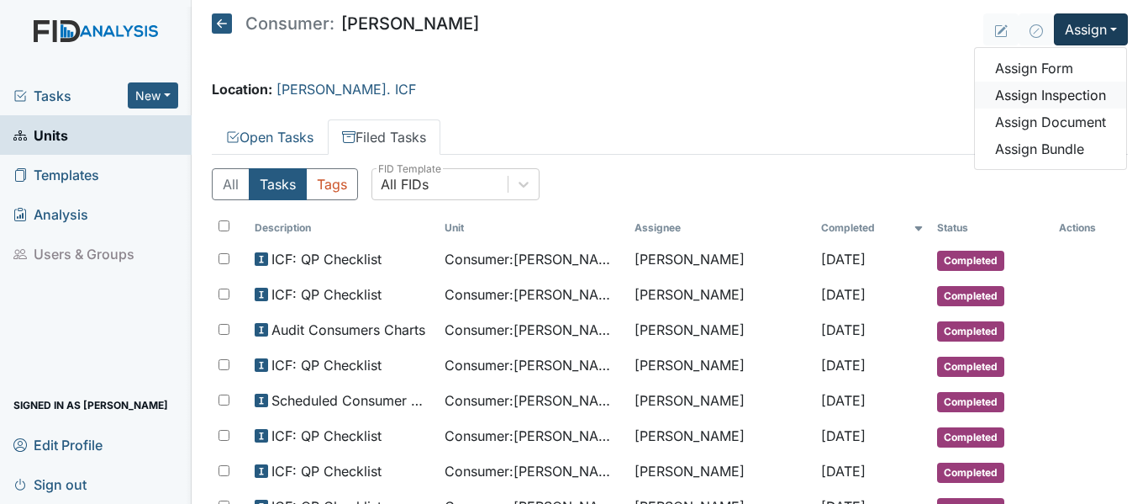
click at [1073, 99] on link "Assign Inspection" at bounding box center [1050, 95] width 151 height 27
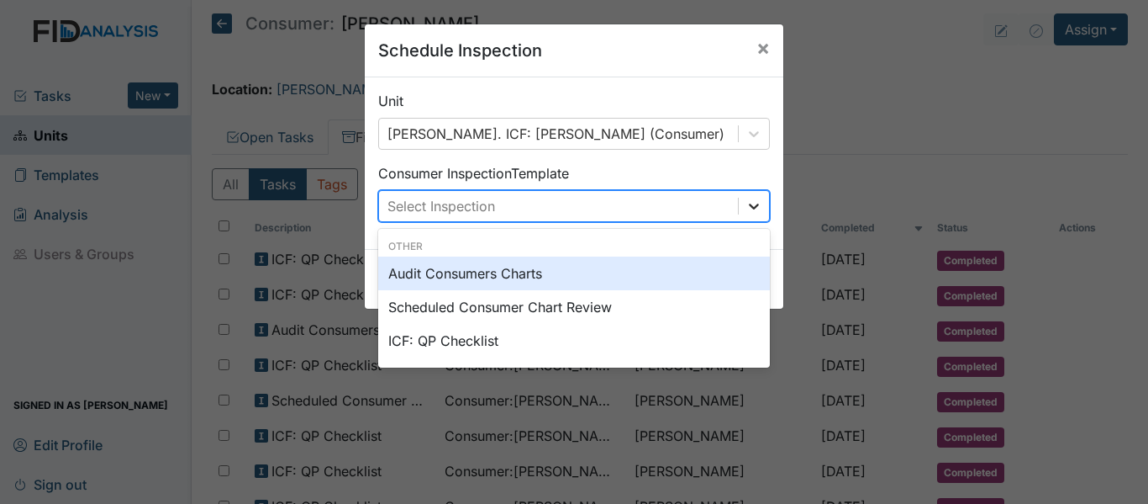
click at [746, 208] on icon at bounding box center [754, 206] width 17 height 17
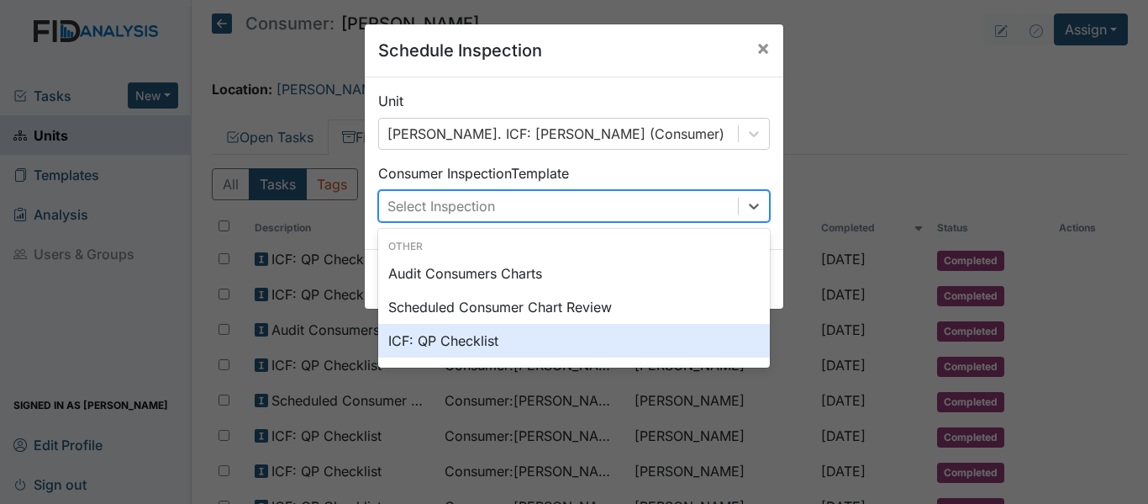
click at [464, 338] on div "ICF: QP Checklist" at bounding box center [574, 341] width 392 height 34
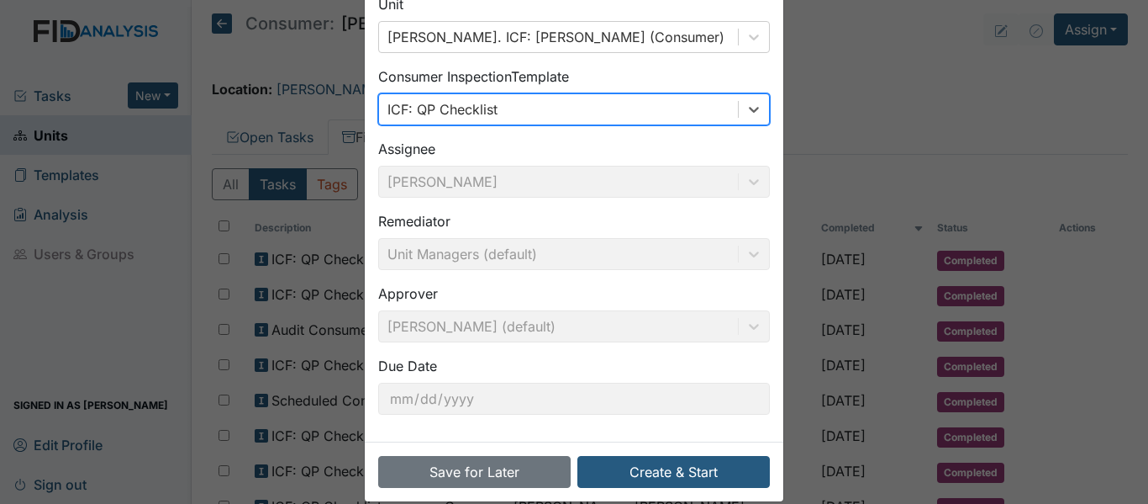
scroll to position [119, 0]
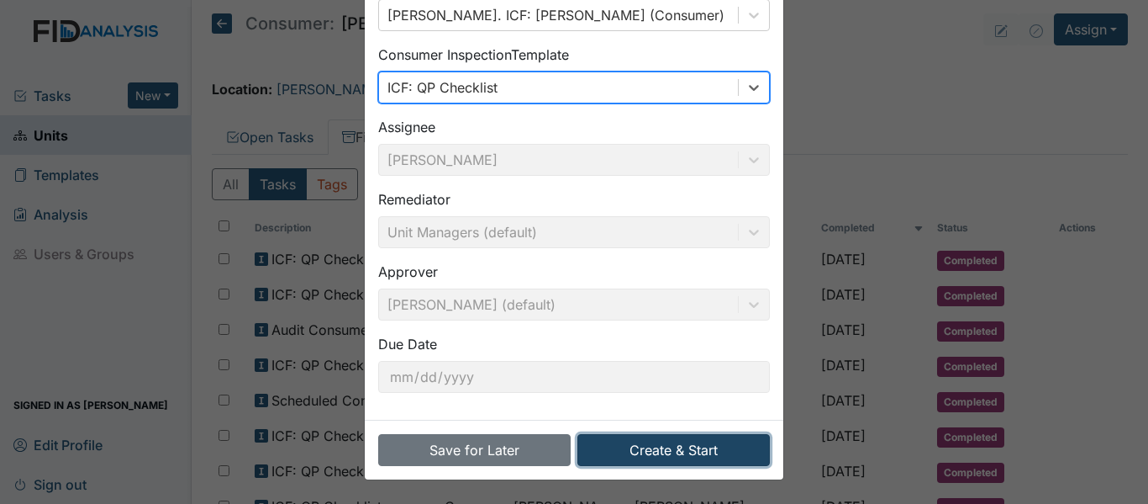
click at [708, 446] on button "Create & Start" at bounding box center [674, 450] width 193 height 32
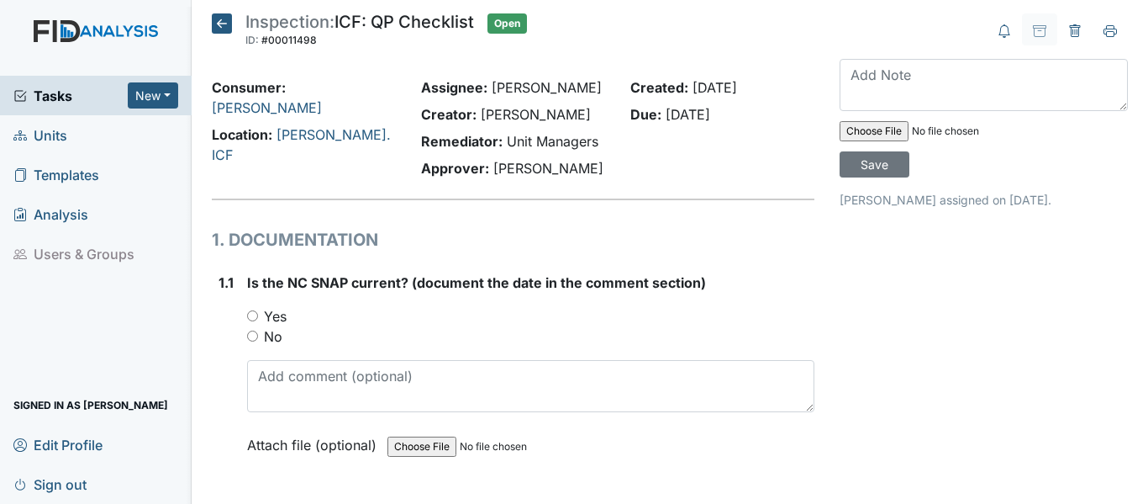
click at [253, 313] on input "Yes" at bounding box center [252, 315] width 11 height 11
radio input "true"
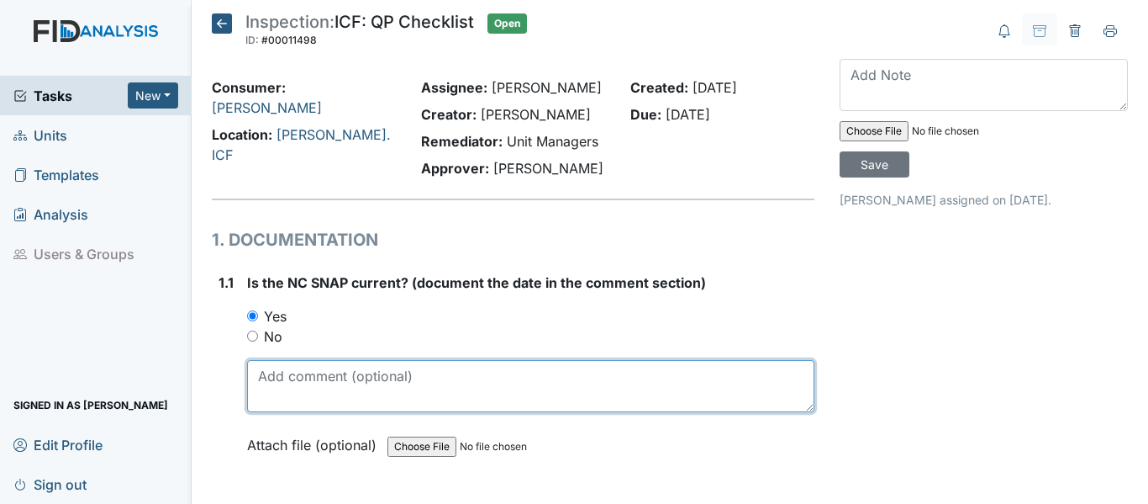
click at [325, 389] on textarea at bounding box center [530, 386] width 567 height 52
drag, startPoint x: 256, startPoint y: 378, endPoint x: 313, endPoint y: 378, distance: 56.3
click at [313, 378] on textarea "[DATE]" at bounding box center [530, 386] width 567 height 52
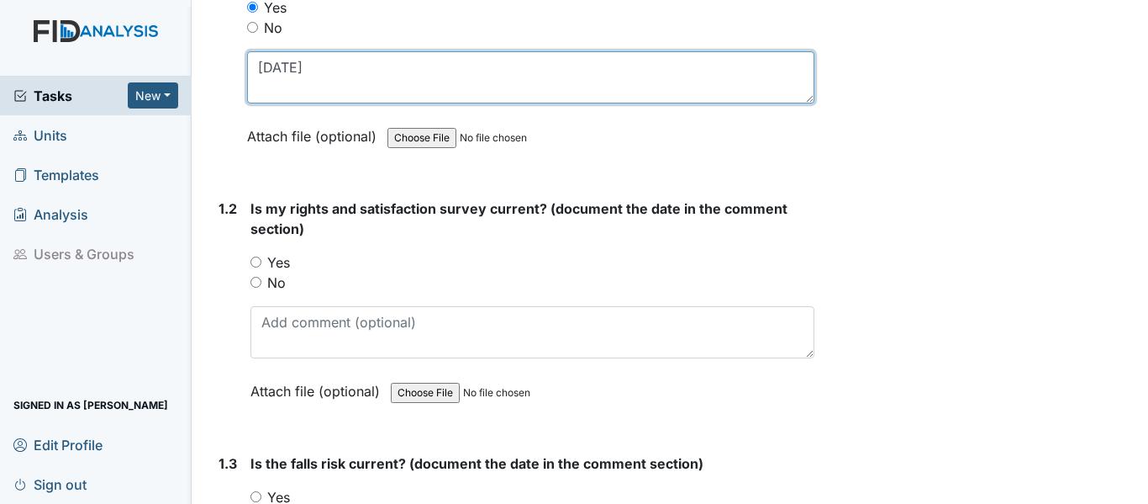
scroll to position [420, 0]
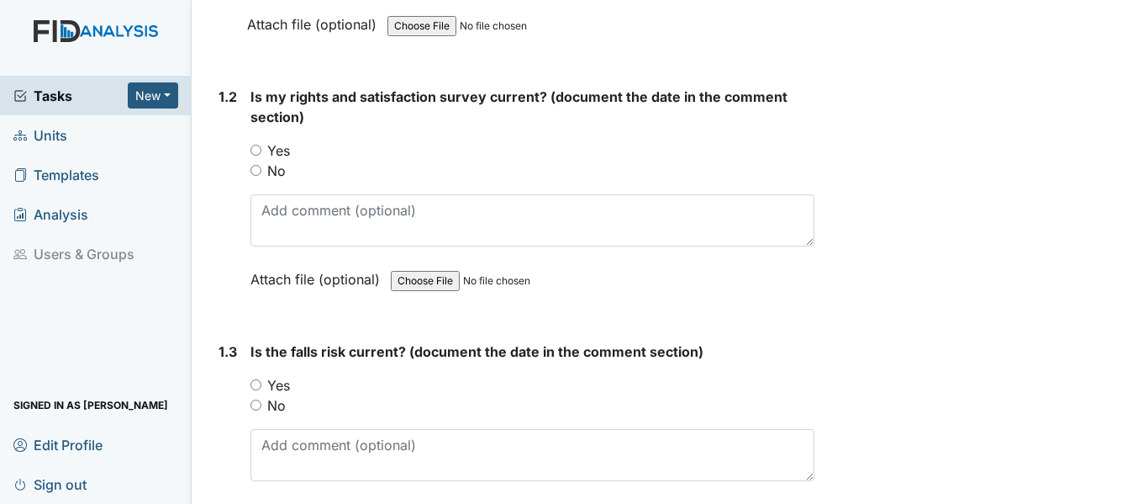
type textarea "[DATE]"
click at [256, 146] on input "Yes" at bounding box center [256, 150] width 11 height 11
radio input "true"
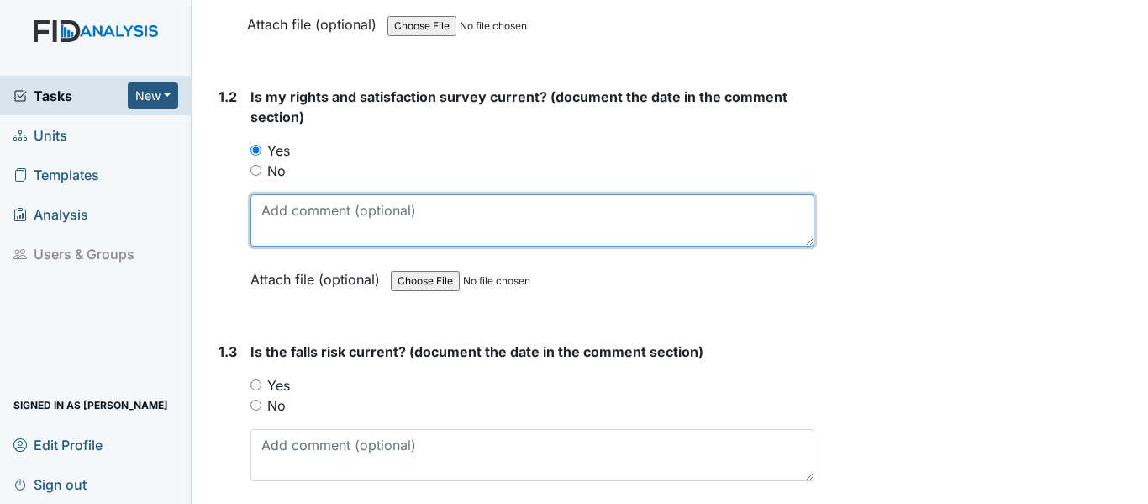
click at [313, 215] on textarea at bounding box center [533, 220] width 564 height 52
paste textarea "[DATE]"
type textarea "[DATE]"
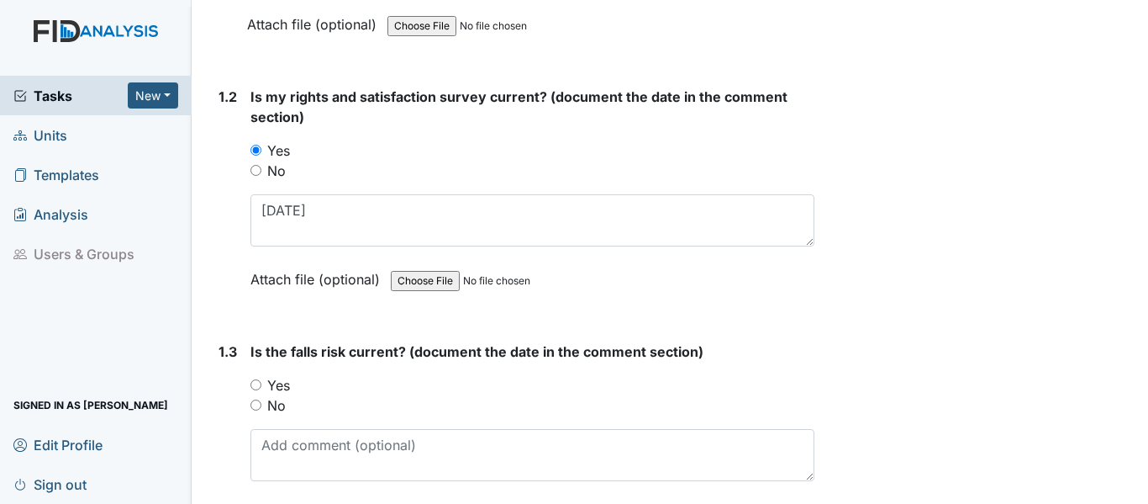
click at [252, 387] on input "Yes" at bounding box center [256, 384] width 11 height 11
radio input "true"
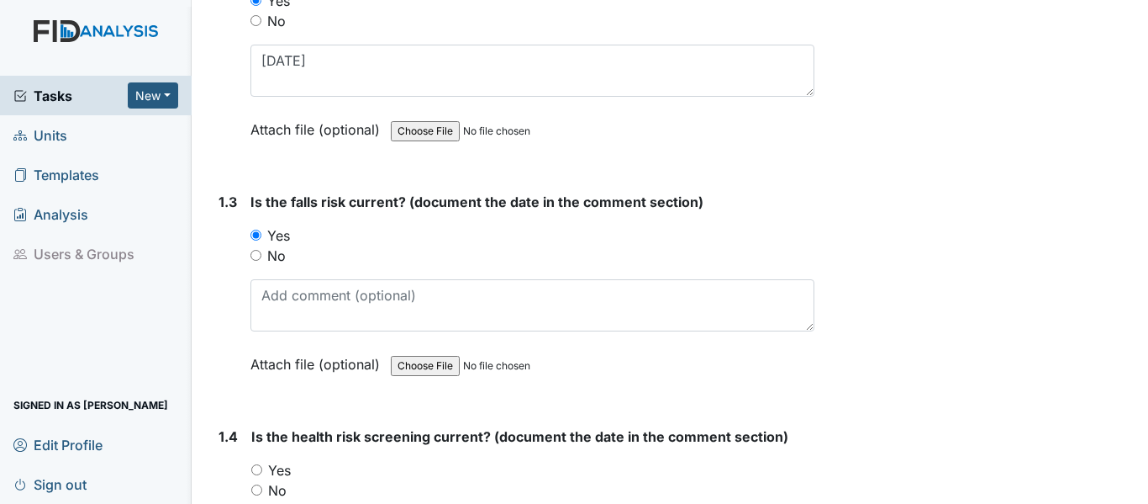
scroll to position [588, 0]
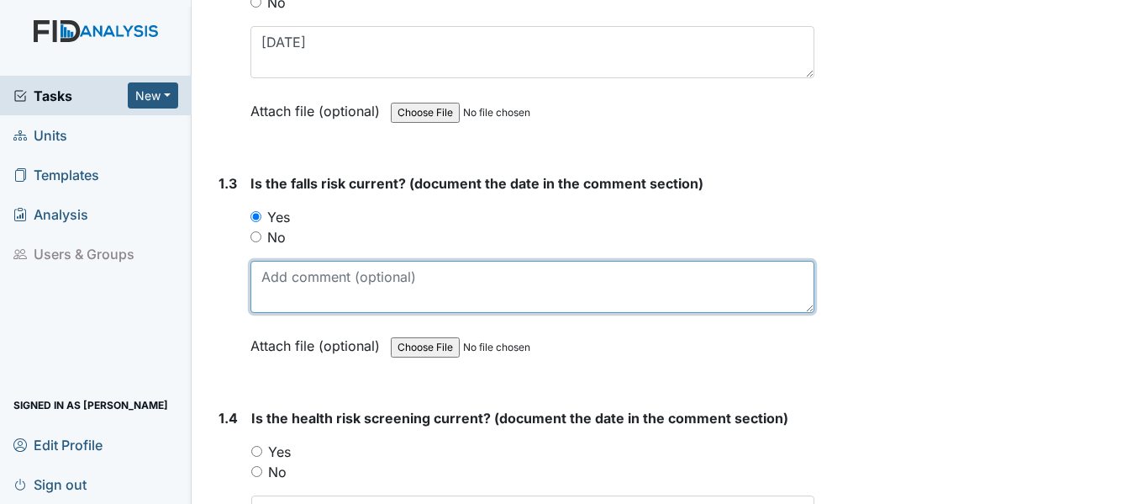
click at [301, 283] on textarea at bounding box center [533, 287] width 564 height 52
paste textarea "[DATE]"
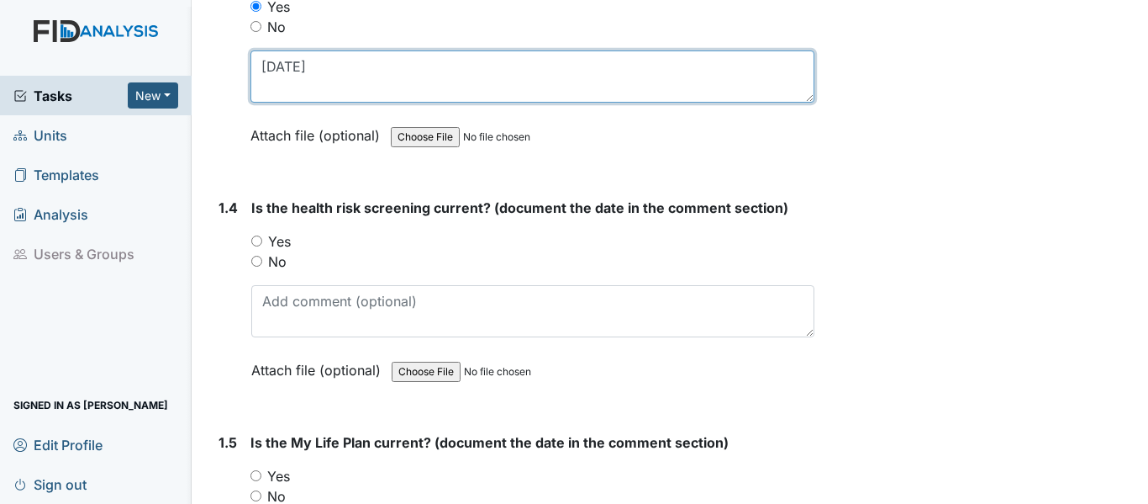
scroll to position [841, 0]
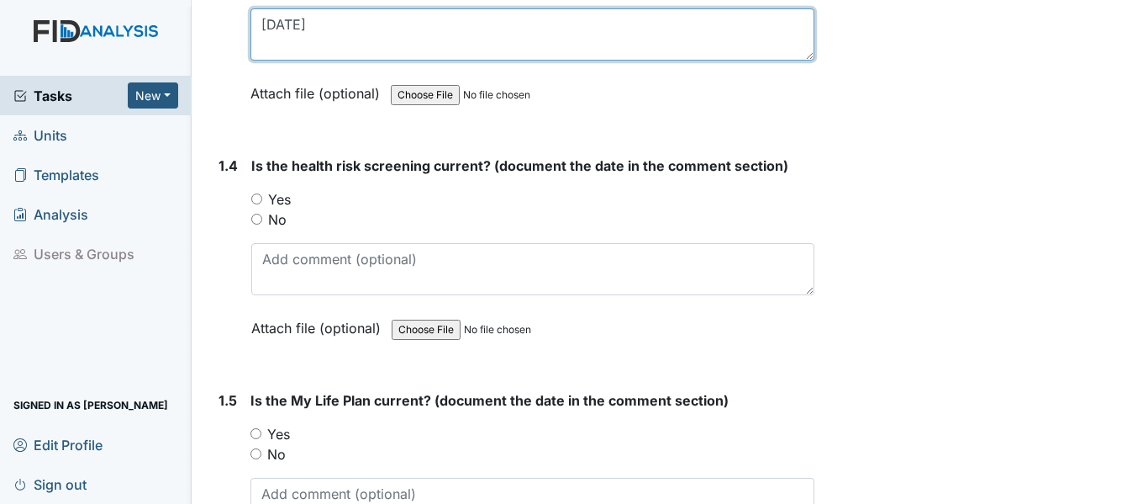
type textarea "[DATE]"
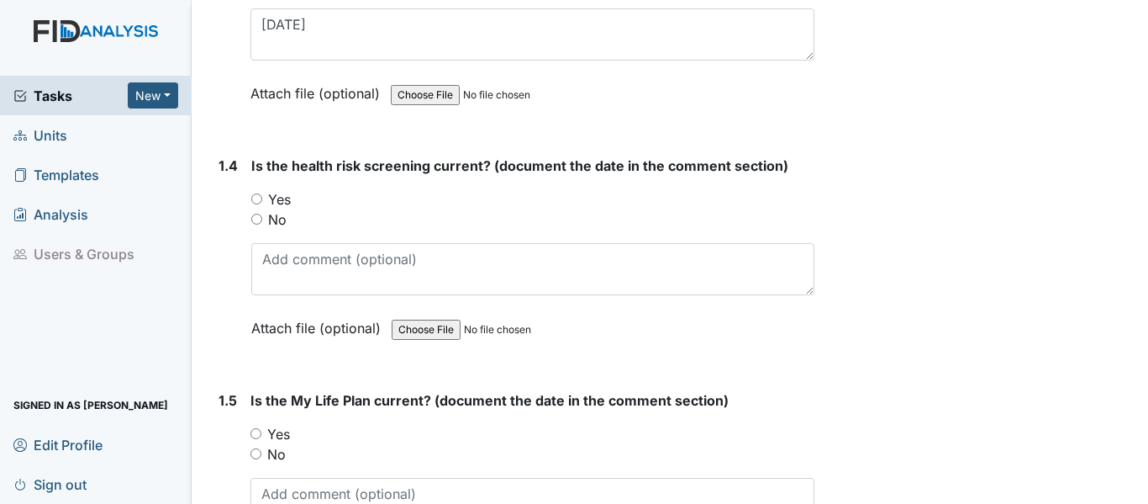
click at [256, 198] on input "Yes" at bounding box center [256, 198] width 11 height 11
radio input "true"
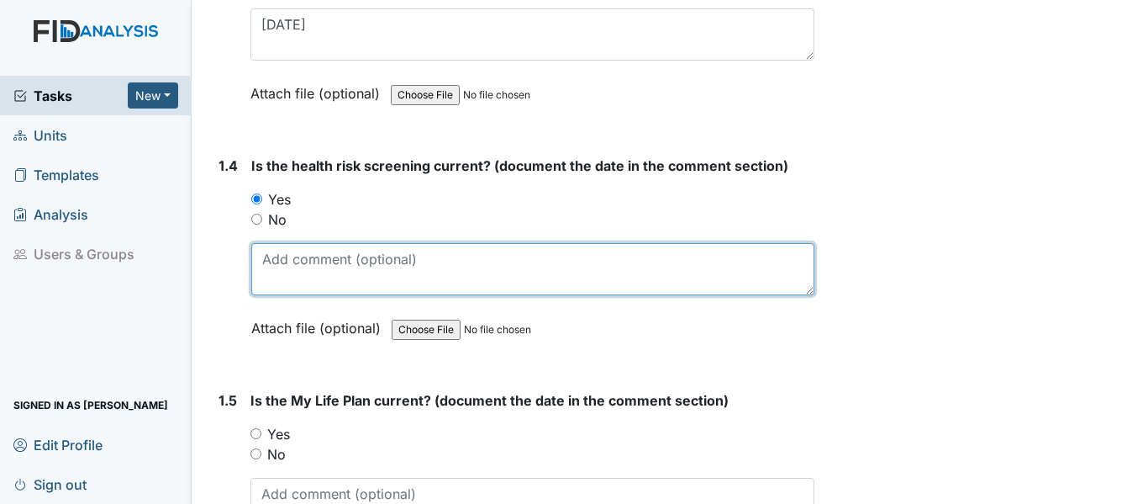
click at [337, 266] on textarea at bounding box center [532, 269] width 563 height 52
paste textarea "[DATE]"
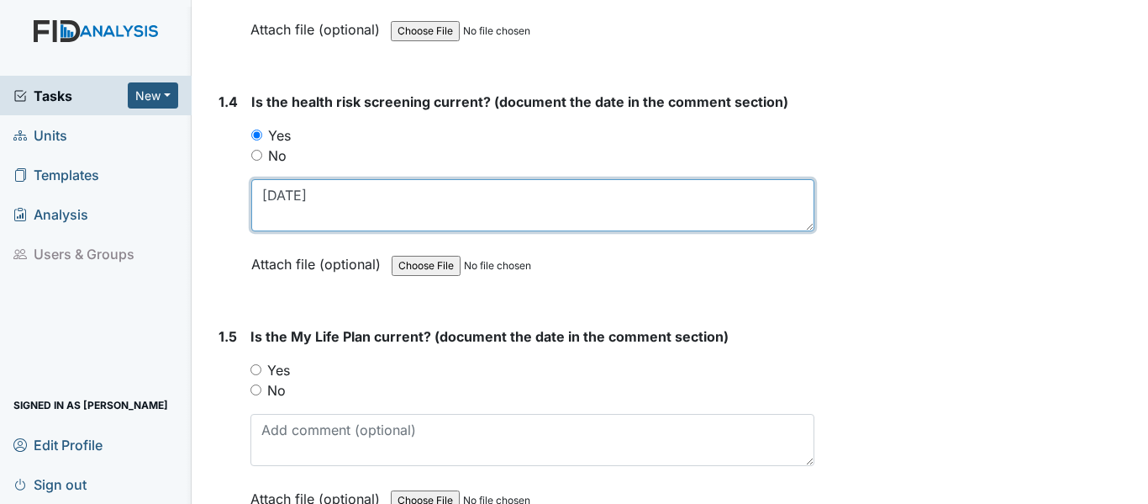
scroll to position [1093, 0]
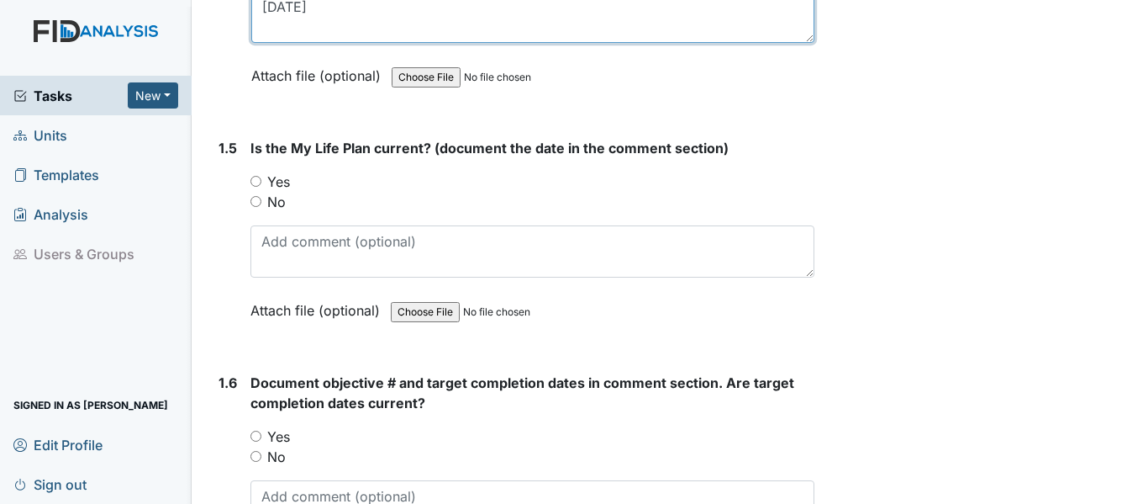
type textarea "[DATE]"
click at [255, 181] on input "Yes" at bounding box center [256, 181] width 11 height 11
radio input "true"
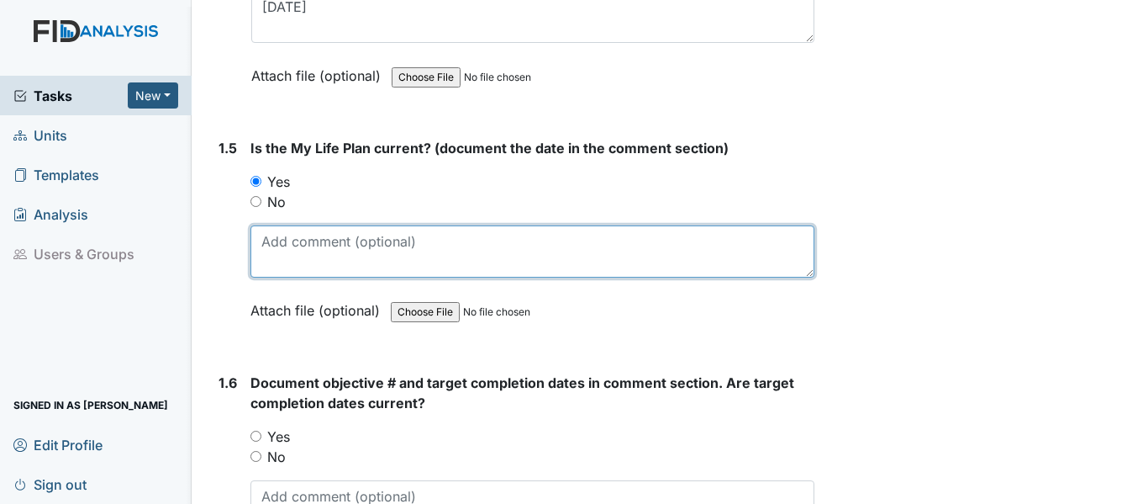
click at [310, 237] on textarea at bounding box center [533, 251] width 564 height 52
paste textarea "[DATE]"
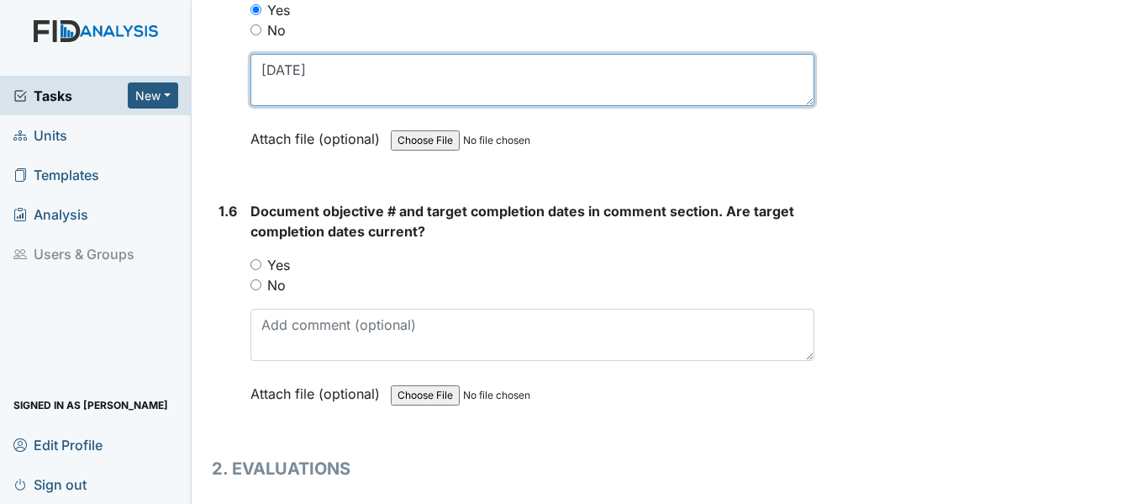
scroll to position [1429, 0]
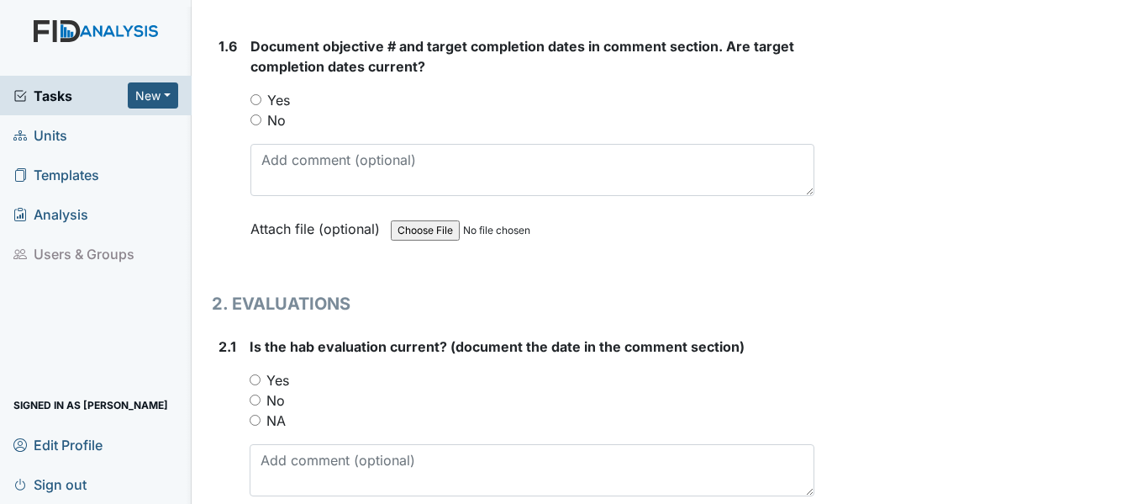
type textarea "[DATE]"
click at [256, 103] on input "Yes" at bounding box center [256, 99] width 11 height 11
radio input "true"
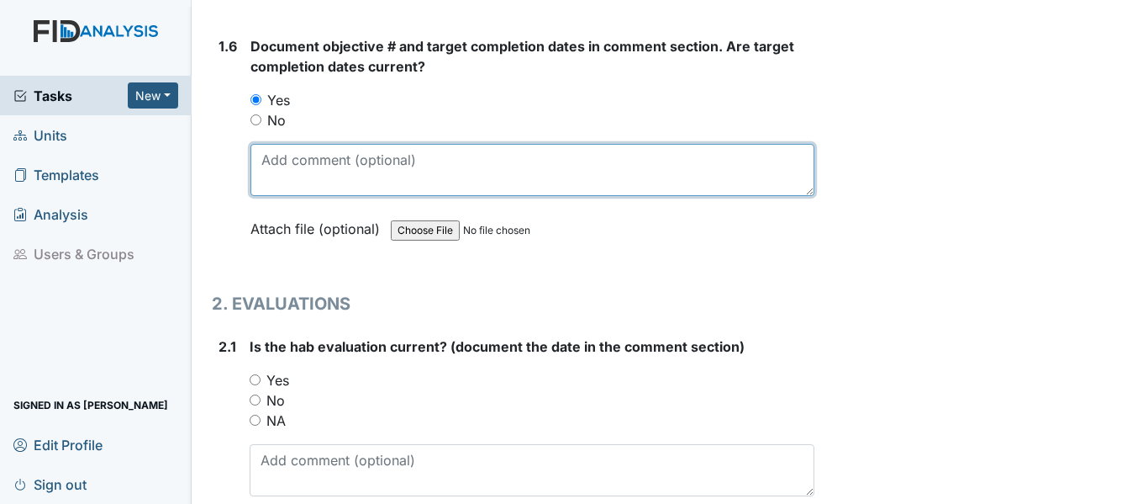
click at [286, 169] on textarea at bounding box center [533, 170] width 564 height 52
click at [300, 161] on textarea "WK001, DIL001, SC001, FA001 PCD" at bounding box center [533, 170] width 564 height 52
click at [356, 155] on textarea "WK002, DIL001, SC001, FA001 PCD" at bounding box center [533, 170] width 564 height 52
click at [405, 162] on textarea "WK002, DIL002, SC001, FA001 PCD" at bounding box center [533, 170] width 564 height 52
click at [456, 159] on textarea "WK002, DIL002, SC002, FA001 PCD" at bounding box center [533, 170] width 564 height 52
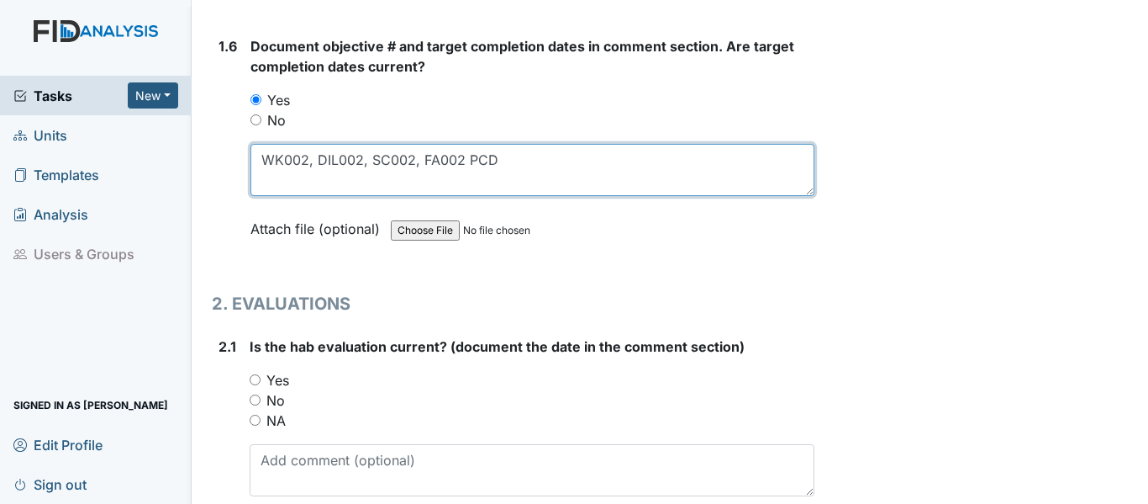
click at [513, 156] on textarea "WK002, DIL002, SC002, FA002 PCD" at bounding box center [533, 170] width 564 height 52
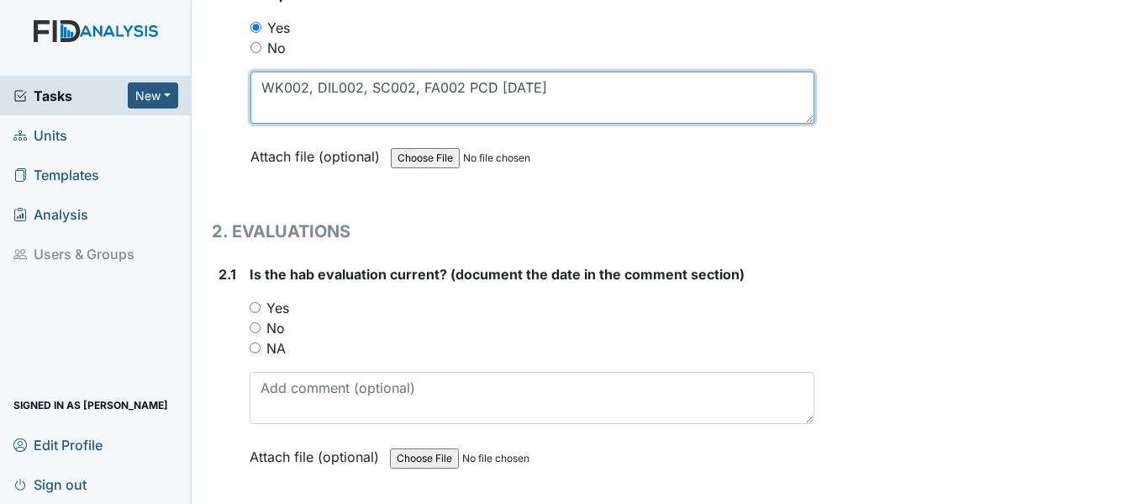
scroll to position [1597, 0]
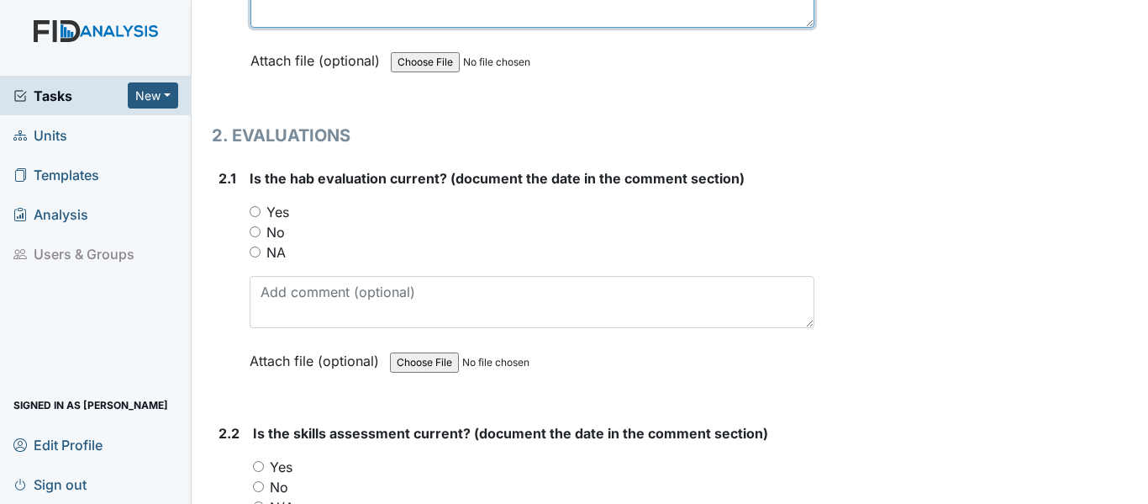
type textarea "WK002, DIL002, SC002, FA002 PCD [DATE]"
click at [261, 211] on div "Yes" at bounding box center [532, 212] width 565 height 20
click at [252, 208] on input "Yes" at bounding box center [255, 211] width 11 height 11
radio input "true"
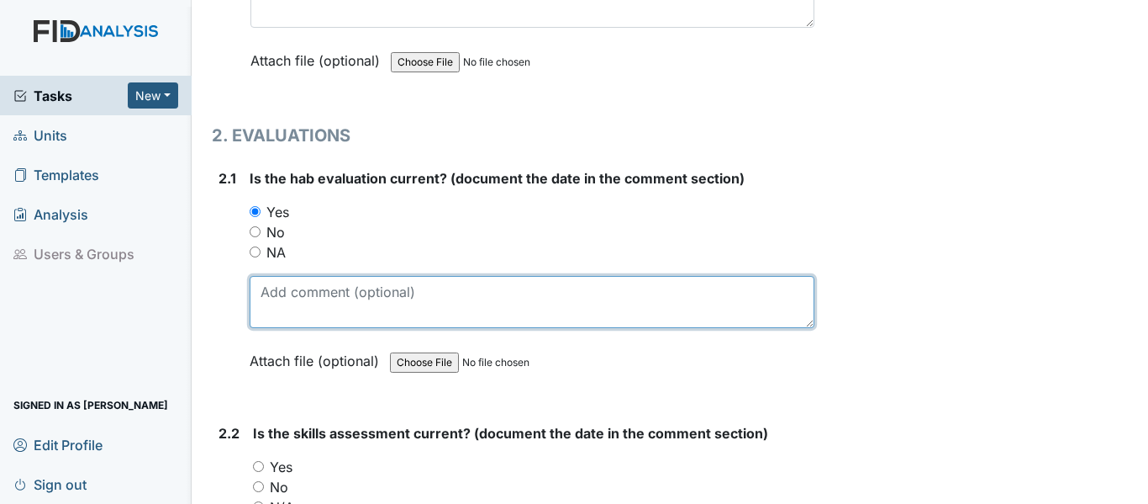
click at [314, 293] on textarea at bounding box center [532, 302] width 565 height 52
paste textarea "[DATE]"
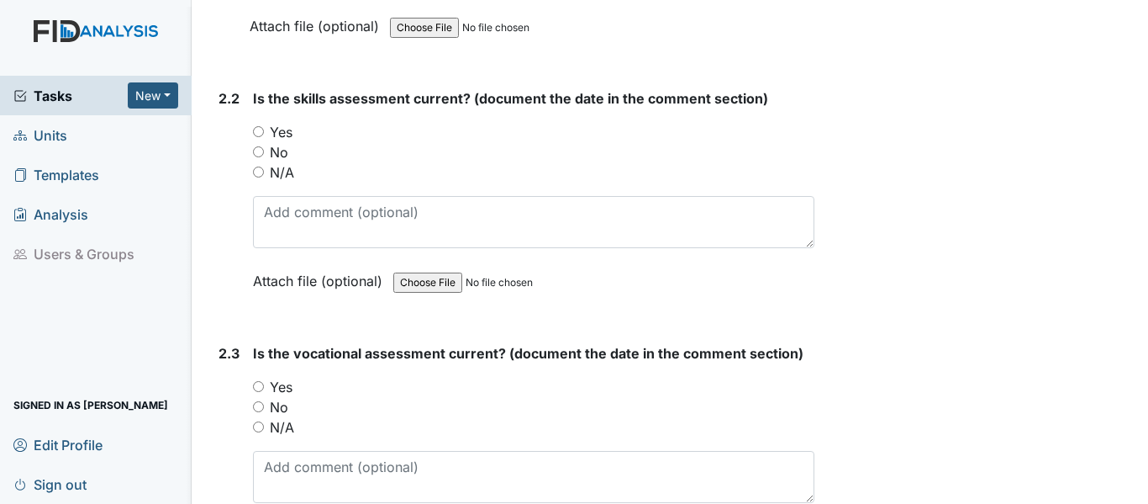
scroll to position [1934, 0]
type textarea "[DATE]"
click at [260, 127] on input "Yes" at bounding box center [258, 129] width 11 height 11
radio input "true"
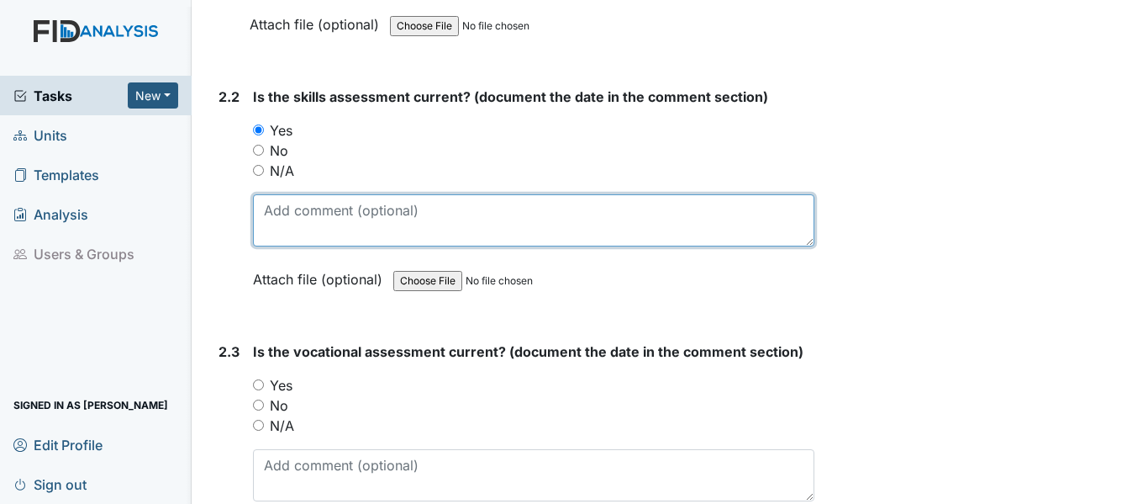
click at [318, 225] on textarea at bounding box center [534, 220] width 562 height 52
paste textarea "[DATE]"
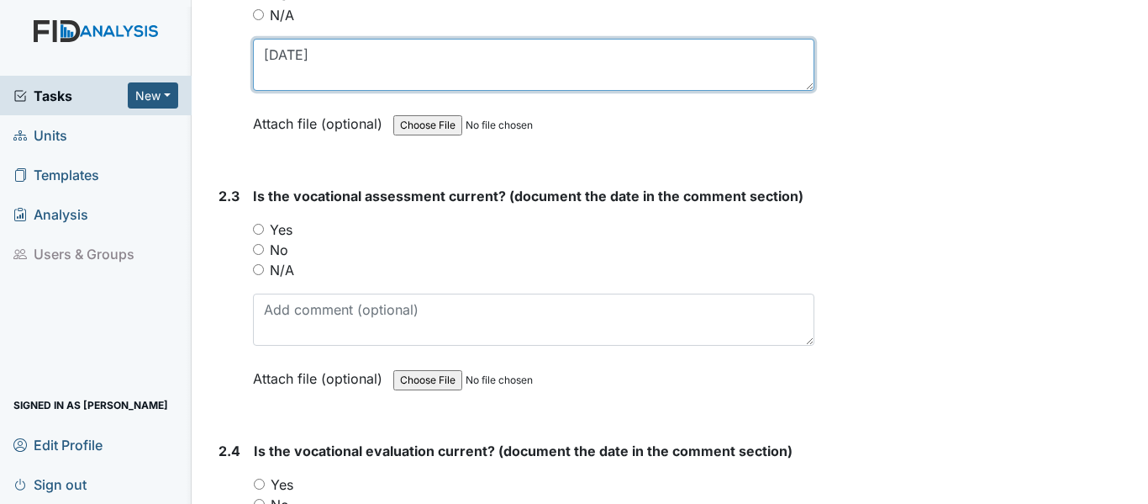
scroll to position [2102, 0]
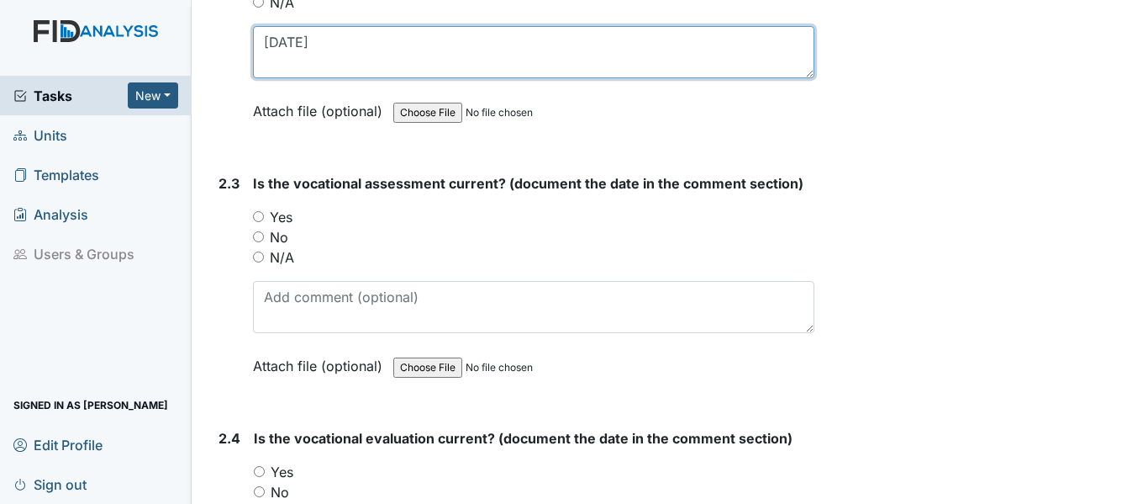
type textarea "[DATE]"
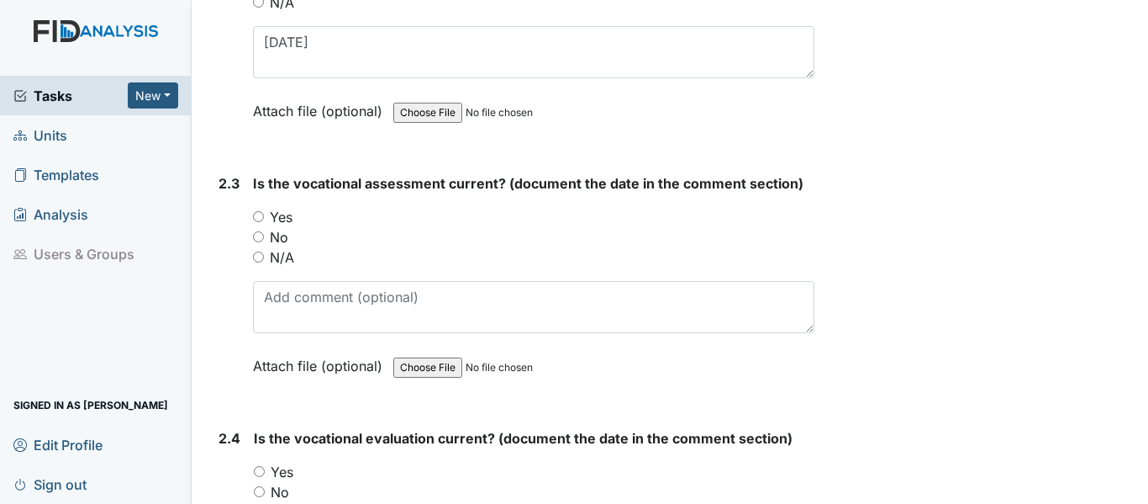
click at [259, 218] on input "Yes" at bounding box center [258, 216] width 11 height 11
radio input "true"
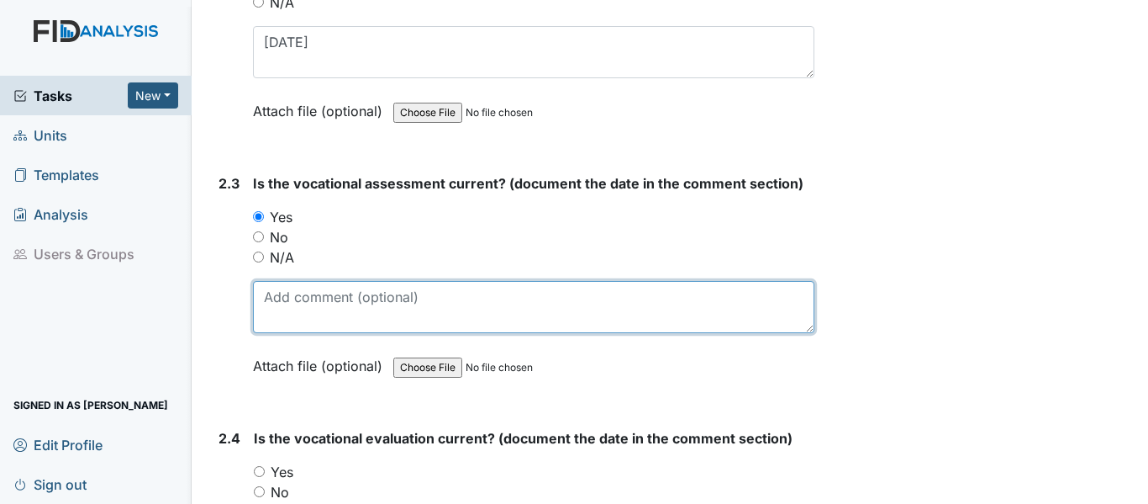
click at [302, 294] on textarea at bounding box center [534, 307] width 562 height 52
paste textarea "[DATE]"
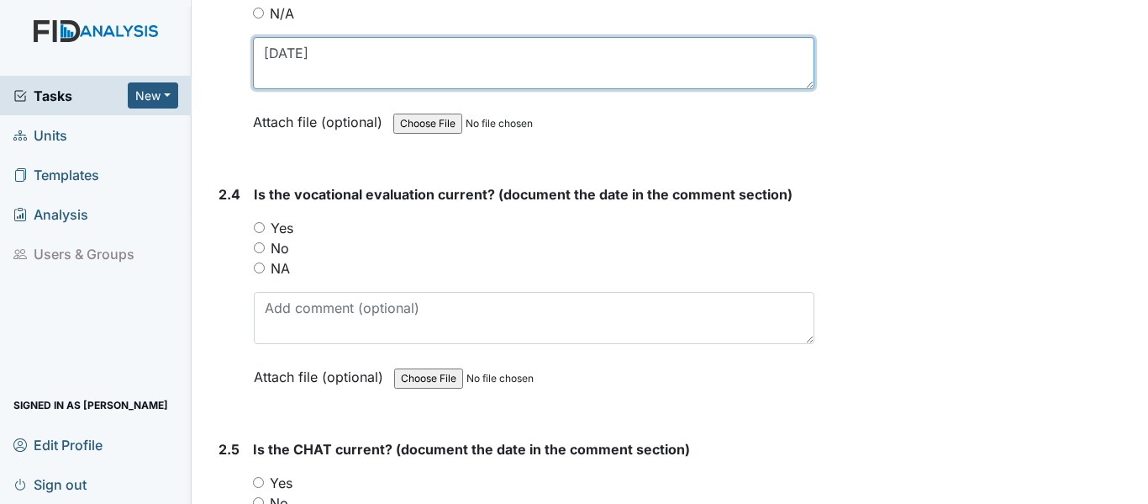
scroll to position [2354, 0]
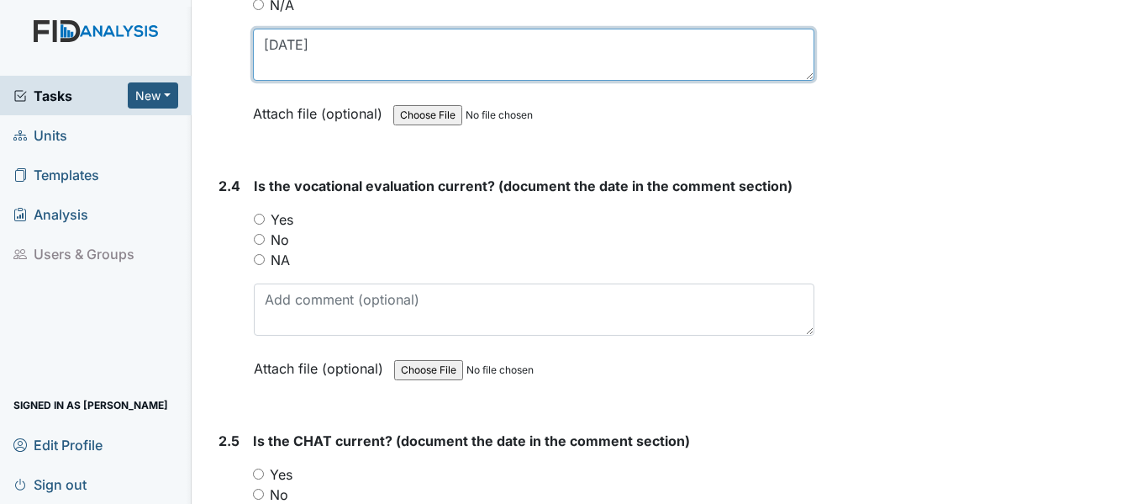
type textarea "[DATE]"
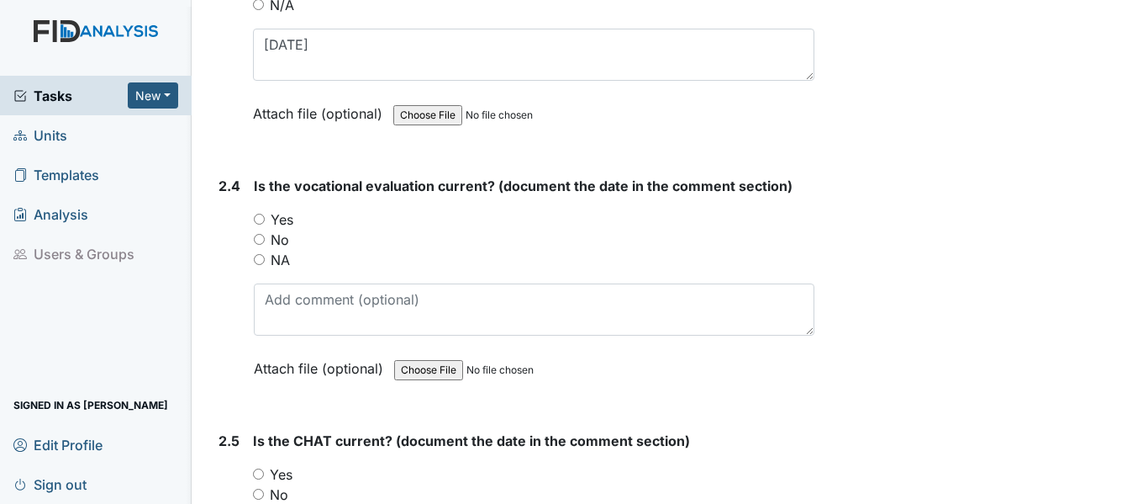
click at [261, 216] on input "Yes" at bounding box center [259, 219] width 11 height 11
radio input "true"
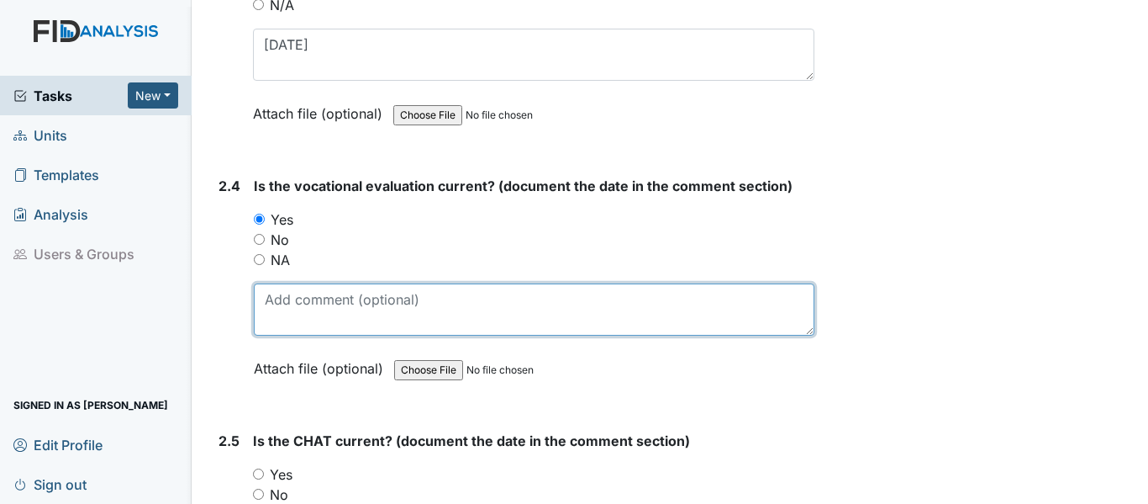
click at [319, 312] on textarea at bounding box center [534, 309] width 561 height 52
paste textarea "[DATE]"
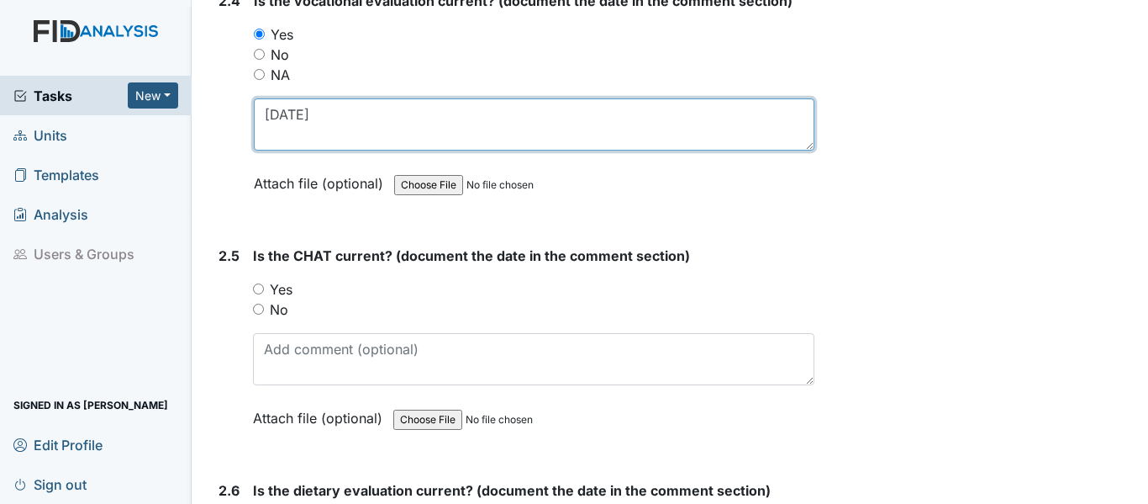
scroll to position [2606, 0]
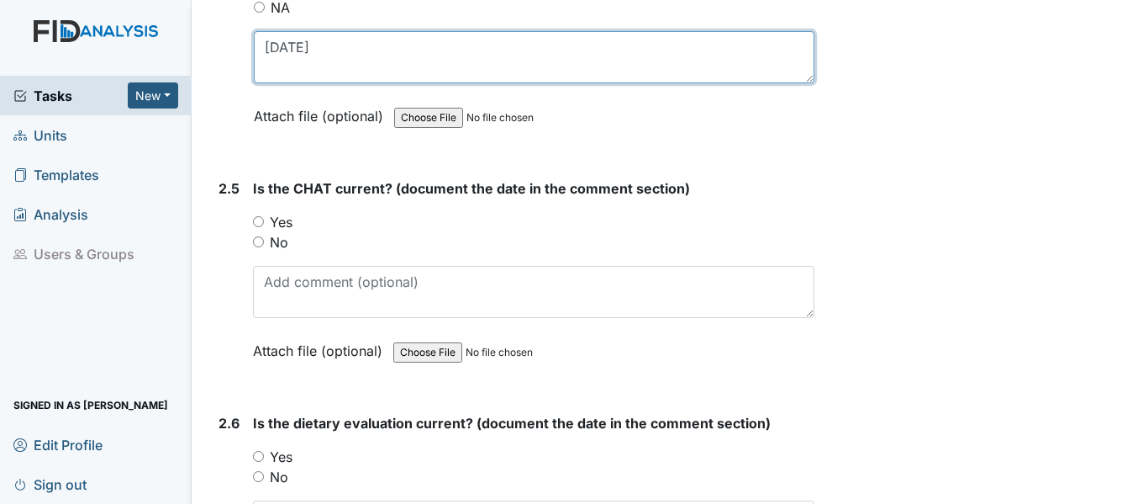
type textarea "[DATE]"
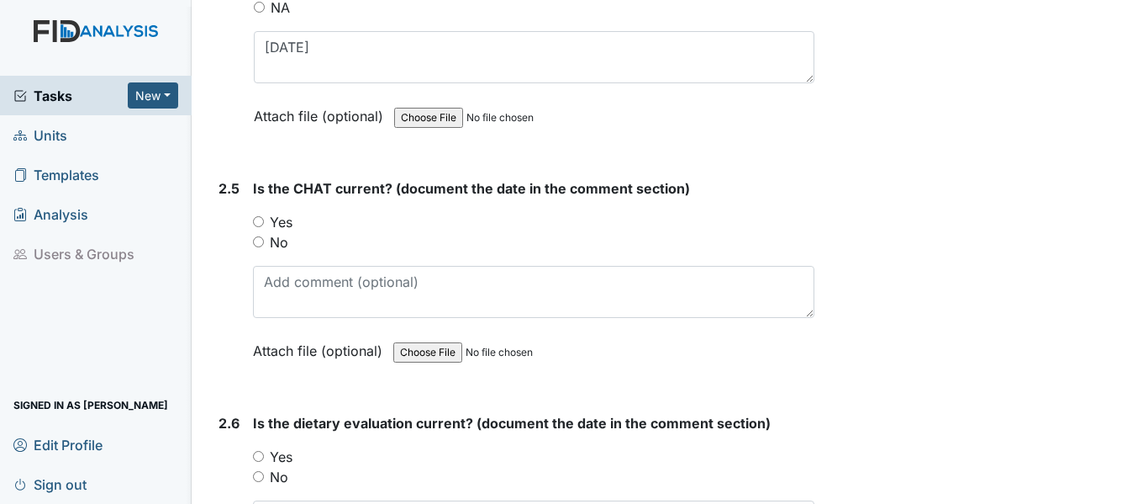
click at [260, 222] on input "Yes" at bounding box center [258, 221] width 11 height 11
radio input "true"
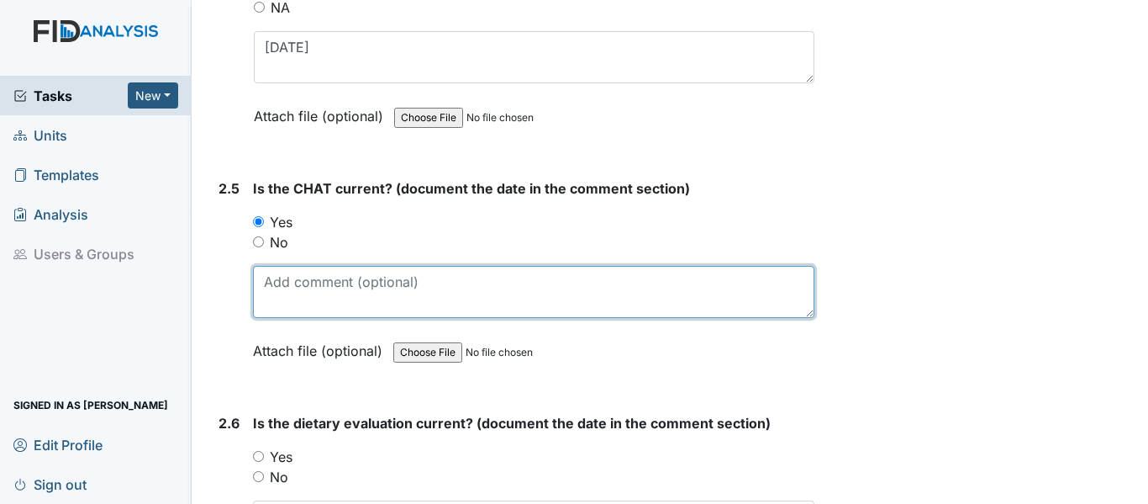
click at [327, 286] on textarea at bounding box center [534, 292] width 562 height 52
paste textarea "[DATE]"
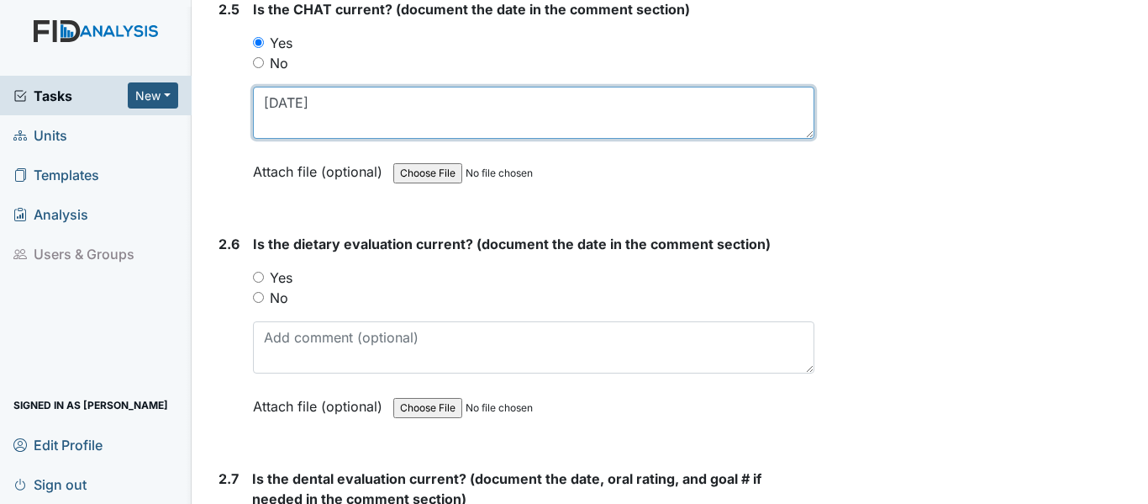
scroll to position [2858, 0]
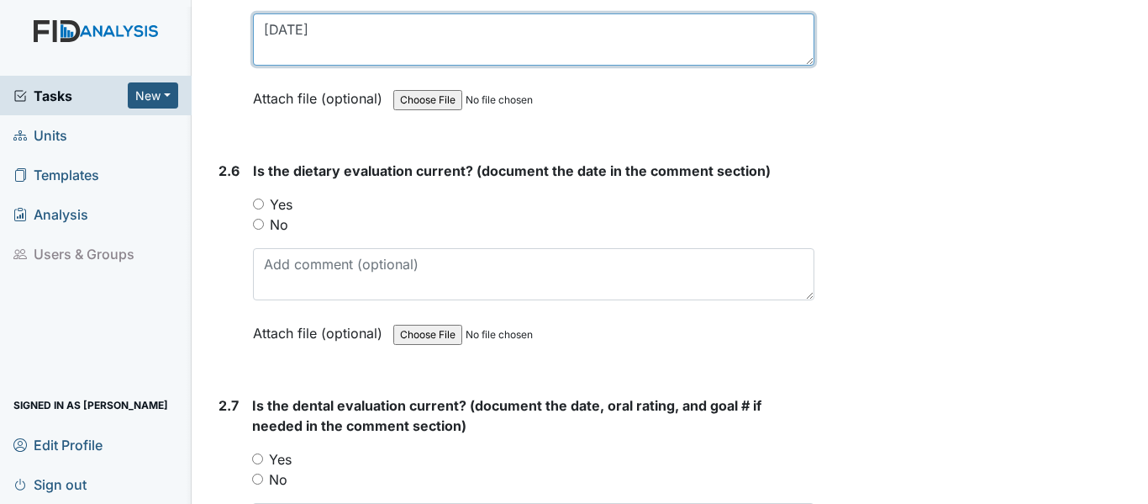
type textarea "[DATE]"
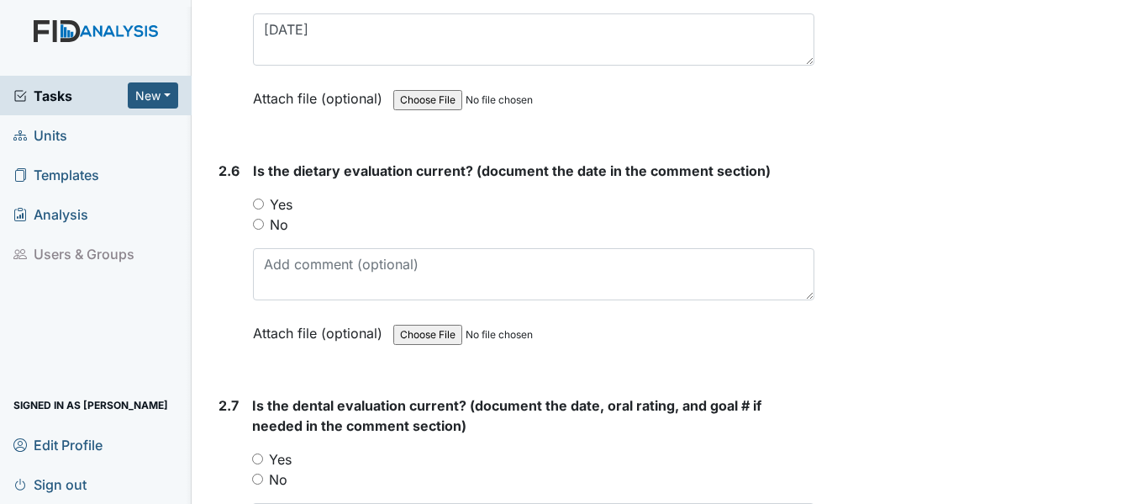
click at [260, 203] on input "Yes" at bounding box center [258, 203] width 11 height 11
radio input "true"
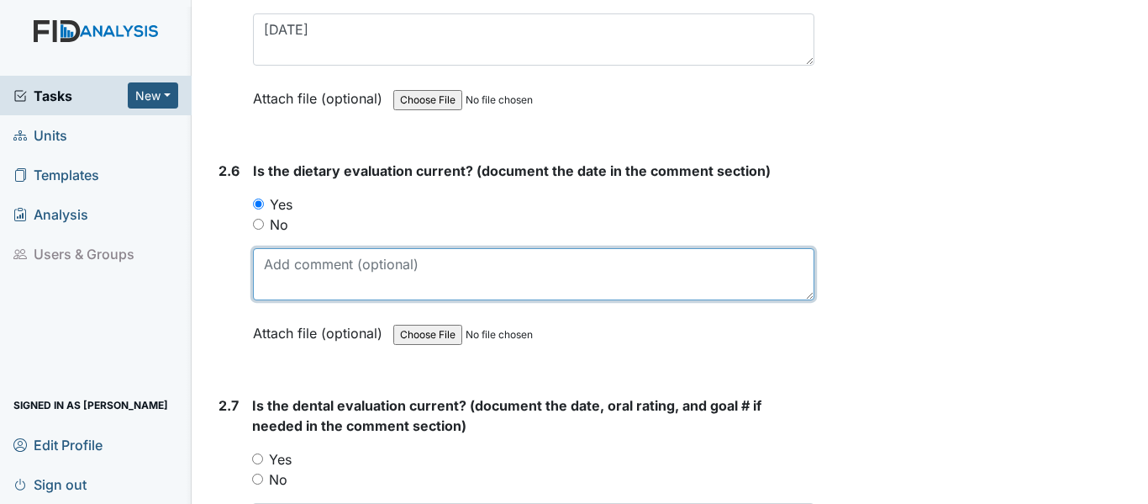
click at [311, 269] on textarea at bounding box center [534, 274] width 562 height 52
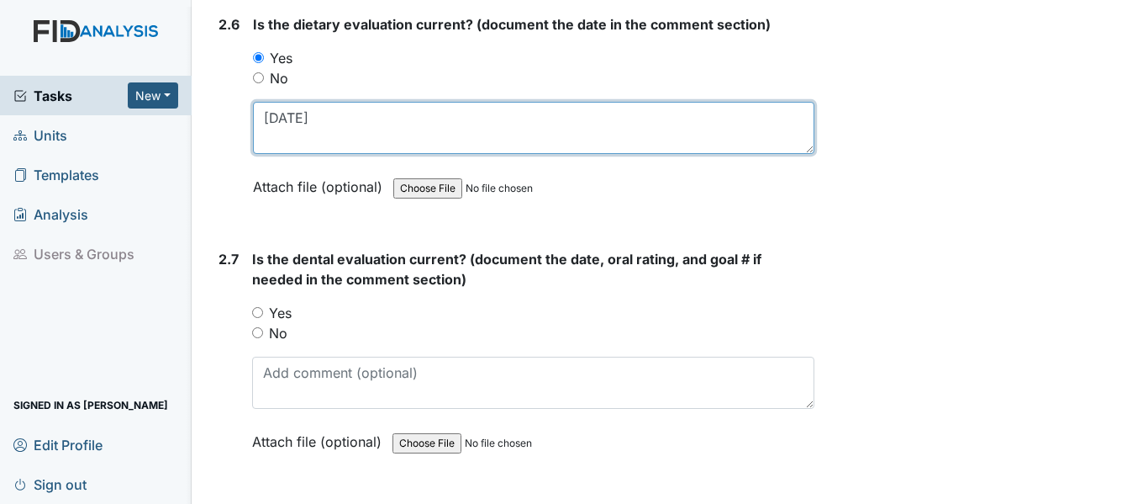
scroll to position [3027, 0]
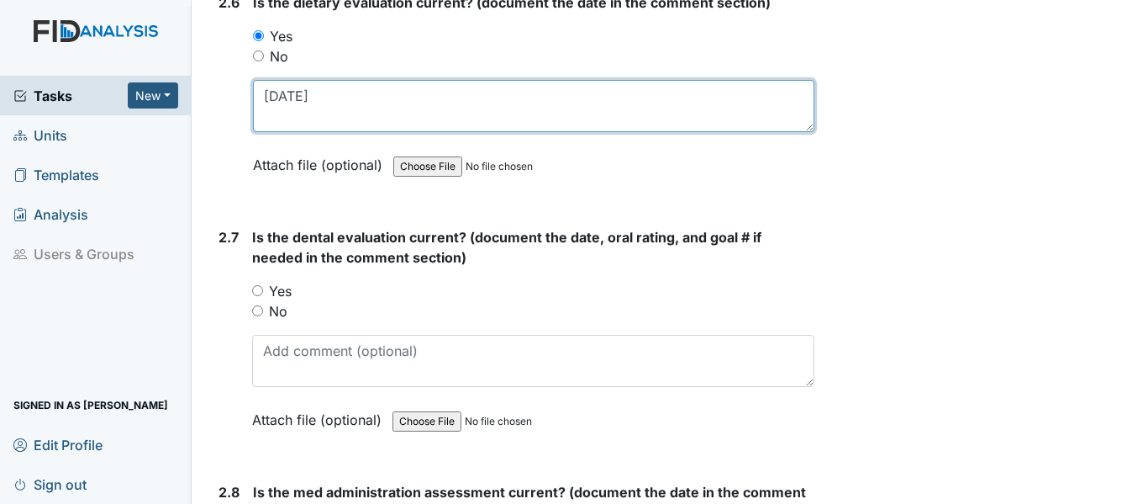
type textarea "[DATE]"
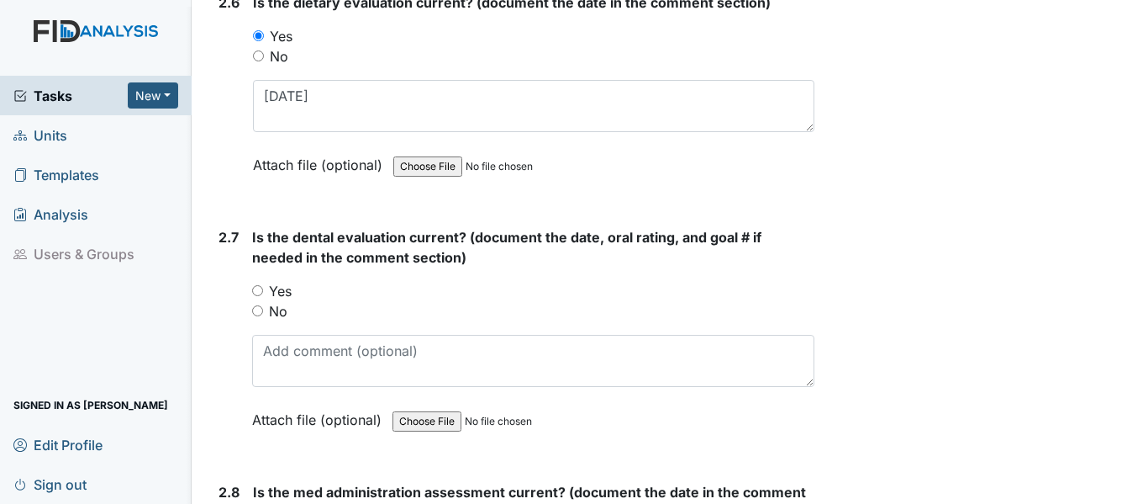
click at [259, 286] on input "Yes" at bounding box center [257, 290] width 11 height 11
radio input "true"
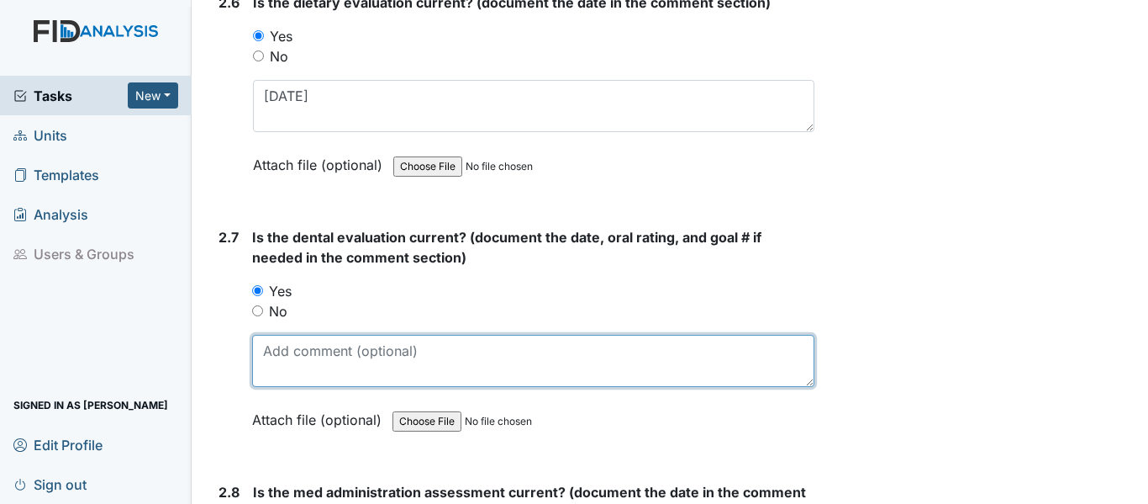
click at [293, 351] on textarea at bounding box center [533, 361] width 562 height 52
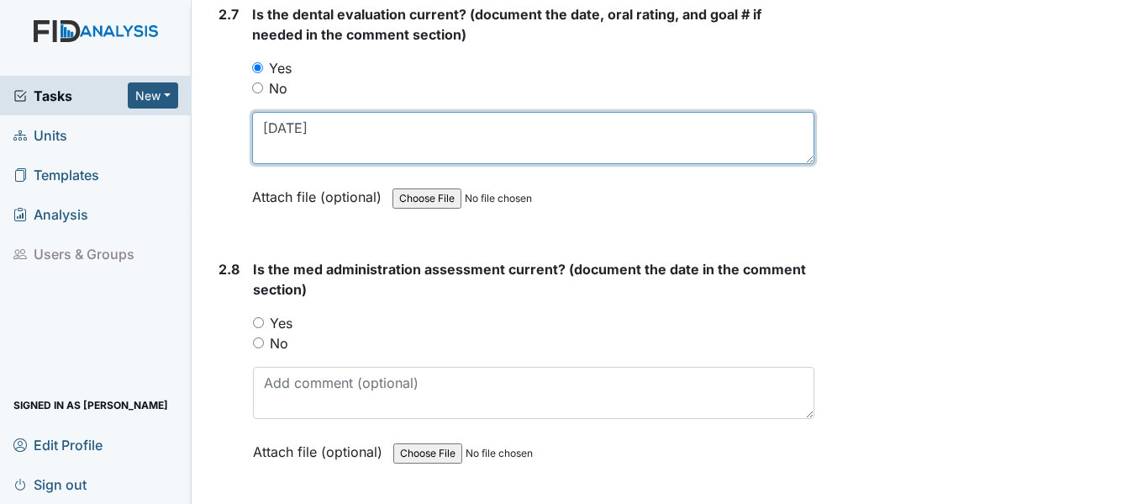
scroll to position [3279, 0]
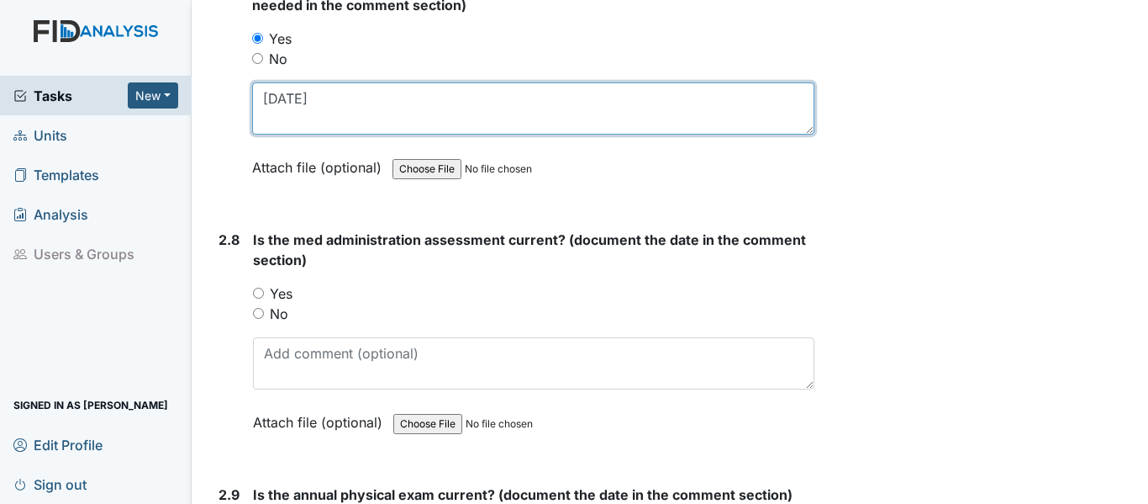
type textarea "[DATE]"
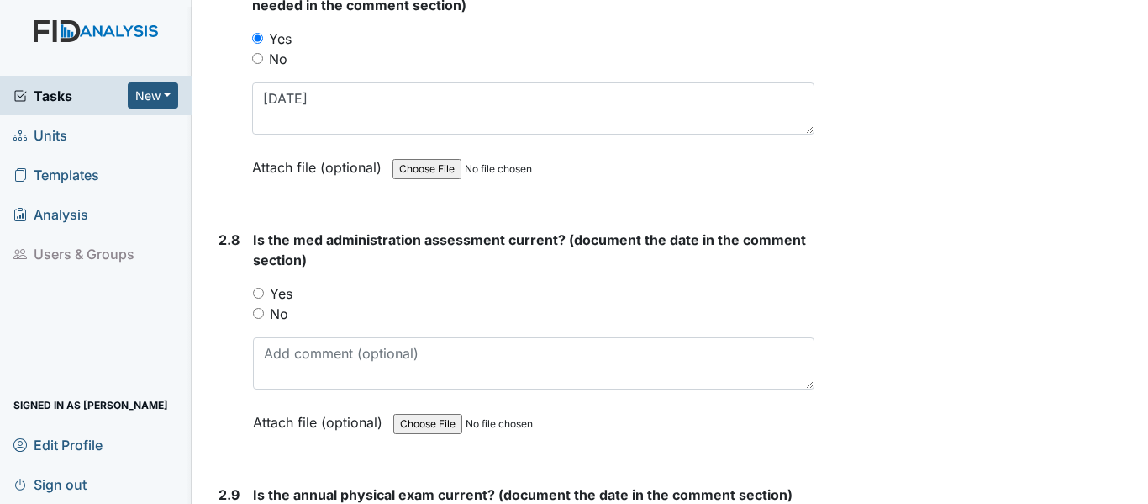
click at [264, 293] on input "Yes" at bounding box center [258, 293] width 11 height 11
radio input "true"
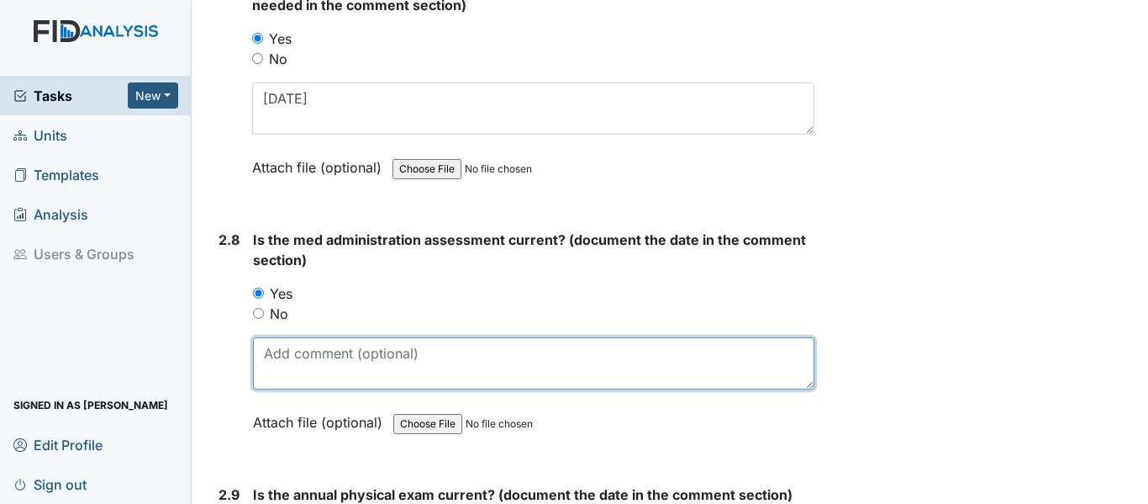
click at [306, 364] on textarea at bounding box center [534, 363] width 562 height 52
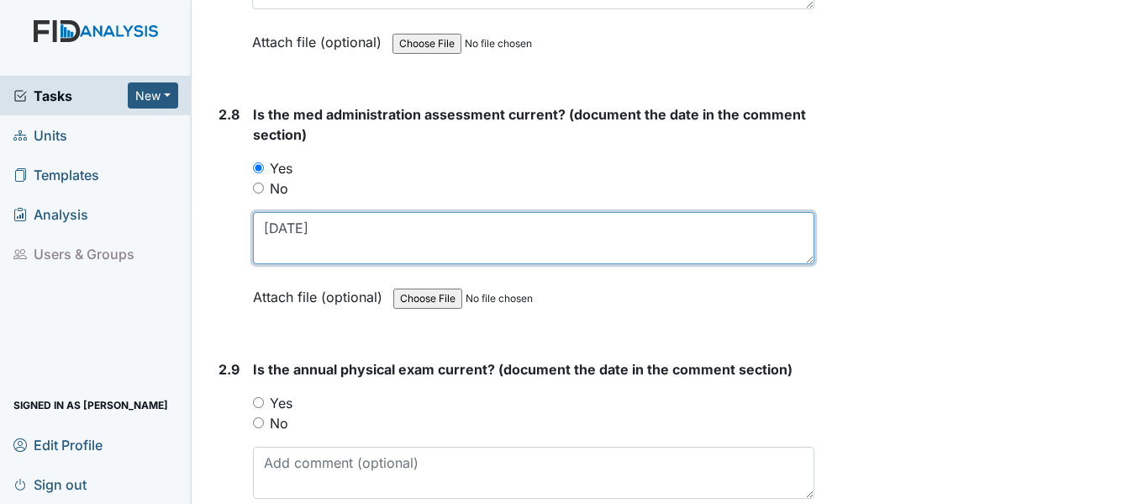
scroll to position [3447, 0]
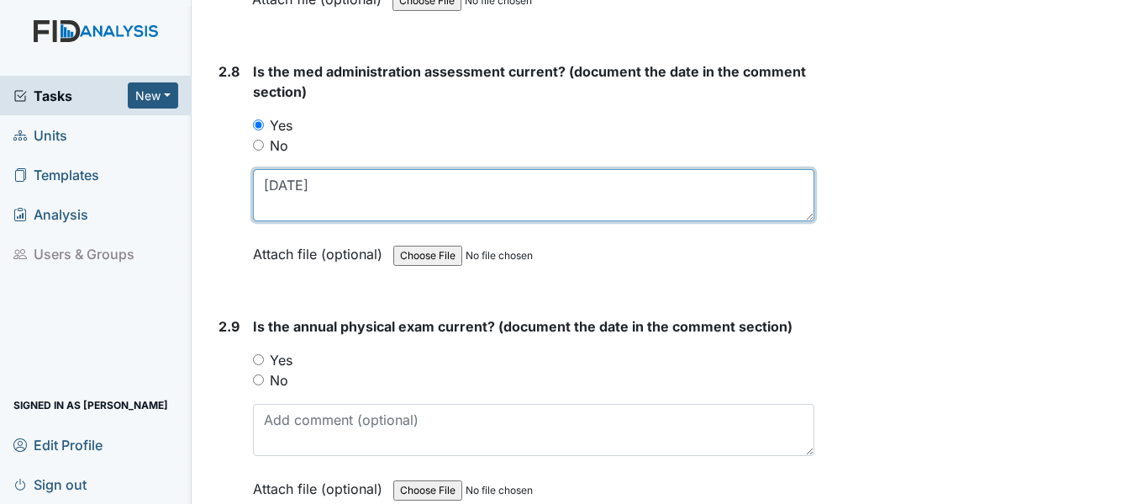
type textarea "[DATE]"
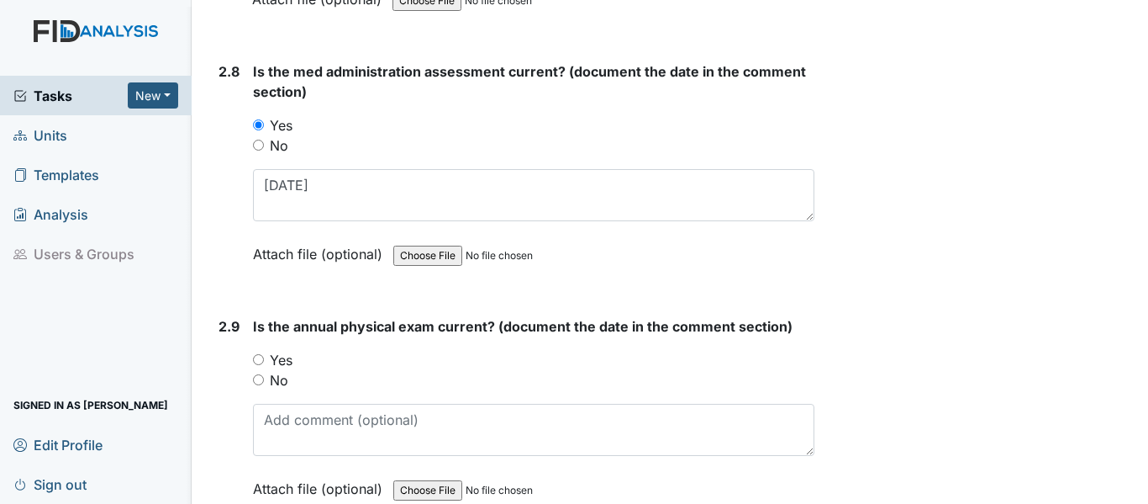
click at [257, 357] on input "Yes" at bounding box center [258, 359] width 11 height 11
radio input "true"
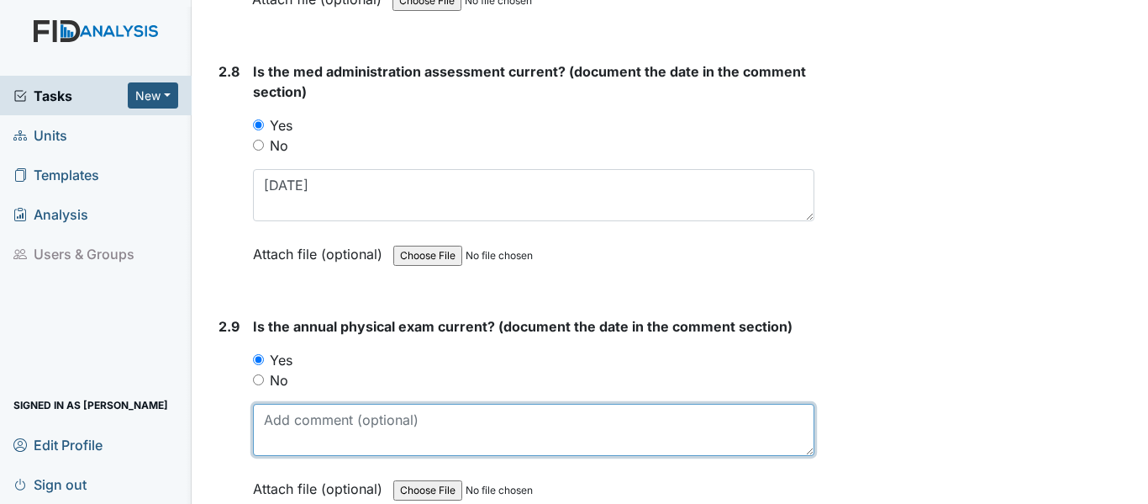
click at [286, 449] on textarea at bounding box center [534, 430] width 562 height 52
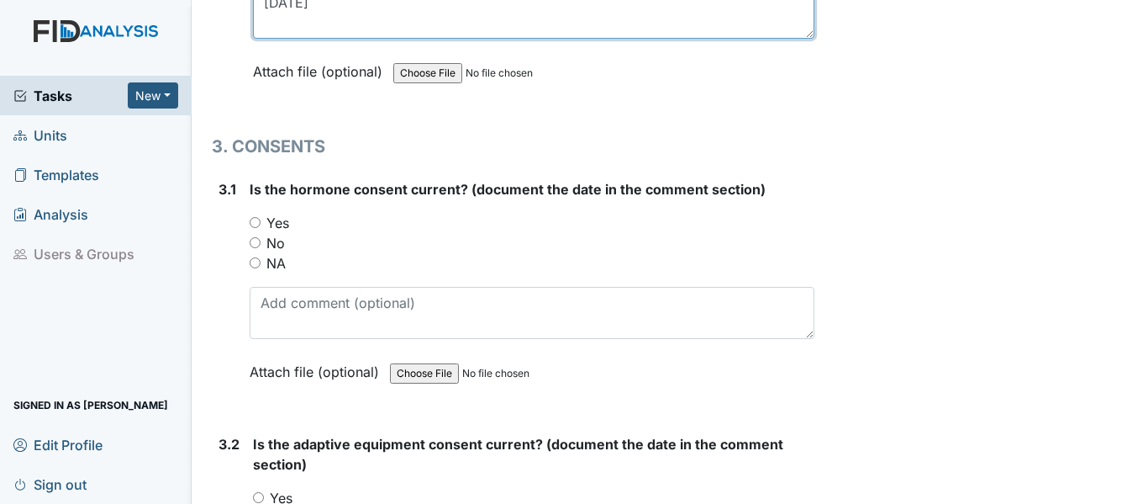
scroll to position [3867, 0]
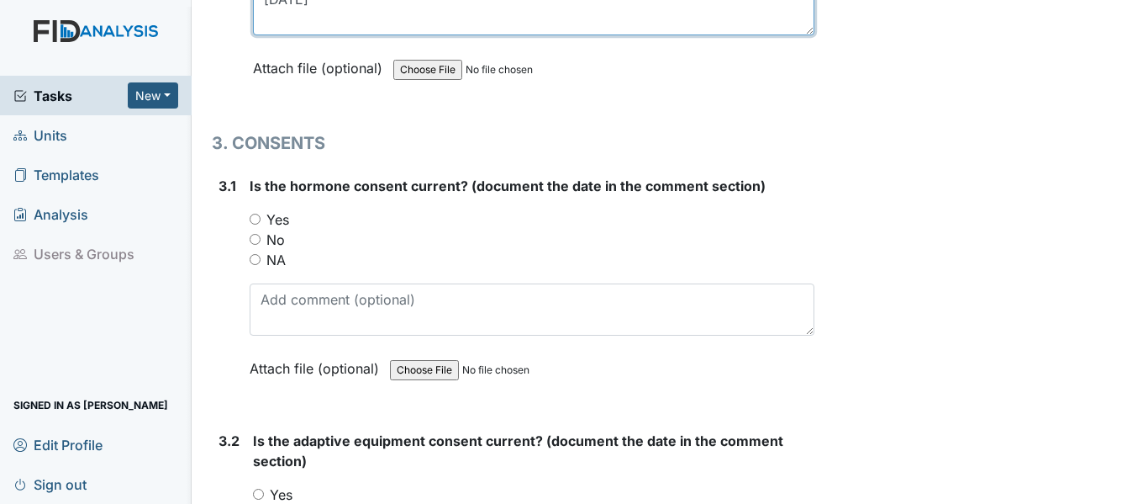
type textarea "[DATE]"
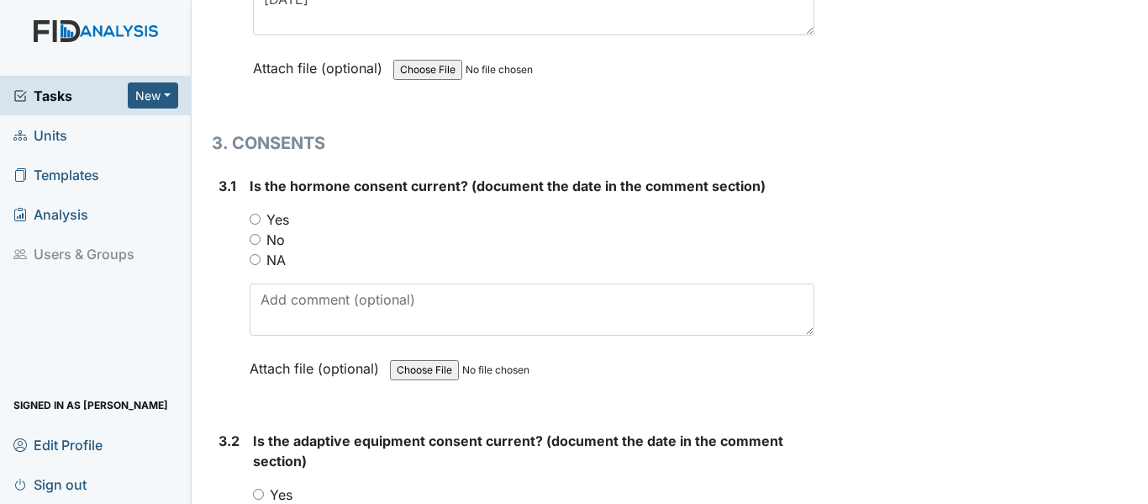
click at [257, 260] on input "NA" at bounding box center [255, 259] width 11 height 11
radio input "true"
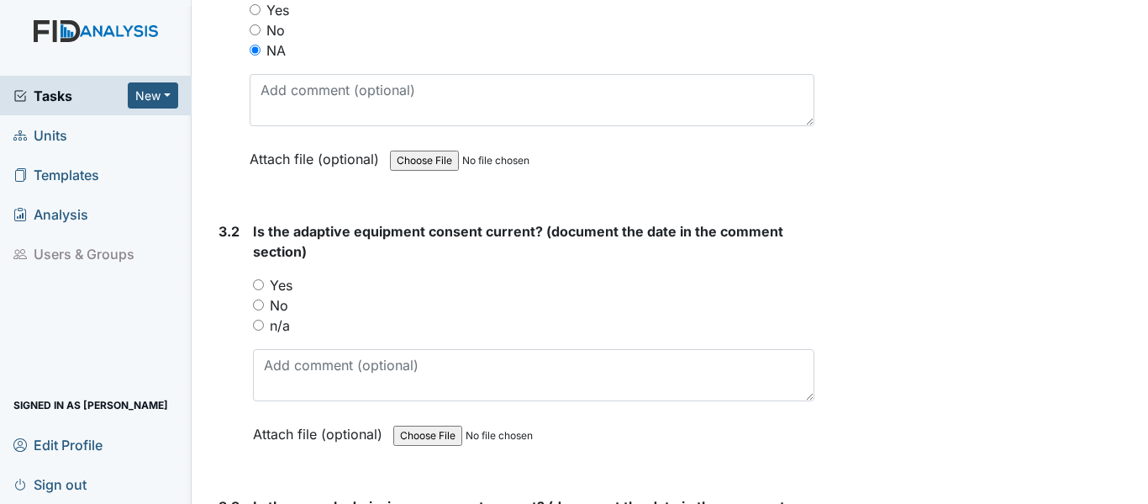
scroll to position [4119, 0]
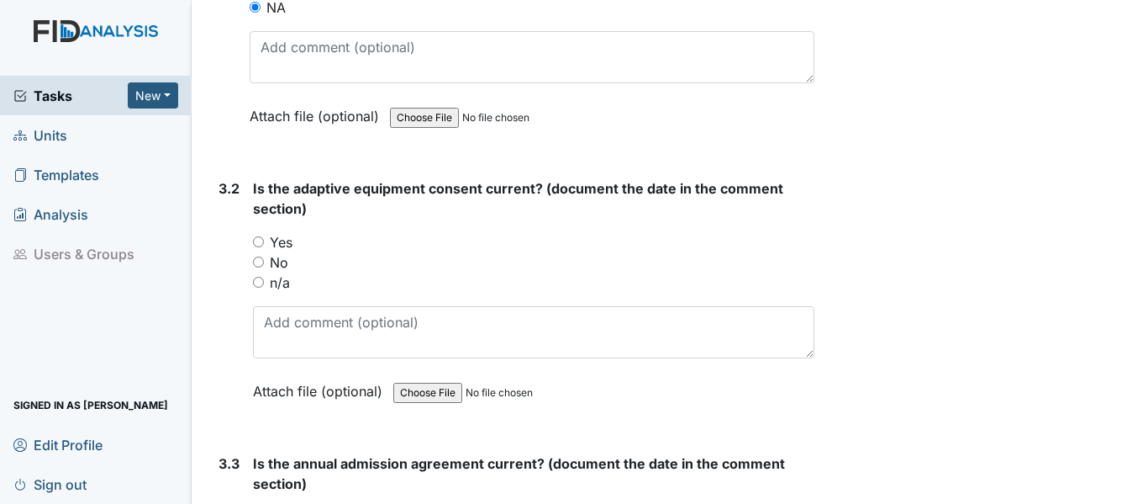
click at [260, 239] on input "Yes" at bounding box center [258, 241] width 11 height 11
radio input "true"
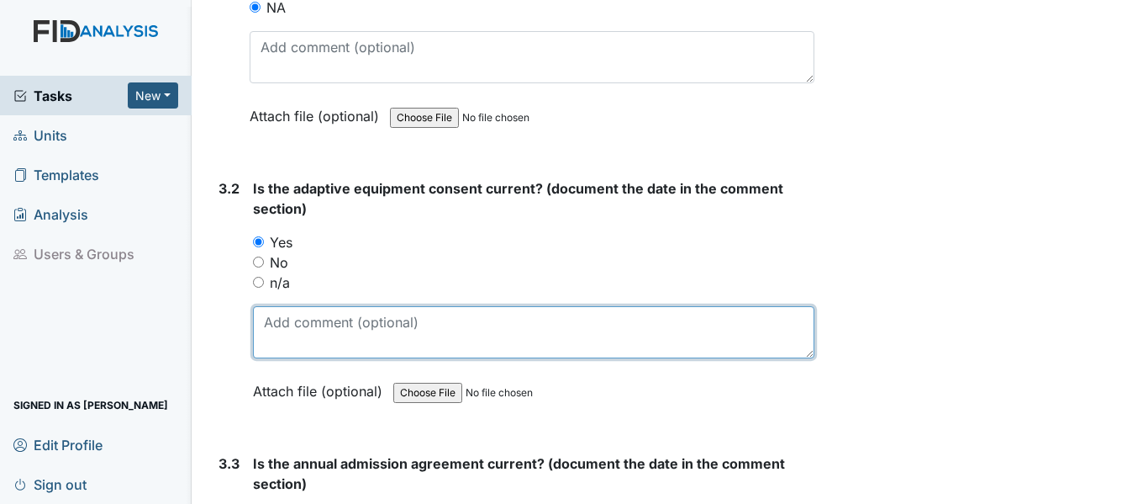
click at [325, 338] on textarea at bounding box center [534, 332] width 562 height 52
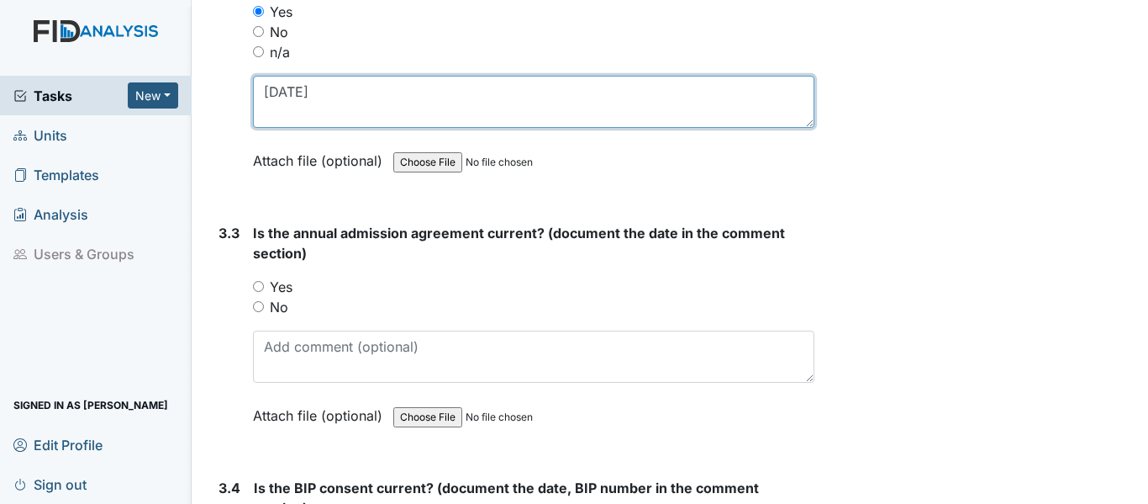
scroll to position [4372, 0]
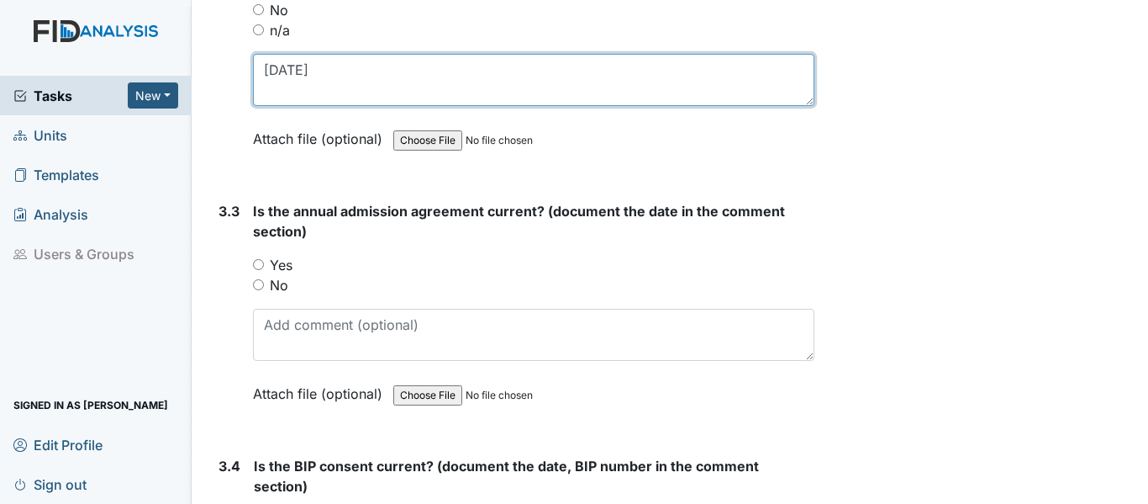
type textarea "[DATE]"
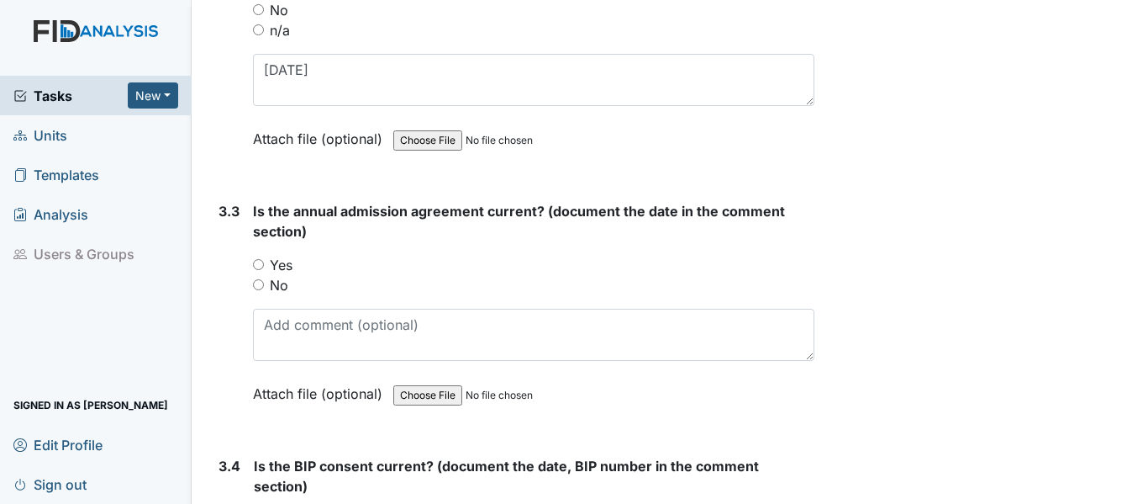
click at [259, 267] on input "Yes" at bounding box center [258, 264] width 11 height 11
radio input "true"
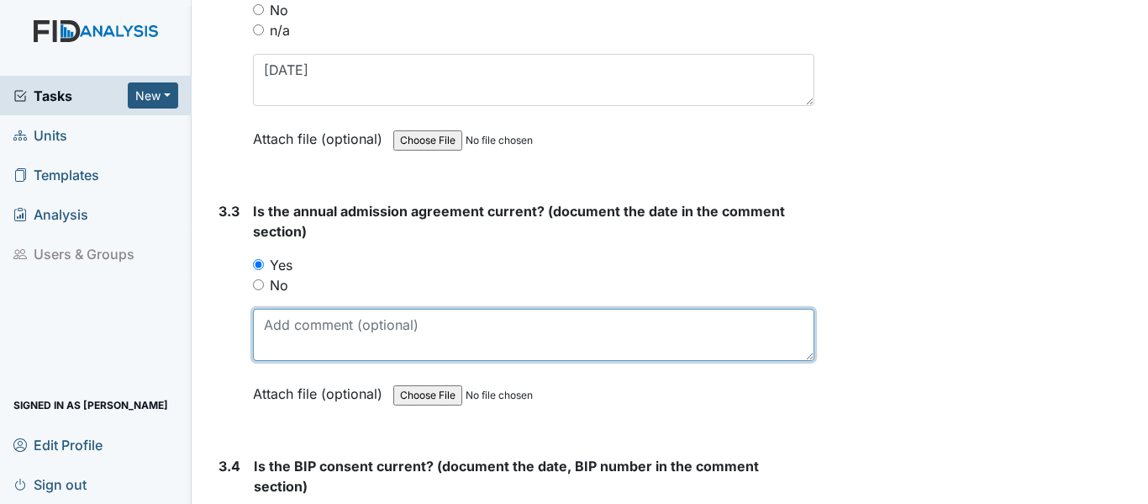
click at [298, 325] on textarea at bounding box center [534, 335] width 562 height 52
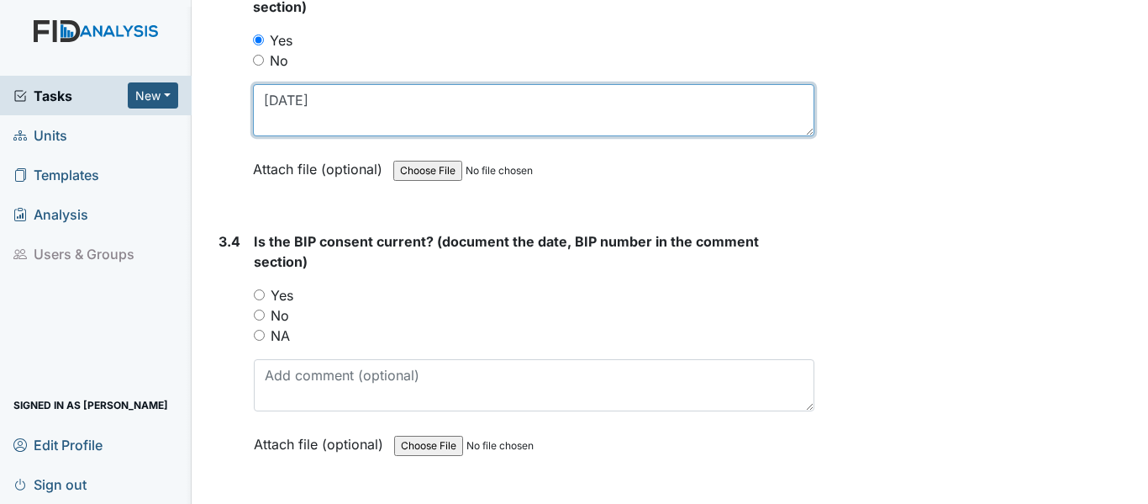
scroll to position [4624, 0]
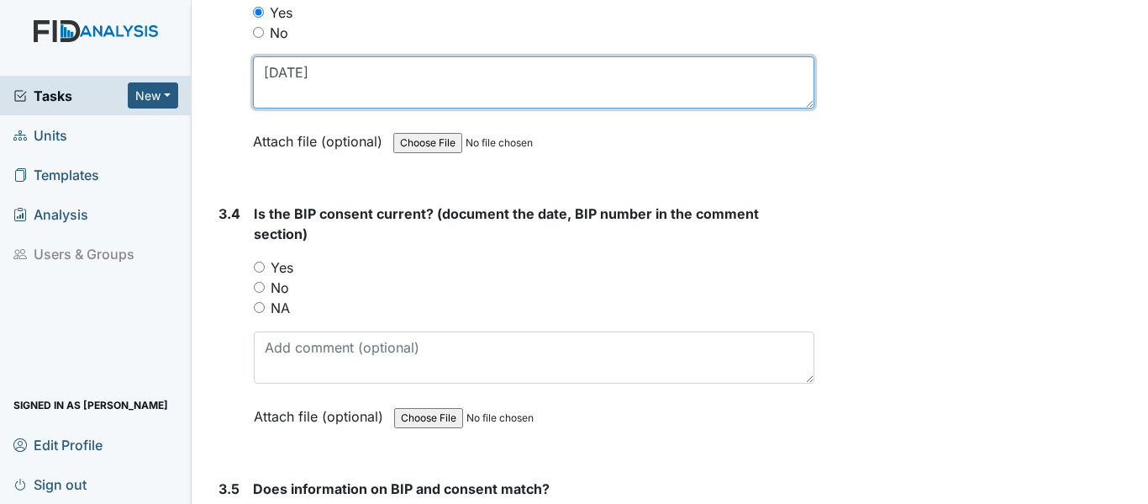
type textarea "[DATE]"
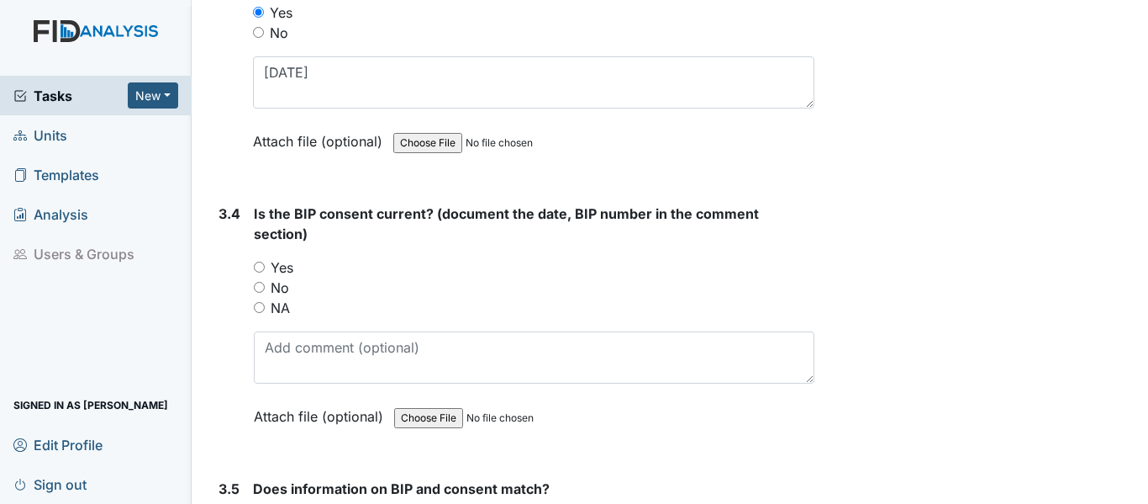
click at [262, 265] on input "Yes" at bounding box center [259, 266] width 11 height 11
radio input "true"
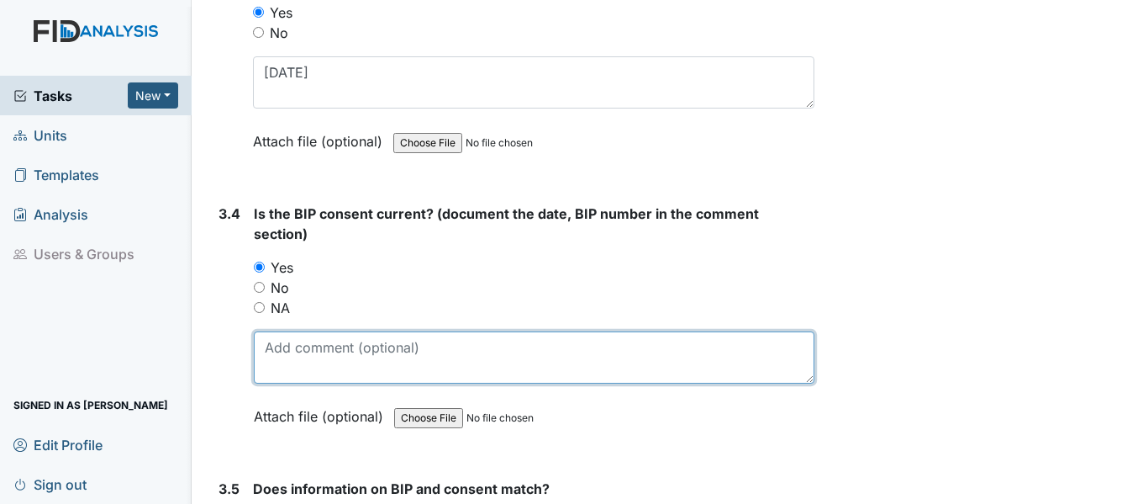
click at [311, 355] on textarea at bounding box center [534, 357] width 561 height 52
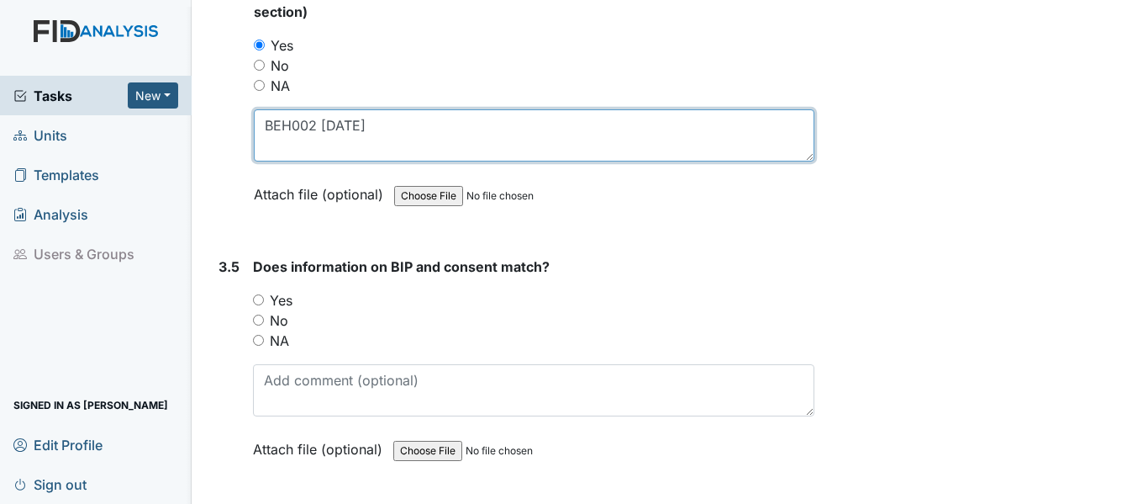
scroll to position [4876, 0]
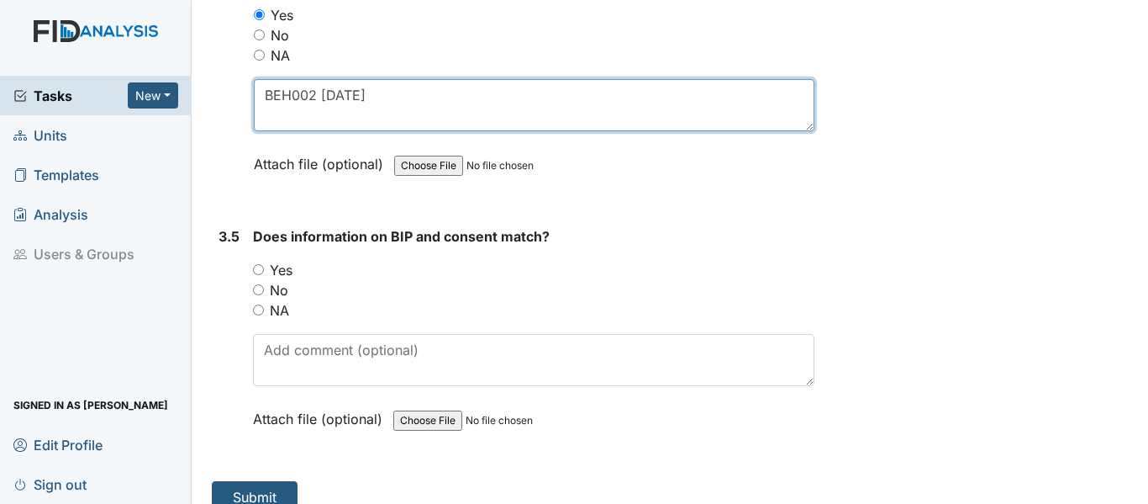
type textarea "BEH002 [DATE]"
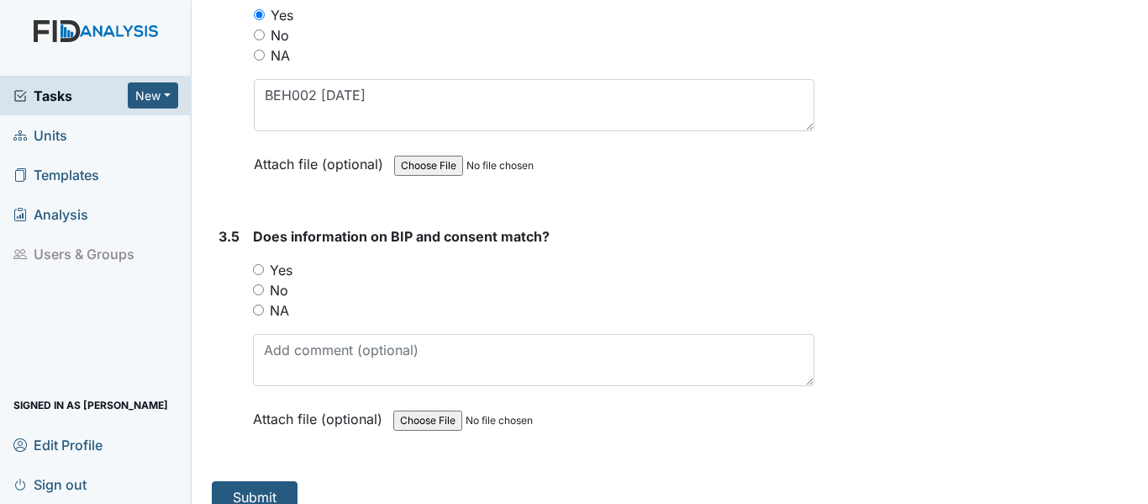
click at [261, 268] on input "Yes" at bounding box center [258, 269] width 11 height 11
radio input "true"
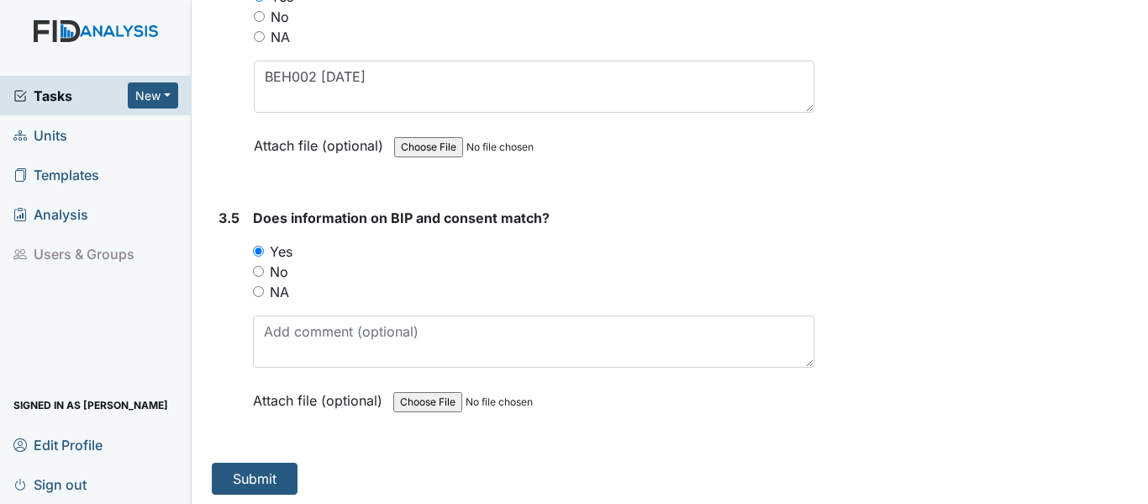
scroll to position [4899, 0]
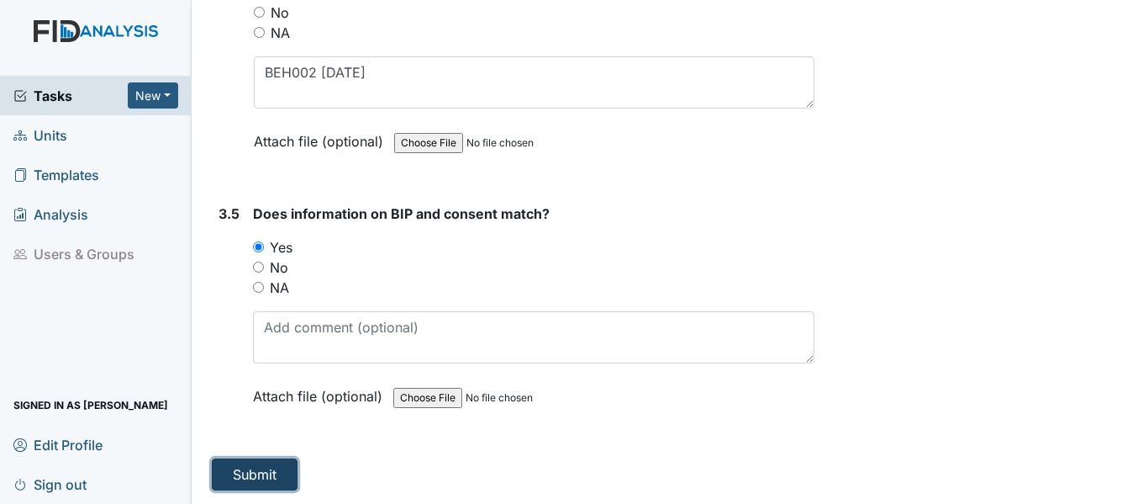
click at [269, 472] on button "Submit" at bounding box center [255, 474] width 86 height 32
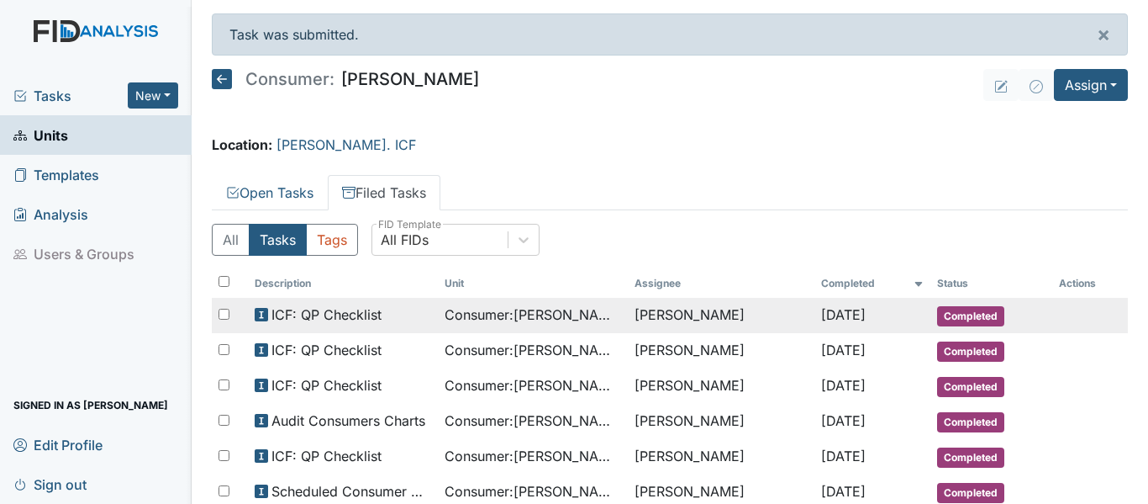
click at [618, 309] on td "Consumer : [PERSON_NAME]" at bounding box center [533, 315] width 190 height 35
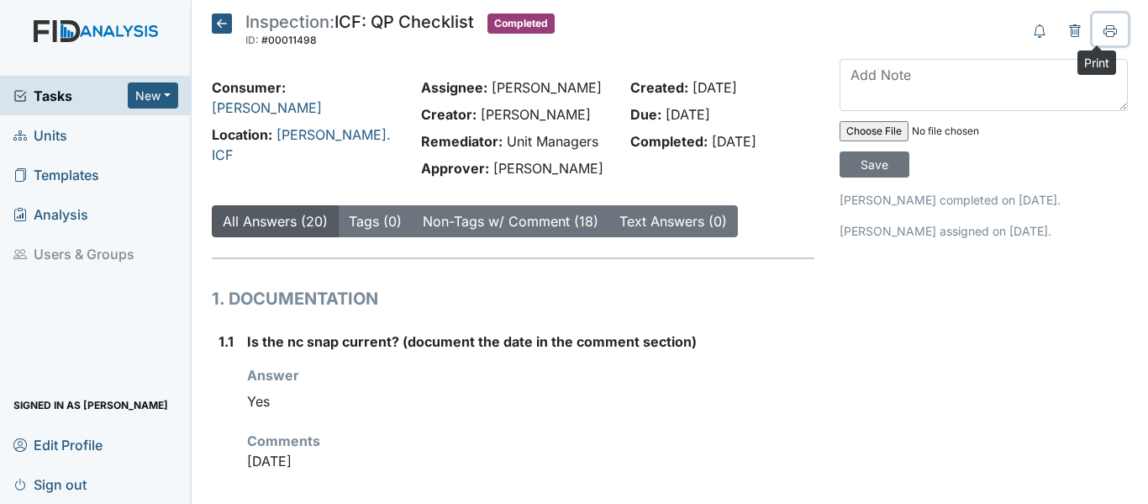
click at [1106, 31] on icon at bounding box center [1110, 34] width 8 height 6
click at [224, 24] on icon at bounding box center [222, 23] width 20 height 20
